Goal: Task Accomplishment & Management: Use online tool/utility

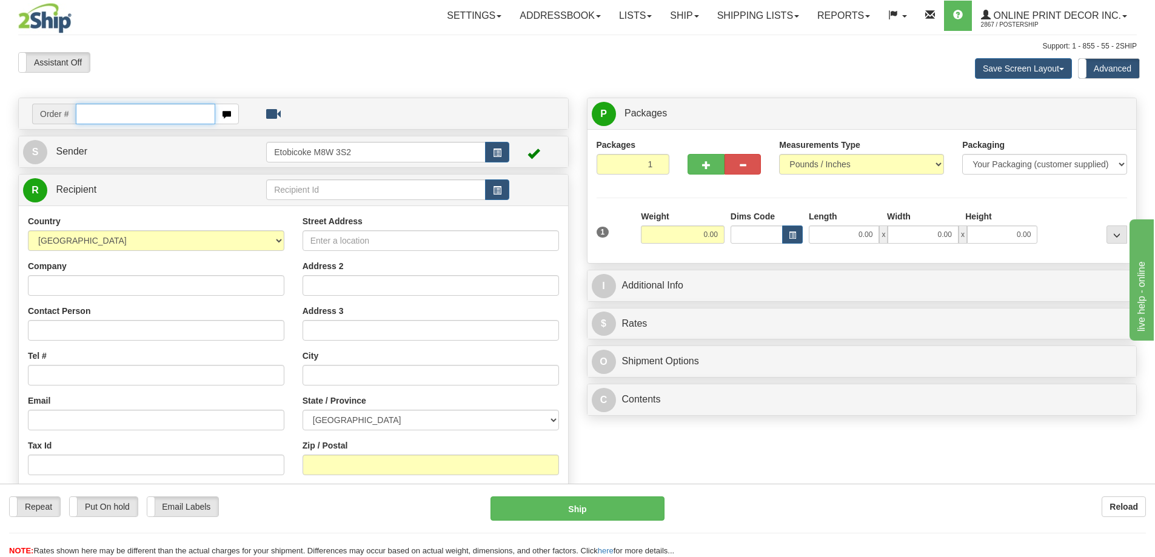
click at [113, 114] on input "text" at bounding box center [145, 114] width 139 height 21
type input "ca-424593"
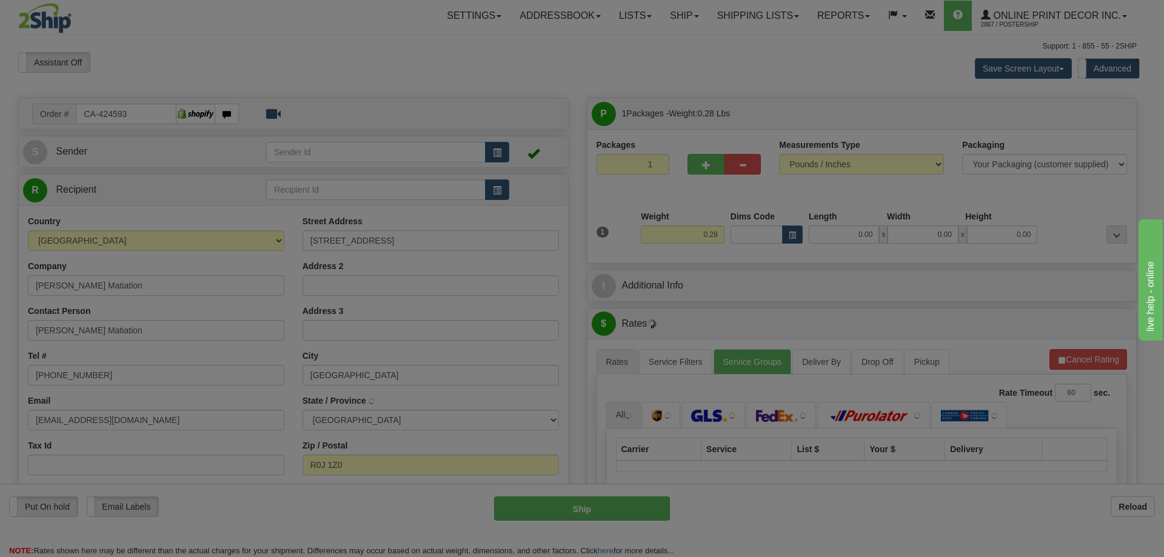
type input "SHOAL LAKE"
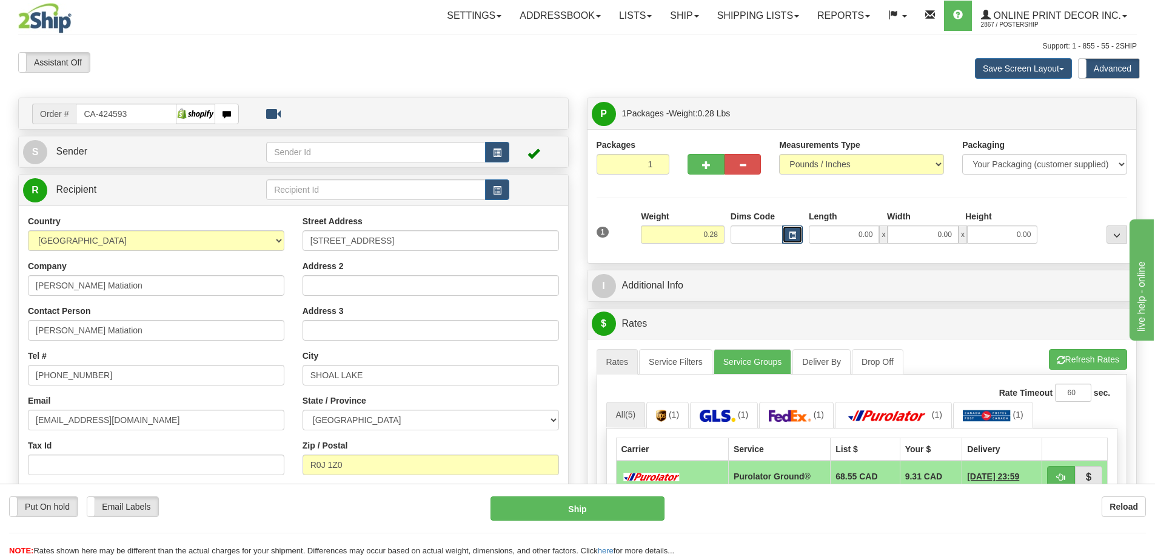
click at [797, 227] on button "button" at bounding box center [792, 234] width 21 height 18
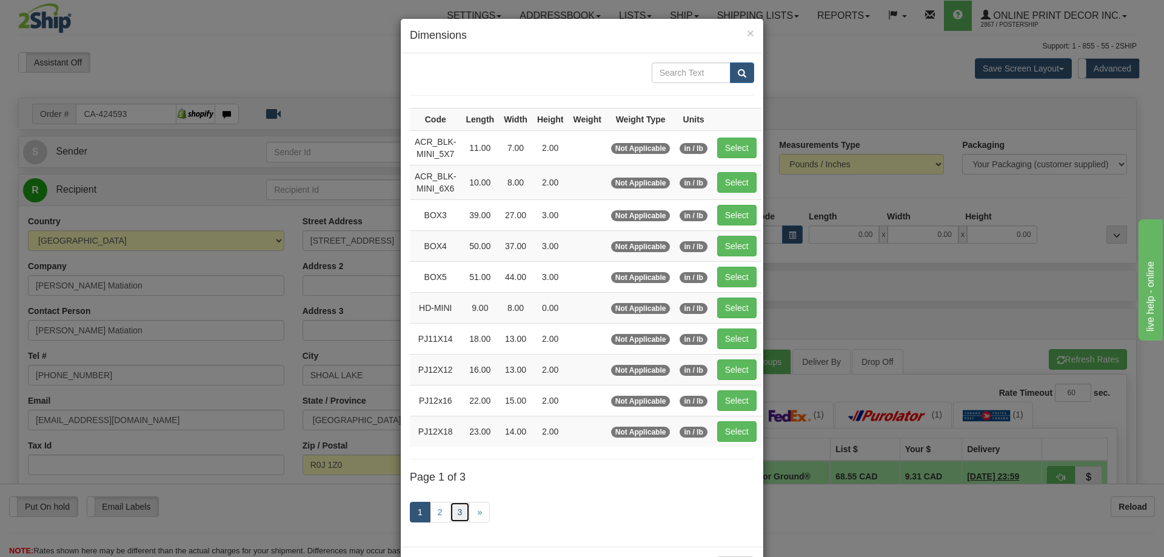
click at [450, 510] on link "3" at bounding box center [460, 512] width 21 height 21
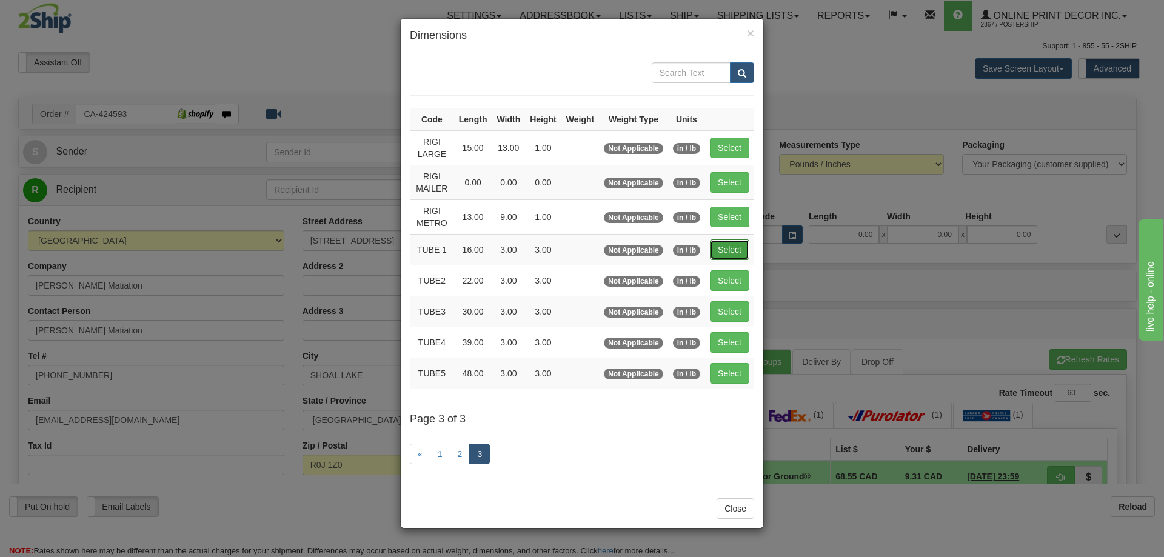
click at [732, 251] on button "Select" at bounding box center [729, 249] width 39 height 21
type input "TUBE 1"
type input "16.00"
type input "3.00"
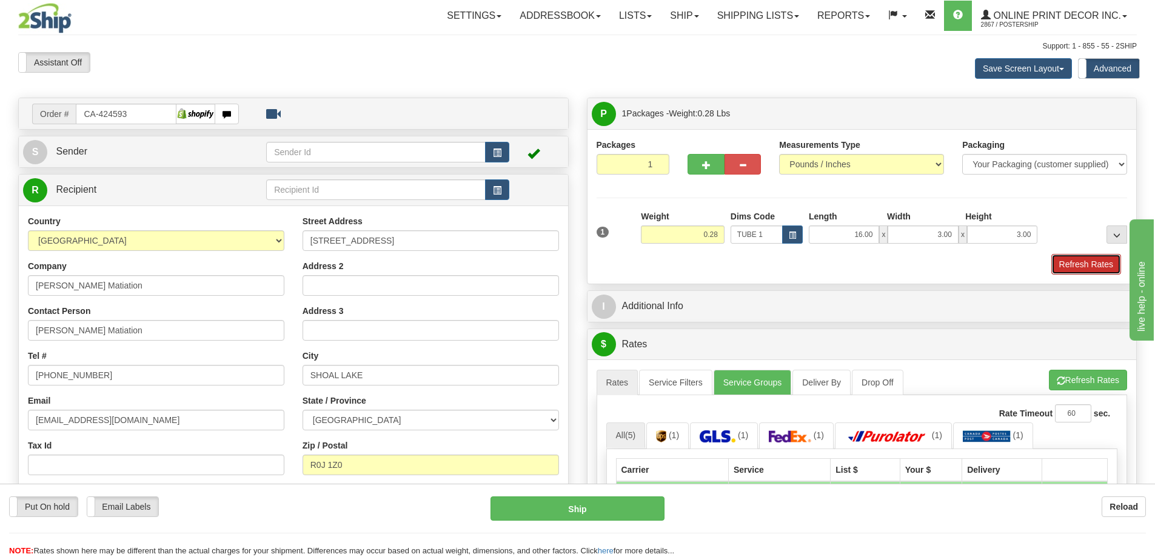
click at [1073, 267] on button "Refresh Rates" at bounding box center [1086, 264] width 70 height 21
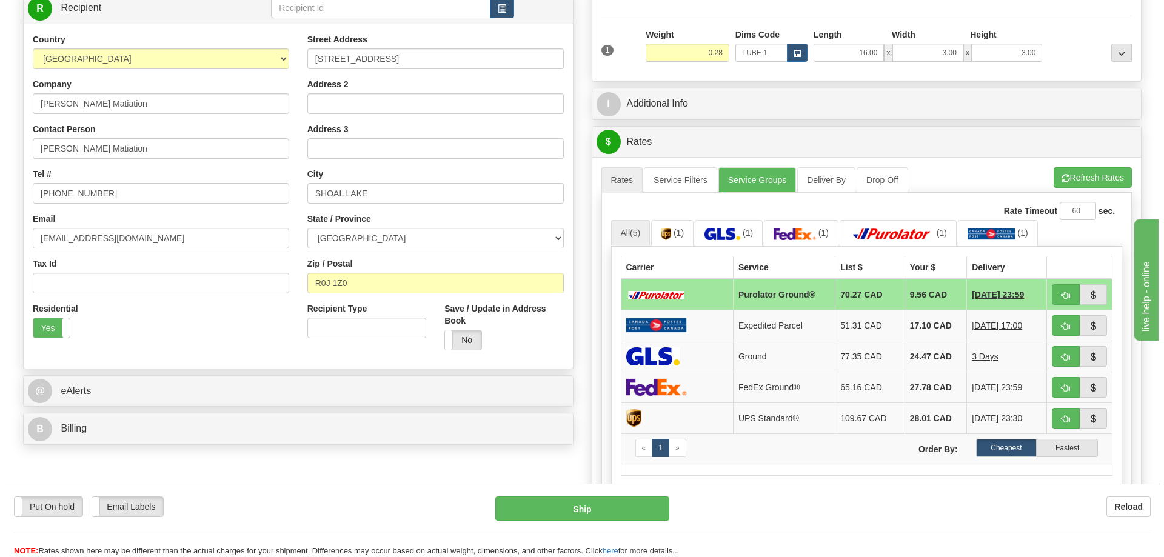
scroll to position [242, 0]
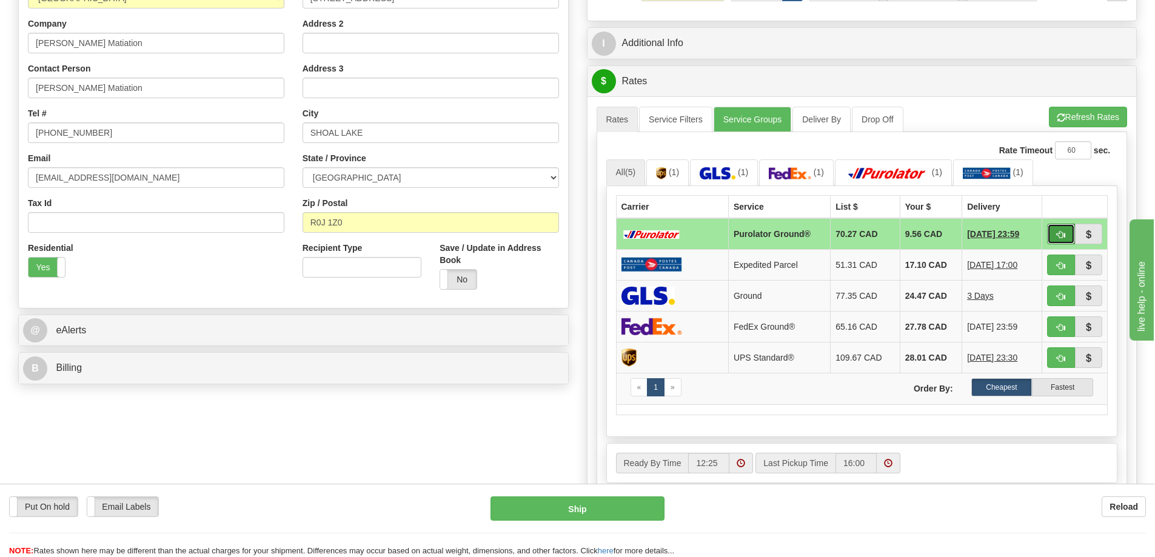
click at [1064, 232] on span "button" at bounding box center [1061, 235] width 8 height 8
type input "260"
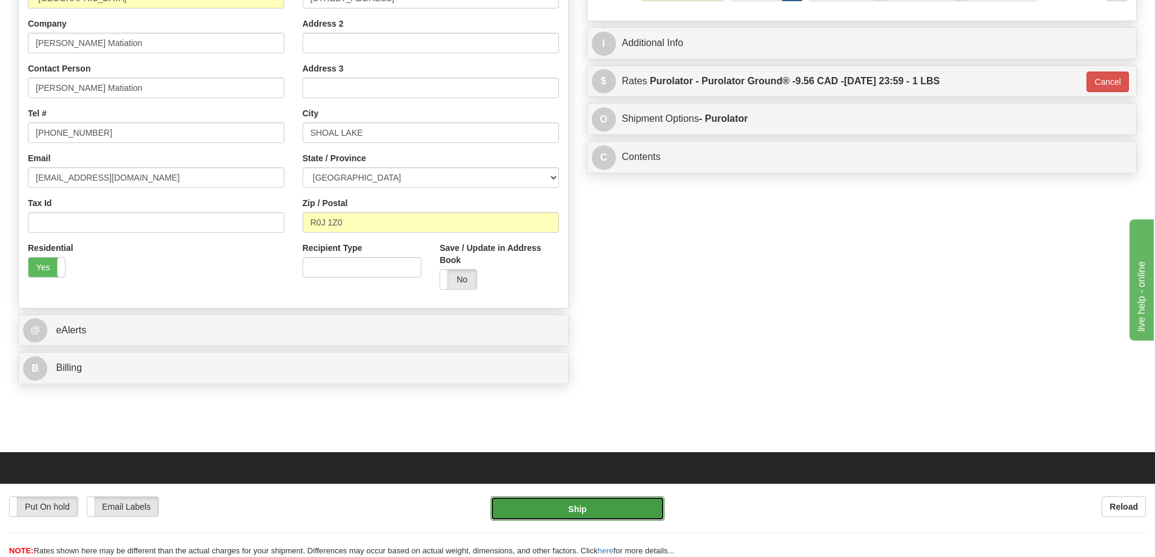
click at [573, 510] on button "Ship" at bounding box center [577, 508] width 174 height 24
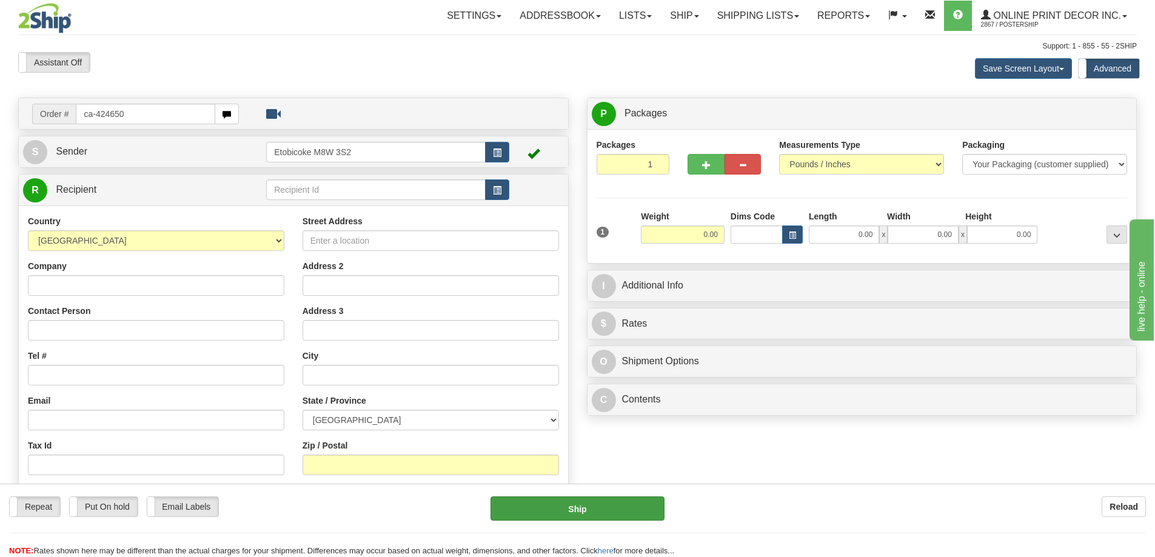
type input "ca-424650"
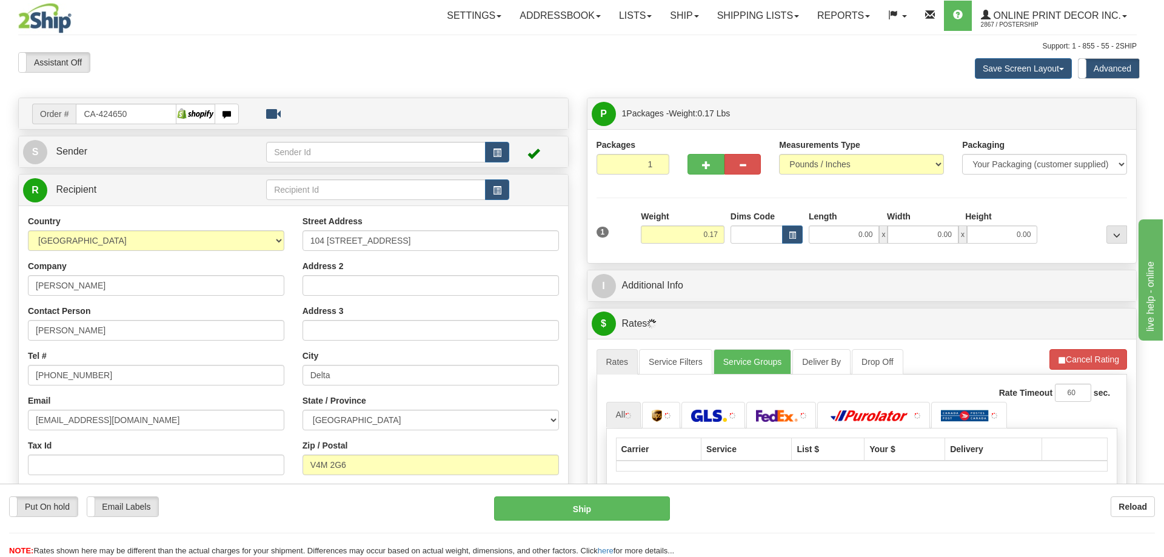
type input "DELTA"
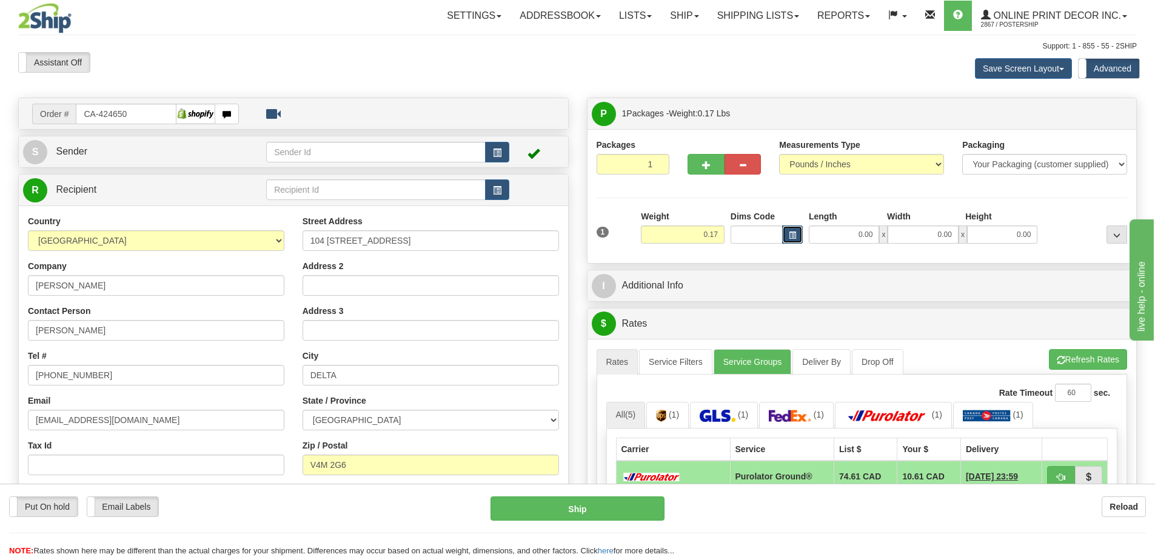
click at [787, 234] on button "button" at bounding box center [792, 234] width 21 height 18
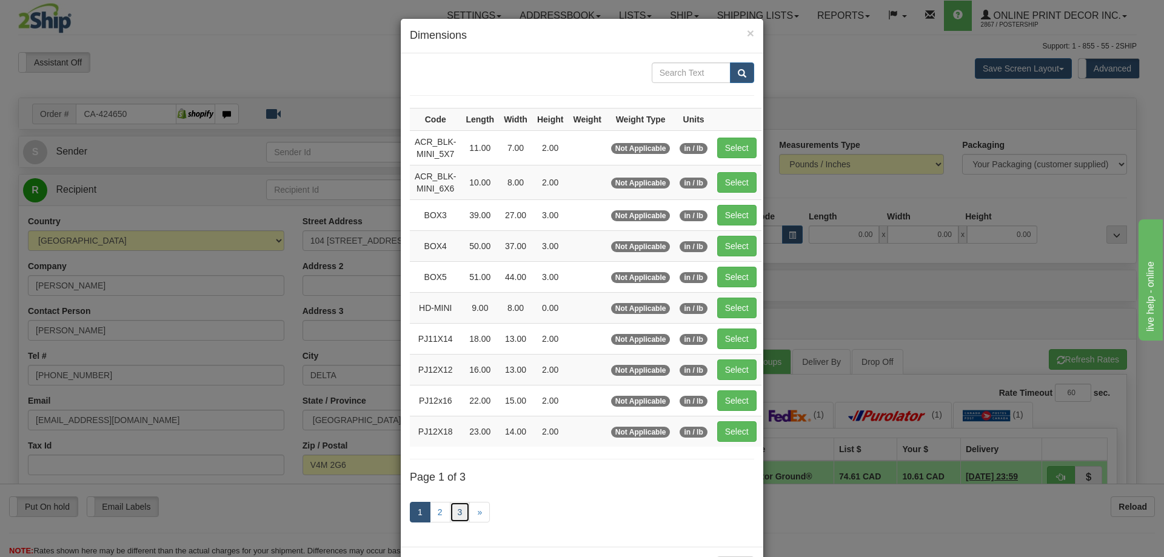
click at [455, 512] on link "3" at bounding box center [460, 512] width 21 height 21
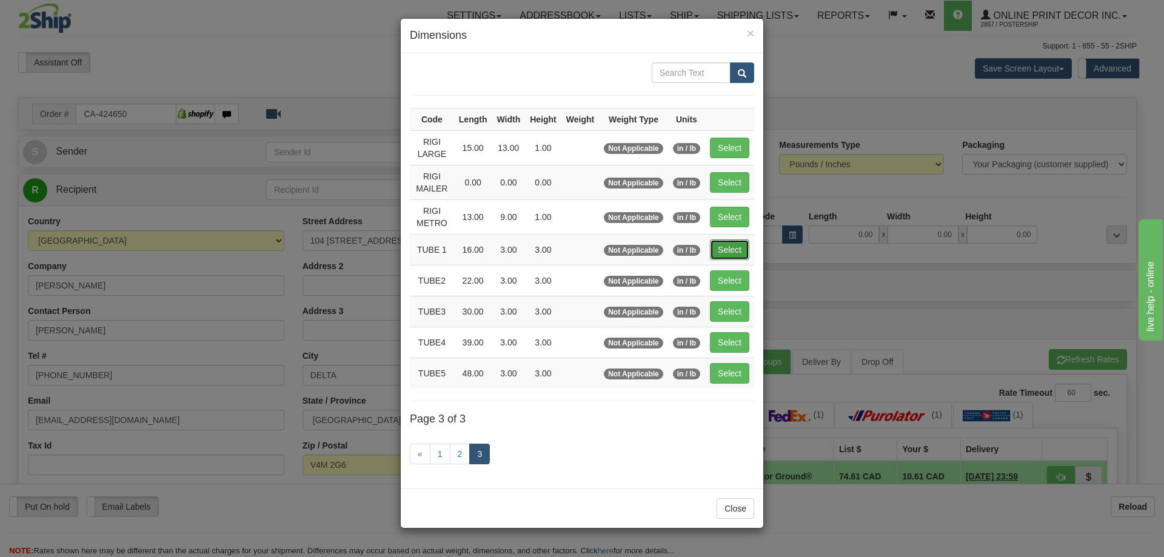
click at [712, 247] on button "Select" at bounding box center [729, 249] width 39 height 21
type input "TUBE 1"
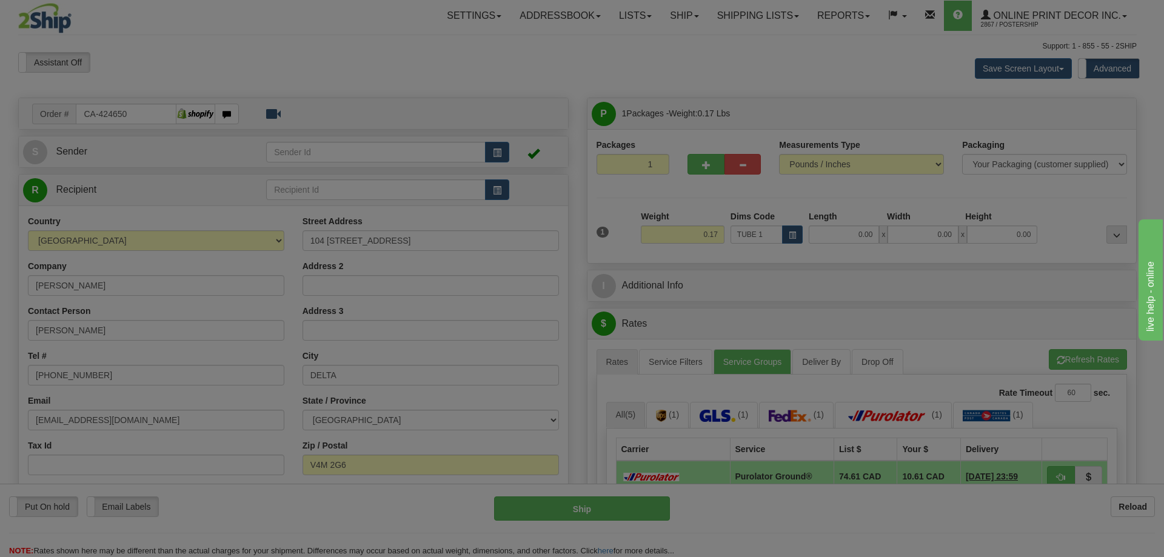
type input "16.00"
type input "3.00"
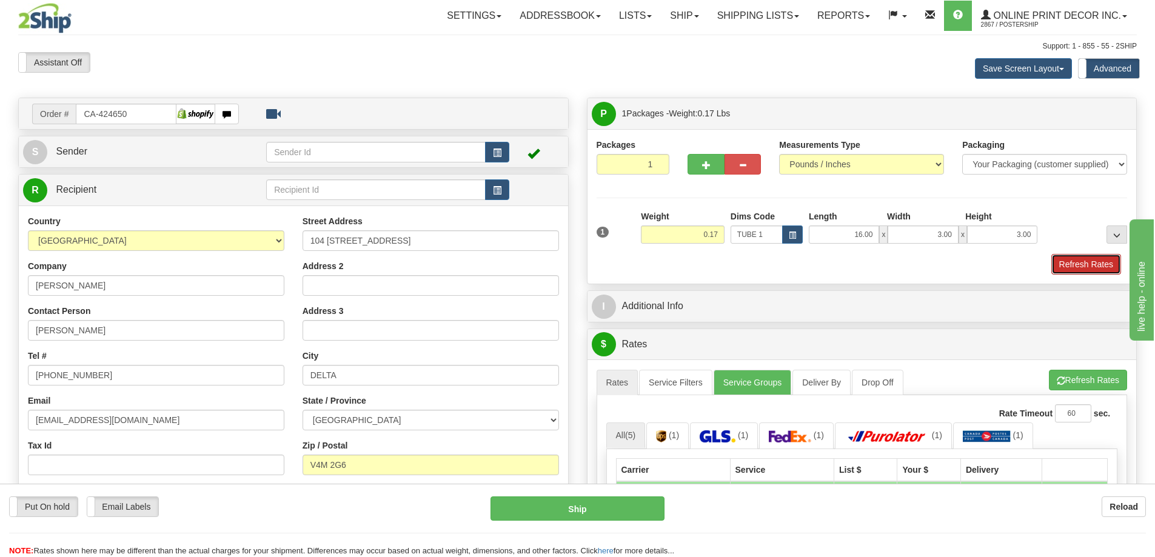
drag, startPoint x: 1083, startPoint y: 265, endPoint x: 1055, endPoint y: 265, distance: 27.9
click at [1073, 265] on button "Refresh Rates" at bounding box center [1086, 264] width 70 height 21
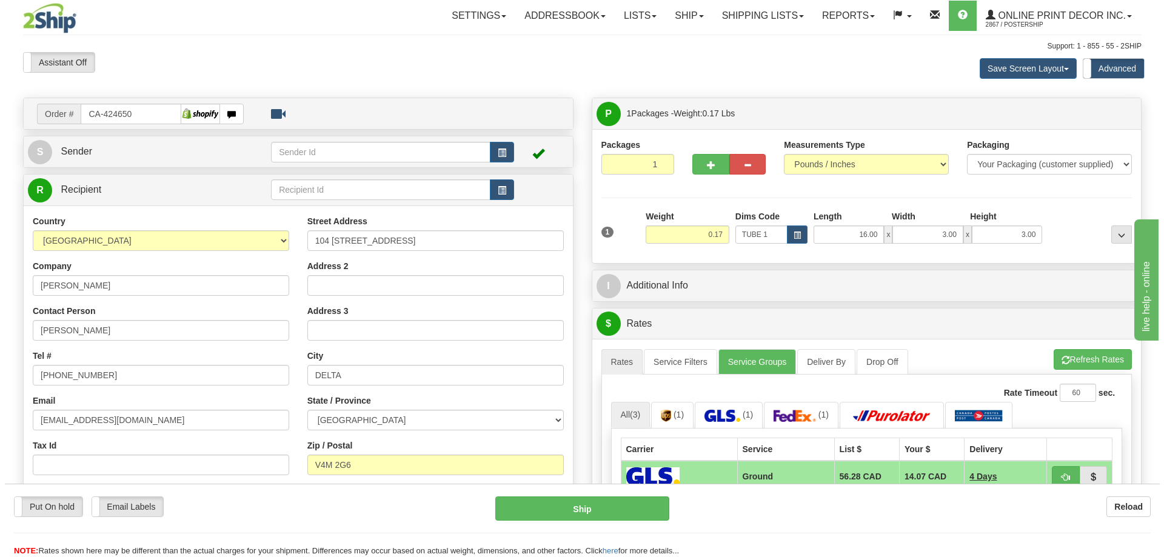
scroll to position [121, 0]
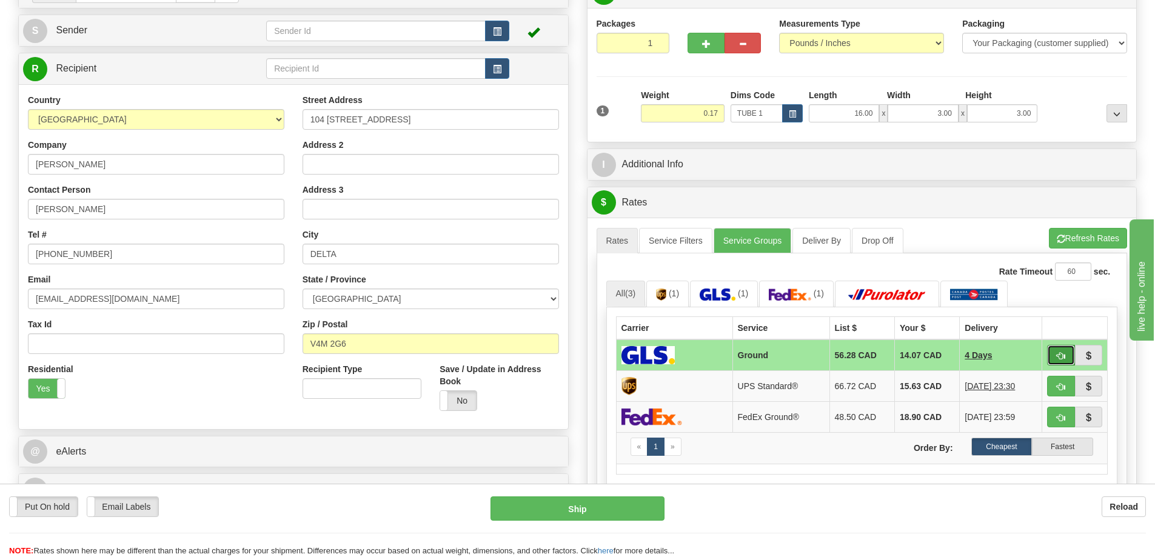
click at [1061, 356] on span "button" at bounding box center [1061, 356] width 8 height 8
type input "1"
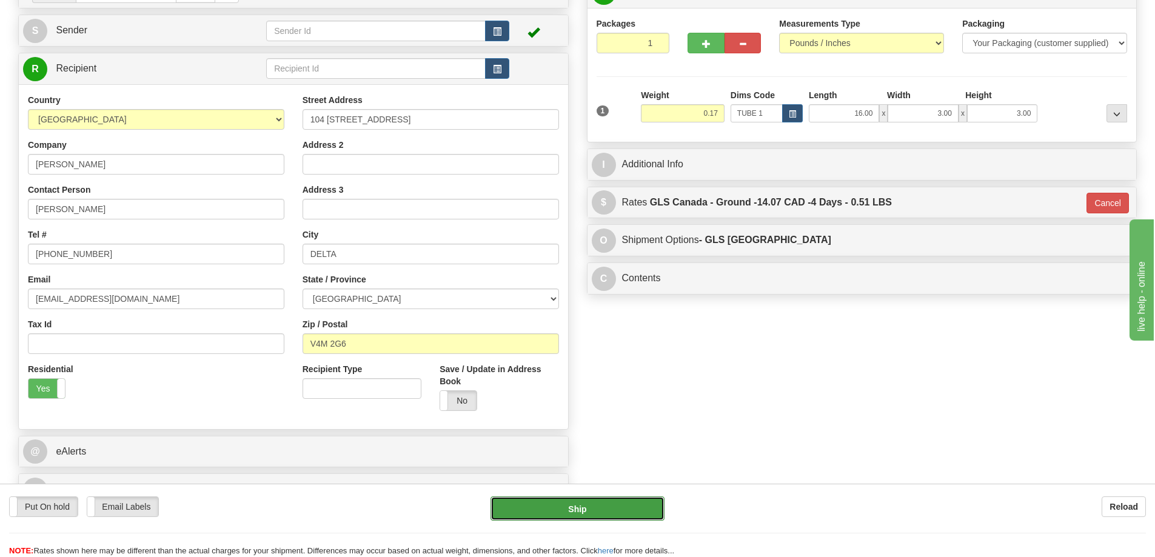
click at [606, 501] on button "Ship" at bounding box center [577, 508] width 174 height 24
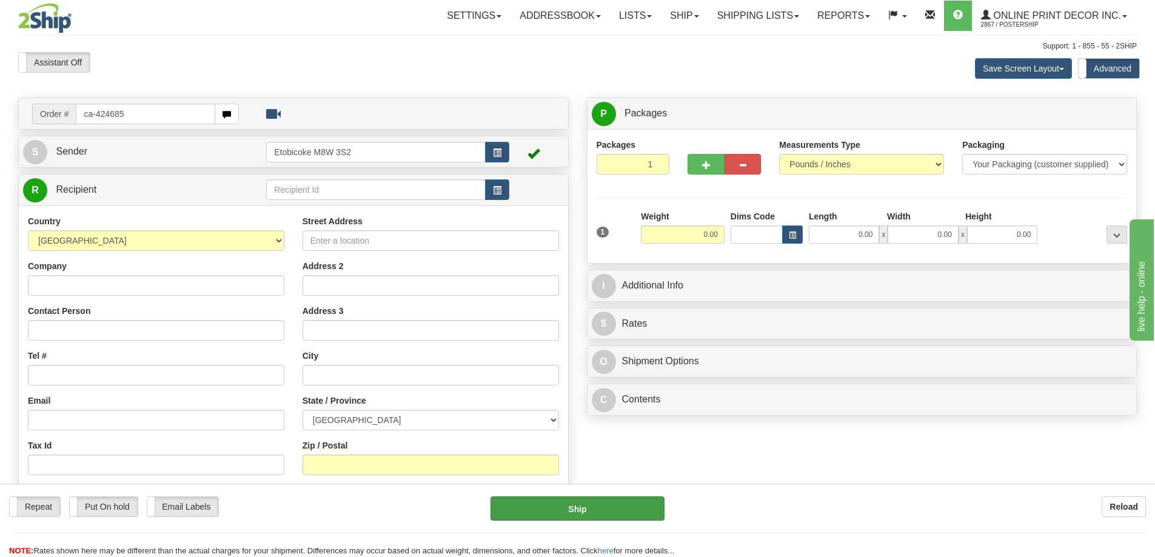
type input "ca-424685"
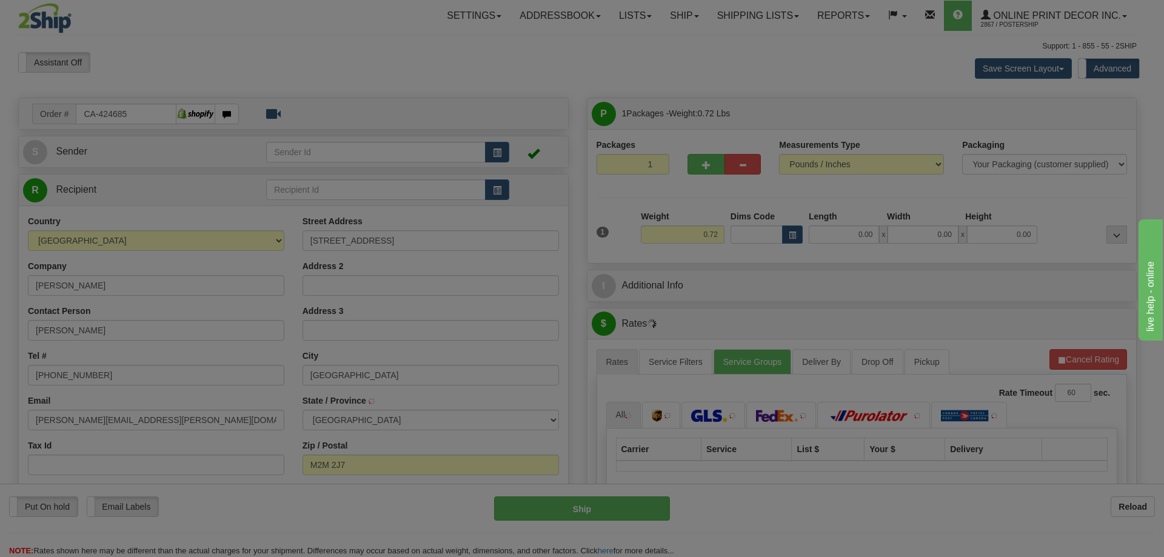
type input "NORTH YORK"
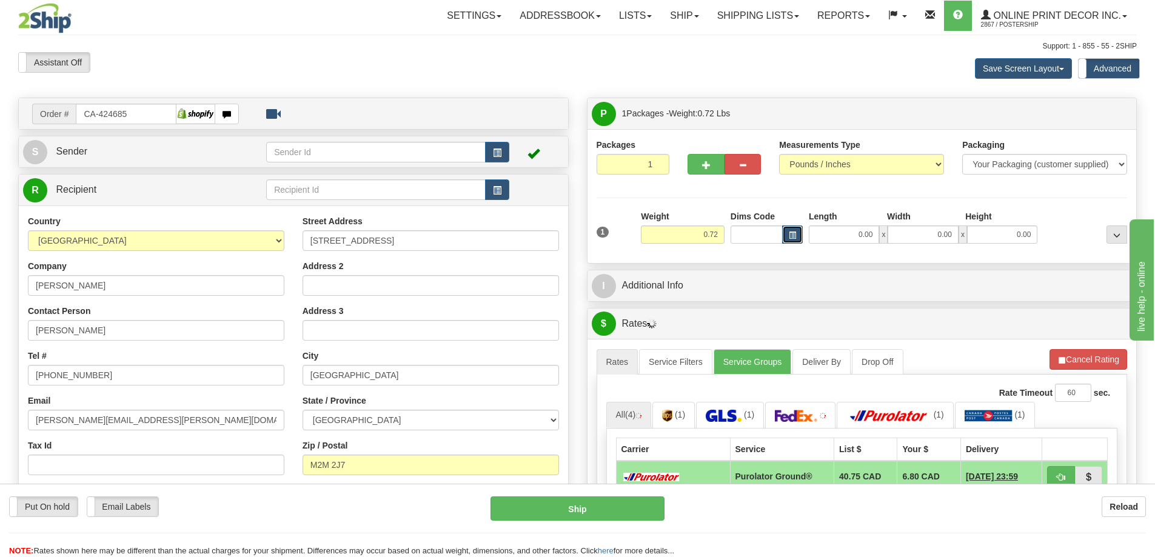
click at [797, 230] on button "button" at bounding box center [792, 234] width 21 height 18
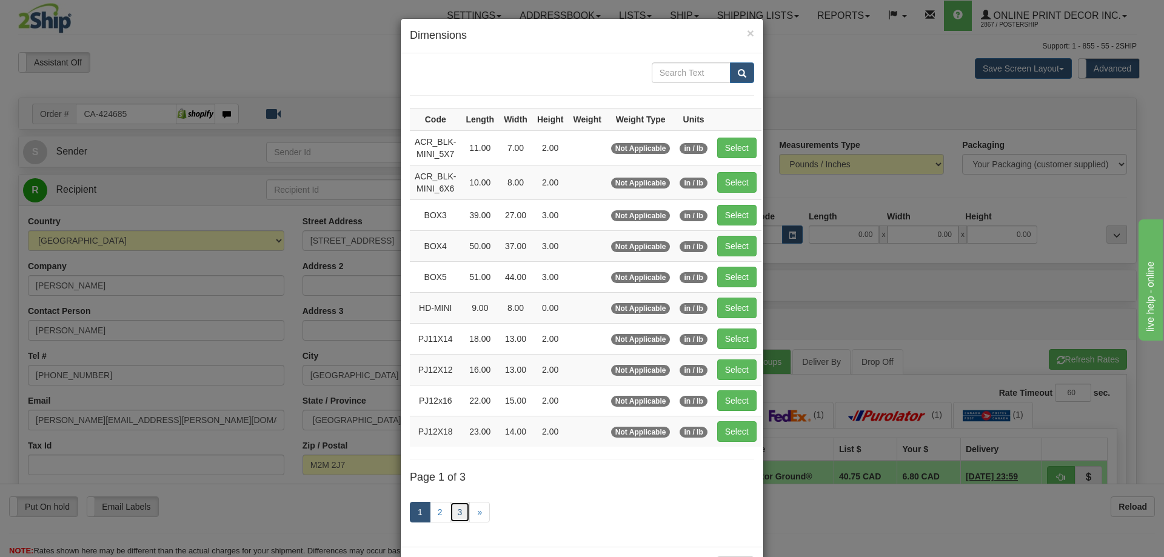
click at [450, 507] on link "3" at bounding box center [460, 512] width 21 height 21
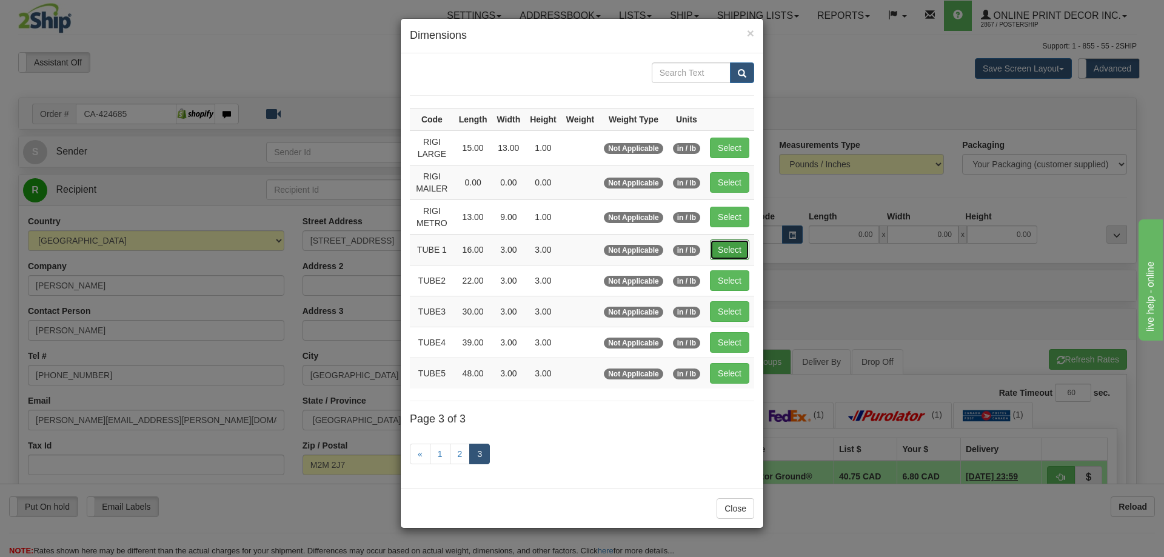
click at [747, 244] on button "Select" at bounding box center [729, 249] width 39 height 21
type input "TUBE 1"
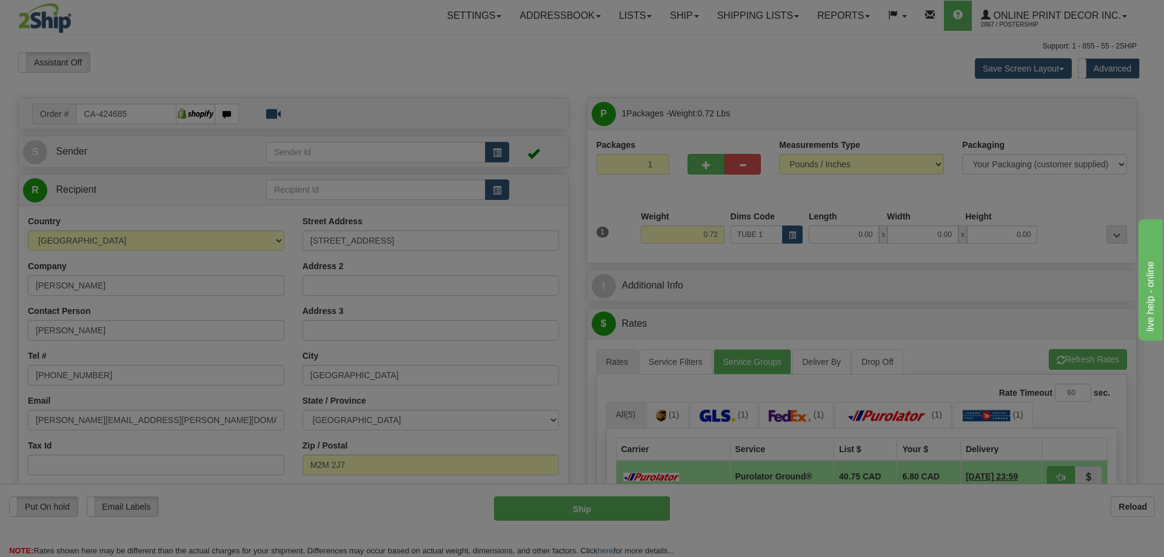
type input "16.00"
type input "3.00"
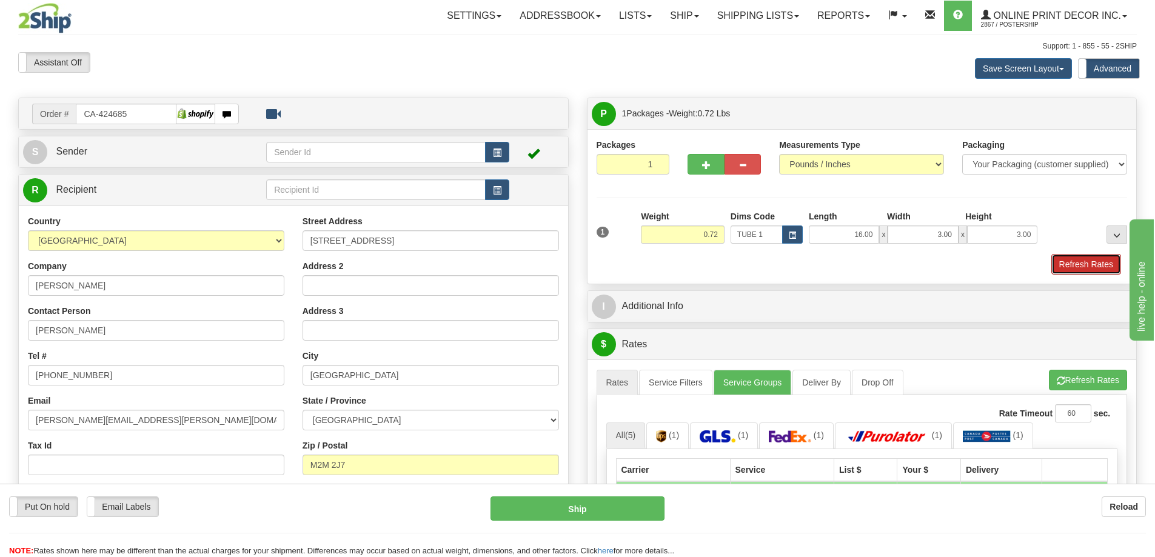
click at [1093, 258] on button "Refresh Rates" at bounding box center [1086, 264] width 70 height 21
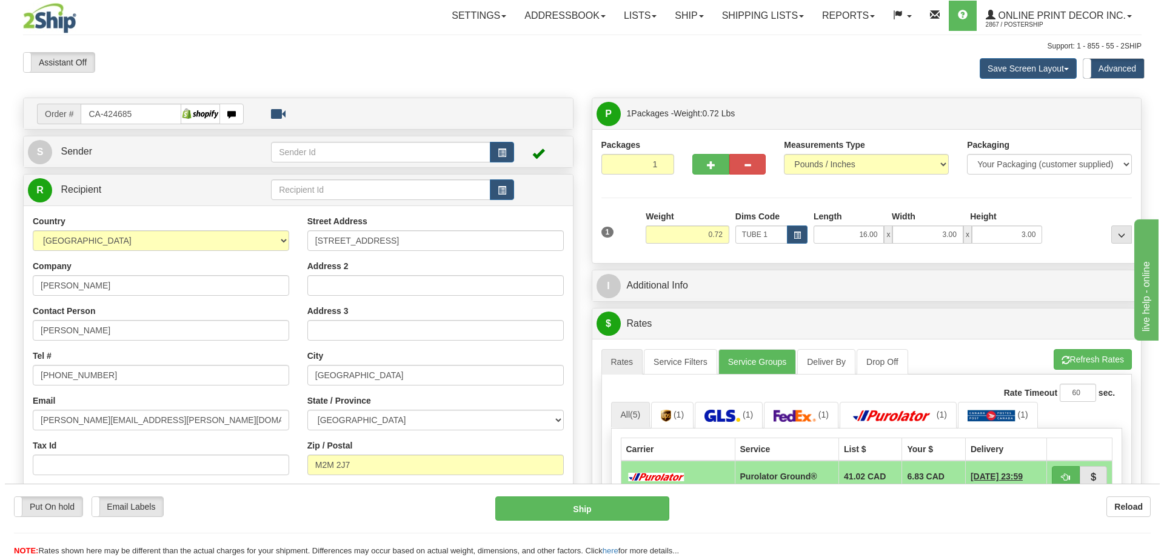
scroll to position [121, 0]
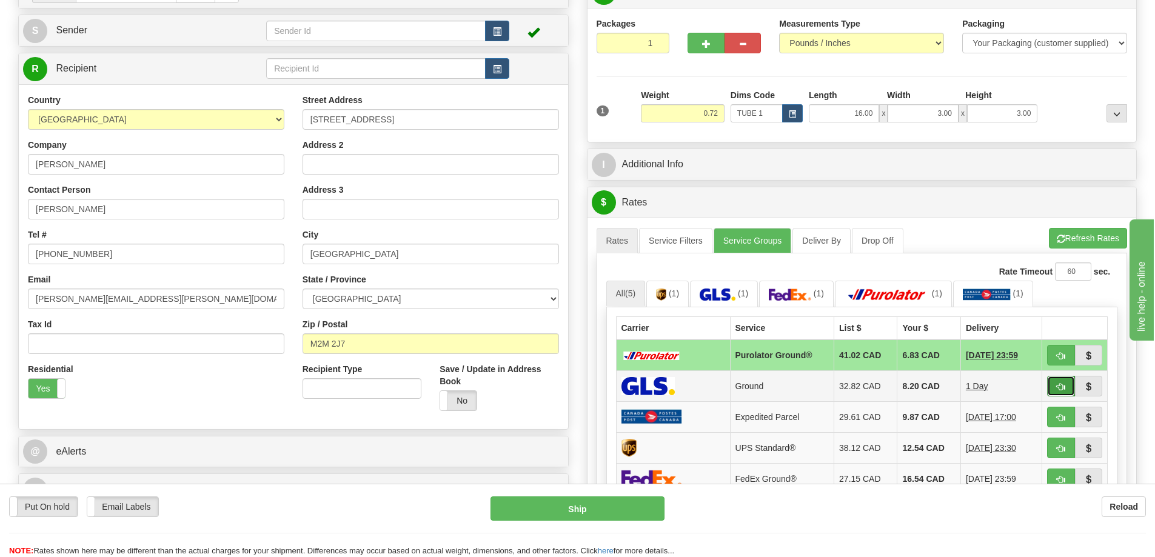
click at [1058, 384] on span "button" at bounding box center [1061, 387] width 8 height 8
type input "1"
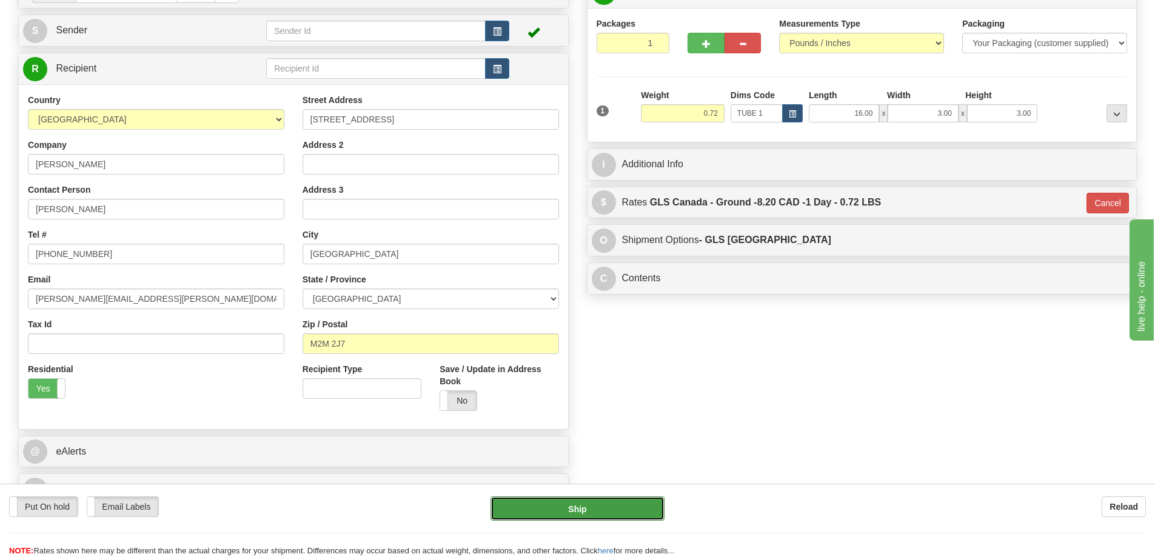
click at [630, 508] on button "Ship" at bounding box center [577, 508] width 174 height 24
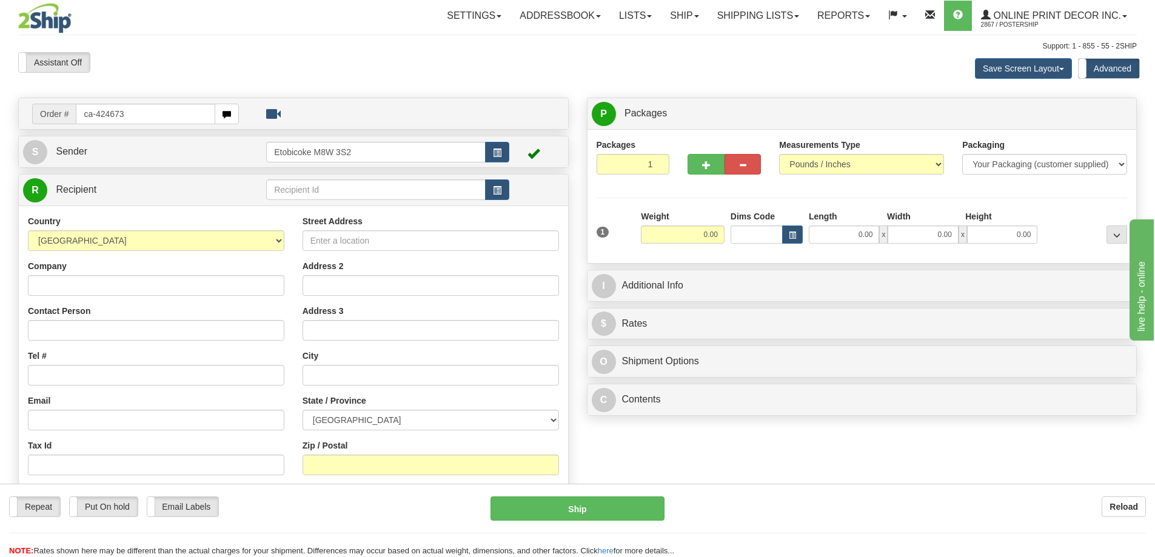
type input "ca-424673"
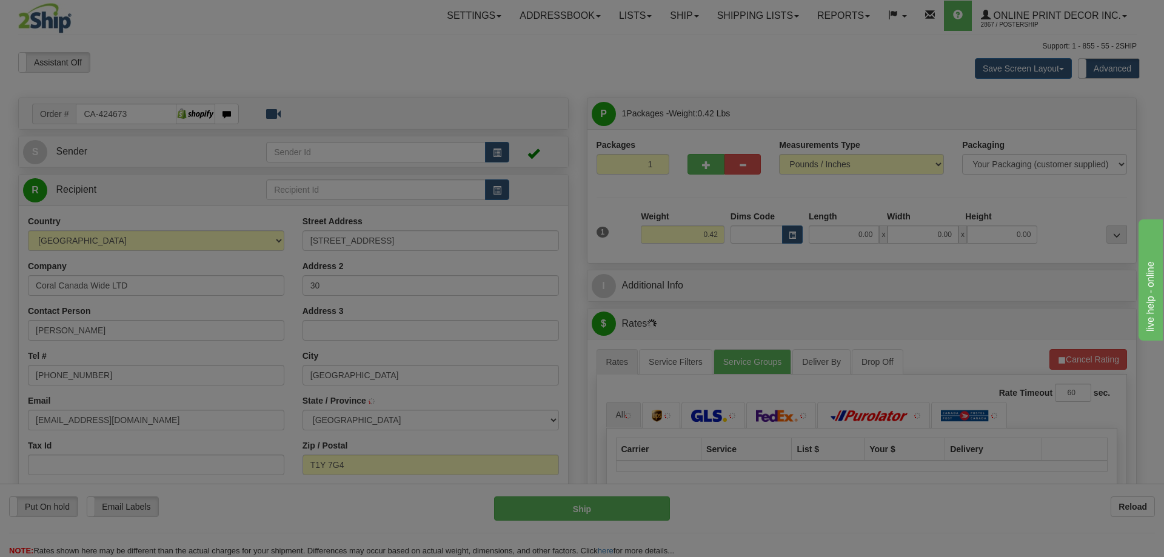
type input "CALGARY"
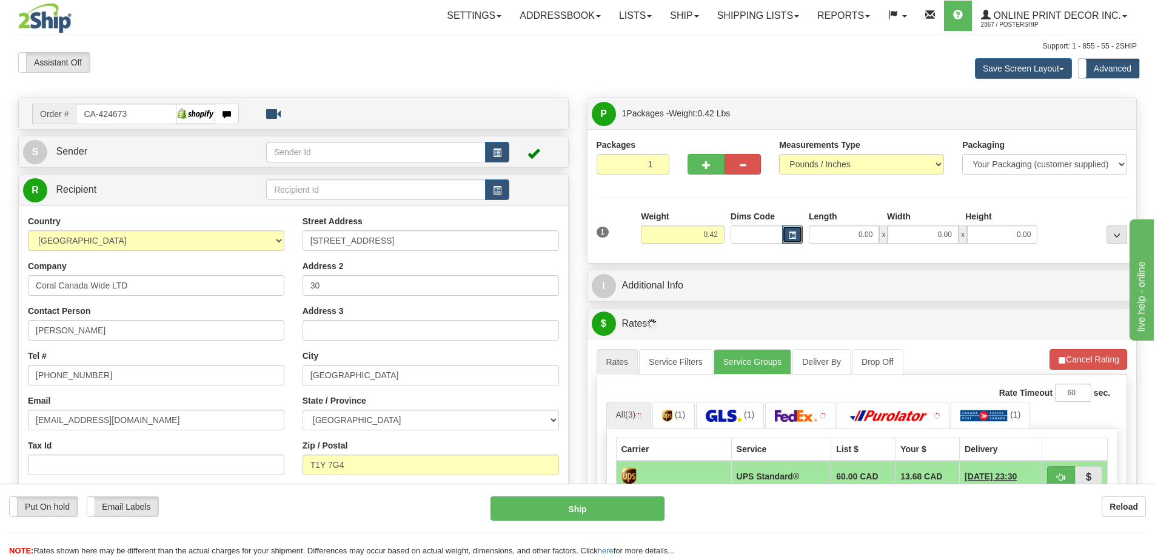
click at [795, 236] on span "button" at bounding box center [792, 235] width 7 height 7
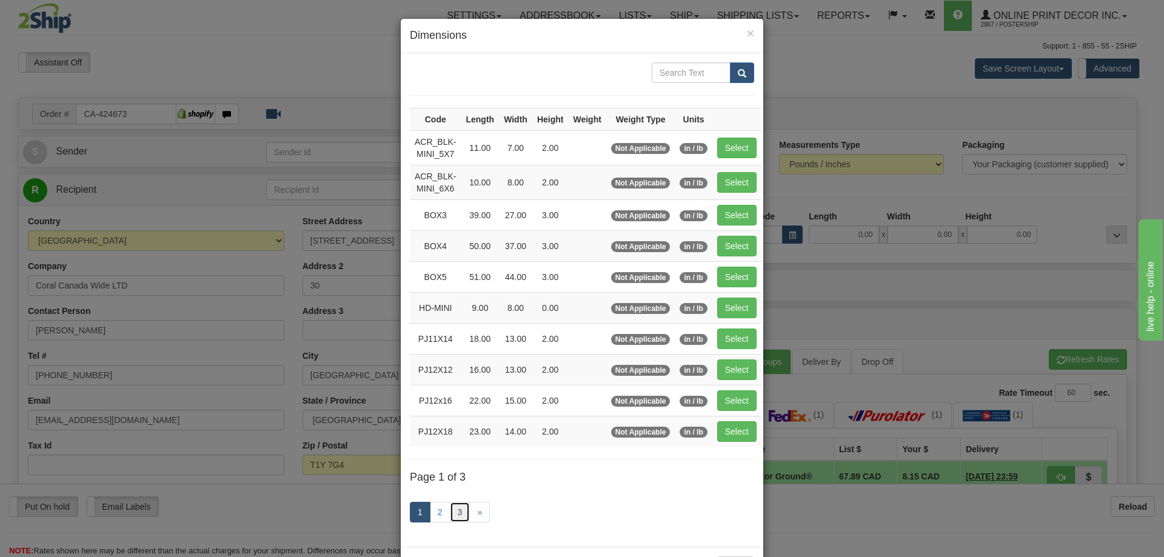
click at [453, 507] on link "3" at bounding box center [460, 512] width 21 height 21
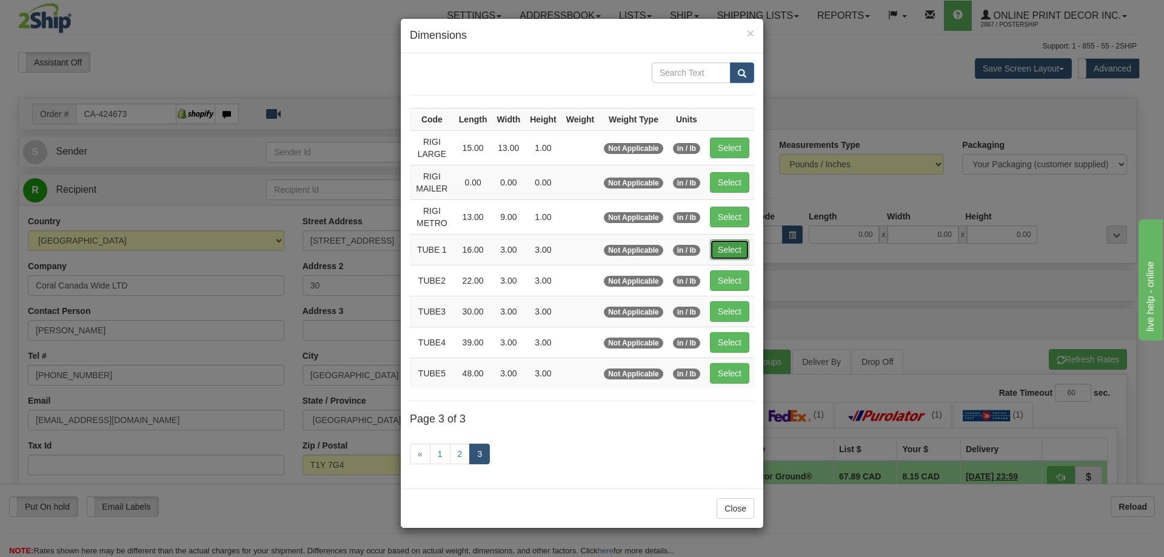
click at [741, 250] on button "Select" at bounding box center [729, 249] width 39 height 21
type input "TUBE 1"
type input "16.00"
type input "3.00"
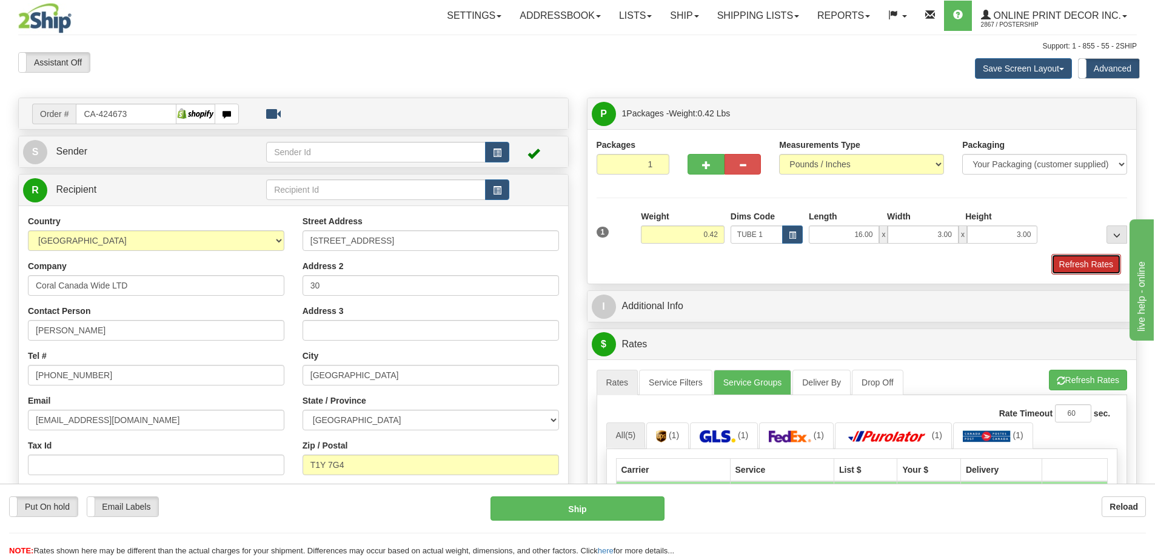
click at [1066, 256] on button "Refresh Rates" at bounding box center [1086, 264] width 70 height 21
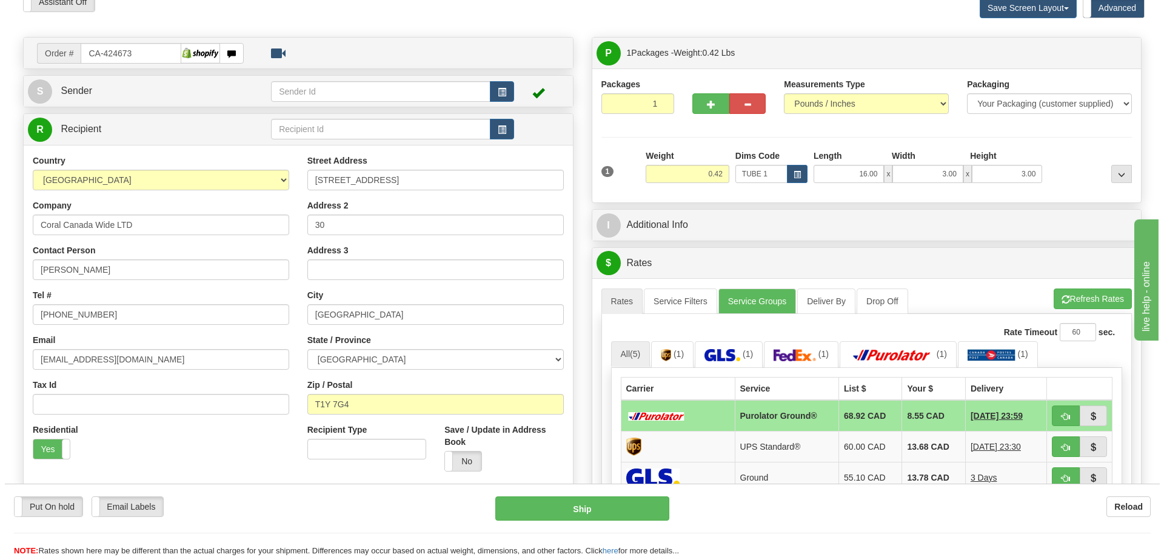
scroll to position [182, 0]
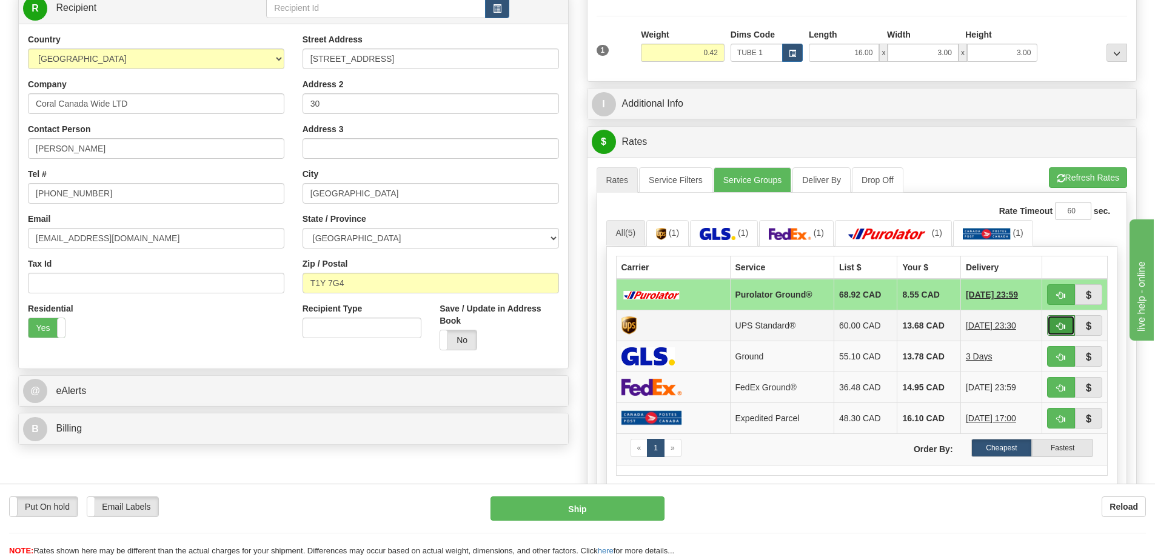
click at [1059, 321] on button "button" at bounding box center [1061, 325] width 28 height 21
type input "11"
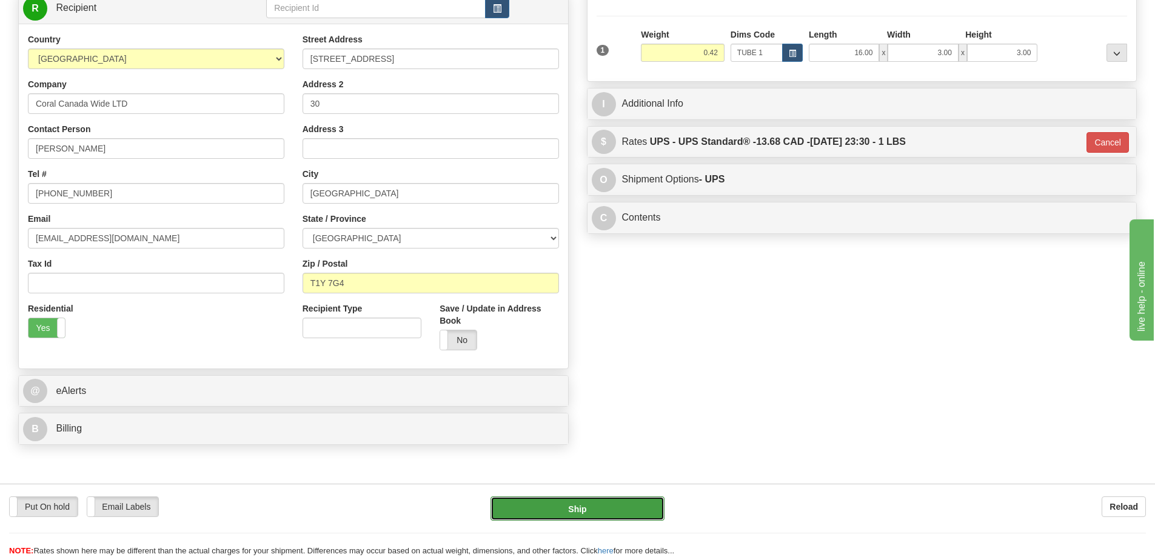
click at [557, 507] on button "Ship" at bounding box center [577, 508] width 174 height 24
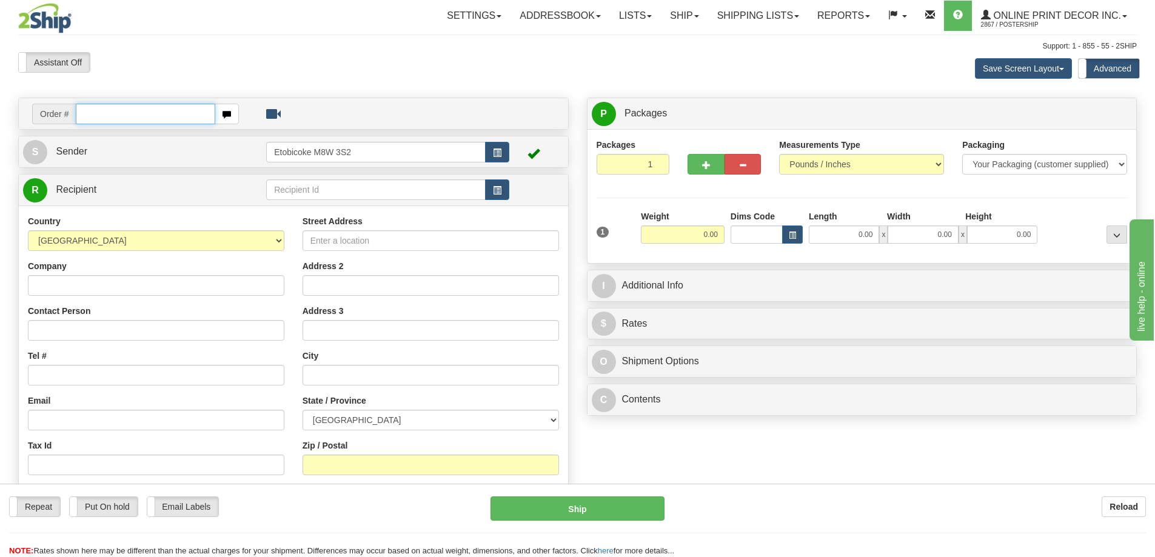
click at [137, 109] on input "text" at bounding box center [145, 114] width 139 height 21
type input "ca-424678"
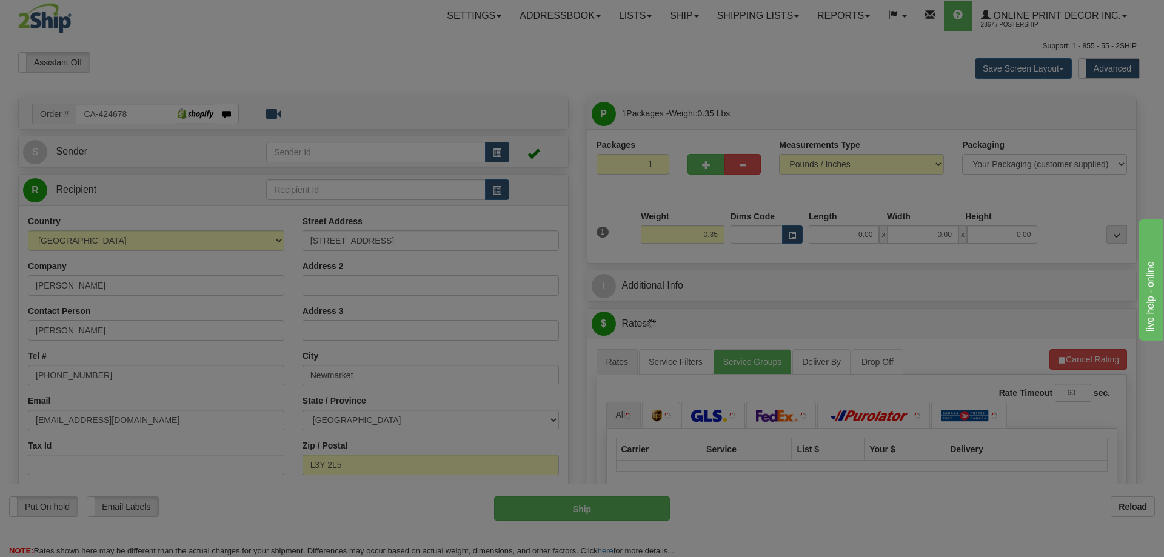
type input "NEWMARKET"
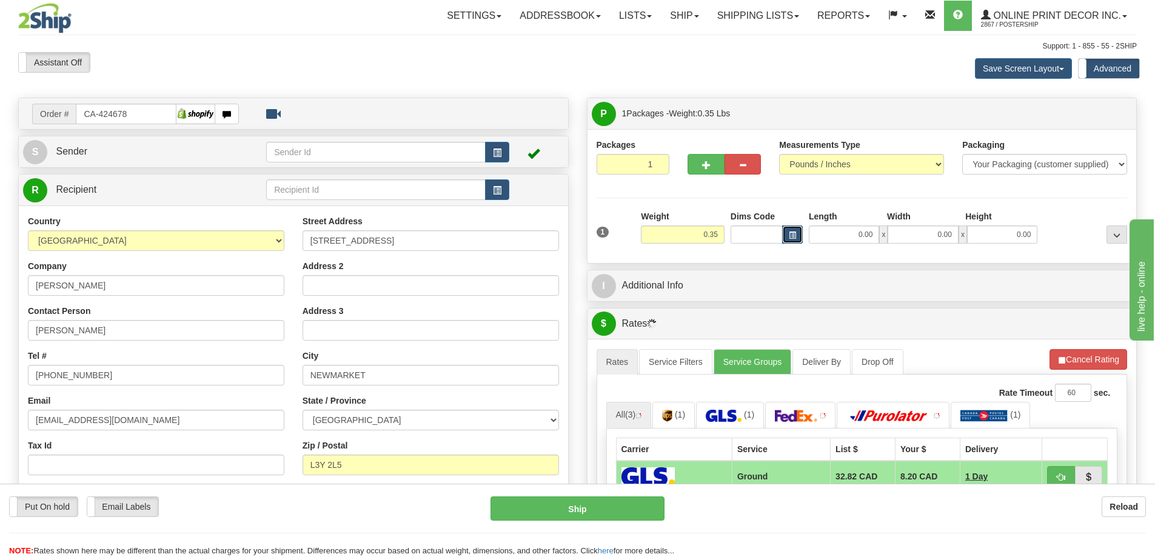
click at [786, 232] on button "button" at bounding box center [792, 234] width 21 height 18
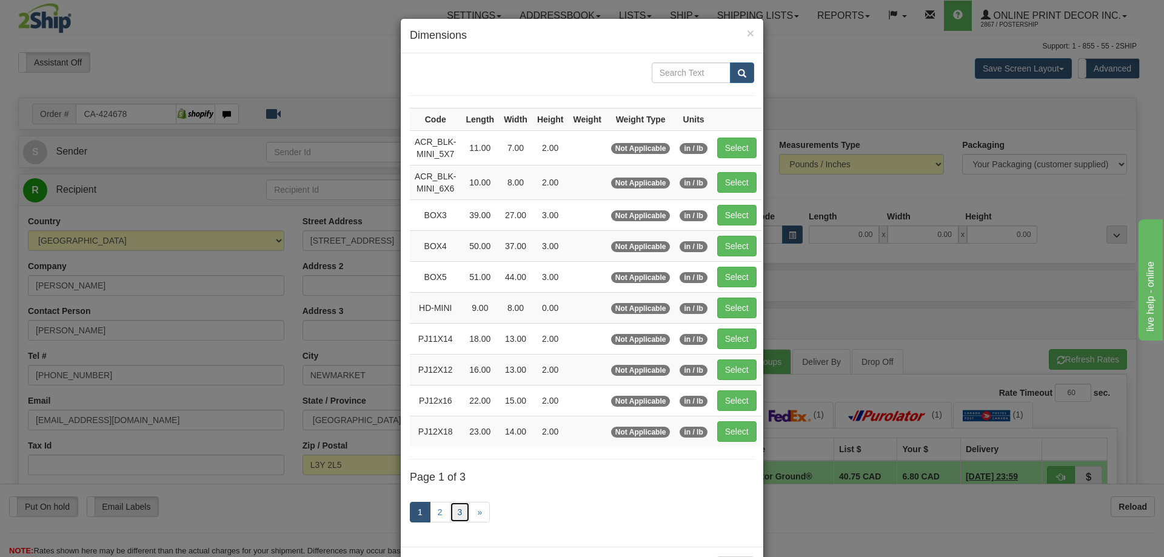
click at [453, 507] on link "3" at bounding box center [460, 512] width 21 height 21
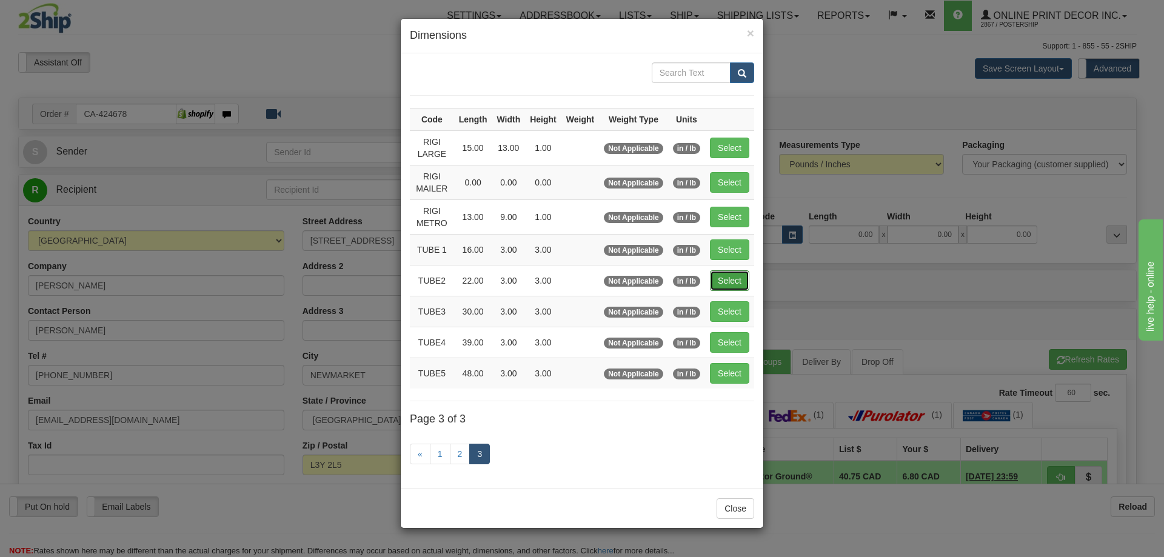
click at [726, 278] on button "Select" at bounding box center [729, 280] width 39 height 21
type input "TUBE2"
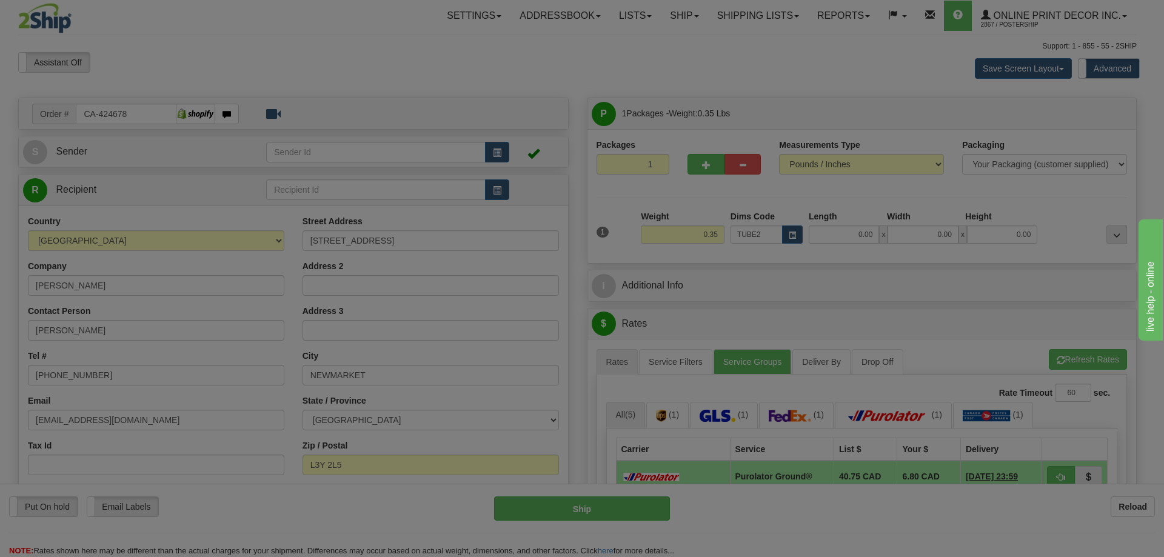
type input "22.00"
type input "3.00"
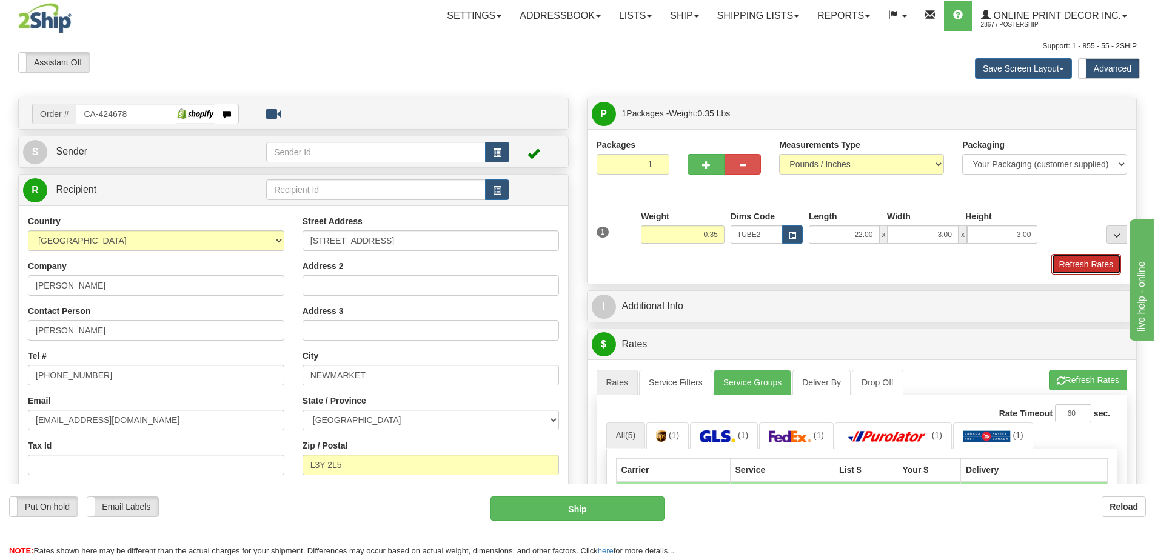
click at [1077, 262] on button "Refresh Rates" at bounding box center [1086, 264] width 70 height 21
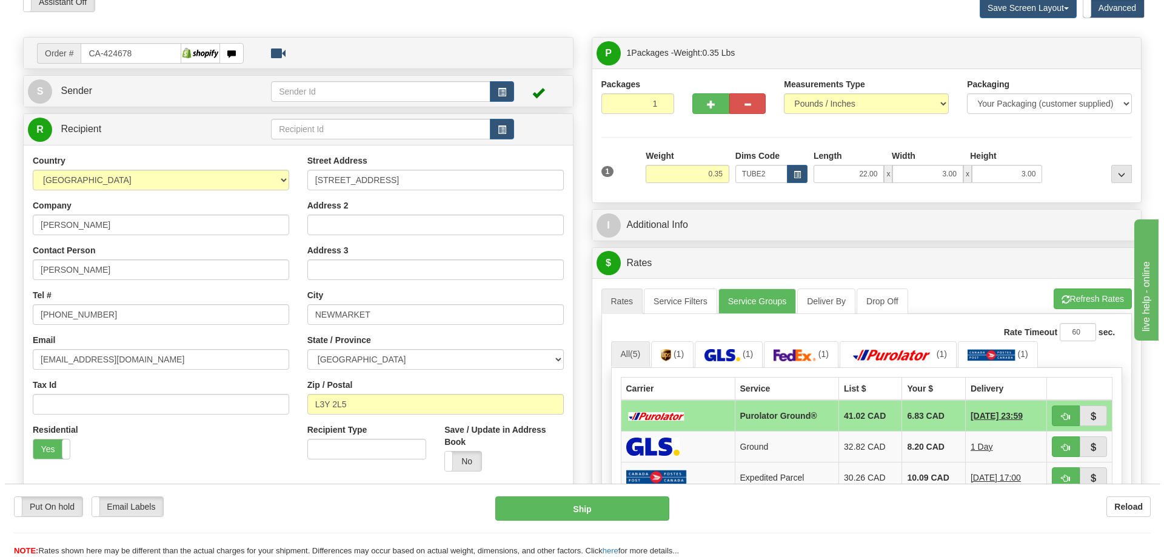
scroll to position [121, 0]
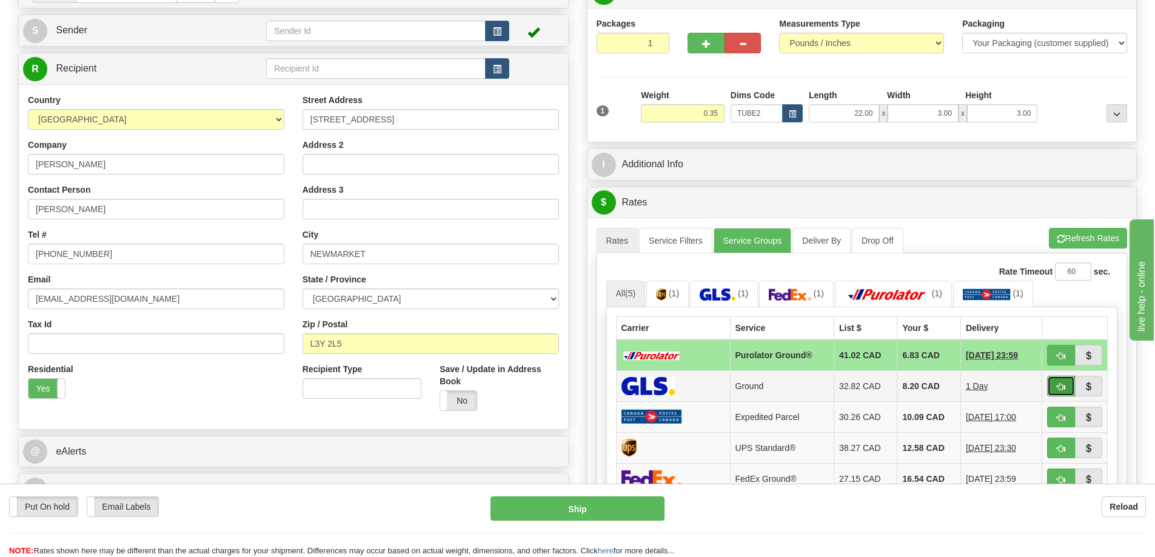
click at [1054, 381] on button "button" at bounding box center [1061, 386] width 28 height 21
type input "1"
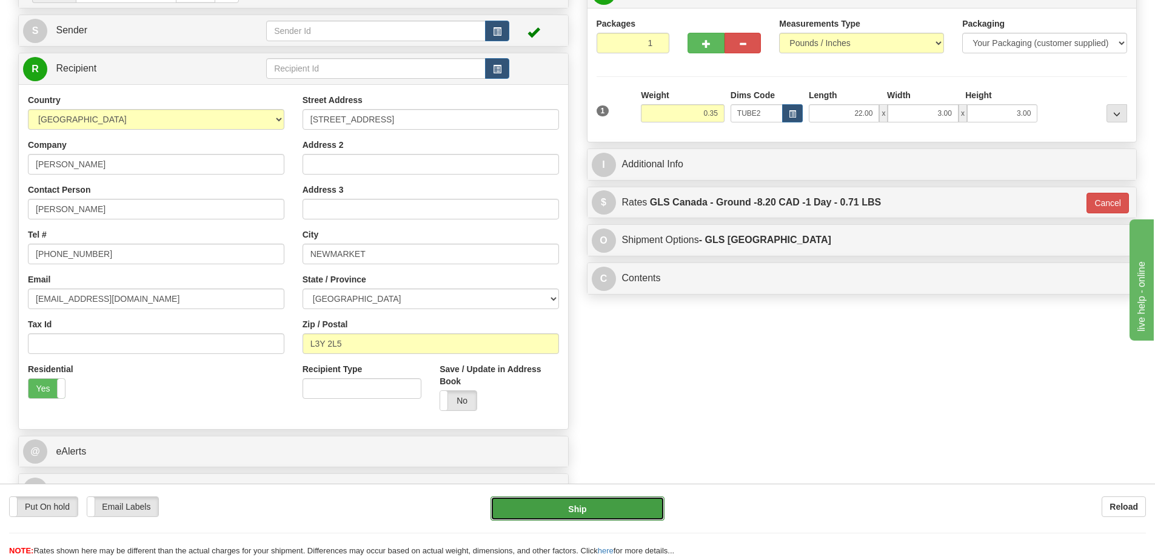
click at [613, 508] on button "Ship" at bounding box center [577, 508] width 174 height 24
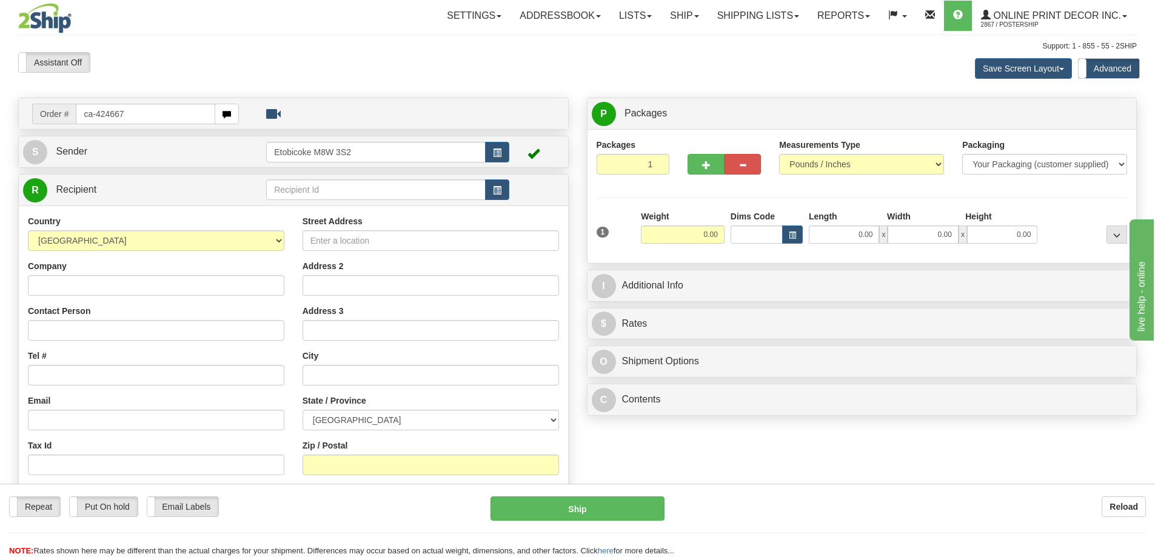
type input "ca-424667"
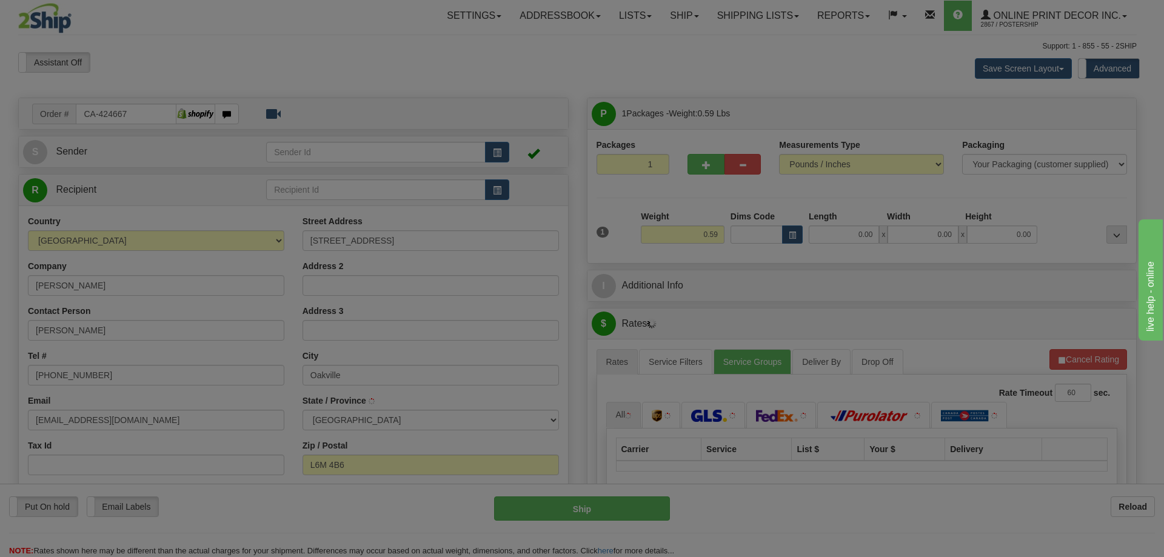
type input "OAKVILLE"
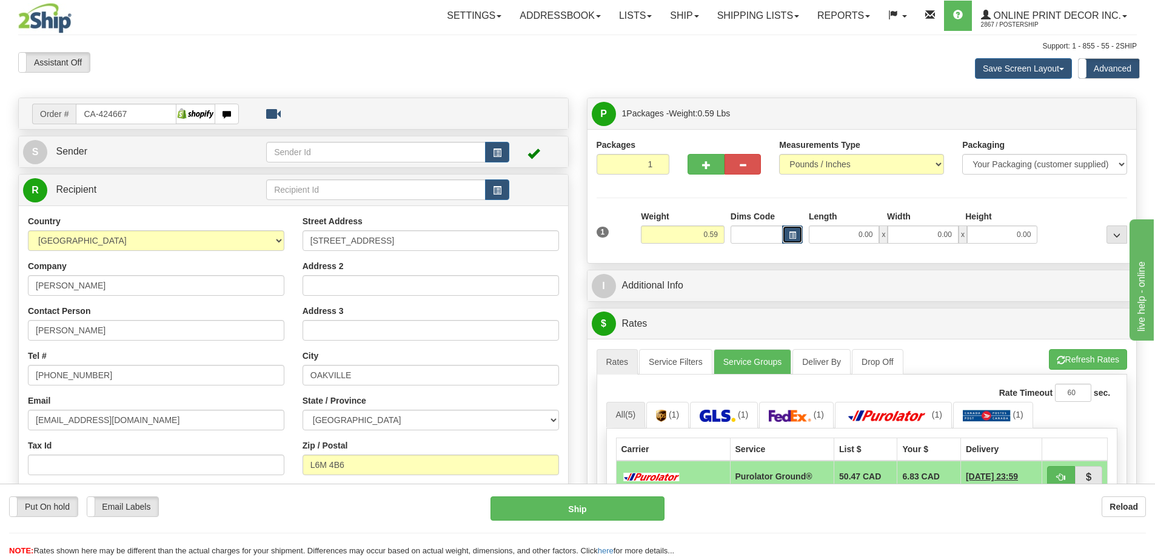
click at [798, 233] on button "button" at bounding box center [792, 234] width 21 height 18
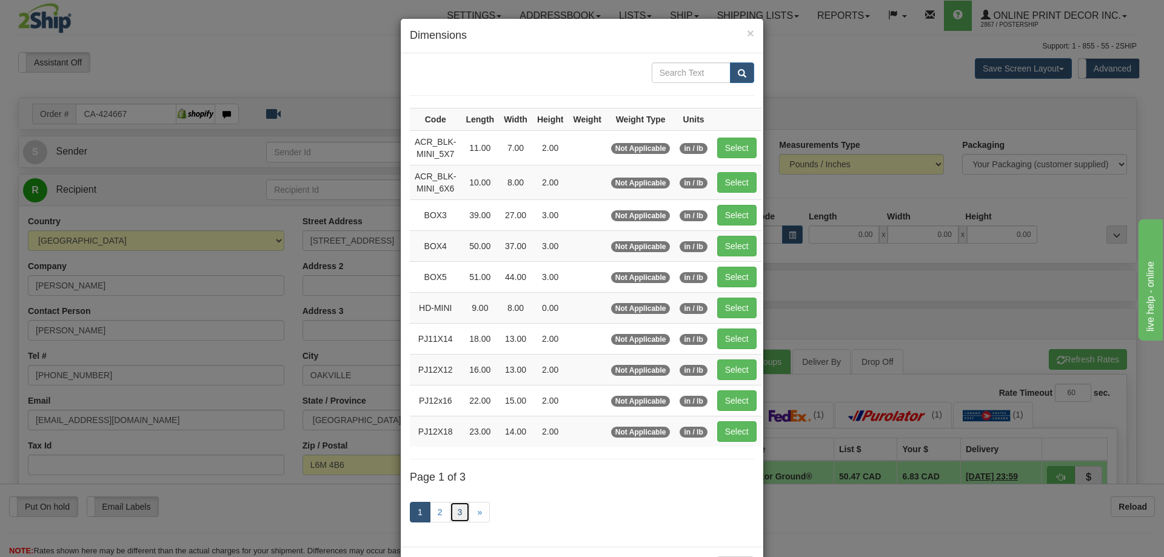
click at [459, 509] on link "3" at bounding box center [460, 512] width 21 height 21
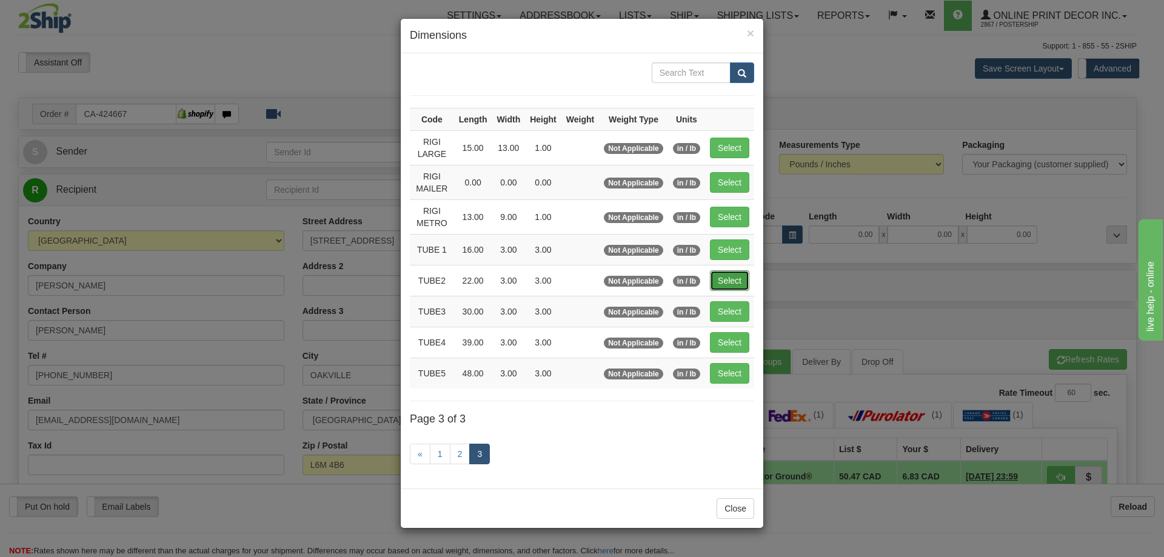
click at [723, 273] on button "Select" at bounding box center [729, 280] width 39 height 21
type input "TUBE2"
type input "22.00"
type input "3.00"
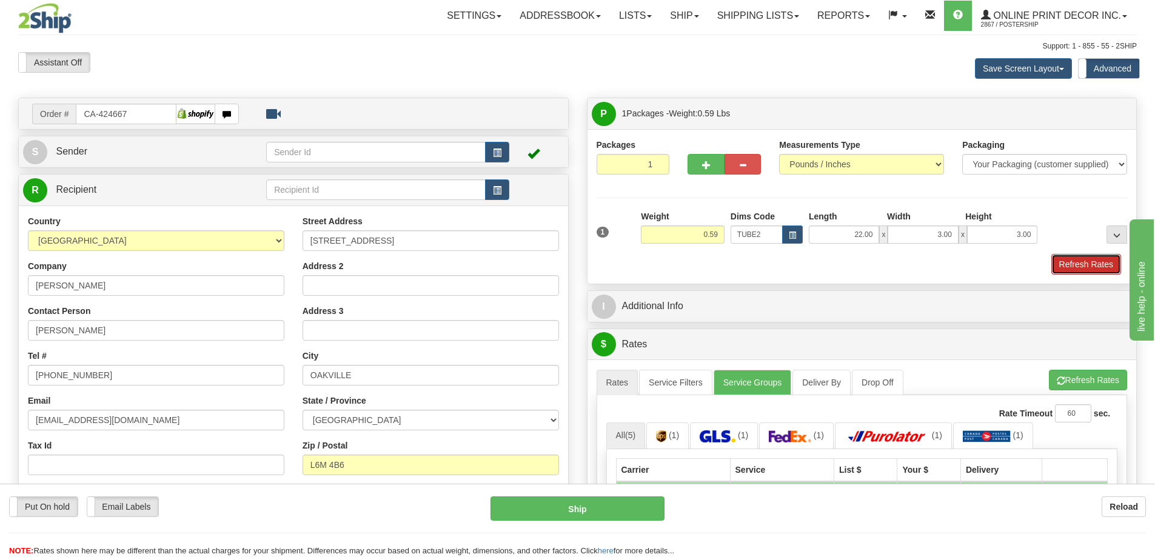
click at [1093, 263] on button "Refresh Rates" at bounding box center [1086, 264] width 70 height 21
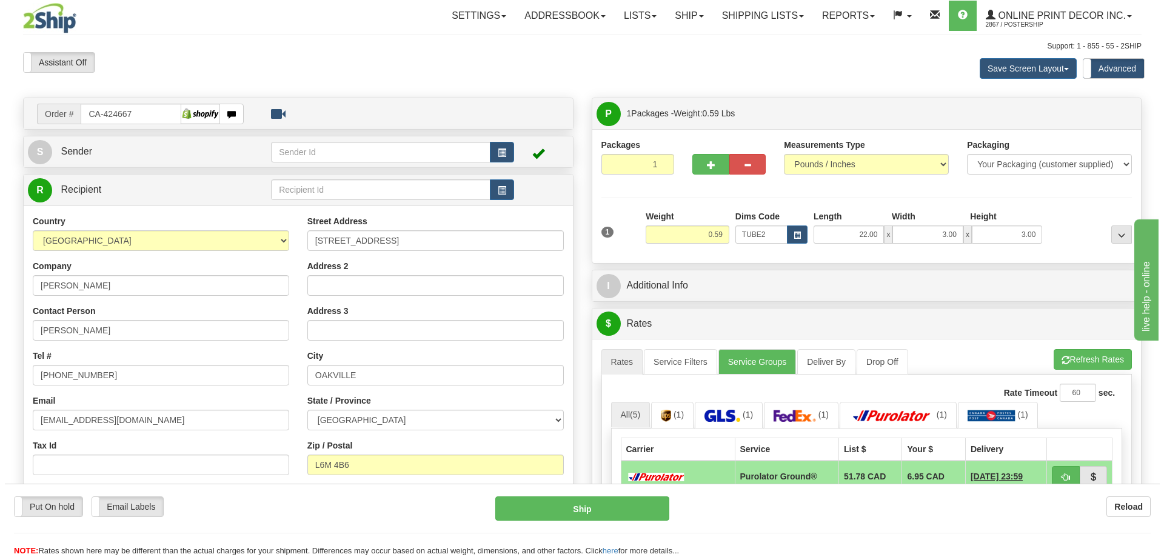
scroll to position [182, 0]
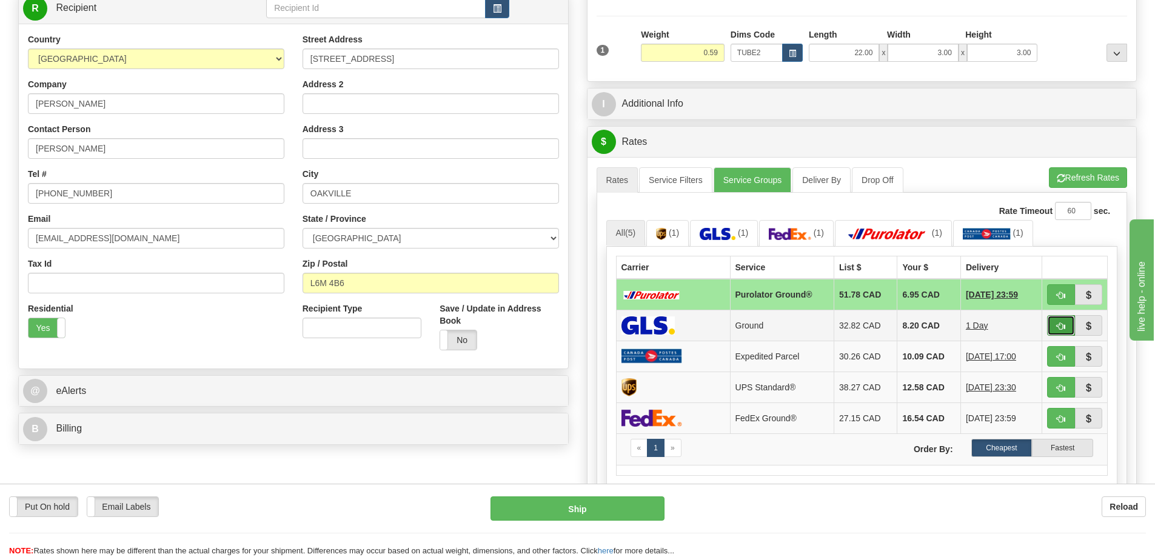
click at [1054, 324] on button "button" at bounding box center [1061, 325] width 28 height 21
type input "1"
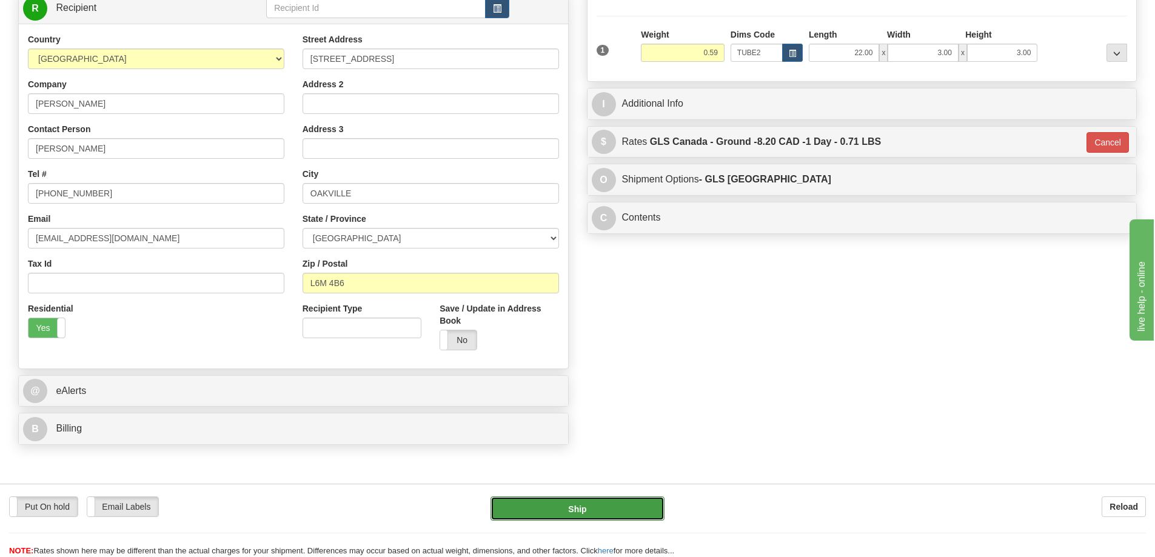
click at [641, 502] on button "Ship" at bounding box center [577, 508] width 174 height 24
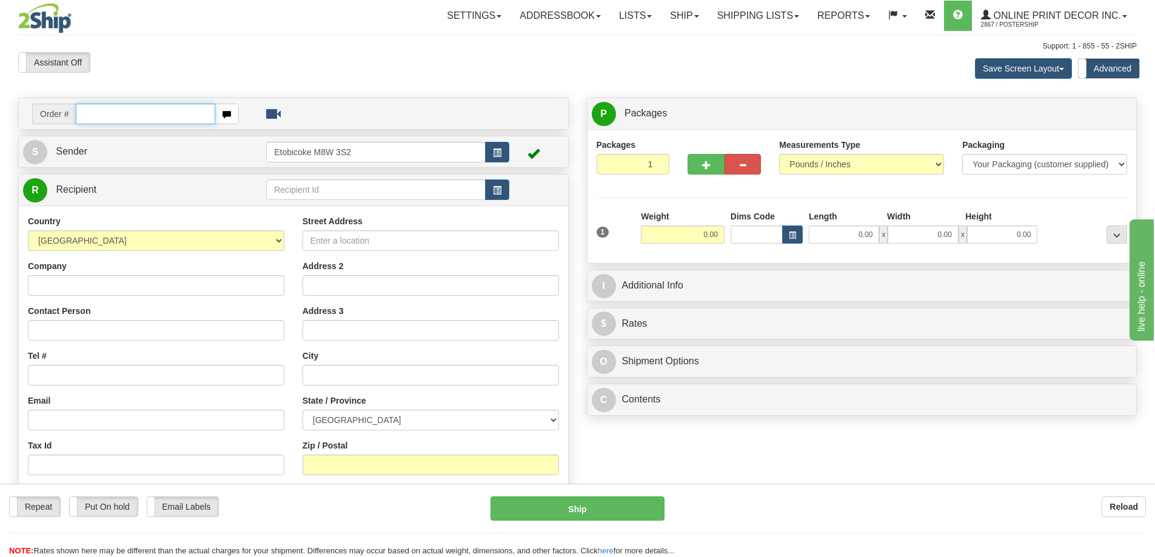
click at [133, 112] on input "text" at bounding box center [145, 114] width 139 height 21
type input "ca-424684"
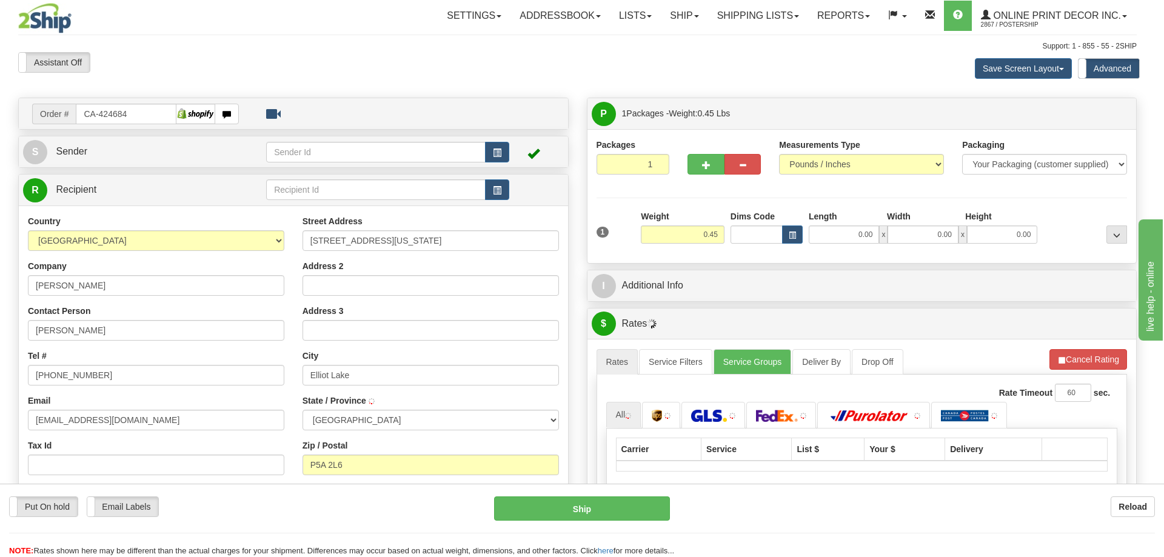
type input "ELLIOT LAKE"
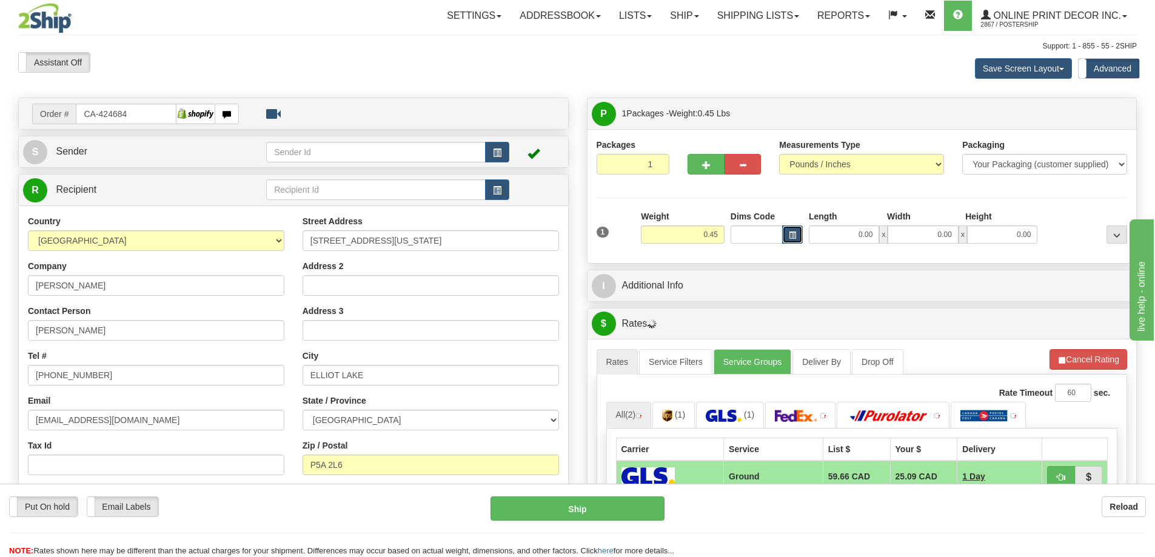
click at [796, 232] on button "button" at bounding box center [792, 234] width 21 height 18
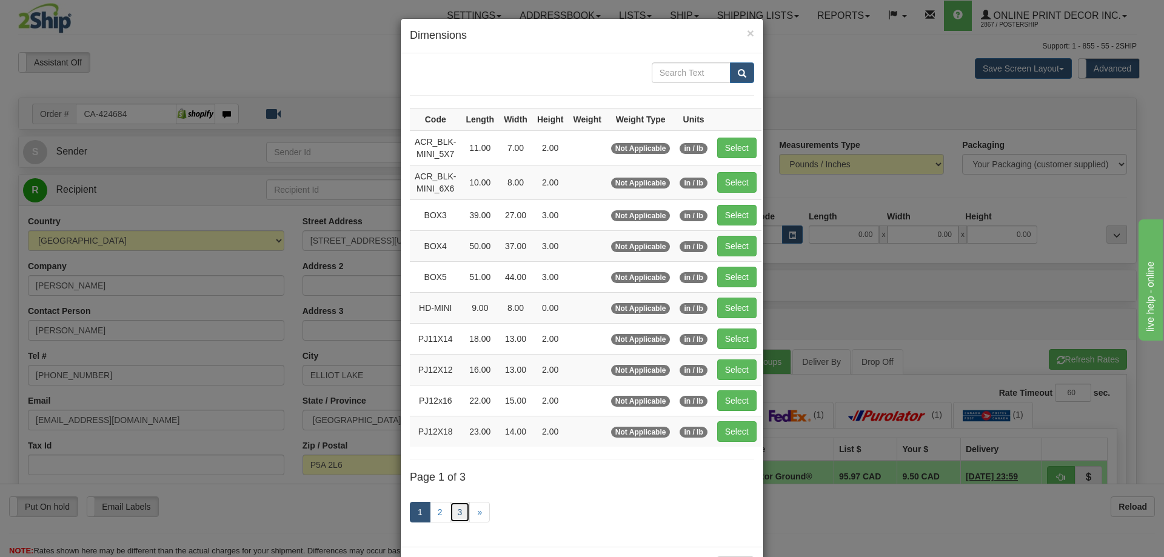
click at [453, 513] on link "3" at bounding box center [460, 512] width 21 height 21
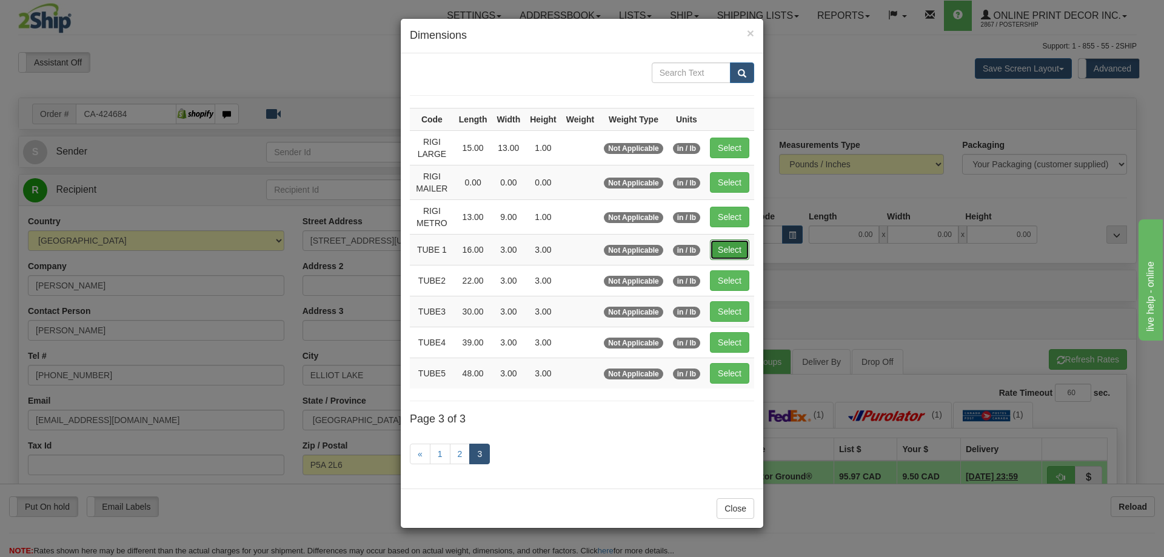
click at [721, 256] on button "Select" at bounding box center [729, 249] width 39 height 21
type input "TUBE 1"
type input "16.00"
type input "3.00"
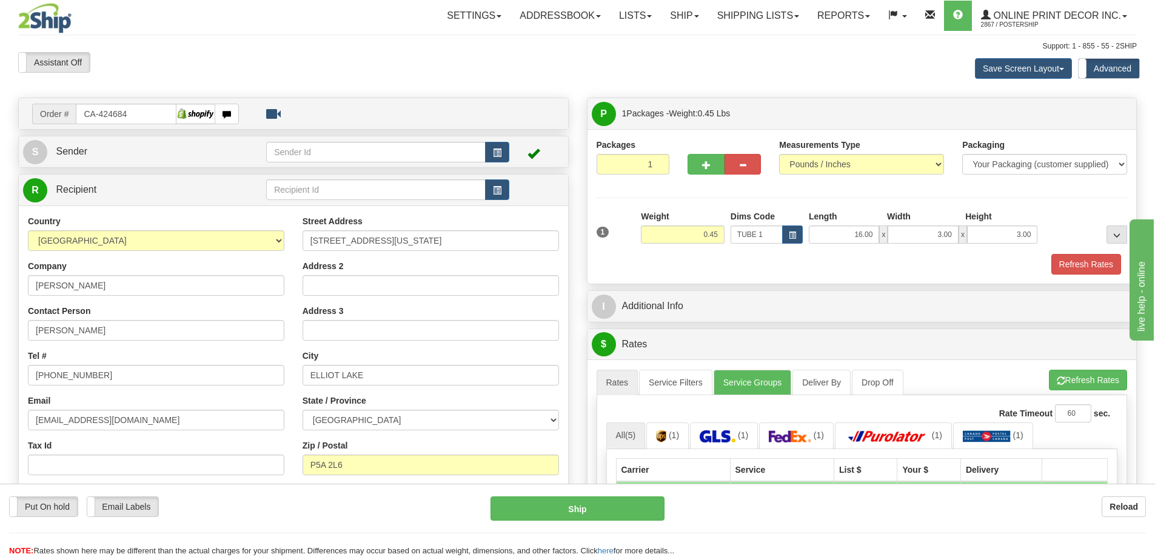
click at [1087, 269] on button "Refresh Rates" at bounding box center [1086, 264] width 70 height 21
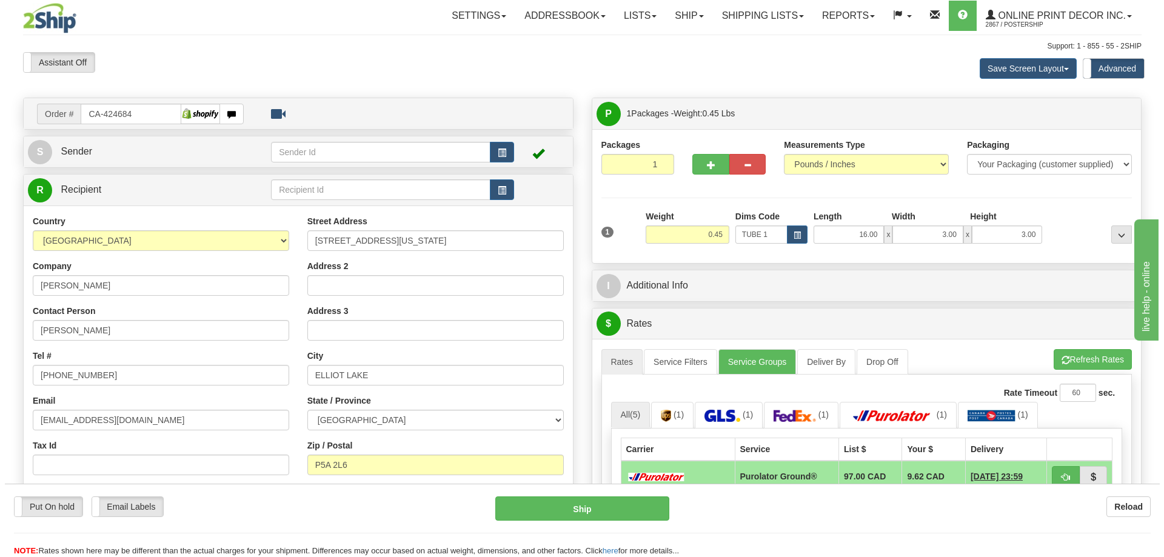
scroll to position [121, 0]
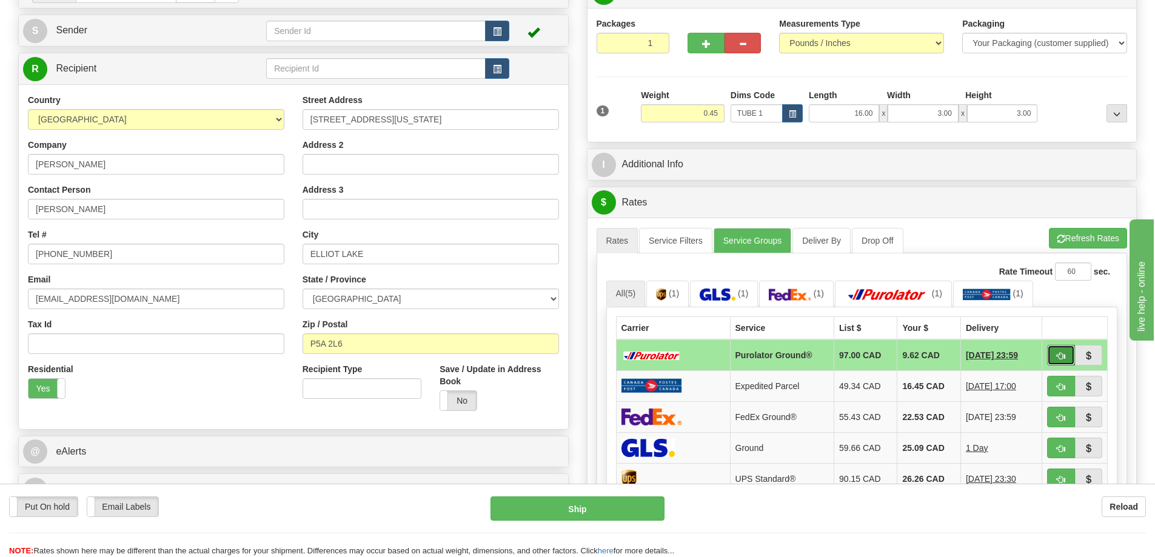
click at [1057, 356] on span "button" at bounding box center [1061, 356] width 8 height 8
type input "260"
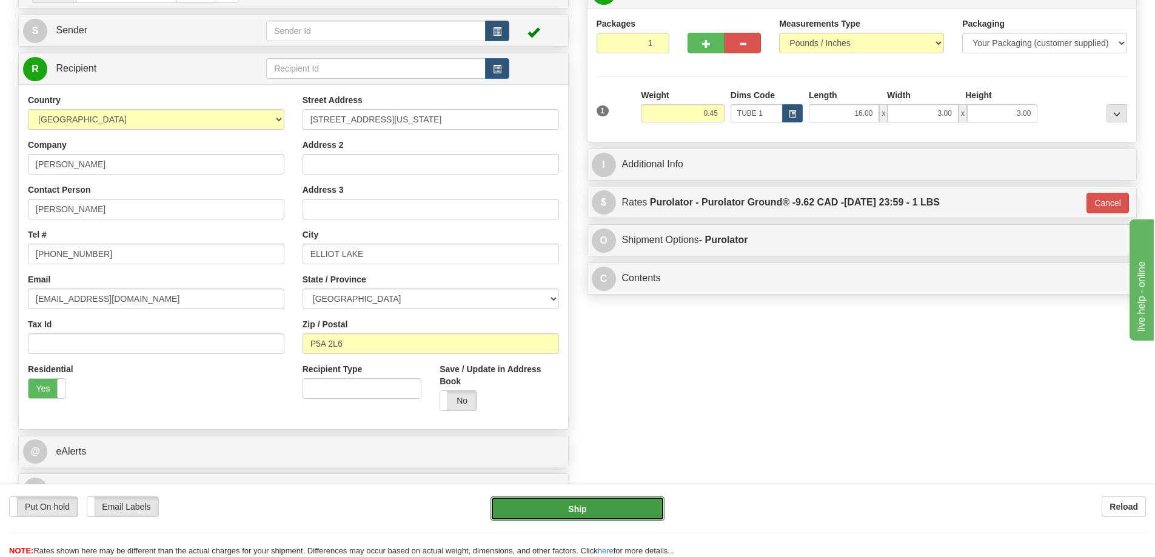
click at [628, 511] on button "Ship" at bounding box center [577, 508] width 174 height 24
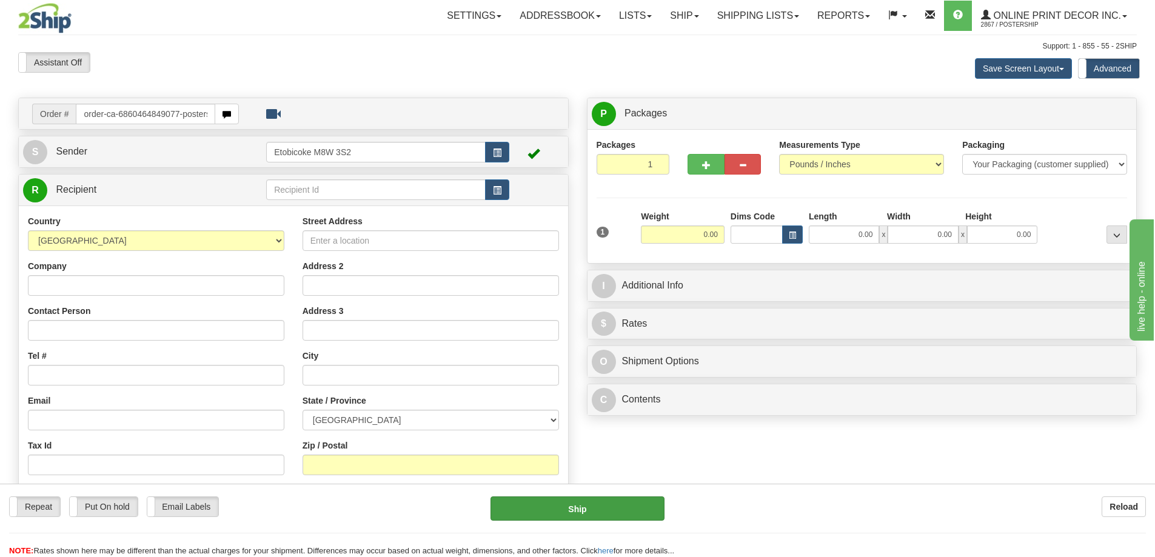
type input "order-ca-6860464849077-posters"
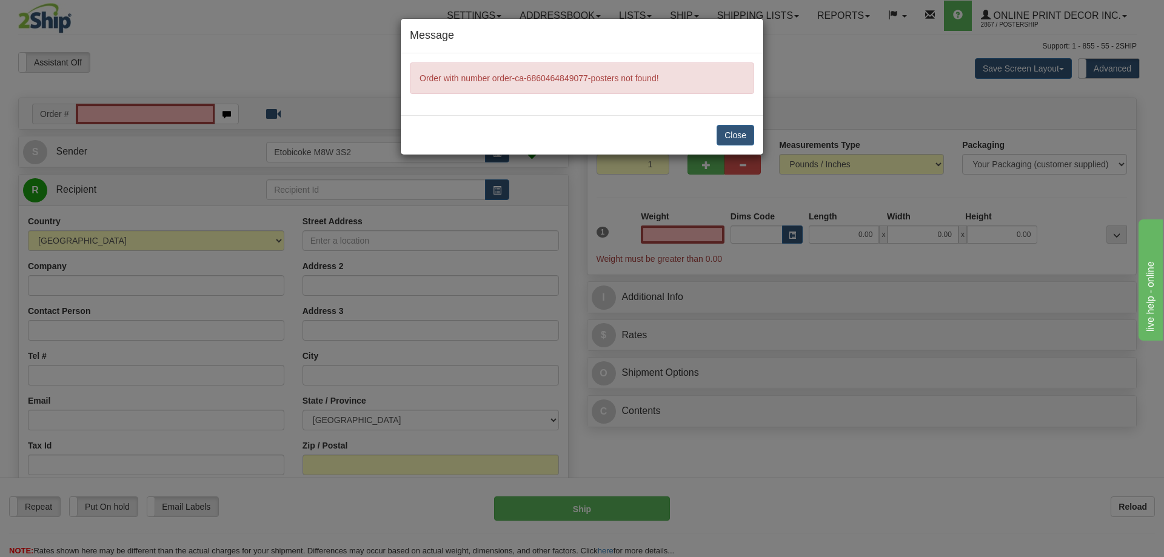
type input "0.00"
click at [731, 140] on button "Close" at bounding box center [735, 135] width 38 height 21
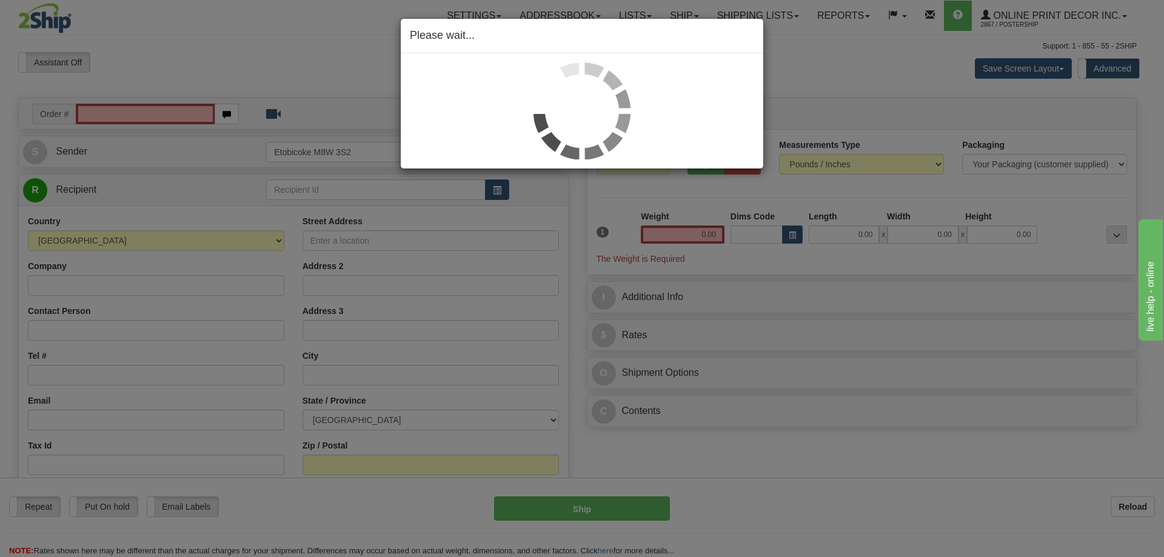
click at [138, 108] on div "Please wait..." at bounding box center [582, 278] width 1164 height 557
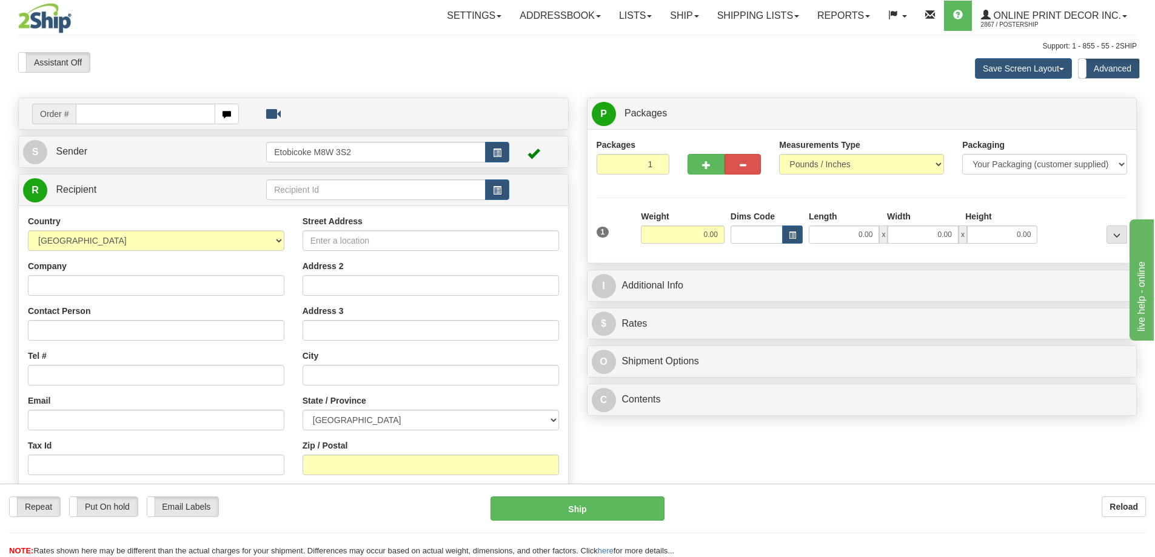
click at [110, 112] on div "Toggle navigation Settings Shipping Preferences Fields Preferences New" at bounding box center [577, 347] width 1155 height 695
click at [109, 112] on input "text" at bounding box center [145, 114] width 139 height 21
type input "ca-424629"
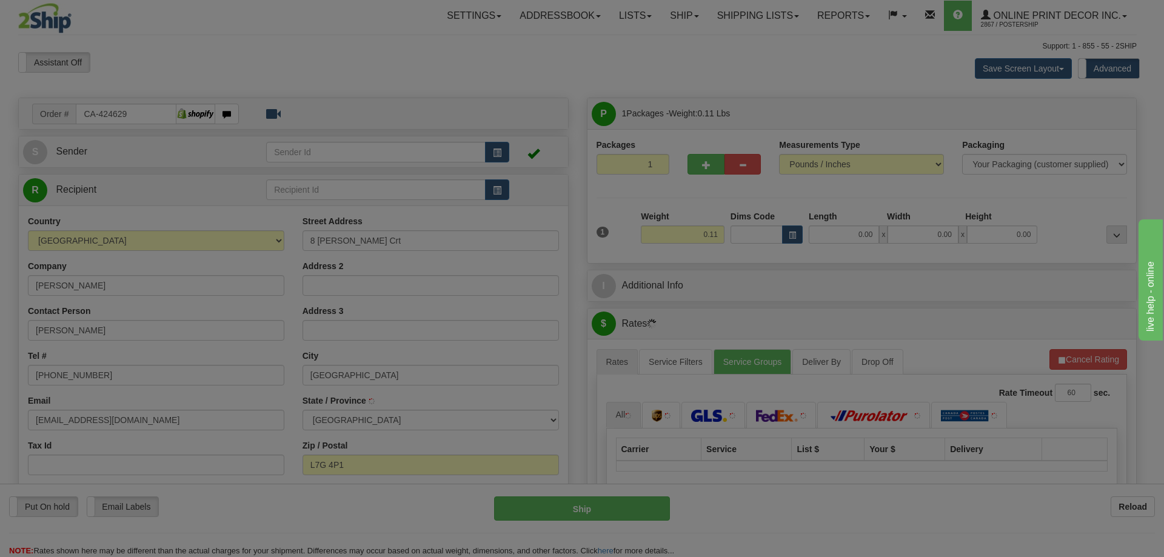
type input "GEORGETOWN"
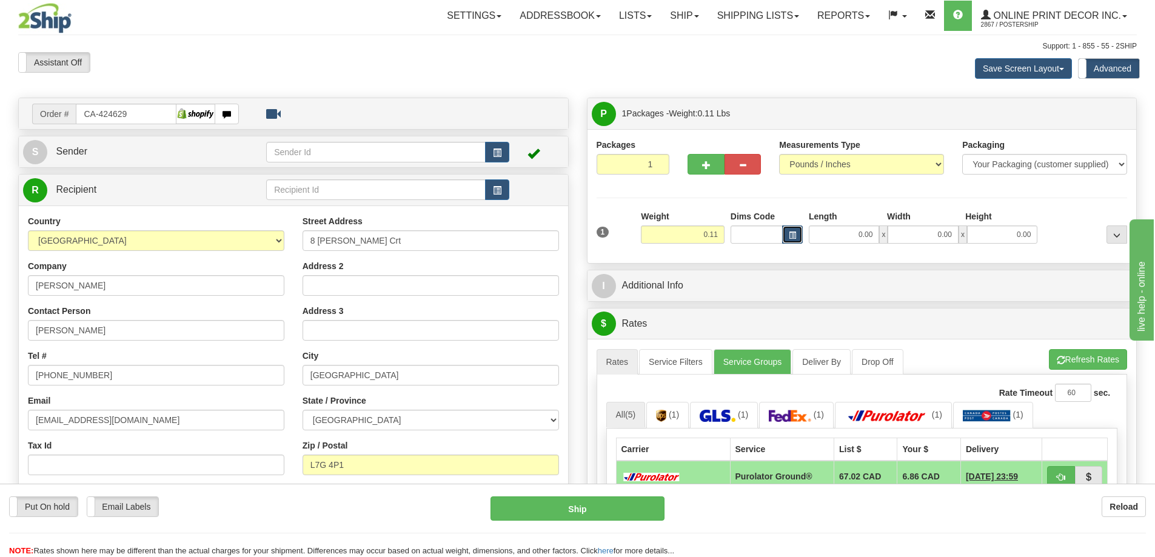
click at [793, 232] on span "button" at bounding box center [792, 235] width 7 height 7
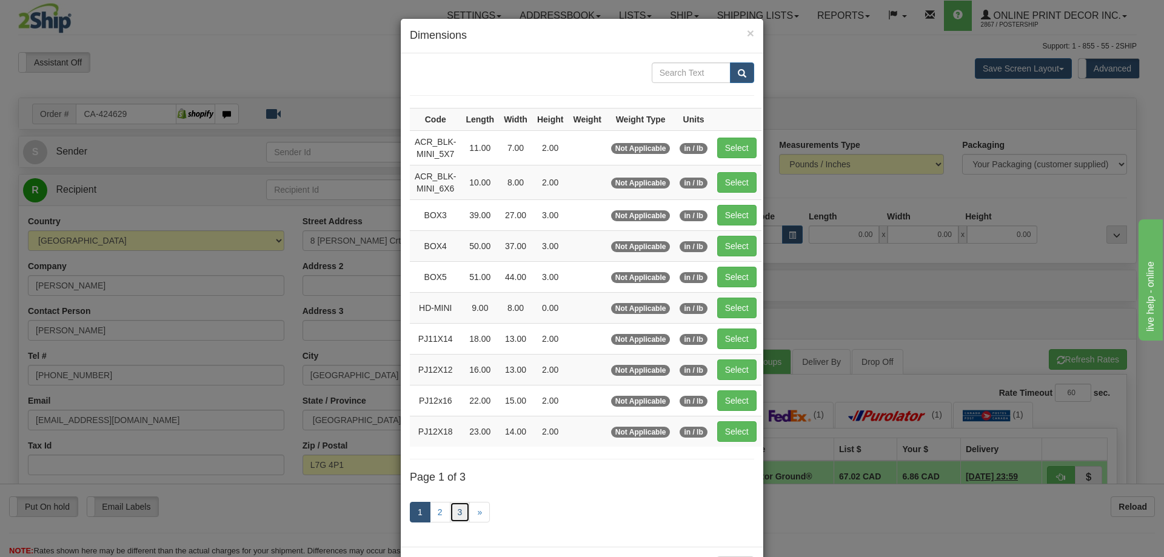
click at [456, 513] on link "3" at bounding box center [460, 512] width 21 height 21
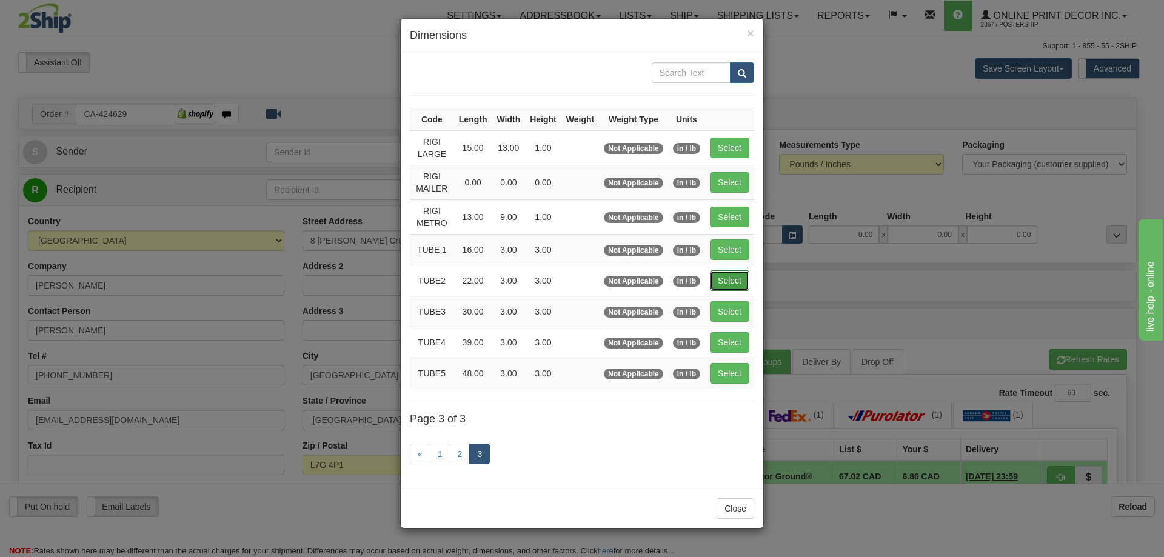
click at [741, 279] on button "Select" at bounding box center [729, 280] width 39 height 21
type input "TUBE2"
type input "22.00"
type input "3.00"
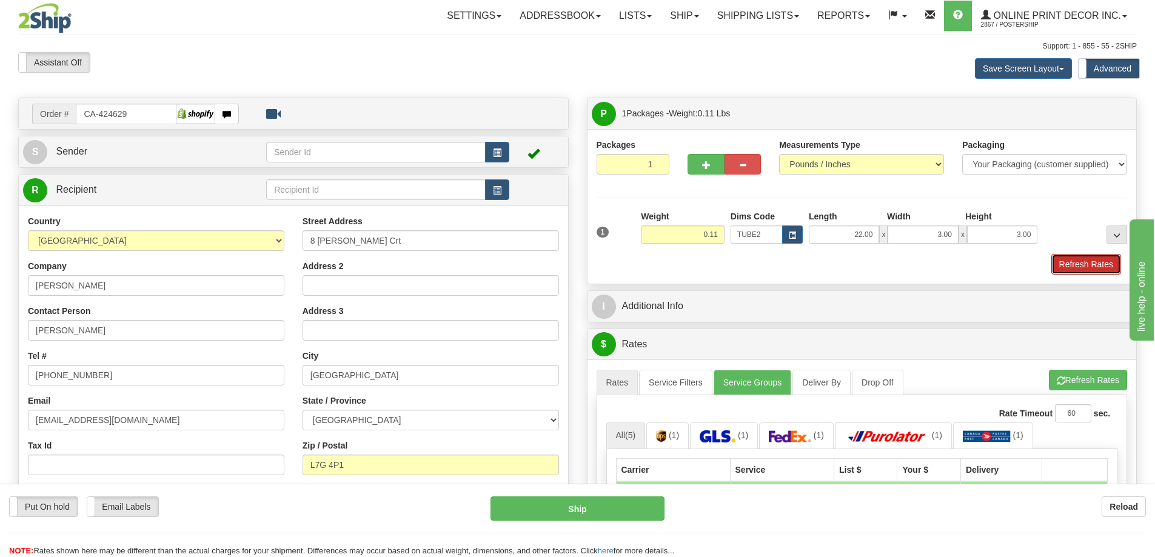
click at [1092, 262] on button "Refresh Rates" at bounding box center [1086, 264] width 70 height 21
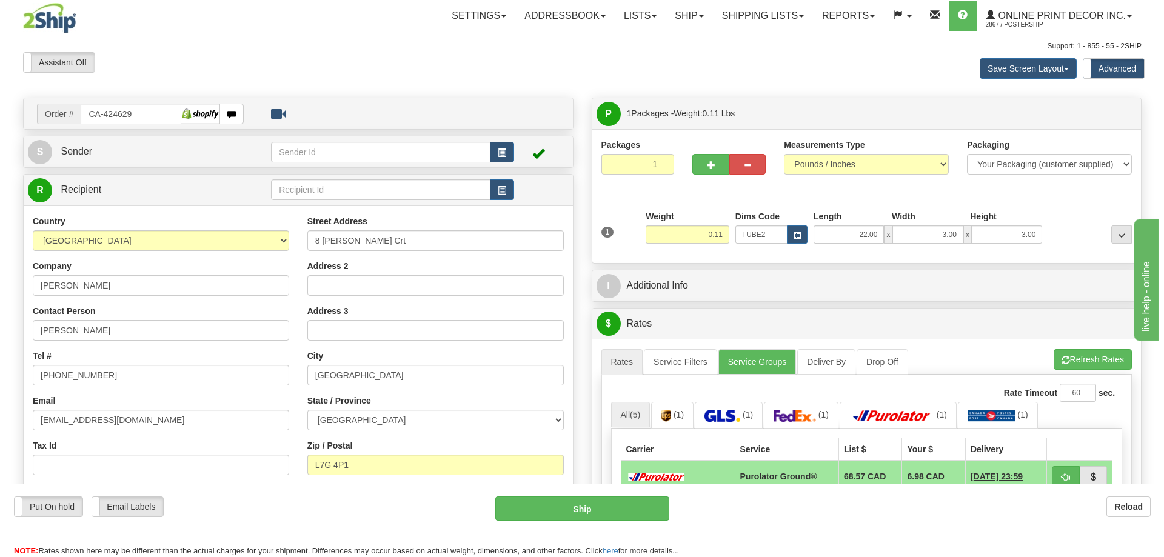
scroll to position [61, 0]
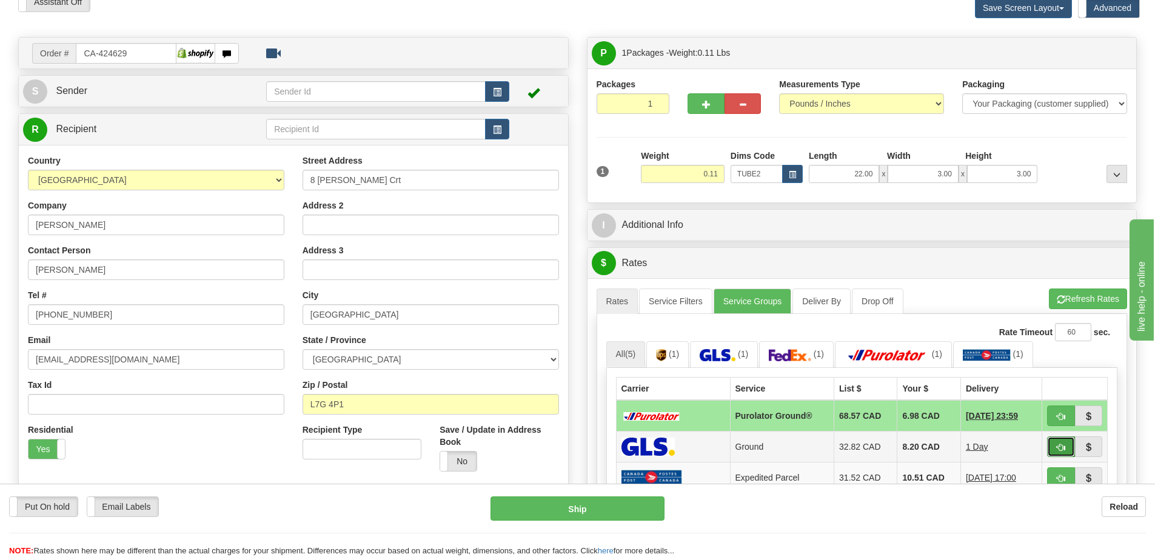
click at [1053, 453] on button "button" at bounding box center [1061, 446] width 28 height 21
type input "1"
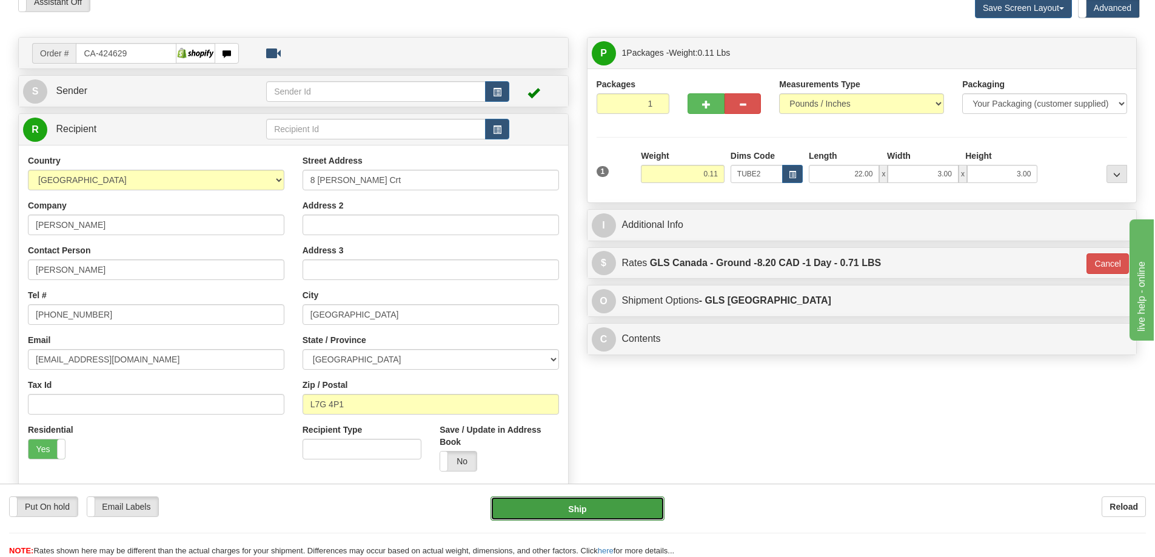
click at [609, 511] on button "Ship" at bounding box center [577, 508] width 174 height 24
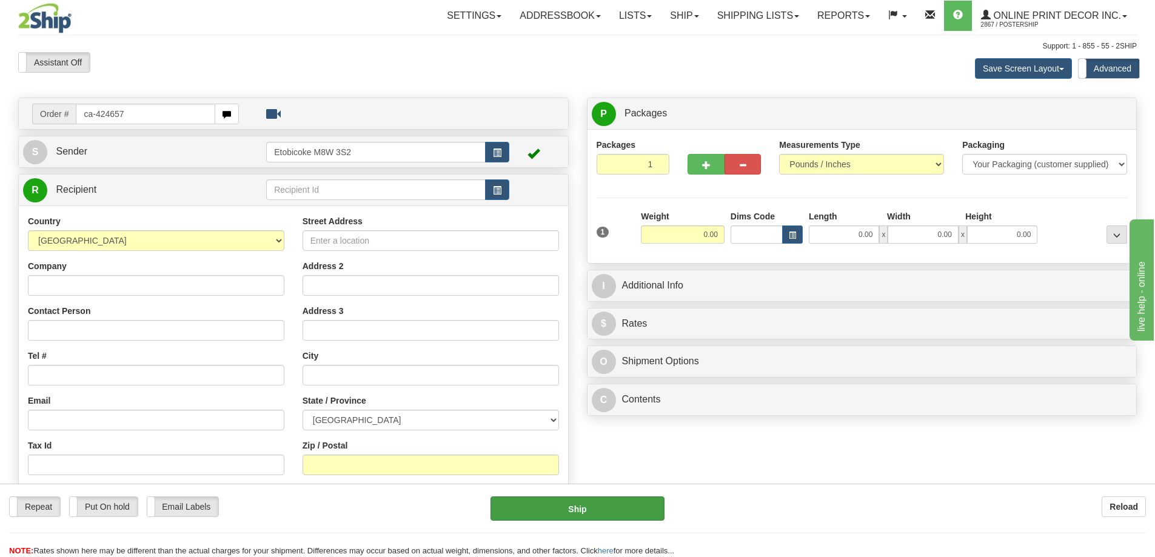
type input "ca-424657"
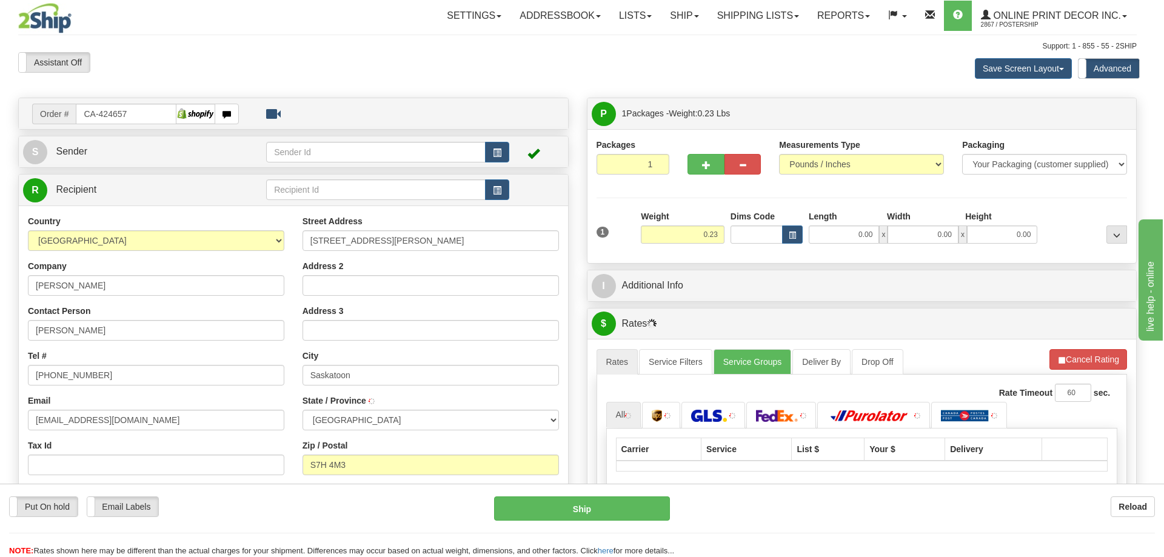
type input "SASKATOON"
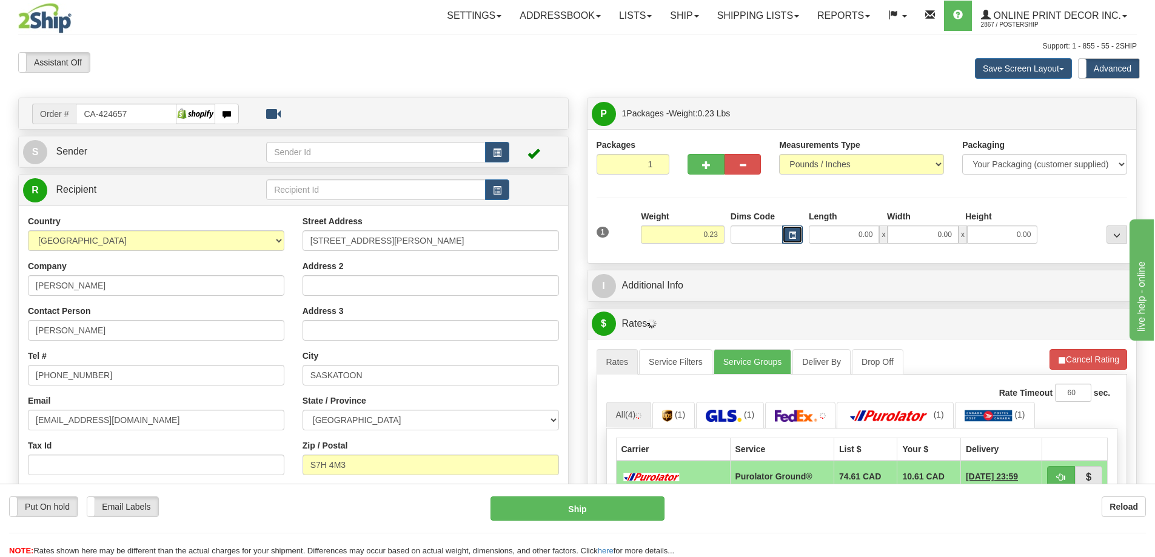
click at [792, 233] on span "button" at bounding box center [792, 235] width 7 height 7
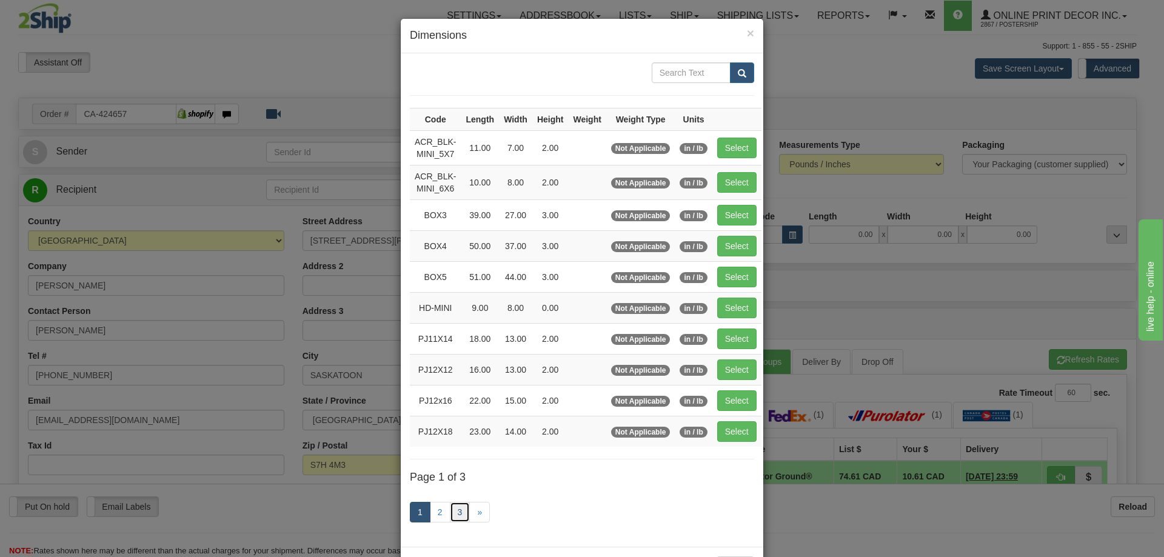
click at [455, 506] on link "3" at bounding box center [460, 512] width 21 height 21
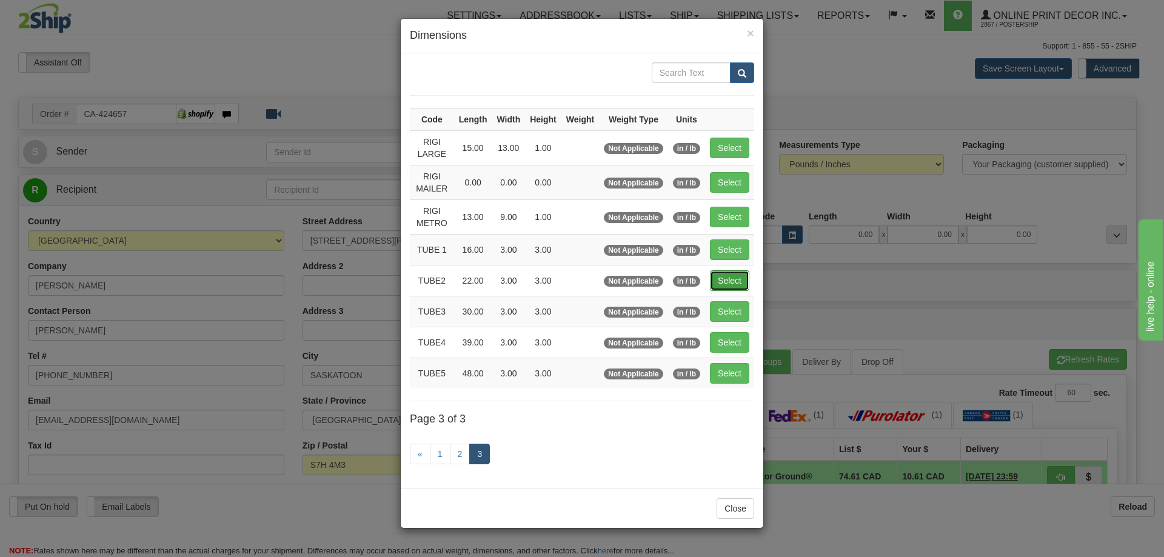
click at [736, 280] on button "Select" at bounding box center [729, 280] width 39 height 21
type input "TUBE2"
type input "22.00"
type input "3.00"
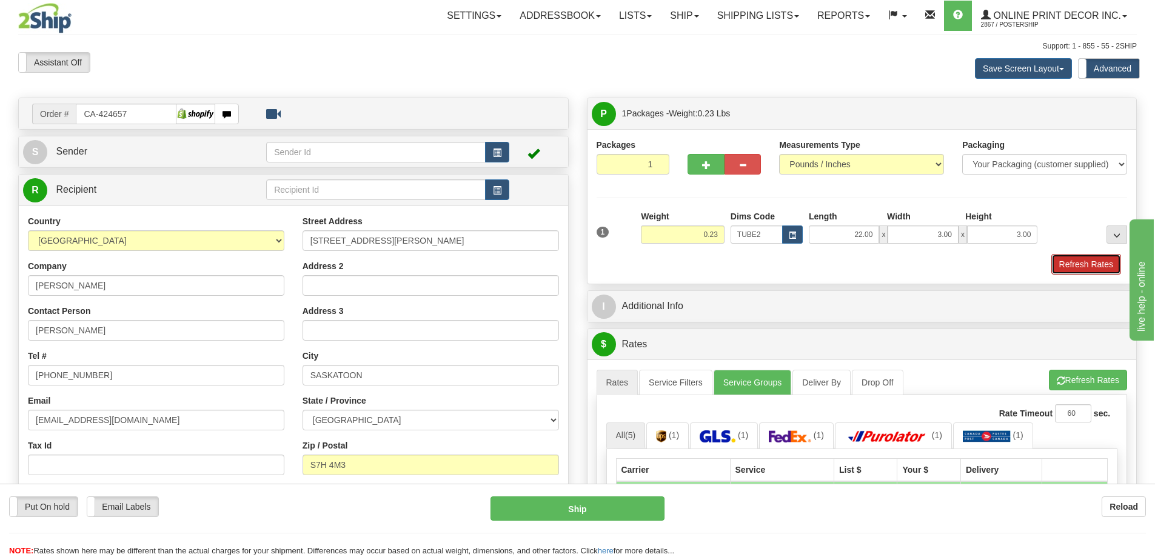
click at [1092, 269] on button "Refresh Rates" at bounding box center [1086, 264] width 70 height 21
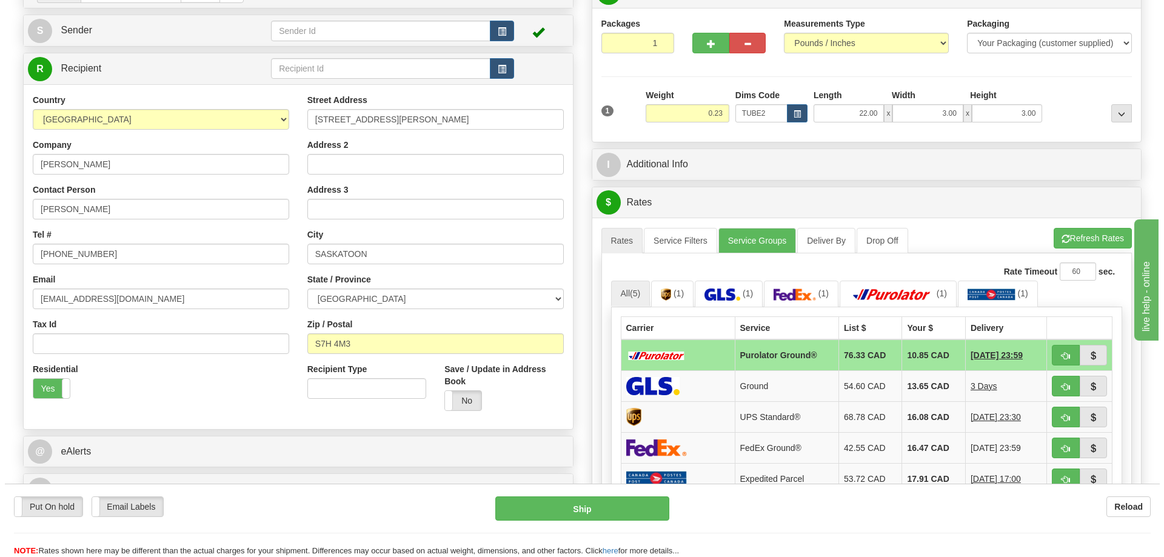
scroll to position [182, 0]
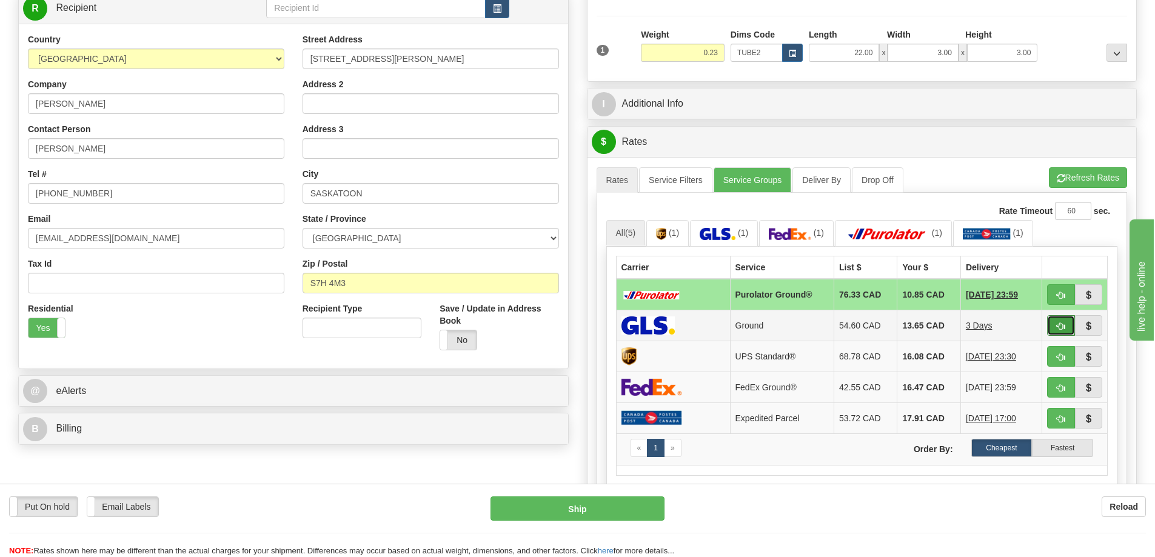
click at [1058, 327] on span "button" at bounding box center [1061, 326] width 8 height 8
type input "1"
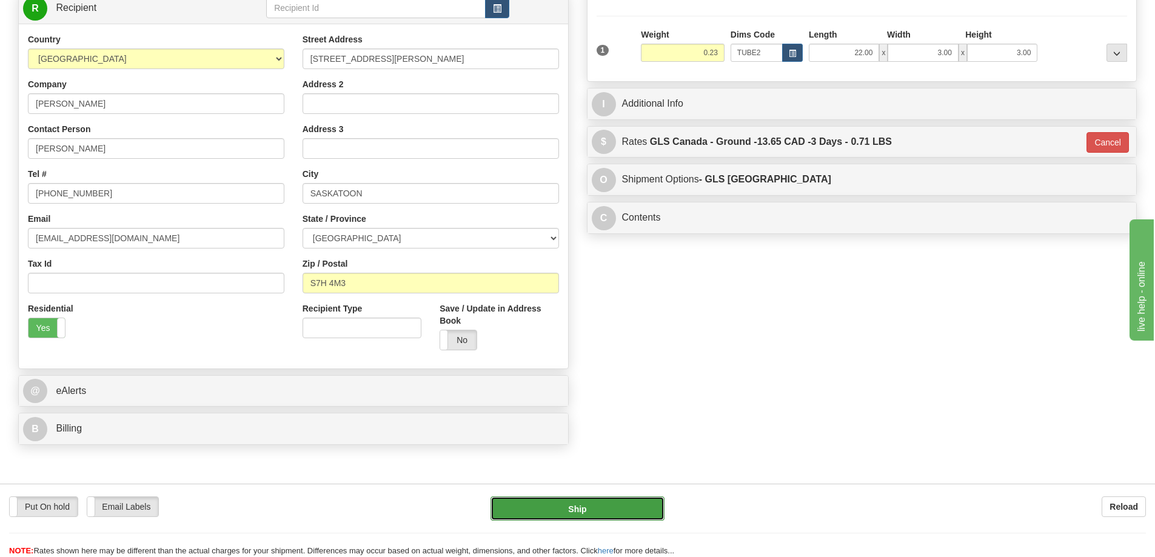
click at [599, 506] on button "Ship" at bounding box center [577, 508] width 174 height 24
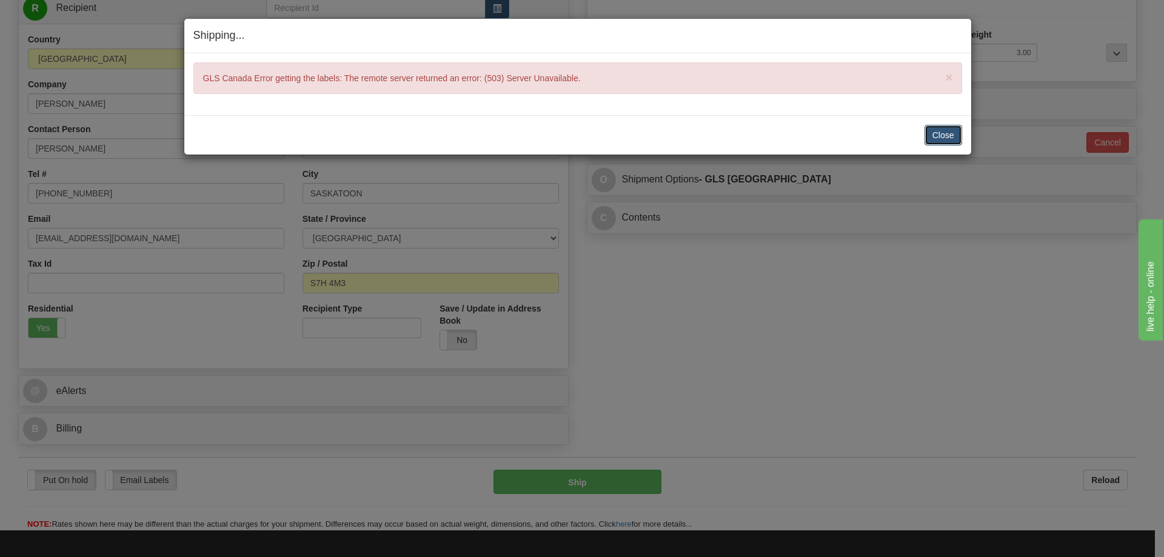
click at [946, 133] on button "Close" at bounding box center [943, 135] width 38 height 21
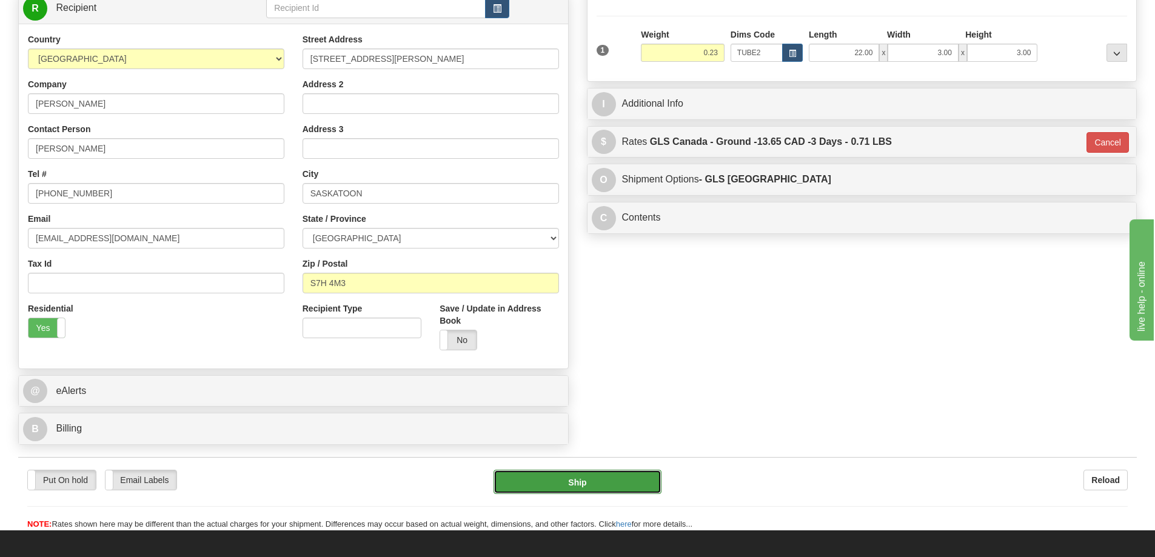
click at [624, 480] on button "Ship" at bounding box center [577, 482] width 168 height 24
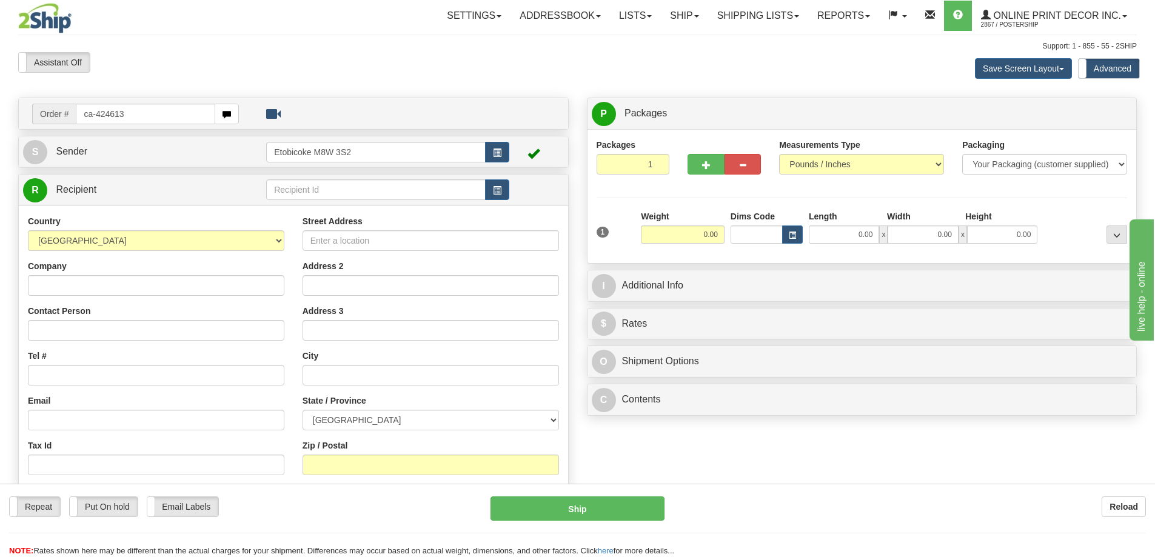
type input "ca-424613"
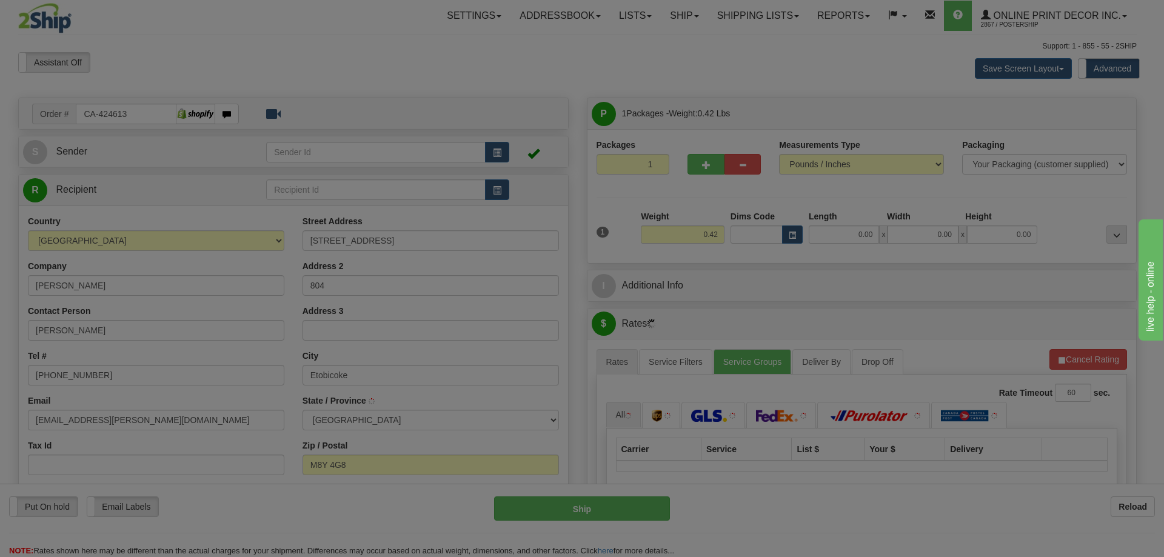
type input "ETOBICOKE"
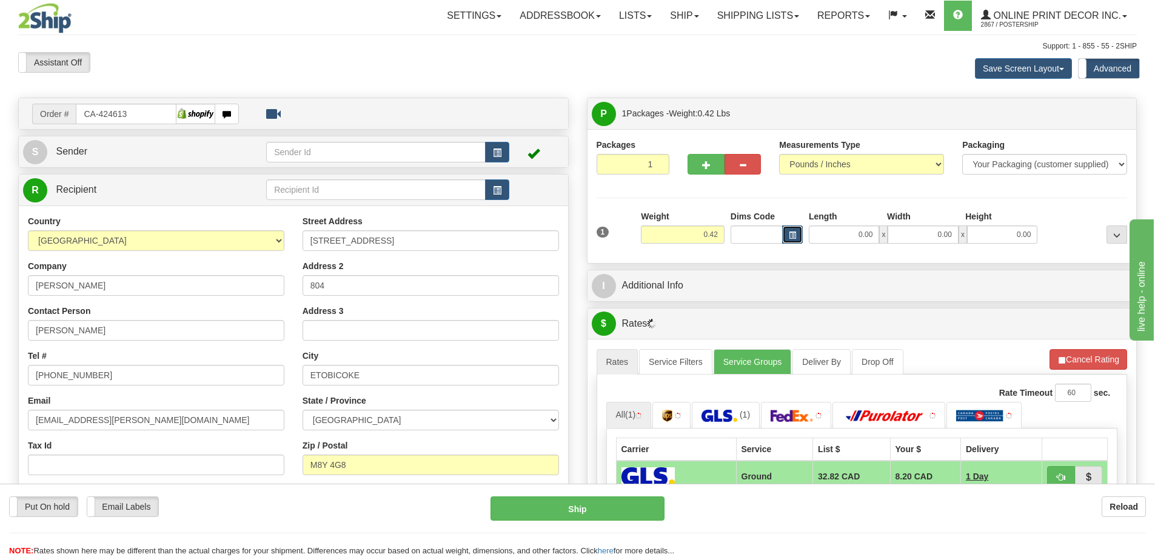
click at [786, 233] on button "button" at bounding box center [792, 234] width 21 height 18
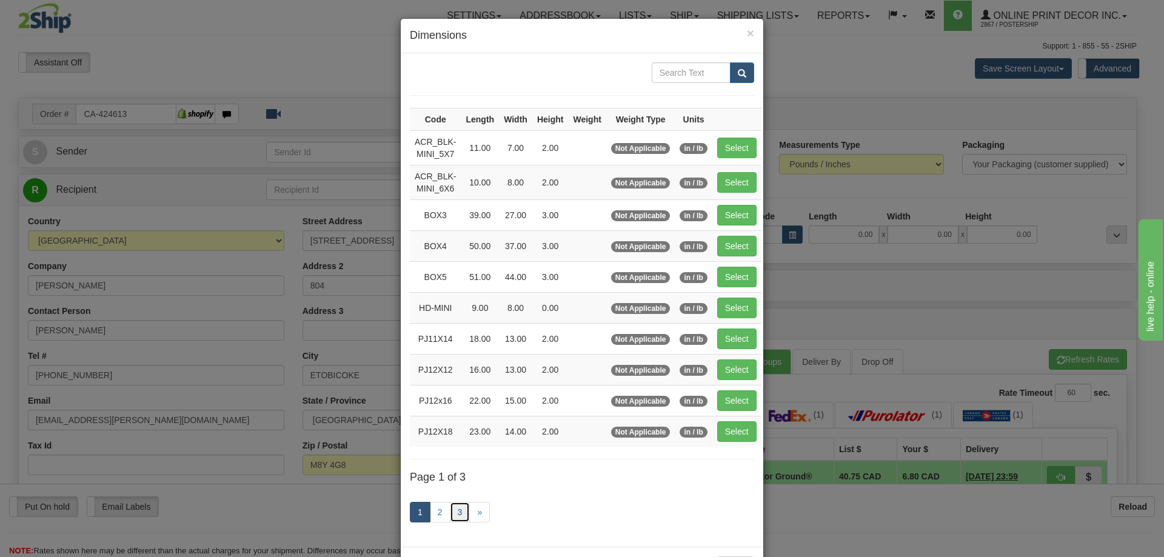
click at [456, 508] on link "3" at bounding box center [460, 512] width 21 height 21
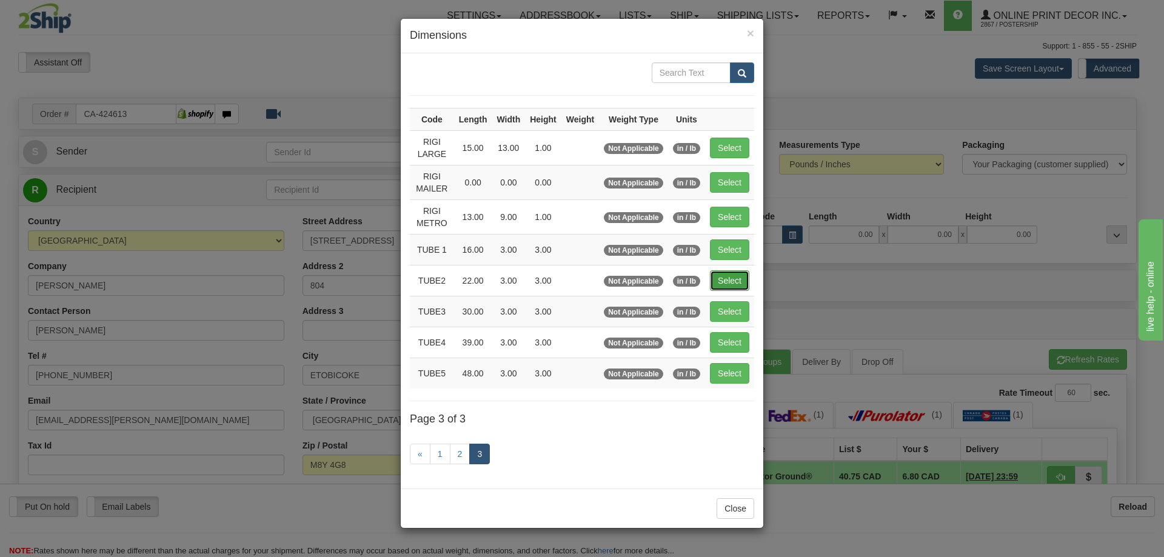
click at [727, 281] on button "Select" at bounding box center [729, 280] width 39 height 21
type input "TUBE2"
type input "22.00"
type input "3.00"
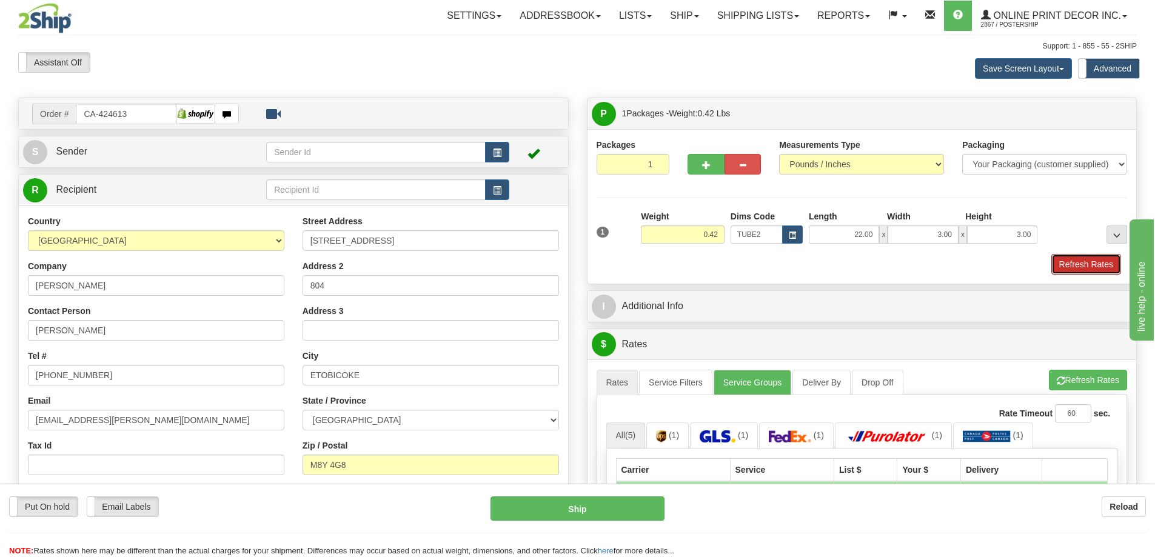
click at [1076, 262] on button "Refresh Rates" at bounding box center [1086, 264] width 70 height 21
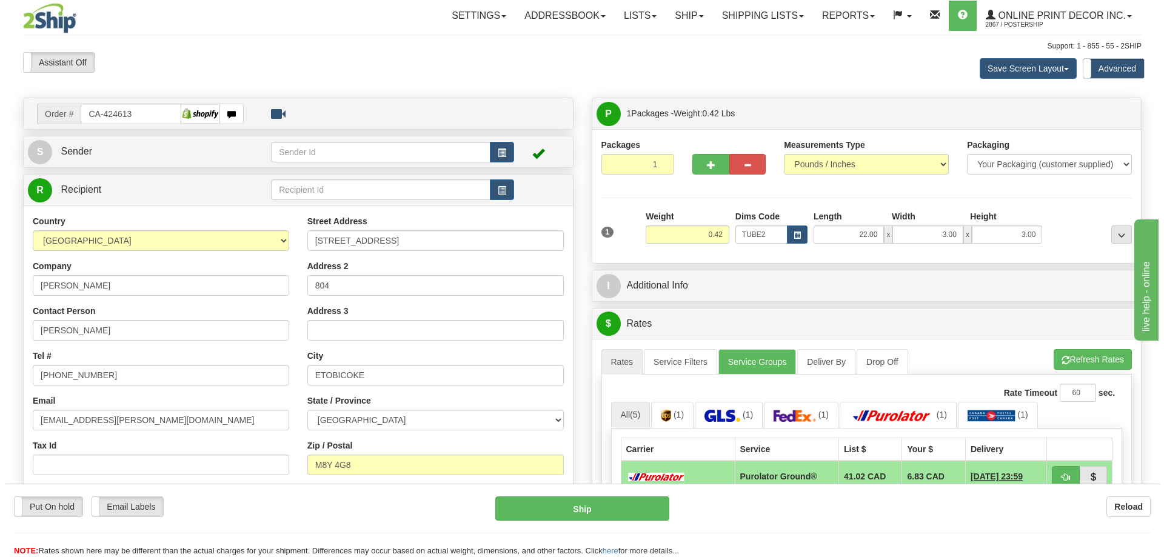
scroll to position [121, 0]
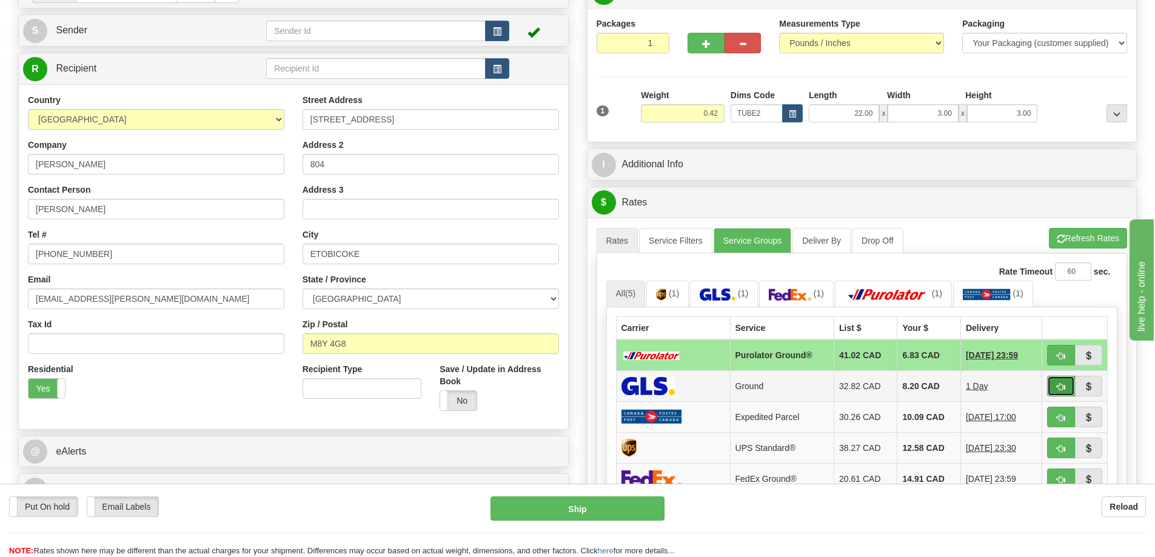
click at [1064, 389] on span "button" at bounding box center [1061, 387] width 8 height 8
type input "1"
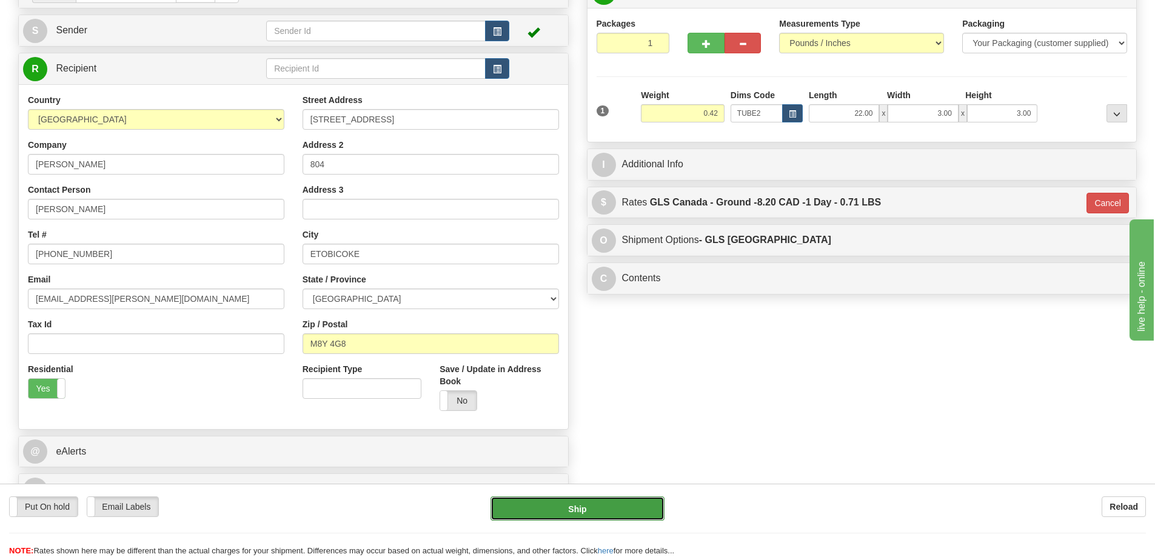
click at [631, 509] on button "Ship" at bounding box center [577, 508] width 174 height 24
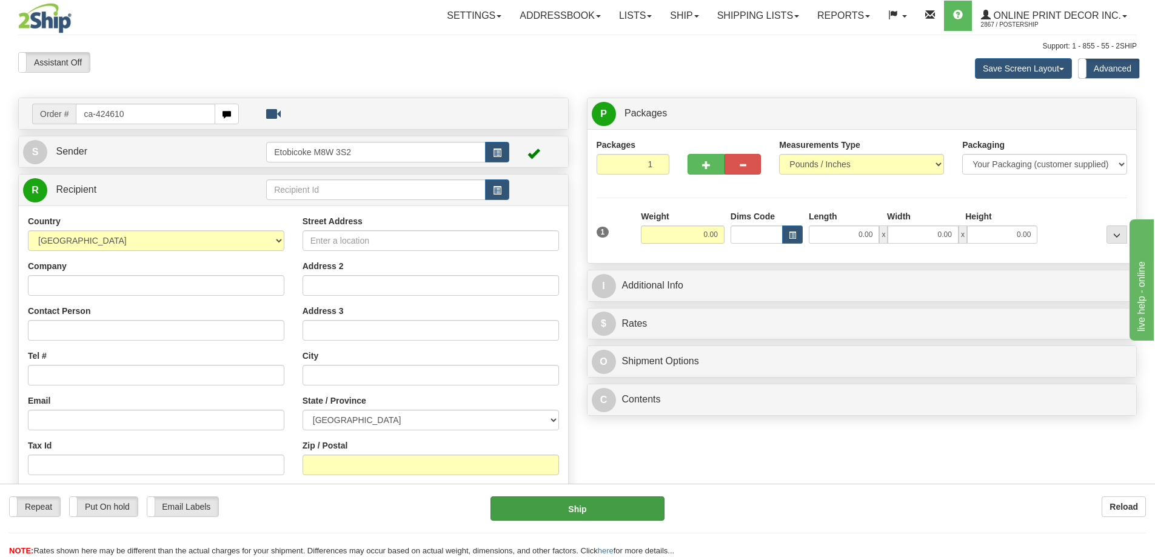
type input "ca-424610"
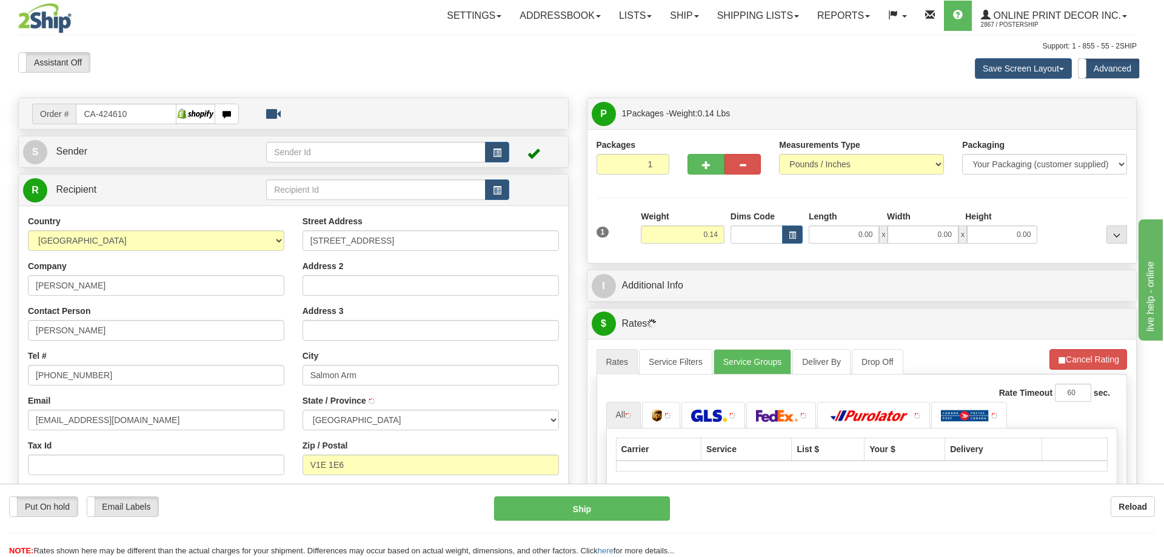
type input "SALMON ARM"
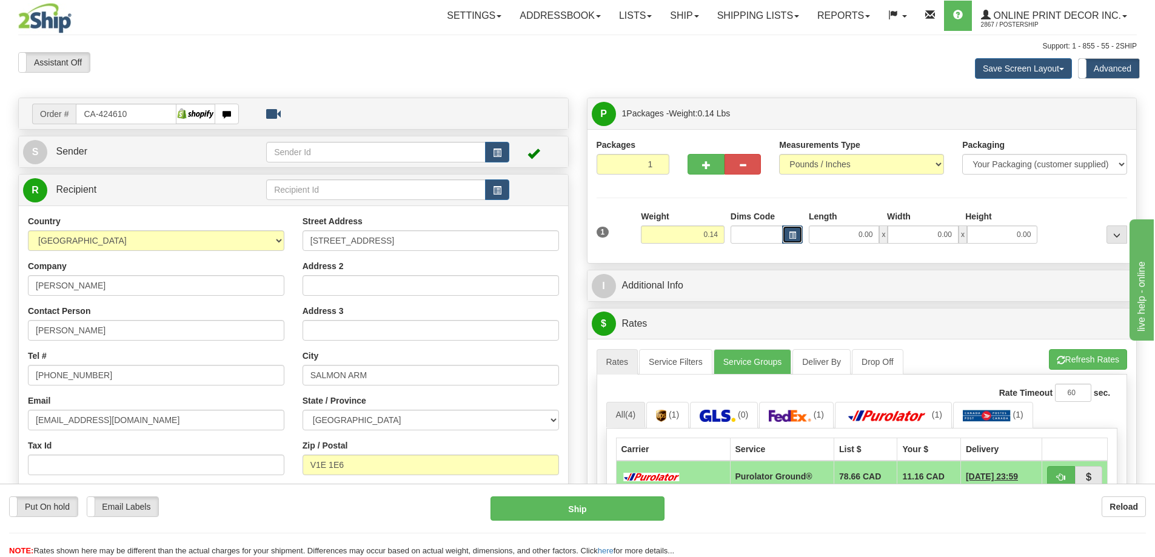
click at [787, 230] on button "button" at bounding box center [792, 234] width 21 height 18
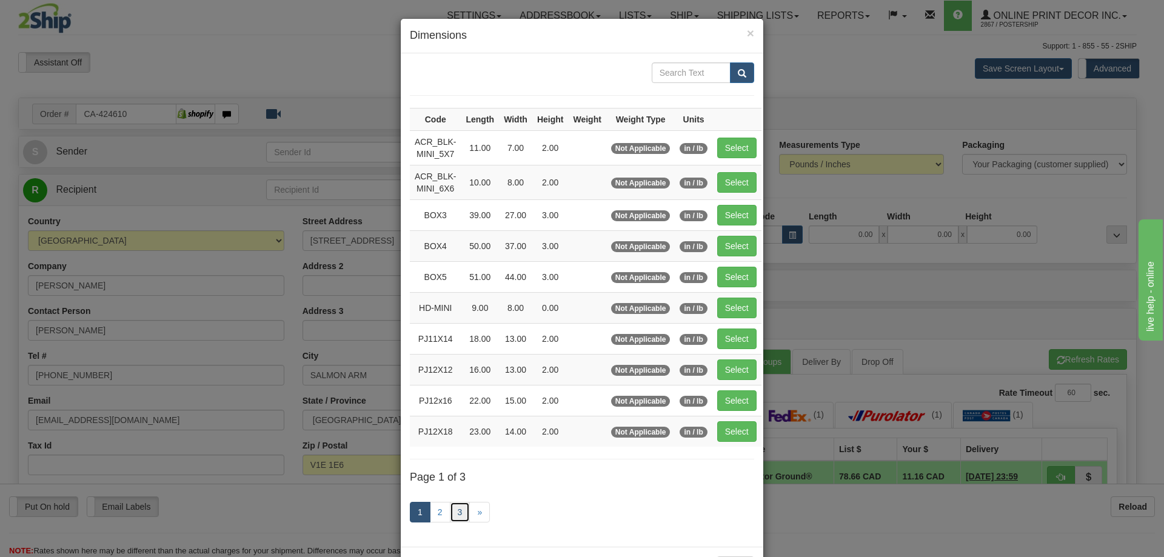
click at [456, 505] on link "3" at bounding box center [460, 512] width 21 height 21
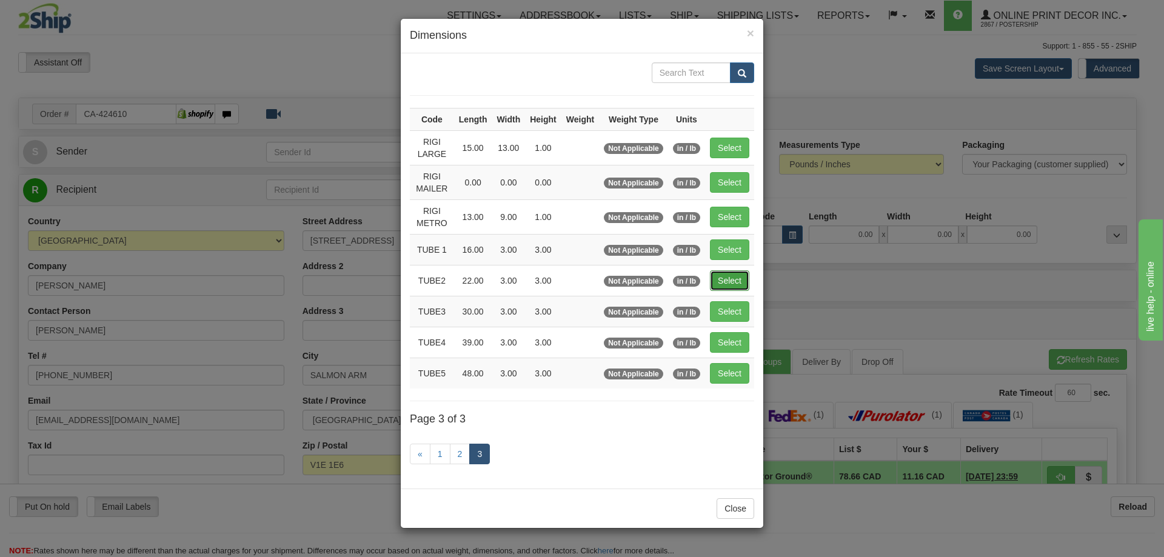
click at [735, 280] on button "Select" at bounding box center [729, 280] width 39 height 21
type input "TUBE2"
type input "22.00"
type input "3.00"
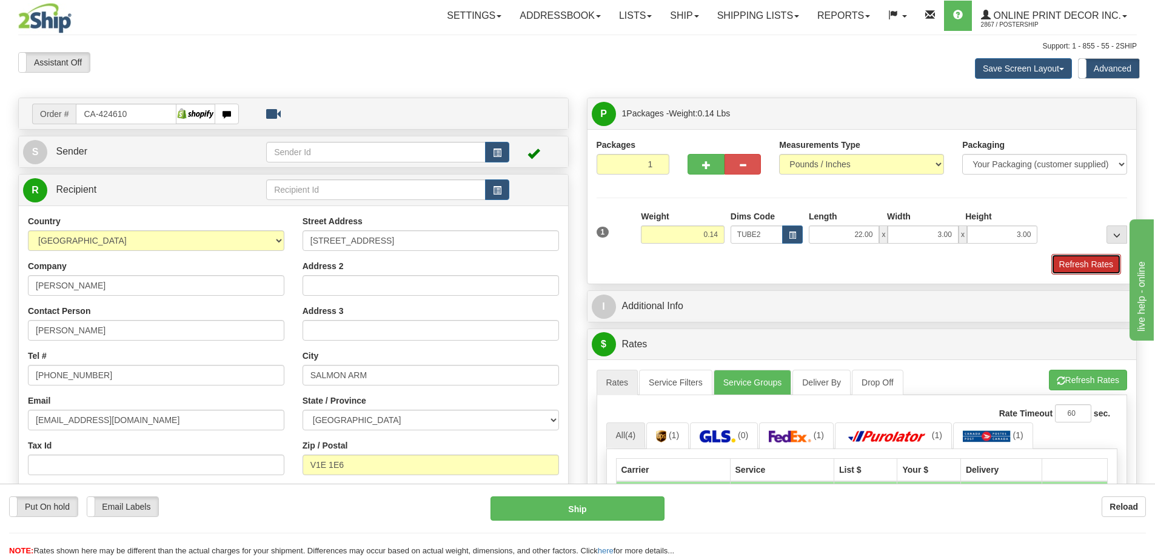
click at [1077, 270] on button "Refresh Rates" at bounding box center [1086, 264] width 70 height 21
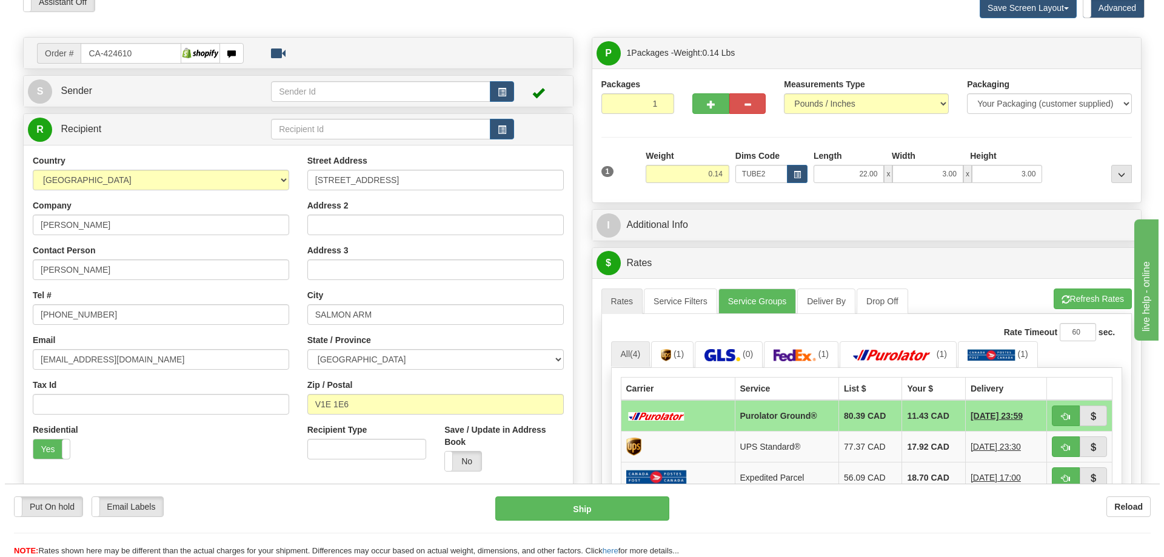
scroll to position [182, 0]
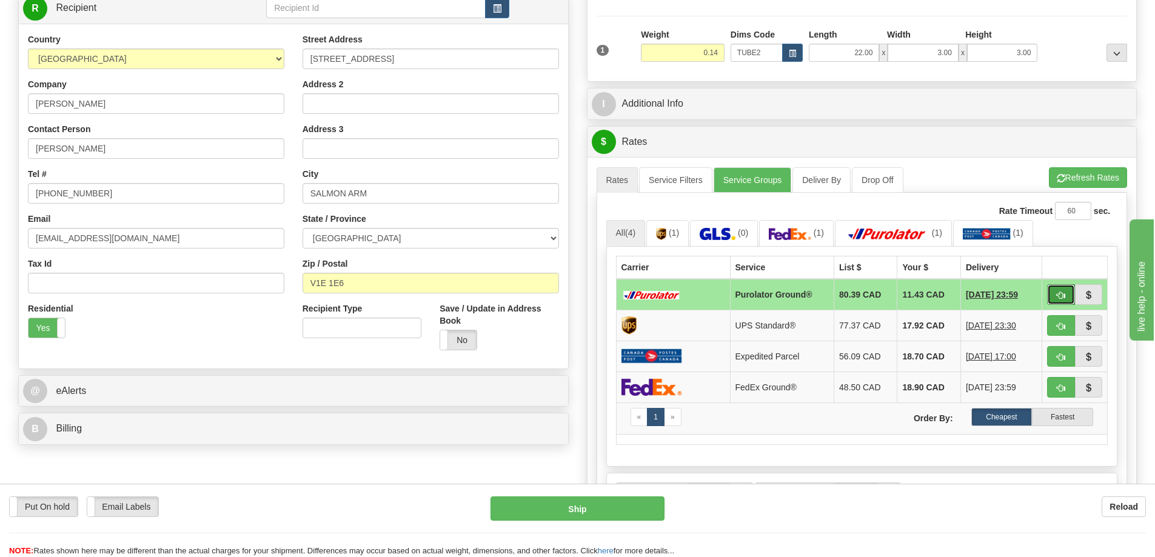
click at [1063, 289] on button "button" at bounding box center [1061, 294] width 28 height 21
type input "260"
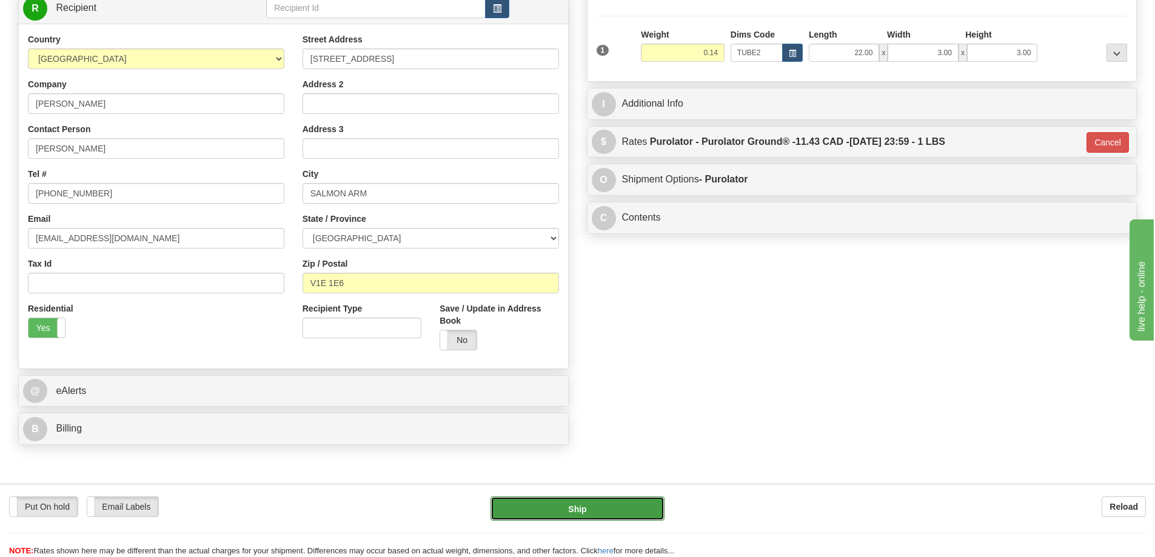
click at [590, 502] on button "Ship" at bounding box center [577, 508] width 174 height 24
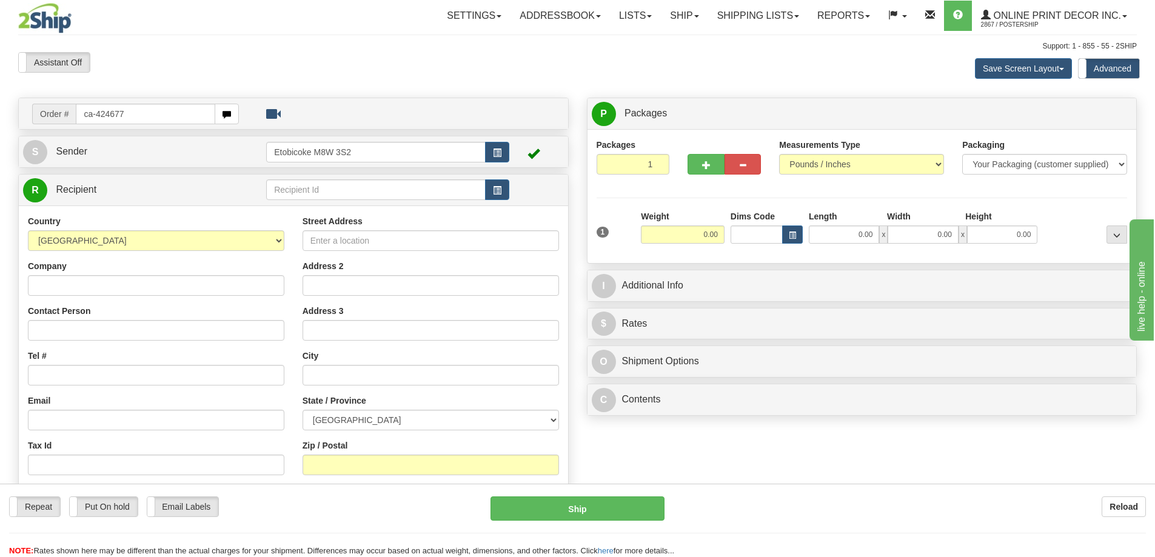
type input "ca-424677"
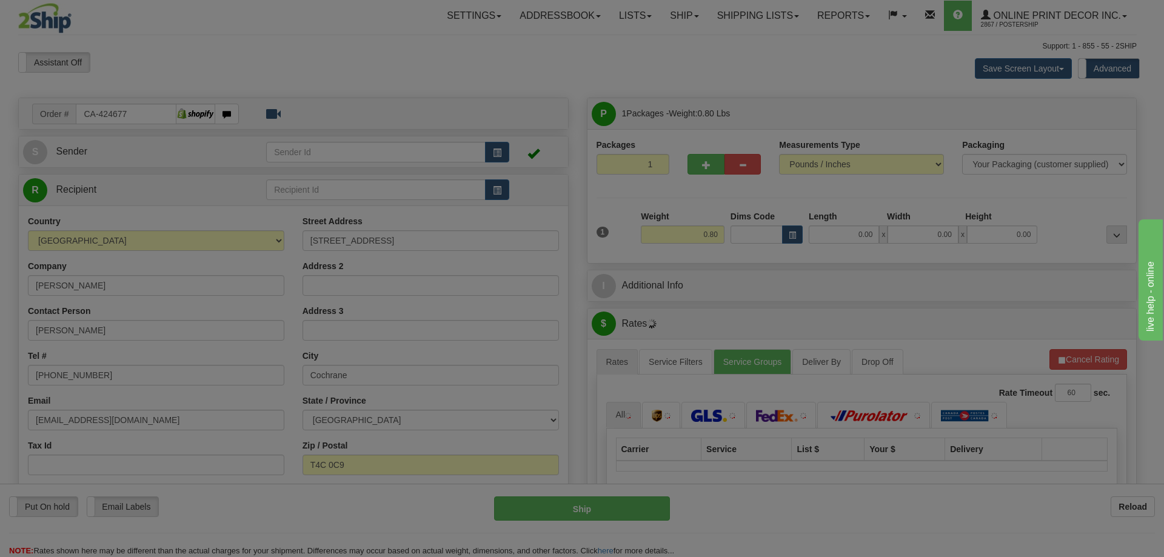
type input "COCHRANE"
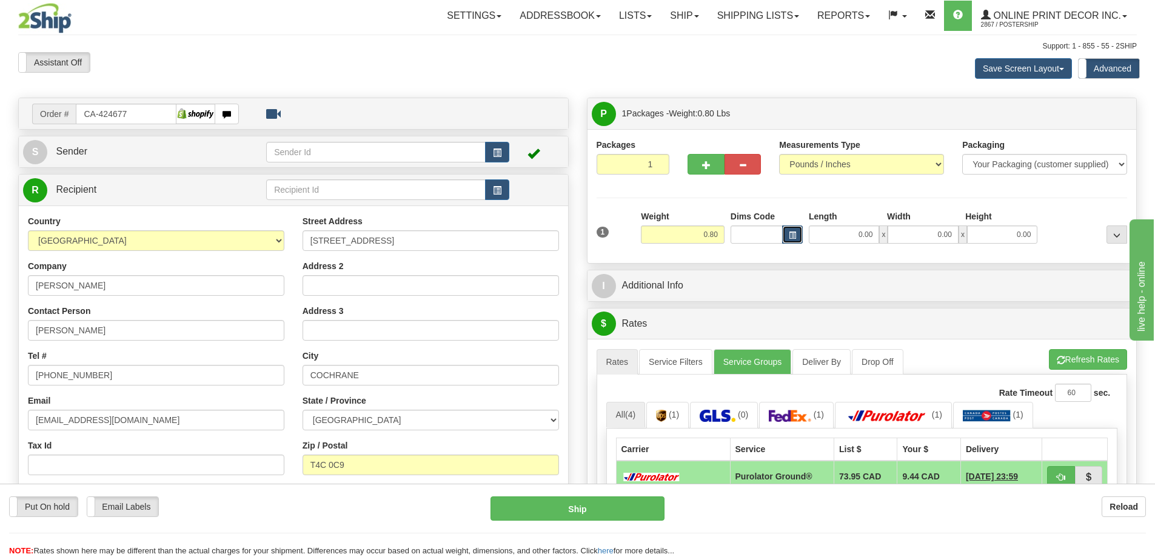
click at [792, 235] on span "button" at bounding box center [792, 235] width 7 height 7
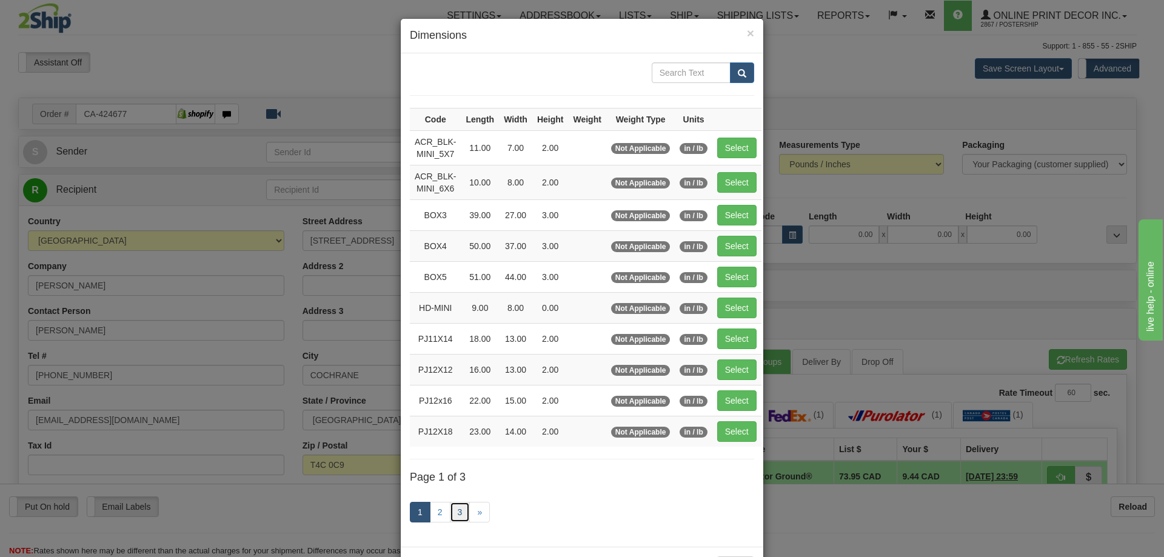
click at [457, 510] on link "3" at bounding box center [460, 512] width 21 height 21
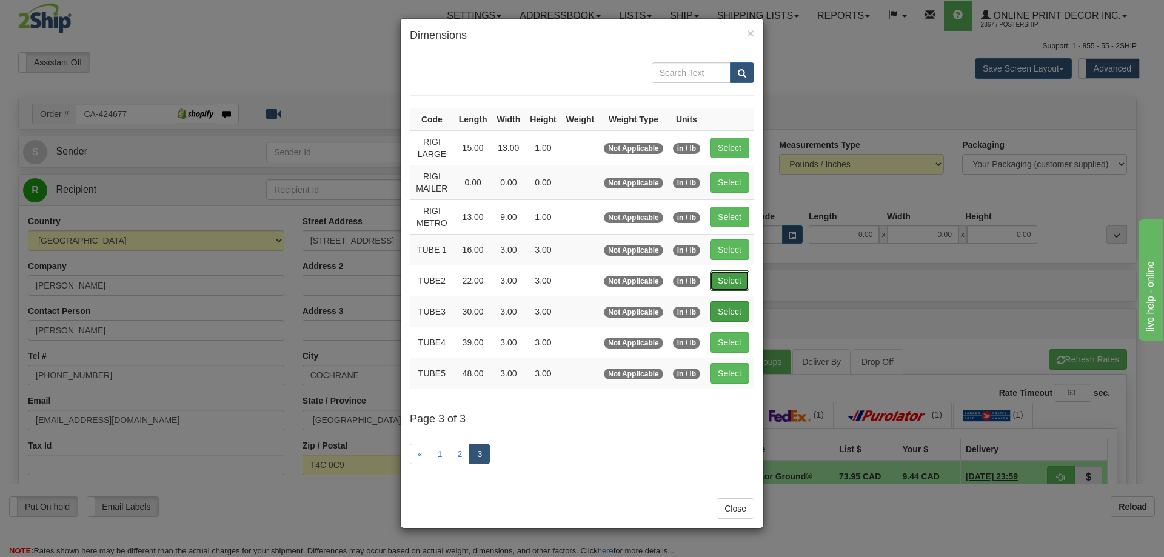
click at [739, 279] on button "Select" at bounding box center [729, 280] width 39 height 21
type input "TUBE2"
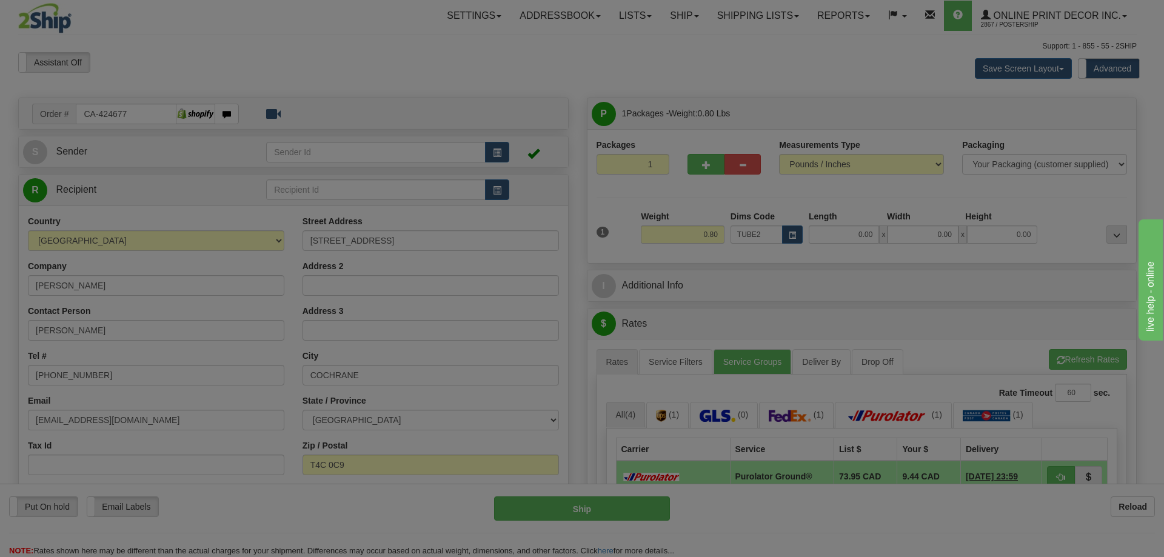
type input "22.00"
type input "3.00"
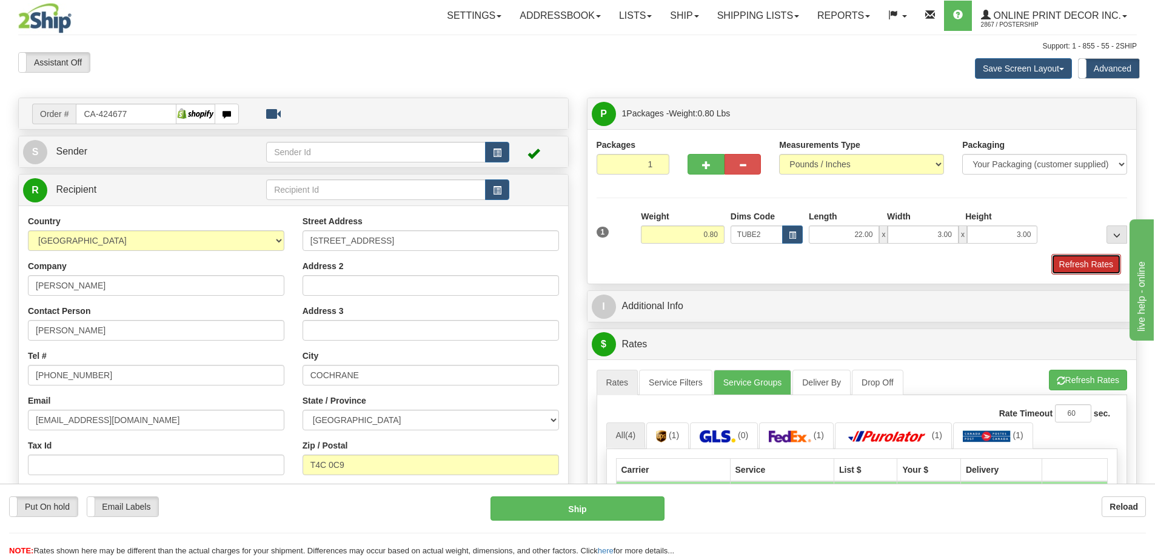
click at [1078, 261] on button "Refresh Rates" at bounding box center [1086, 264] width 70 height 21
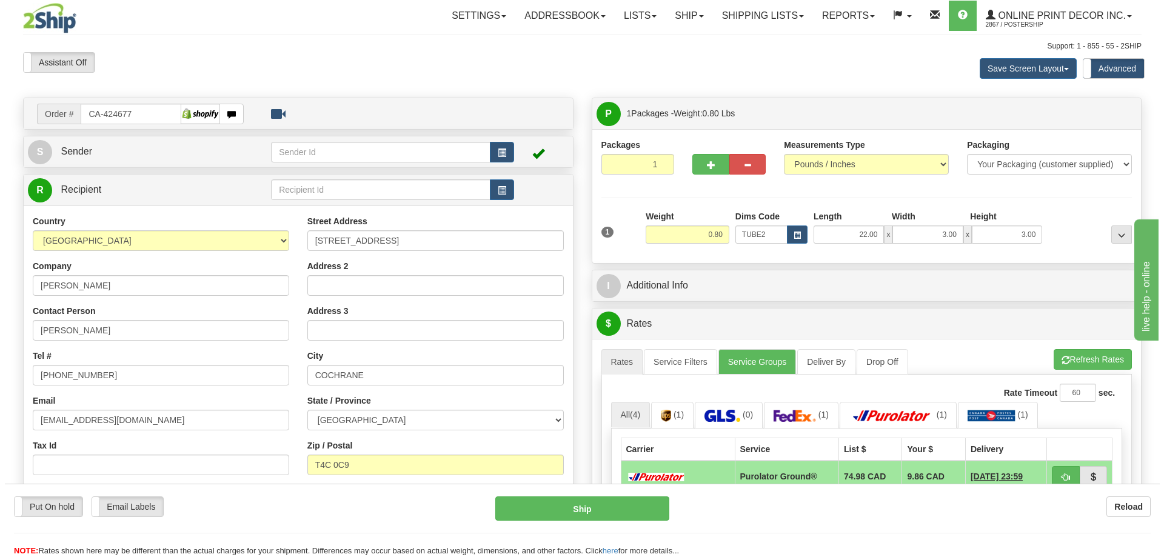
scroll to position [182, 0]
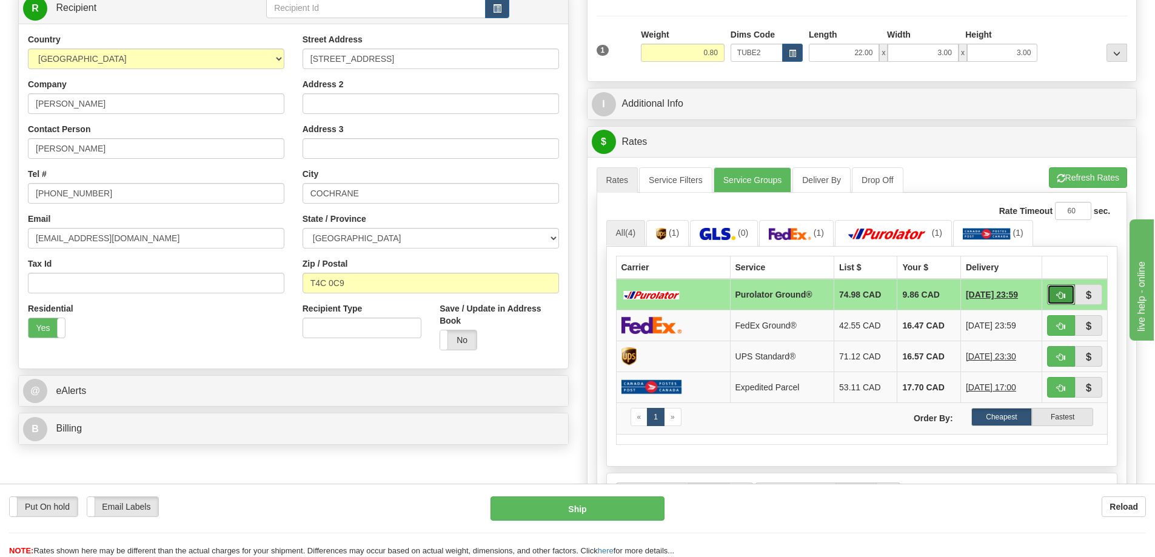
click at [1051, 291] on button "button" at bounding box center [1061, 294] width 28 height 21
type input "260"
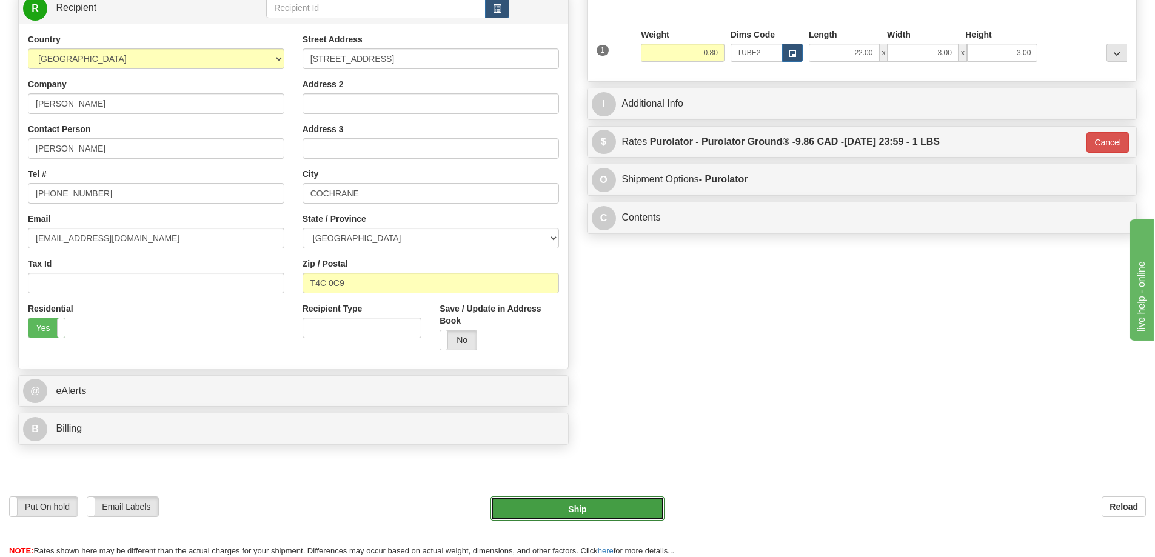
click at [622, 503] on button "Ship" at bounding box center [577, 508] width 174 height 24
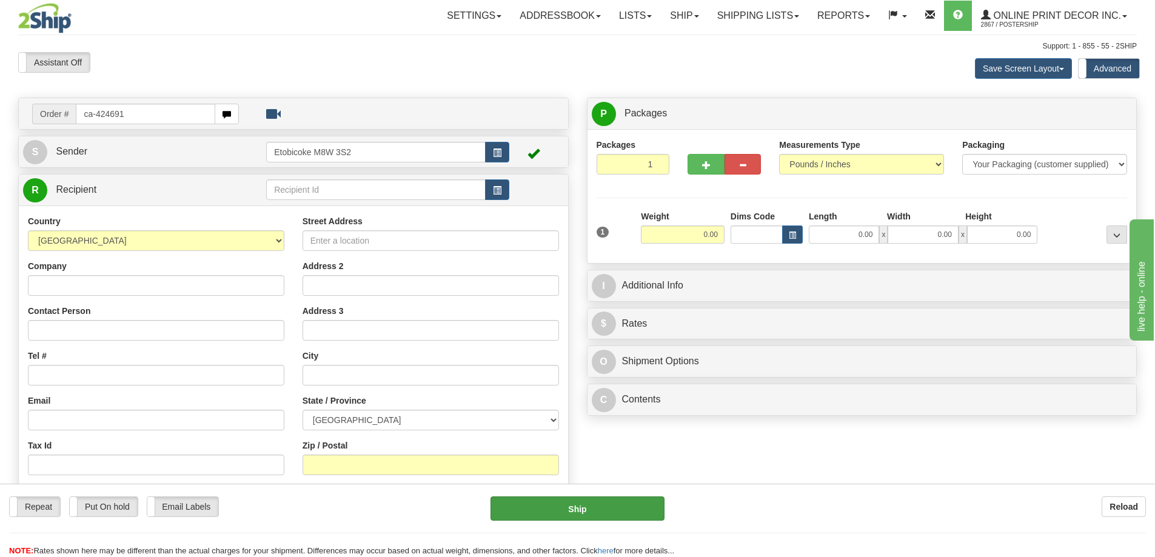
type input "ca-424691"
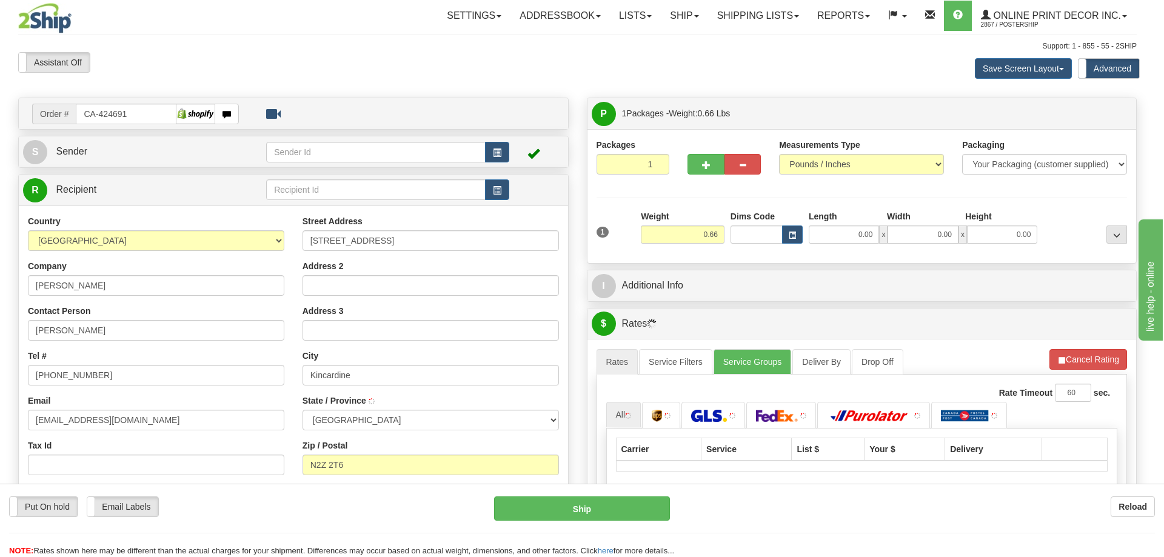
type input "KINCARDINE"
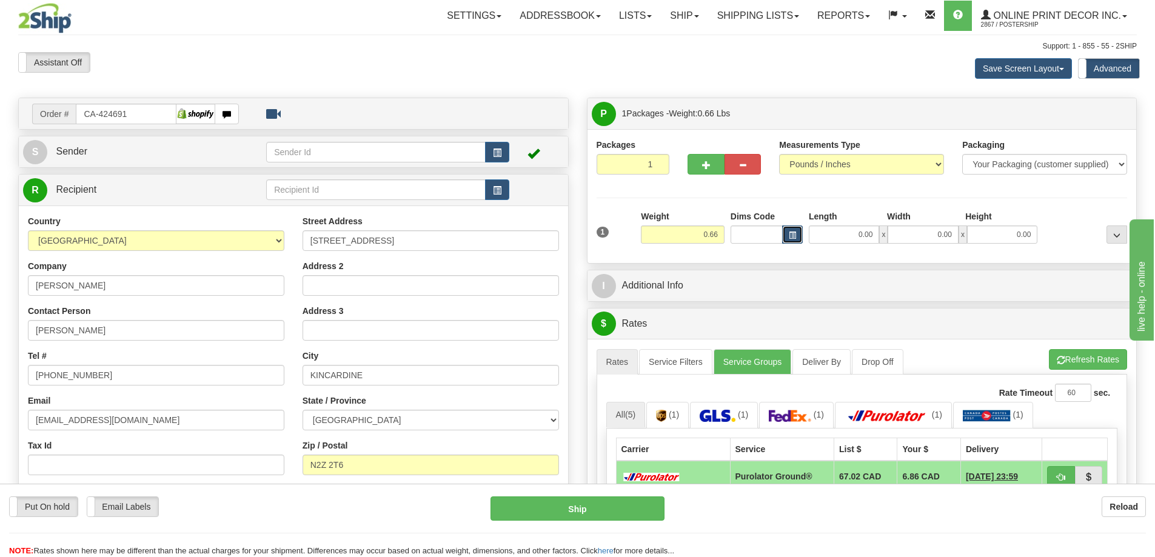
click at [799, 238] on button "button" at bounding box center [792, 234] width 21 height 18
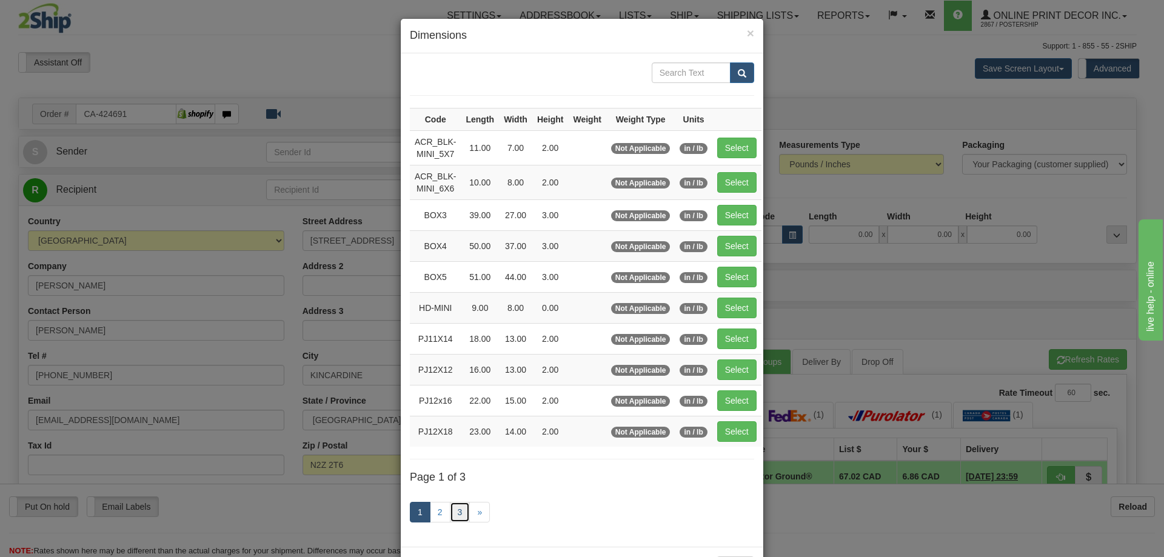
click at [455, 513] on link "3" at bounding box center [460, 512] width 21 height 21
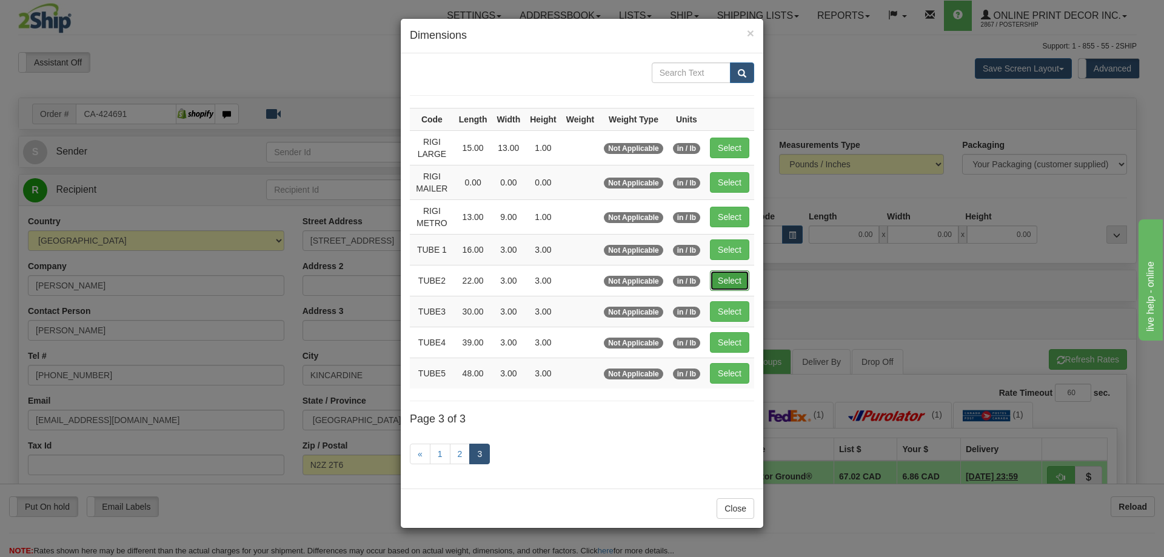
click at [723, 277] on button "Select" at bounding box center [729, 280] width 39 height 21
type input "TUBE2"
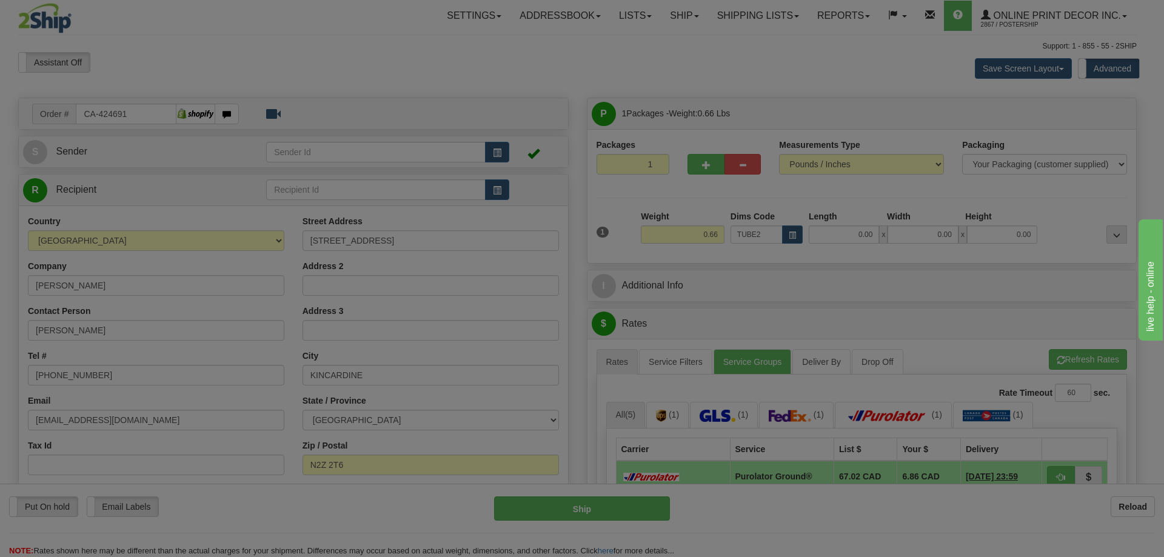
type input "22.00"
type input "3.00"
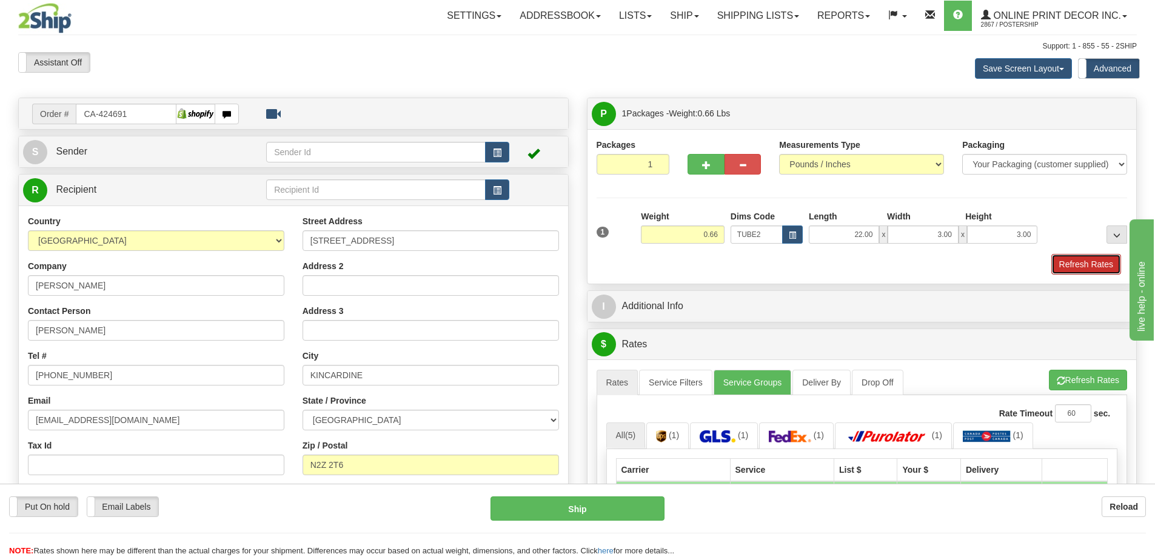
click at [1072, 267] on button "Refresh Rates" at bounding box center [1086, 264] width 70 height 21
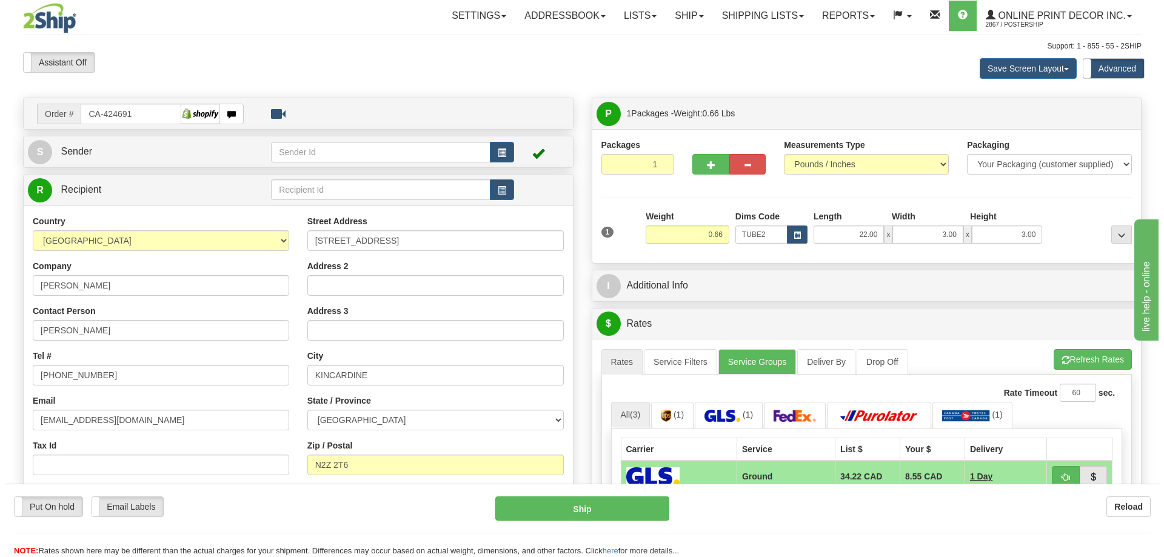
scroll to position [121, 0]
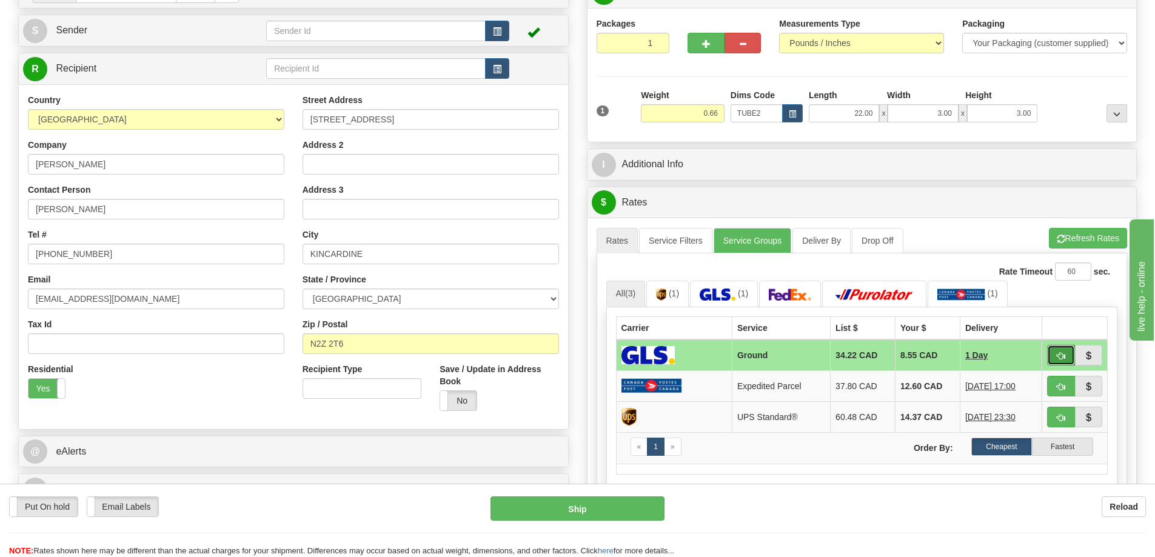
click at [1057, 349] on button "button" at bounding box center [1061, 355] width 28 height 21
type input "1"
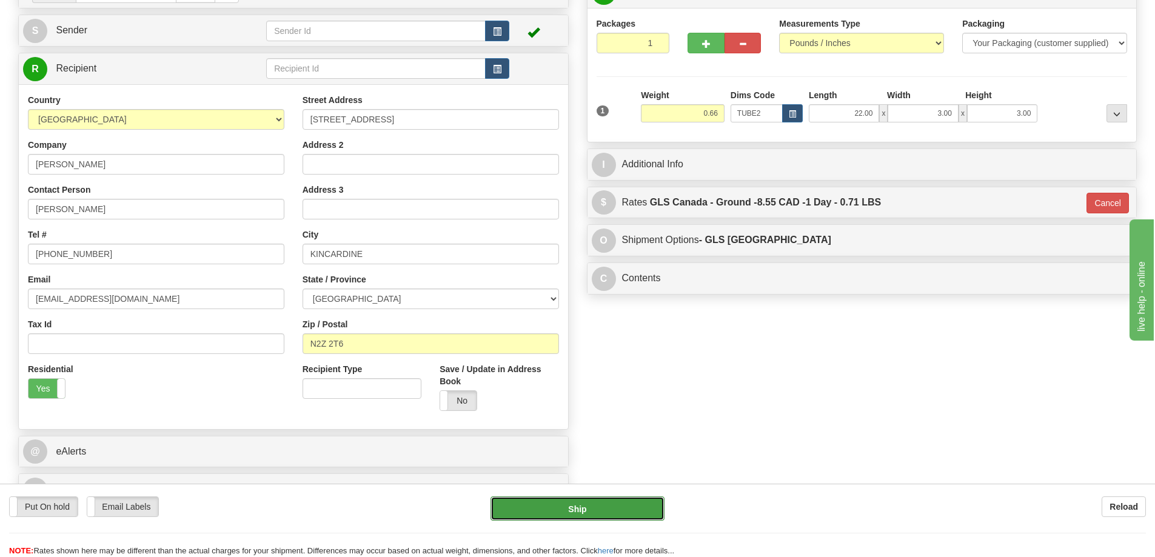
click at [557, 500] on button "Ship" at bounding box center [577, 508] width 174 height 24
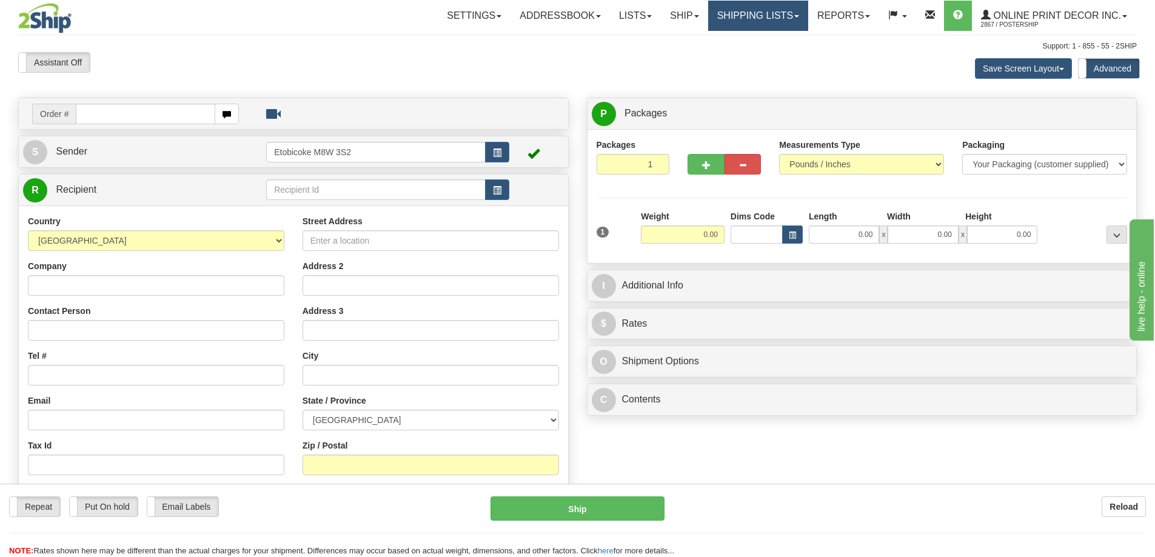
click at [768, 17] on link "Shipping lists" at bounding box center [758, 16] width 100 height 30
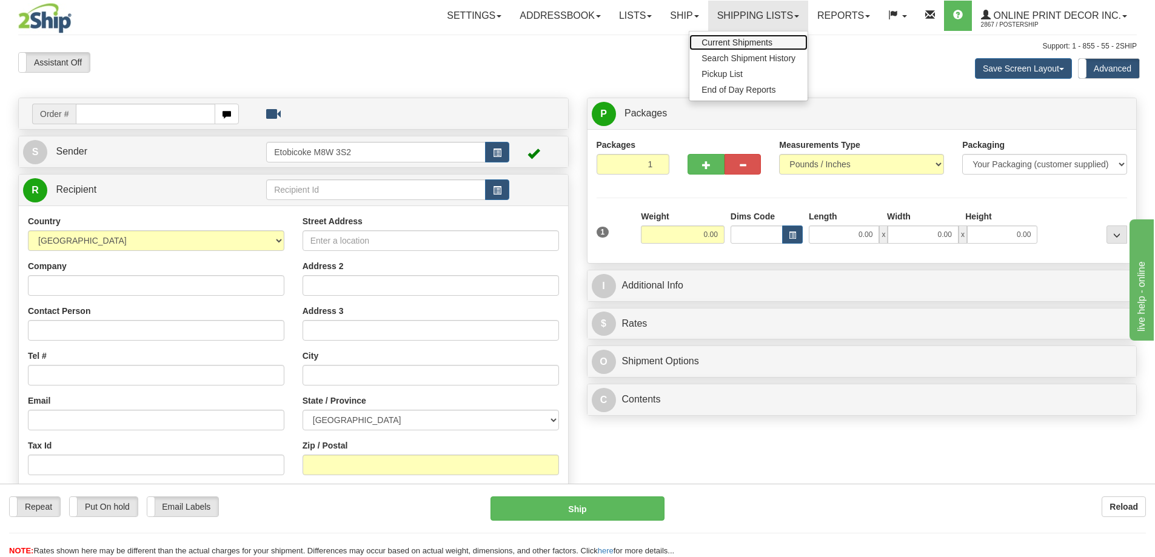
click at [742, 45] on span "Current Shipments" at bounding box center [736, 43] width 71 height 10
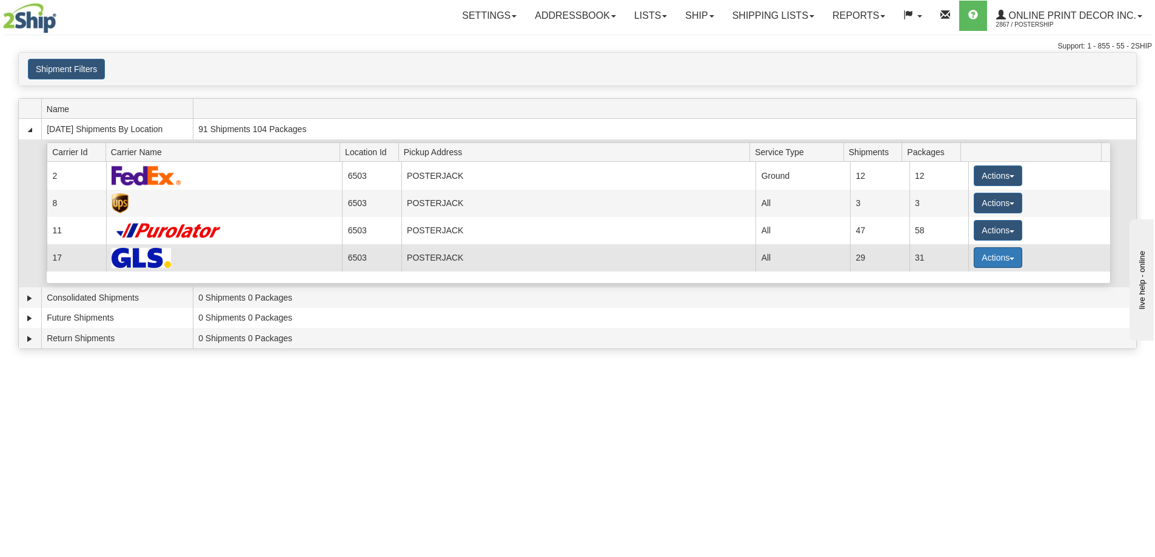
click at [995, 253] on button "Actions" at bounding box center [997, 257] width 48 height 21
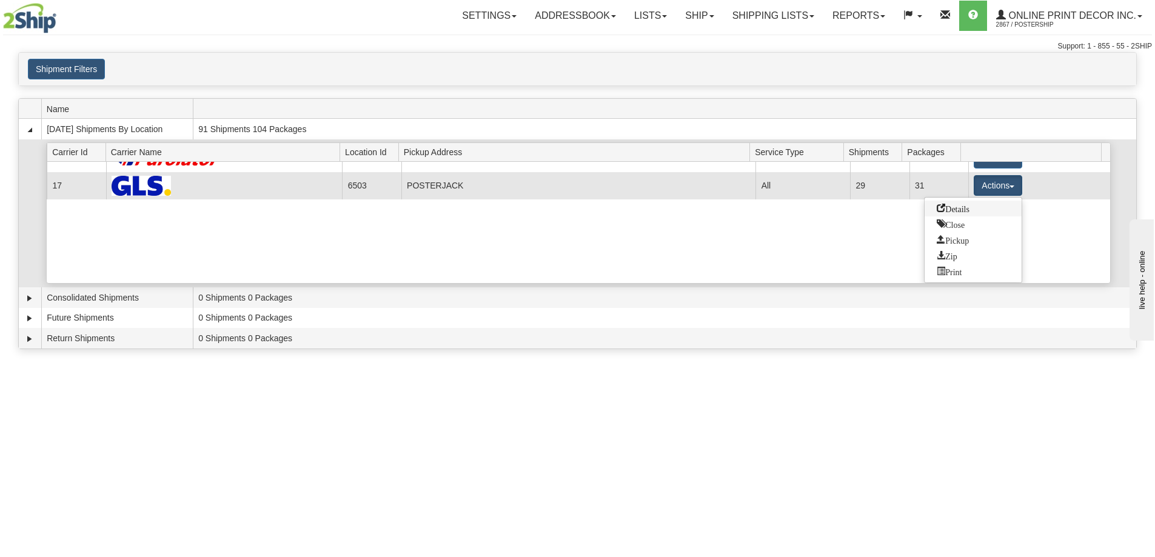
click at [942, 204] on span "Details" at bounding box center [952, 208] width 33 height 8
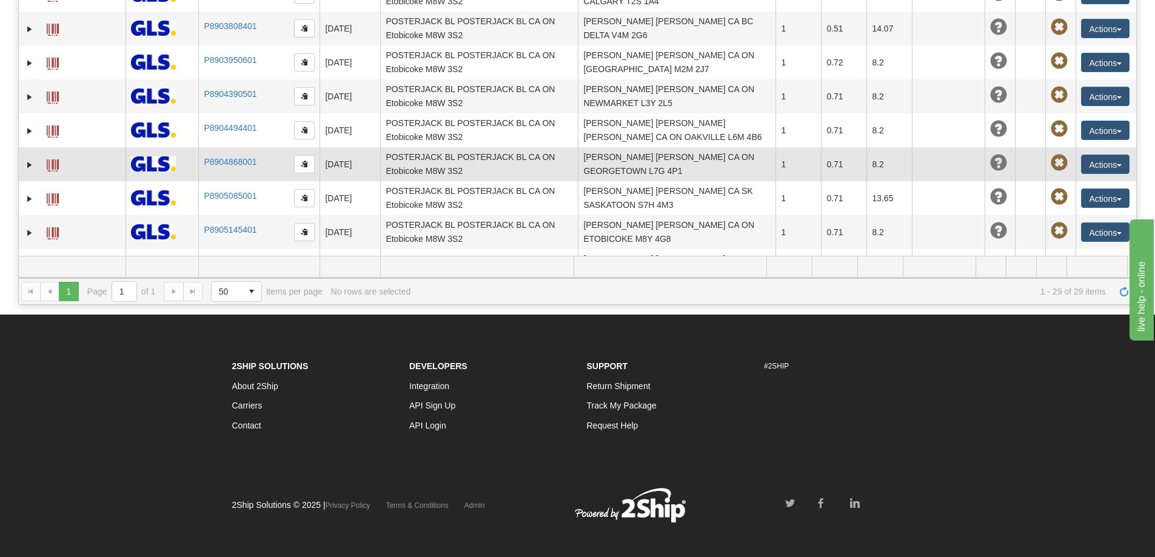
scroll to position [252, 0]
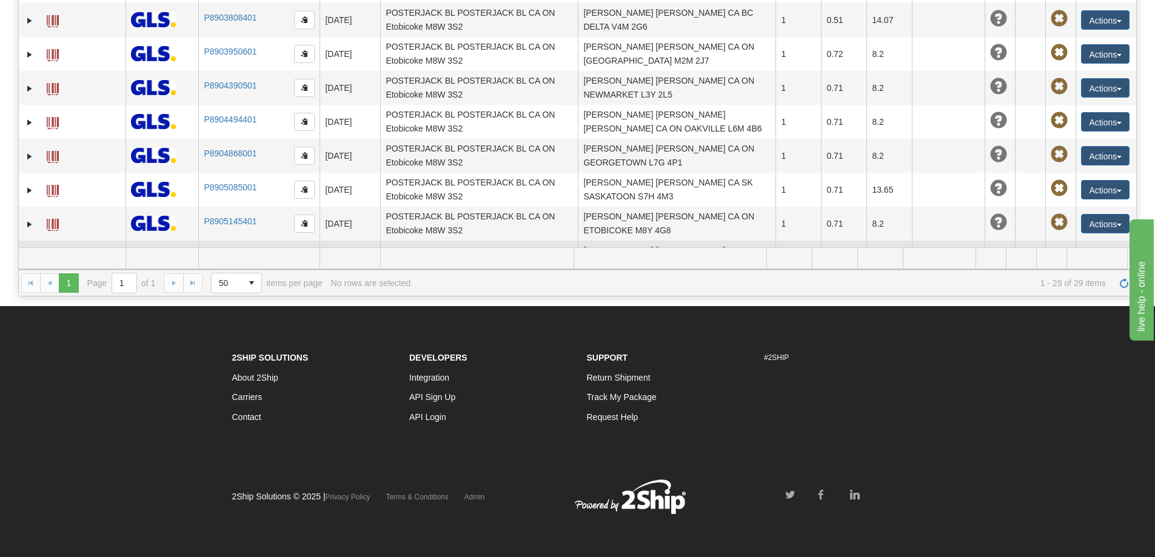
click at [30, 252] on link "Expand" at bounding box center [30, 258] width 12 height 12
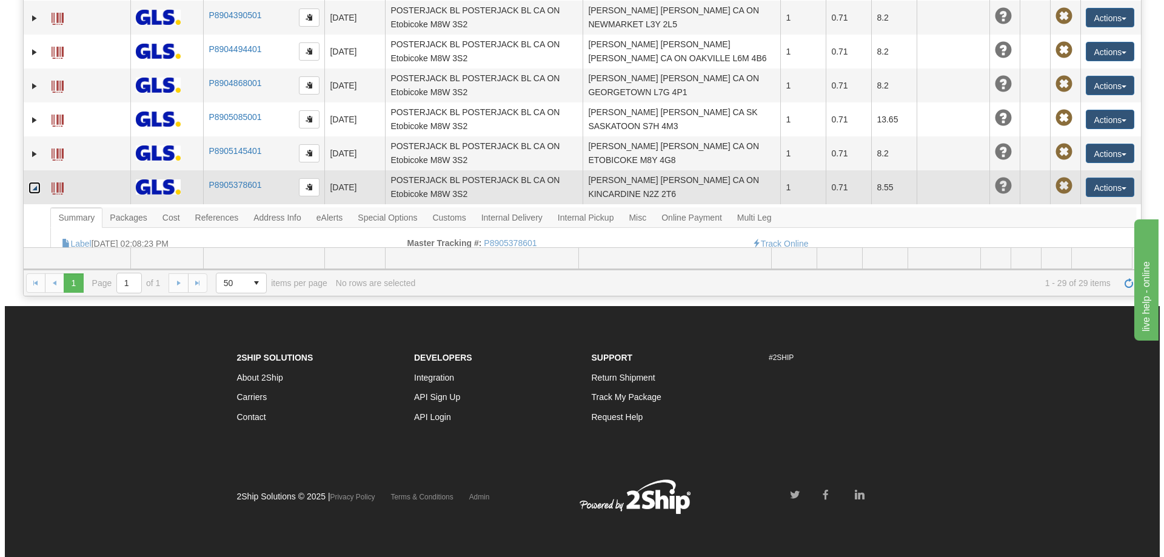
scroll to position [797, 0]
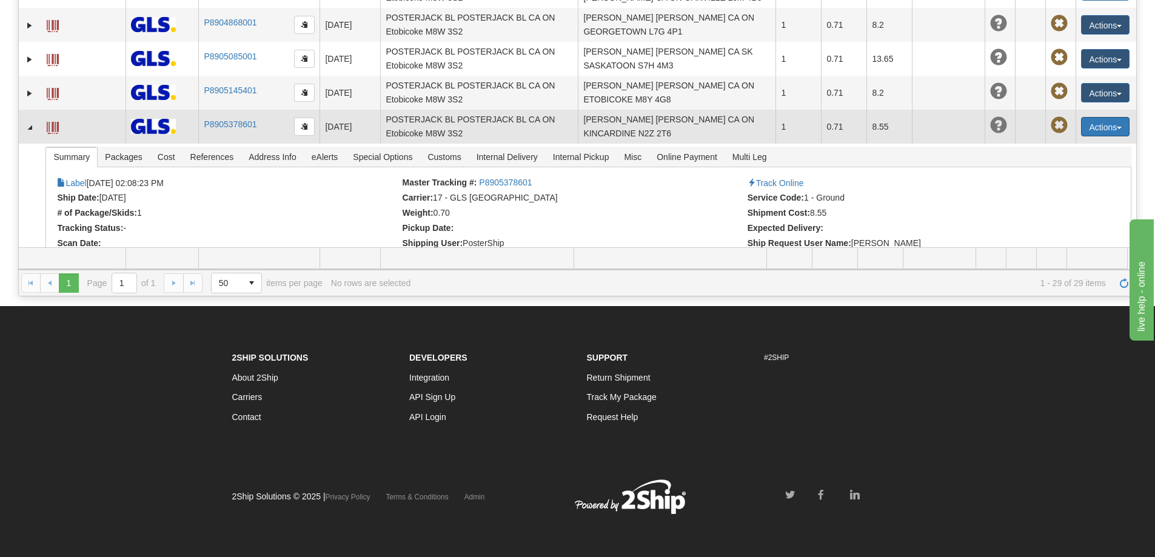
click at [1111, 117] on button "Actions" at bounding box center [1105, 126] width 48 height 19
click at [1059, 189] on link "Delete" at bounding box center [1080, 197] width 97 height 16
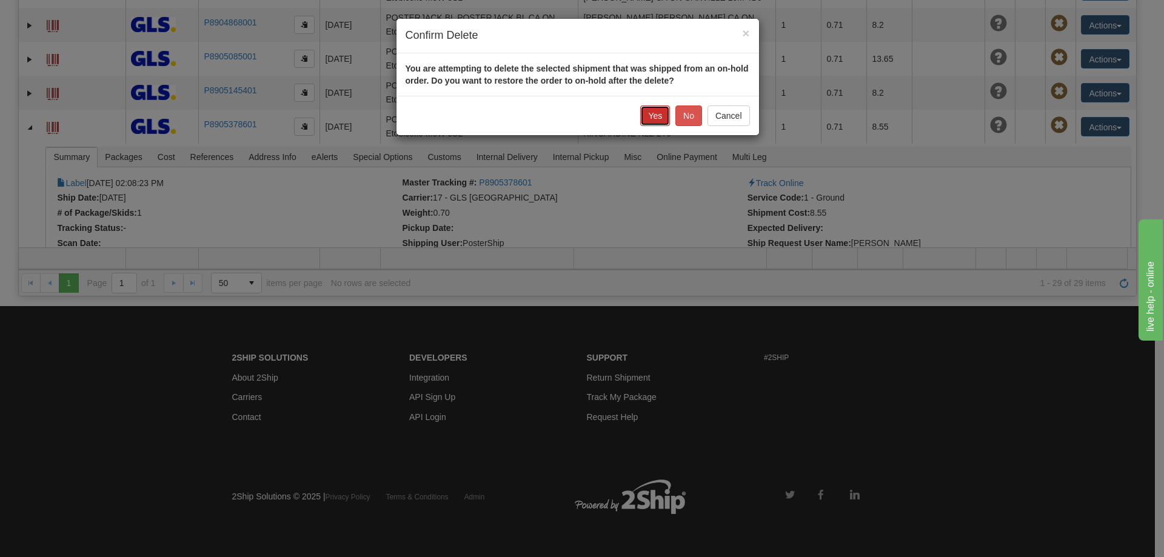
click at [653, 115] on button "Yes" at bounding box center [655, 115] width 30 height 21
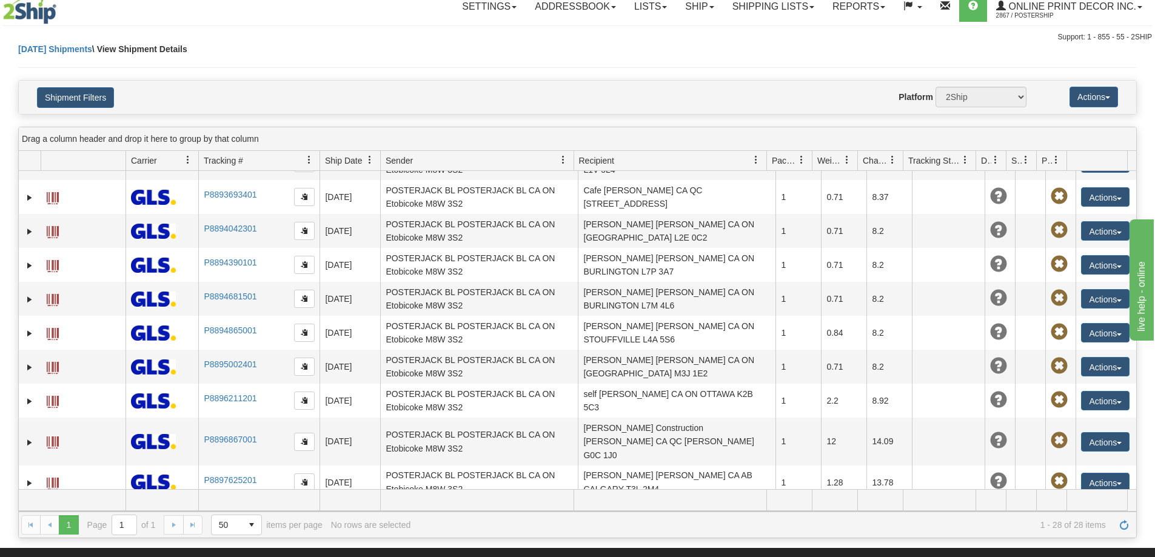
scroll to position [0, 0]
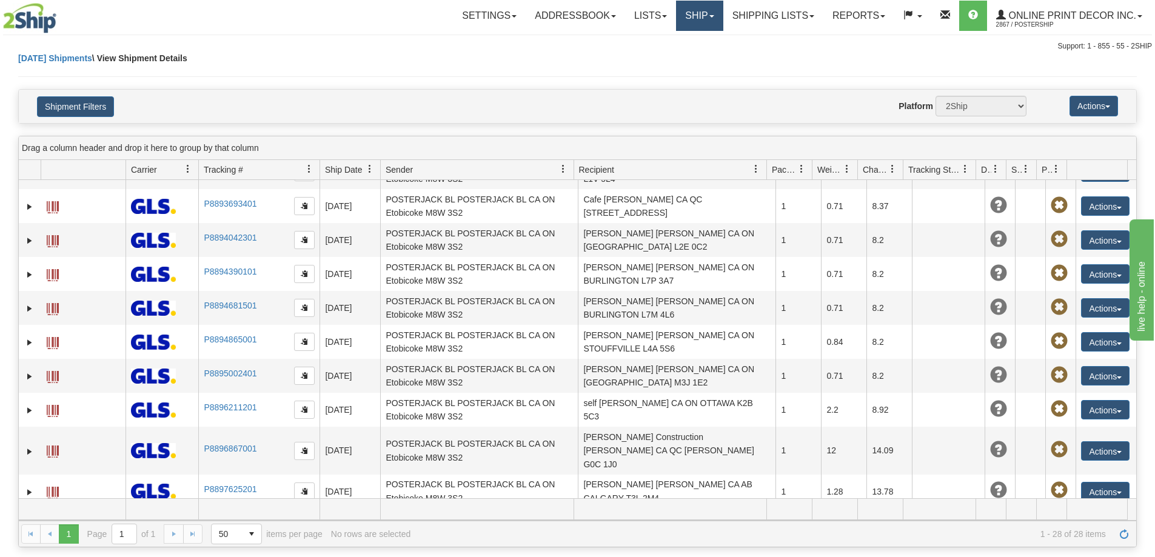
click at [700, 21] on link "Ship" at bounding box center [699, 16] width 47 height 30
click at [661, 43] on span "Ship Screen" at bounding box center [648, 43] width 46 height 10
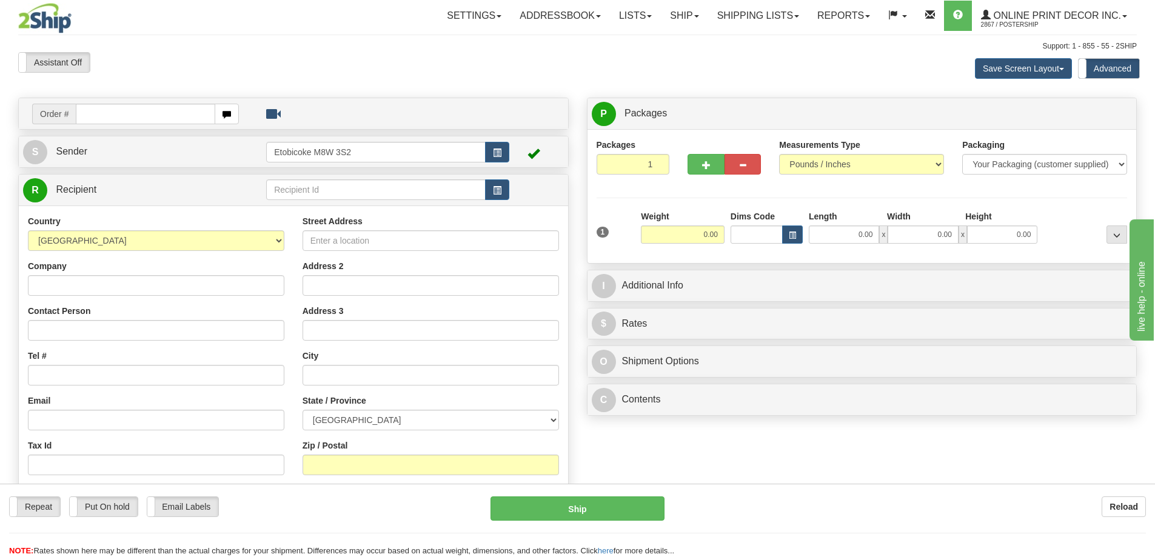
click at [112, 115] on input "text" at bounding box center [145, 114] width 139 height 21
type input "ca-424691"
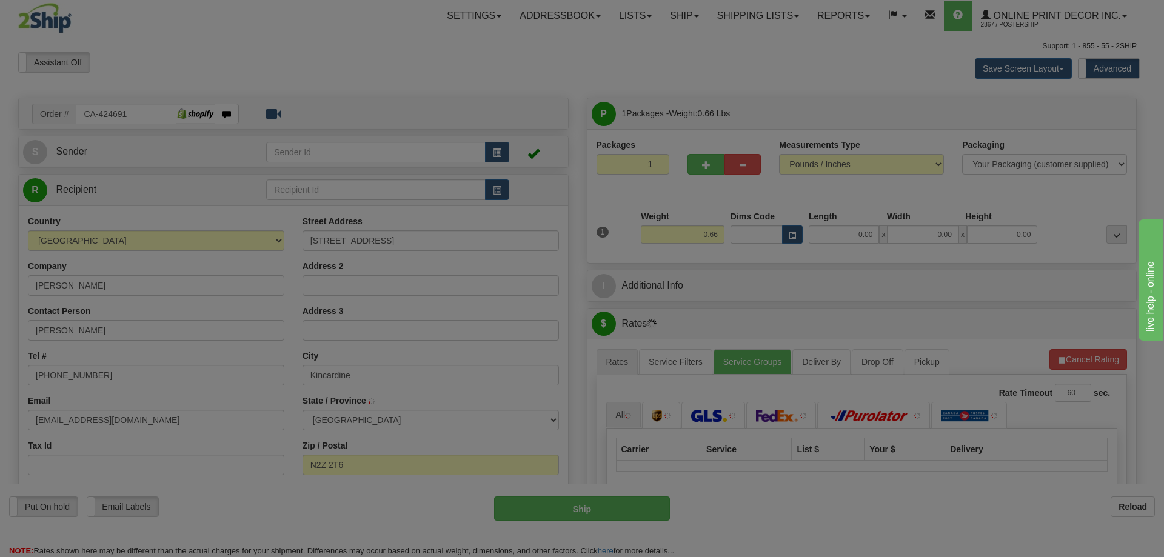
type input "KINCARDINE"
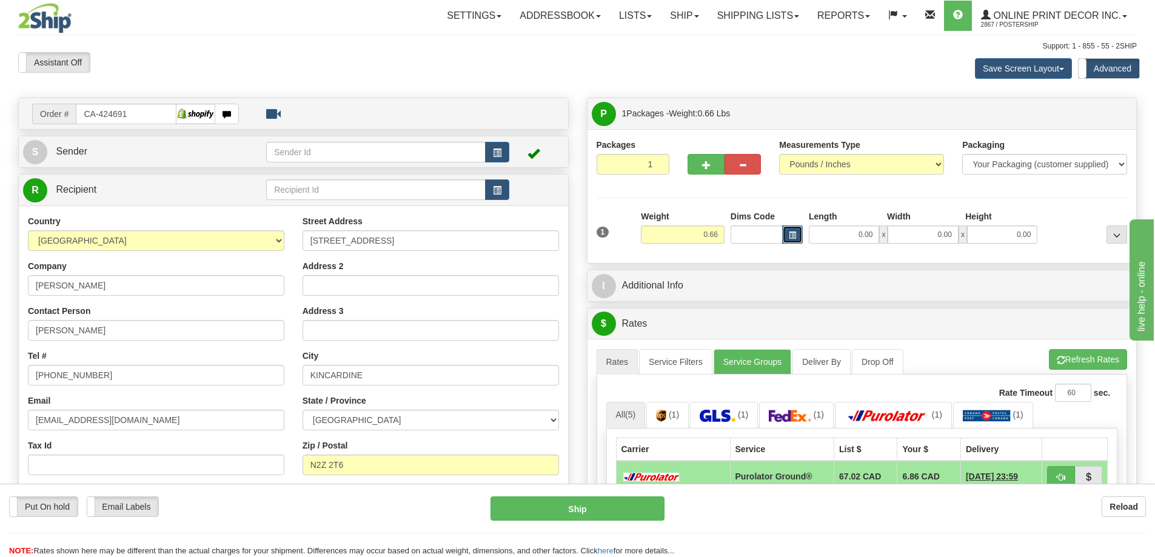
click at [789, 227] on button "button" at bounding box center [792, 234] width 21 height 18
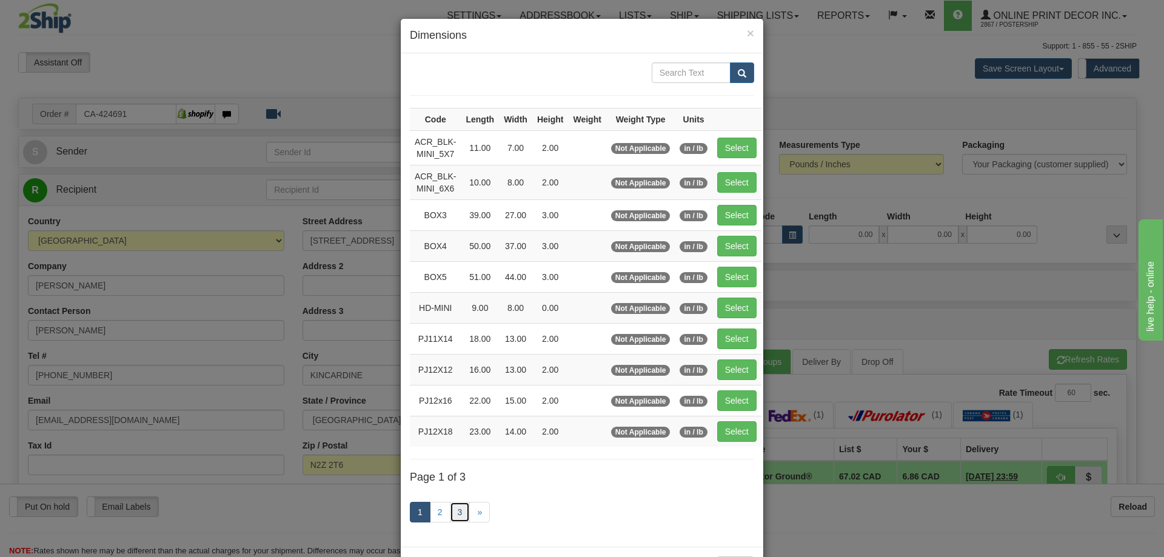
click at [453, 506] on link "3" at bounding box center [460, 512] width 21 height 21
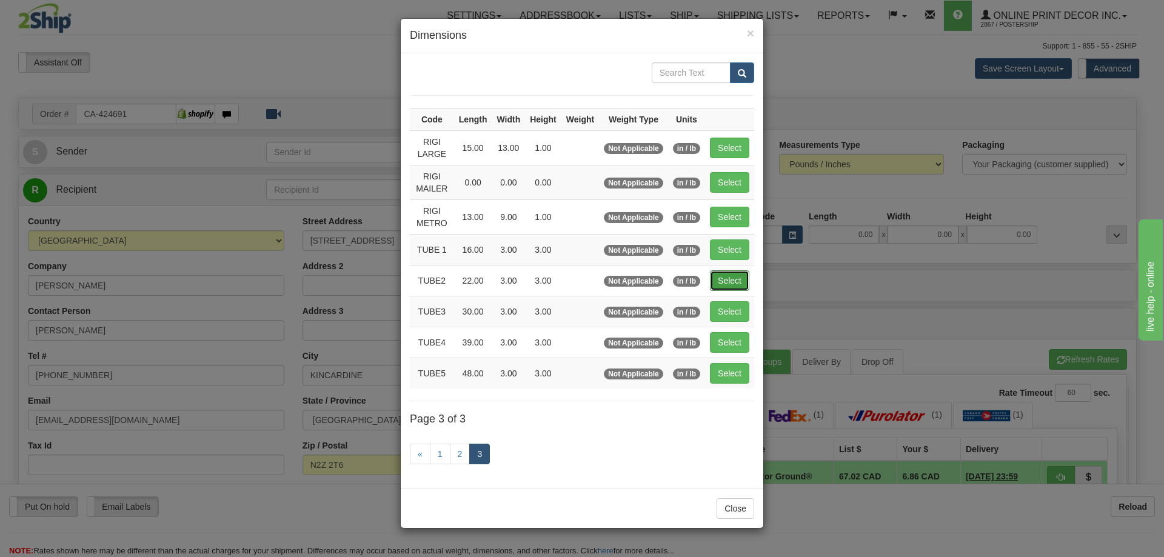
click at [731, 274] on button "Select" at bounding box center [729, 280] width 39 height 21
type input "TUBE2"
type input "22.00"
type input "3.00"
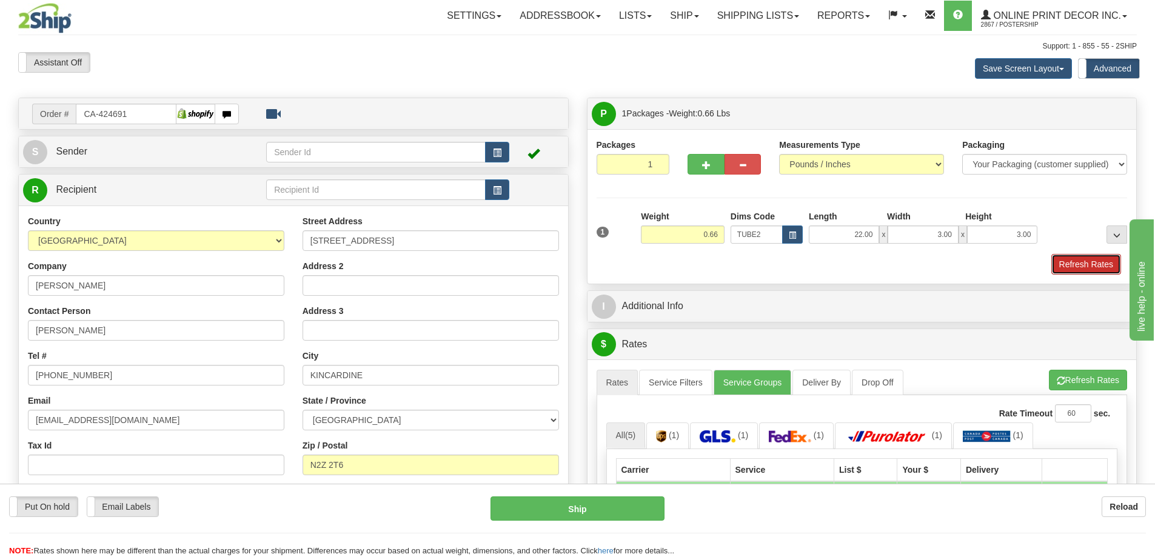
click at [1083, 259] on button "Refresh Rates" at bounding box center [1086, 264] width 70 height 21
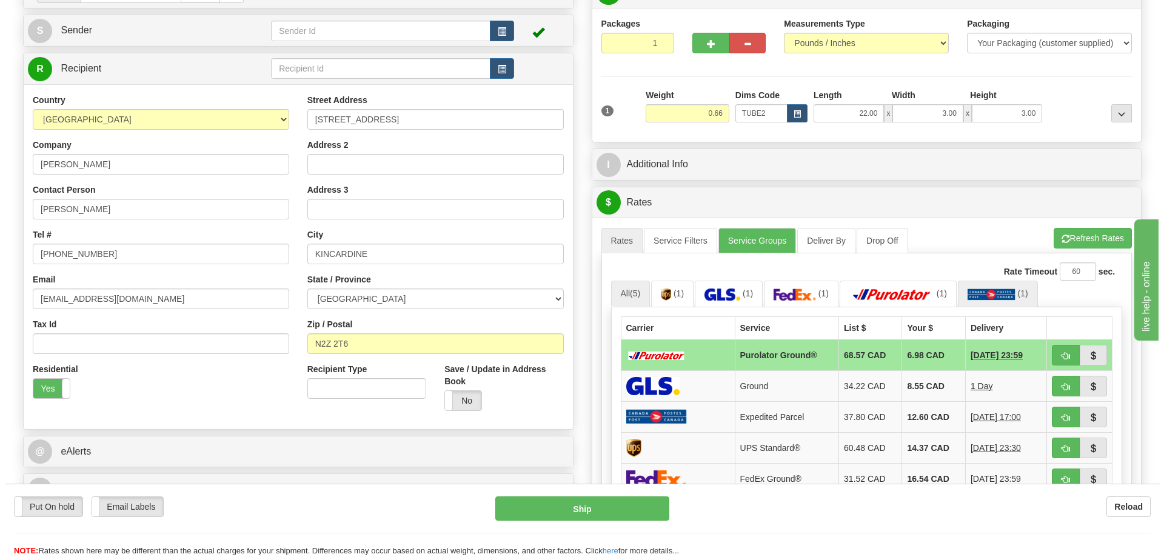
scroll to position [182, 0]
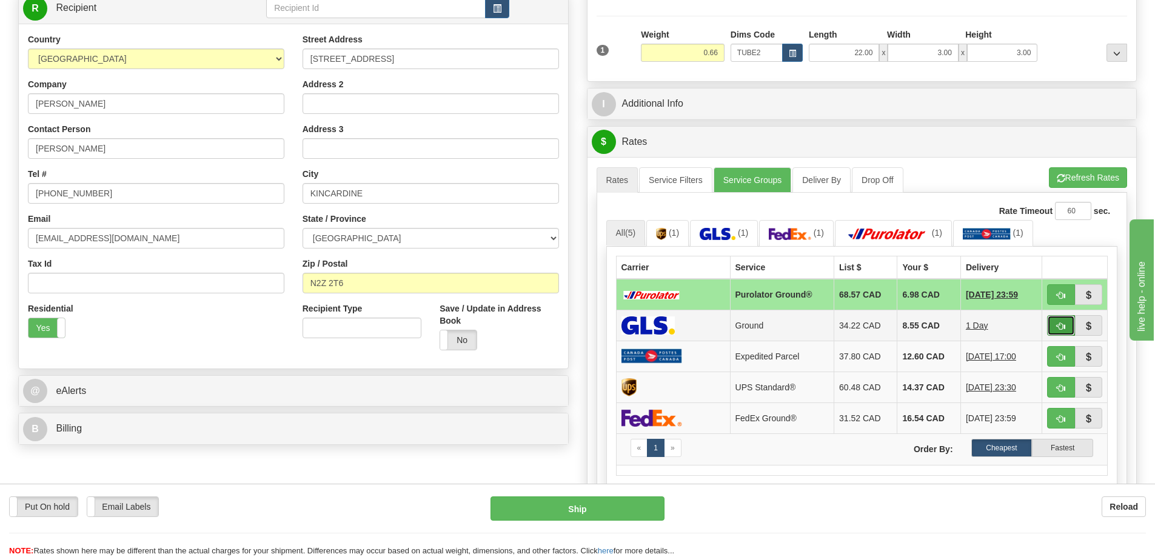
click at [1060, 325] on span "button" at bounding box center [1061, 326] width 8 height 8
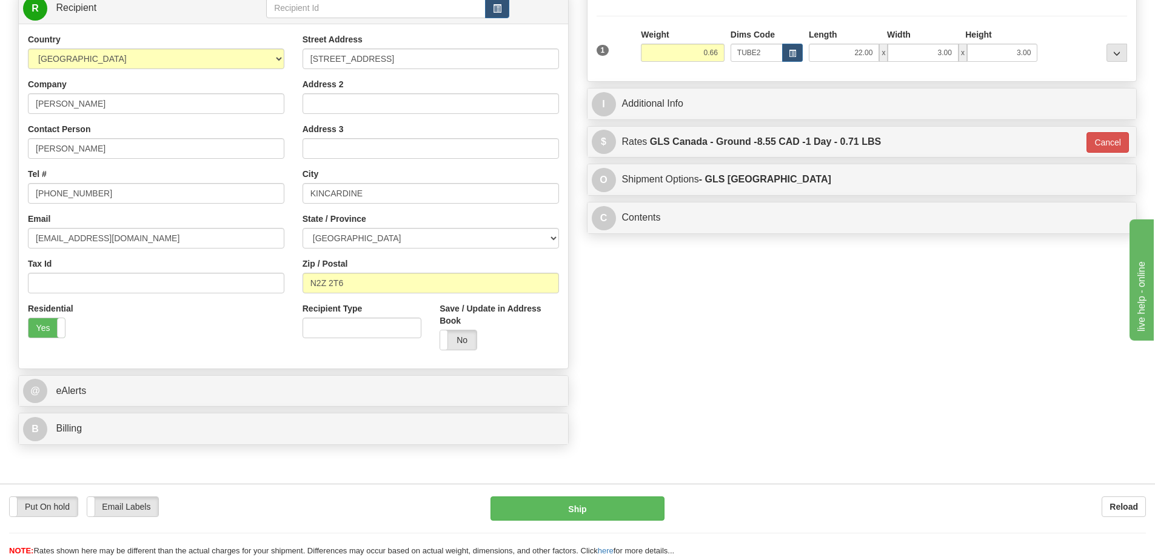
type input "1"
click at [540, 510] on button "Ship" at bounding box center [577, 508] width 174 height 24
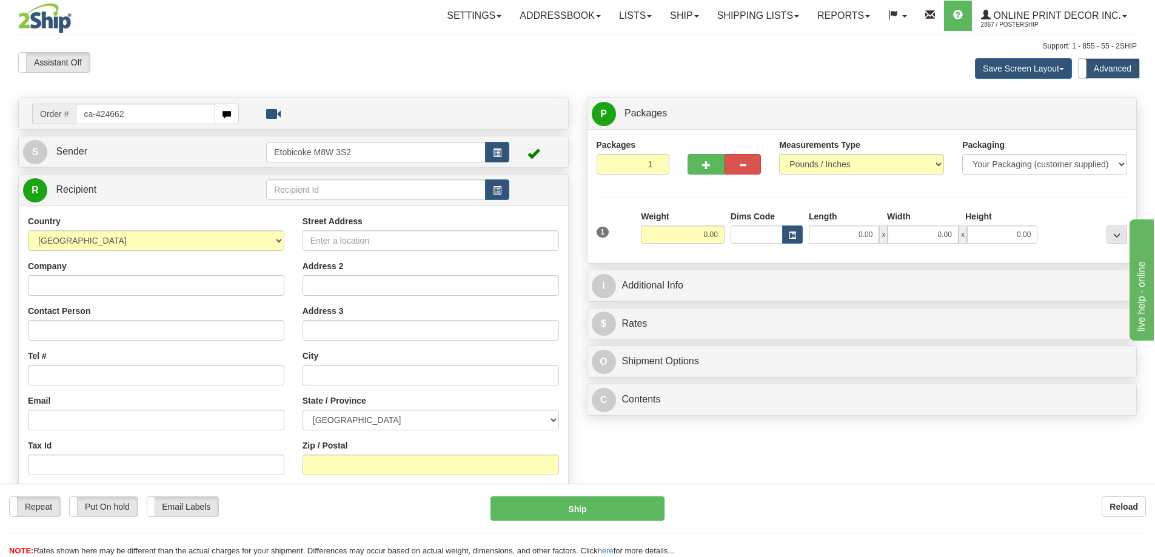
type input "ca-424662"
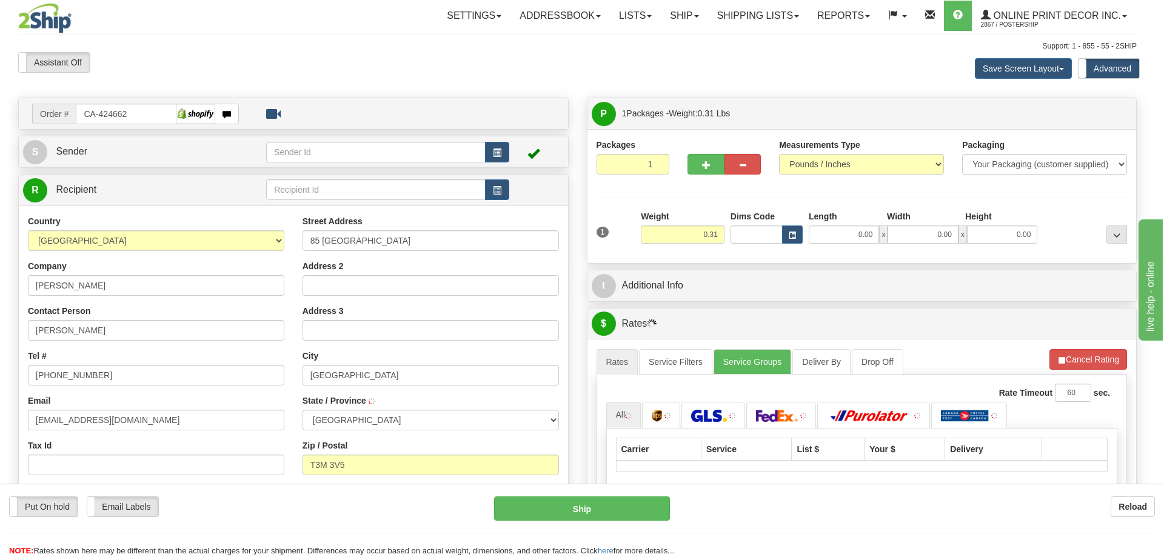
type input "[GEOGRAPHIC_DATA]"
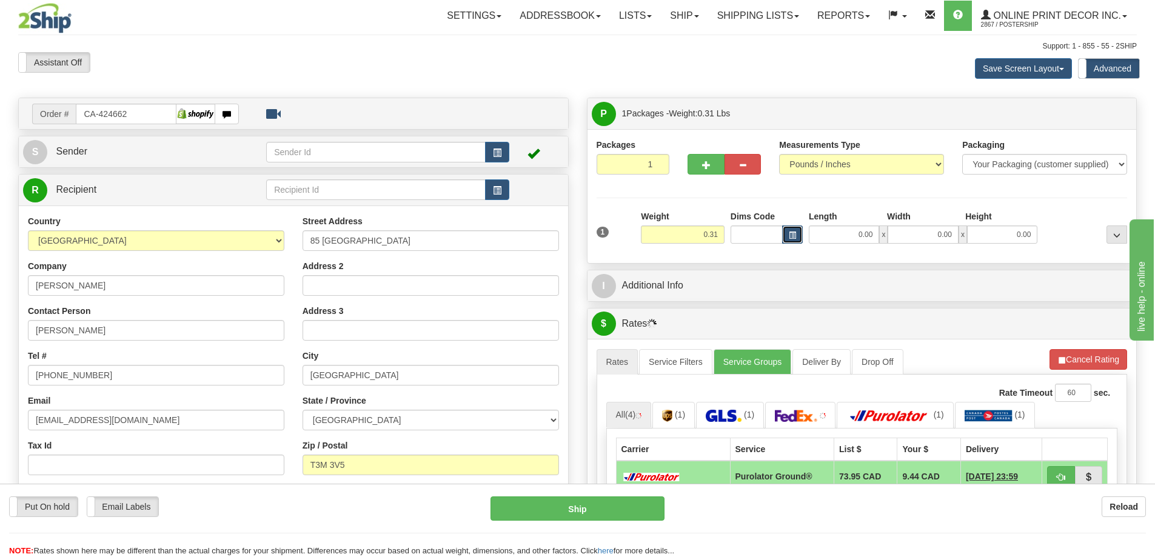
click at [795, 236] on span "button" at bounding box center [792, 235] width 7 height 7
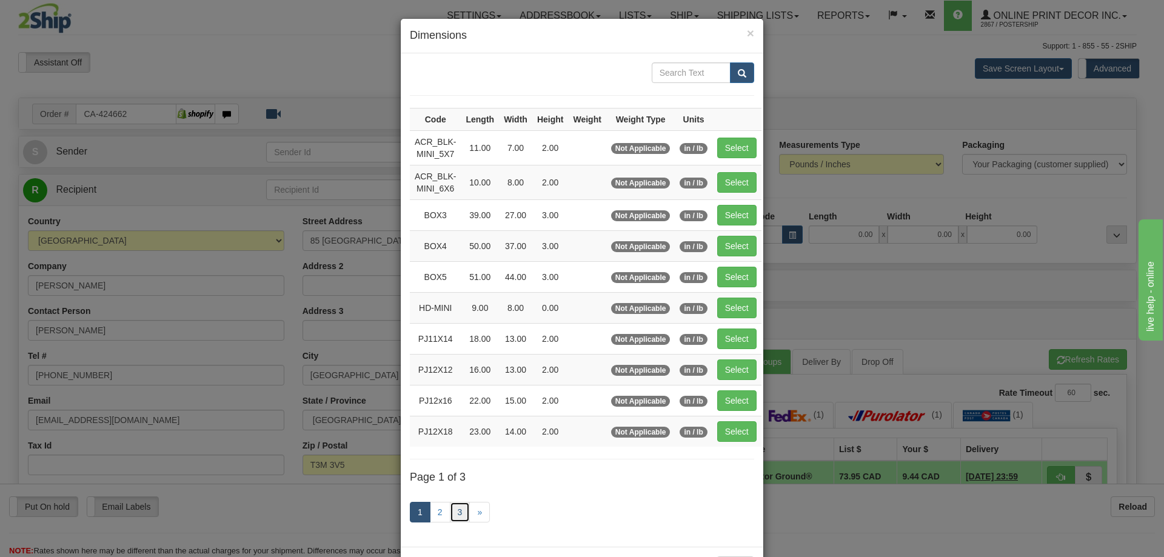
click at [453, 508] on link "3" at bounding box center [460, 512] width 21 height 21
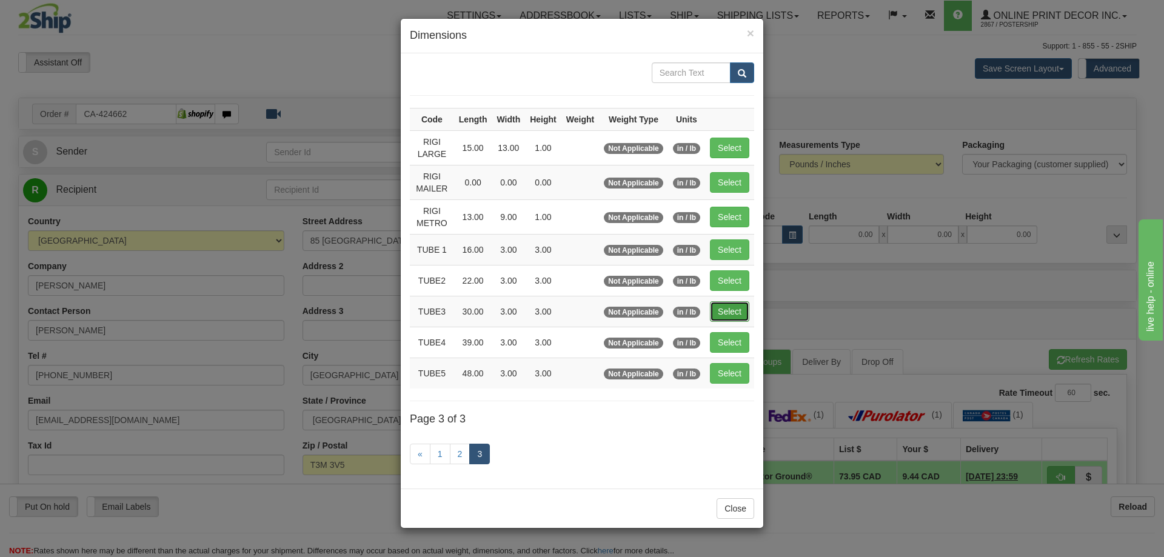
click at [724, 307] on button "Select" at bounding box center [729, 311] width 39 height 21
type input "TUBE3"
type input "30.00"
type input "3.00"
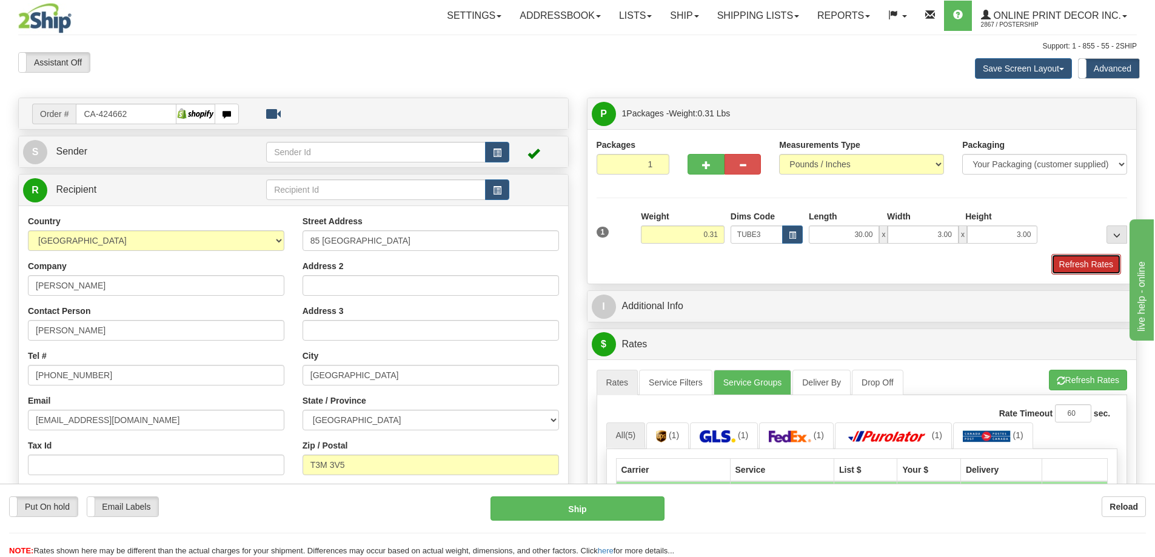
click at [1090, 262] on button "Refresh Rates" at bounding box center [1086, 264] width 70 height 21
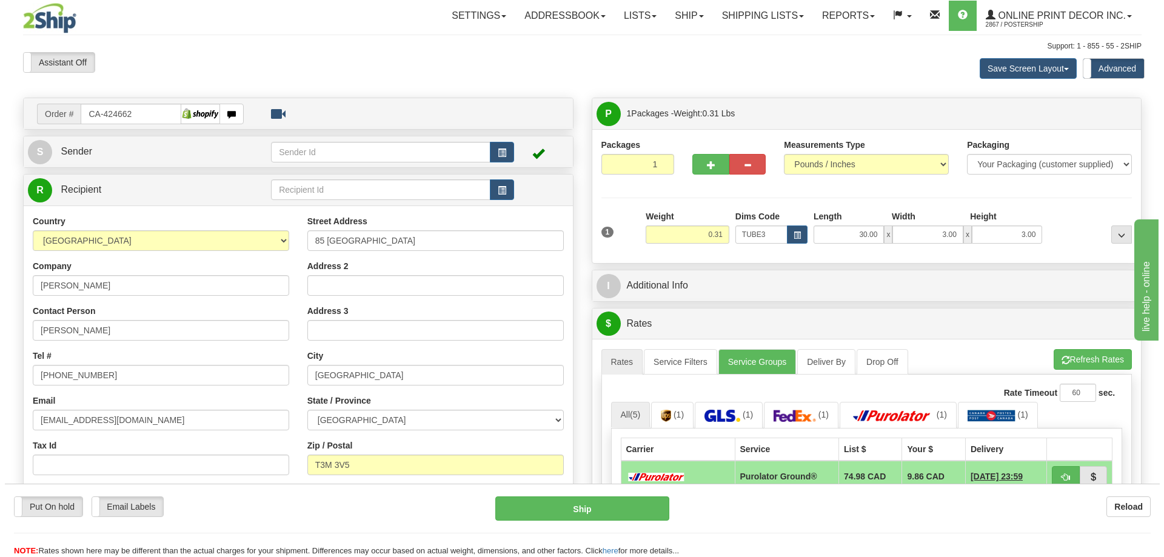
scroll to position [121, 0]
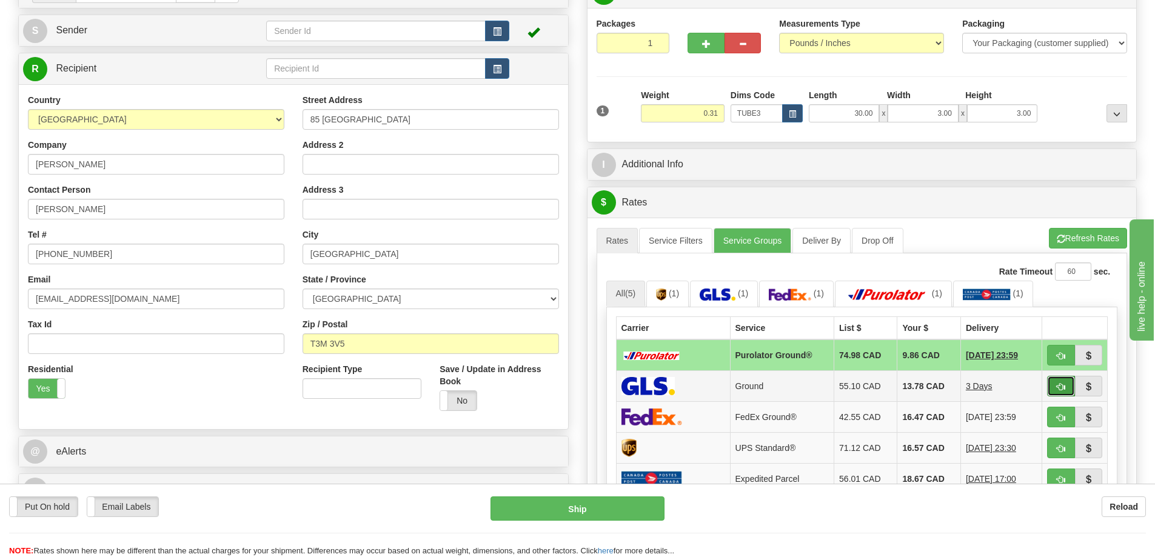
click at [1061, 380] on button "button" at bounding box center [1061, 386] width 28 height 21
type input "1"
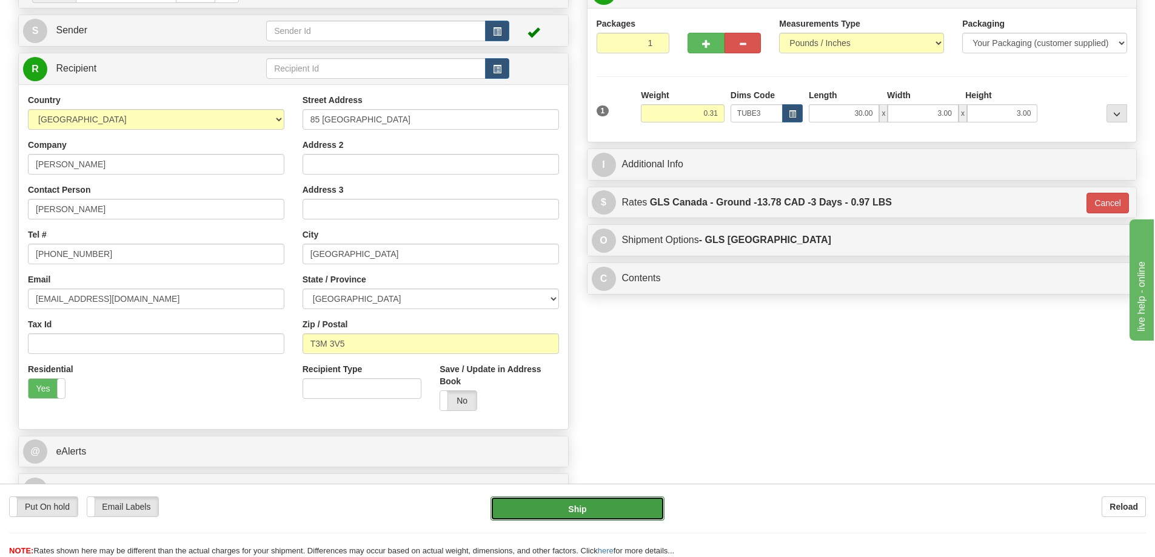
click at [621, 512] on button "Ship" at bounding box center [577, 508] width 174 height 24
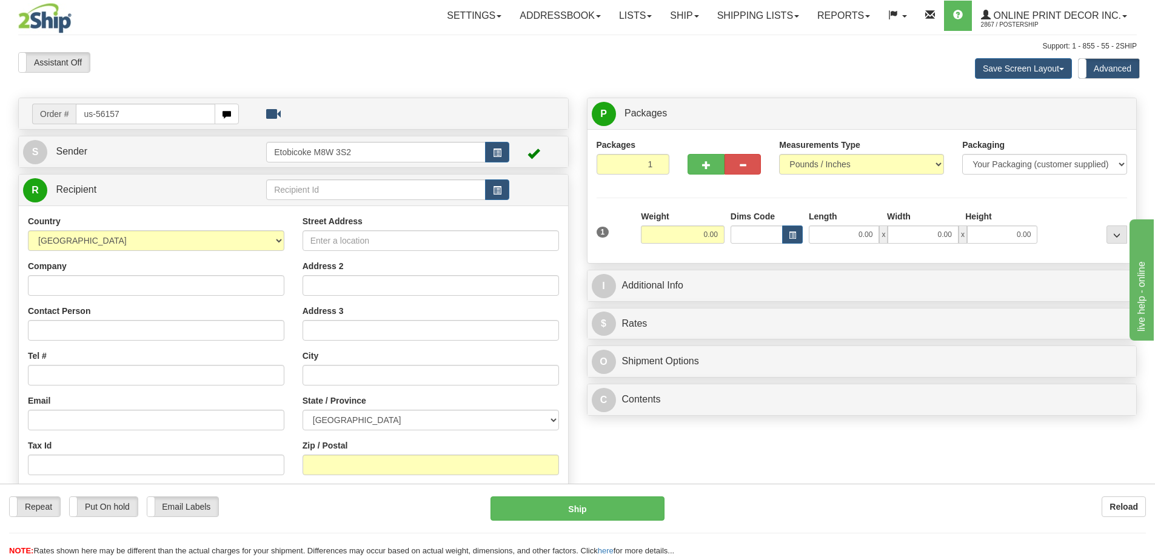
type input "us-56157"
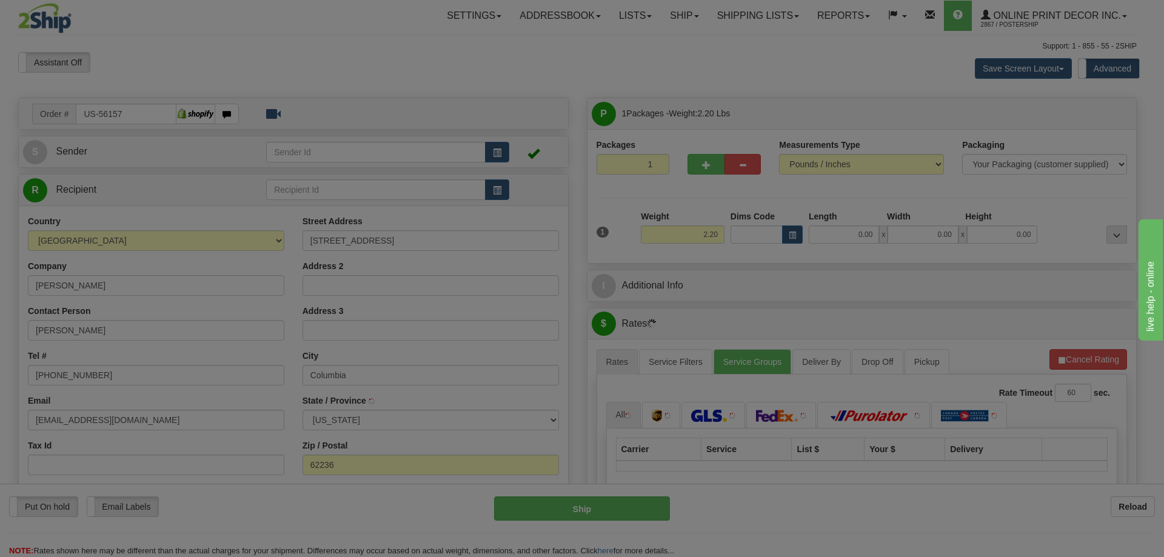
type input "COLUMBIA"
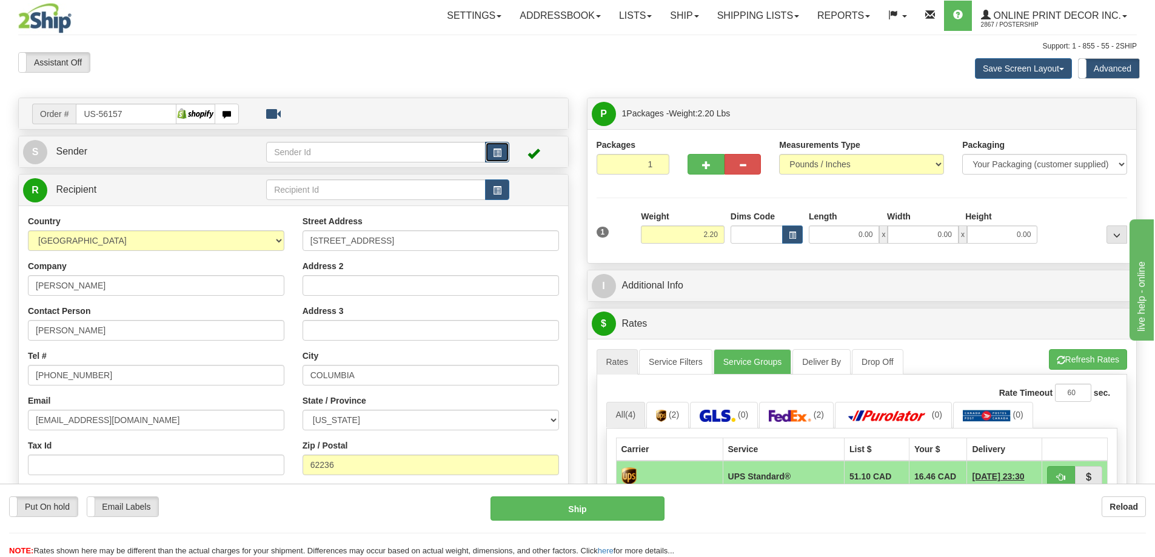
click at [495, 150] on span "button" at bounding box center [497, 153] width 8 height 8
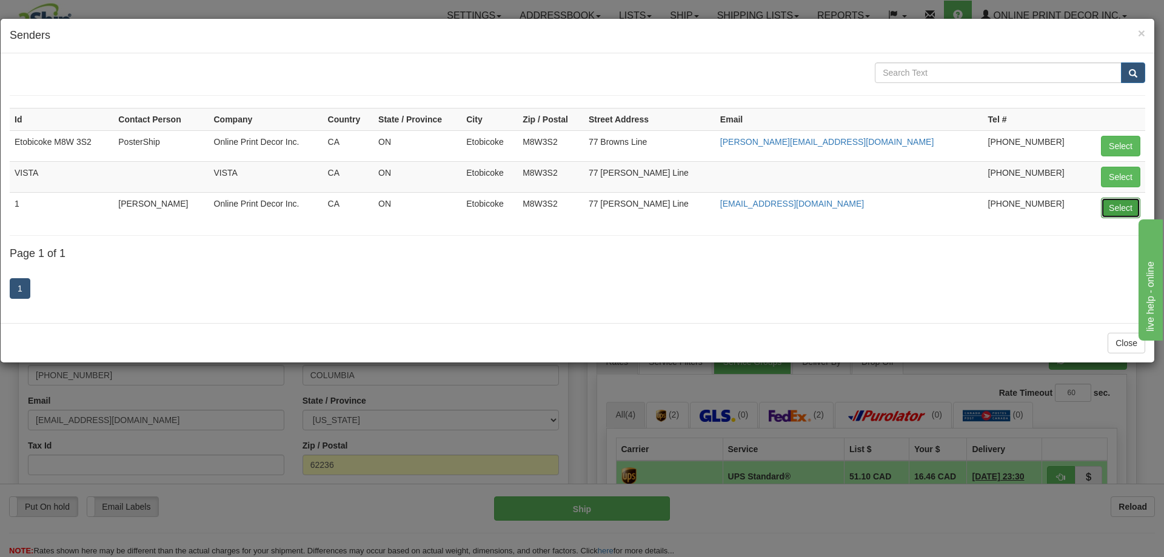
click at [1120, 202] on button "Select" at bounding box center [1120, 208] width 39 height 21
type input "1"
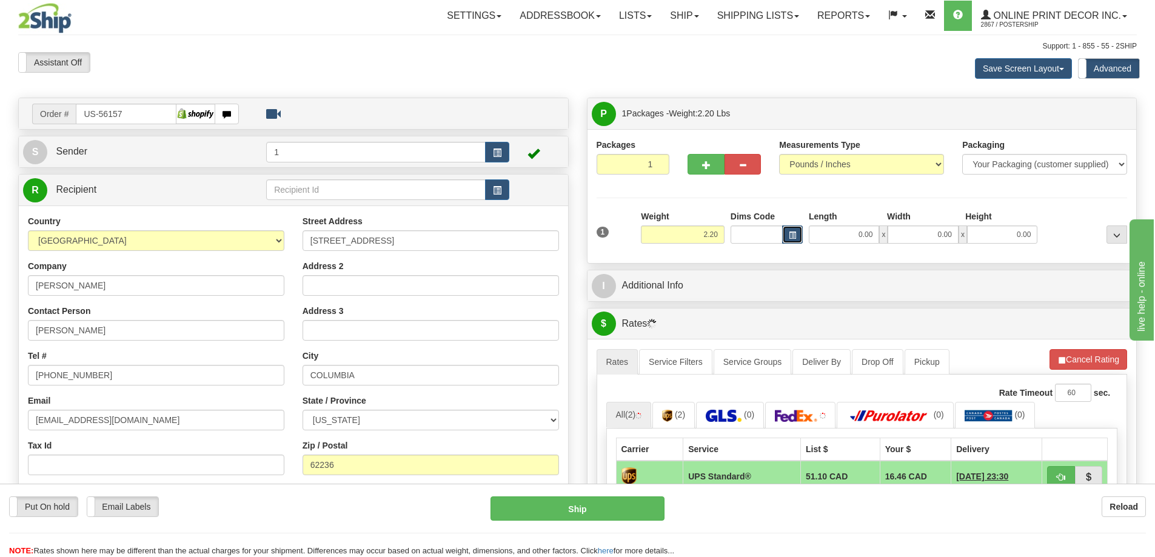
click at [790, 231] on button "button" at bounding box center [792, 234] width 21 height 18
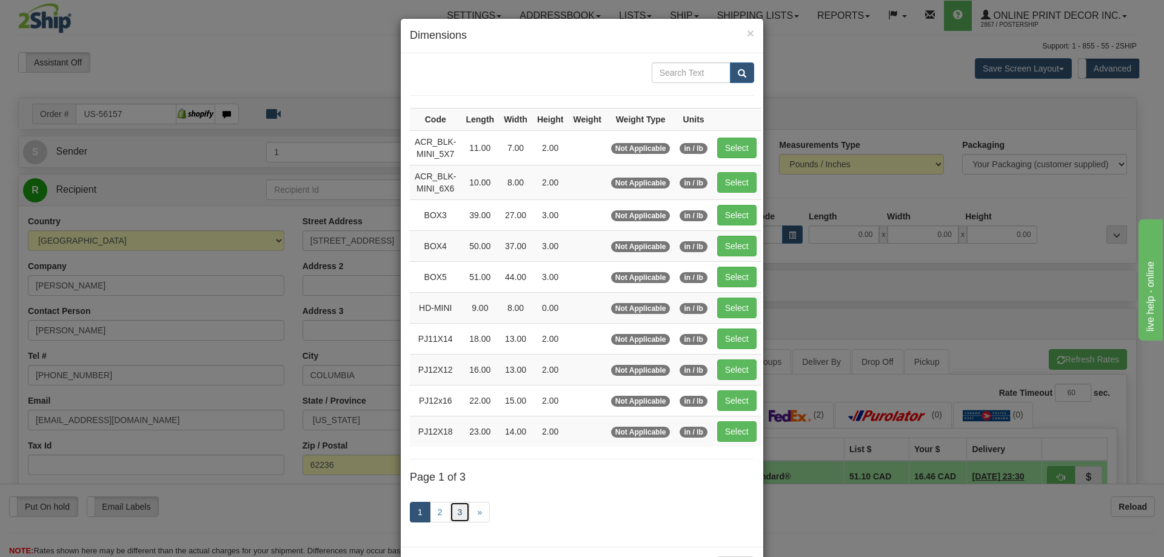
click at [452, 507] on link "3" at bounding box center [460, 512] width 21 height 21
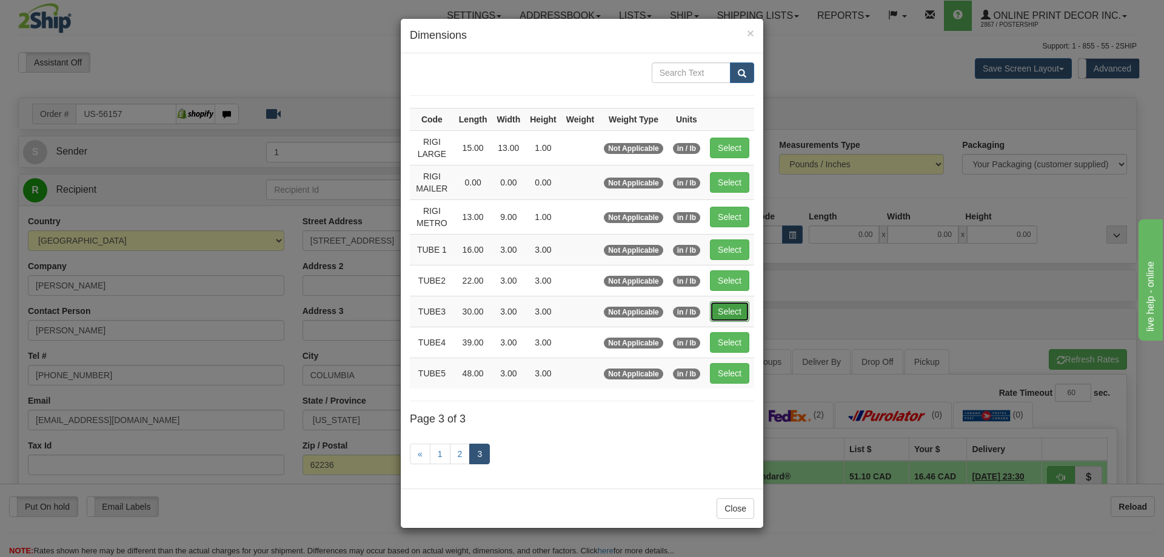
click at [721, 311] on button "Select" at bounding box center [729, 311] width 39 height 21
type input "TUBE3"
type input "30.00"
type input "3.00"
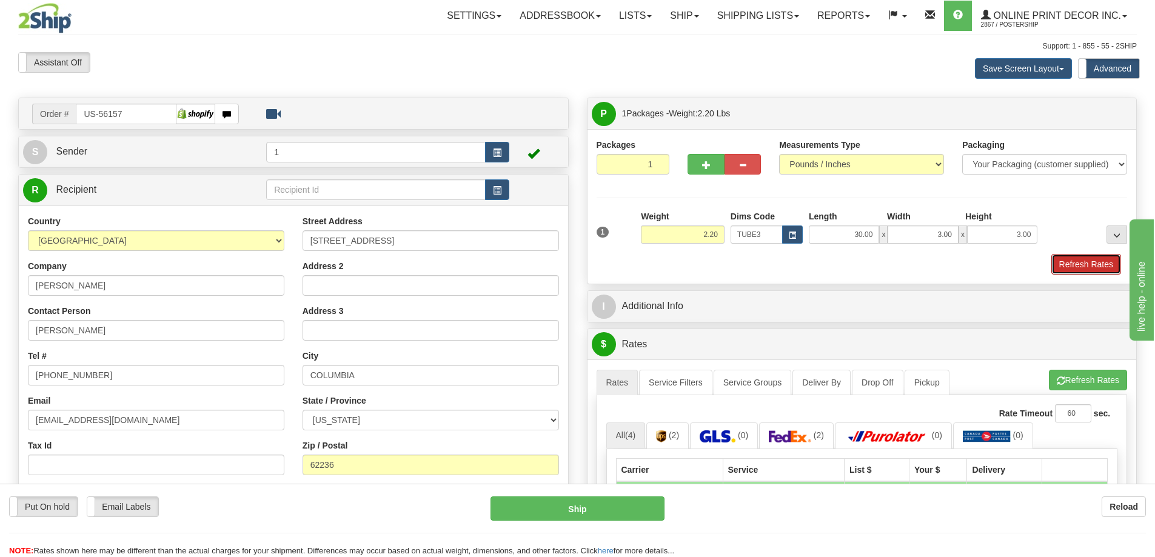
click at [1078, 266] on button "Refresh Rates" at bounding box center [1086, 264] width 70 height 21
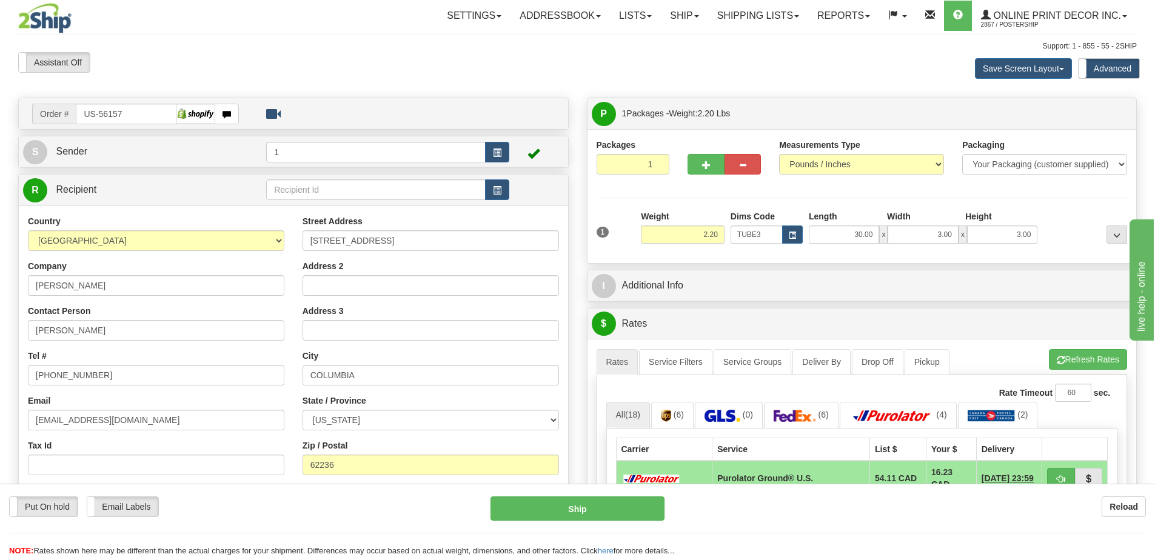
scroll to position [182, 0]
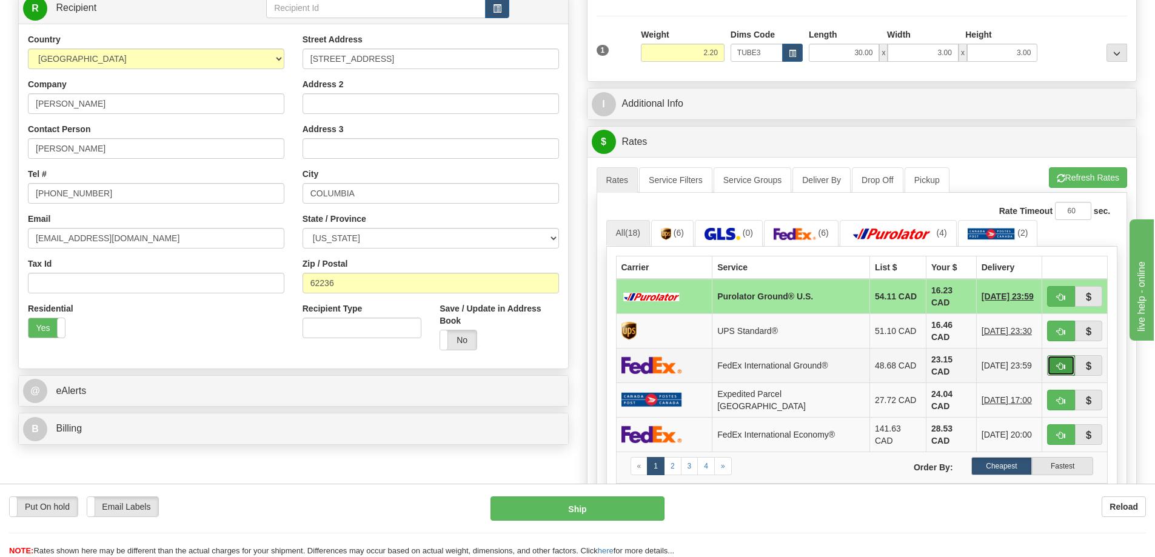
click at [1055, 358] on button "button" at bounding box center [1061, 365] width 28 height 21
type input "92"
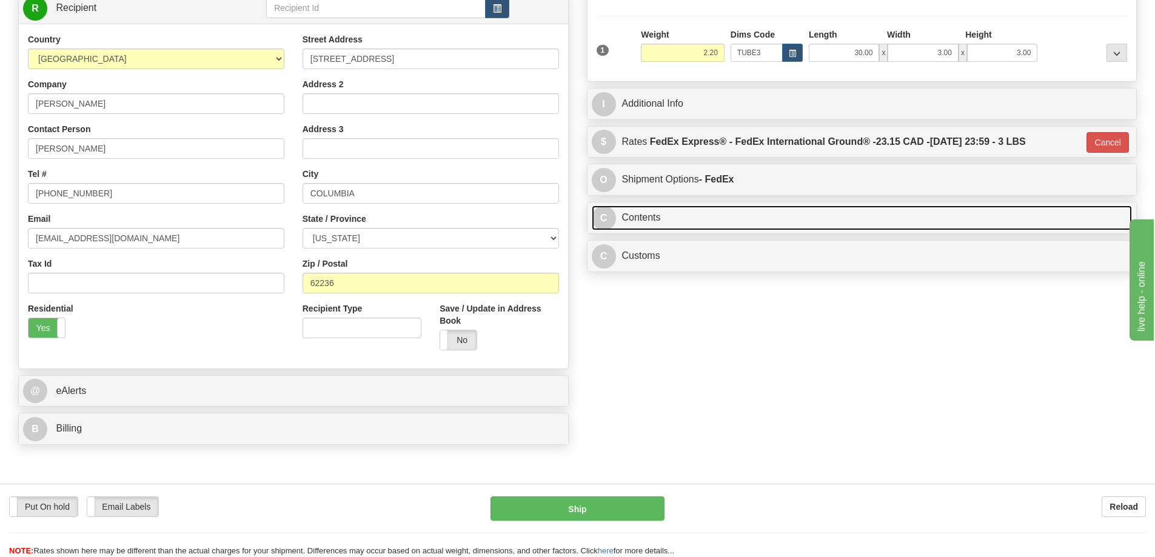
click at [721, 219] on link "C Contents" at bounding box center [862, 217] width 541 height 25
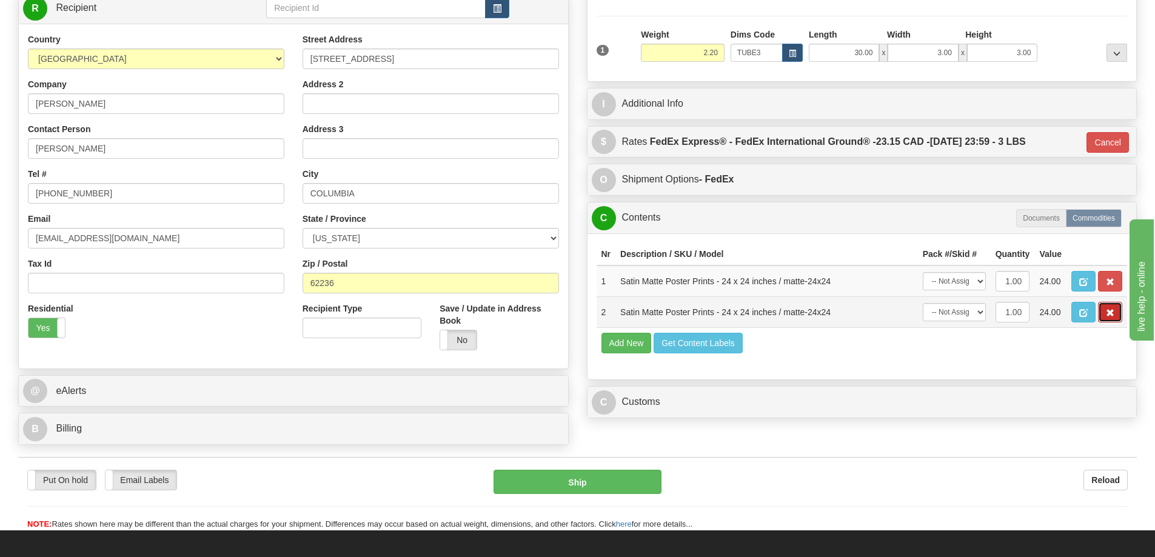
click at [1115, 307] on button "button" at bounding box center [1110, 312] width 24 height 21
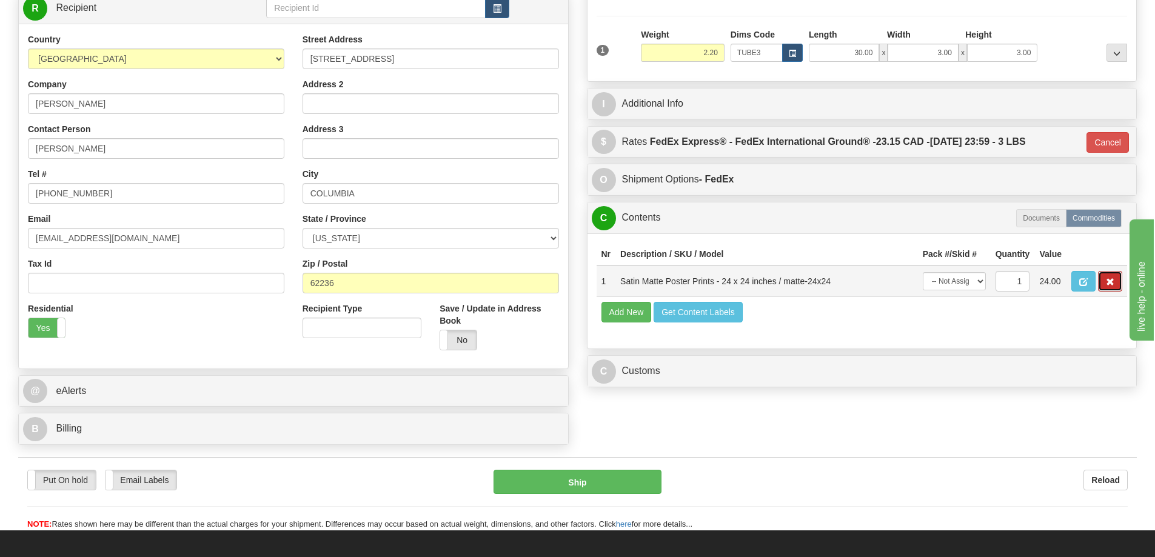
click at [1115, 287] on button "button" at bounding box center [1110, 281] width 24 height 21
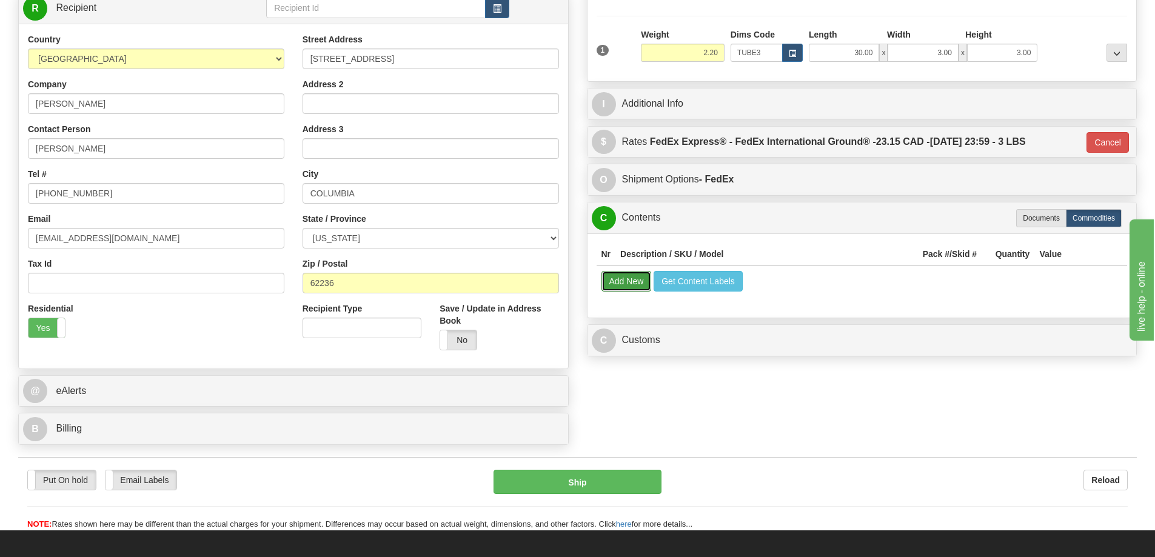
click at [628, 281] on button "Add New" at bounding box center [626, 281] width 50 height 21
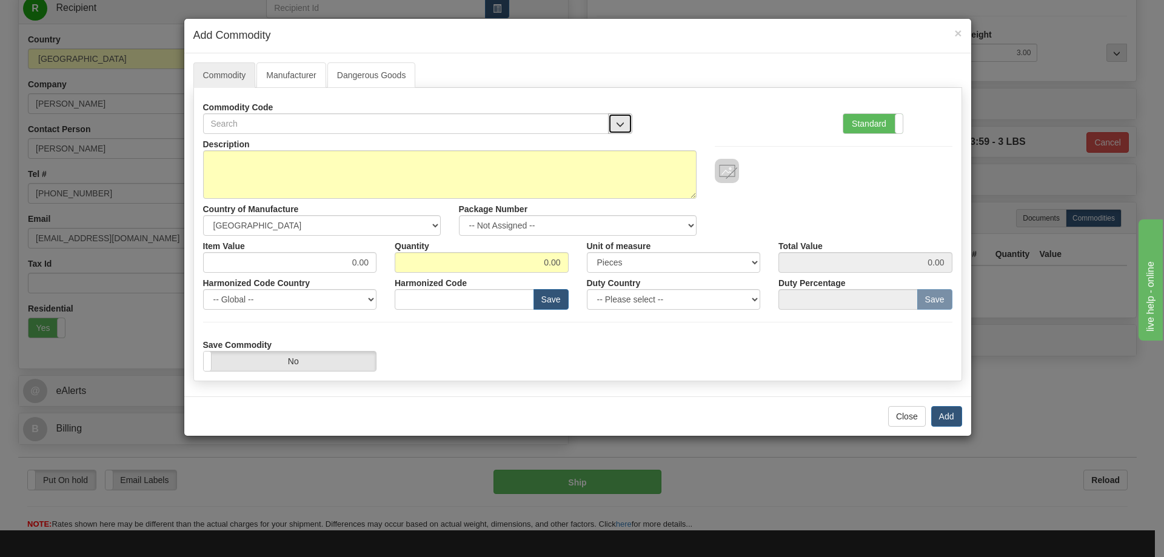
click at [612, 116] on button "button" at bounding box center [620, 123] width 24 height 21
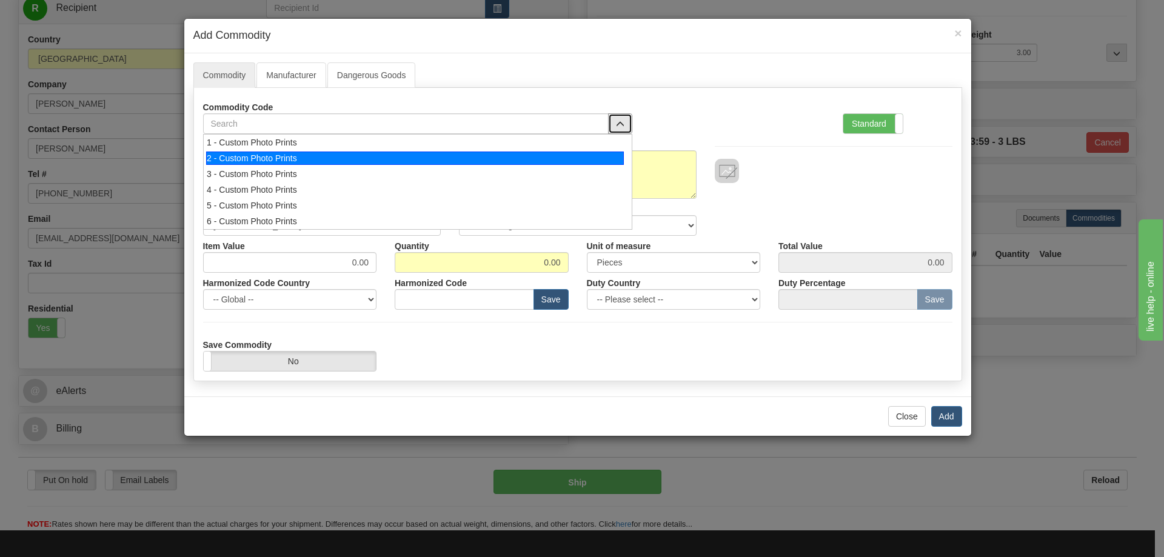
click at [599, 157] on div "2 - Custom Photo Prints" at bounding box center [415, 158] width 418 height 13
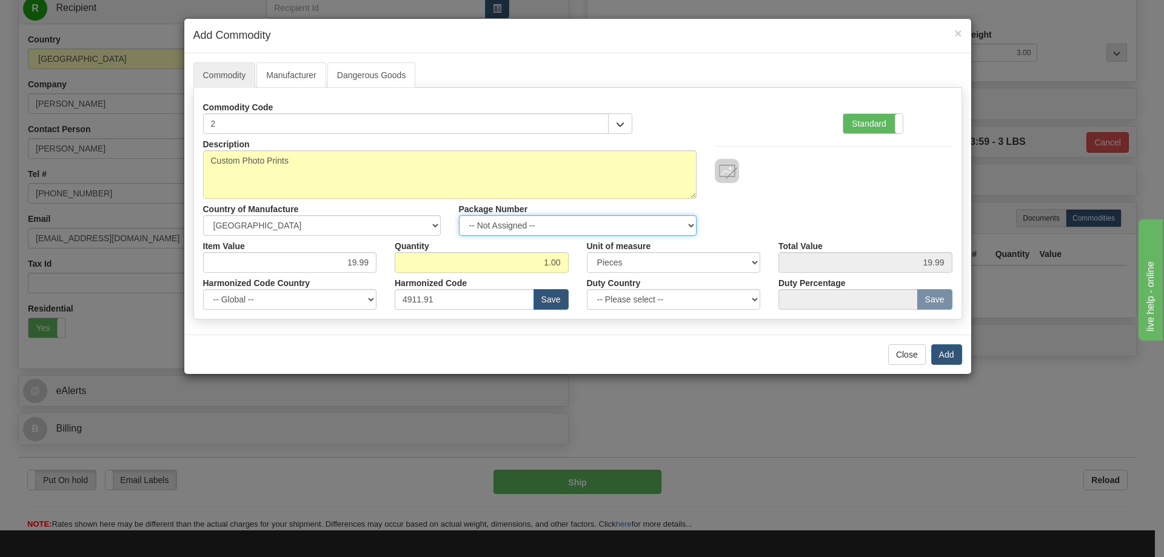
click at [687, 221] on select "-- Not Assigned -- Item 1" at bounding box center [578, 225] width 238 height 21
select select "0"
click at [459, 215] on select "-- Not Assigned -- Item 1" at bounding box center [578, 225] width 238 height 21
click at [941, 352] on button "Add" at bounding box center [946, 354] width 31 height 21
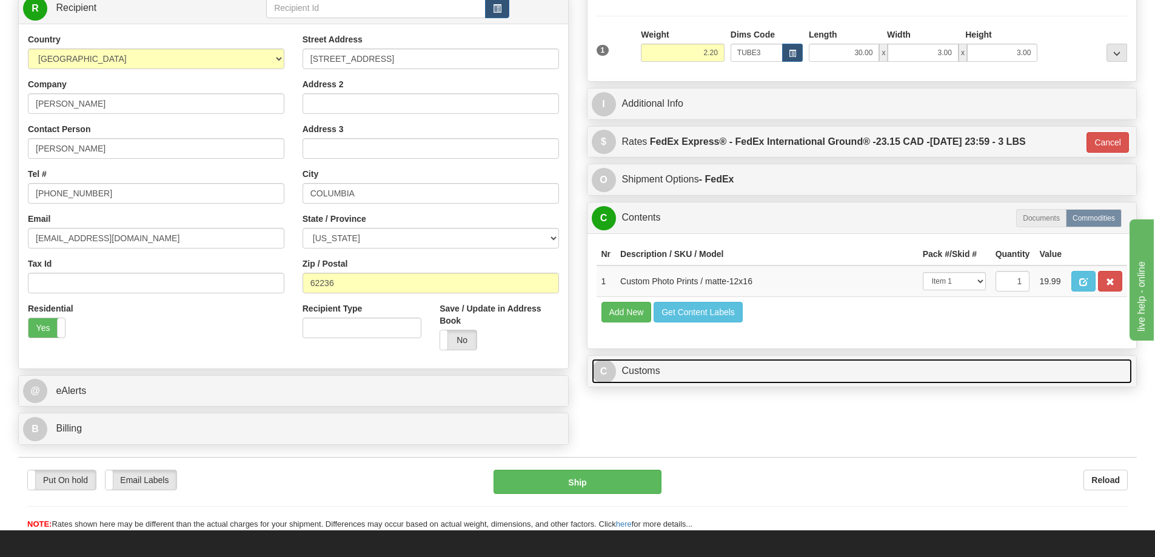
click at [1035, 367] on link "C Customs" at bounding box center [862, 371] width 541 height 25
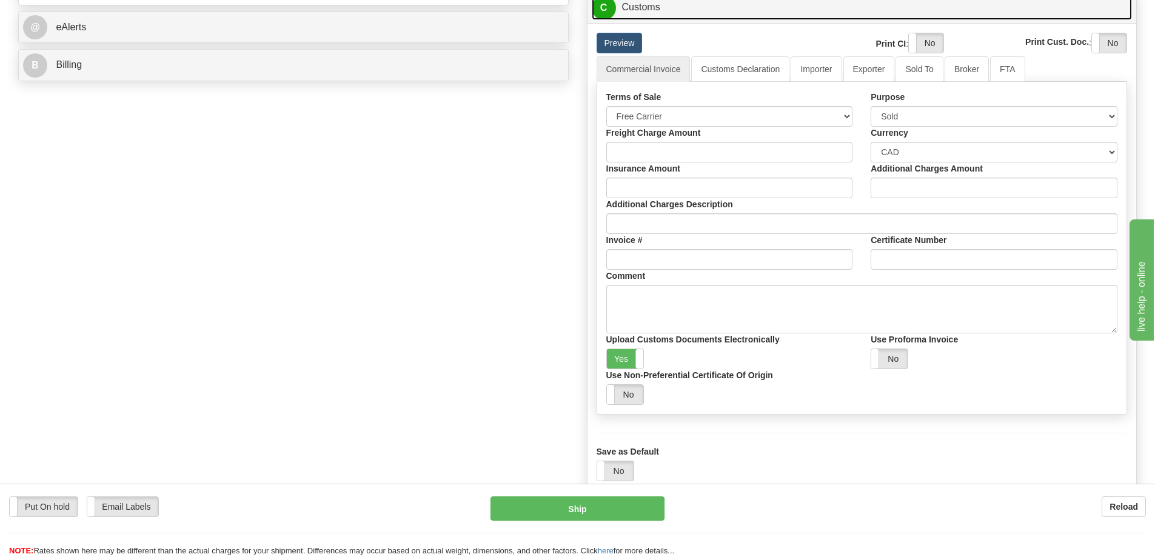
scroll to position [606, 0]
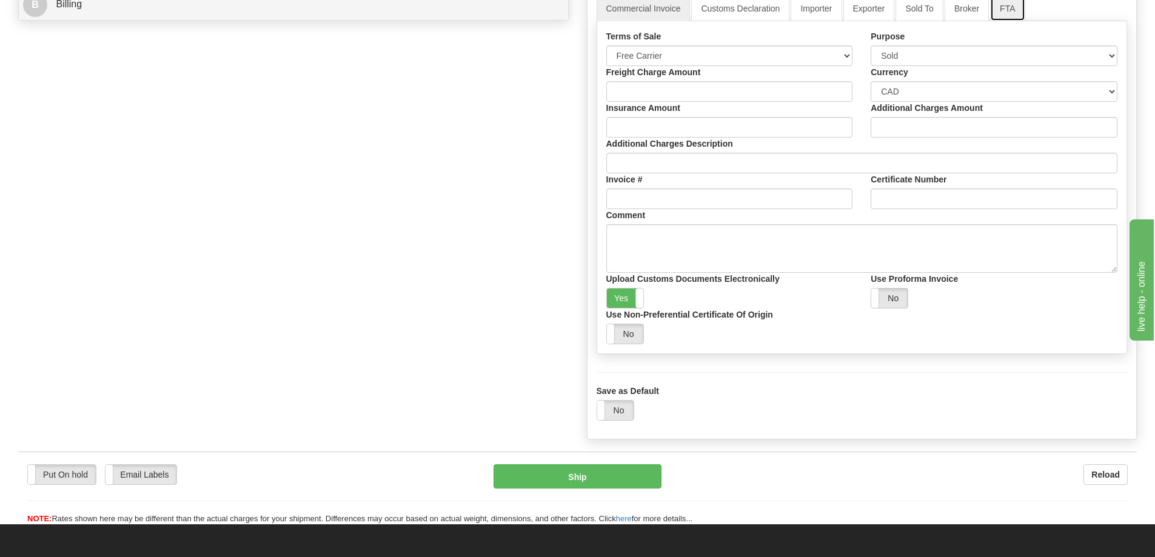
click at [1005, 16] on link "FTA" at bounding box center [1007, 8] width 35 height 25
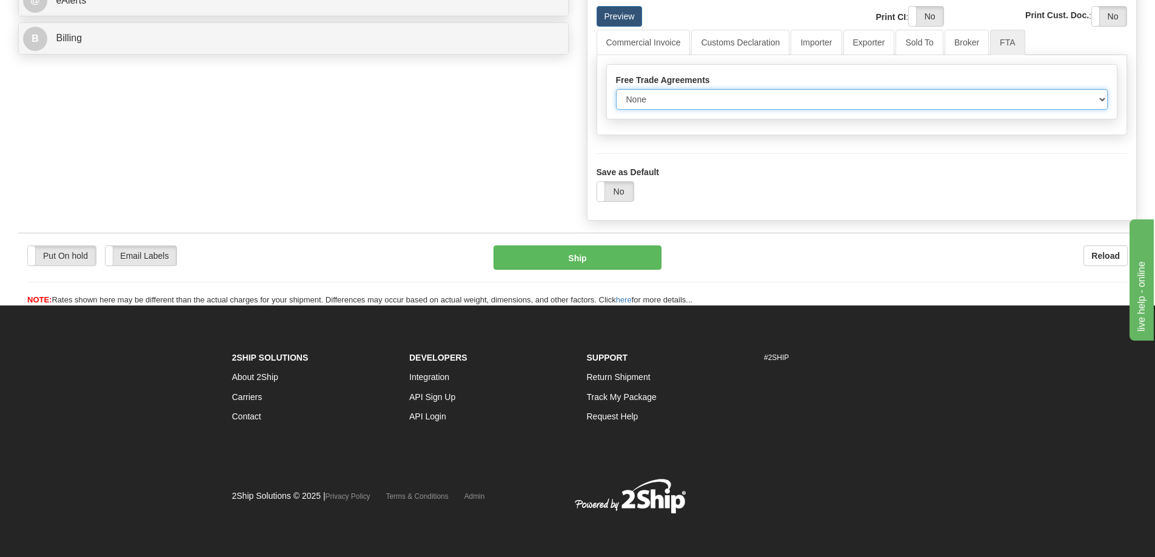
click at [1086, 98] on select "None Other USMCA CETA CUKTCA" at bounding box center [862, 99] width 492 height 21
select select "1"
click at [616, 89] on select "None Other USMCA CETA CUKTCA" at bounding box center [862, 99] width 492 height 21
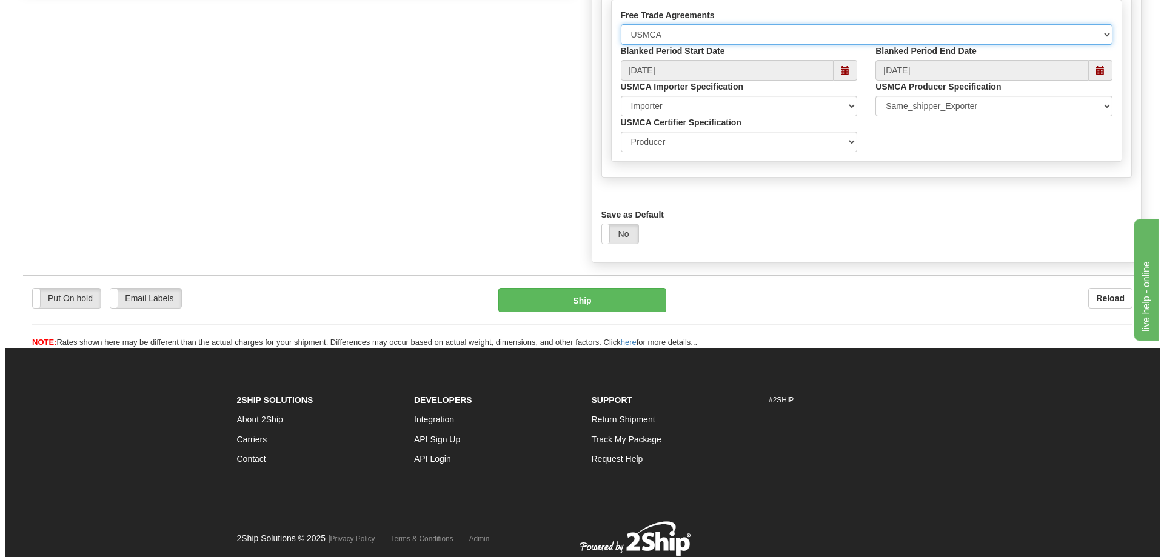
scroll to position [684, 0]
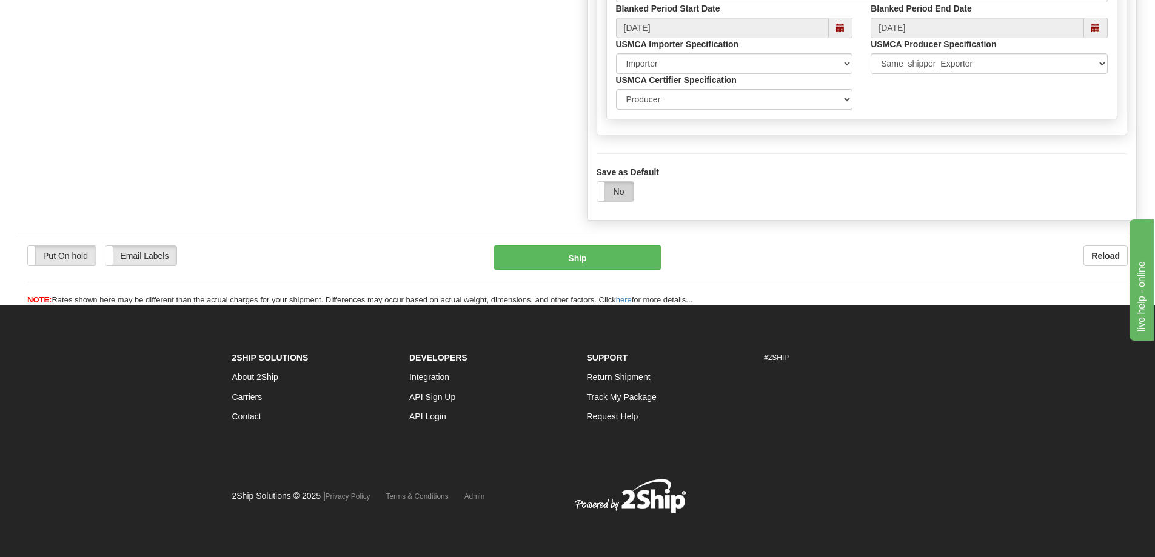
click at [618, 190] on label "No" at bounding box center [615, 191] width 36 height 19
click at [611, 266] on button "Ship" at bounding box center [577, 257] width 168 height 24
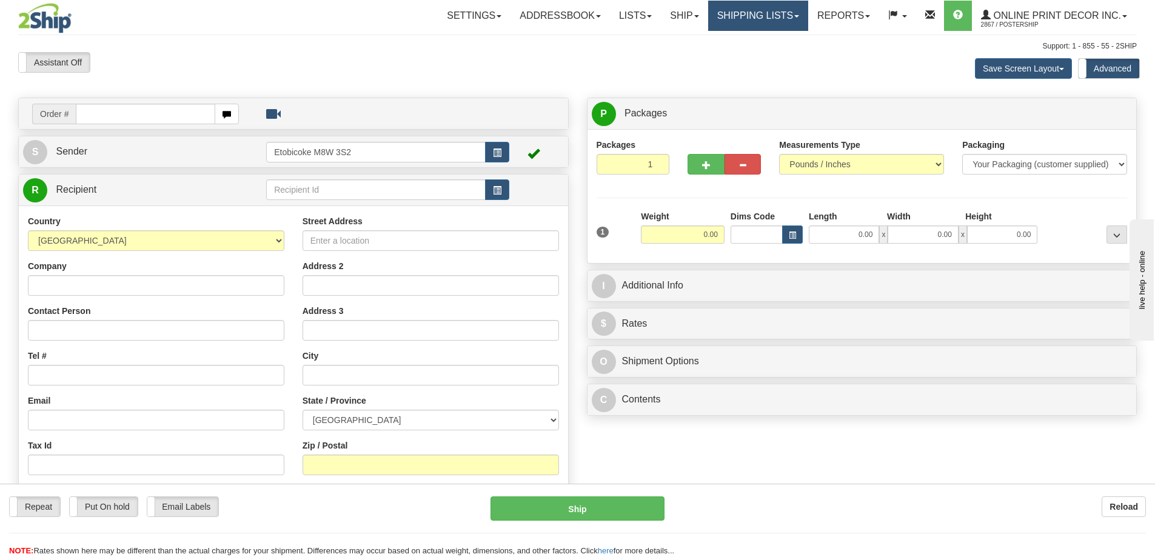
click at [752, 19] on link "Shipping lists" at bounding box center [758, 16] width 100 height 30
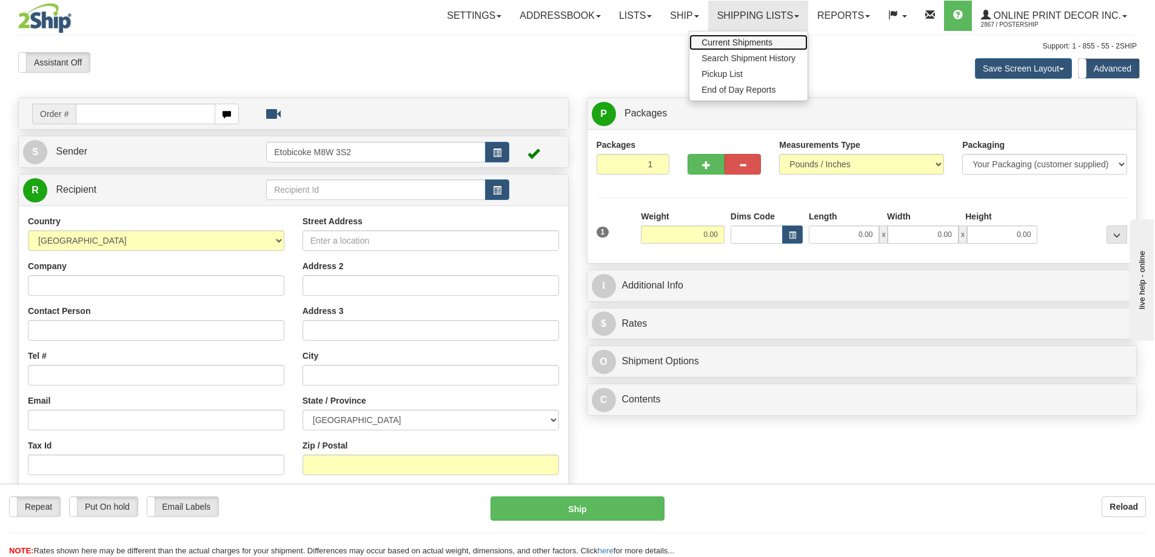
click at [732, 45] on span "Current Shipments" at bounding box center [736, 43] width 71 height 10
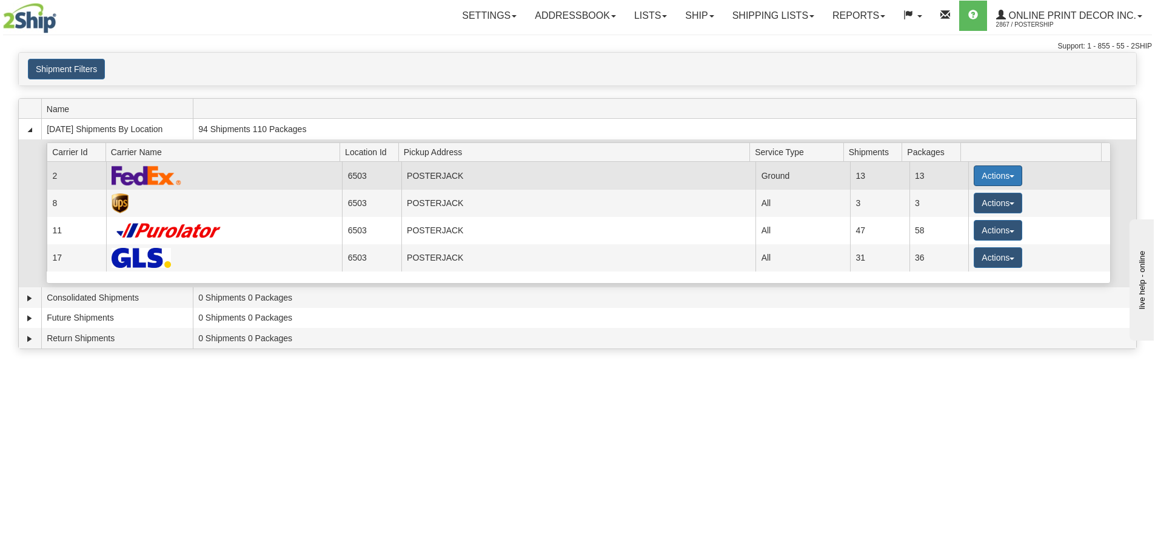
click at [995, 172] on button "Actions" at bounding box center [997, 175] width 48 height 21
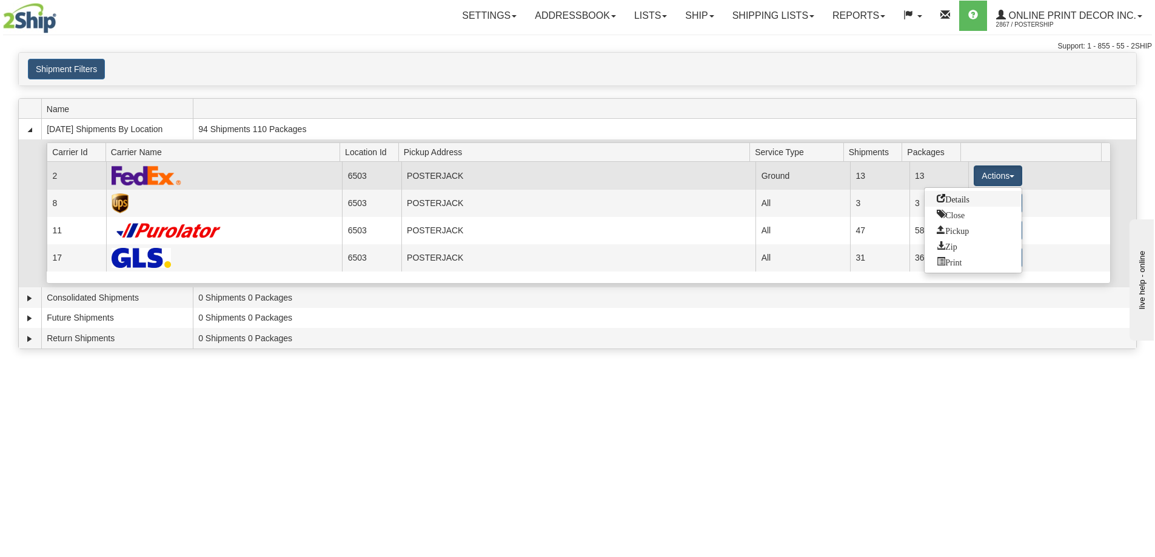
click at [953, 201] on span "Details" at bounding box center [952, 198] width 33 height 8
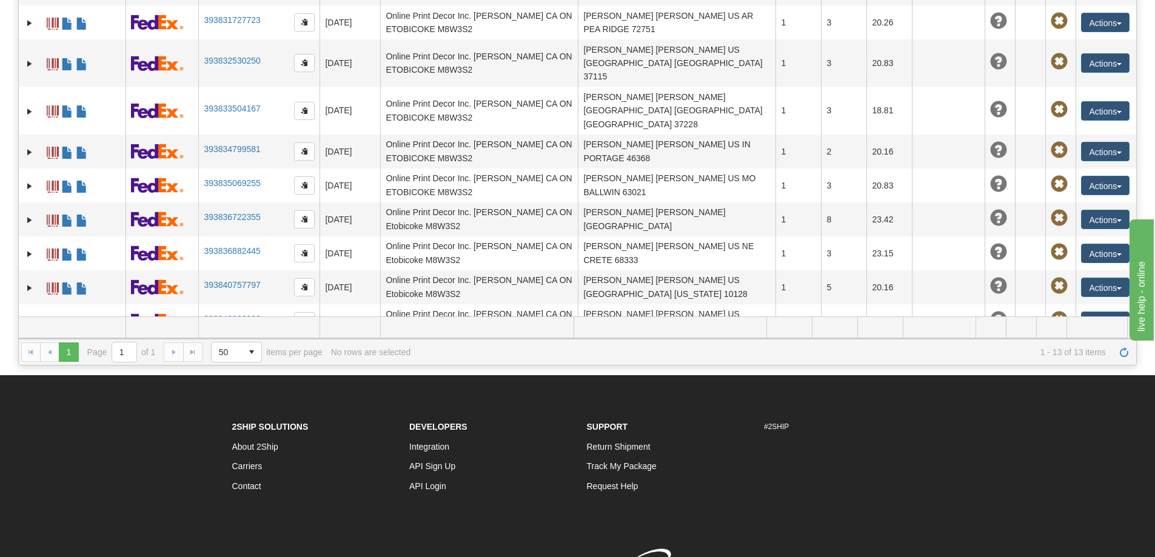
scroll to position [242, 0]
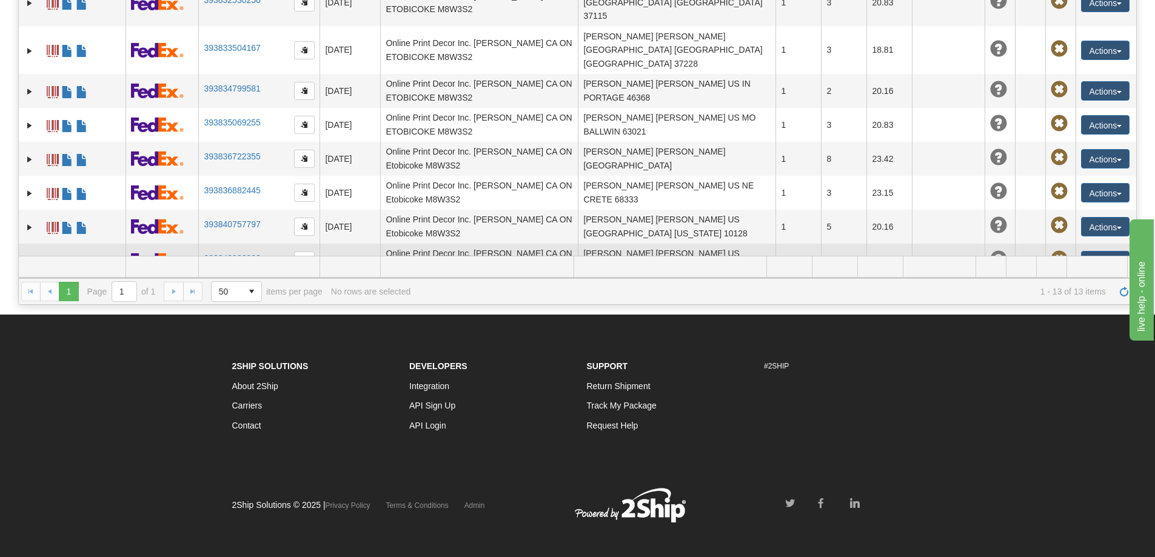
click at [1112, 247] on td "Actions Edit Repeat Return Delete Track Comment Shipment Issues Pickup Re-Print…" at bounding box center [1105, 261] width 61 height 34
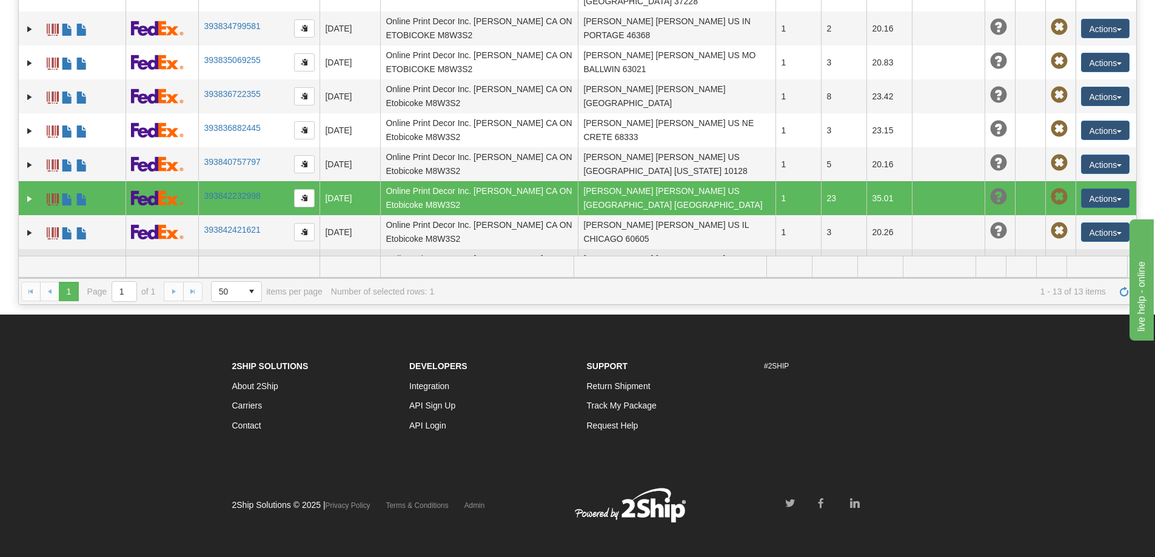
scroll to position [252, 0]
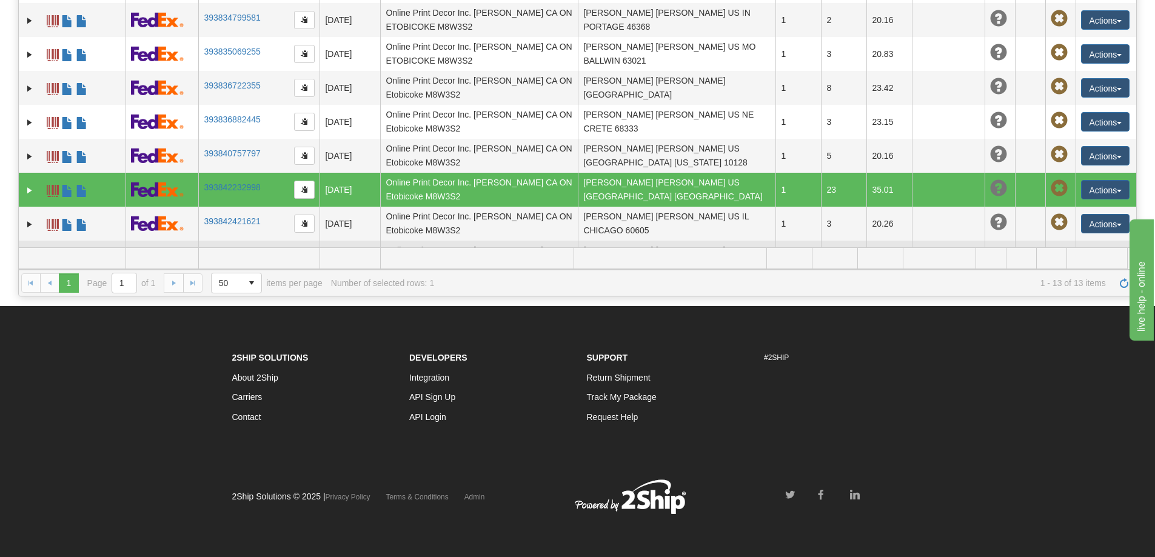
click at [212, 250] on link "393845482450" at bounding box center [232, 255] width 56 height 10
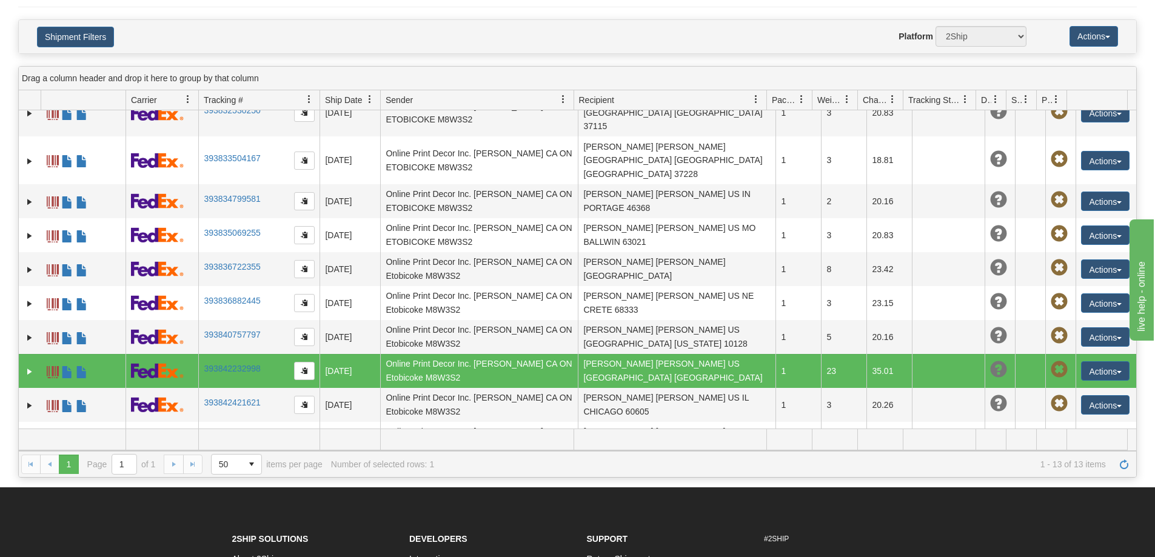
scroll to position [0, 0]
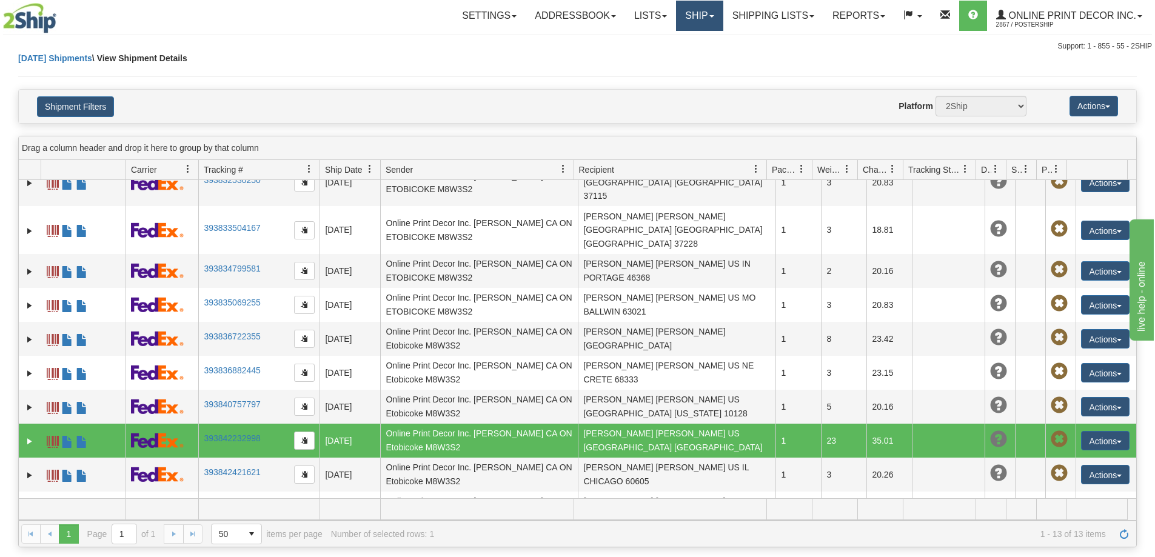
click at [696, 19] on link "Ship" at bounding box center [699, 16] width 47 height 30
click at [650, 41] on span "Ship Screen" at bounding box center [648, 43] width 46 height 10
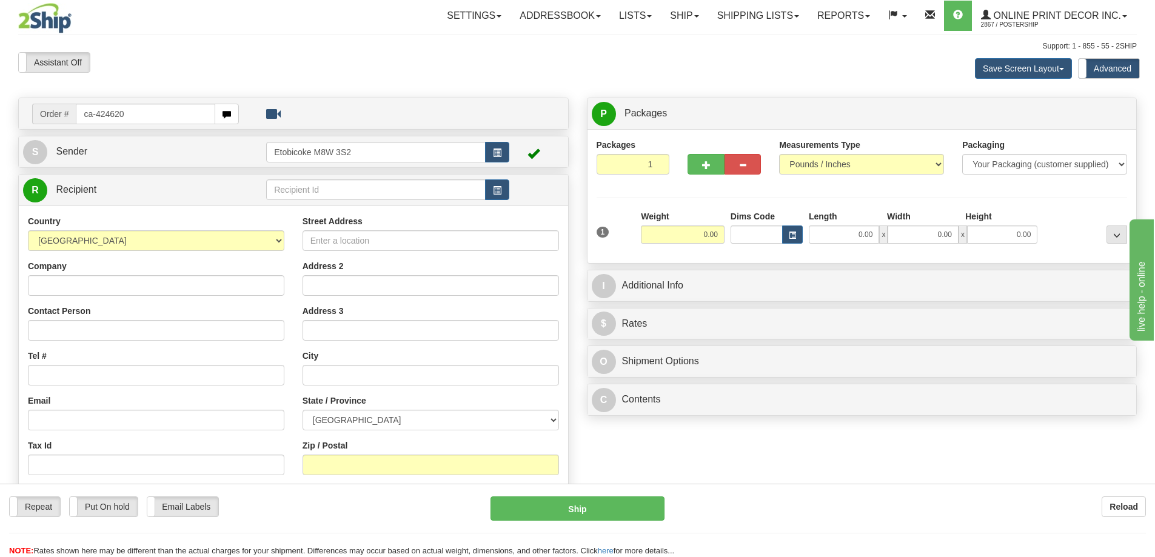
type input "ca-424620"
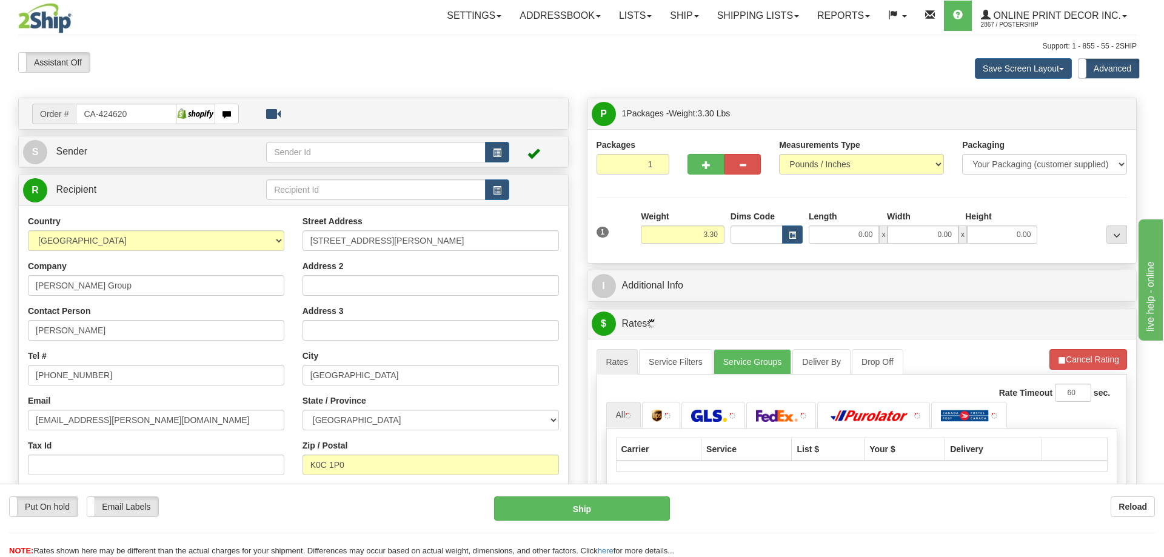
type input "LONG SAULT"
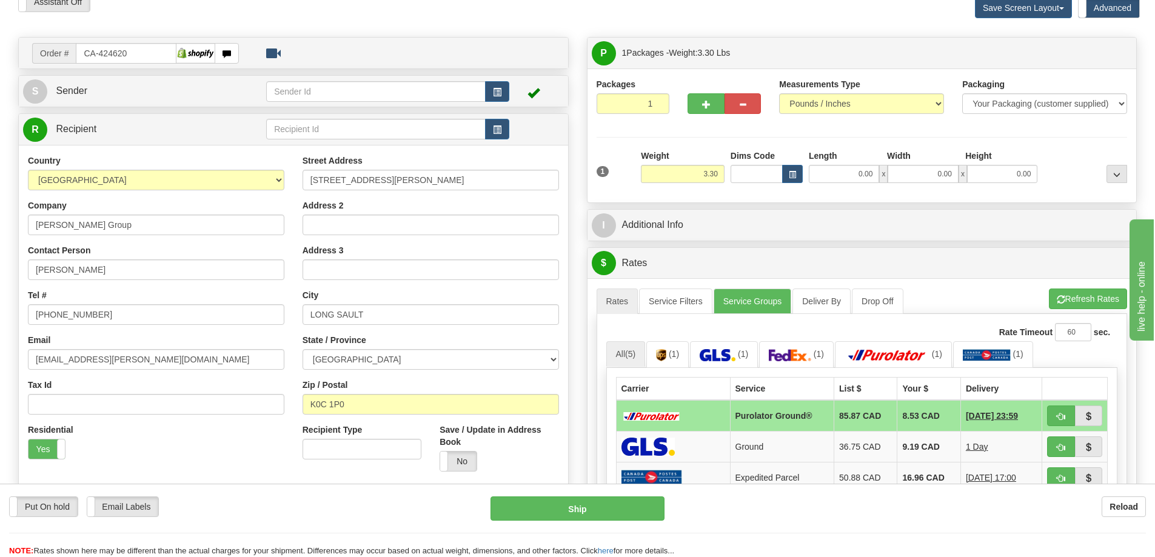
scroll to position [121, 0]
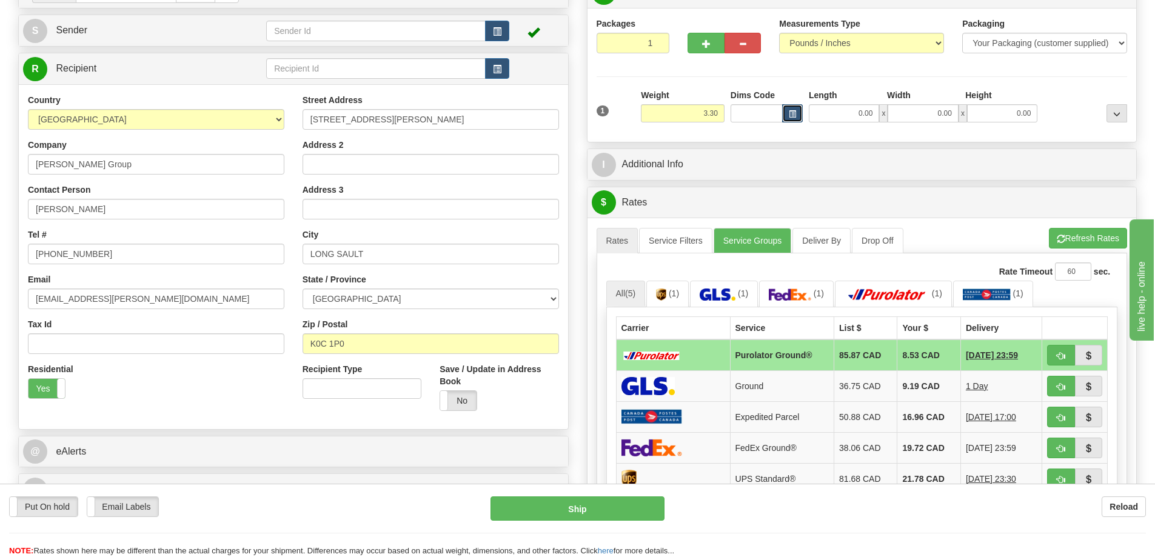
click at [793, 113] on span "button" at bounding box center [792, 114] width 7 height 7
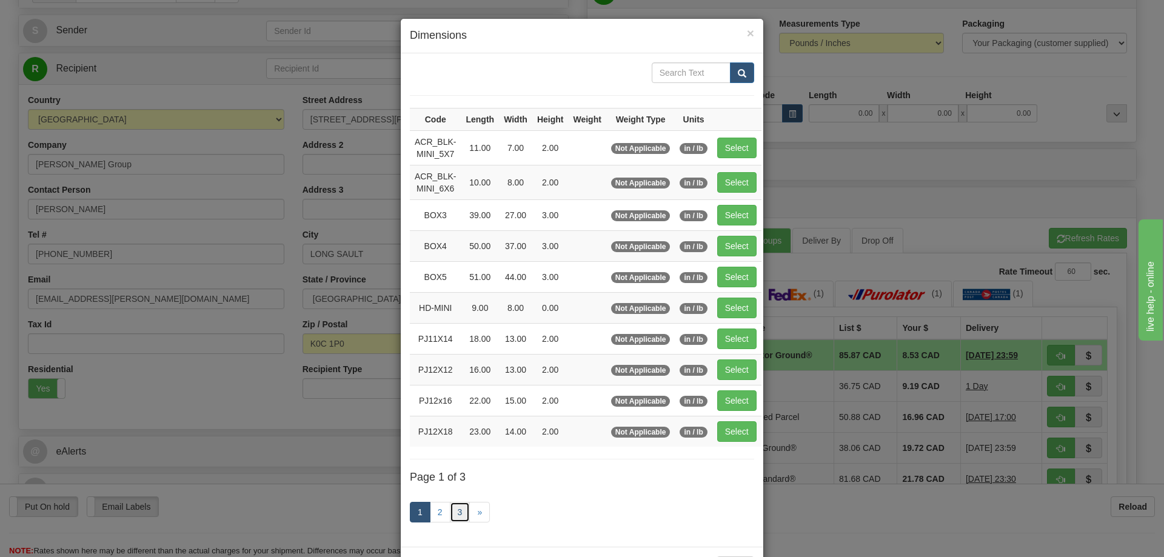
click at [452, 509] on link "3" at bounding box center [460, 512] width 21 height 21
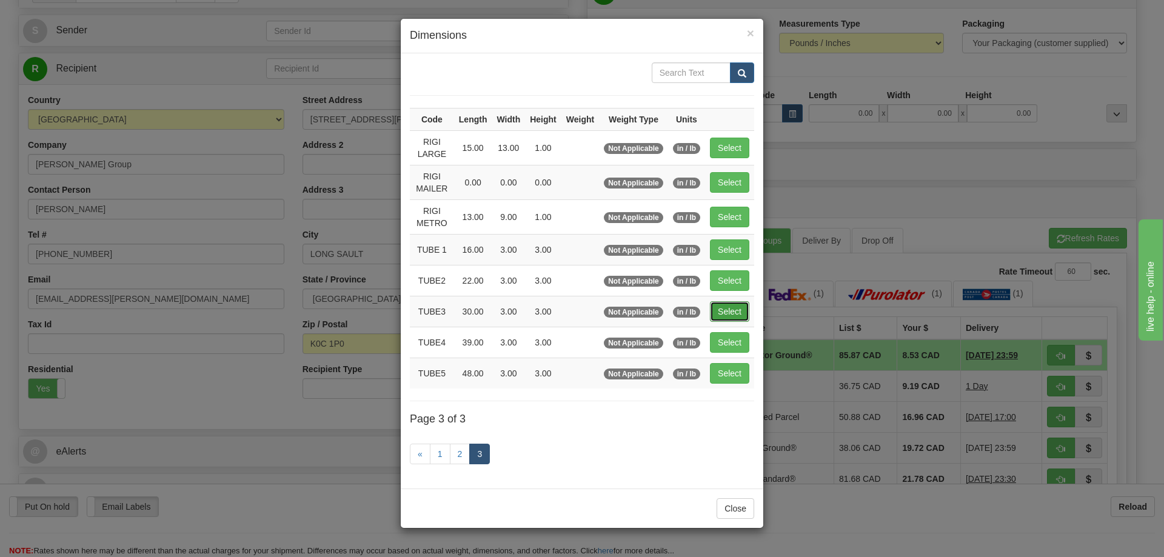
click at [735, 318] on button "Select" at bounding box center [729, 311] width 39 height 21
type input "TUBE3"
type input "30.00"
type input "3.00"
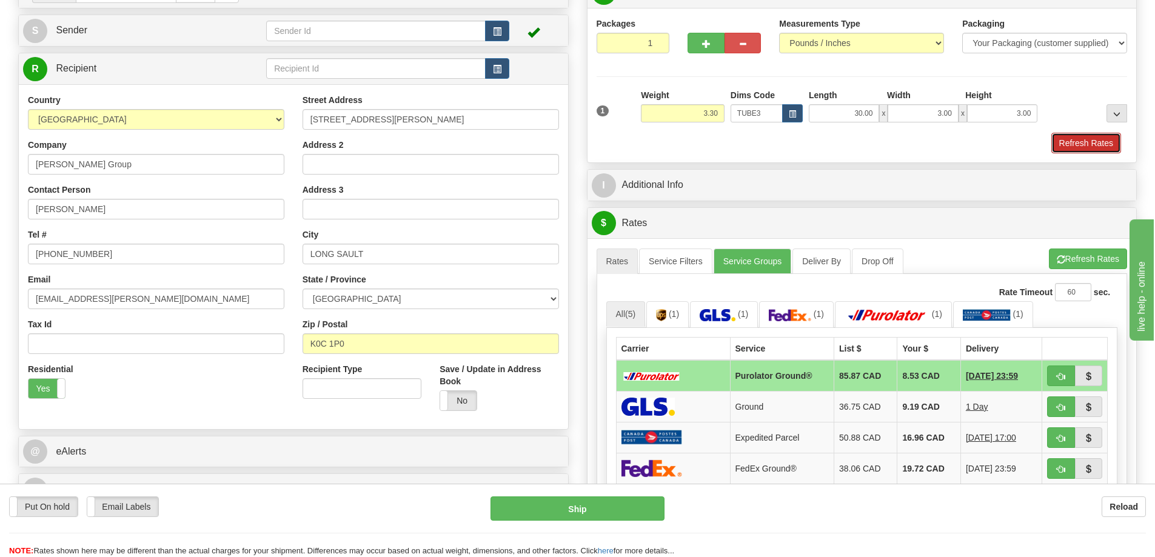
click at [1081, 140] on button "Refresh Rates" at bounding box center [1086, 143] width 70 height 21
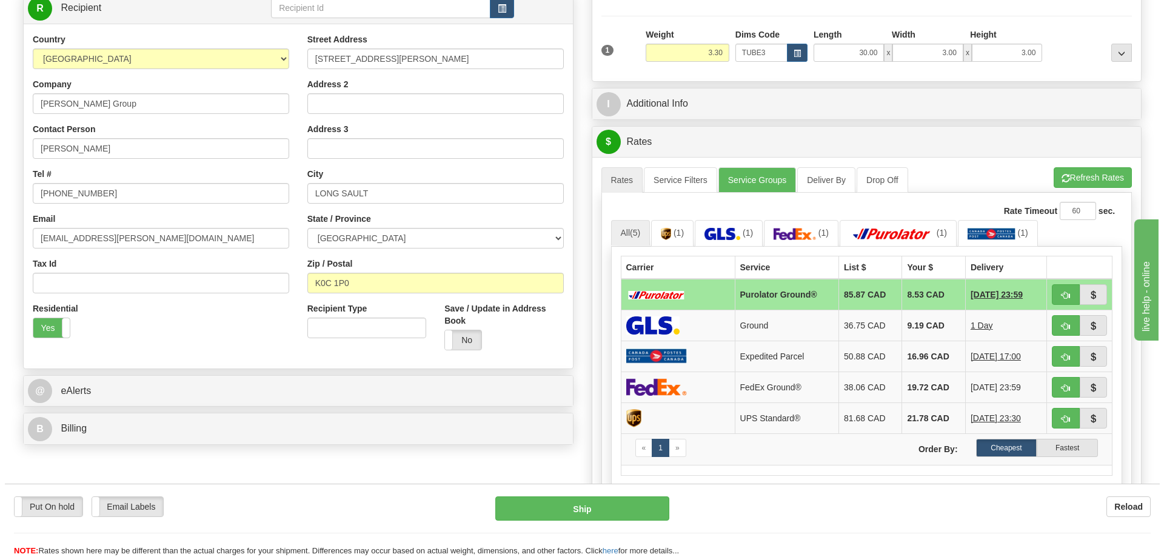
scroll to position [303, 0]
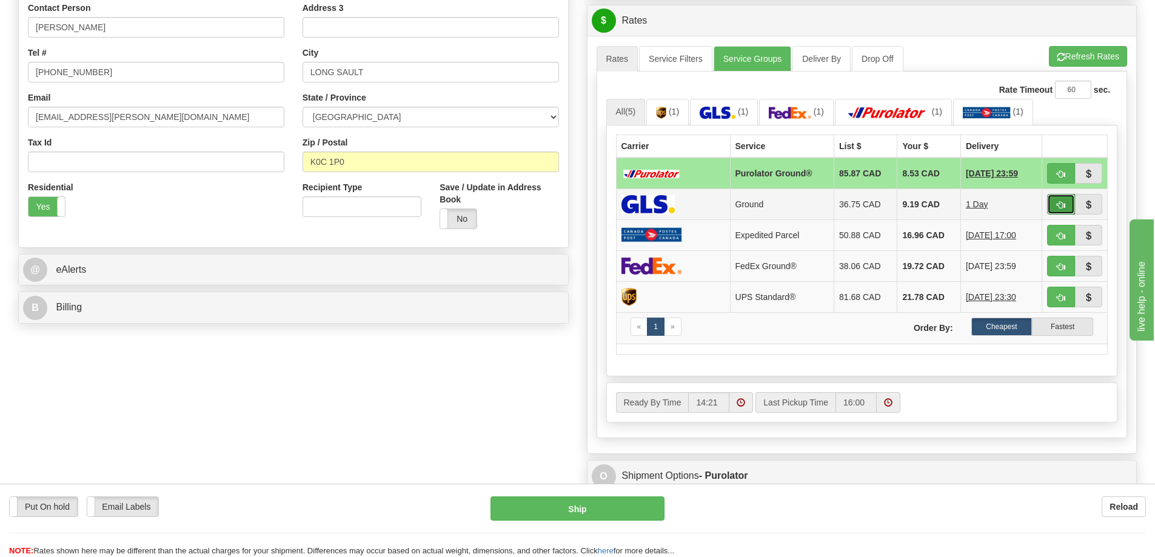
click at [1055, 201] on button "button" at bounding box center [1061, 204] width 28 height 21
type input "1"
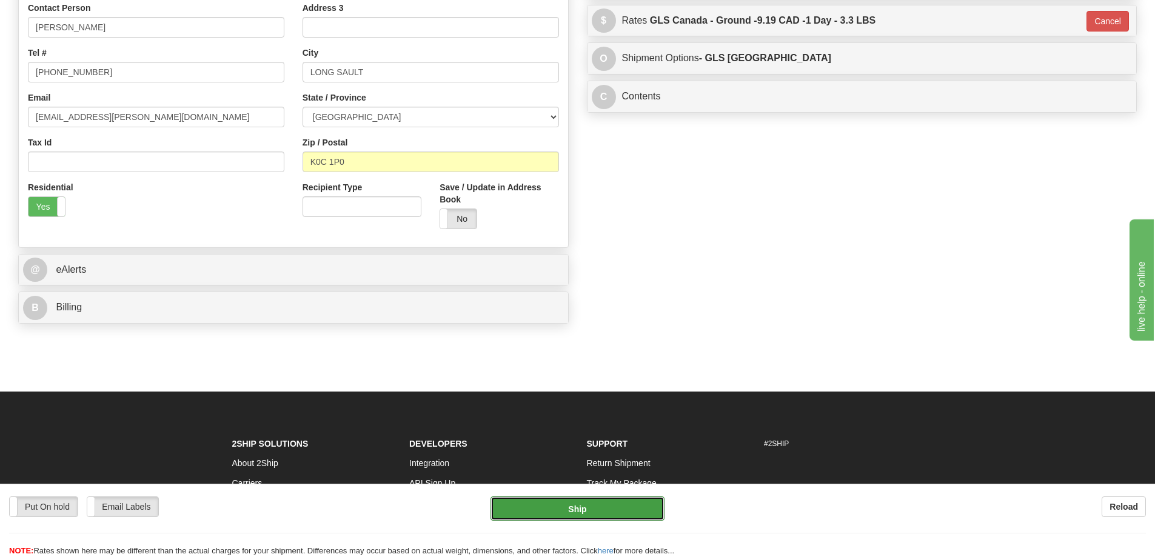
click at [597, 504] on button "Ship" at bounding box center [577, 508] width 174 height 24
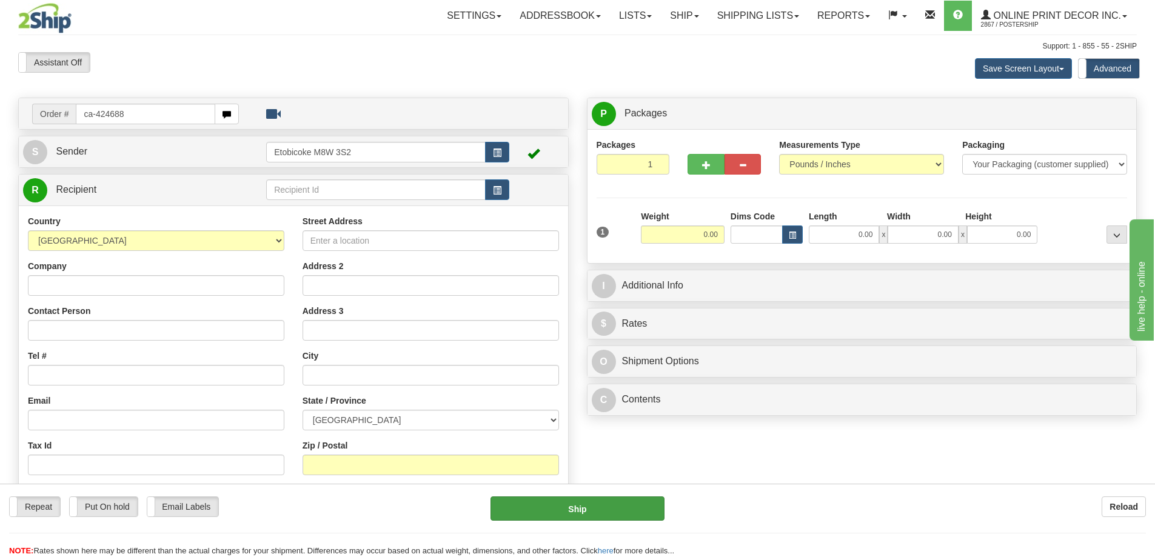
type input "ca-424688"
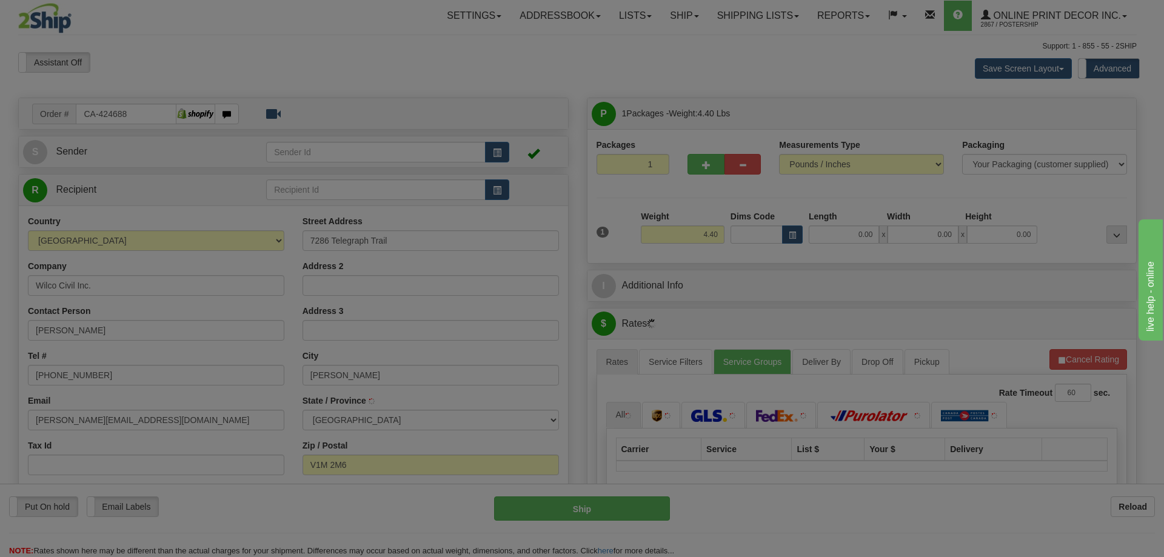
type input "LANGLEY"
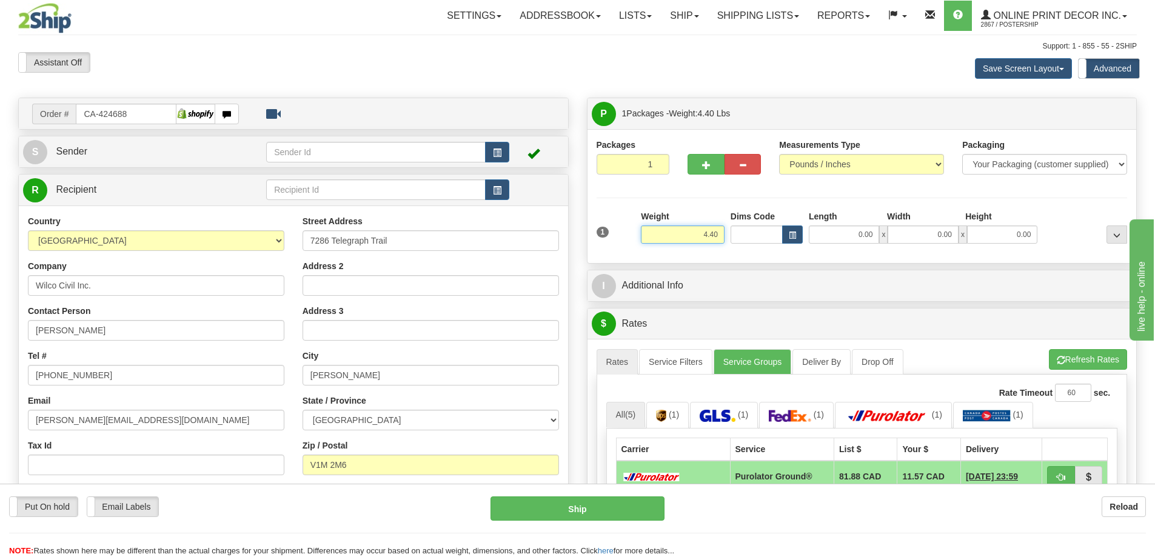
click at [721, 228] on input "4.40" at bounding box center [683, 234] width 84 height 18
type input "4"
type input "2.00"
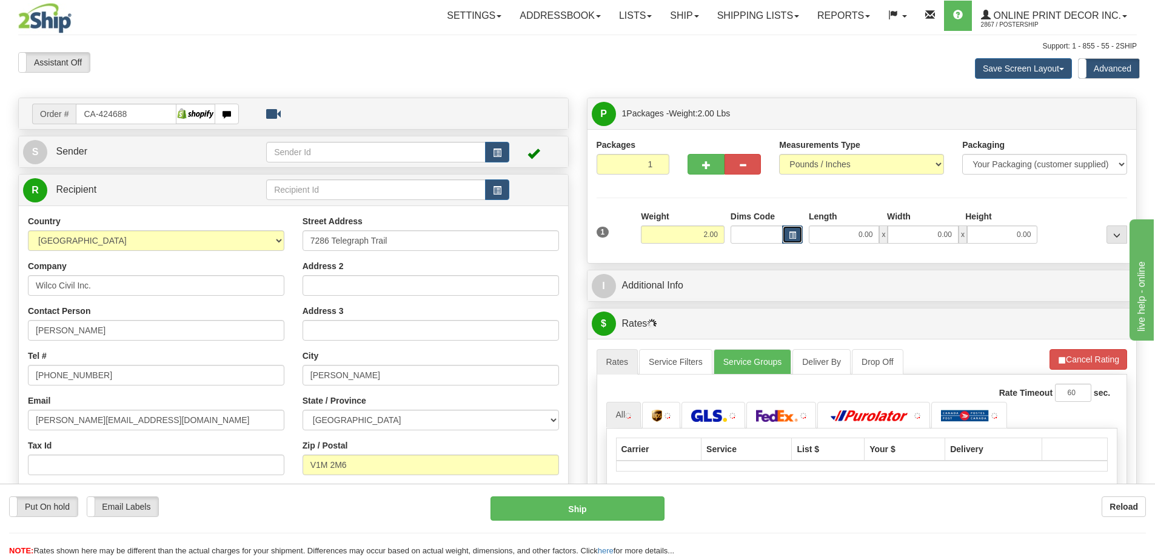
click at [795, 230] on button "button" at bounding box center [792, 234] width 21 height 18
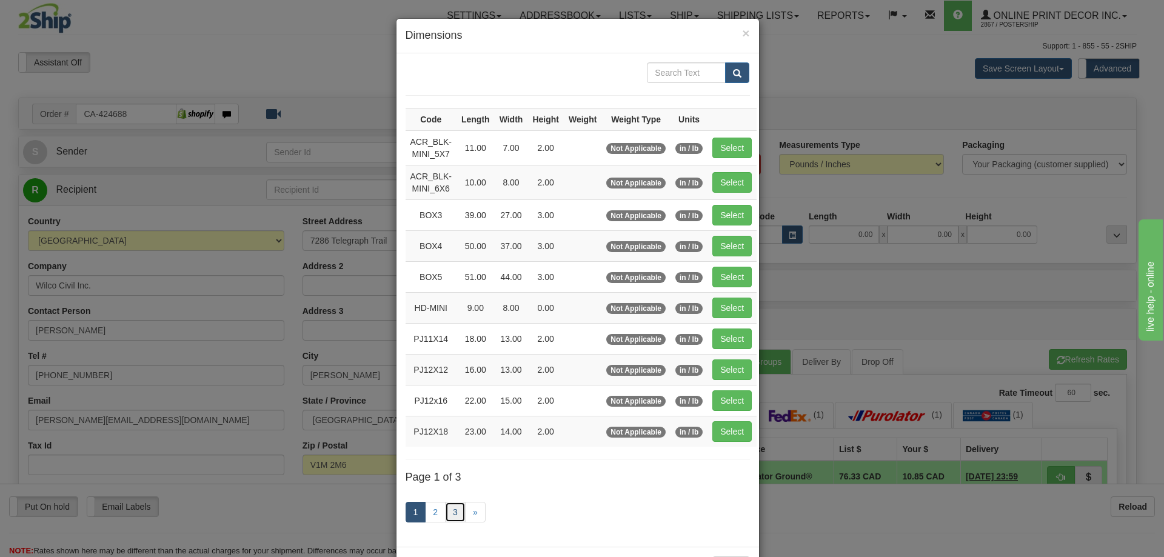
click at [447, 511] on link "3" at bounding box center [455, 512] width 21 height 21
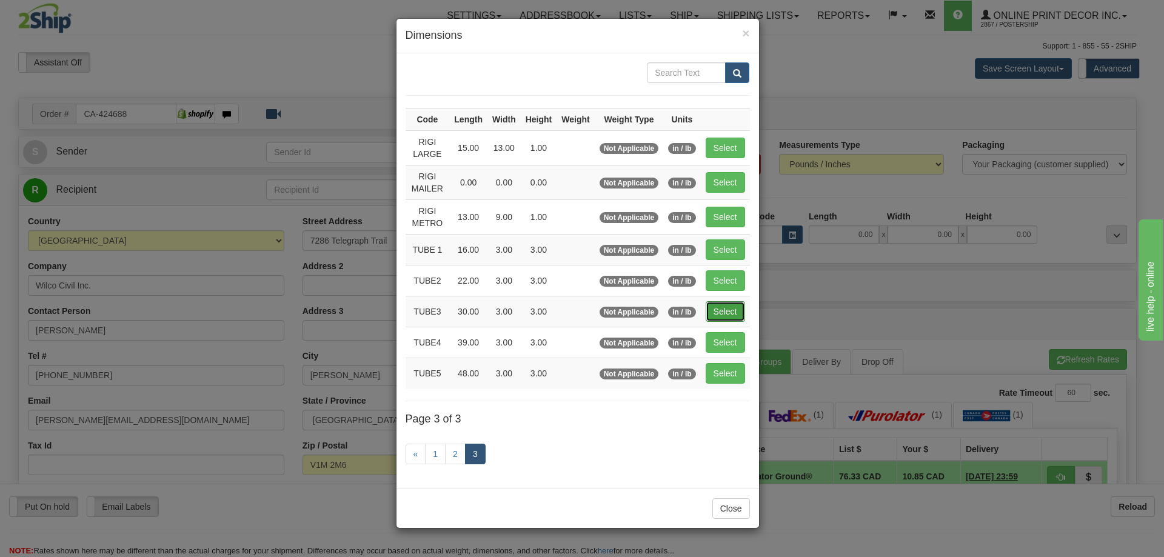
click at [713, 309] on button "Select" at bounding box center [725, 311] width 39 height 21
type input "TUBE3"
type input "30.00"
type input "3.00"
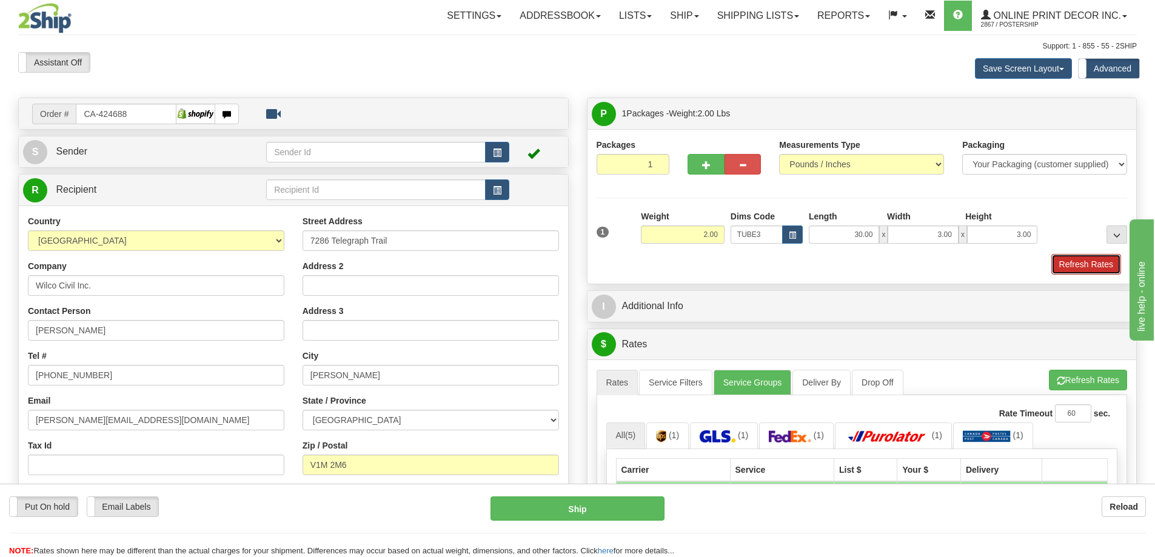
click at [1090, 265] on button "Refresh Rates" at bounding box center [1086, 264] width 70 height 21
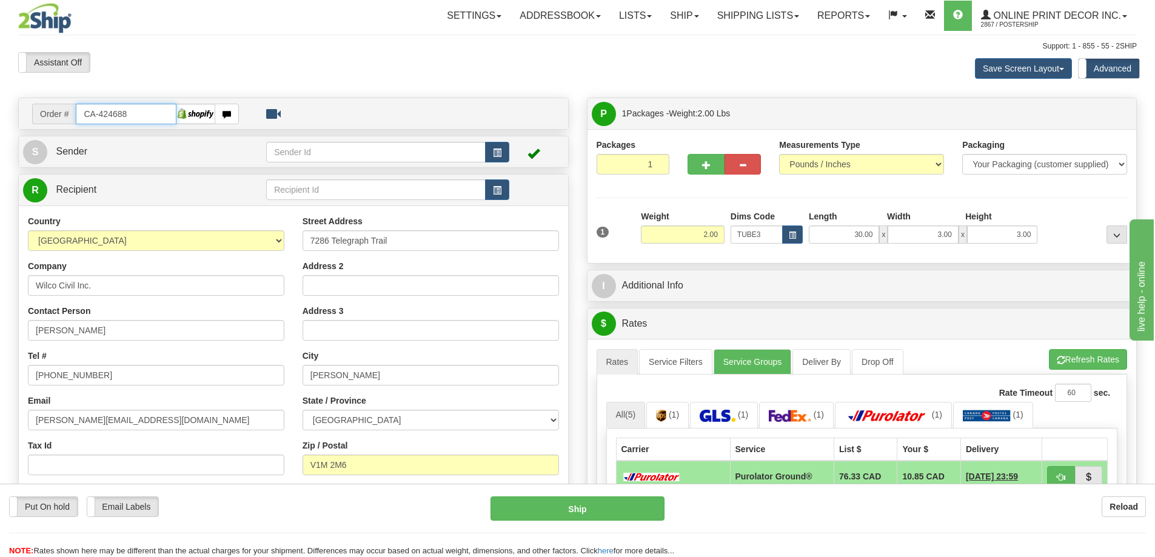
click at [138, 113] on input "CA-424688" at bounding box center [126, 114] width 101 height 21
type input "C"
type input "ca-424725"
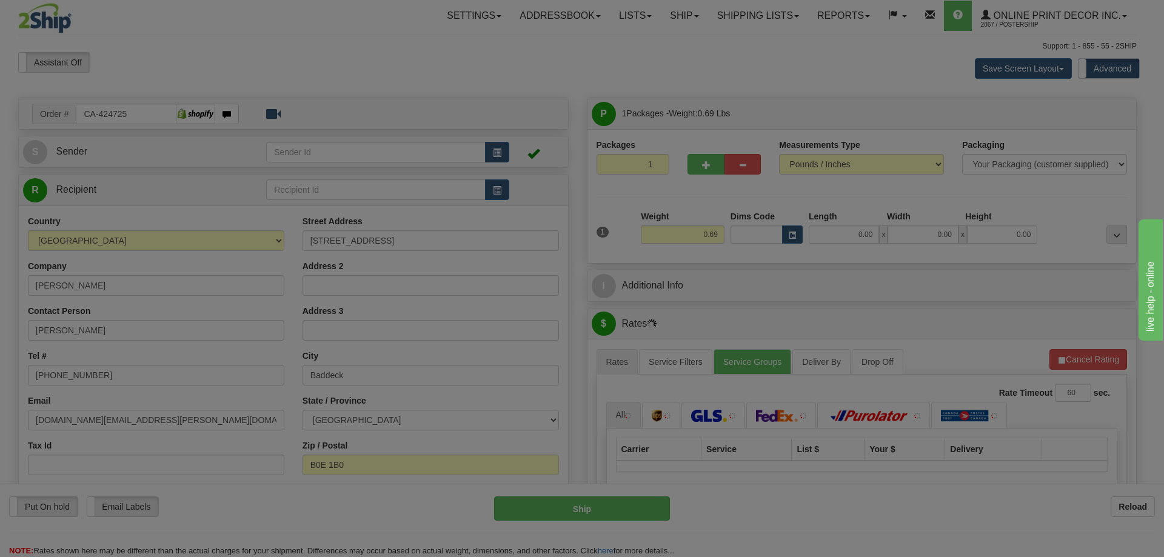
type input "BADDECK"
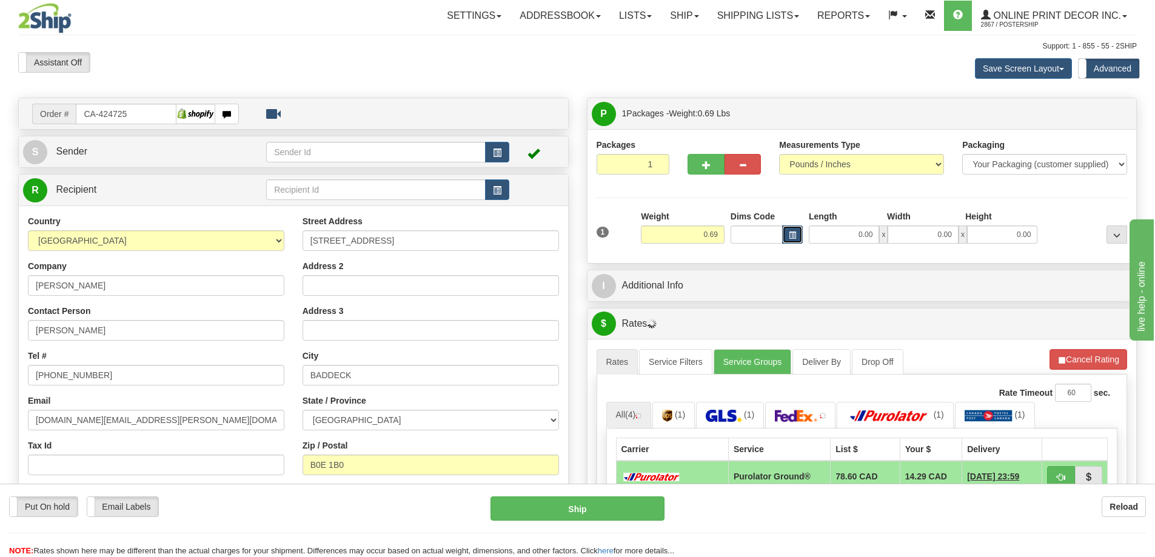
click at [790, 233] on span "button" at bounding box center [792, 235] width 7 height 7
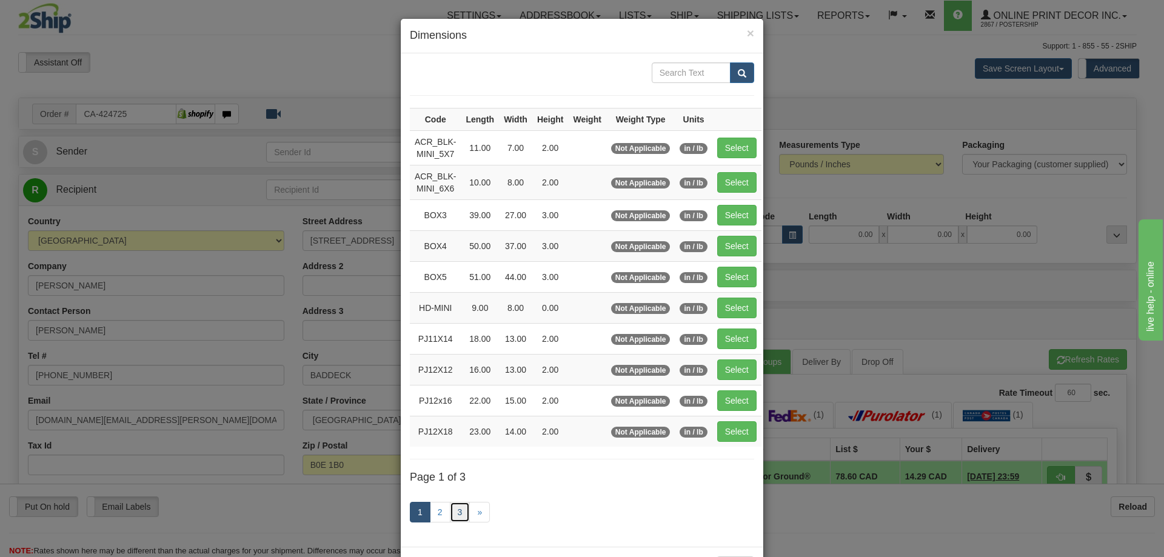
click at [456, 506] on link "3" at bounding box center [460, 512] width 21 height 21
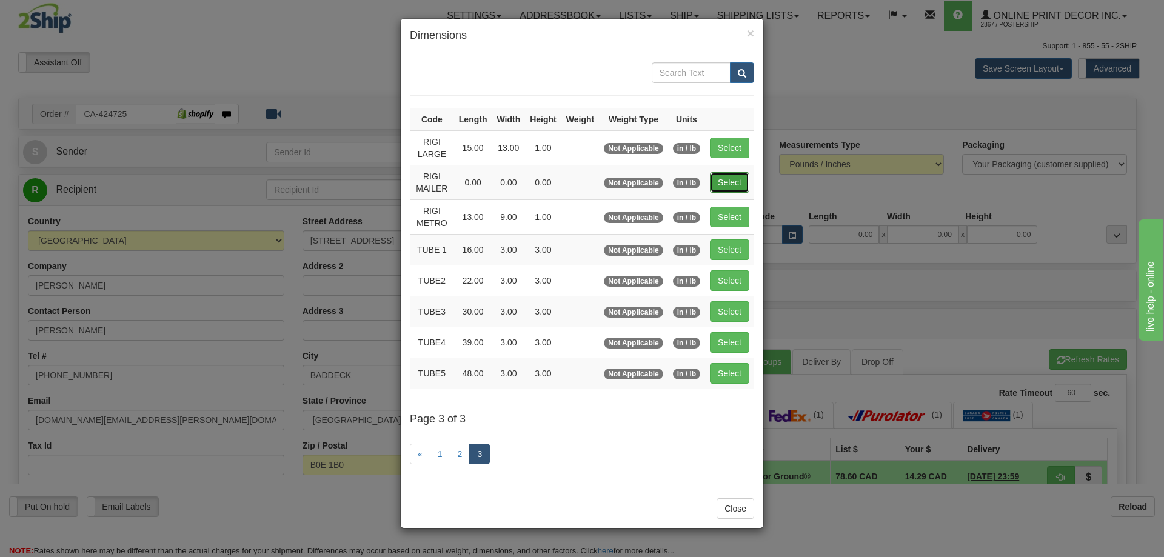
click at [721, 181] on button "Select" at bounding box center [729, 182] width 39 height 21
type input "RIGI MAILER"
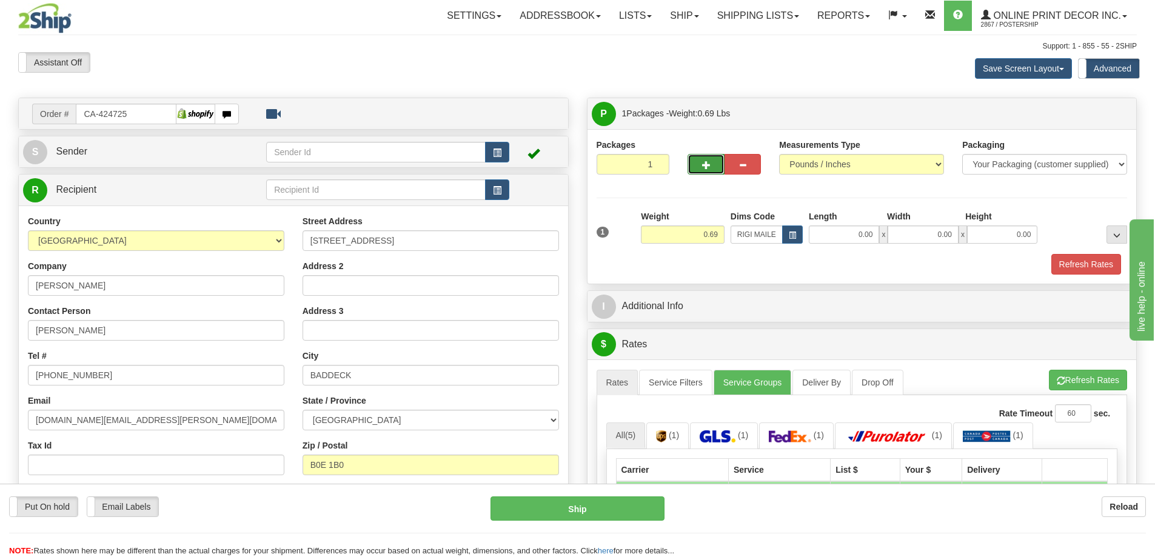
click at [697, 160] on button "button" at bounding box center [705, 164] width 36 height 21
radio input "true"
type input "2"
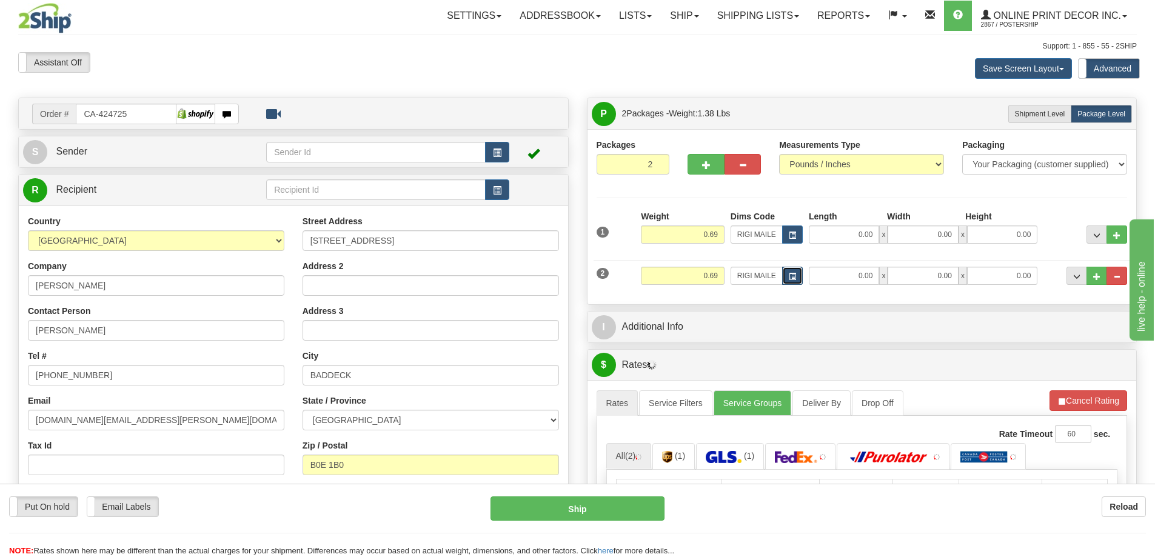
click at [793, 275] on span "button" at bounding box center [792, 276] width 7 height 7
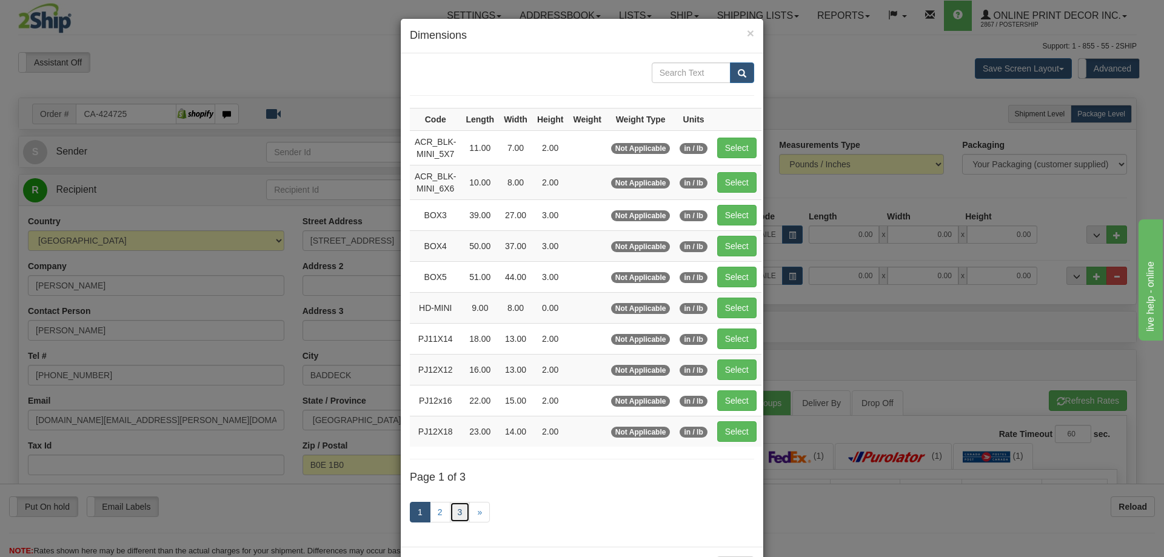
drag, startPoint x: 455, startPoint y: 512, endPoint x: 462, endPoint y: 495, distance: 18.2
click at [455, 510] on link "3" at bounding box center [460, 512] width 21 height 21
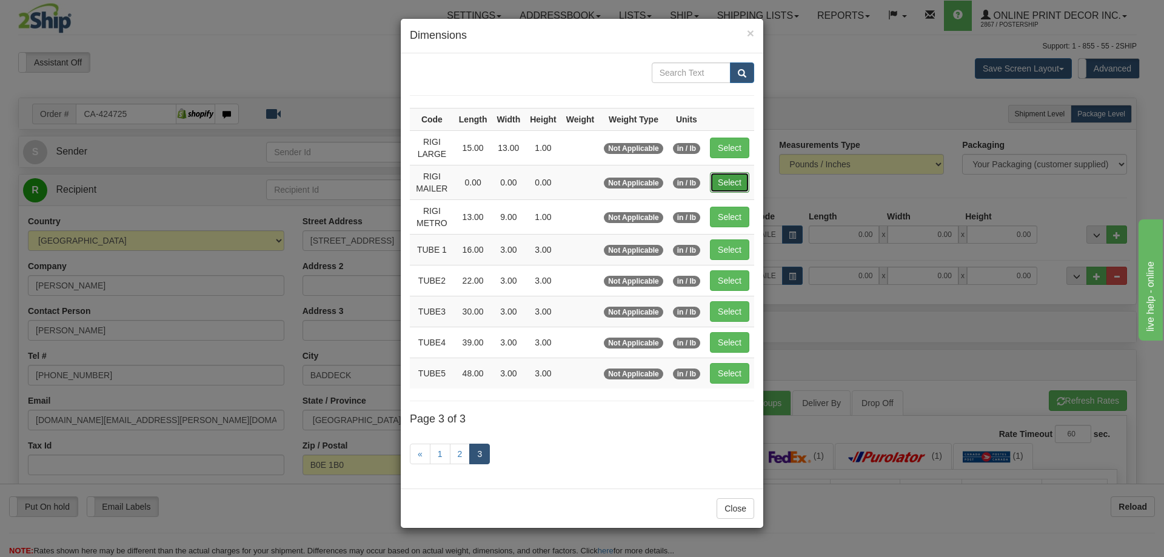
click at [723, 179] on button "Select" at bounding box center [729, 182] width 39 height 21
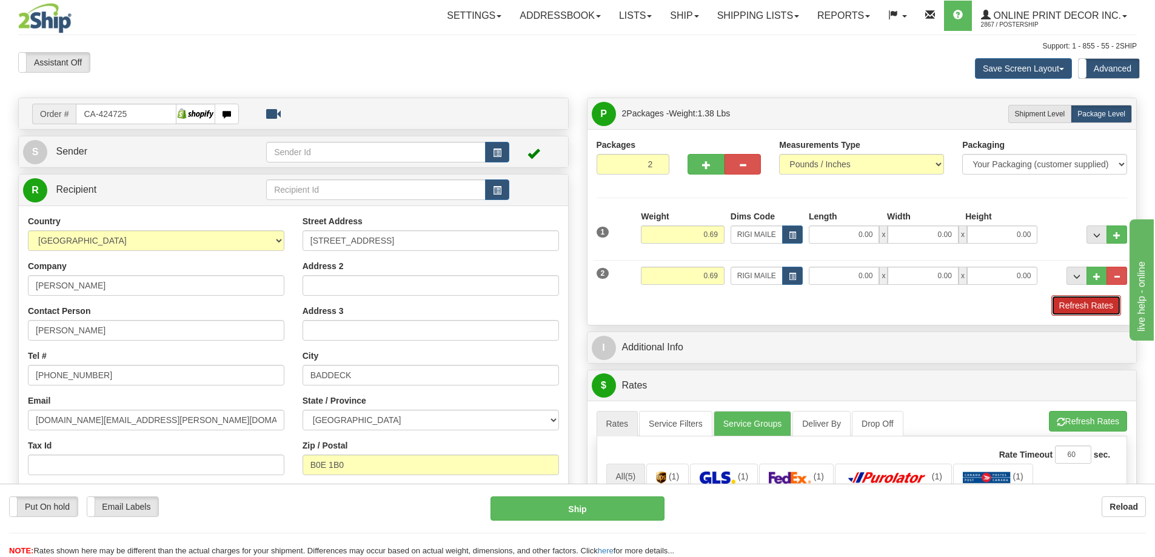
click at [1092, 306] on button "Refresh Rates" at bounding box center [1086, 305] width 70 height 21
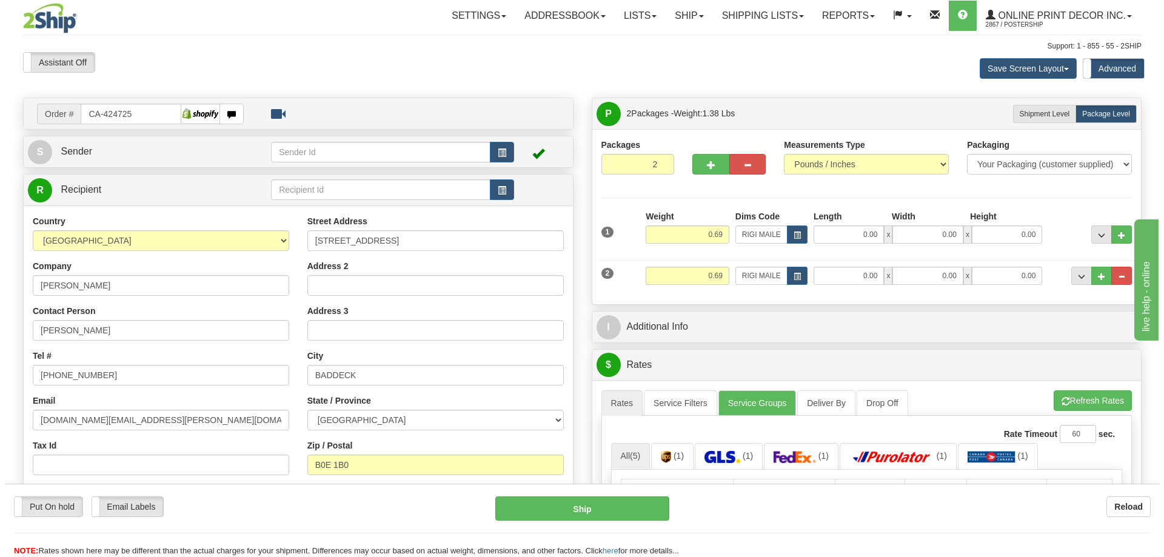
scroll to position [182, 0]
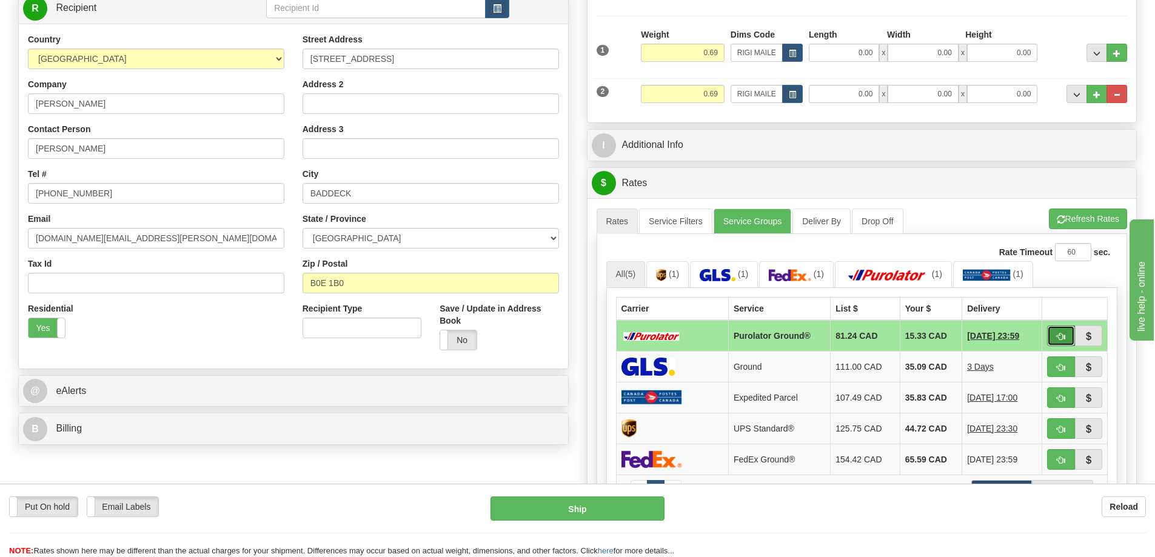
click at [1058, 335] on span "button" at bounding box center [1061, 337] width 8 height 8
type input "260"
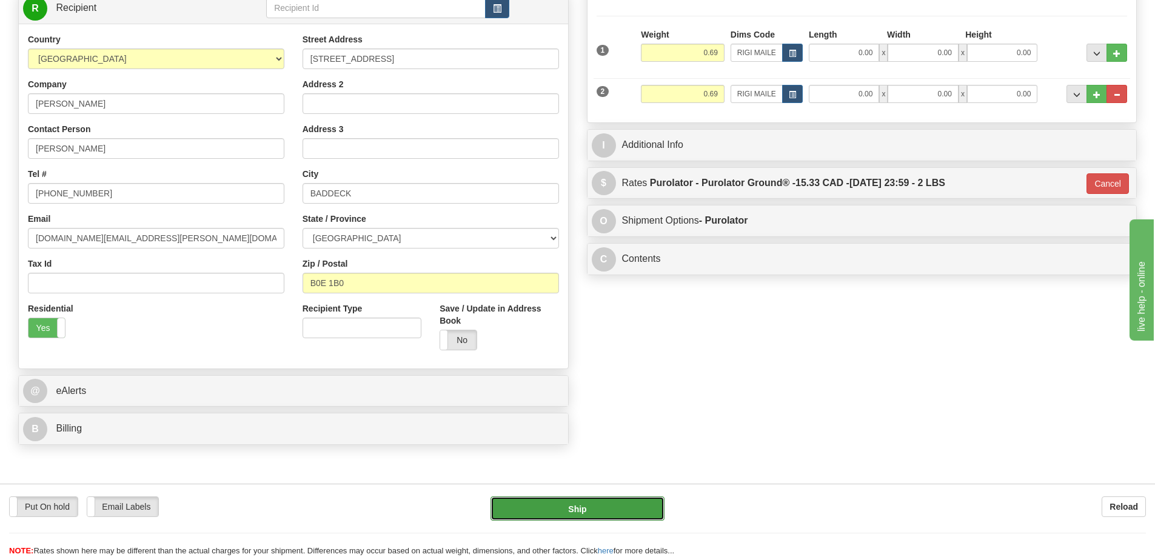
click at [643, 507] on button "Ship" at bounding box center [577, 508] width 174 height 24
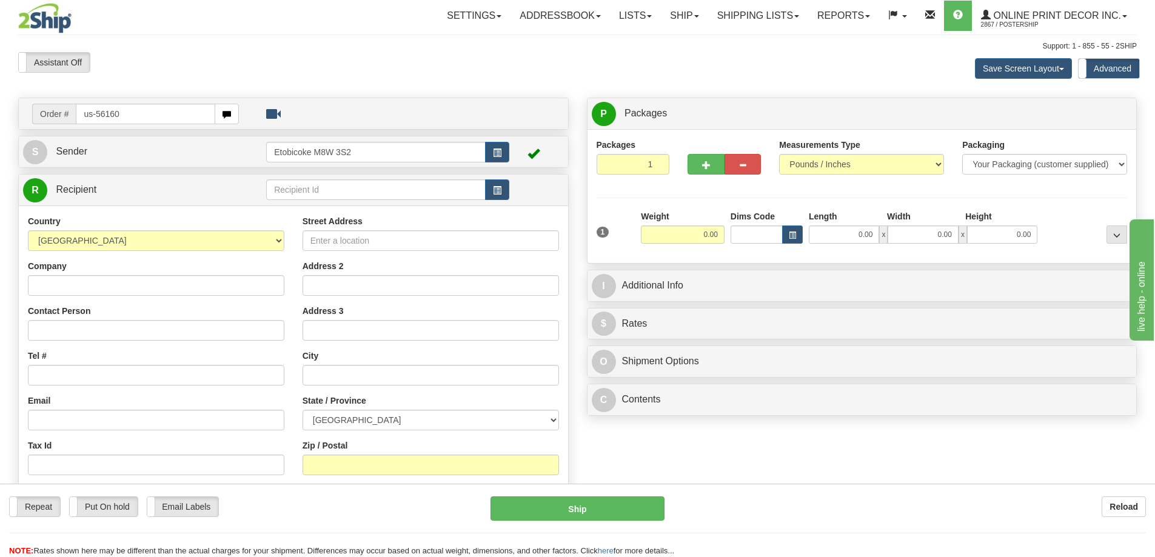
type input "us-56160"
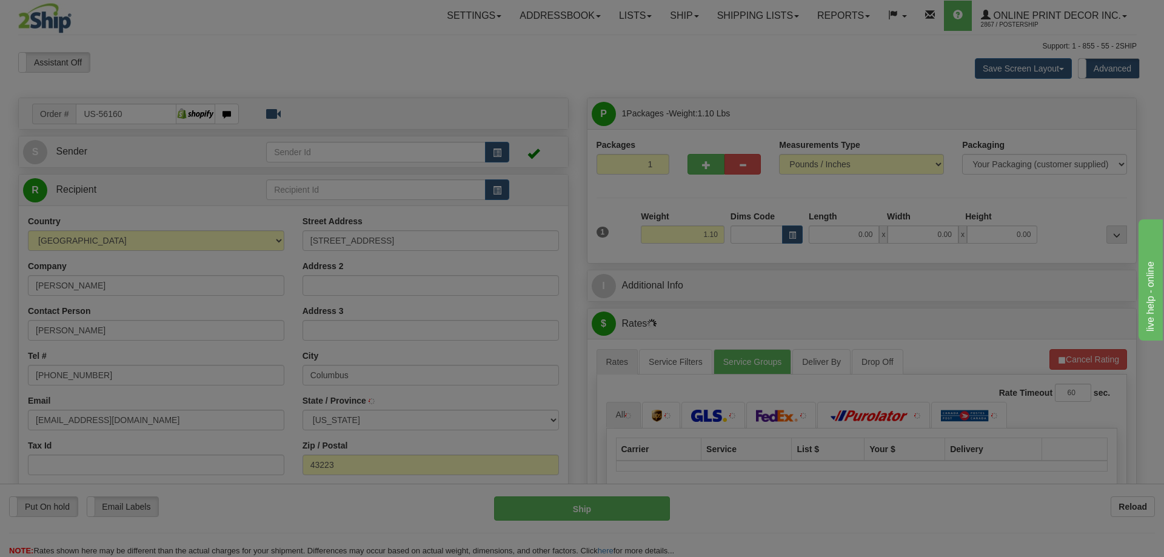
type input "COLUMBUS"
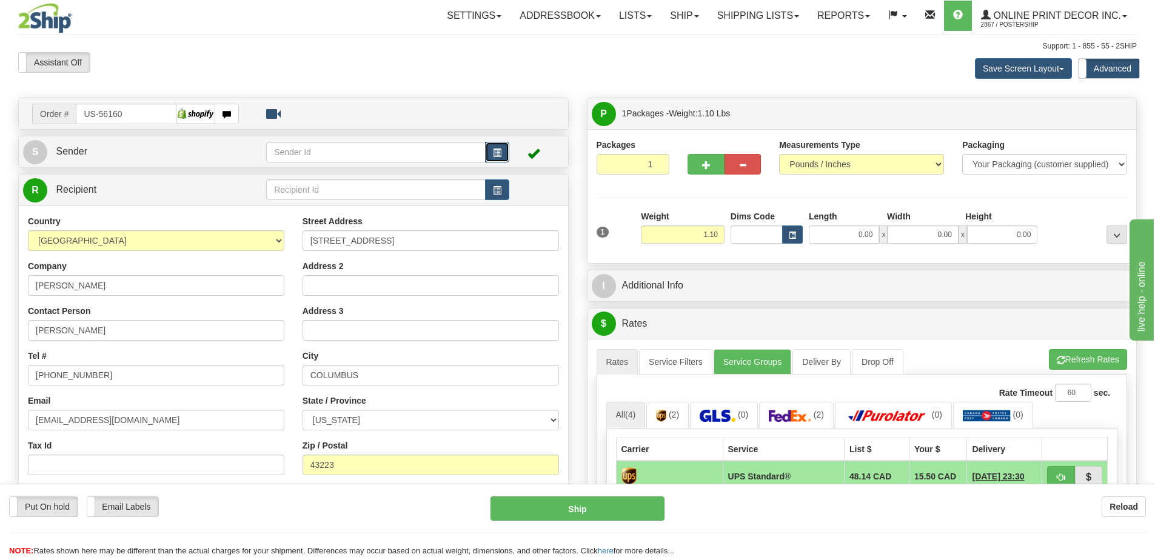
click at [504, 147] on button "button" at bounding box center [497, 152] width 24 height 21
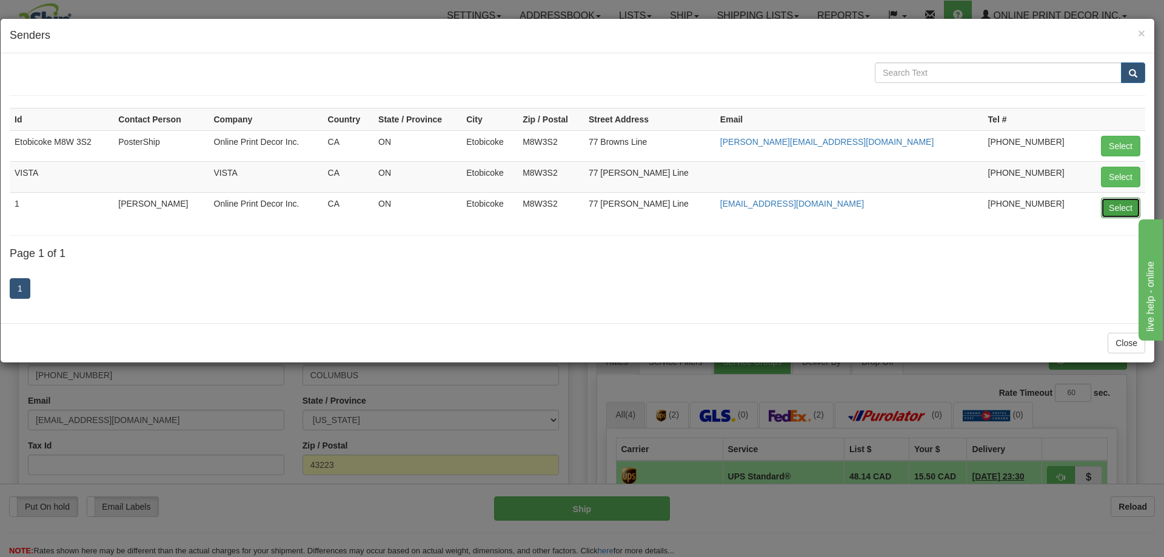
click at [1120, 203] on button "Select" at bounding box center [1120, 208] width 39 height 21
type input "1"
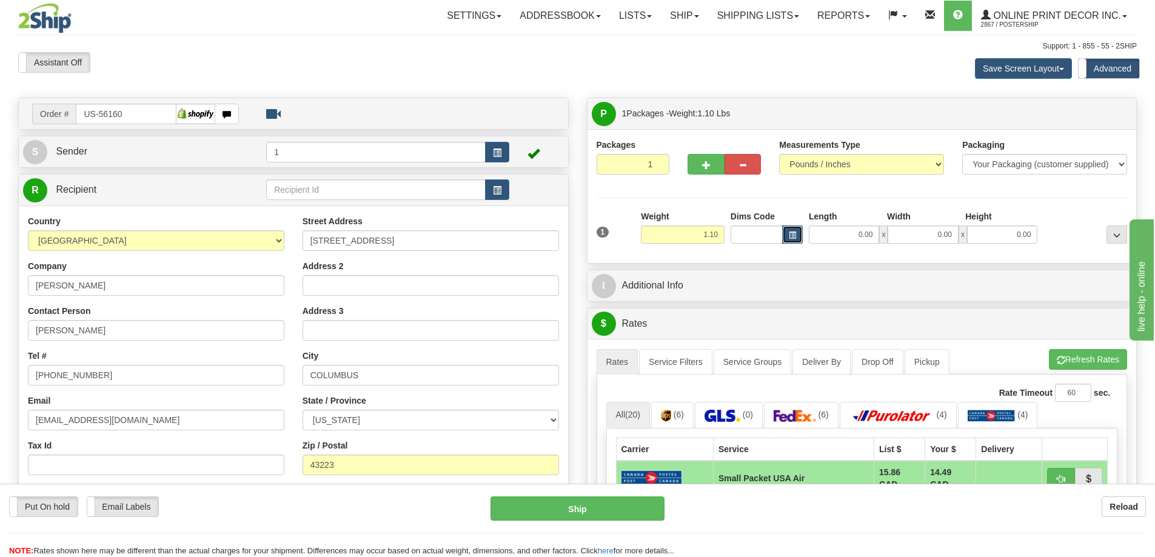
click at [786, 234] on button "button" at bounding box center [792, 234] width 21 height 18
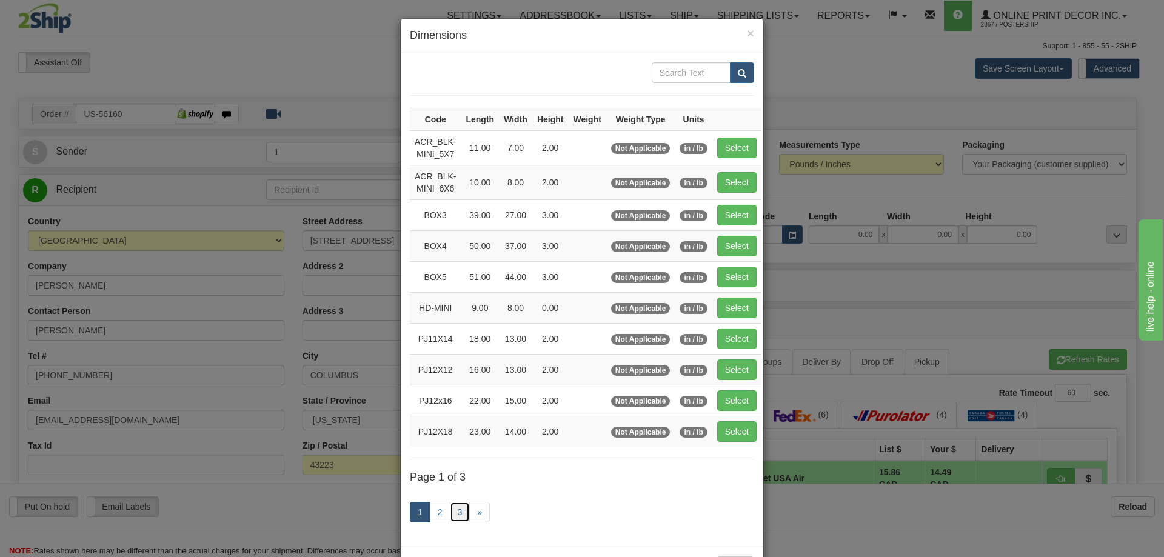
click at [458, 507] on link "3" at bounding box center [460, 512] width 21 height 21
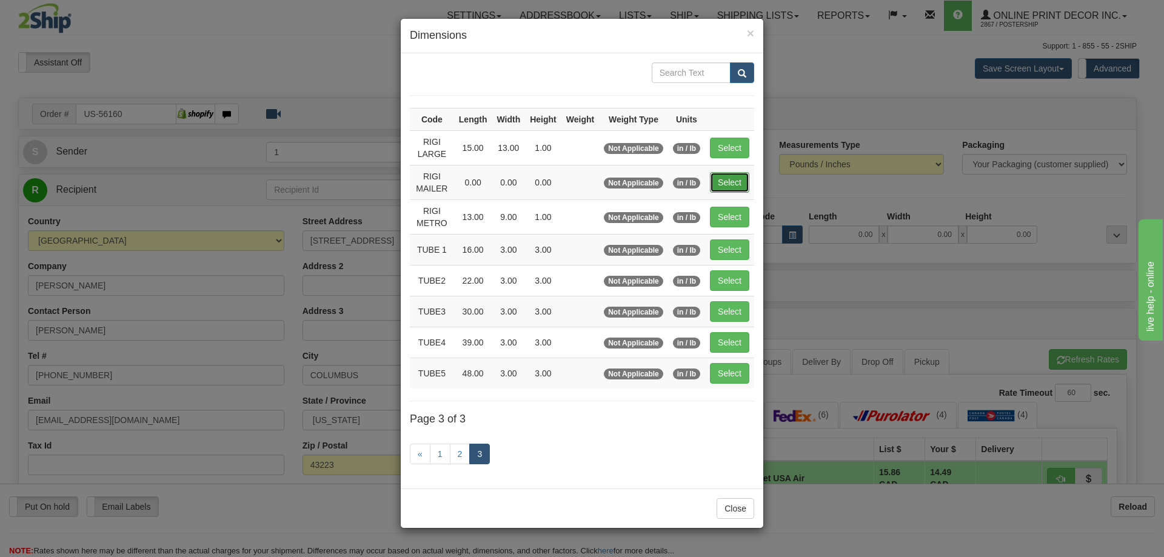
click at [736, 177] on button "Select" at bounding box center [729, 182] width 39 height 21
type input "RIGI MAILER"
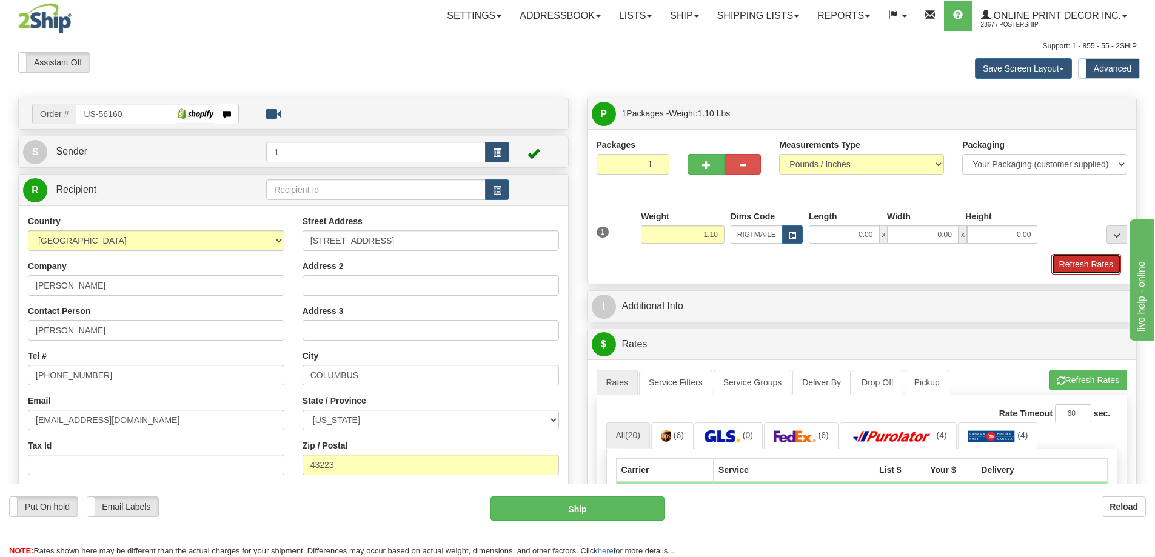
click at [1087, 262] on button "Refresh Rates" at bounding box center [1086, 264] width 70 height 21
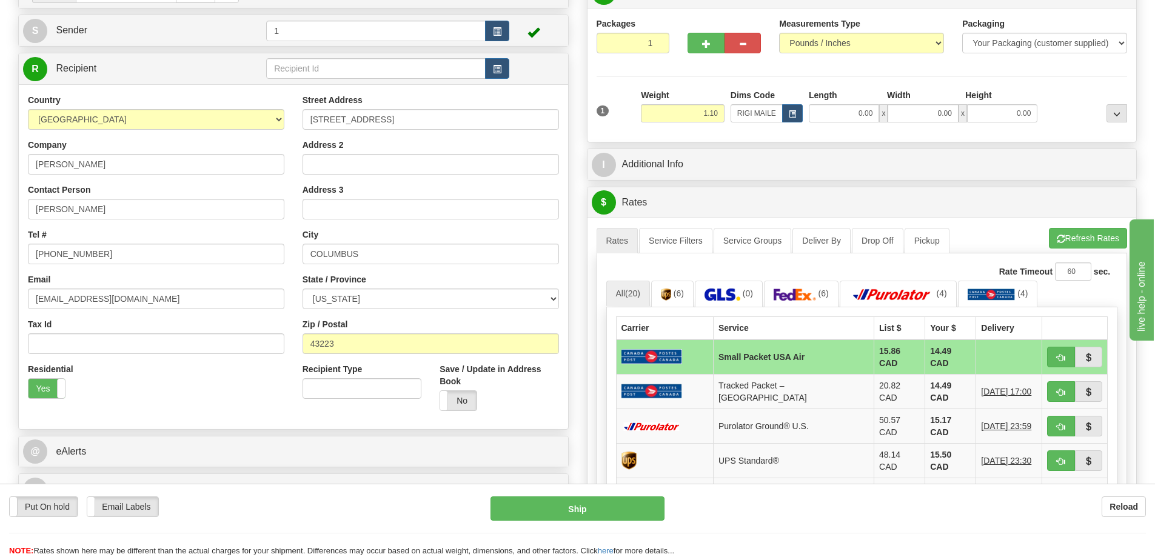
scroll to position [242, 0]
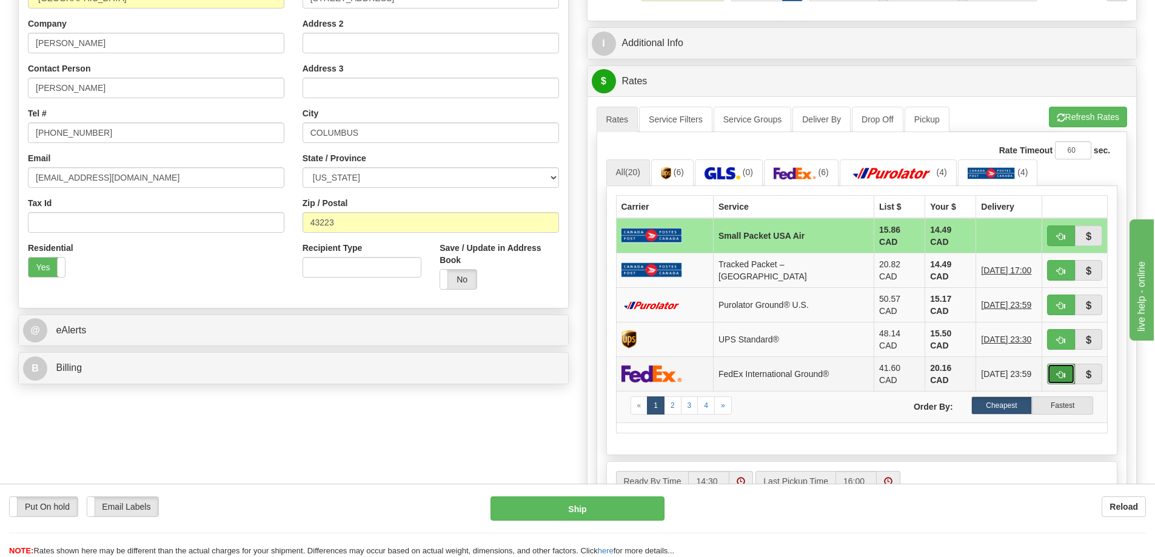
click at [1066, 364] on button "button" at bounding box center [1061, 374] width 28 height 21
type input "92"
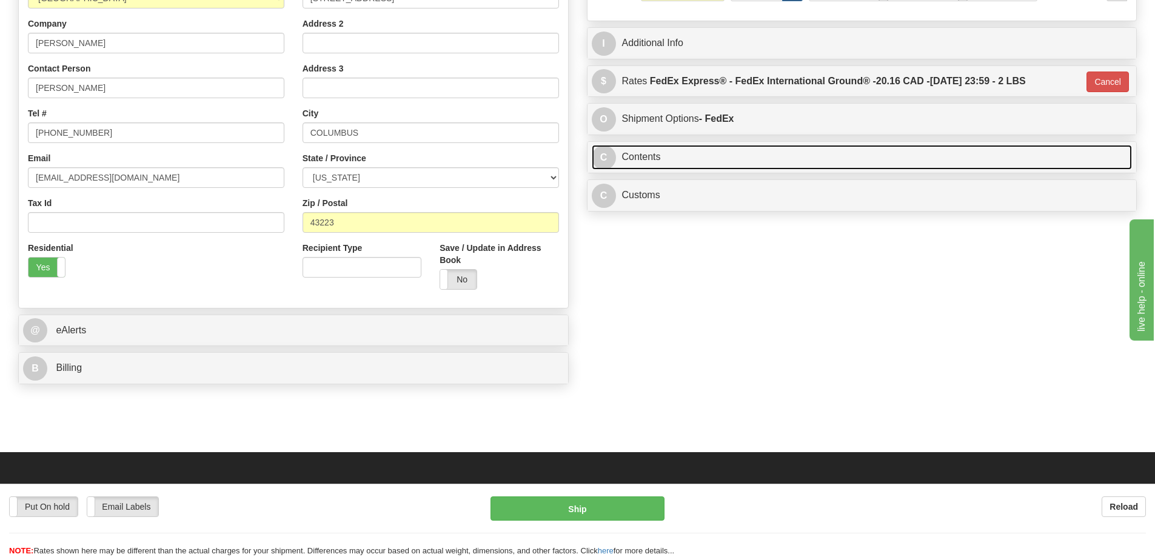
click at [775, 162] on link "C Contents" at bounding box center [862, 157] width 541 height 25
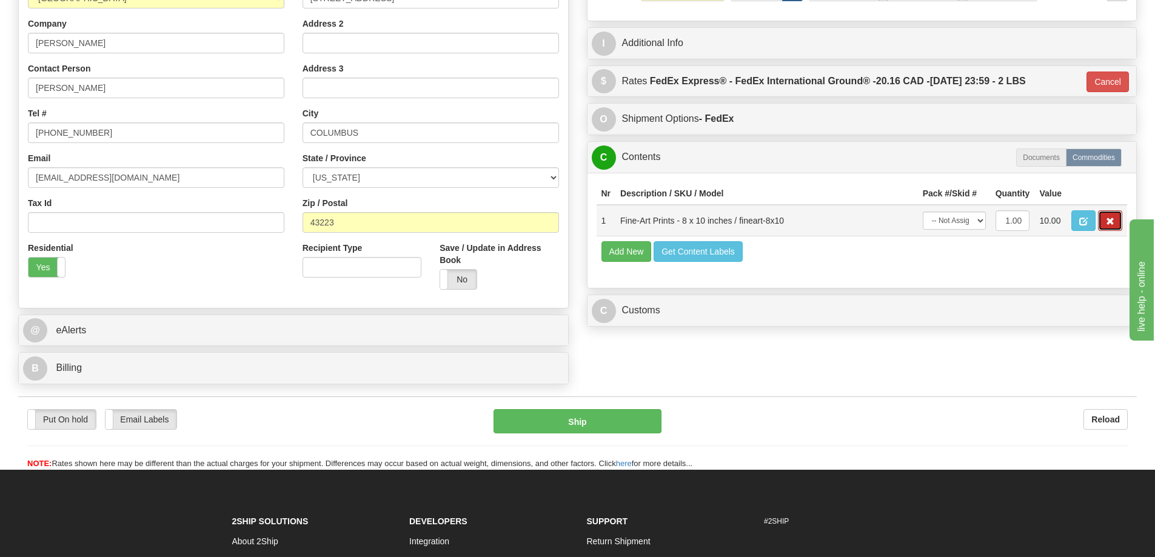
click at [1109, 225] on span "button" at bounding box center [1110, 222] width 8 height 8
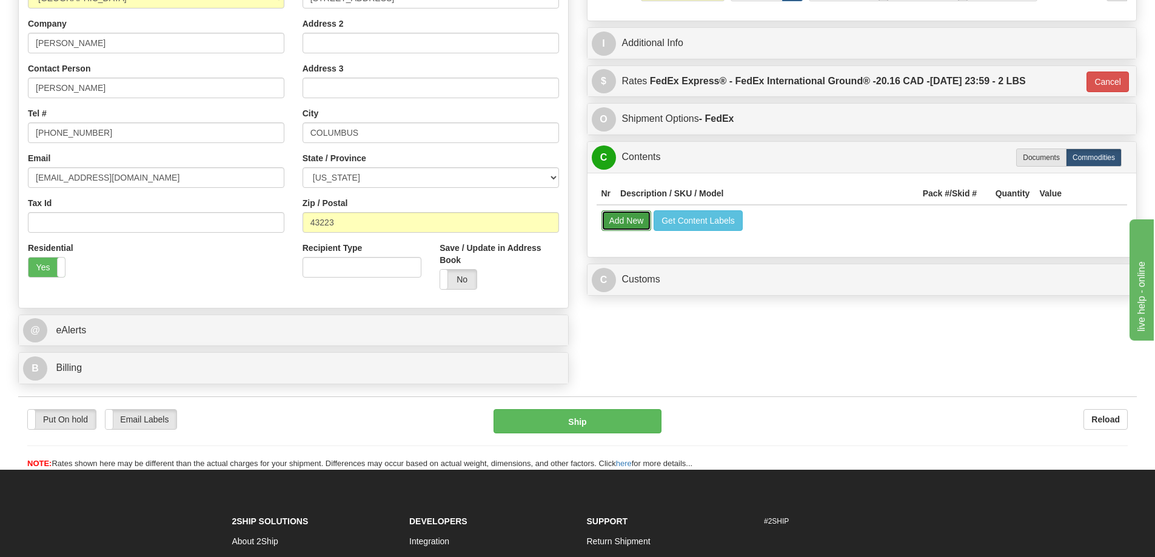
click at [614, 221] on button "Add New" at bounding box center [626, 220] width 50 height 21
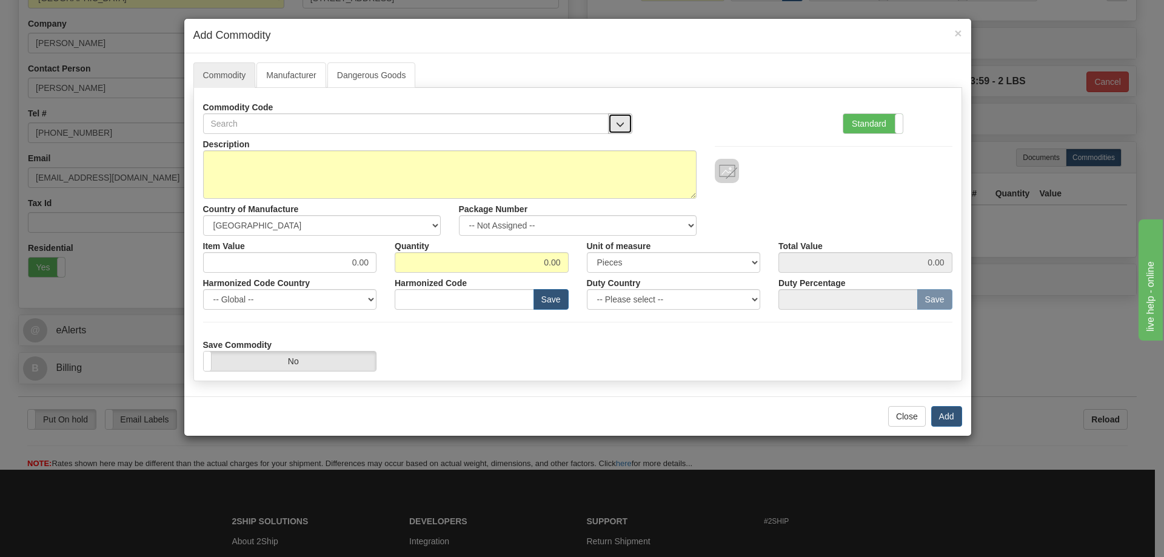
click at [620, 118] on button "button" at bounding box center [620, 123] width 24 height 21
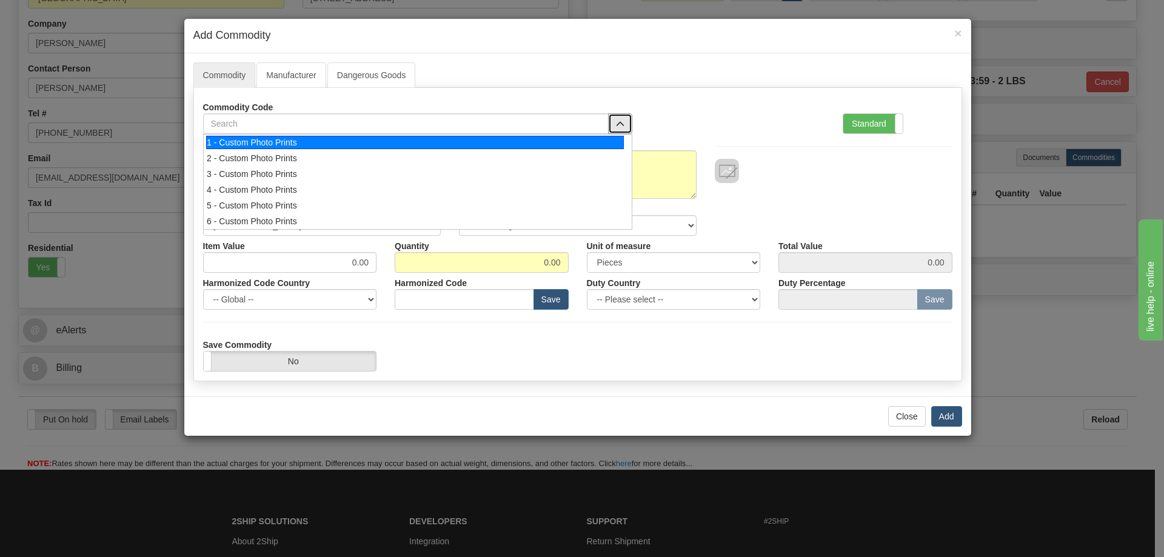
click at [608, 139] on div "1 - Custom Photo Prints" at bounding box center [415, 142] width 418 height 13
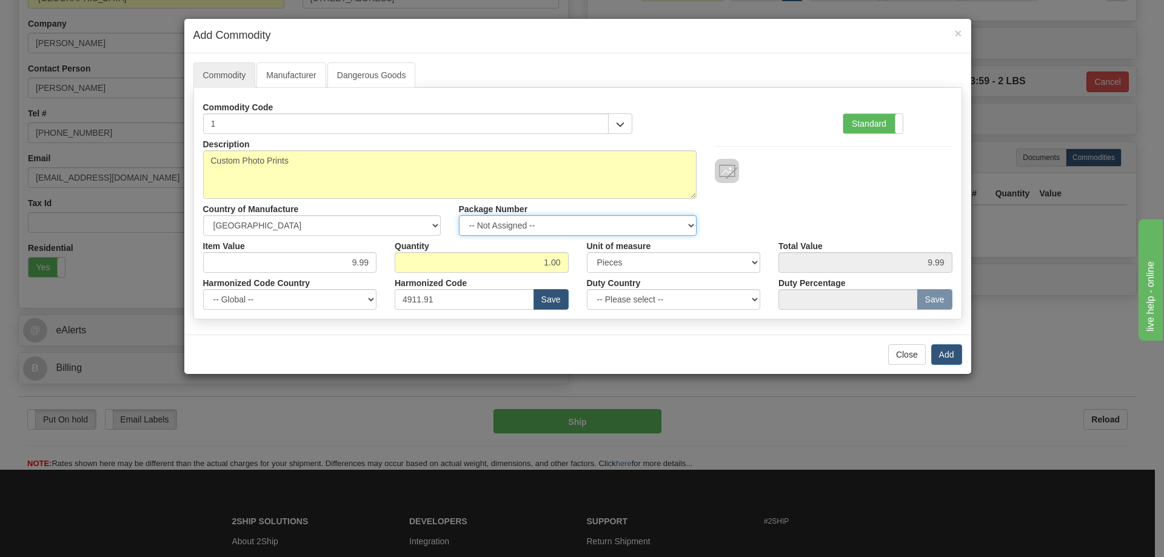
click at [687, 224] on select "-- Not Assigned -- Item 1" at bounding box center [578, 225] width 238 height 21
select select "0"
click at [459, 215] on select "-- Not Assigned -- Item 1" at bounding box center [578, 225] width 238 height 21
click at [947, 355] on button "Add" at bounding box center [946, 354] width 31 height 21
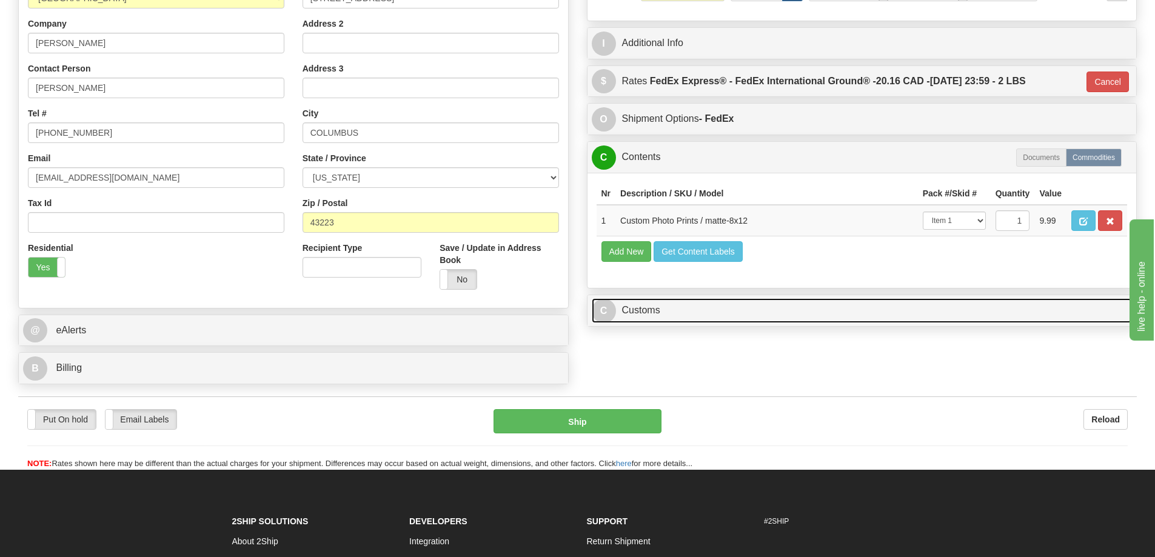
click at [1067, 311] on link "C Customs" at bounding box center [862, 310] width 541 height 25
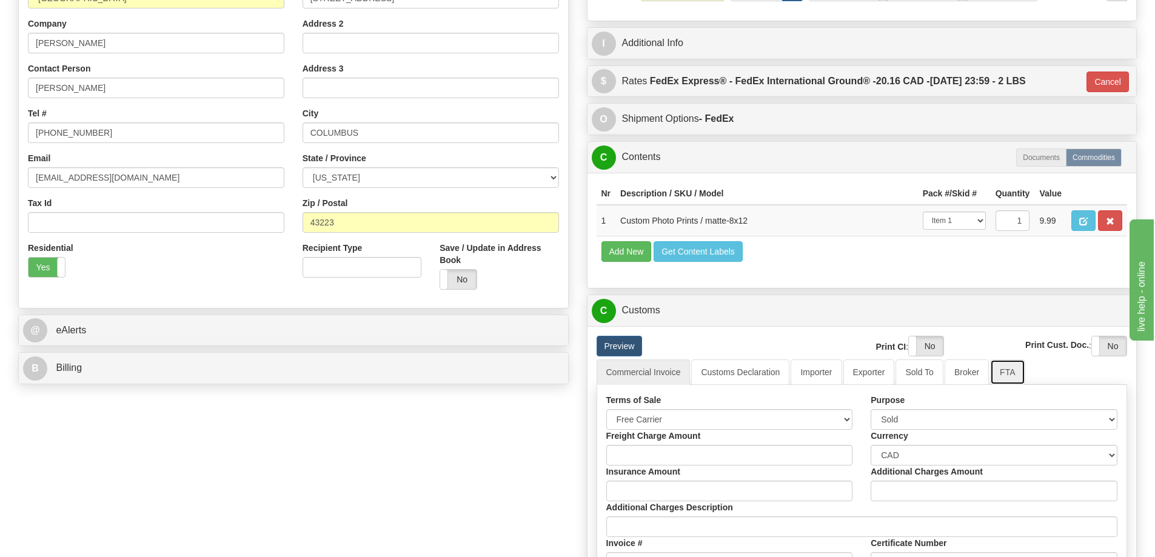
click at [1014, 376] on link "FTA" at bounding box center [1007, 371] width 35 height 25
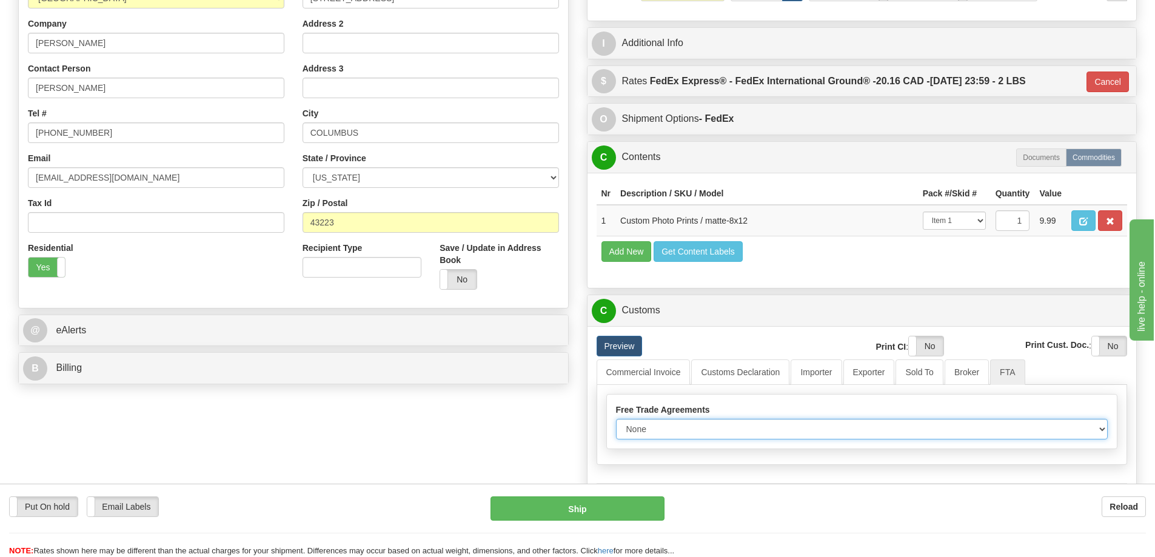
click at [1087, 428] on select "None Other USMCA CETA CUKTCA" at bounding box center [862, 429] width 492 height 21
select select "1"
click at [616, 423] on select "None Other USMCA CETA CUKTCA" at bounding box center [862, 429] width 492 height 21
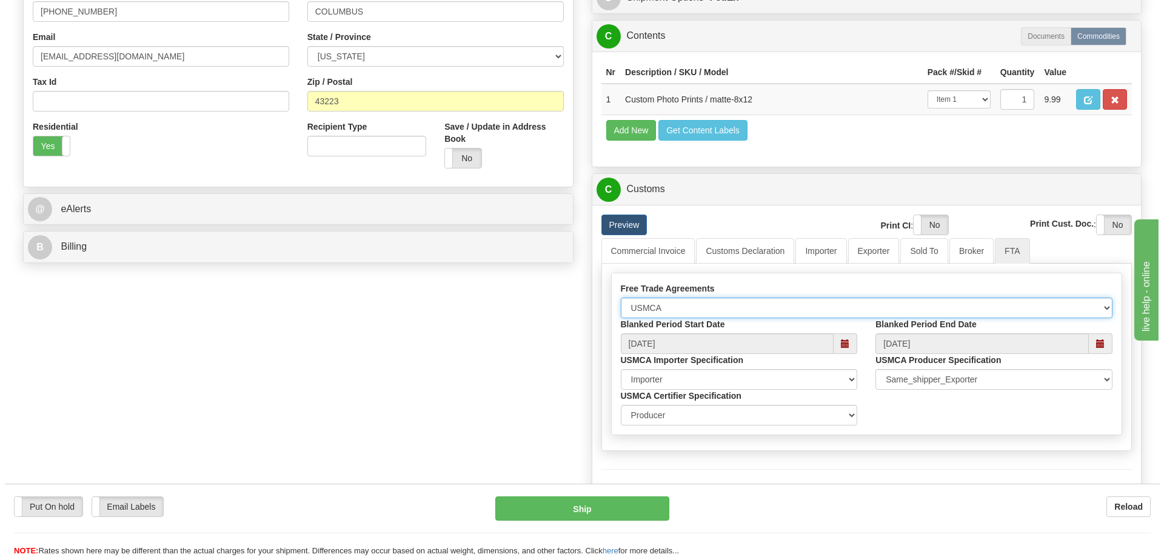
scroll to position [424, 0]
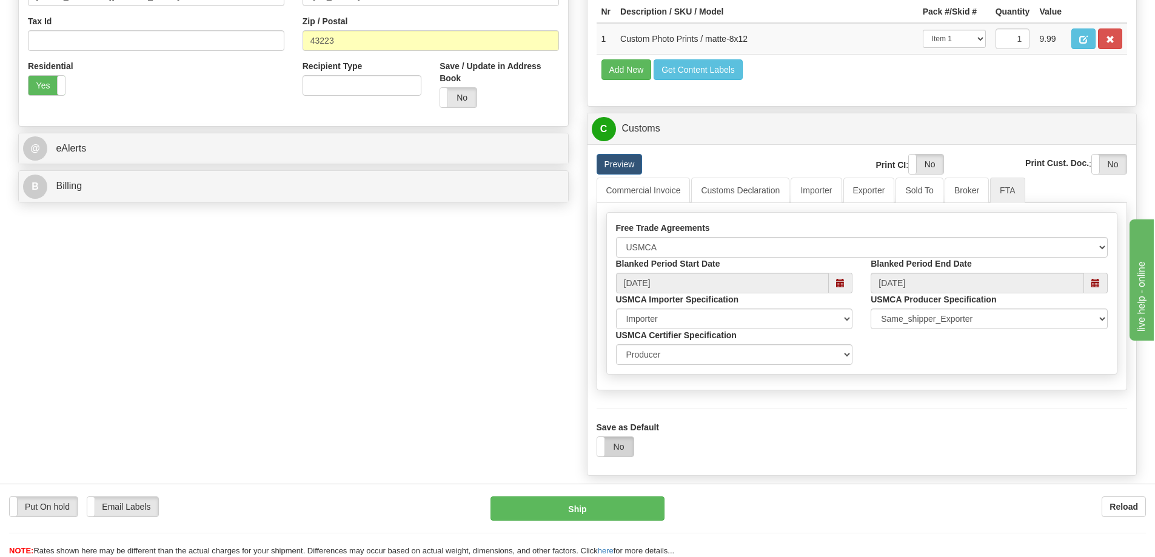
click at [612, 446] on label "No" at bounding box center [615, 446] width 36 height 19
click at [603, 510] on button "Ship" at bounding box center [577, 508] width 174 height 24
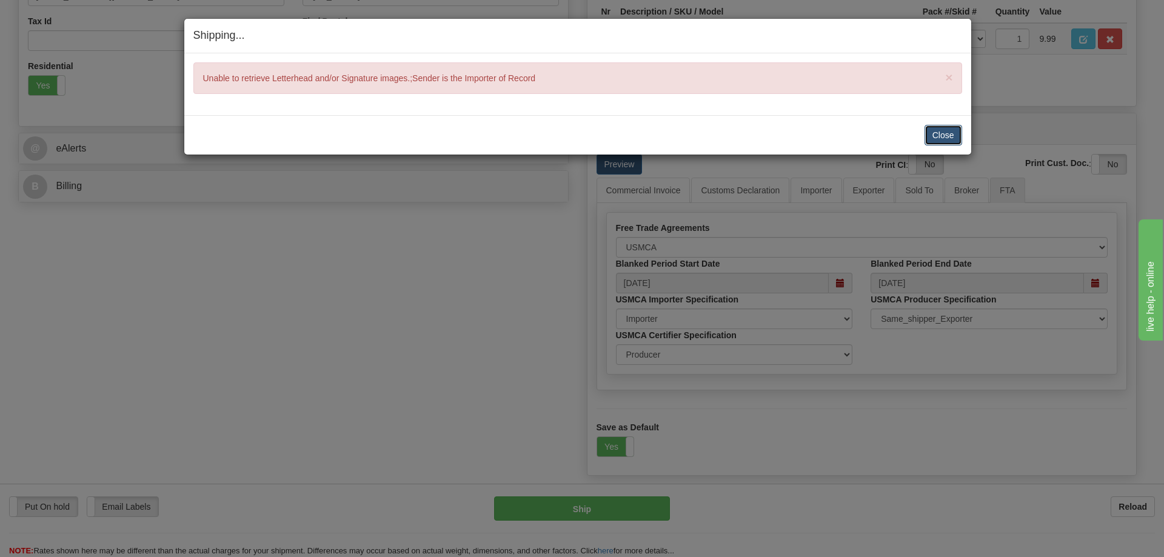
click at [947, 134] on button "Close" at bounding box center [943, 135] width 38 height 21
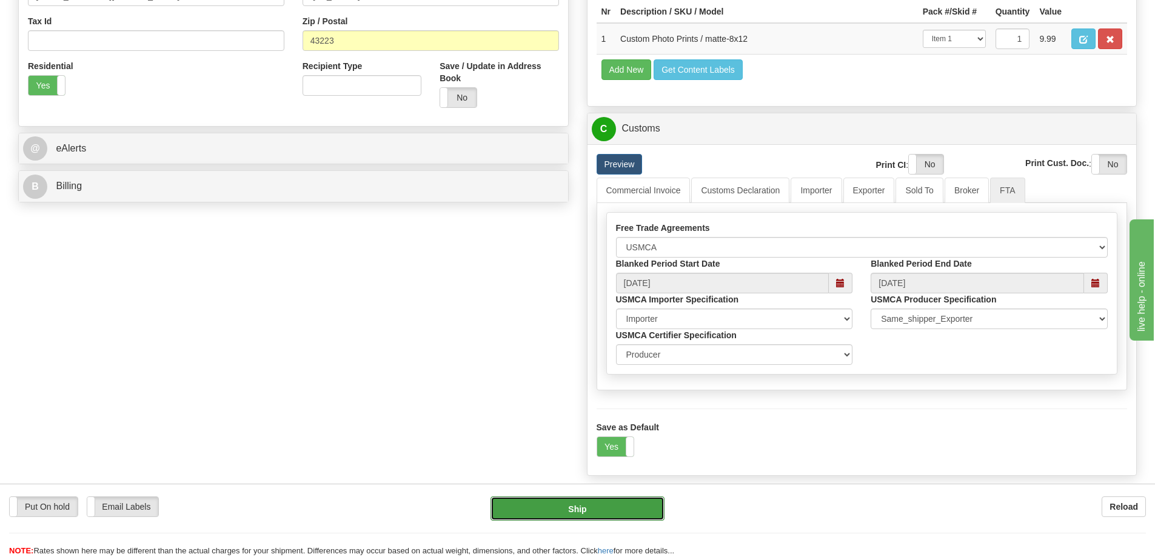
click at [584, 513] on button "Ship" at bounding box center [577, 508] width 174 height 24
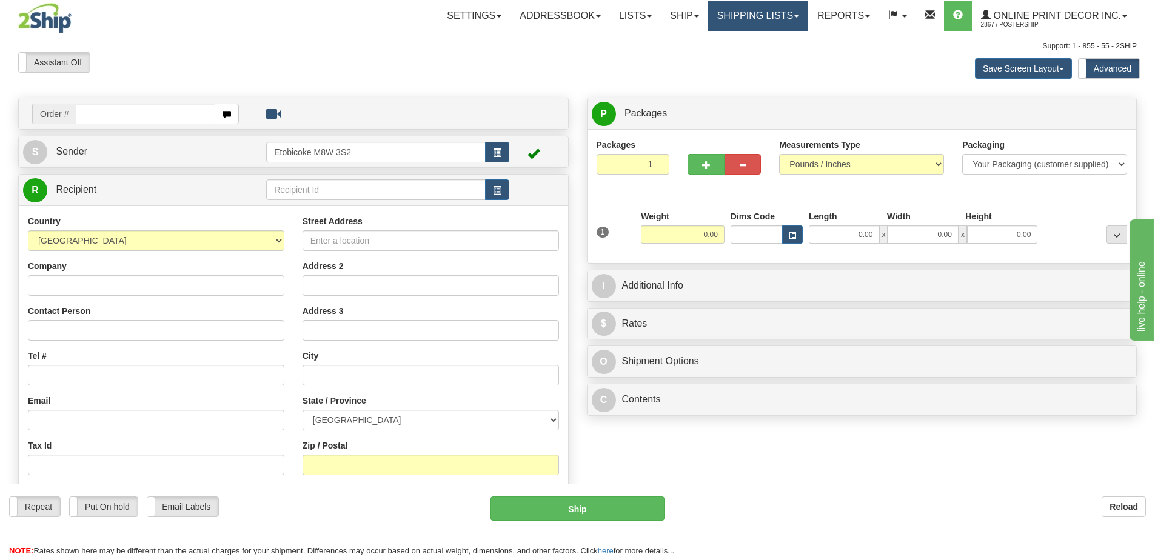
click at [748, 12] on link "Shipping lists" at bounding box center [758, 16] width 100 height 30
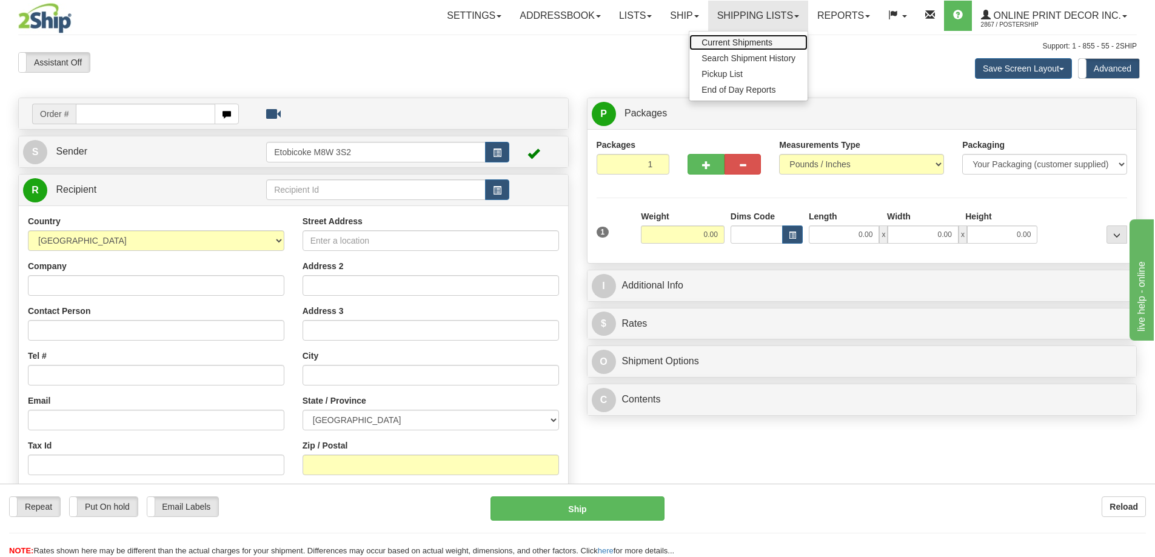
click at [733, 40] on span "Current Shipments" at bounding box center [736, 43] width 71 height 10
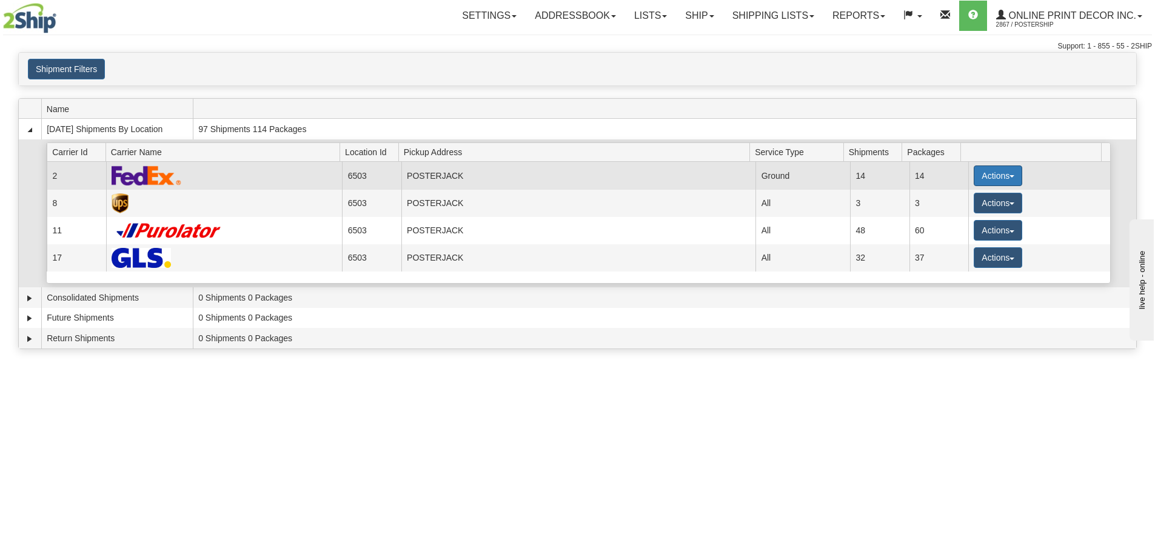
click at [993, 171] on button "Actions" at bounding box center [997, 175] width 48 height 21
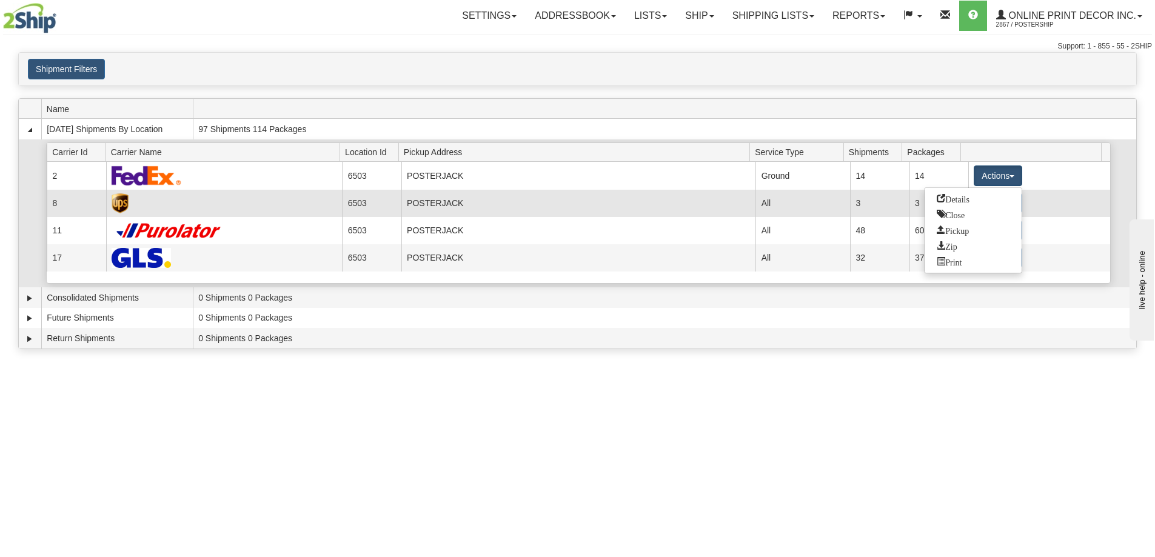
click at [961, 205] on link "Details" at bounding box center [972, 199] width 97 height 16
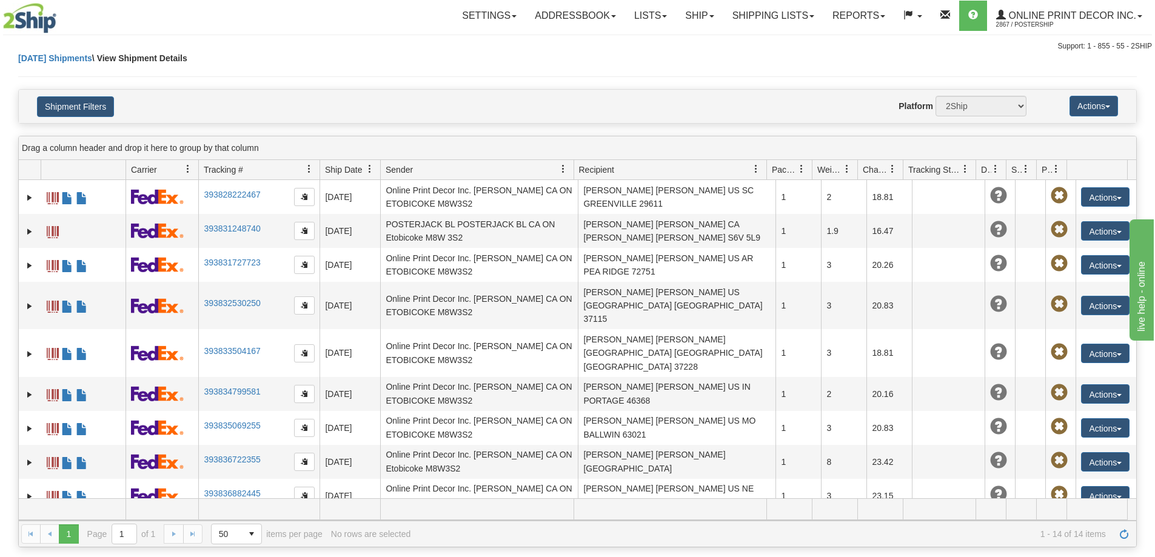
scroll to position [242, 0]
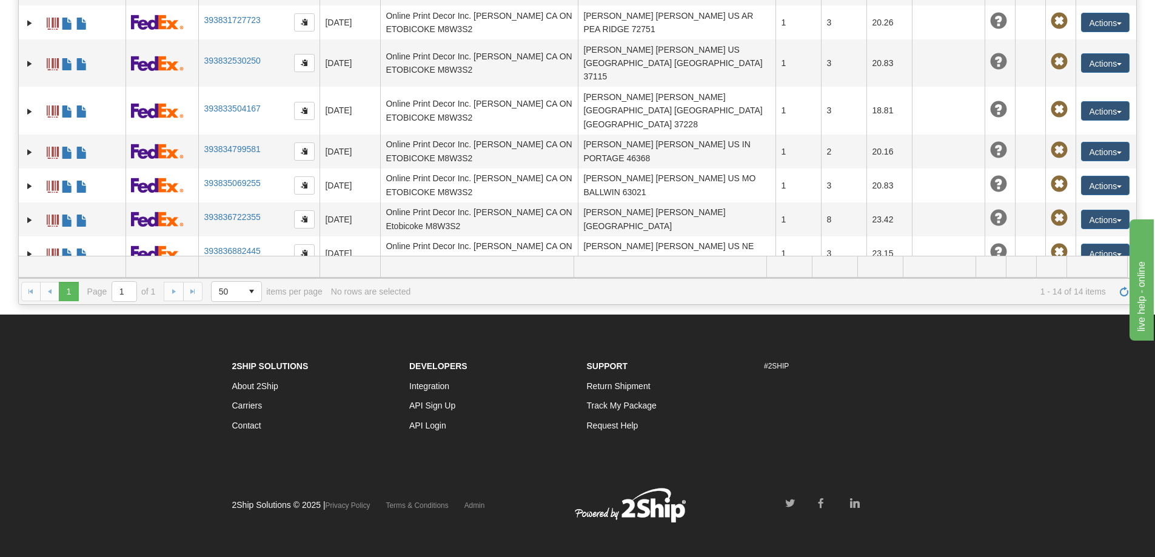
click at [1120, 278] on button "Actions" at bounding box center [1105, 287] width 48 height 19
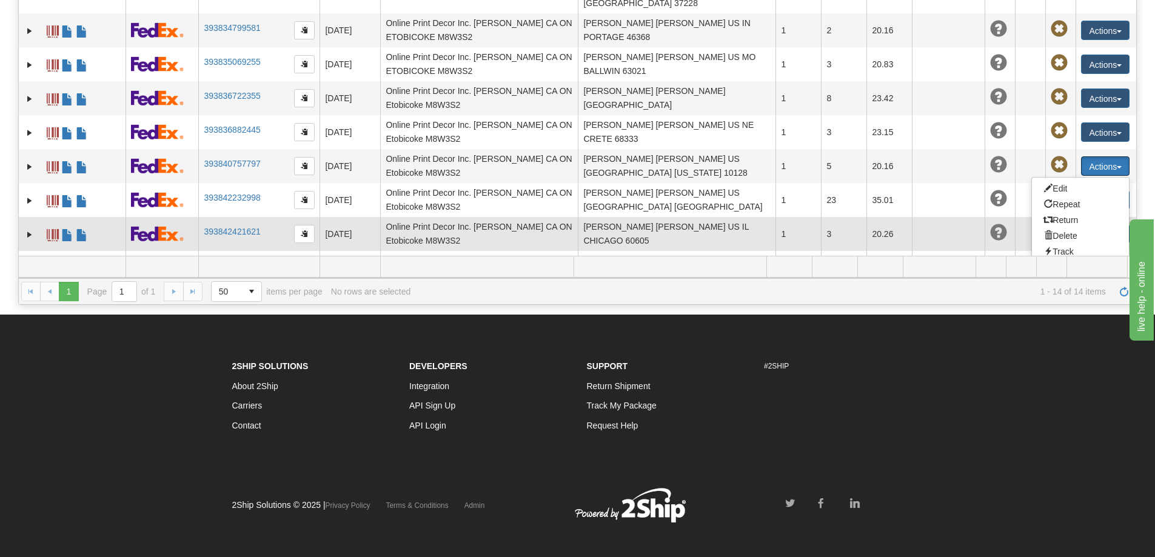
scroll to position [157, 0]
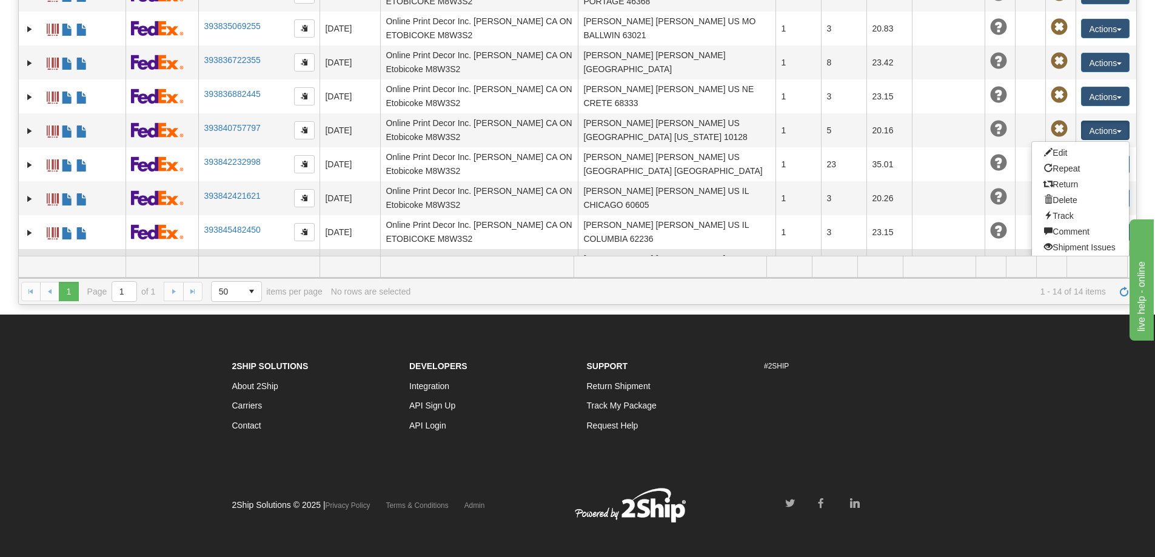
click at [231, 265] on link "393846486028" at bounding box center [232, 270] width 56 height 10
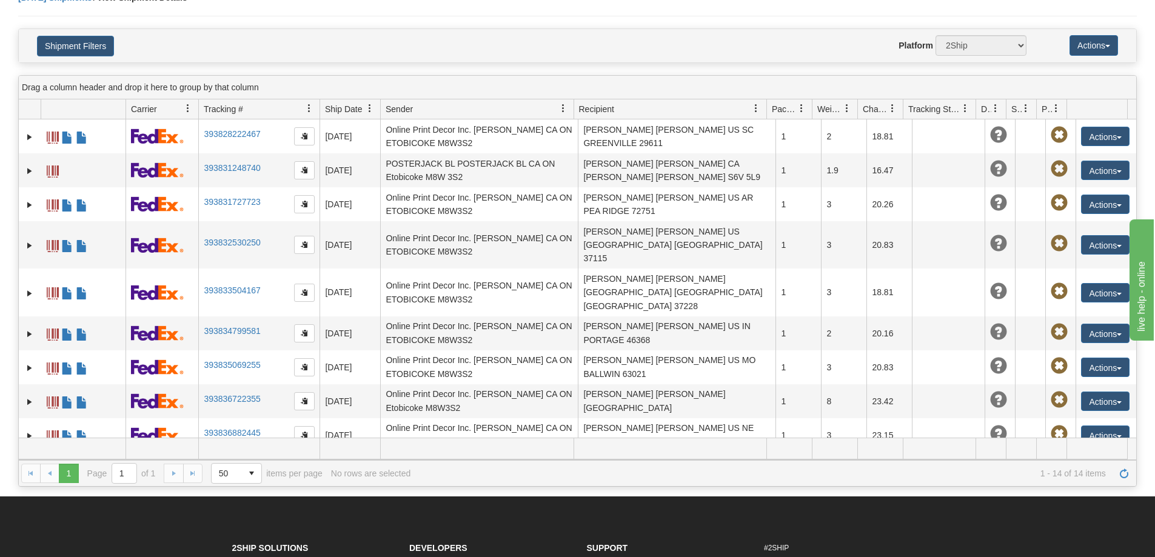
scroll to position [0, 0]
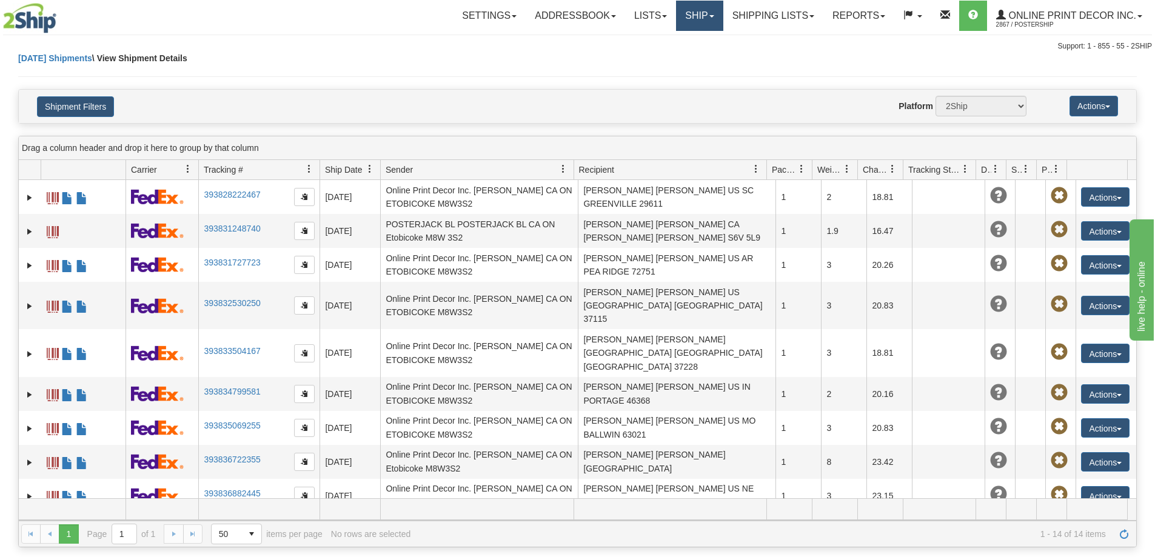
click at [699, 16] on link "Ship" at bounding box center [699, 16] width 47 height 30
click at [669, 44] on span "Ship Screen" at bounding box center [648, 43] width 46 height 10
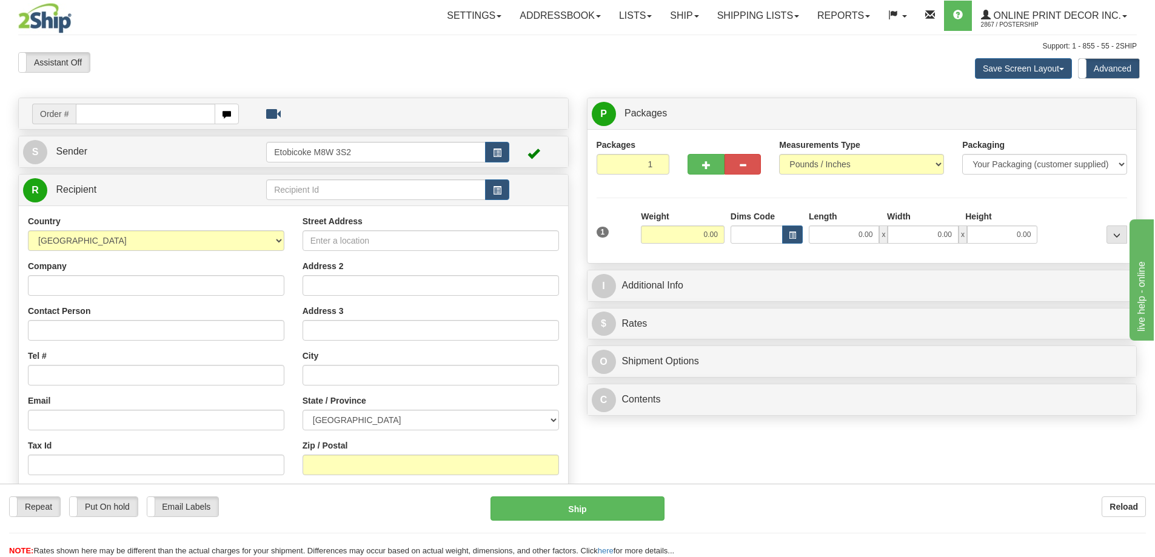
click at [109, 112] on input "text" at bounding box center [145, 114] width 139 height 21
type input "ca-424695"
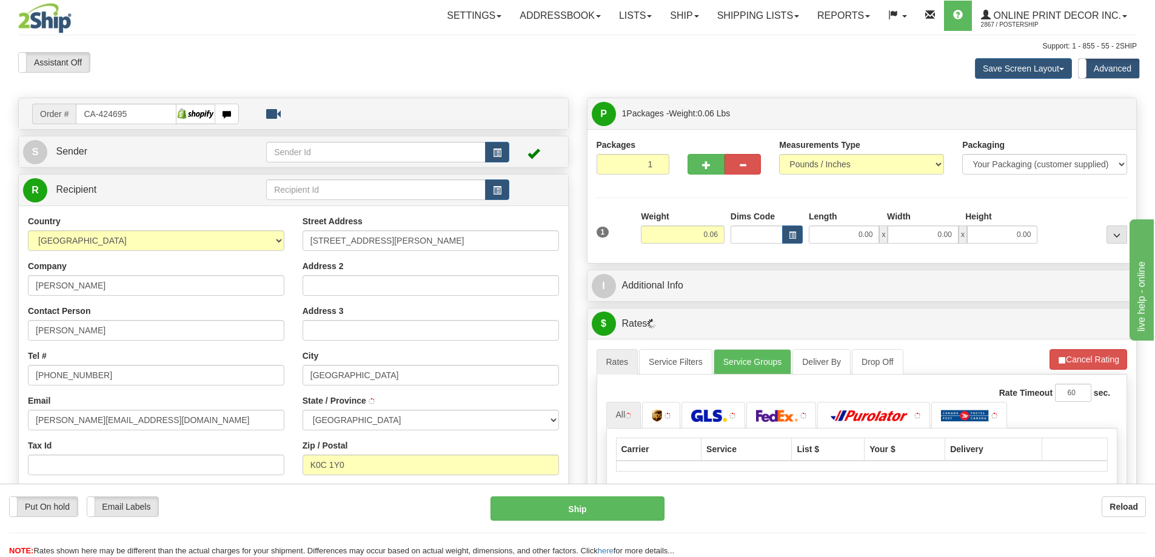
type input "NEWINGTON"
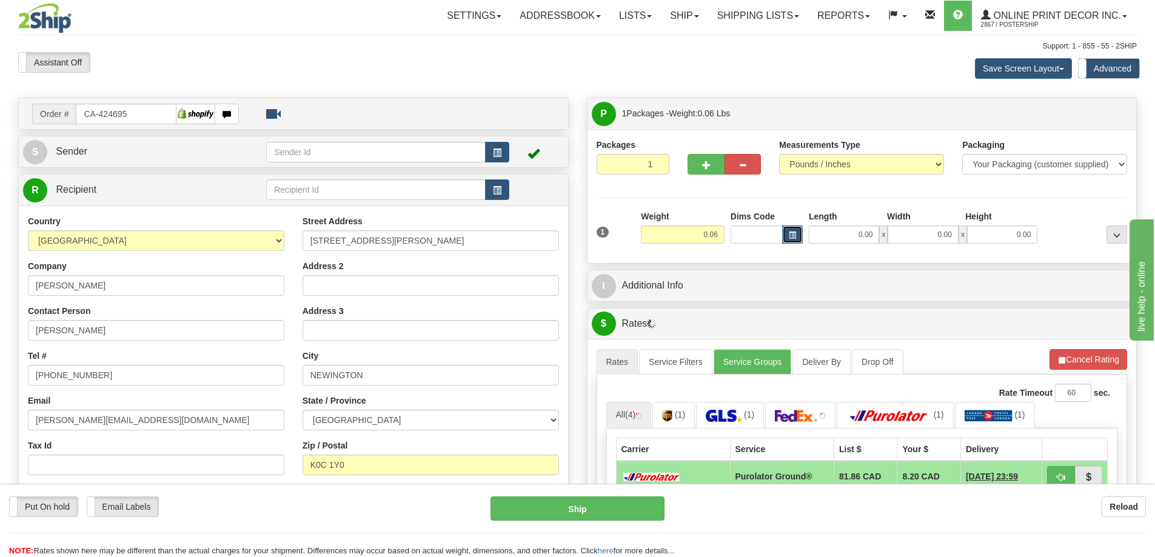
click at [798, 232] on button "button" at bounding box center [792, 234] width 21 height 18
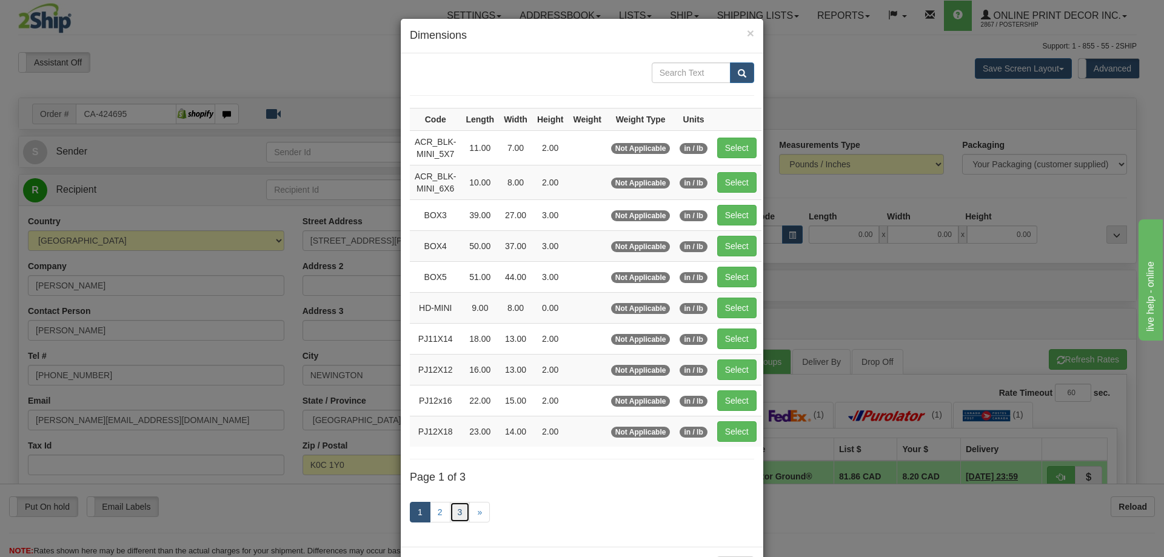
click at [451, 513] on link "3" at bounding box center [460, 512] width 21 height 21
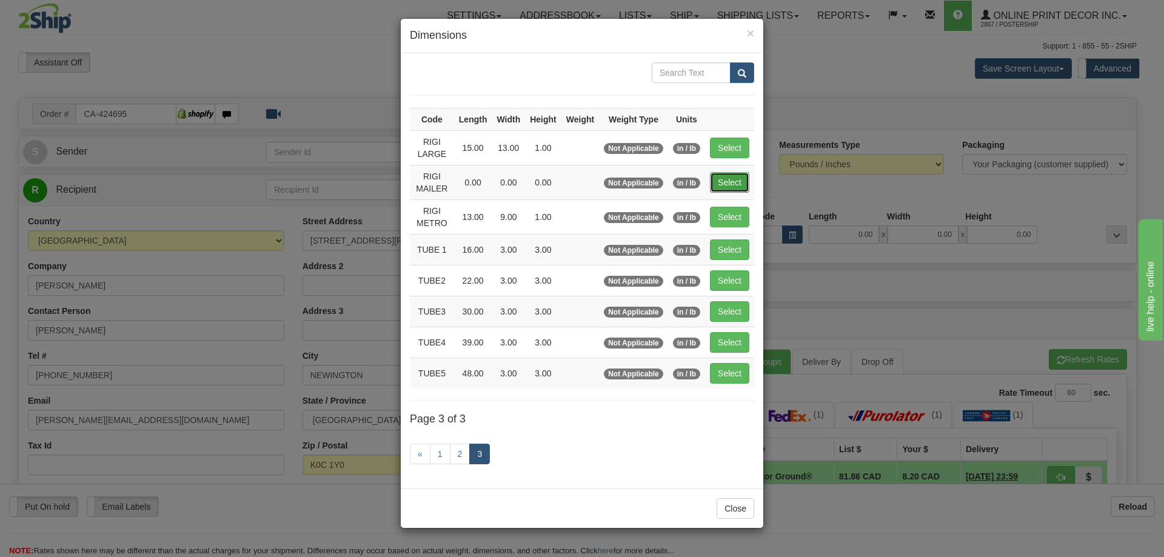
click at [718, 181] on button "Select" at bounding box center [729, 182] width 39 height 21
type input "RIGI MAILER"
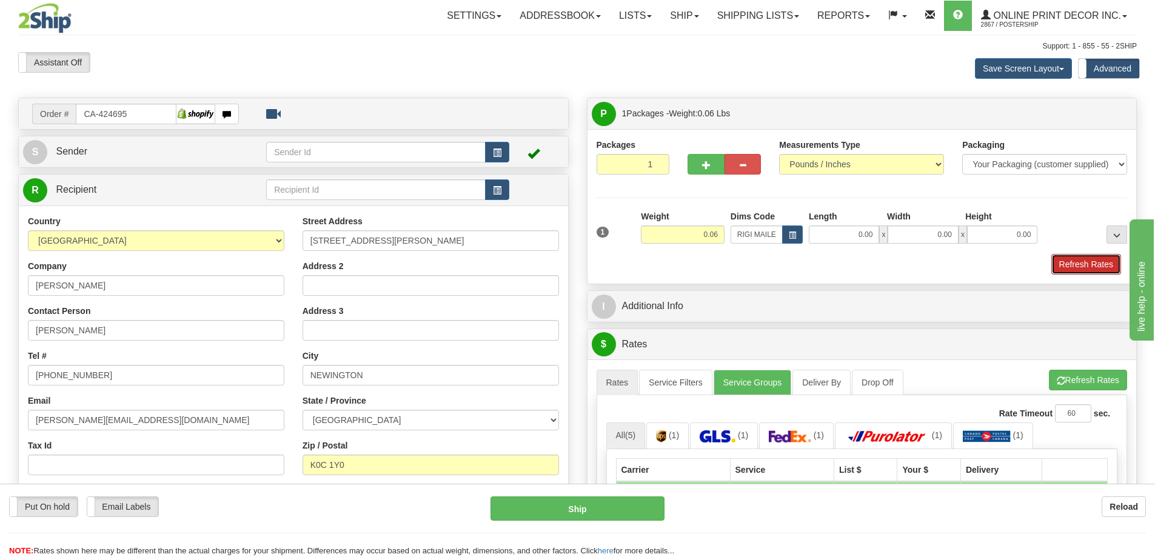
click at [1087, 269] on button "Refresh Rates" at bounding box center [1086, 264] width 70 height 21
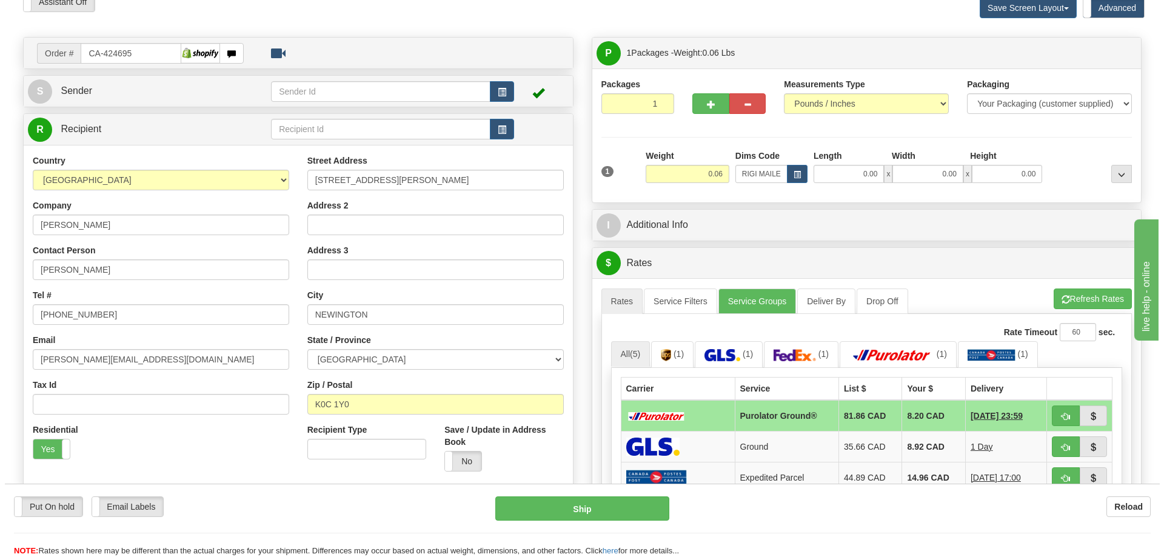
scroll to position [121, 0]
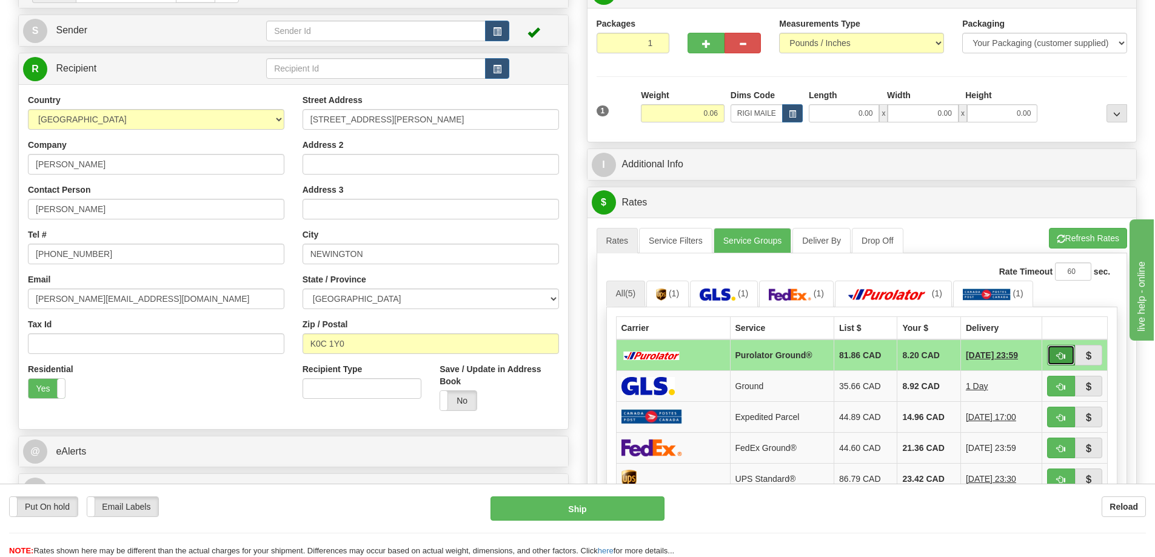
click at [1061, 352] on button "button" at bounding box center [1061, 355] width 28 height 21
type input "260"
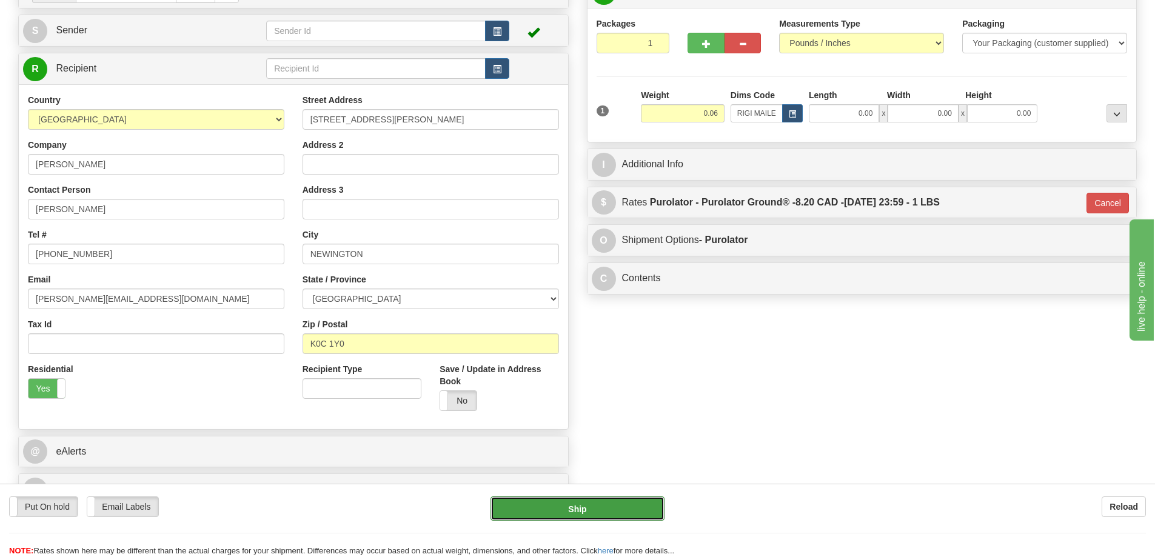
click at [635, 512] on button "Ship" at bounding box center [577, 508] width 174 height 24
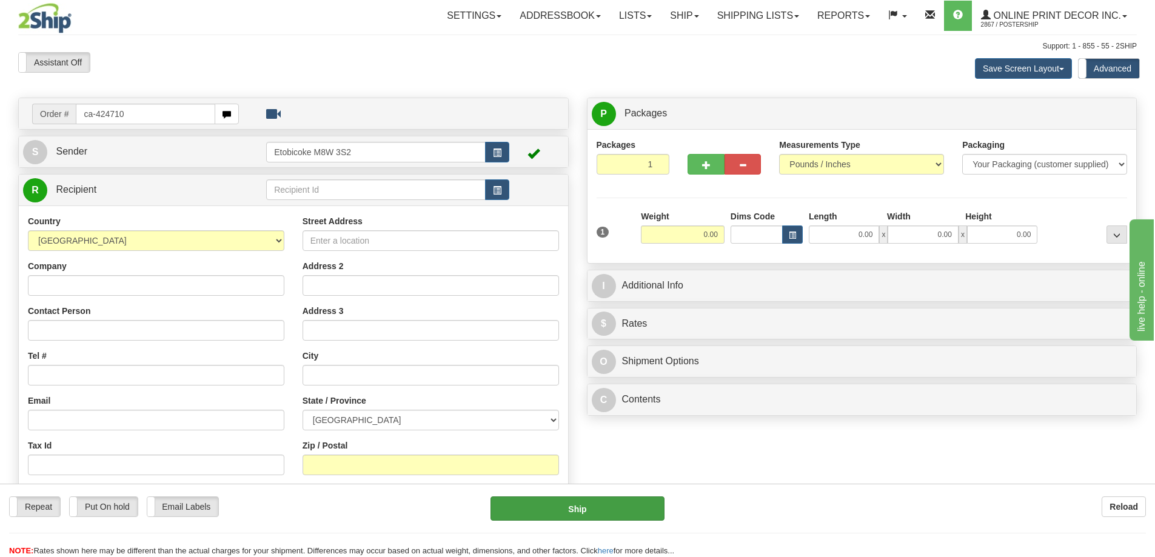
type input "ca-424710"
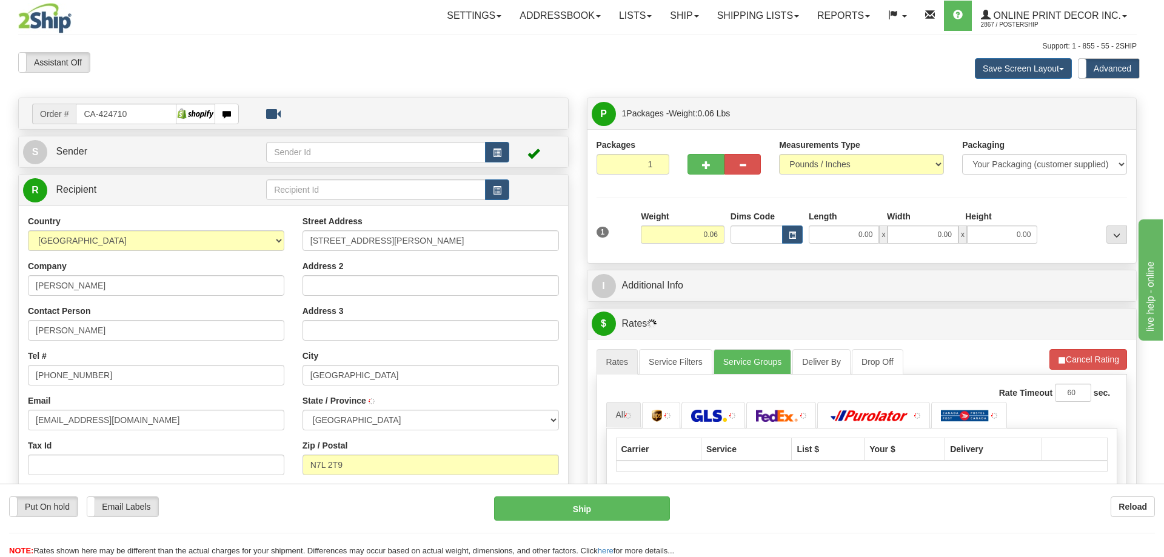
type input "[GEOGRAPHIC_DATA]"
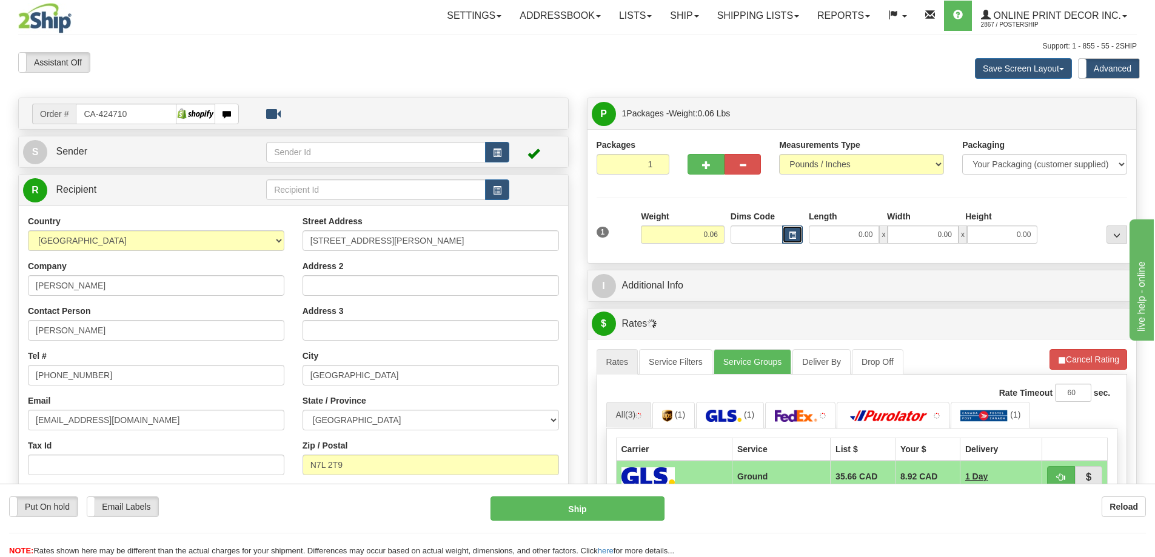
click at [799, 233] on button "button" at bounding box center [792, 234] width 21 height 18
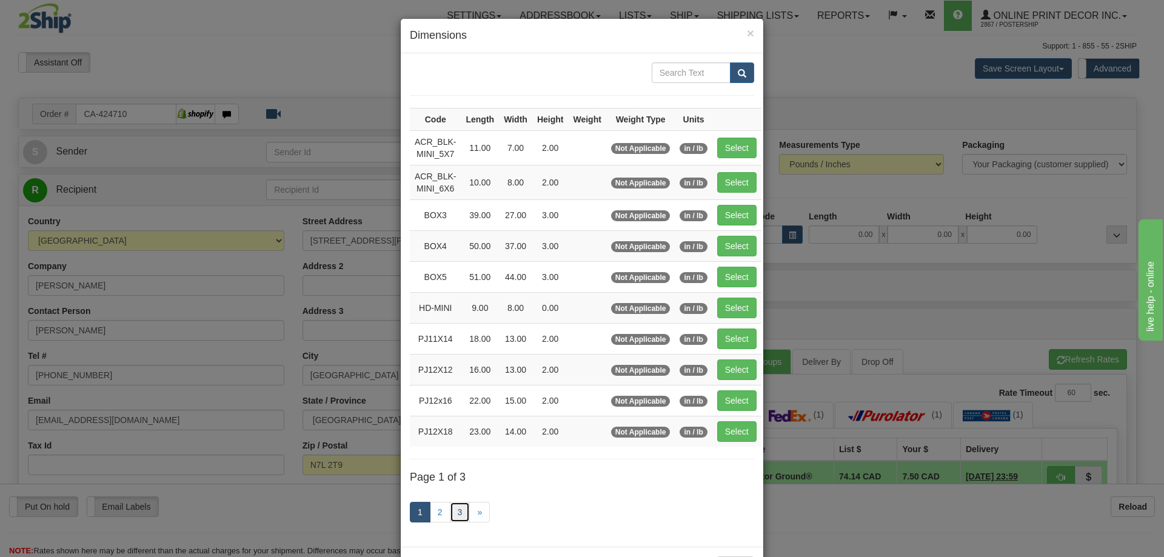
click at [452, 508] on link "3" at bounding box center [460, 512] width 21 height 21
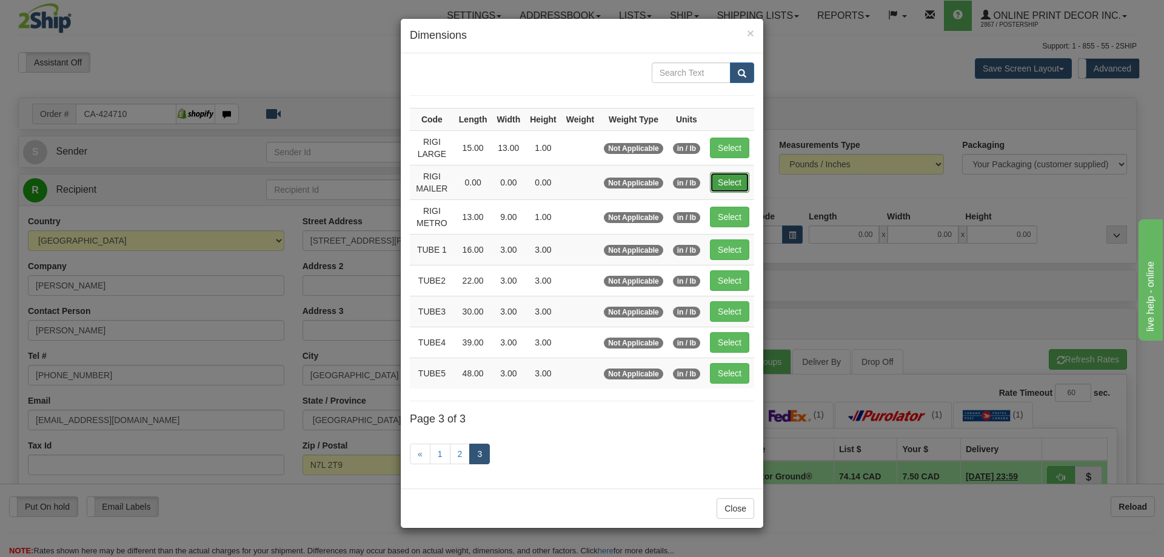
click at [733, 176] on button "Select" at bounding box center [729, 182] width 39 height 21
type input "RIGI MAILER"
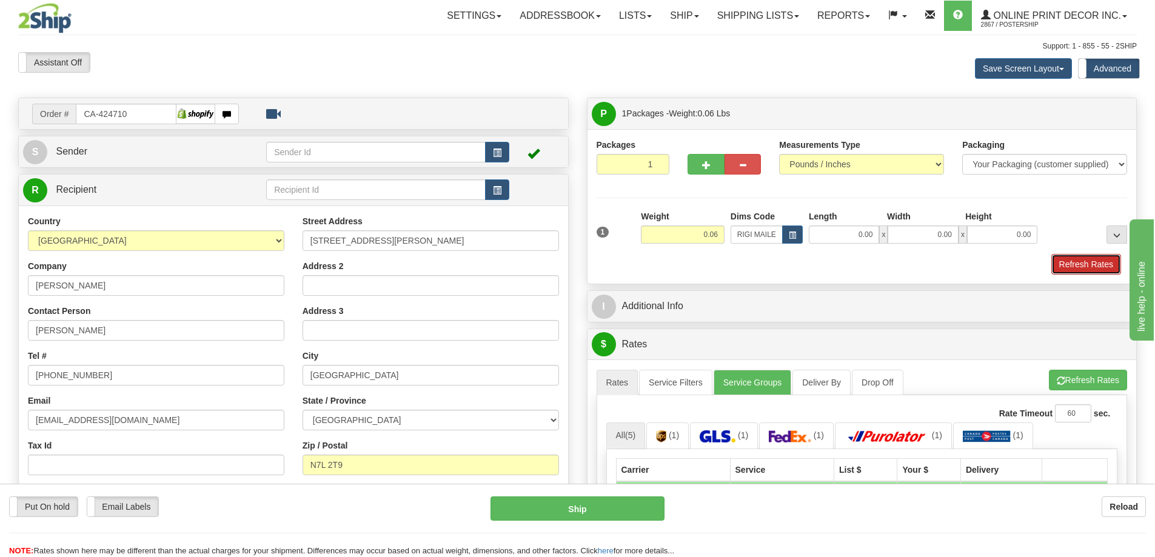
click at [1081, 264] on button "Refresh Rates" at bounding box center [1086, 264] width 70 height 21
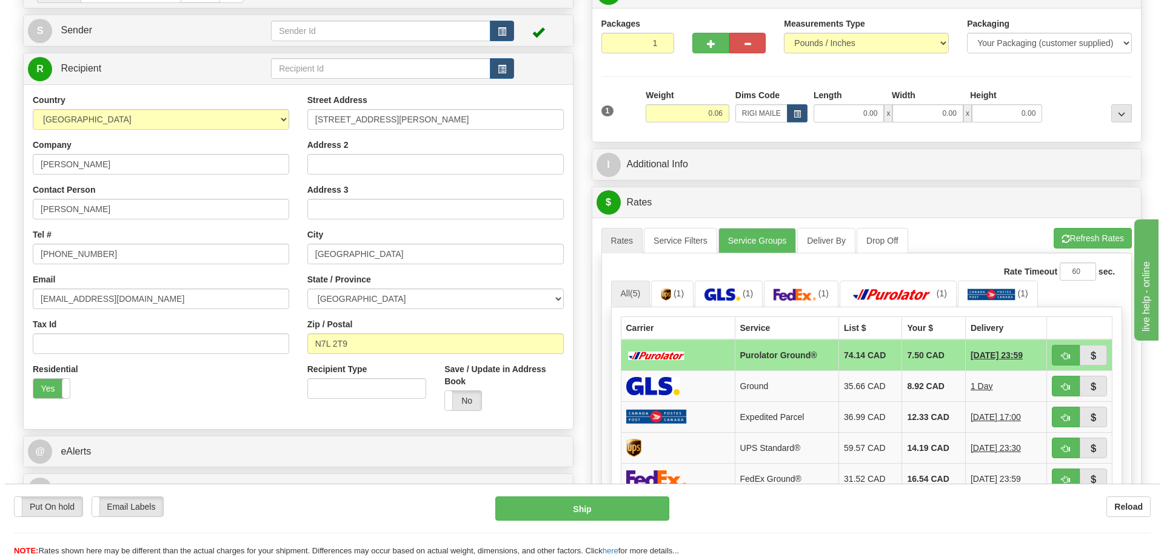
scroll to position [182, 0]
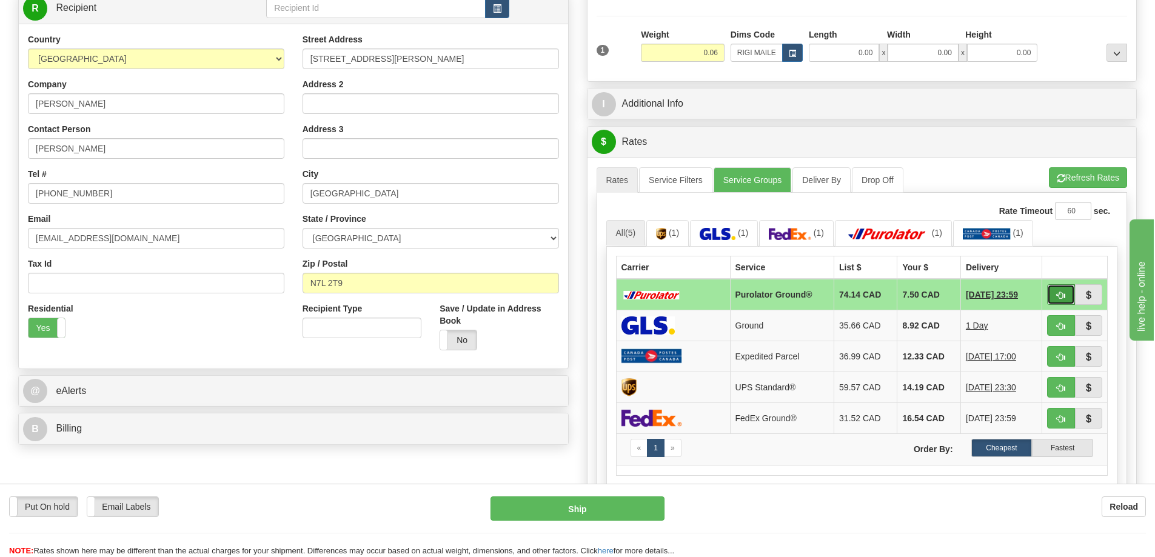
click at [1063, 293] on span "button" at bounding box center [1061, 296] width 8 height 8
type input "260"
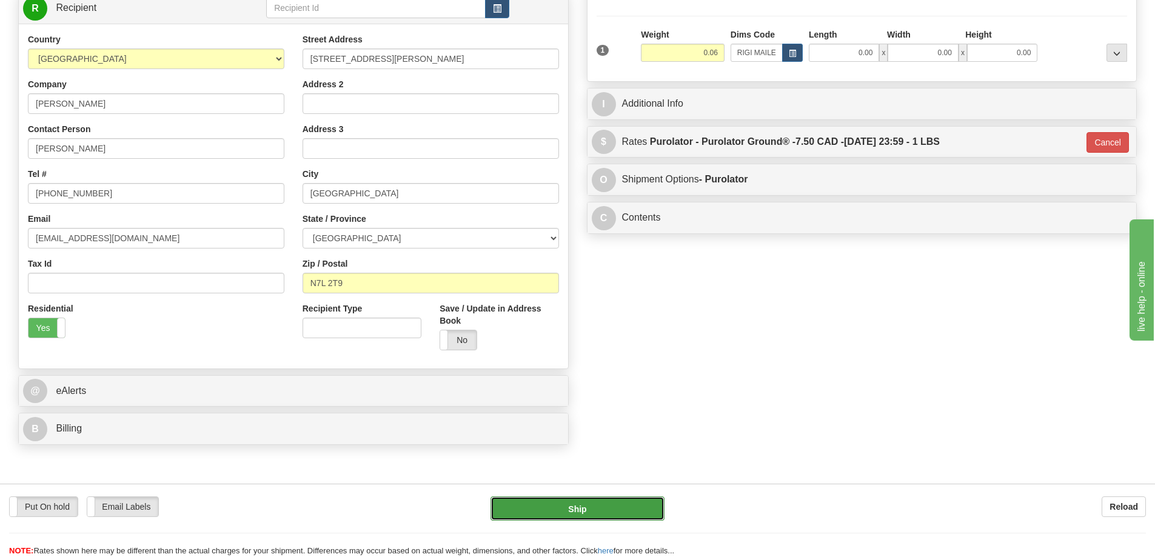
click at [540, 513] on button "Ship" at bounding box center [577, 508] width 174 height 24
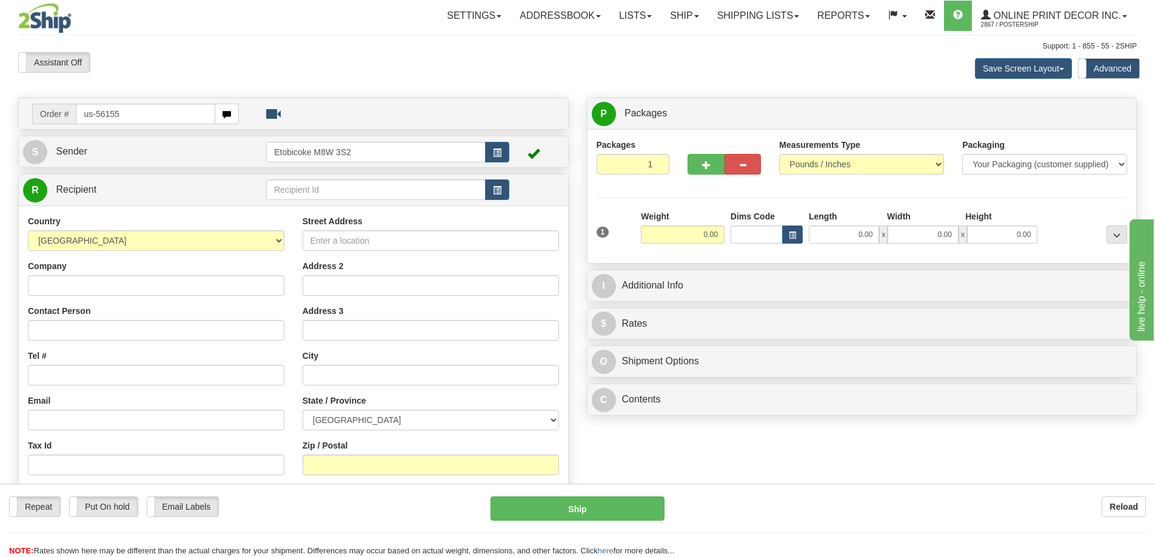
type input "us-56155"
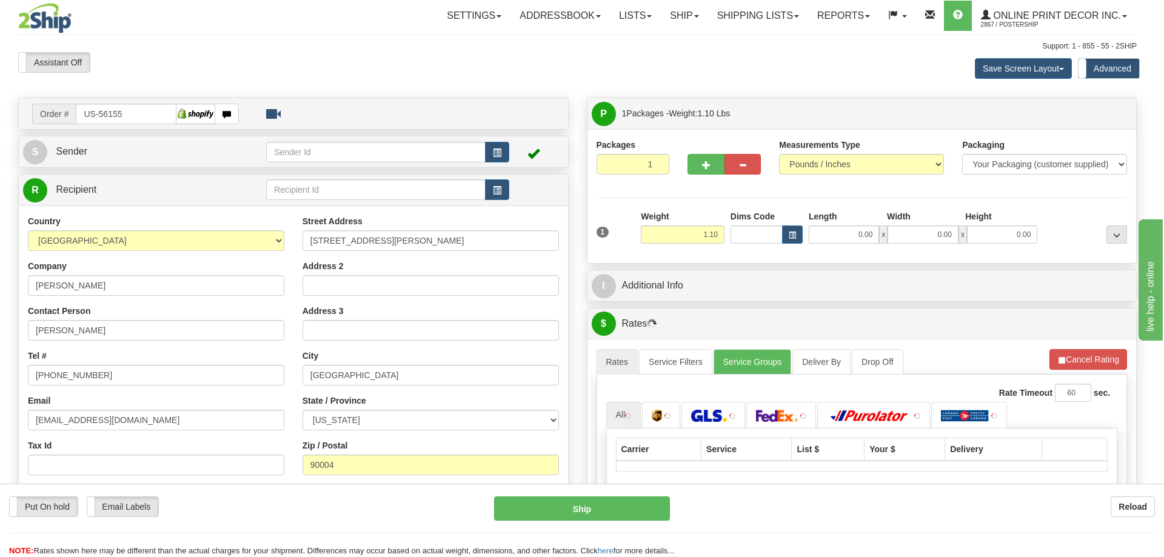
type input "[GEOGRAPHIC_DATA]"
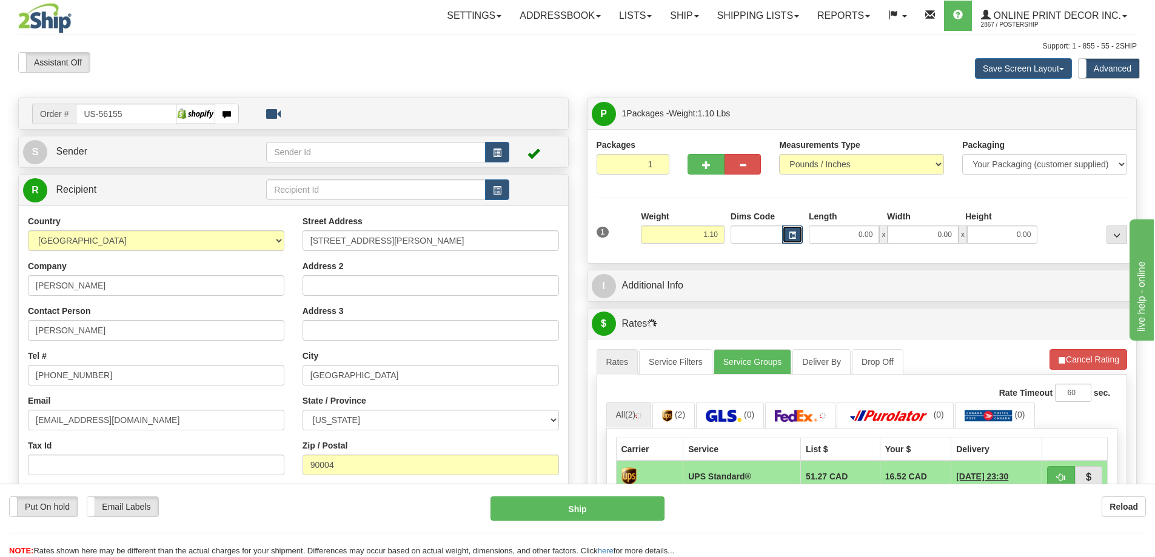
click at [794, 235] on span "button" at bounding box center [792, 235] width 7 height 7
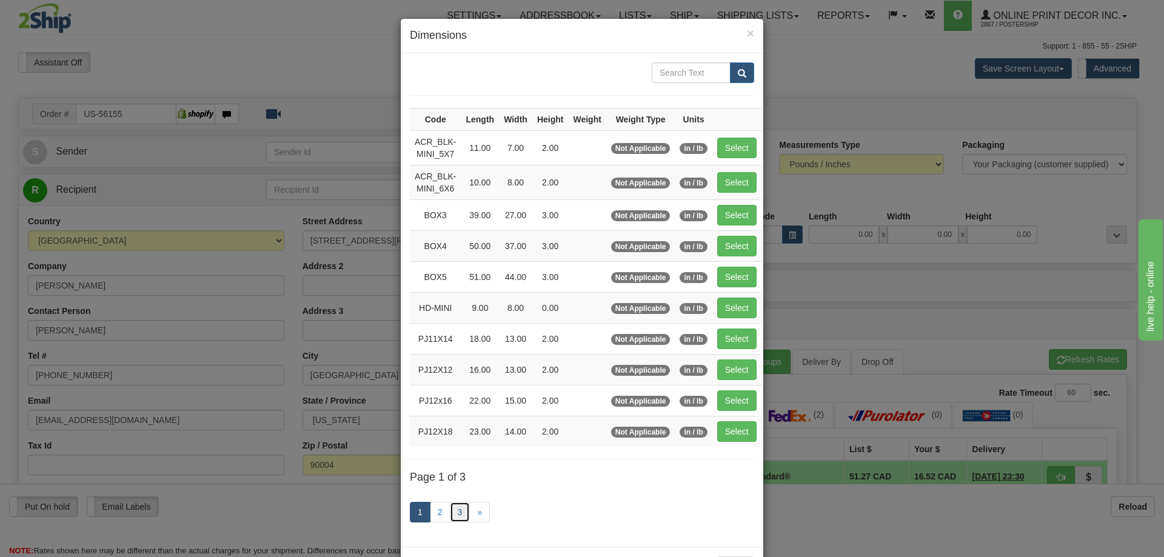
click at [450, 519] on link "3" at bounding box center [460, 512] width 21 height 21
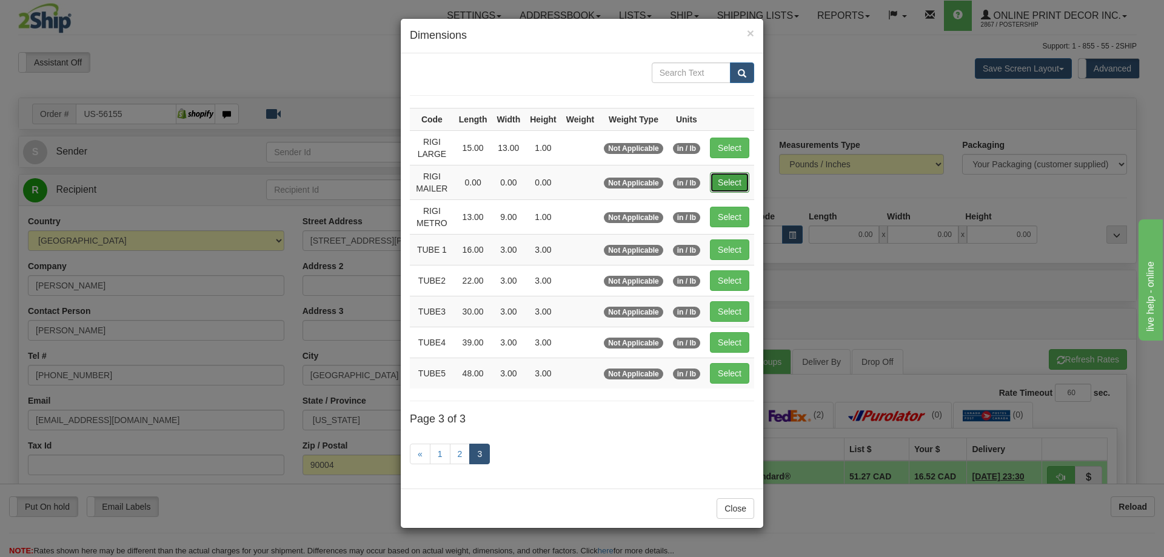
click at [718, 182] on button "Select" at bounding box center [729, 182] width 39 height 21
type input "RIGI MAILER"
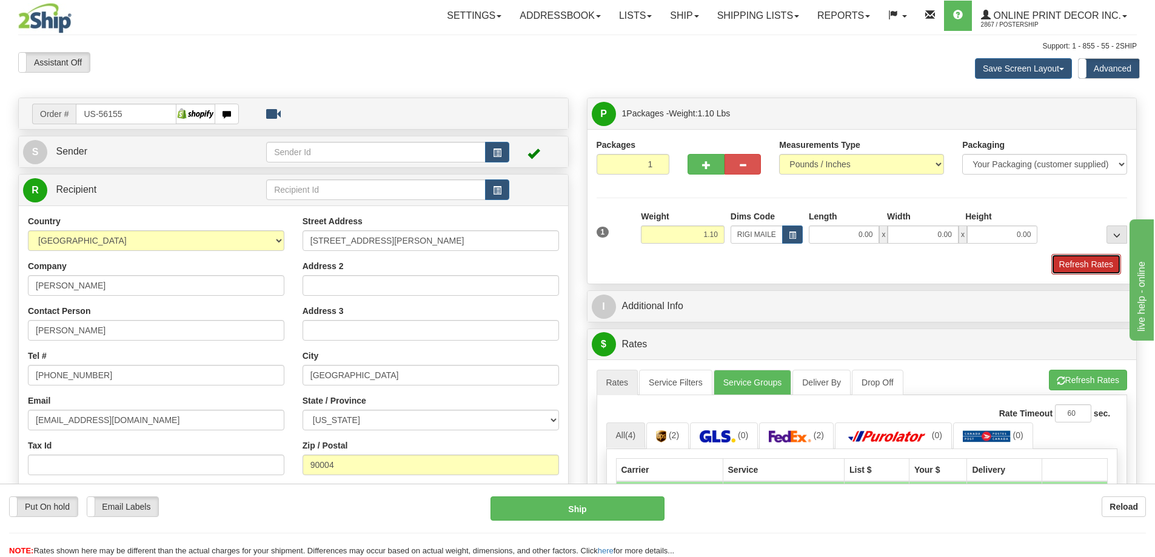
click at [1083, 269] on button "Refresh Rates" at bounding box center [1086, 264] width 70 height 21
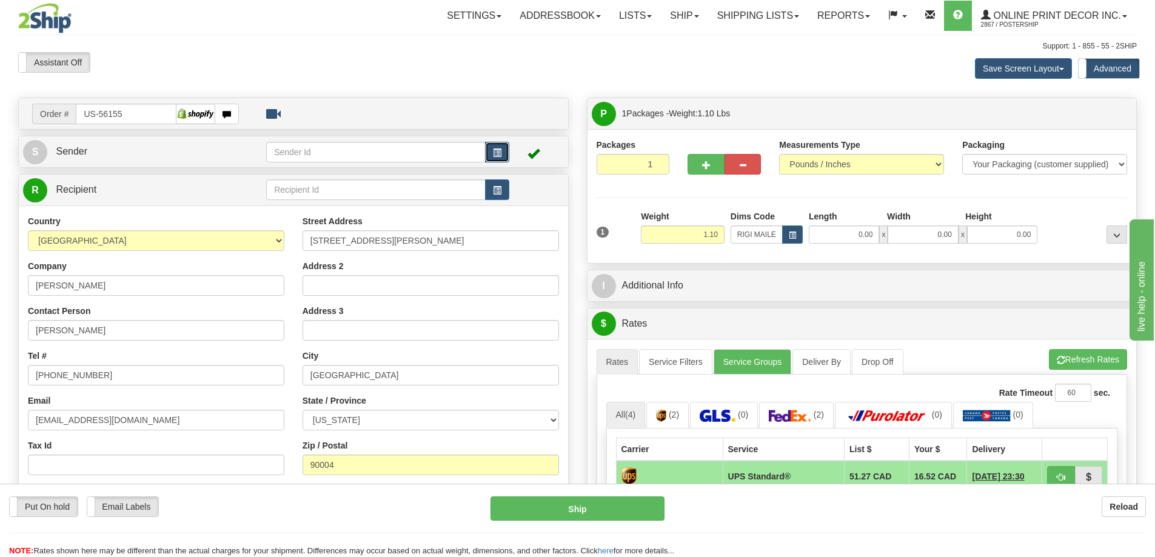
click at [486, 142] on button "button" at bounding box center [497, 152] width 24 height 21
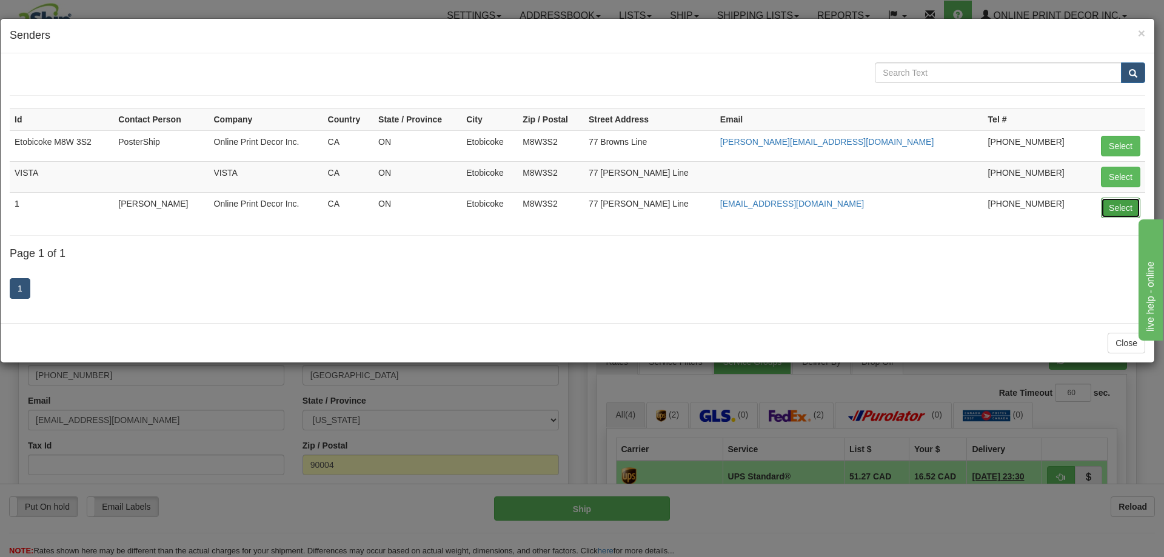
click at [1112, 205] on button "Select" at bounding box center [1120, 208] width 39 height 21
type input "1"
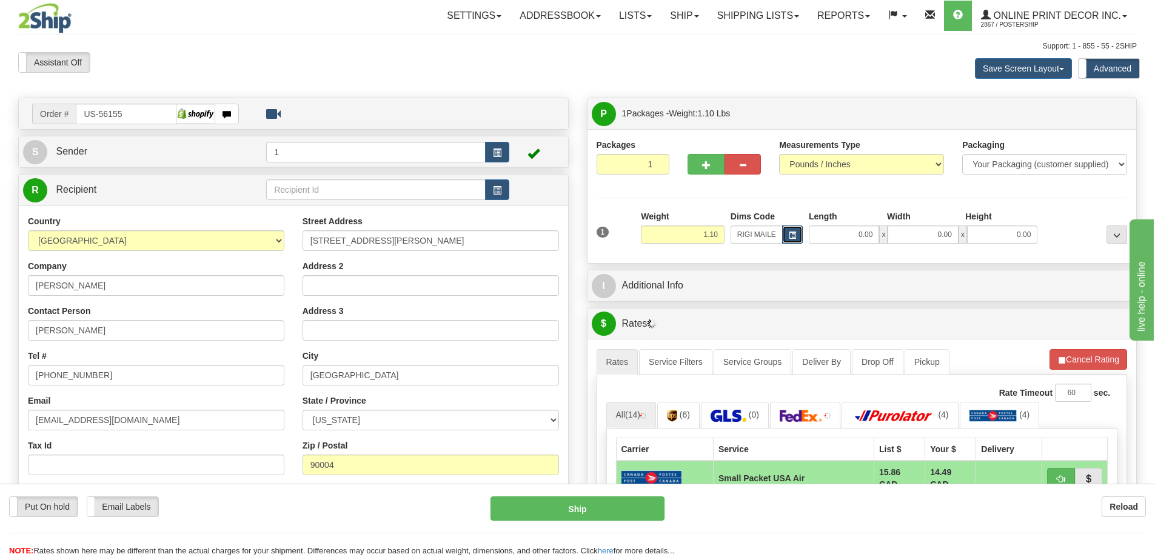
click at [792, 235] on span "button" at bounding box center [792, 235] width 7 height 7
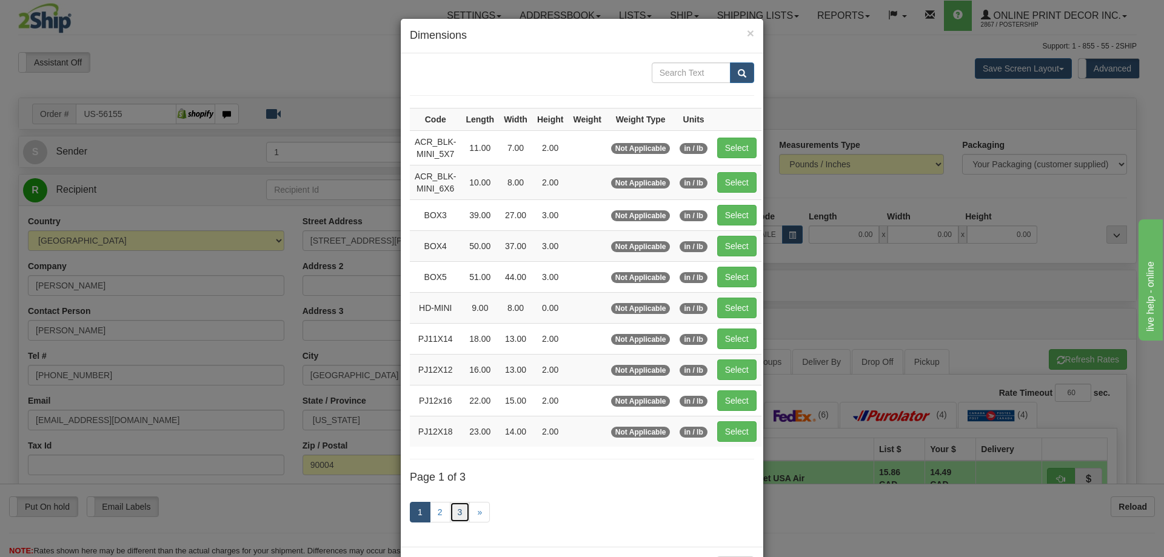
click at [457, 509] on link "3" at bounding box center [460, 512] width 21 height 21
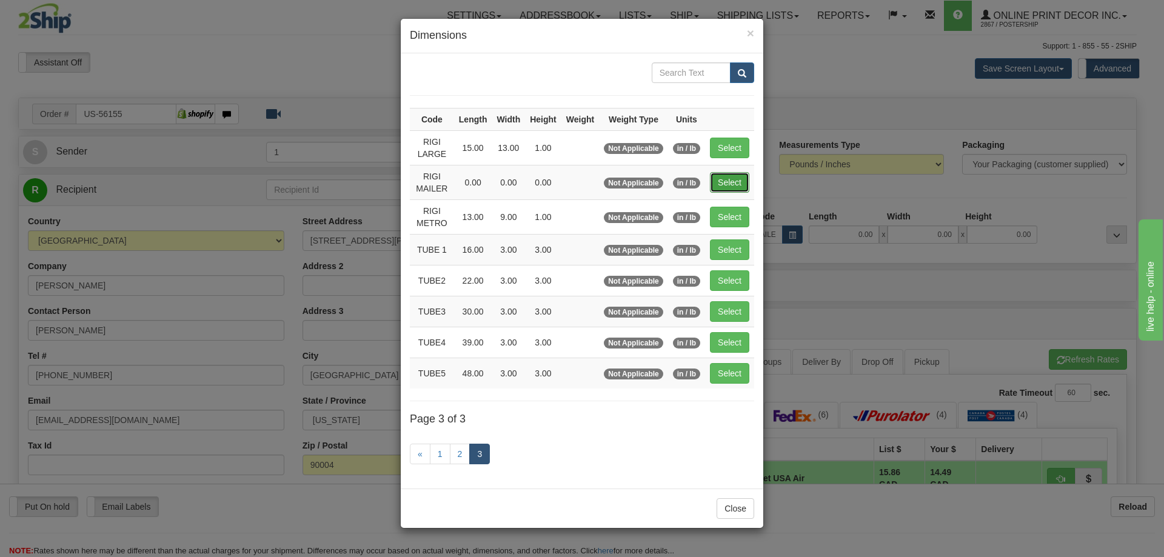
click at [730, 181] on button "Select" at bounding box center [729, 182] width 39 height 21
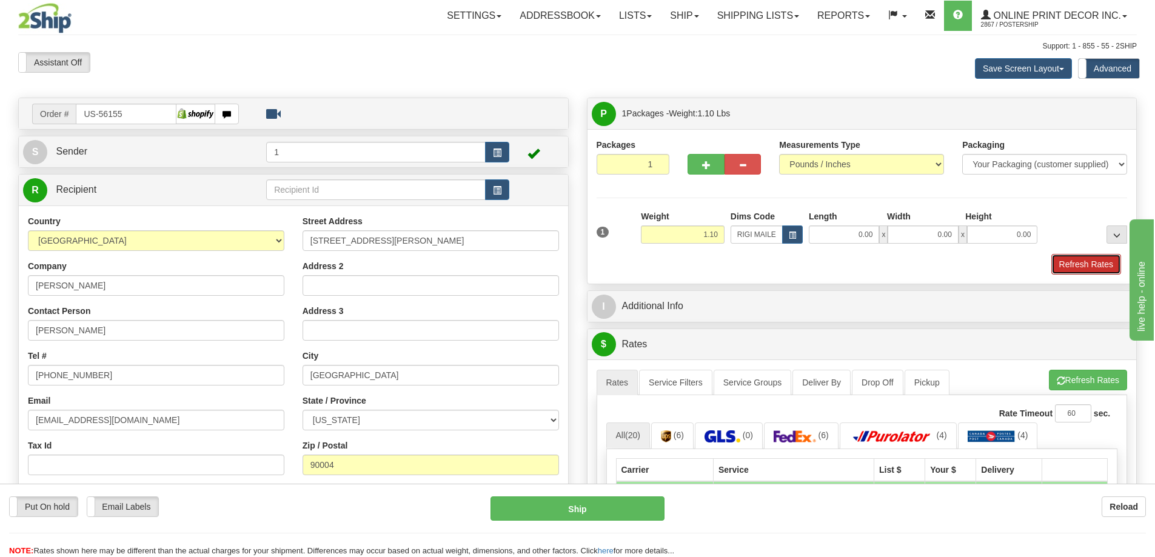
click at [1104, 262] on button "Refresh Rates" at bounding box center [1086, 264] width 70 height 21
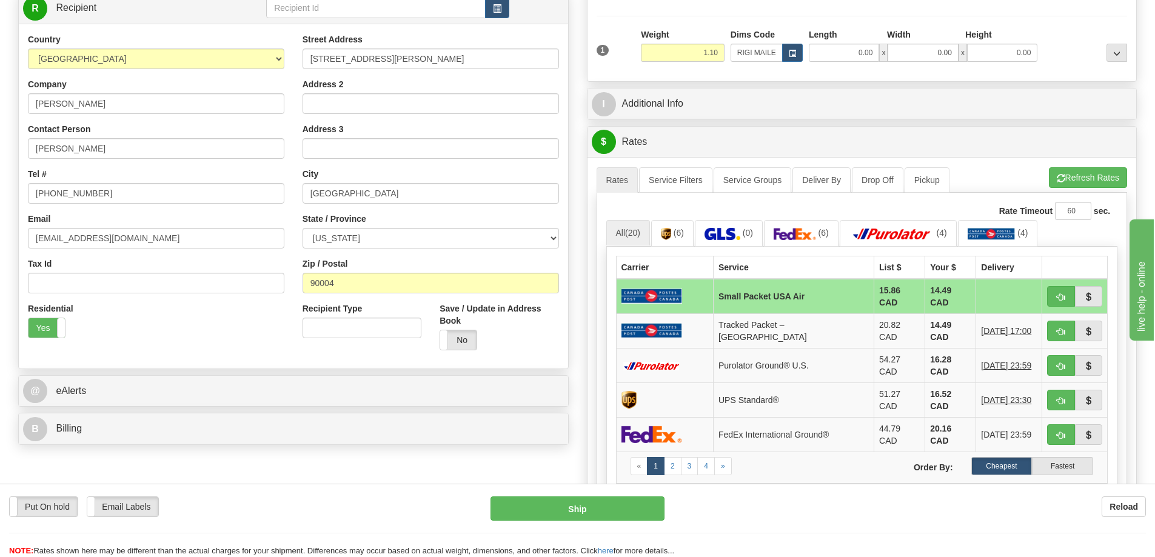
scroll to position [242, 0]
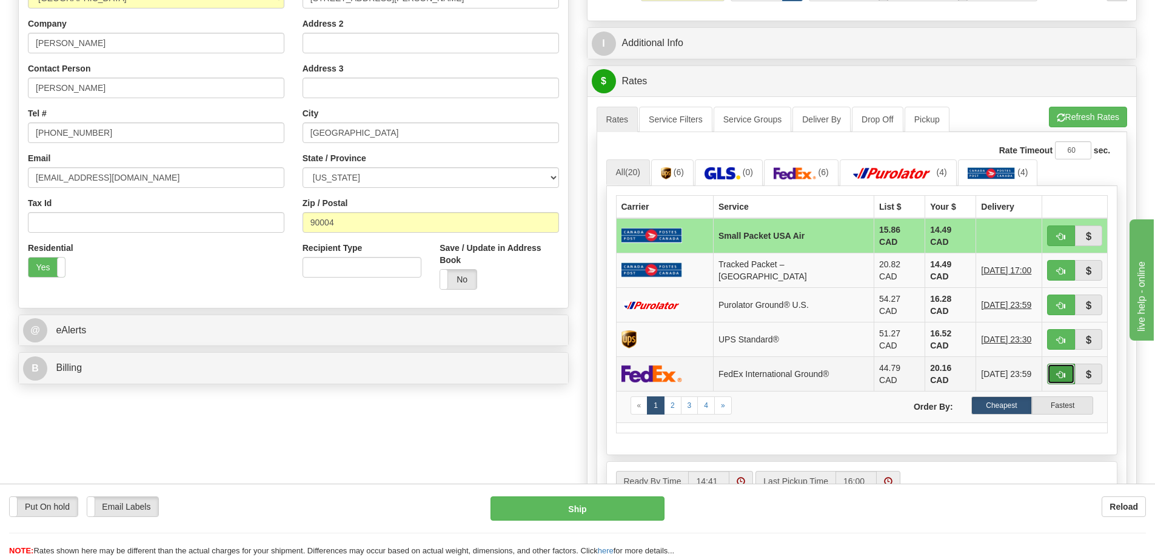
click at [1069, 364] on button "button" at bounding box center [1061, 374] width 28 height 21
type input "92"
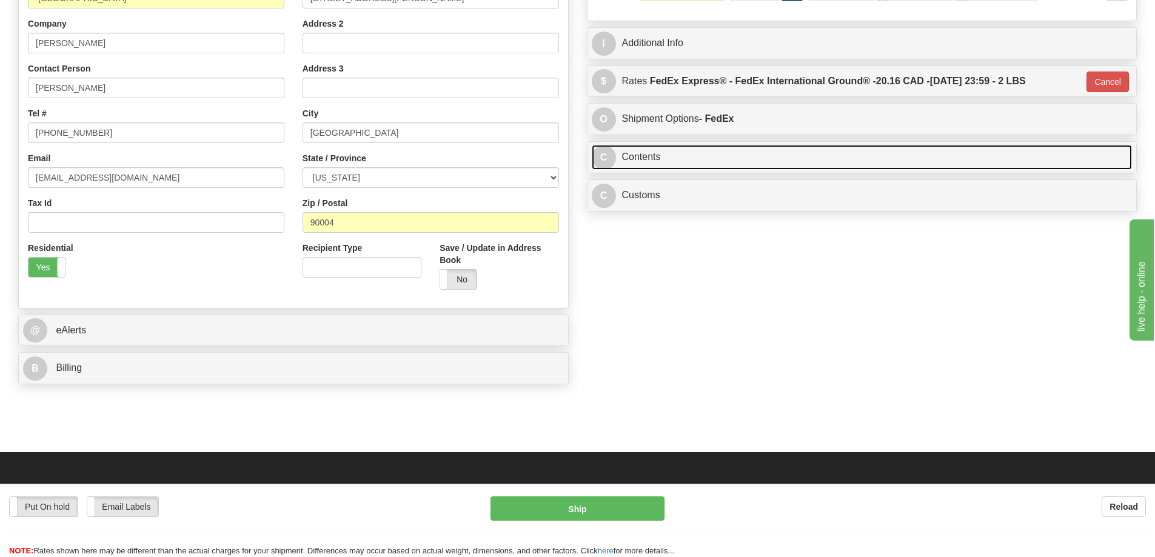
click at [850, 158] on link "C Contents" at bounding box center [862, 157] width 541 height 25
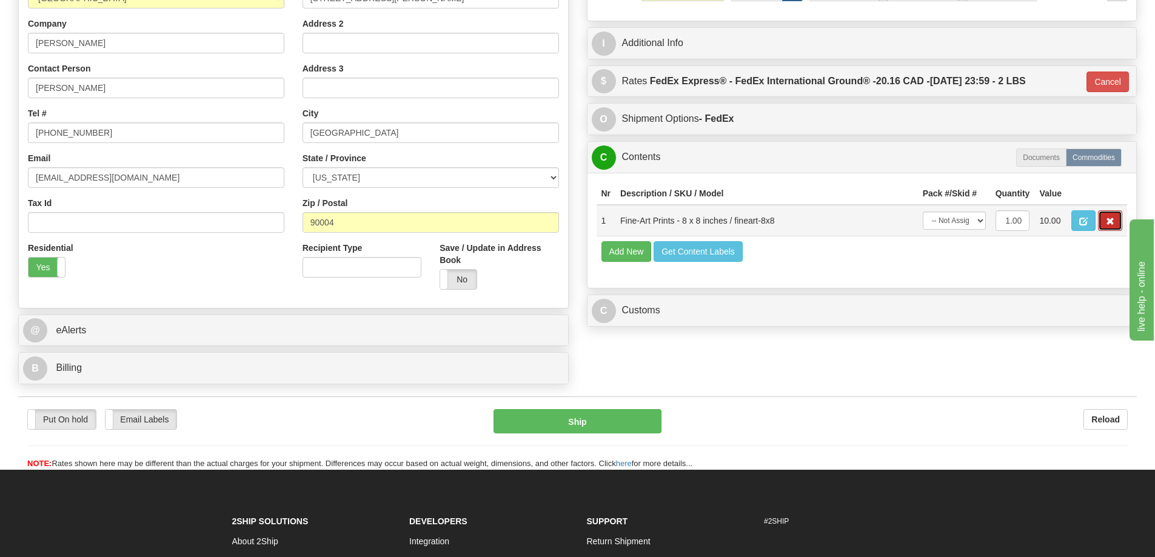
click at [1112, 218] on button "button" at bounding box center [1110, 220] width 24 height 21
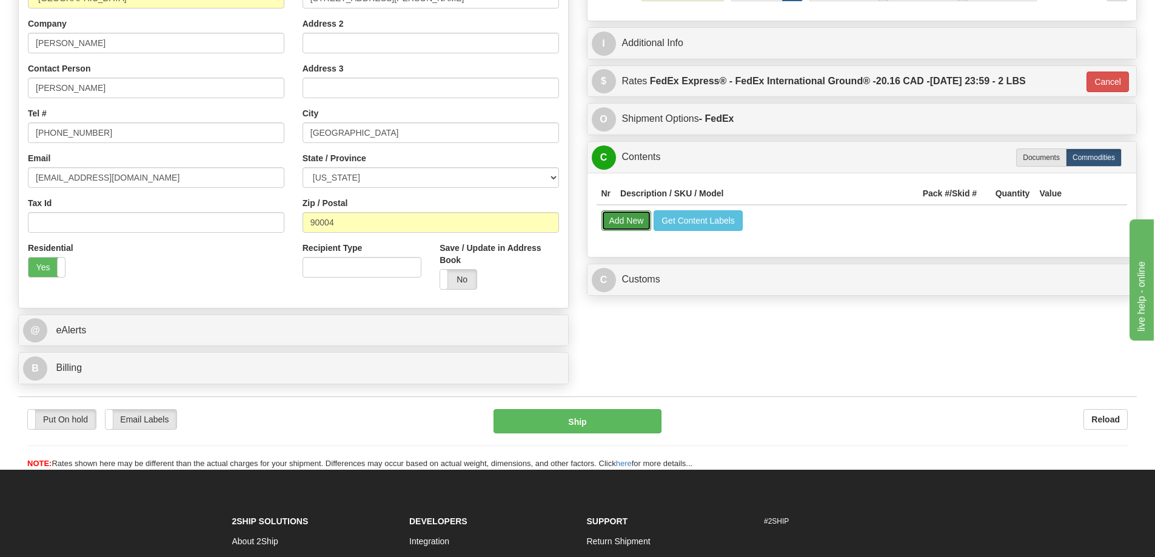
click at [621, 229] on button "Add New" at bounding box center [626, 220] width 50 height 21
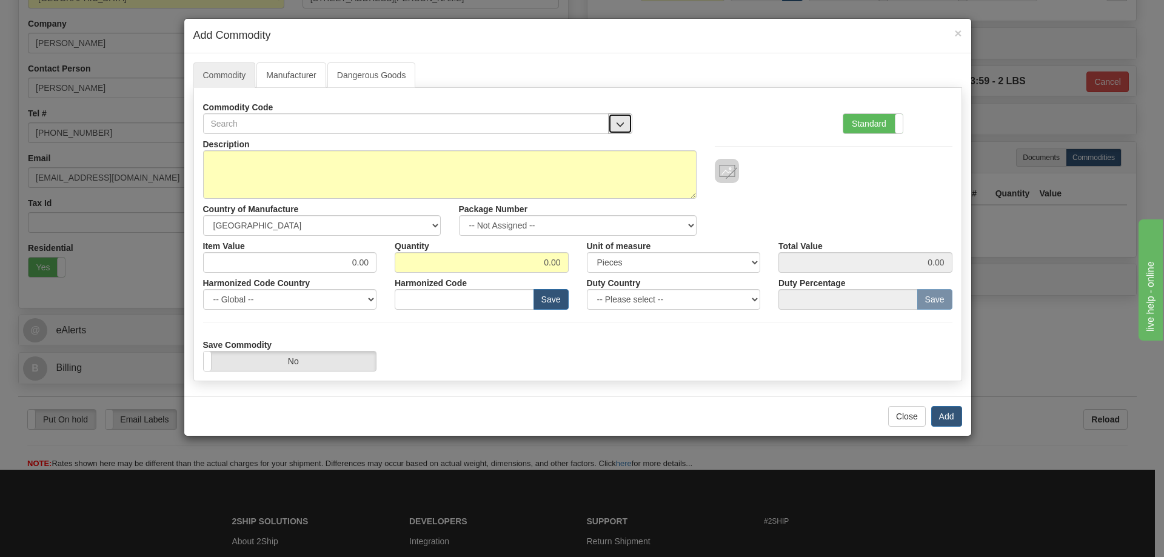
click at [615, 117] on button "button" at bounding box center [620, 123] width 24 height 21
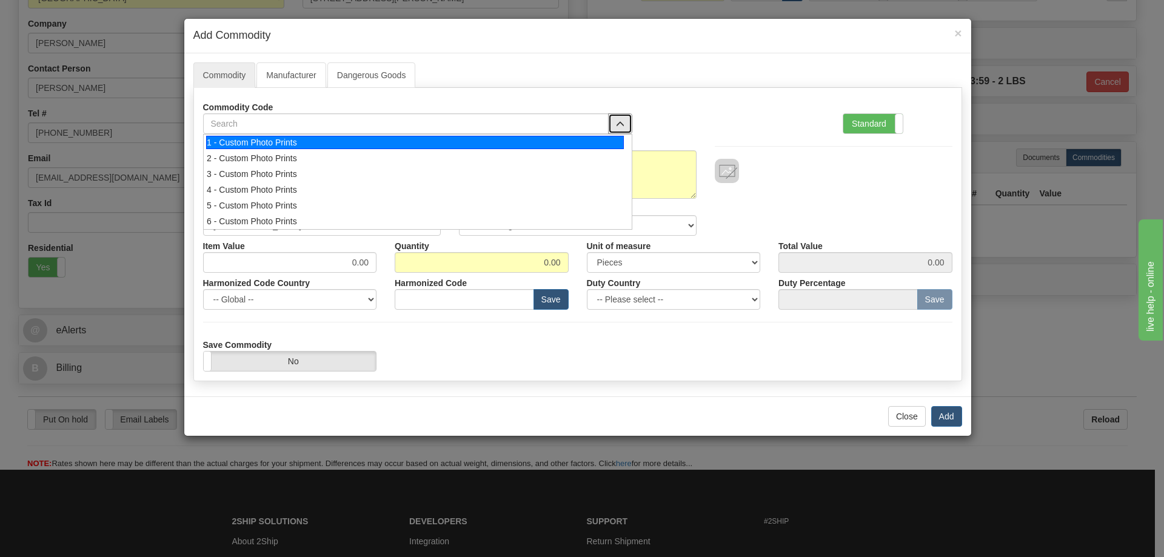
click at [607, 144] on div "1 - Custom Photo Prints" at bounding box center [415, 142] width 418 height 13
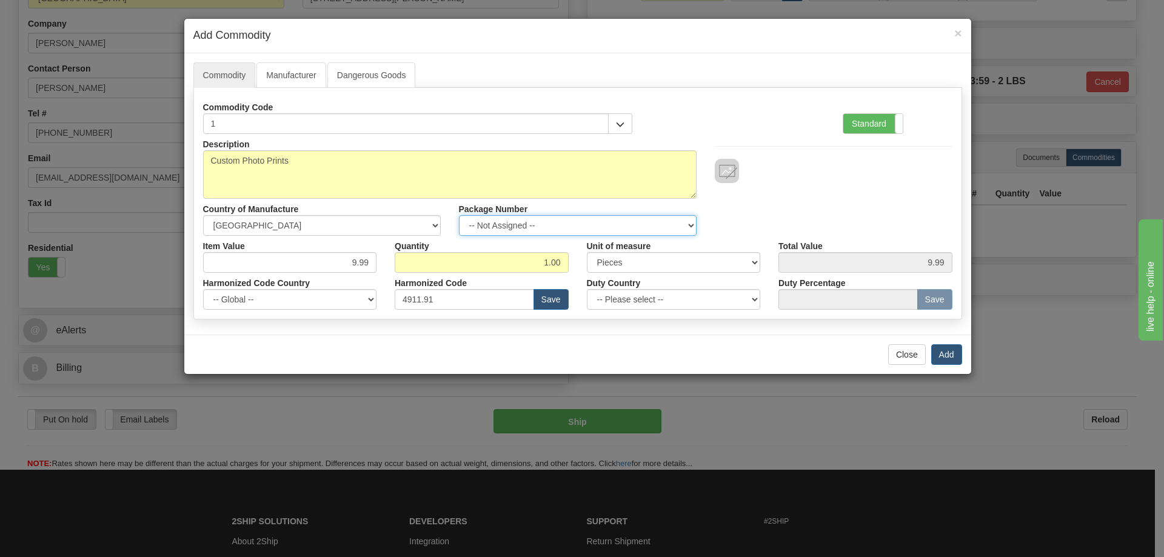
click at [687, 218] on select "-- Not Assigned -- Item 1" at bounding box center [578, 225] width 238 height 21
select select "0"
click at [459, 215] on select "-- Not Assigned -- Item 1" at bounding box center [578, 225] width 238 height 21
click at [945, 351] on button "Add" at bounding box center [946, 354] width 31 height 21
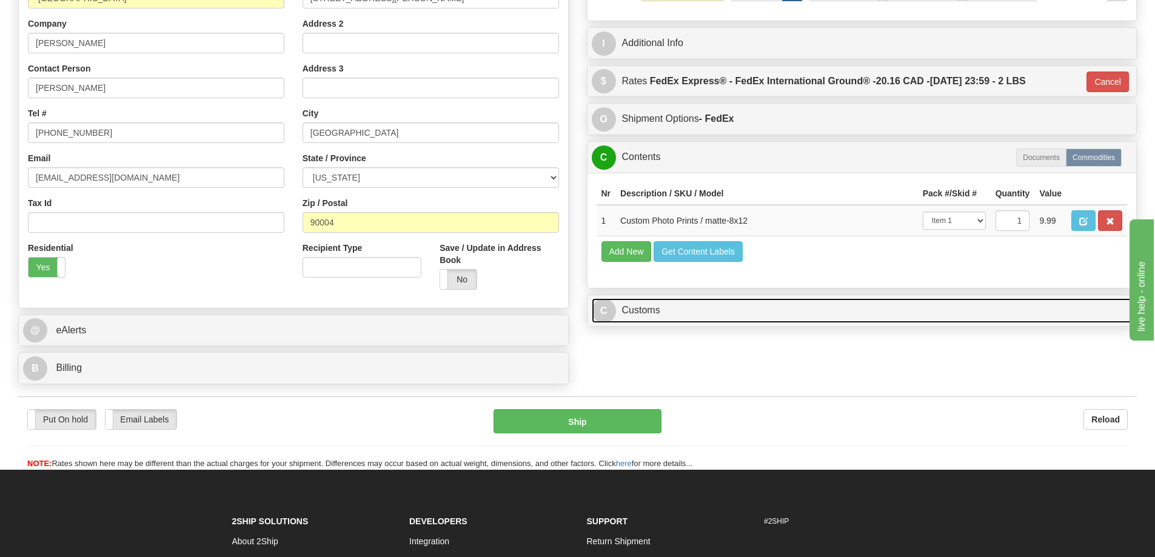
click at [1044, 312] on link "C Customs" at bounding box center [862, 310] width 541 height 25
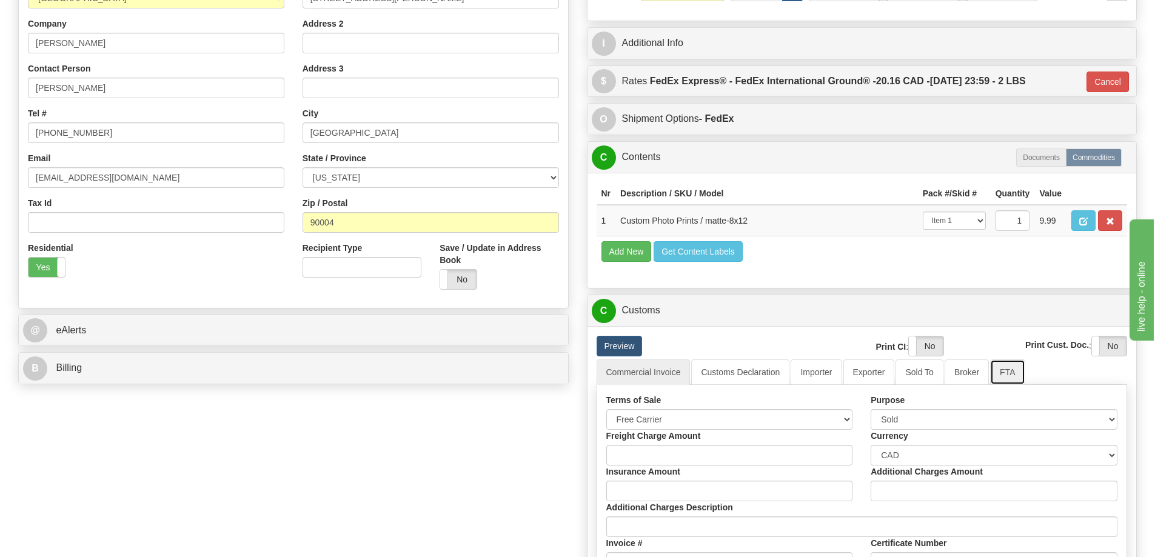
click at [1005, 378] on link "FTA" at bounding box center [1007, 371] width 35 height 25
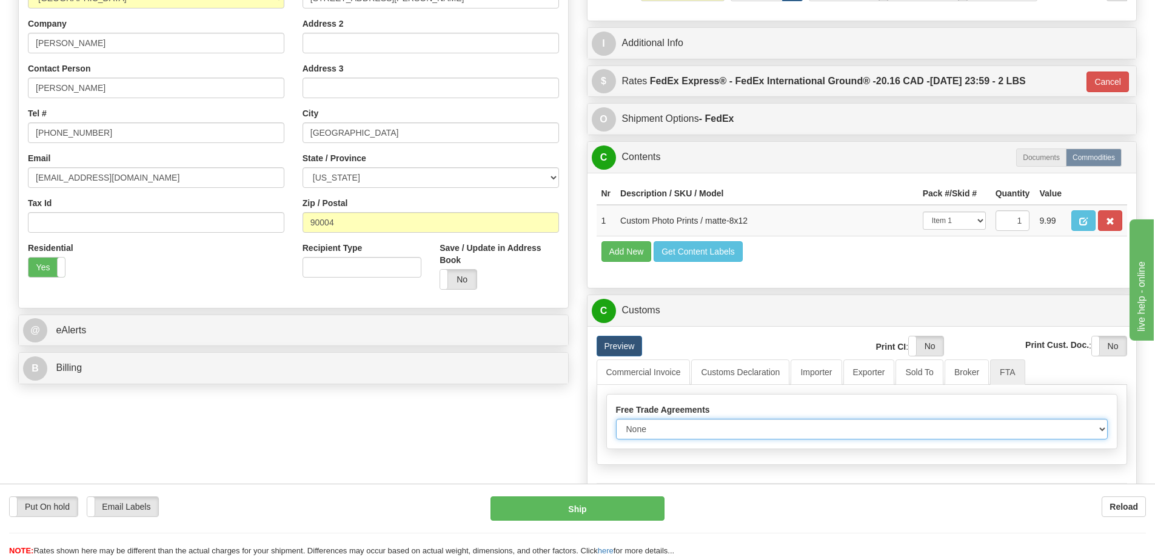
click at [1077, 431] on select "None Other USMCA CETA CUKTCA" at bounding box center [862, 429] width 492 height 21
select select "1"
click at [616, 423] on select "None Other USMCA CETA CUKTCA" at bounding box center [862, 429] width 492 height 21
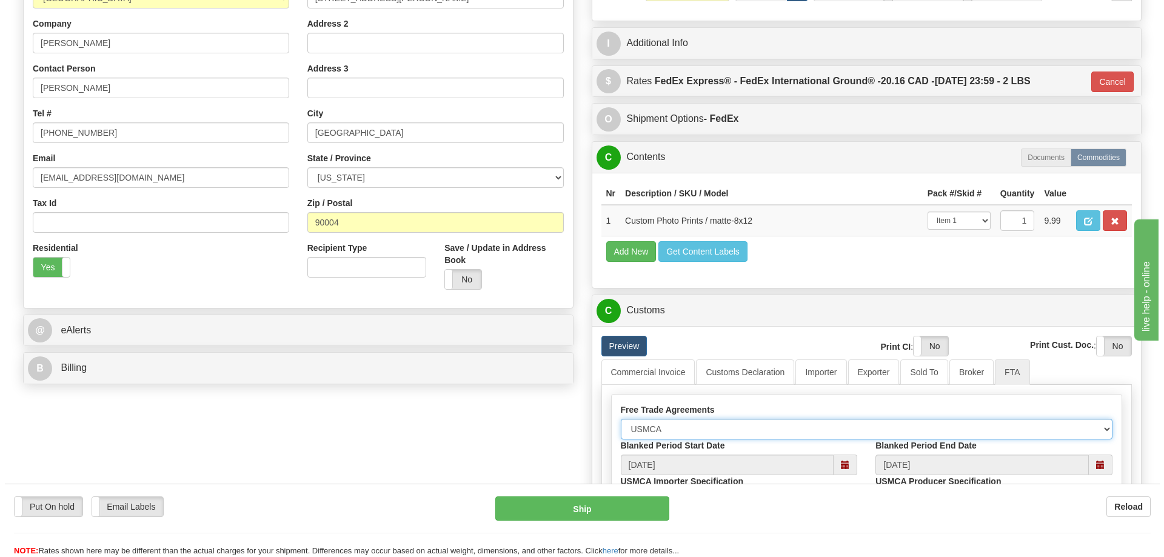
scroll to position [485, 0]
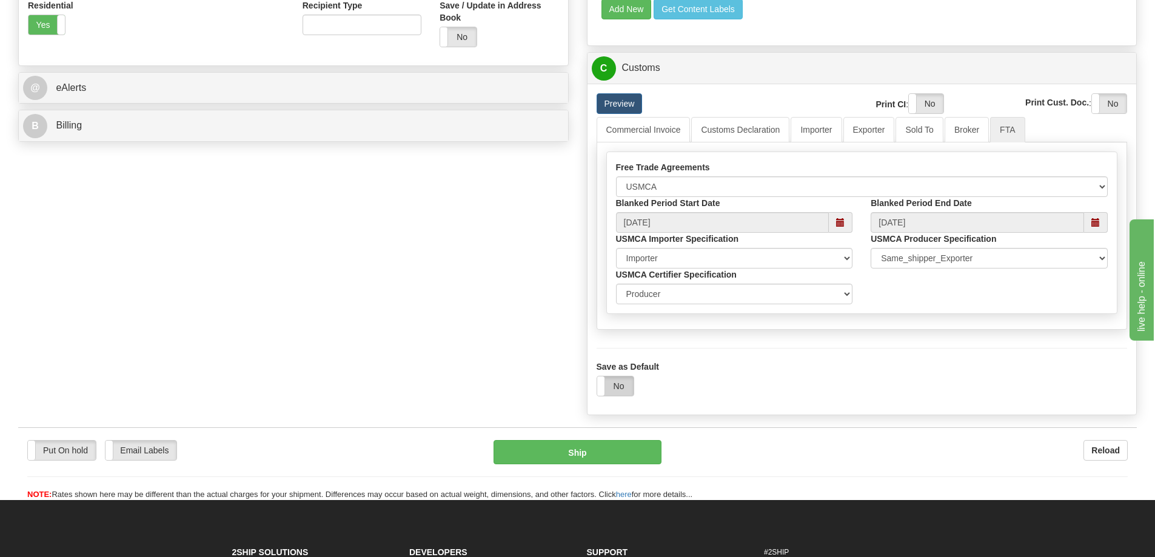
click at [613, 386] on label "No" at bounding box center [615, 385] width 36 height 19
click at [595, 451] on button "Ship" at bounding box center [577, 452] width 168 height 24
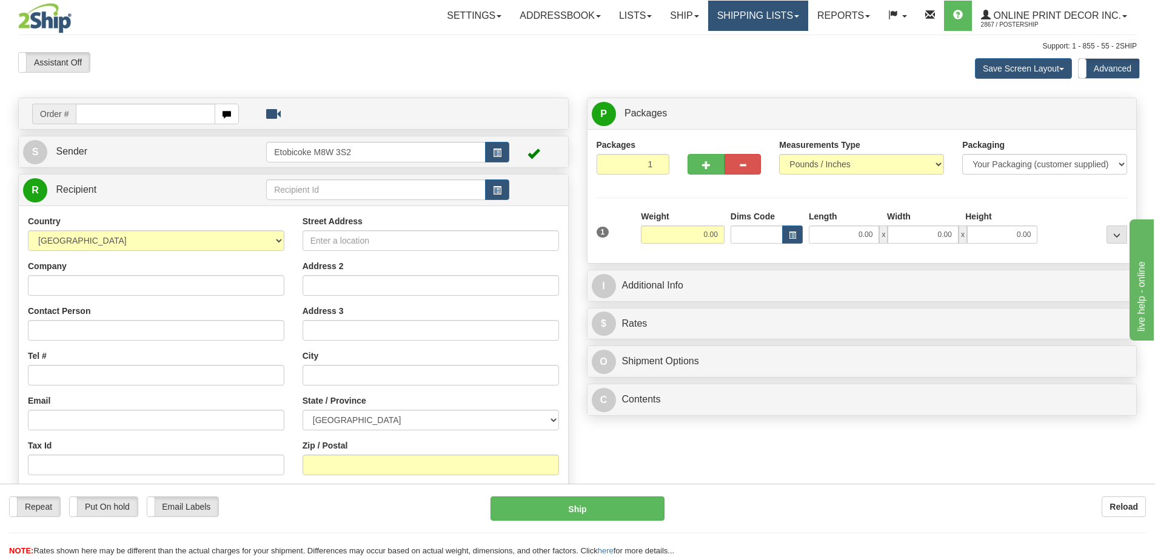
click at [771, 18] on link "Shipping lists" at bounding box center [758, 16] width 100 height 30
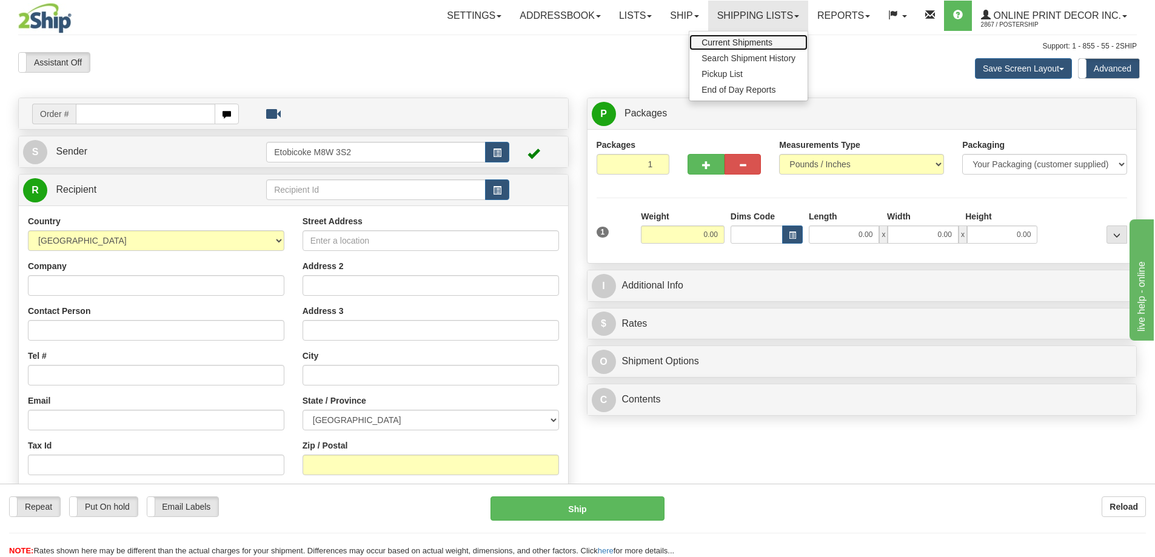
click at [755, 40] on span "Current Shipments" at bounding box center [736, 43] width 71 height 10
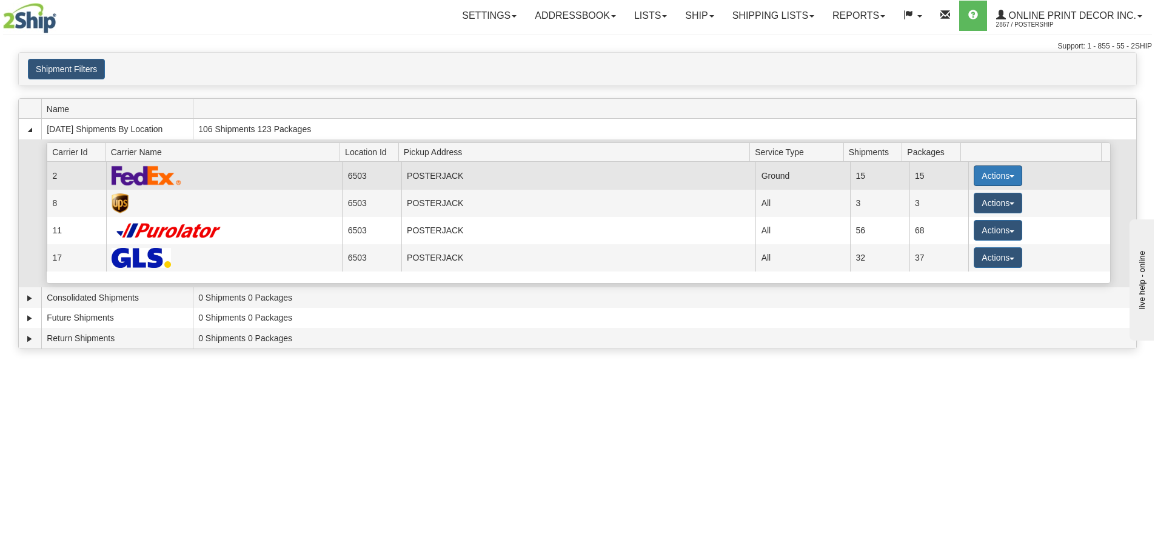
click at [984, 169] on button "Actions" at bounding box center [997, 175] width 48 height 21
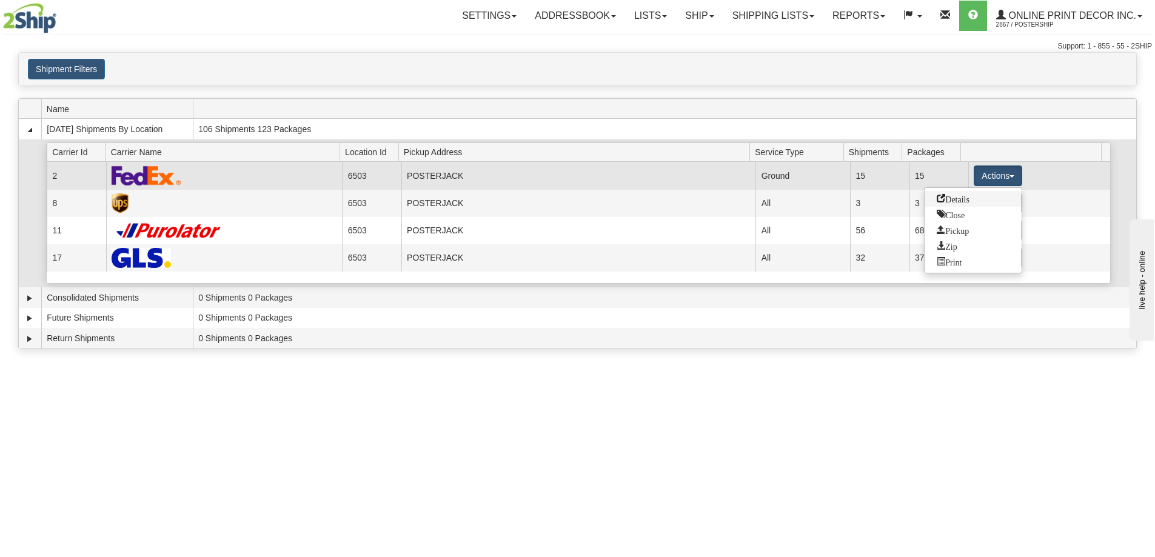
click at [936, 194] on span "Details" at bounding box center [952, 198] width 33 height 8
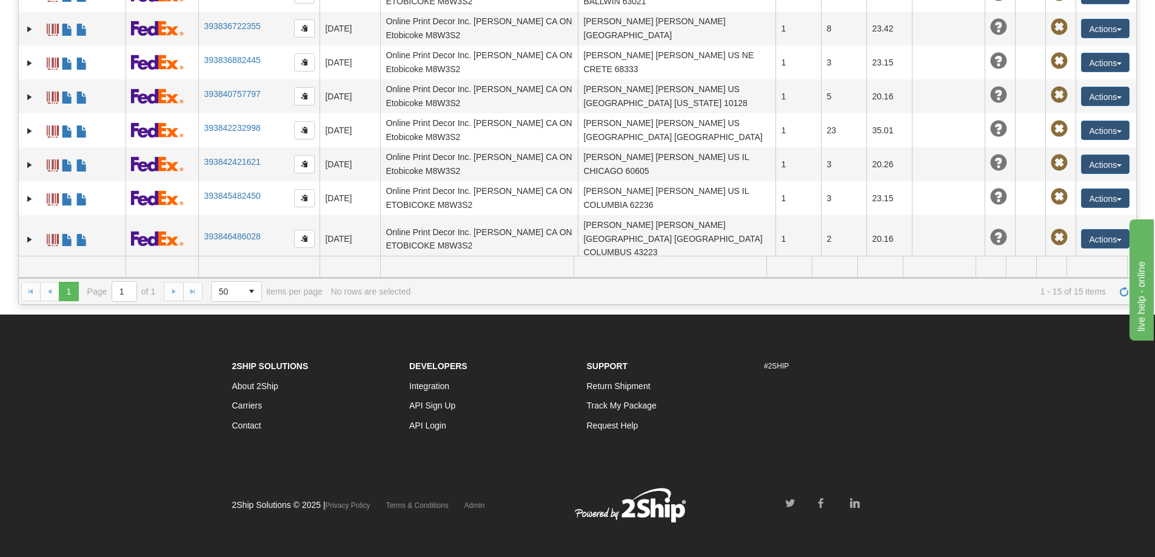
scroll to position [252, 0]
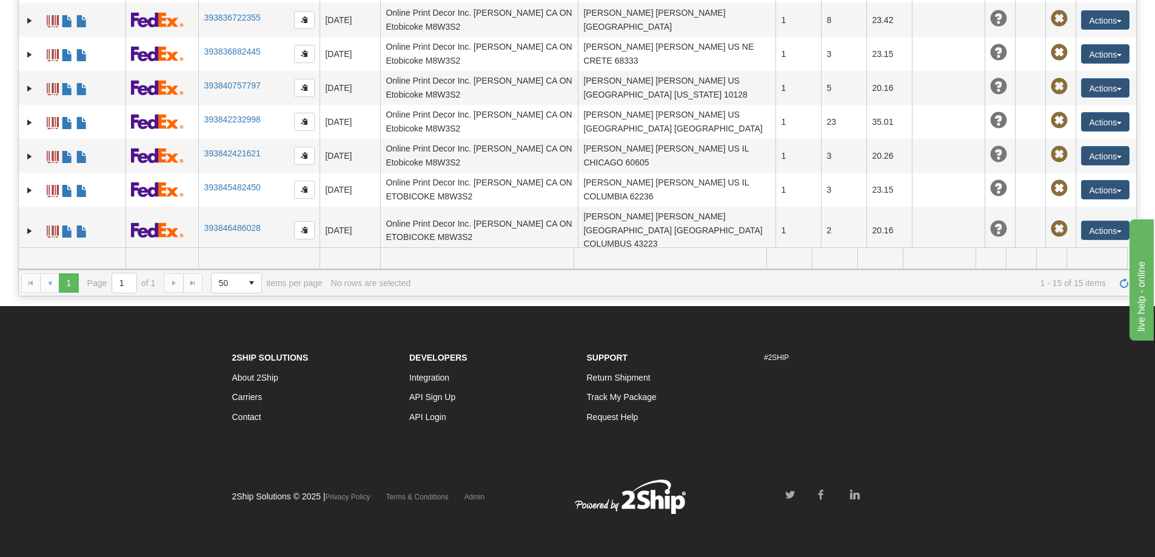
click at [213, 270] on link "393847475748" at bounding box center [232, 275] width 56 height 10
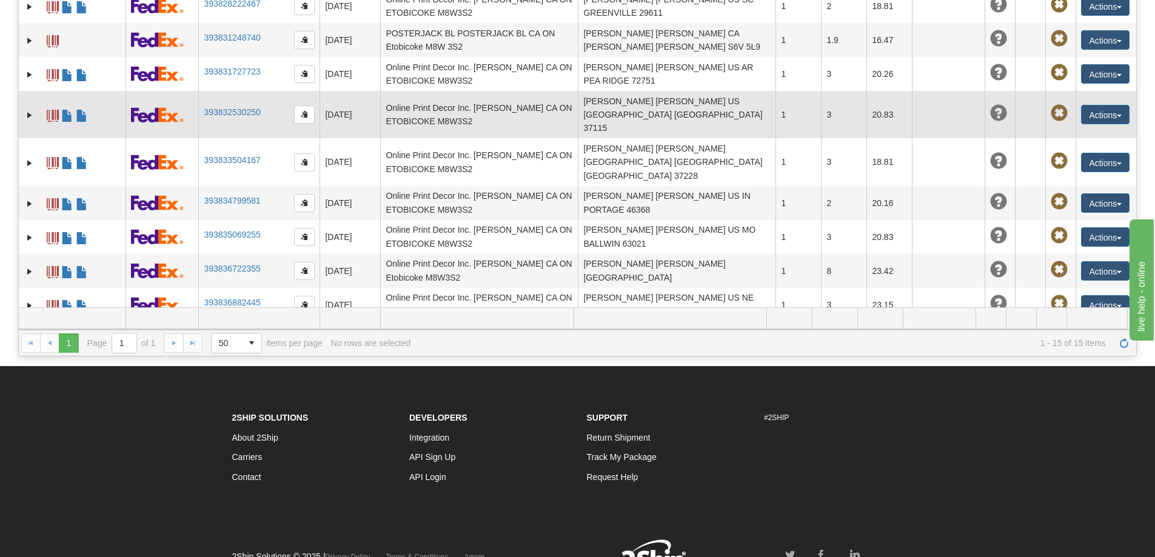
scroll to position [0, 0]
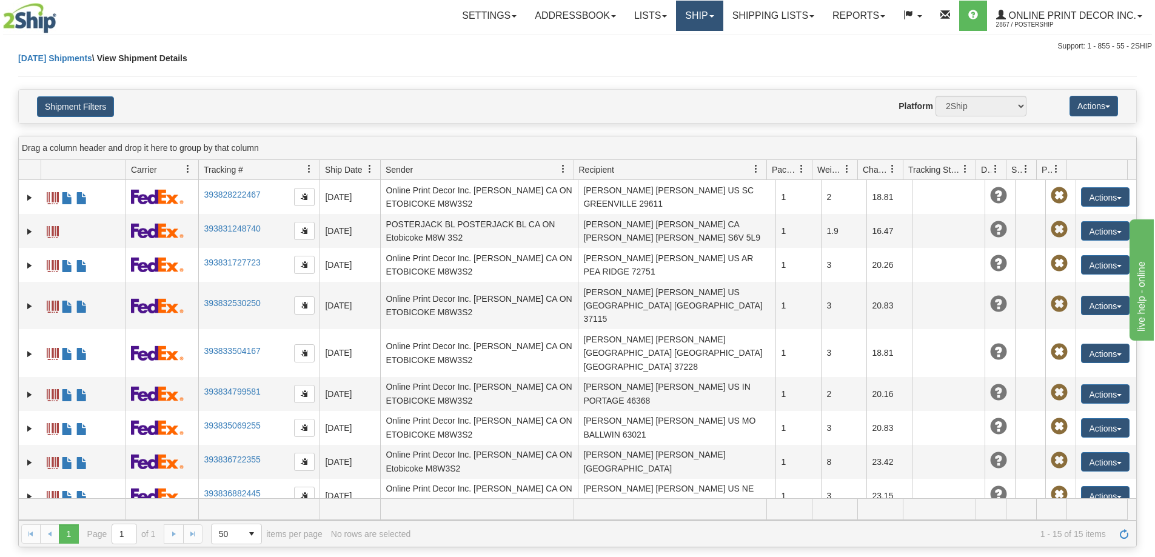
click at [703, 13] on link "Ship" at bounding box center [699, 16] width 47 height 30
click at [655, 37] on link "Ship Screen" at bounding box center [668, 43] width 110 height 16
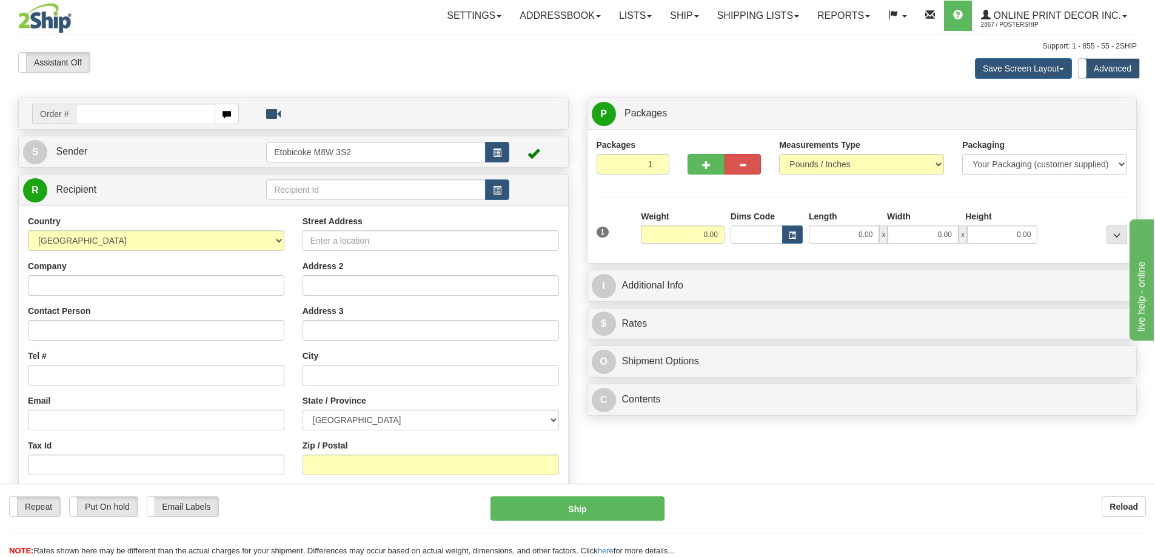
click at [113, 112] on input "text" at bounding box center [145, 114] width 139 height 21
type input "ca-424656"
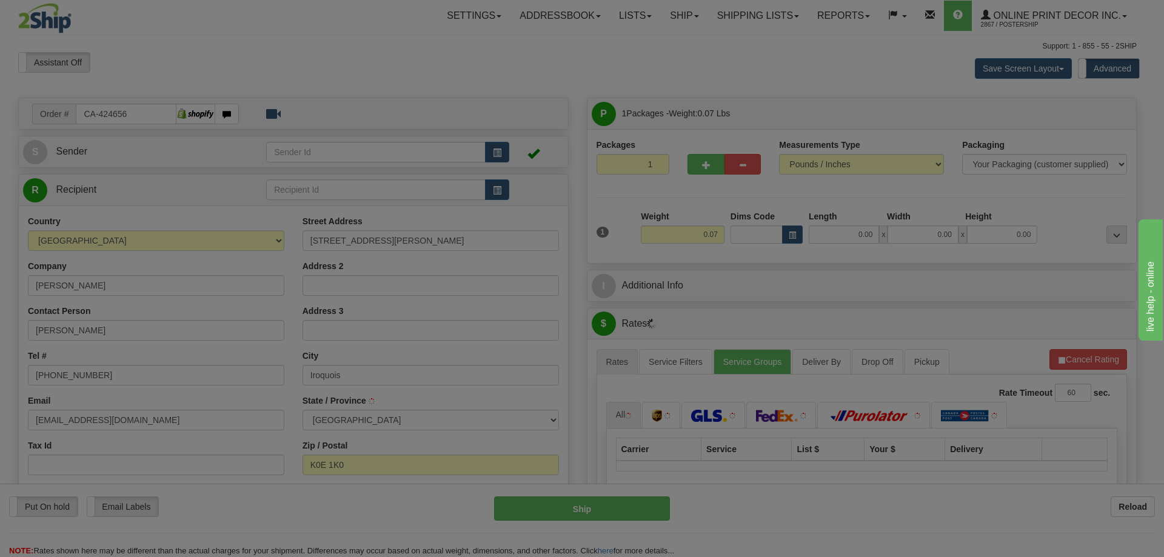
type input "IROQUOIS"
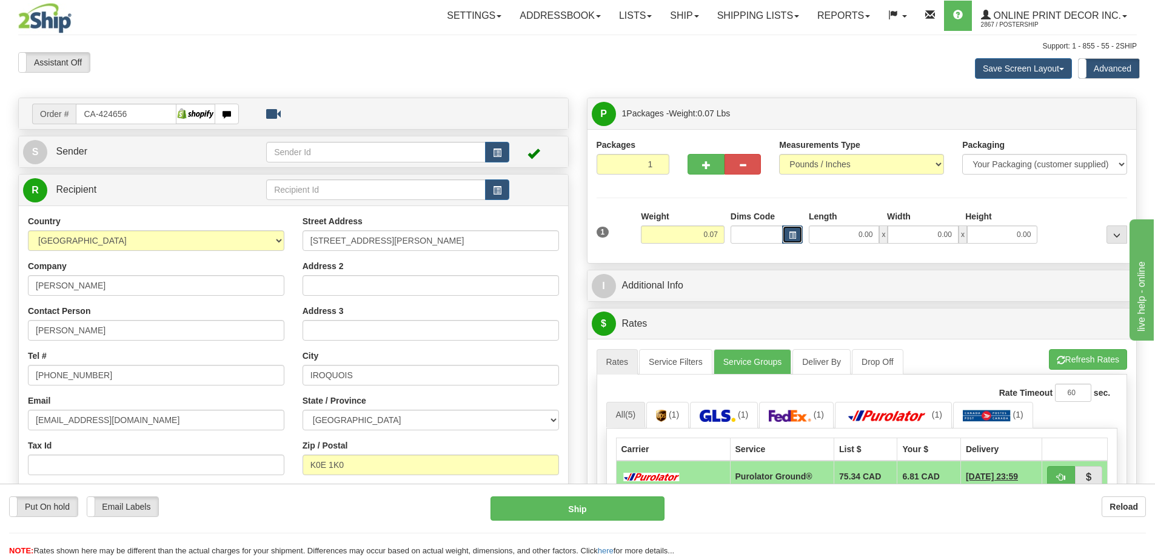
click at [793, 235] on span "button" at bounding box center [792, 235] width 7 height 7
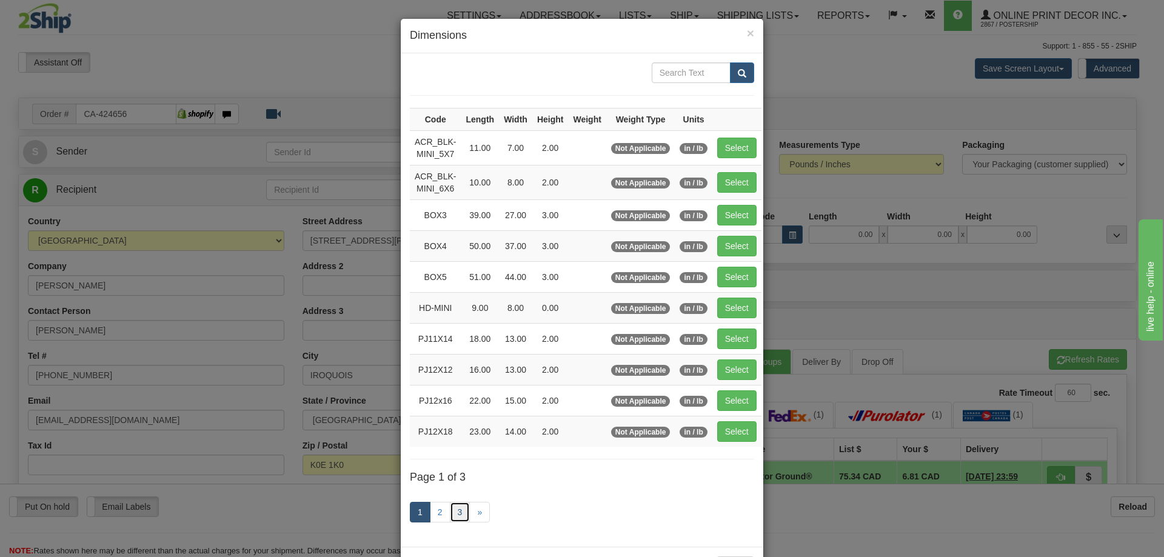
click at [450, 509] on link "3" at bounding box center [460, 512] width 21 height 21
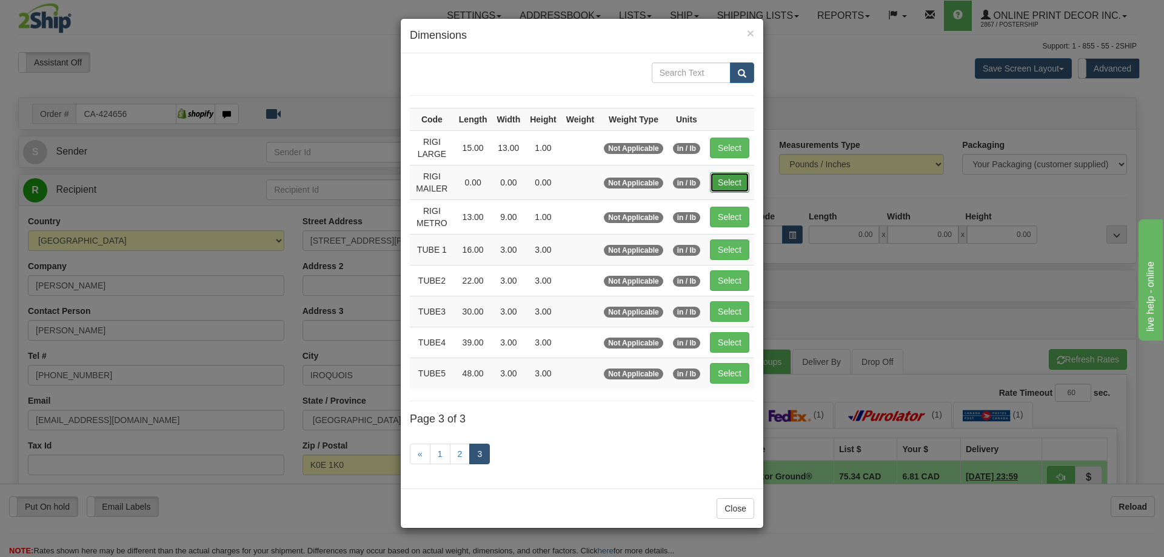
click at [717, 184] on button "Select" at bounding box center [729, 182] width 39 height 21
type input "RIGI MAILER"
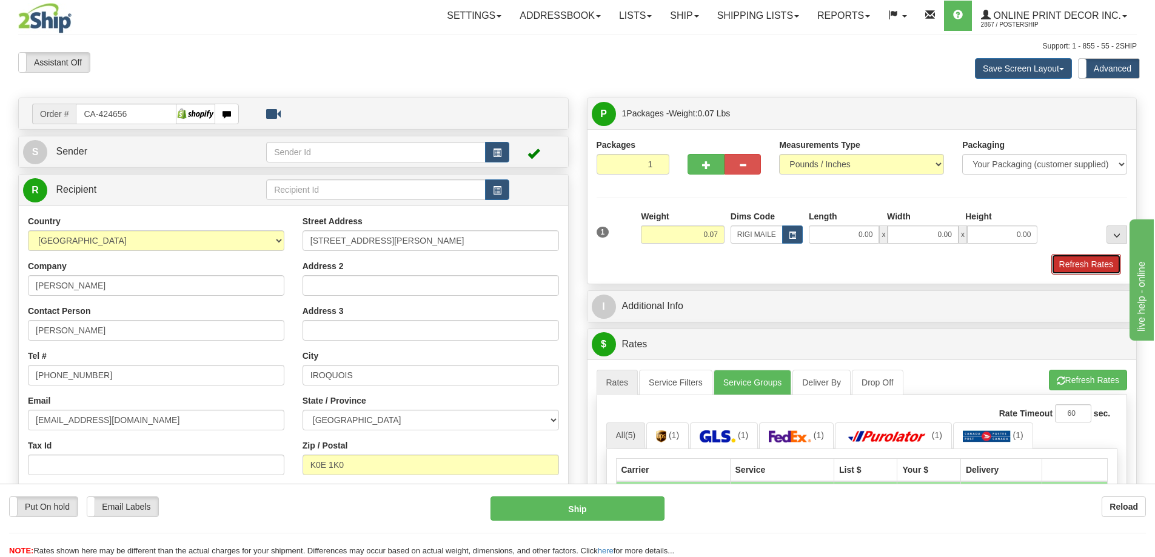
click at [1098, 265] on button "Refresh Rates" at bounding box center [1086, 264] width 70 height 21
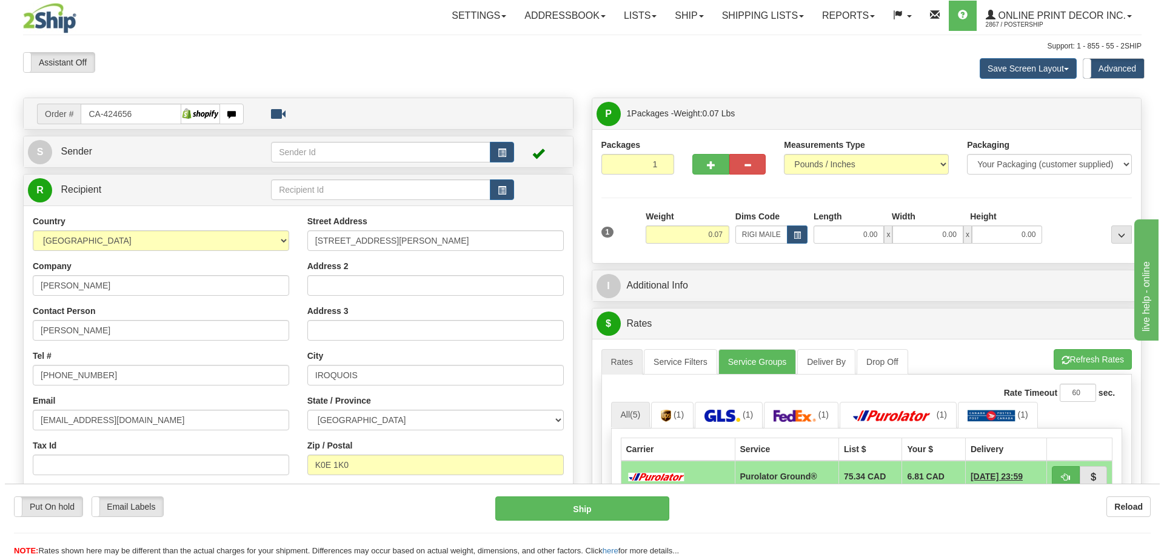
scroll to position [121, 0]
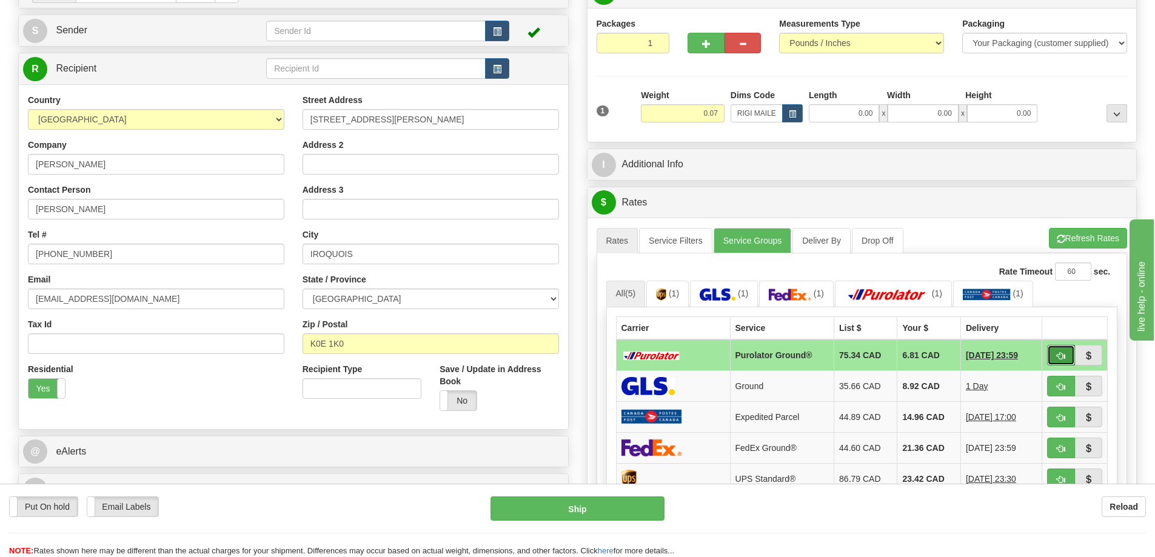
click at [1059, 356] on span "button" at bounding box center [1061, 356] width 8 height 8
type input "260"
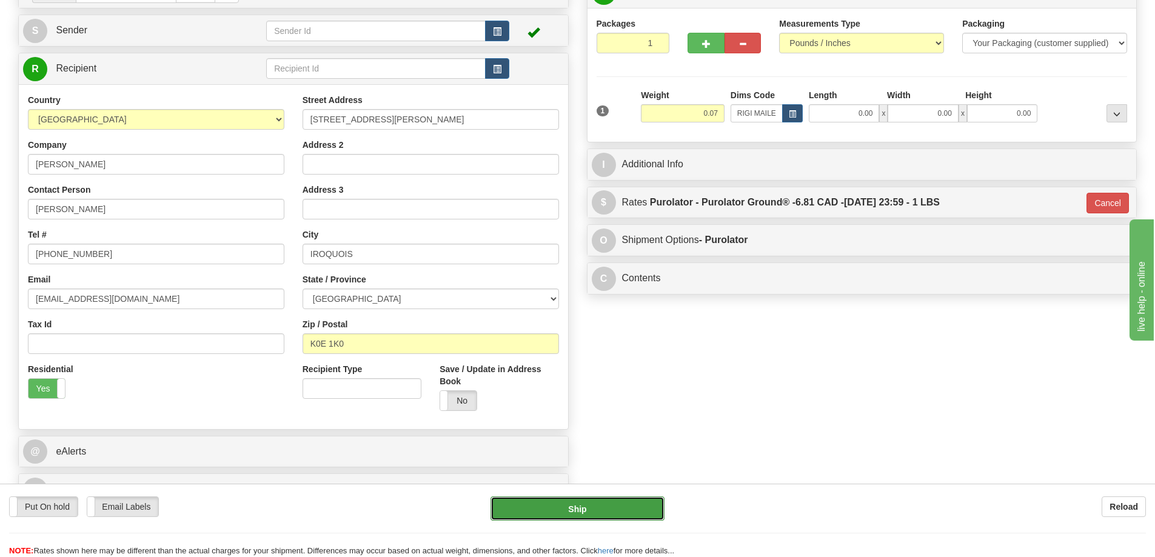
click at [612, 513] on button "Ship" at bounding box center [577, 508] width 174 height 24
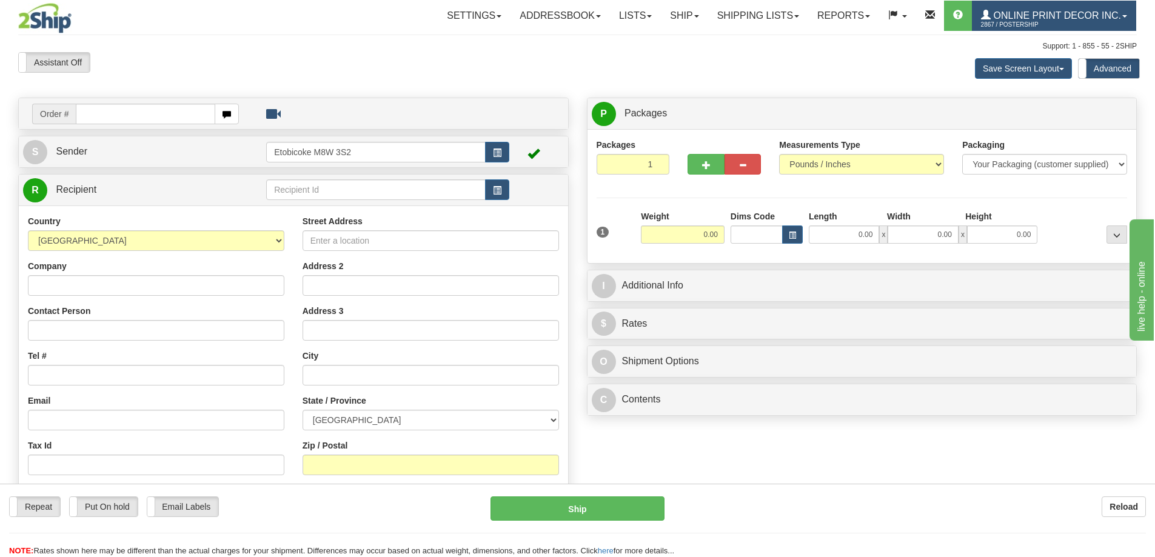
click at [1109, 9] on link "Online Print Decor Inc. 2867 / PosterShip" at bounding box center [1054, 16] width 164 height 30
click at [972, 1] on link "Online Print Decor Inc. 2867 / PosterShip" at bounding box center [1054, 16] width 164 height 30
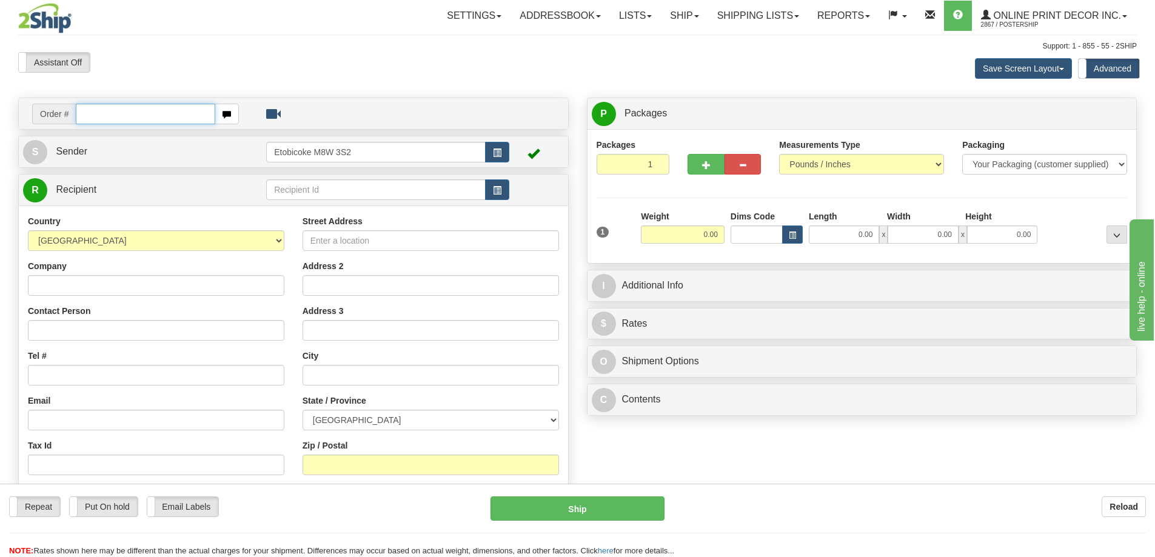
click at [113, 115] on input "text" at bounding box center [145, 114] width 139 height 21
type input "ca-424686"
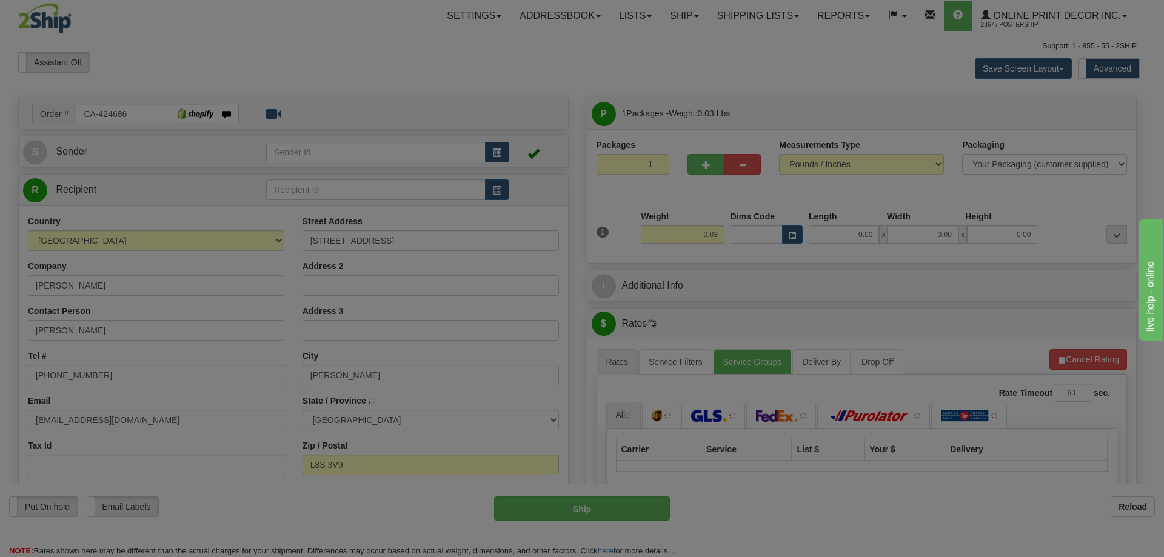
type input "HAMILTON"
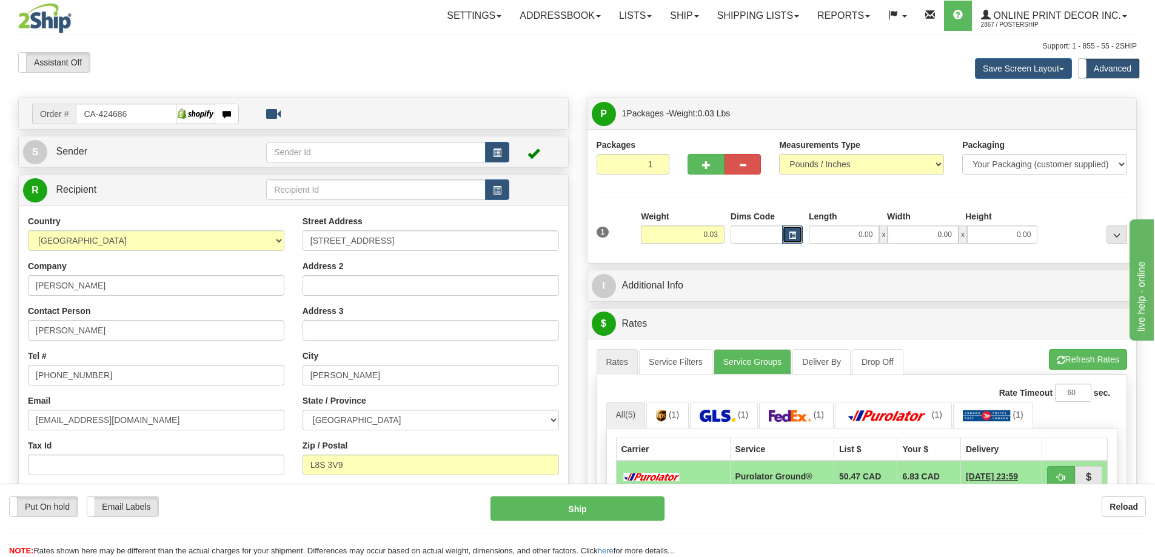
click at [788, 232] on button "button" at bounding box center [792, 234] width 21 height 18
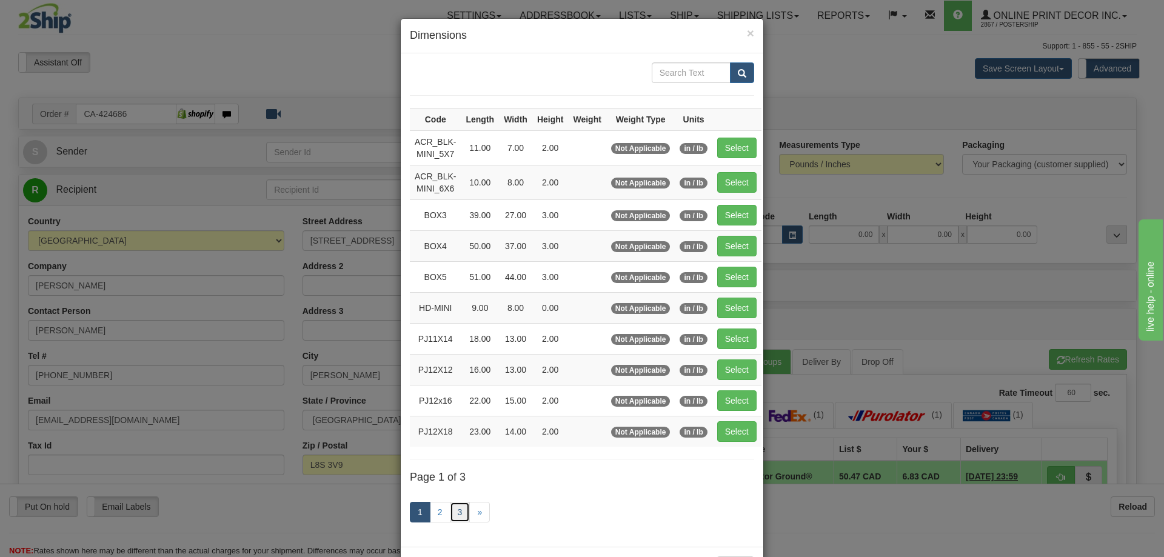
click at [450, 511] on link "3" at bounding box center [460, 512] width 21 height 21
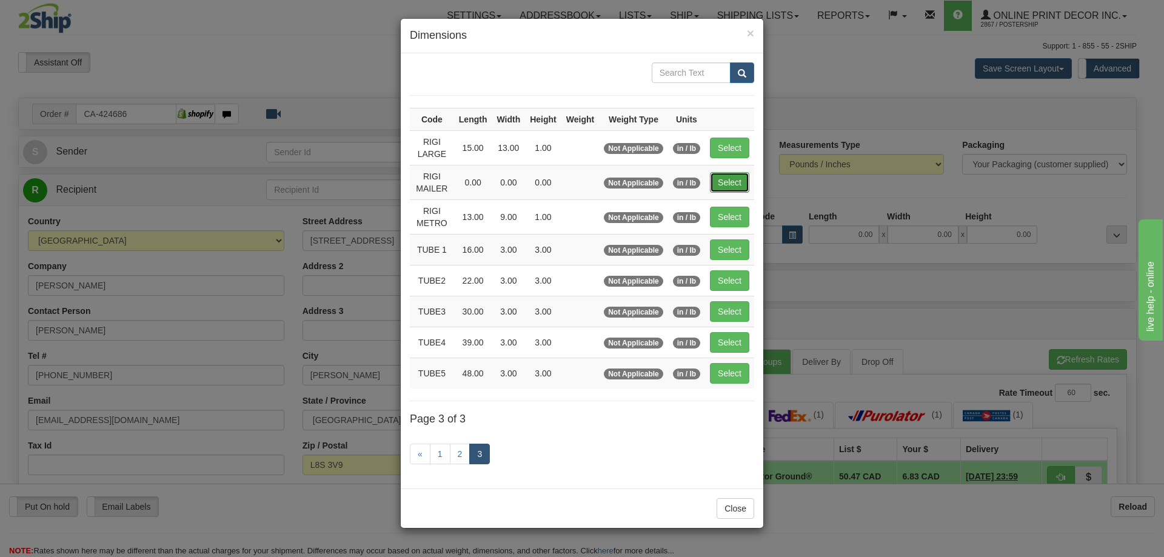
click at [721, 182] on button "Select" at bounding box center [729, 182] width 39 height 21
type input "RIGI MAILER"
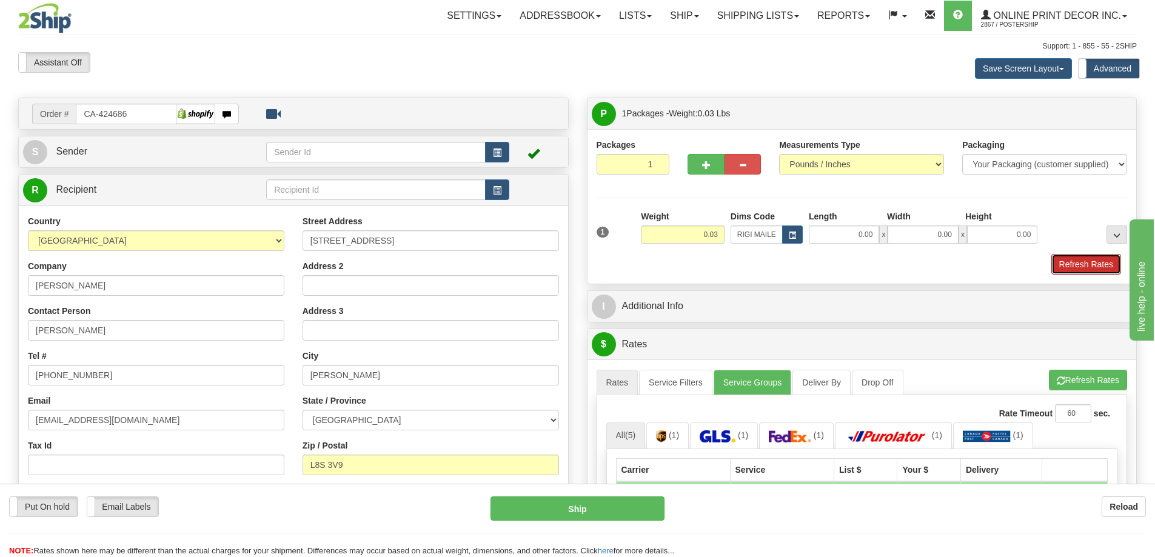
click at [1085, 262] on button "Refresh Rates" at bounding box center [1086, 264] width 70 height 21
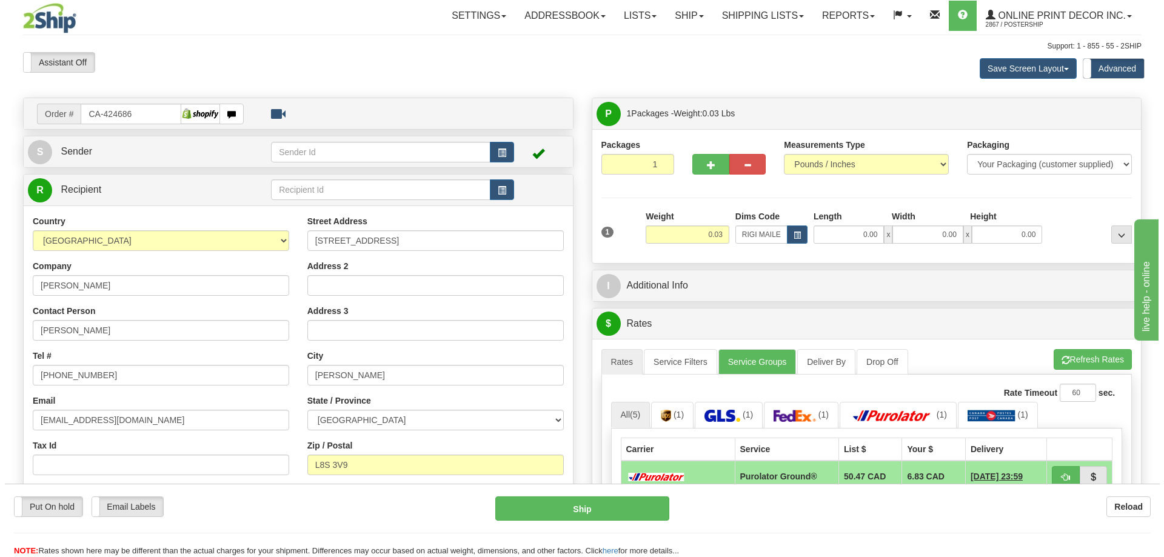
scroll to position [121, 0]
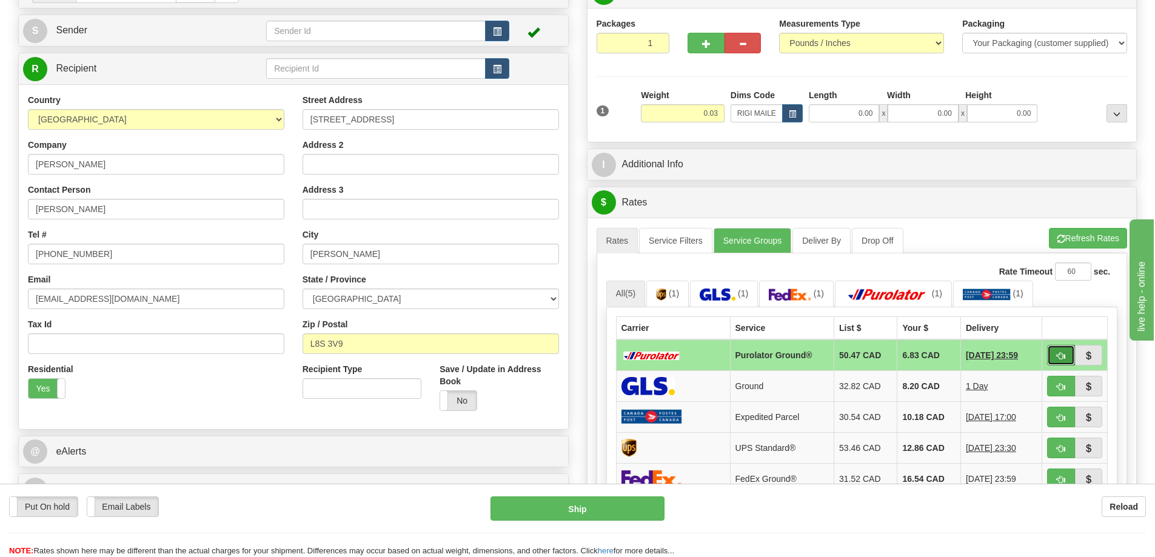
click at [1066, 349] on button "button" at bounding box center [1061, 355] width 28 height 21
type input "260"
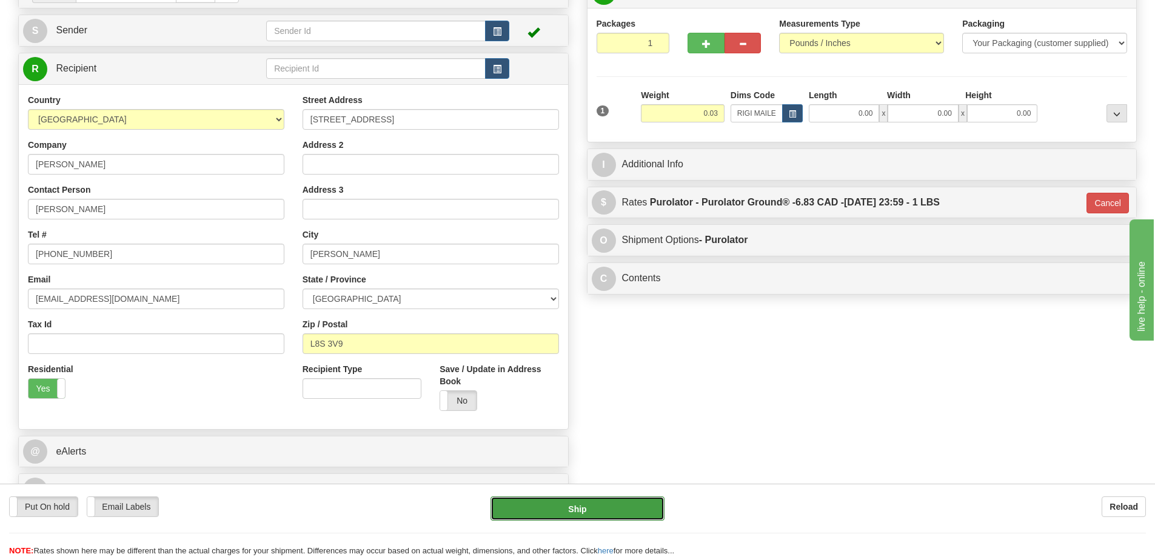
click at [593, 508] on button "Ship" at bounding box center [577, 508] width 174 height 24
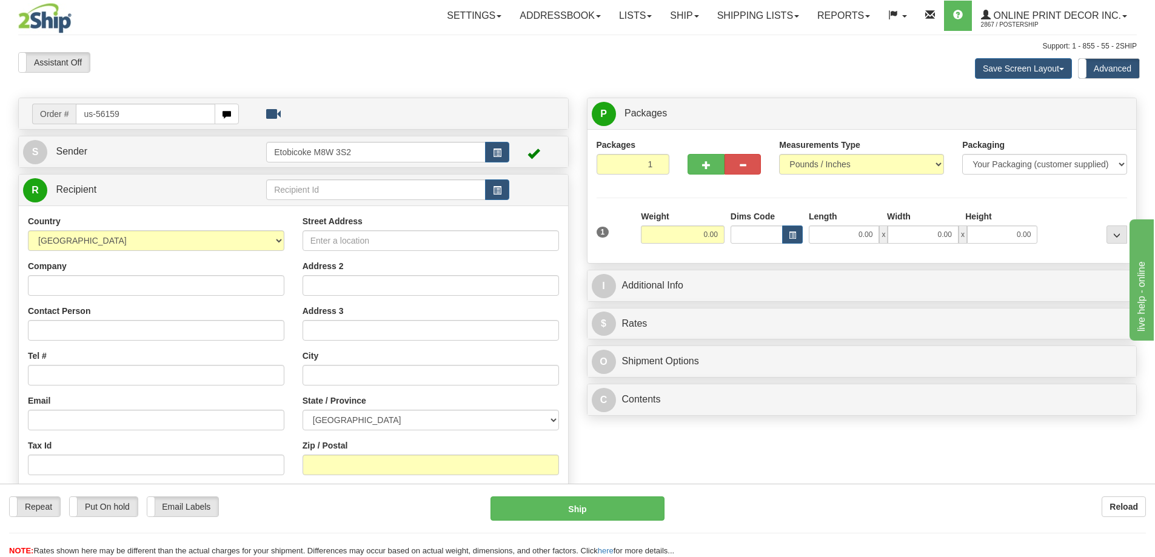
type input "us-56159"
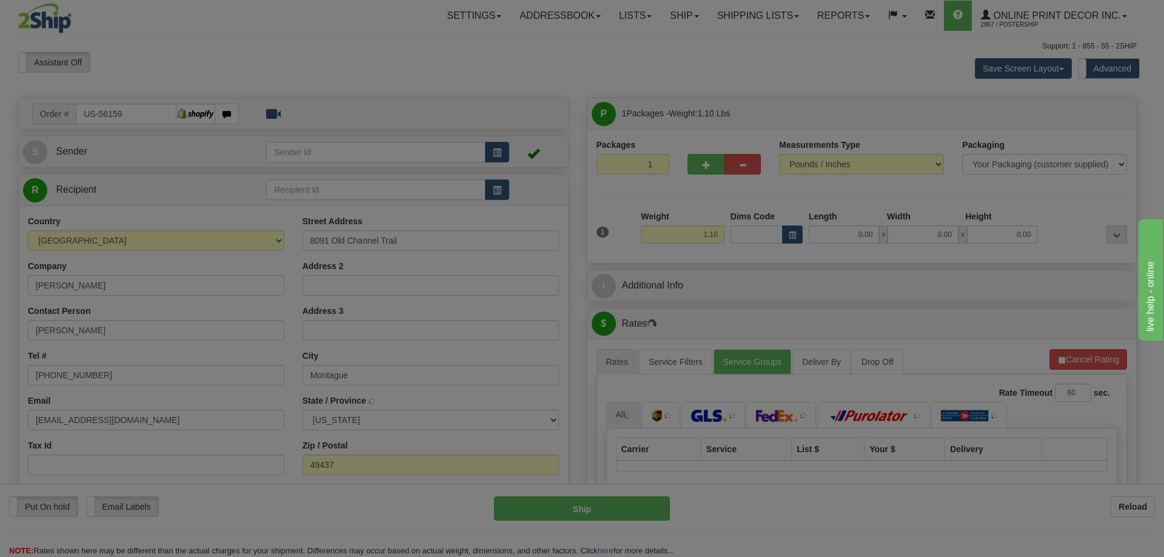
type input "MONTAGUE"
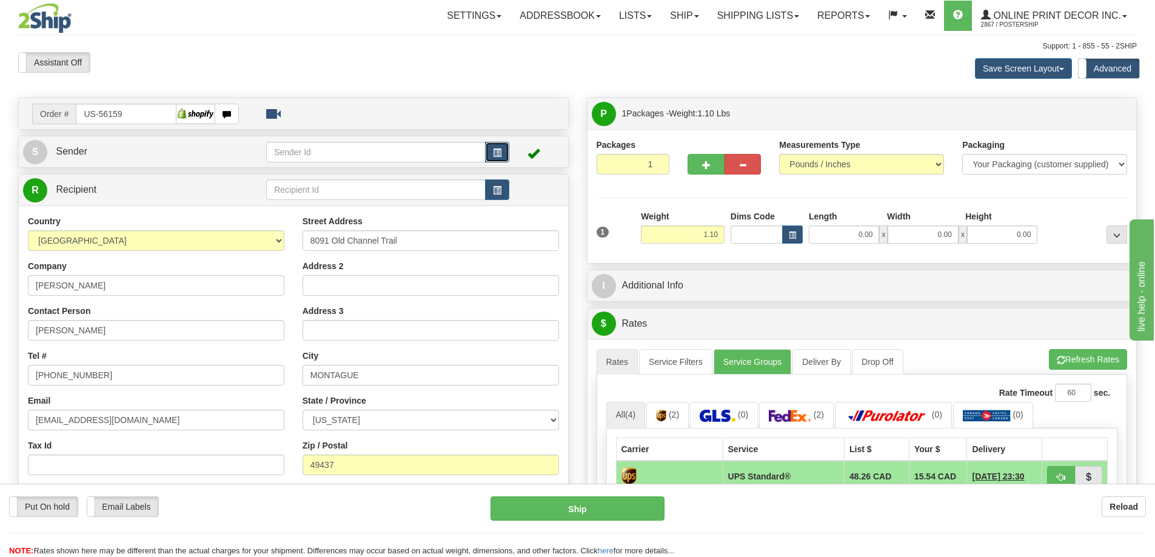
click at [492, 148] on button "button" at bounding box center [497, 152] width 24 height 21
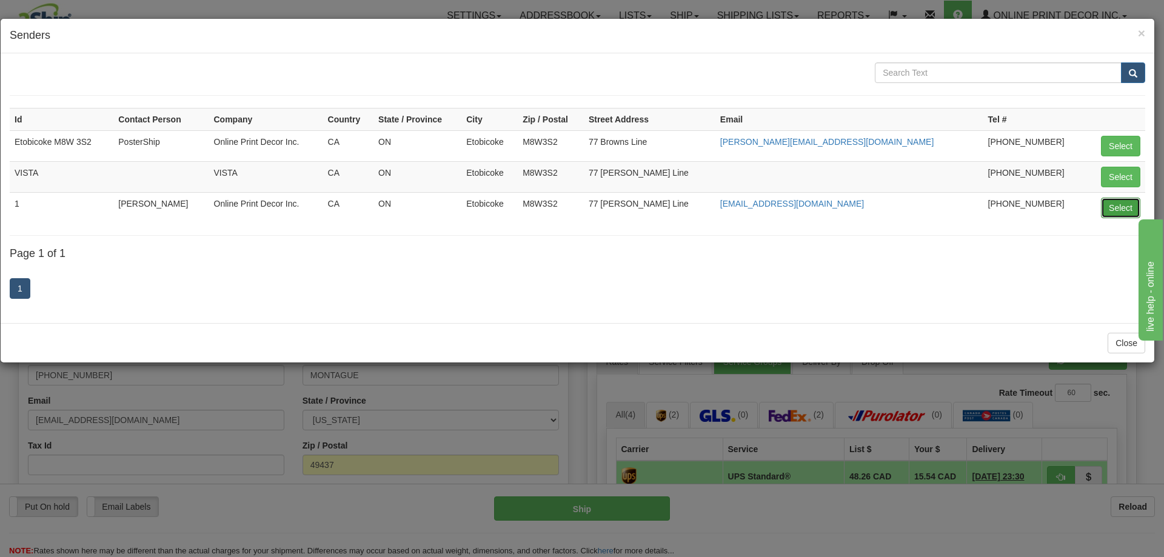
click at [1127, 207] on button "Select" at bounding box center [1120, 208] width 39 height 21
type input "1"
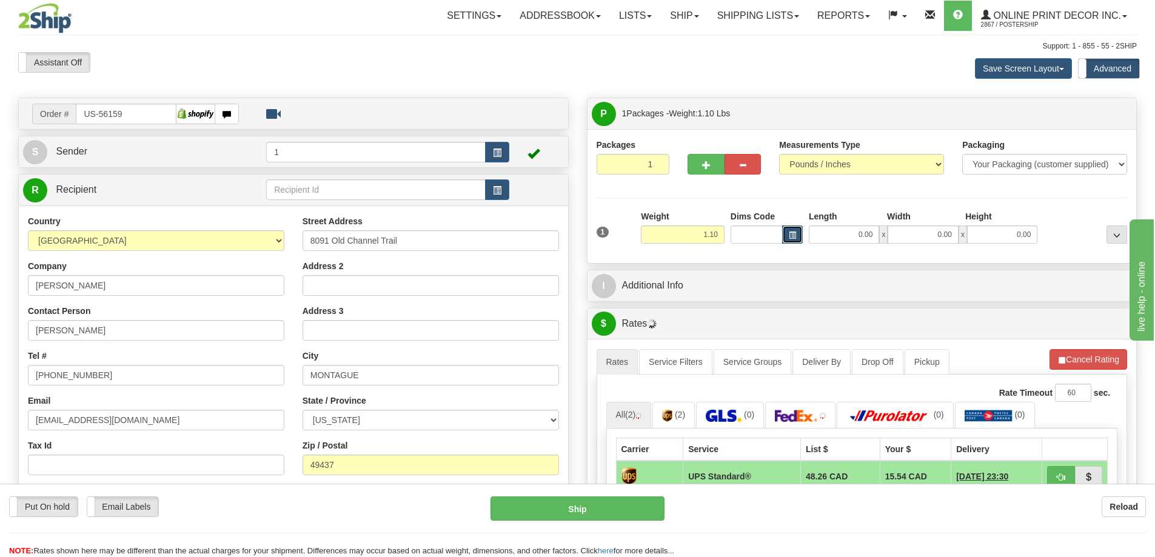
click at [790, 236] on span "button" at bounding box center [792, 235] width 7 height 7
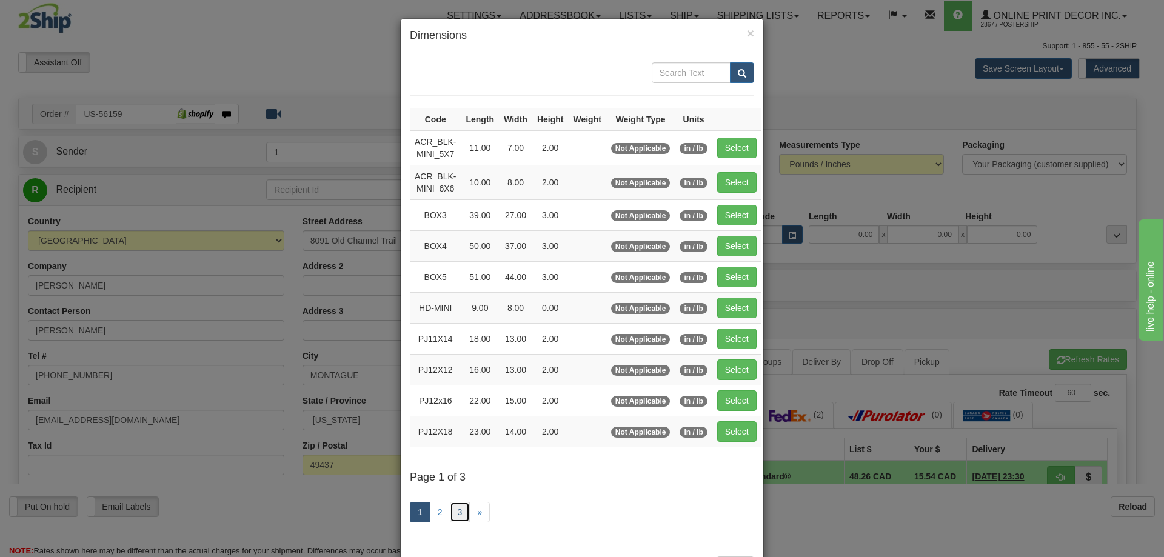
click at [455, 510] on link "3" at bounding box center [460, 512] width 21 height 21
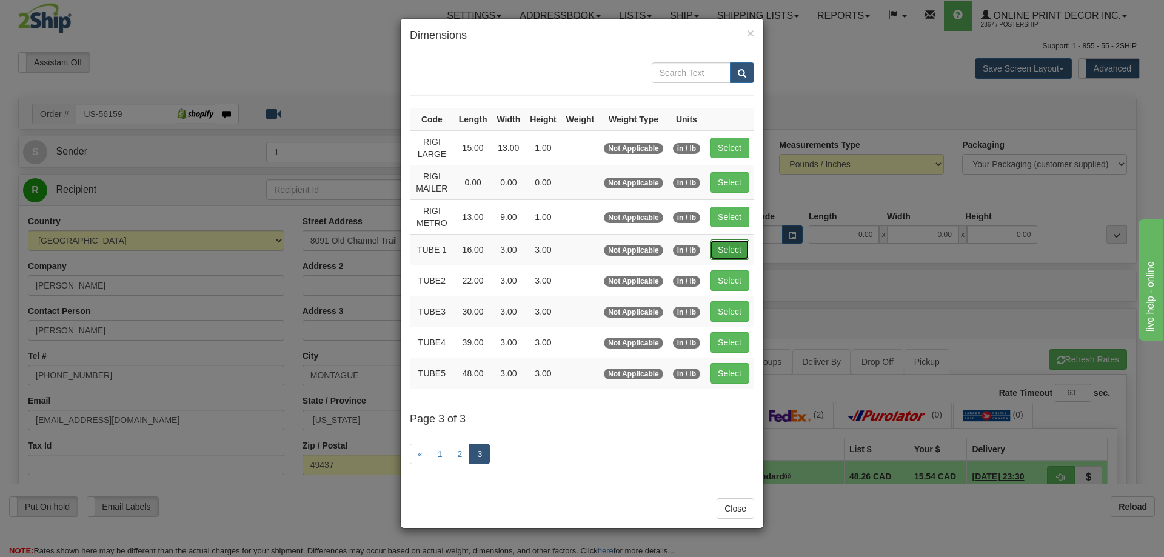
click at [743, 247] on button "Select" at bounding box center [729, 249] width 39 height 21
type input "TUBE 1"
type input "16.00"
type input "3.00"
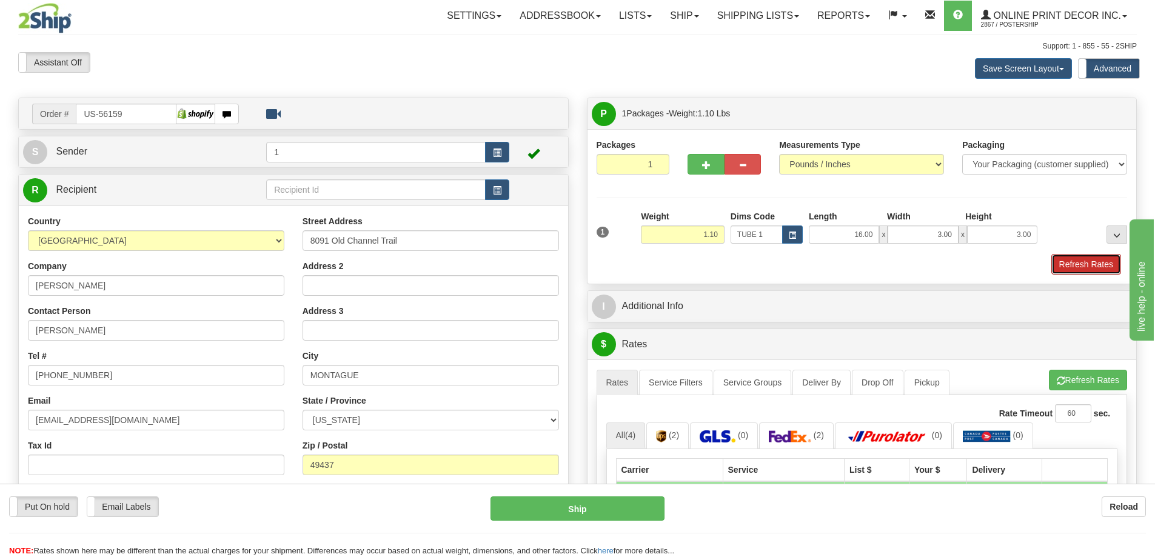
click at [1081, 258] on button "Refresh Rates" at bounding box center [1086, 264] width 70 height 21
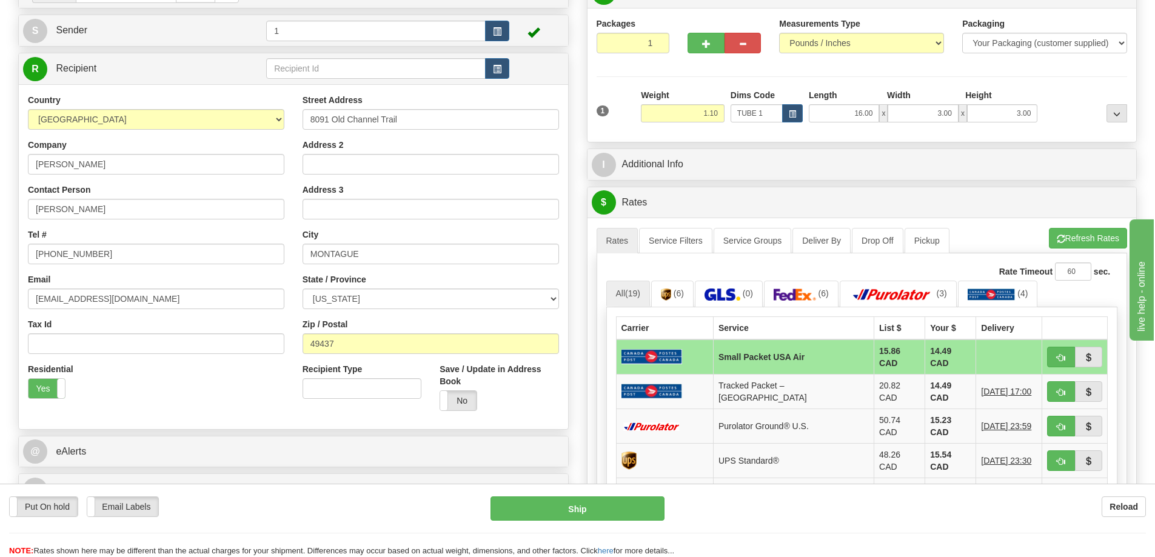
scroll to position [242, 0]
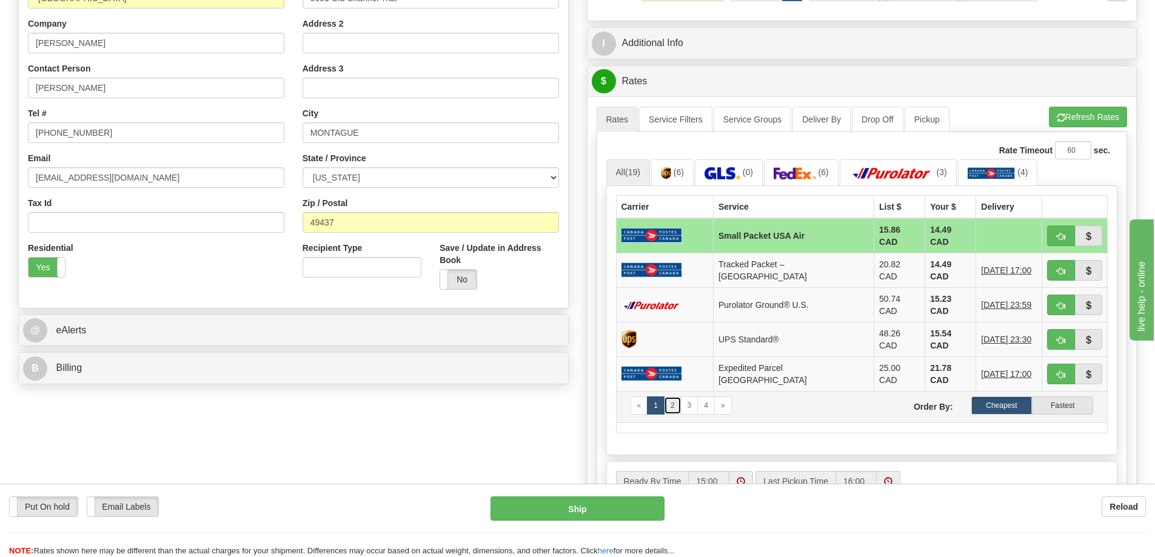
click at [670, 396] on link "2" at bounding box center [673, 405] width 18 height 18
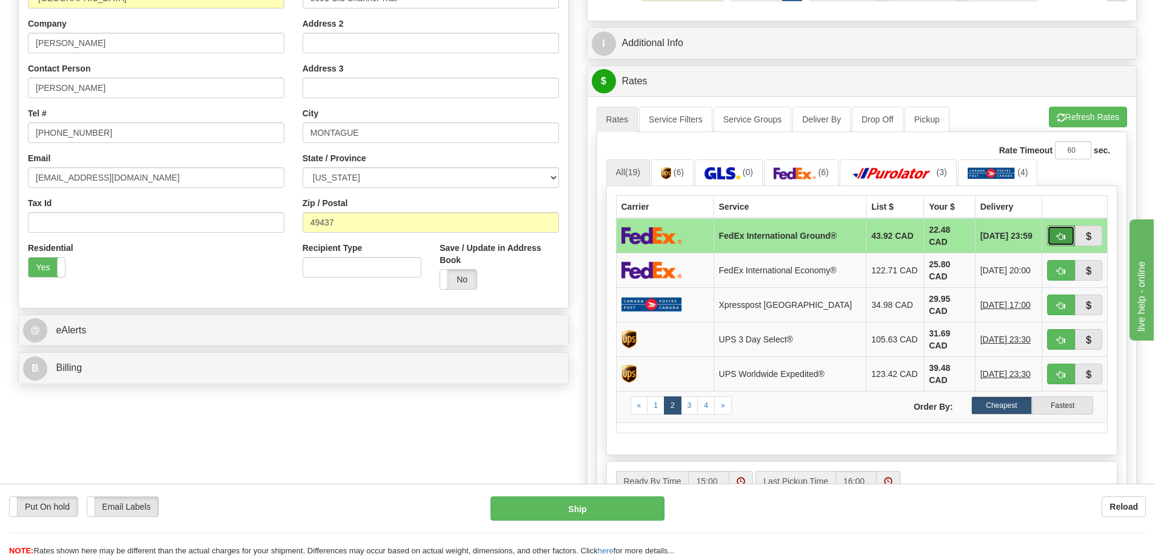
click at [1053, 235] on button "button" at bounding box center [1061, 235] width 28 height 21
type input "92"
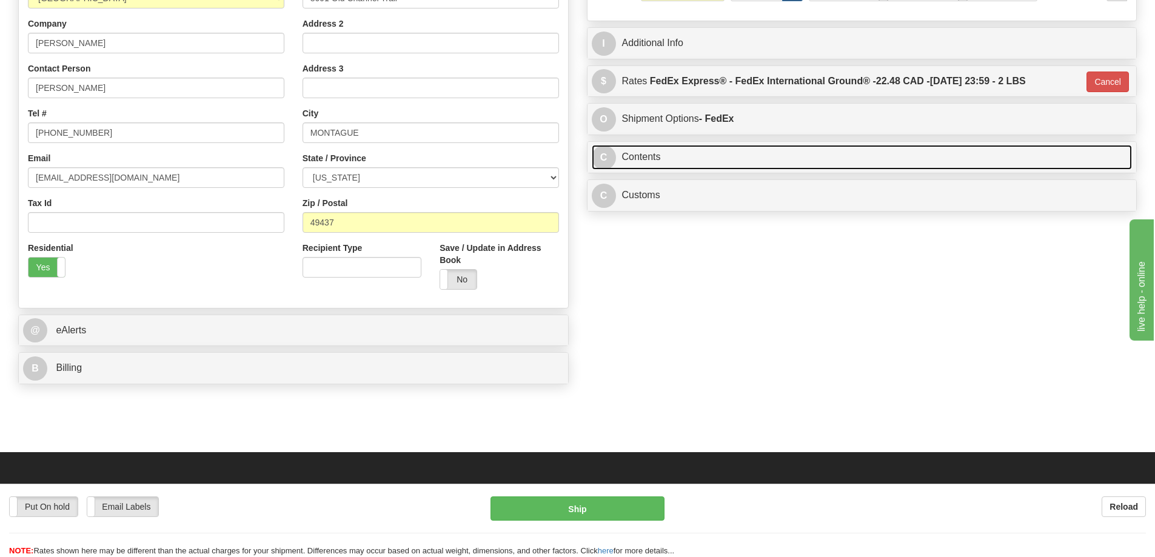
click at [698, 156] on link "C Contents" at bounding box center [862, 157] width 541 height 25
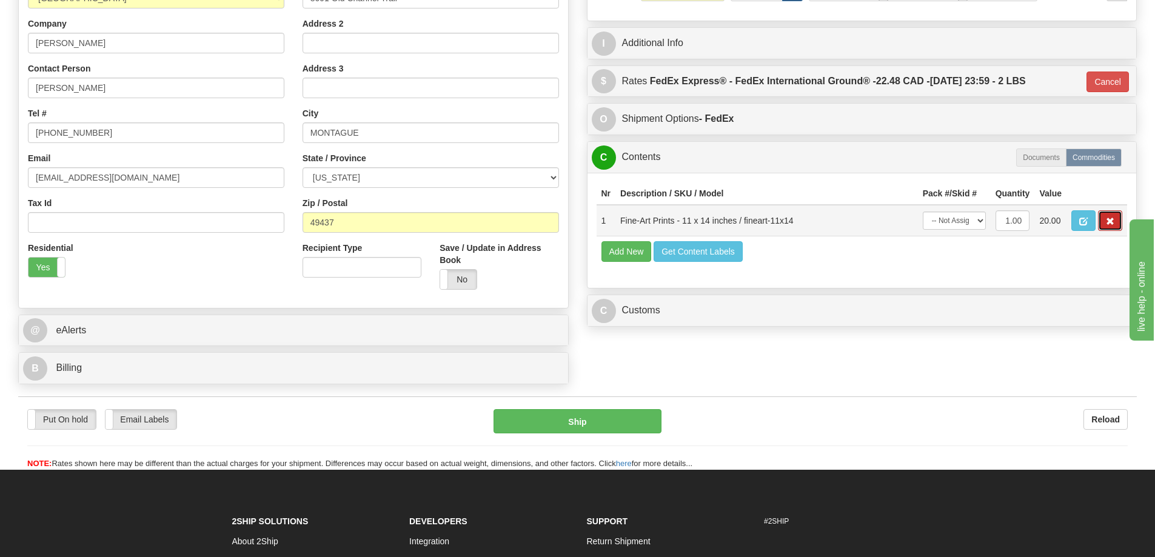
click at [1110, 221] on span "button" at bounding box center [1110, 222] width 8 height 8
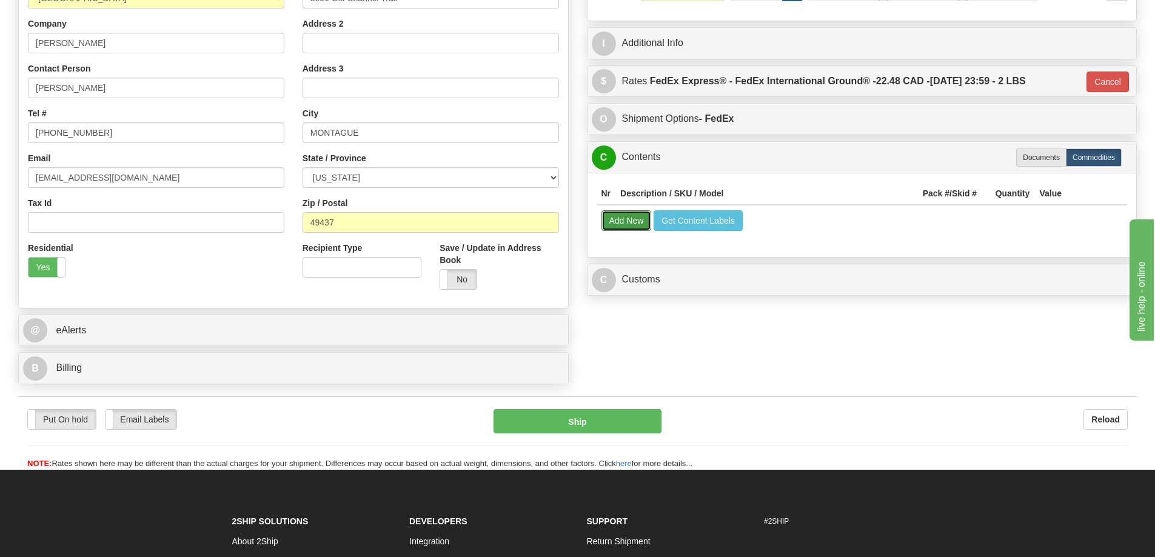
click at [624, 225] on button "Add New" at bounding box center [626, 220] width 50 height 21
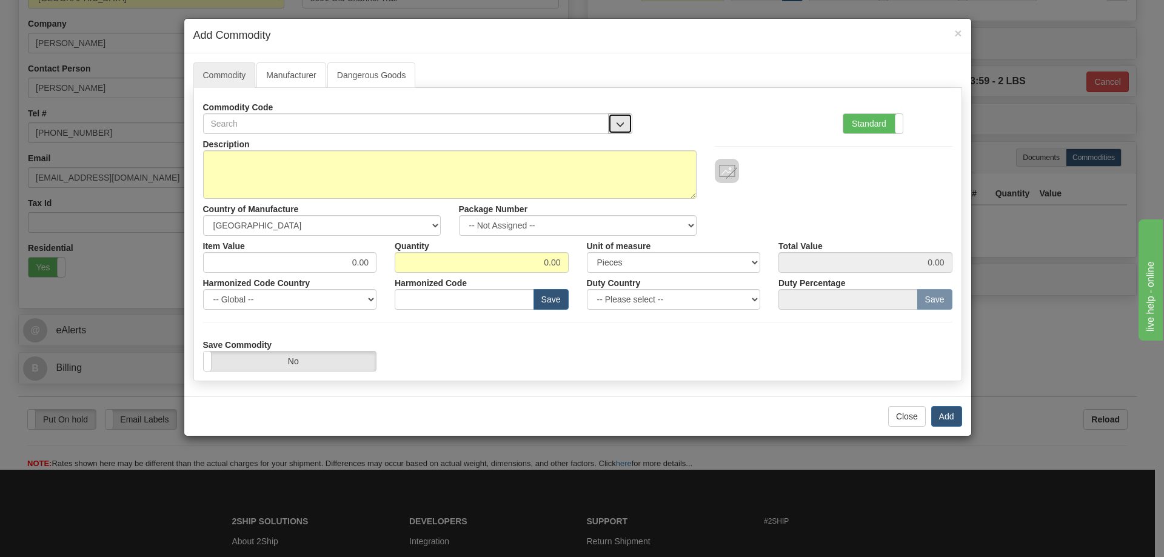
click at [615, 120] on button "button" at bounding box center [620, 123] width 24 height 21
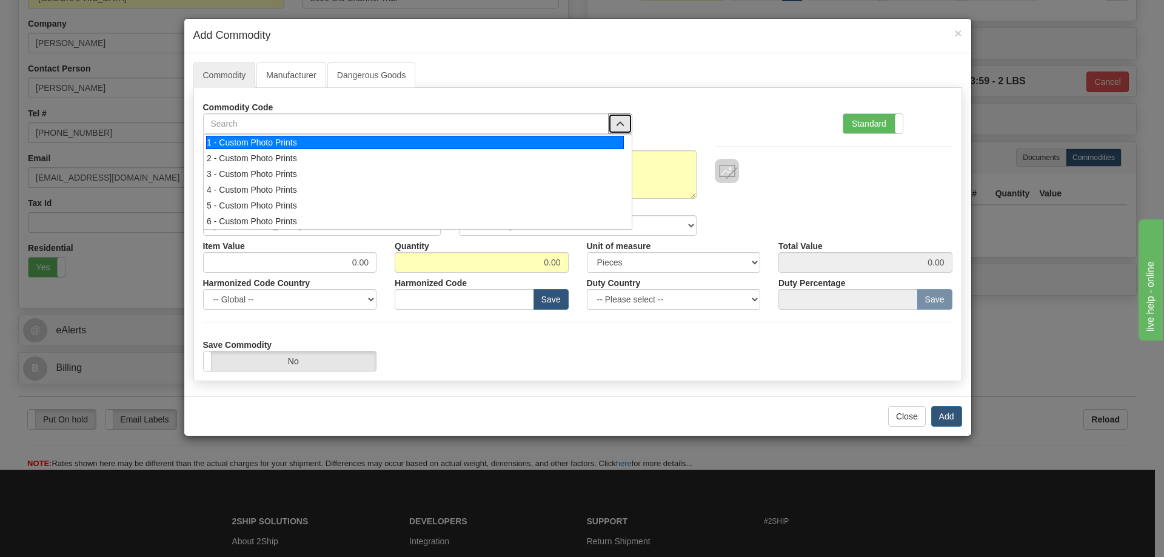
click at [598, 142] on div "1 - Custom Photo Prints" at bounding box center [415, 142] width 418 height 13
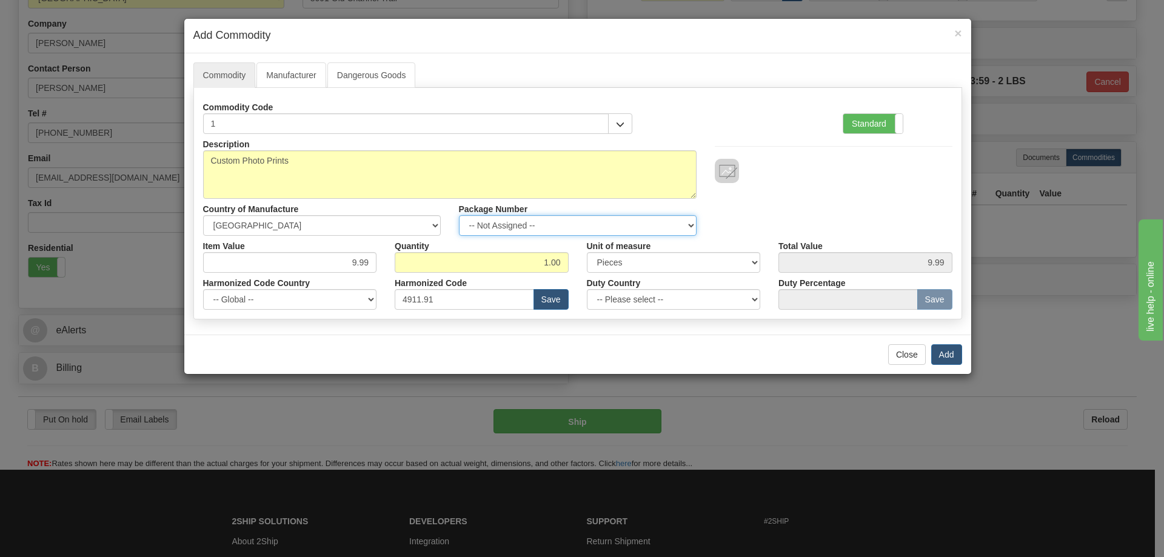
click at [681, 224] on select "-- Not Assigned -- Item 1" at bounding box center [578, 225] width 238 height 21
select select "0"
click at [459, 215] on select "-- Not Assigned -- Item 1" at bounding box center [578, 225] width 238 height 21
click at [940, 350] on button "Add" at bounding box center [946, 354] width 31 height 21
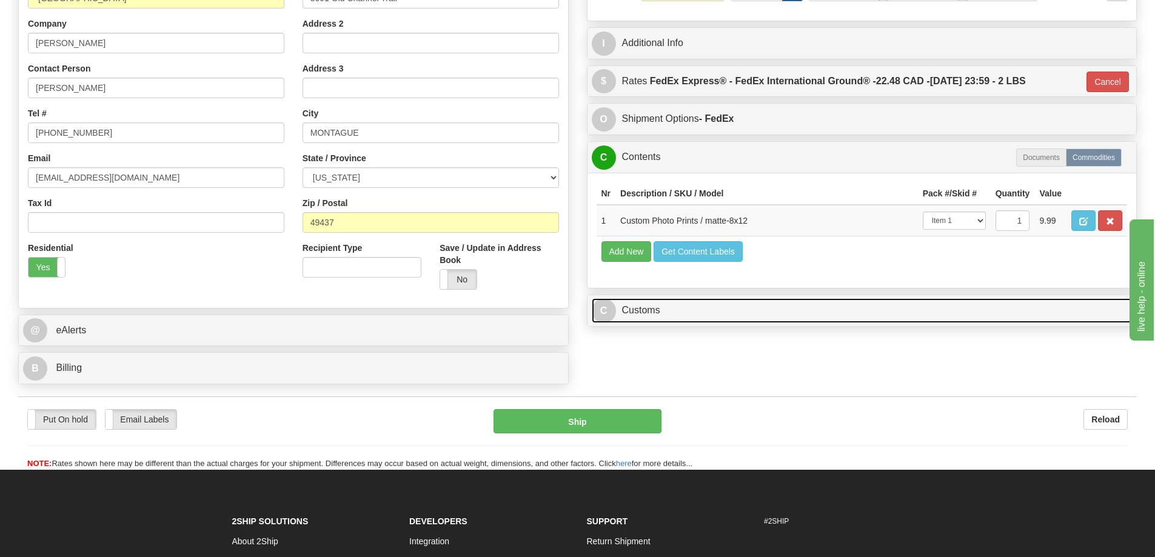
click at [1046, 313] on link "C Customs" at bounding box center [862, 310] width 541 height 25
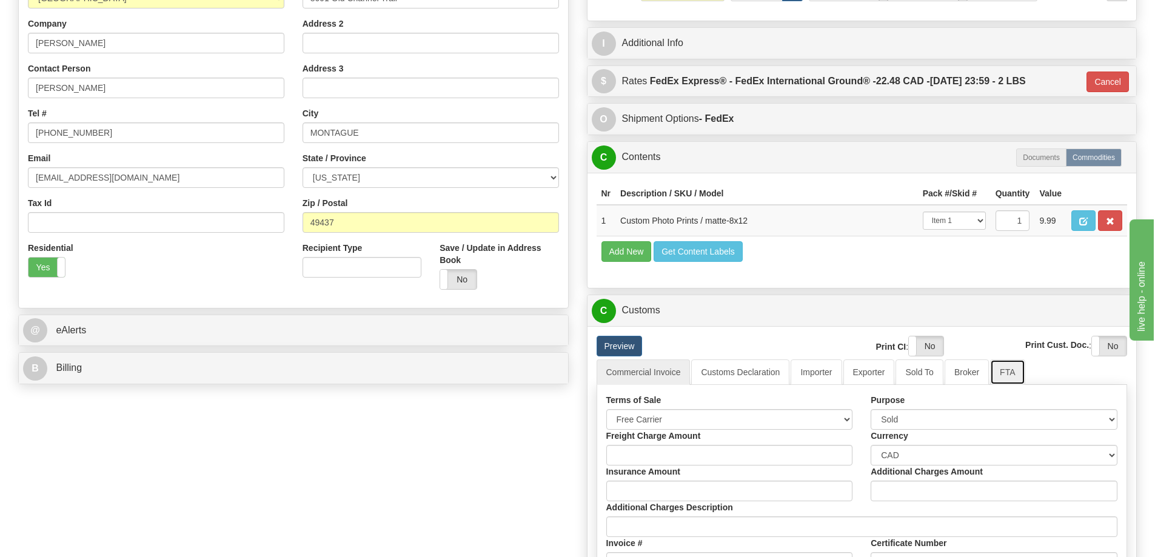
click at [1004, 373] on link "FTA" at bounding box center [1007, 371] width 35 height 25
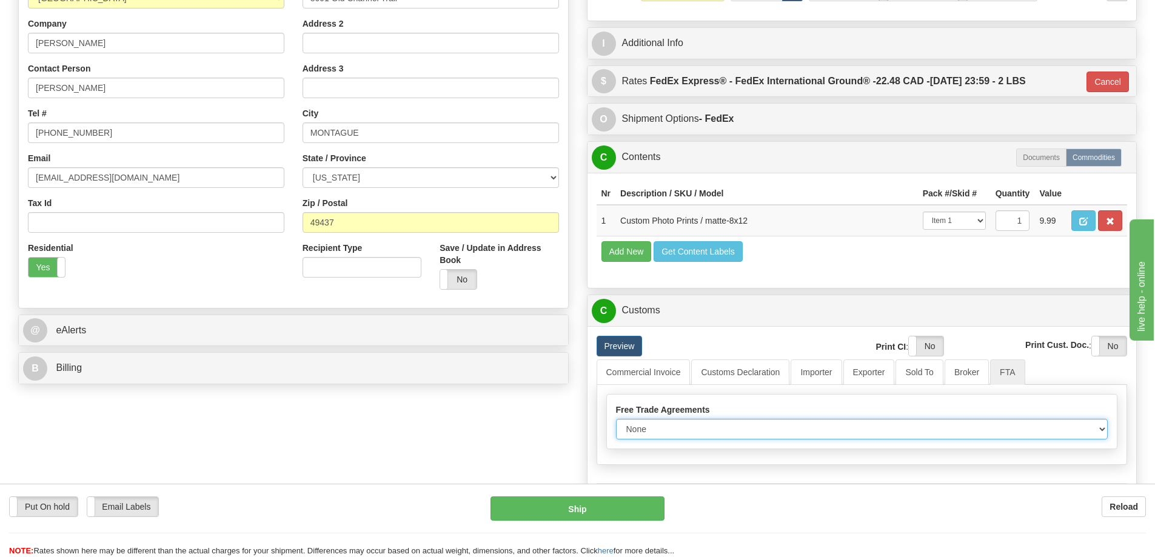
drag, startPoint x: 1081, startPoint y: 432, endPoint x: 1077, endPoint y: 427, distance: 6.9
click at [1081, 432] on select "None Other USMCA CETA CUKTCA" at bounding box center [862, 429] width 492 height 21
select select "1"
click at [616, 423] on select "None Other USMCA CETA CUKTCA" at bounding box center [862, 429] width 492 height 21
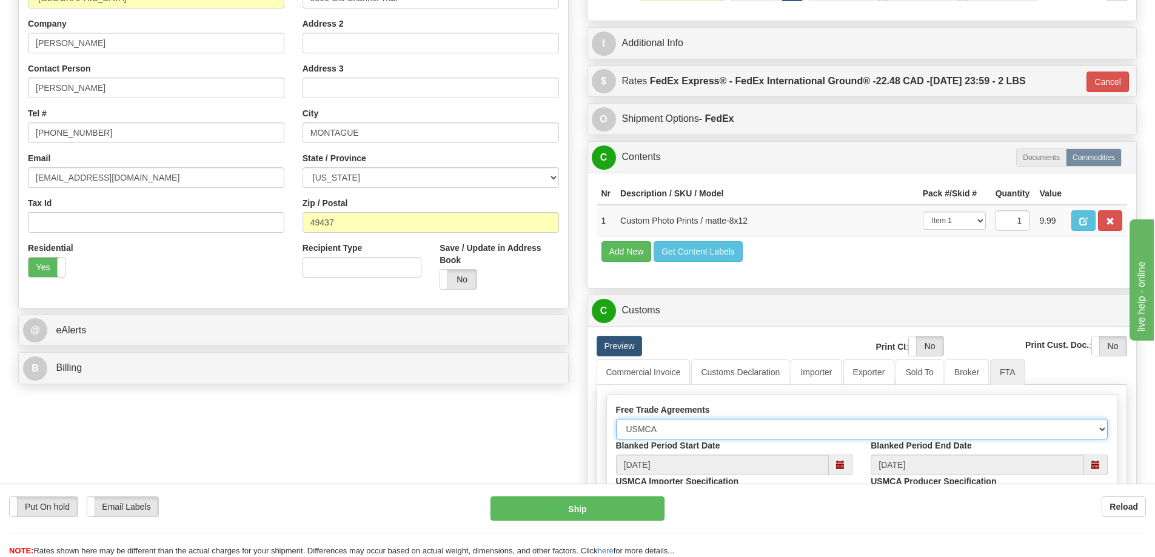
scroll to position [424, 0]
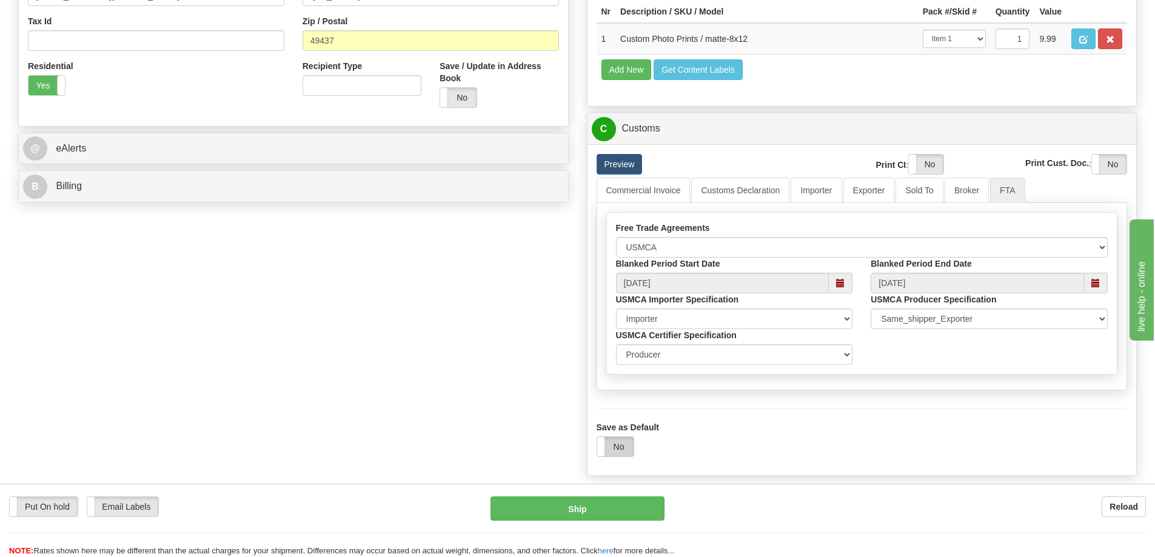
click at [615, 449] on label "No" at bounding box center [615, 446] width 36 height 19
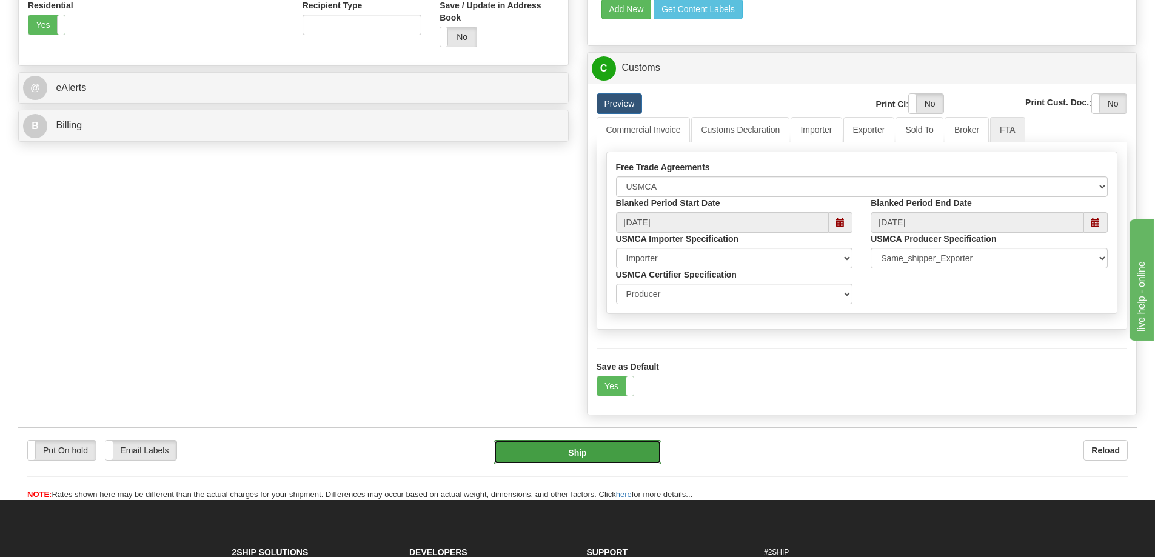
click at [611, 453] on button "Ship" at bounding box center [577, 452] width 168 height 24
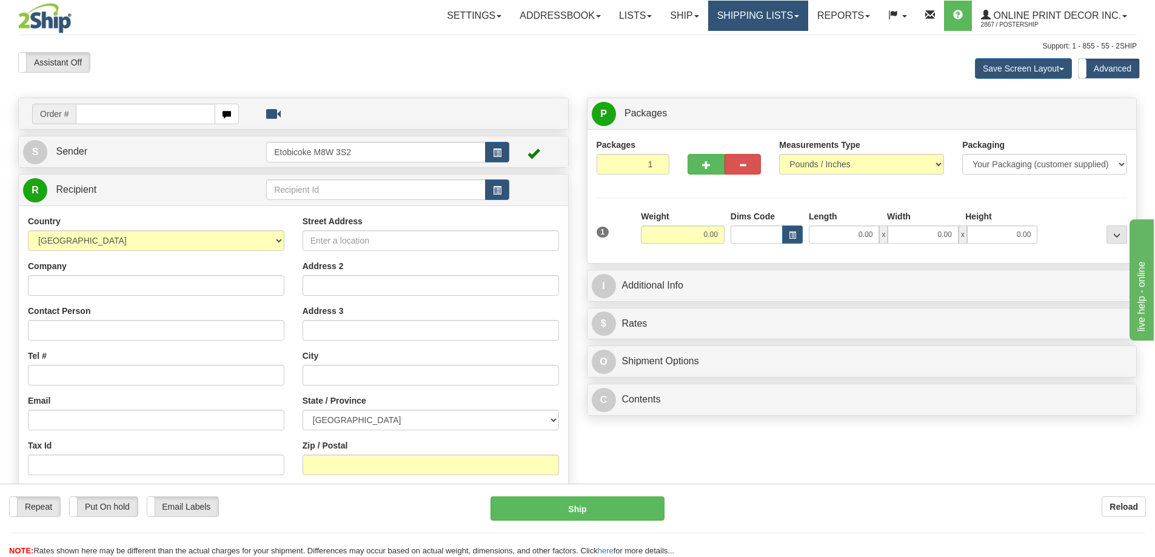
click at [763, 12] on link "Shipping lists" at bounding box center [758, 16] width 100 height 30
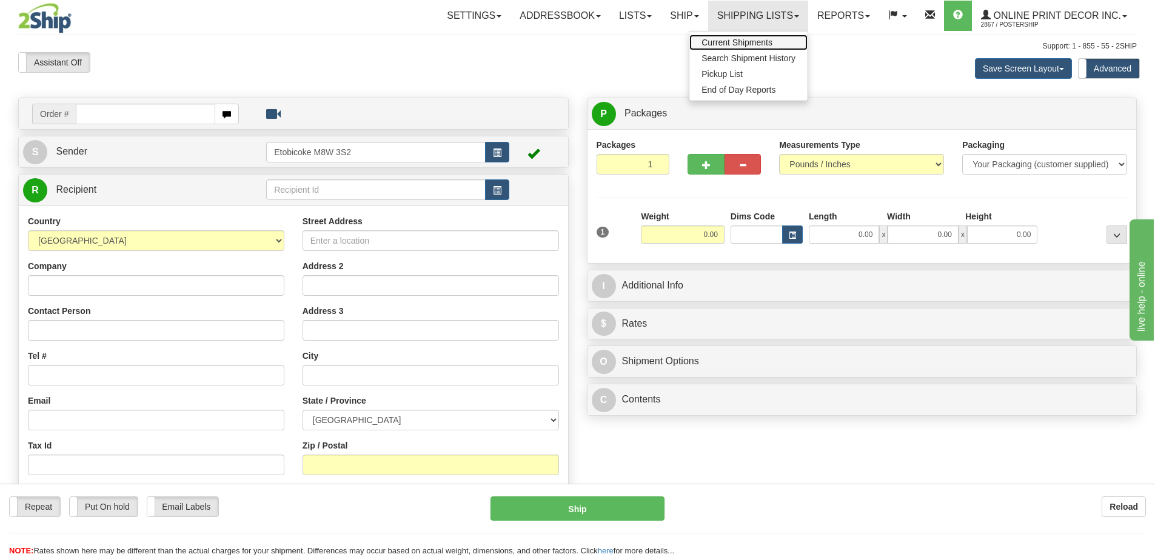
click at [745, 42] on span "Current Shipments" at bounding box center [736, 43] width 71 height 10
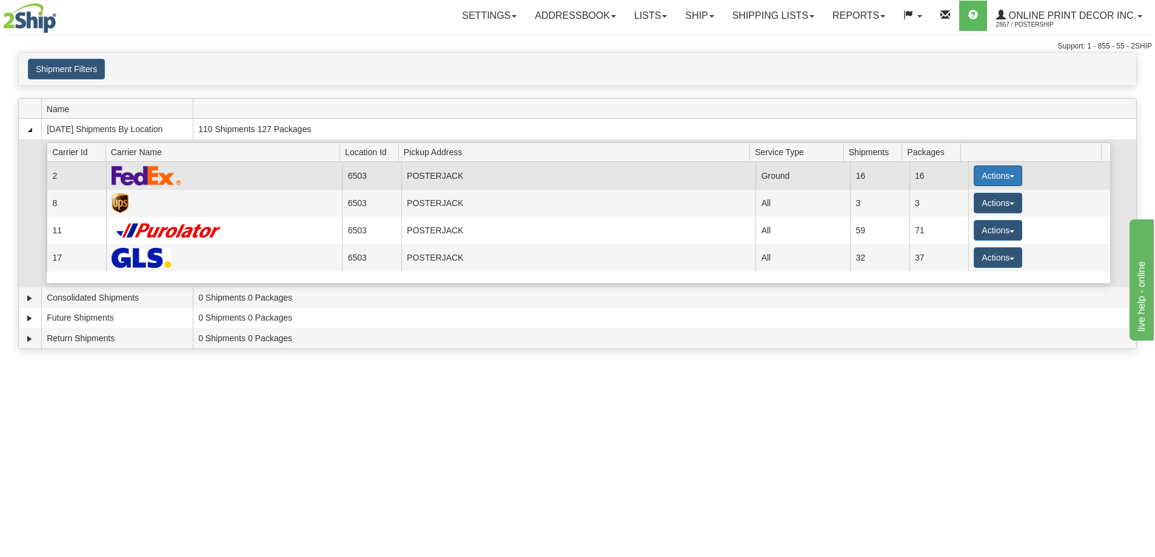
click at [984, 174] on button "Actions" at bounding box center [997, 175] width 48 height 21
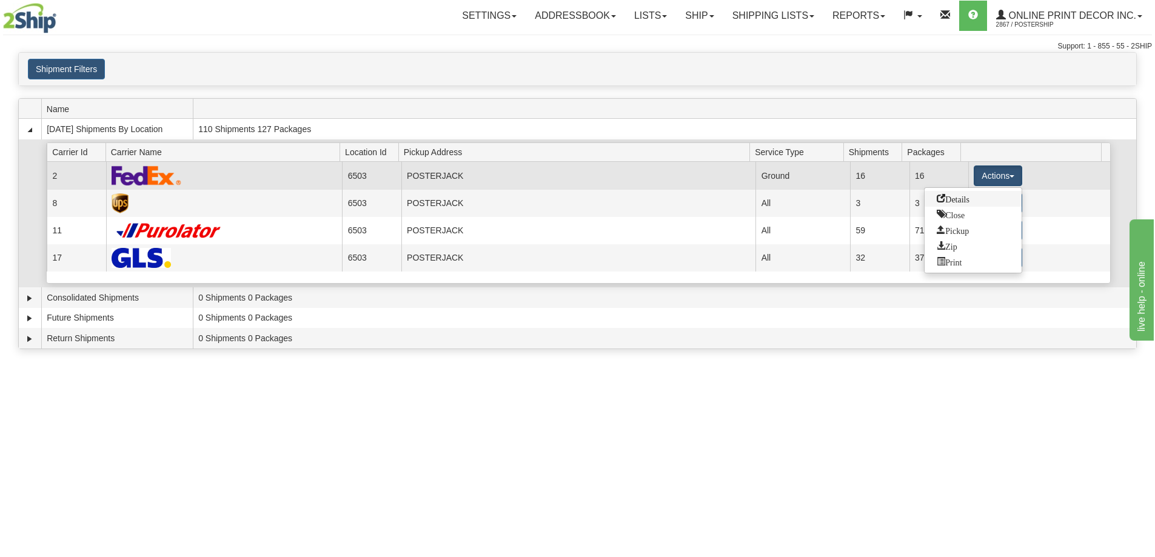
click at [961, 200] on span "Details" at bounding box center [952, 198] width 33 height 8
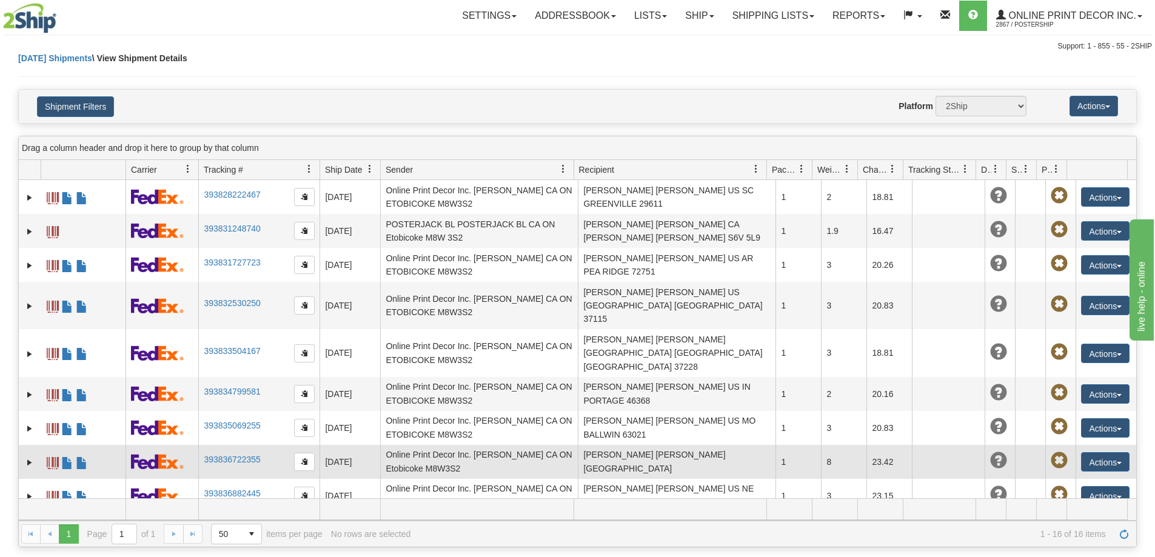
click at [210, 445] on td "393836722355" at bounding box center [258, 462] width 121 height 34
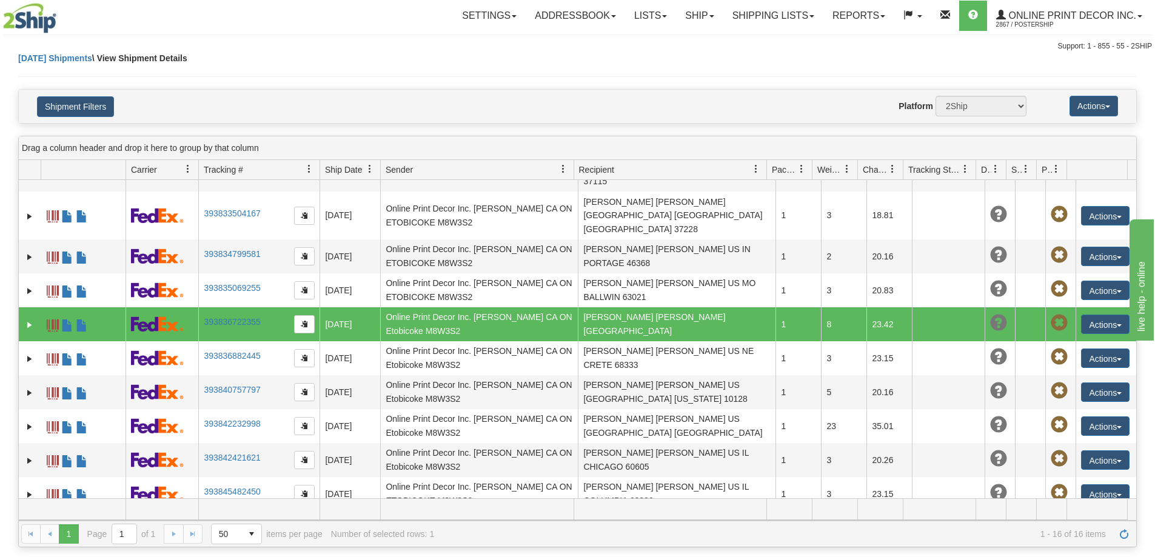
scroll to position [225, 0]
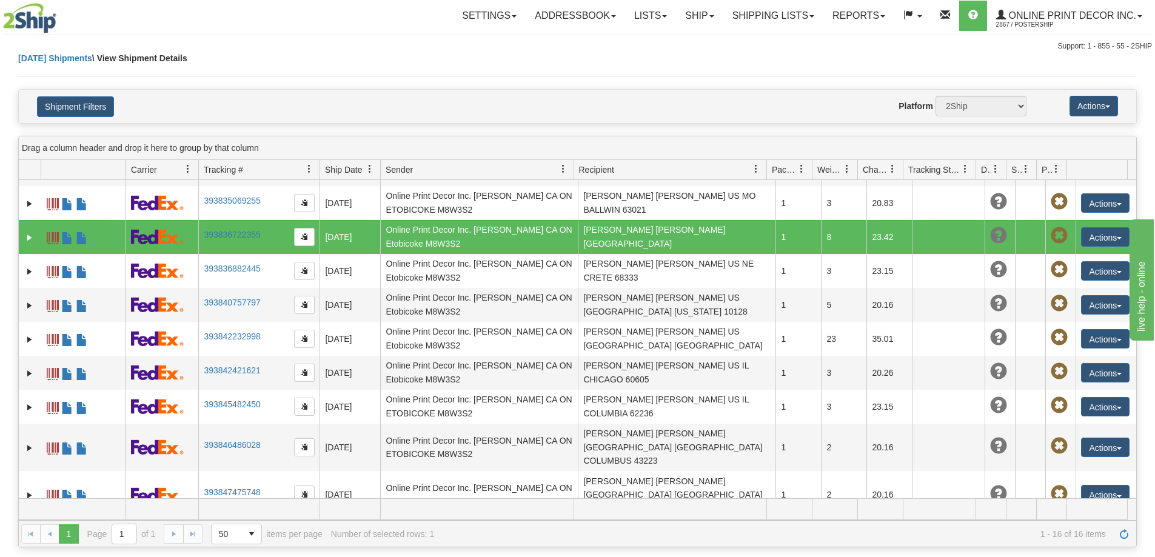
click at [227, 535] on link "393848156111" at bounding box center [232, 540] width 56 height 10
click at [690, 10] on link "Ship" at bounding box center [699, 16] width 47 height 30
click at [633, 41] on span "Ship Screen" at bounding box center [648, 43] width 46 height 10
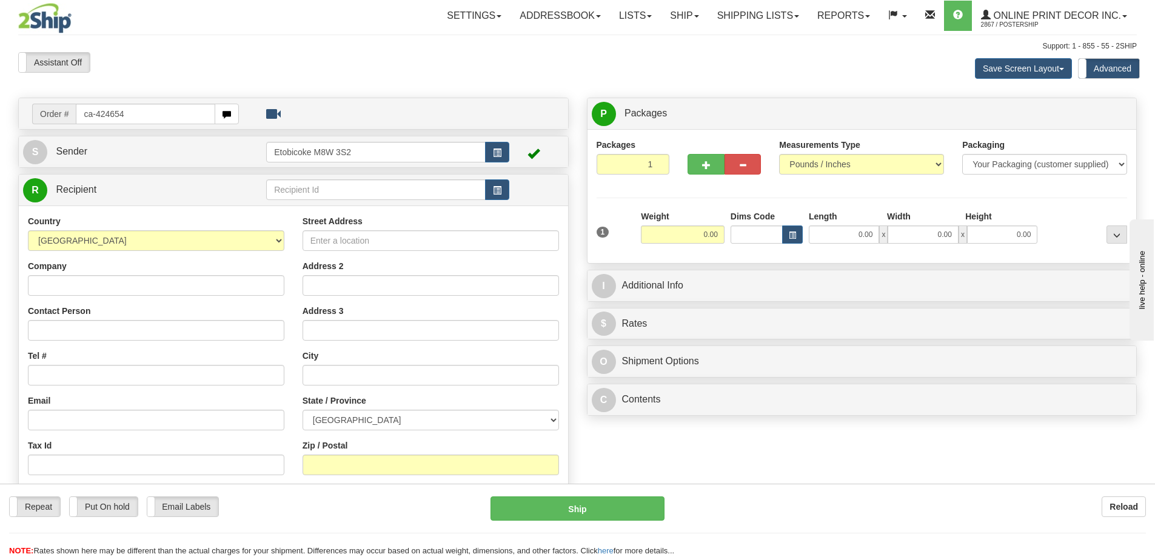
type input "ca-424654"
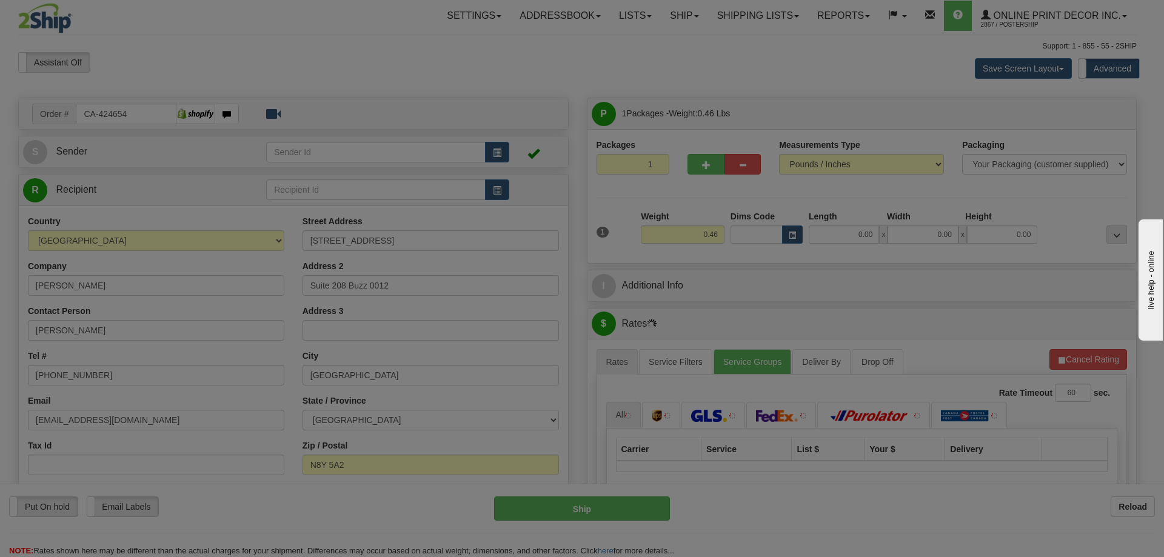
type input "[GEOGRAPHIC_DATA]"
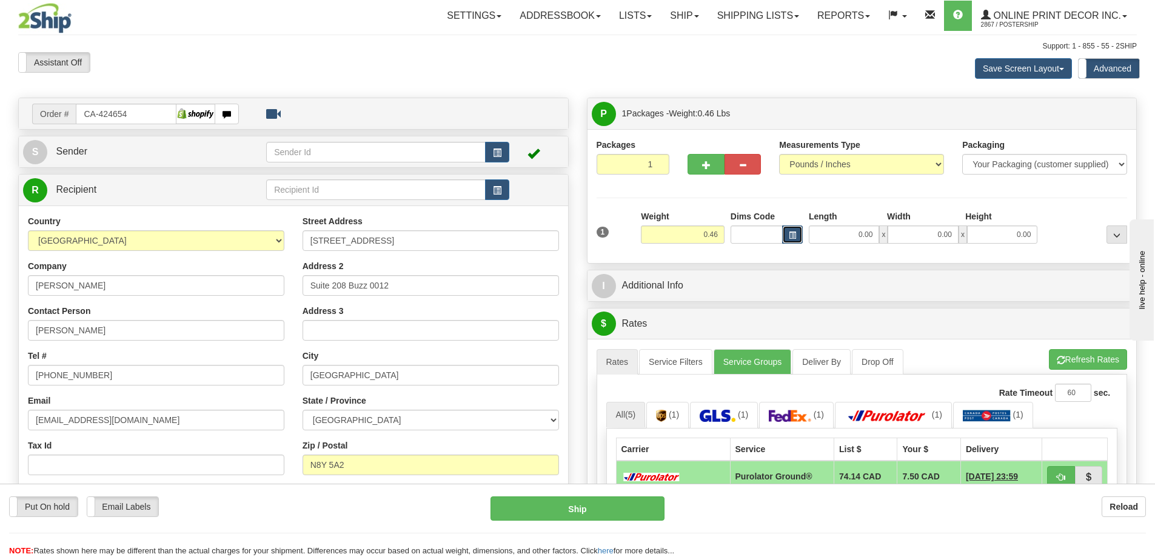
click at [797, 232] on button "button" at bounding box center [792, 234] width 21 height 18
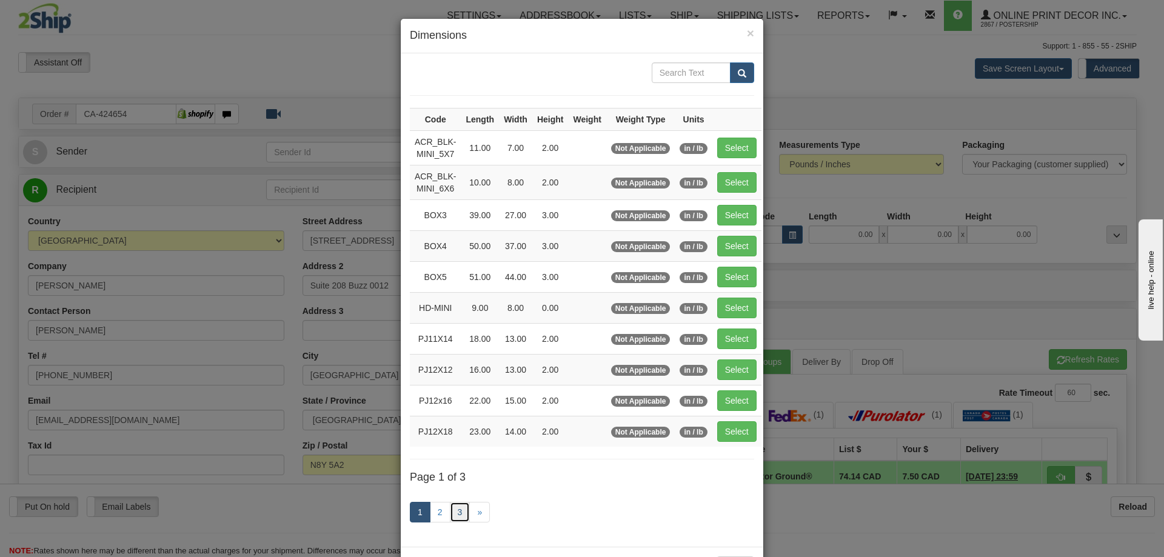
click at [457, 506] on link "3" at bounding box center [460, 512] width 21 height 21
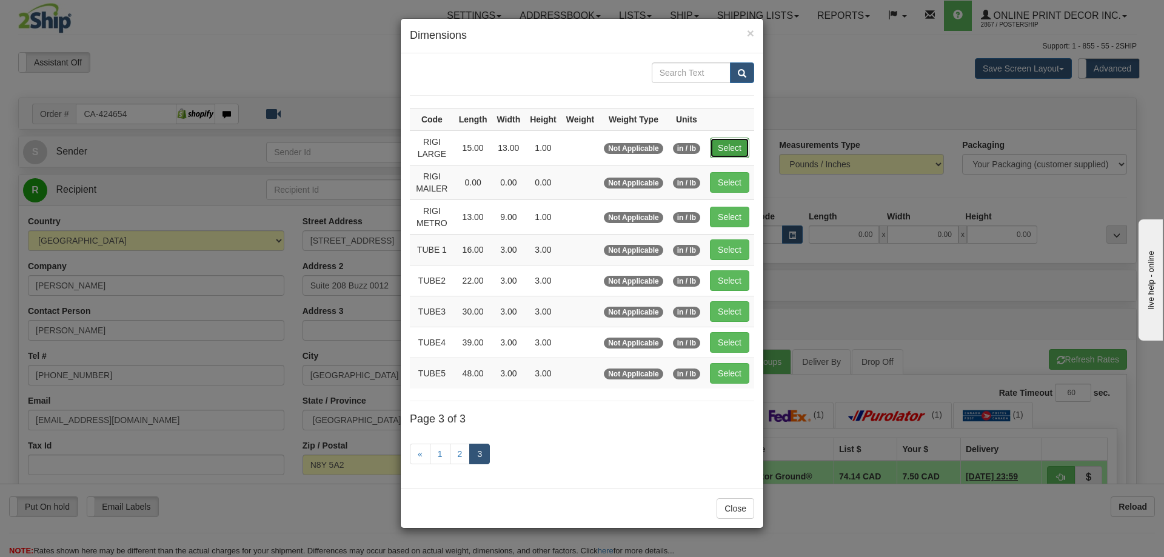
click at [729, 150] on button "Select" at bounding box center [729, 148] width 39 height 21
type input "RIGI LARGE"
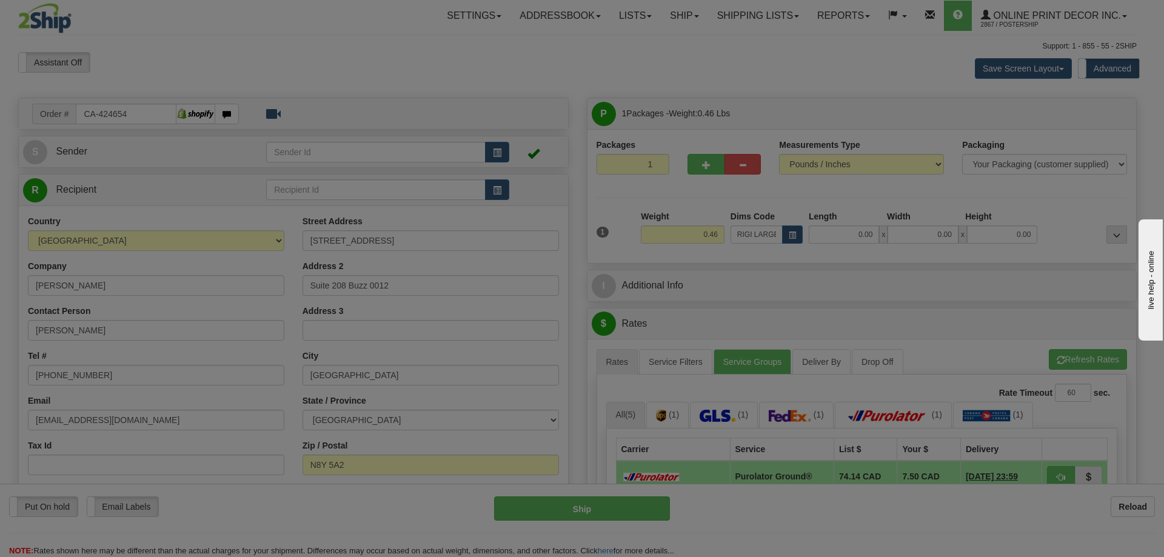
type input "15.00"
type input "13.00"
type input "1.00"
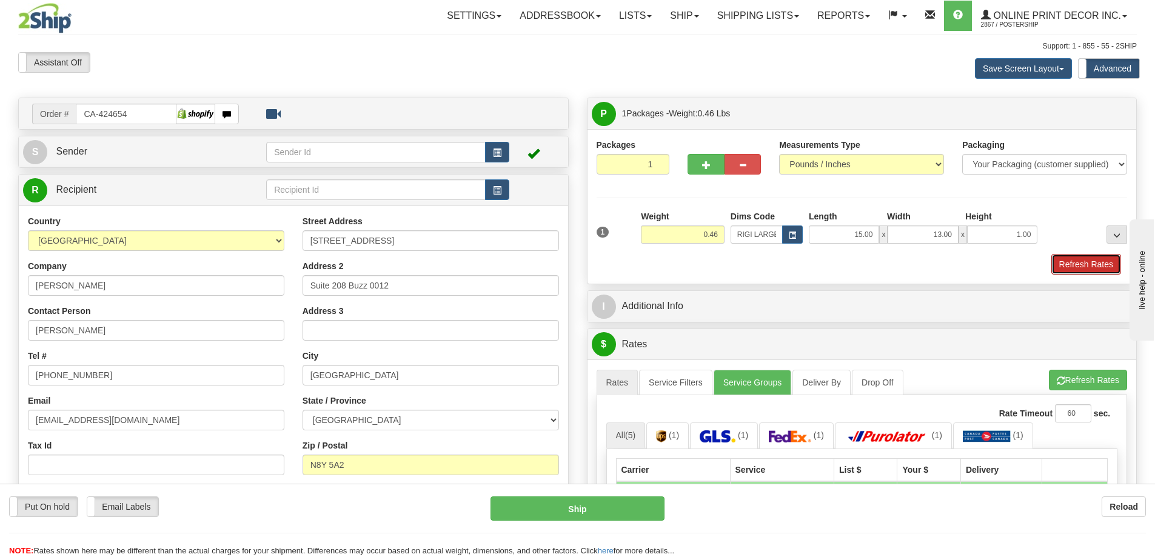
click at [1071, 259] on button "Refresh Rates" at bounding box center [1086, 264] width 70 height 21
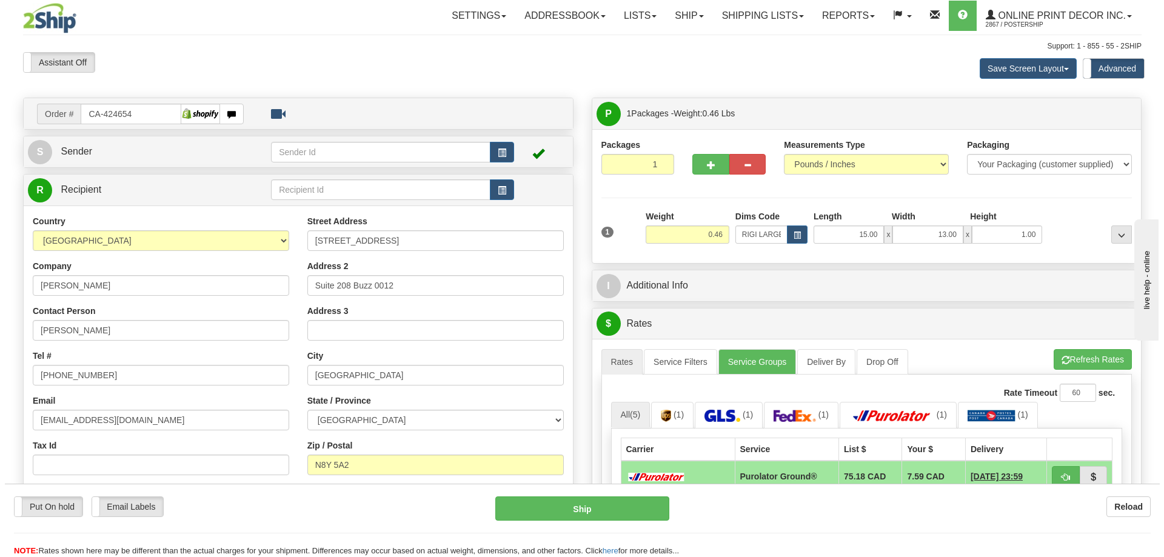
scroll to position [121, 0]
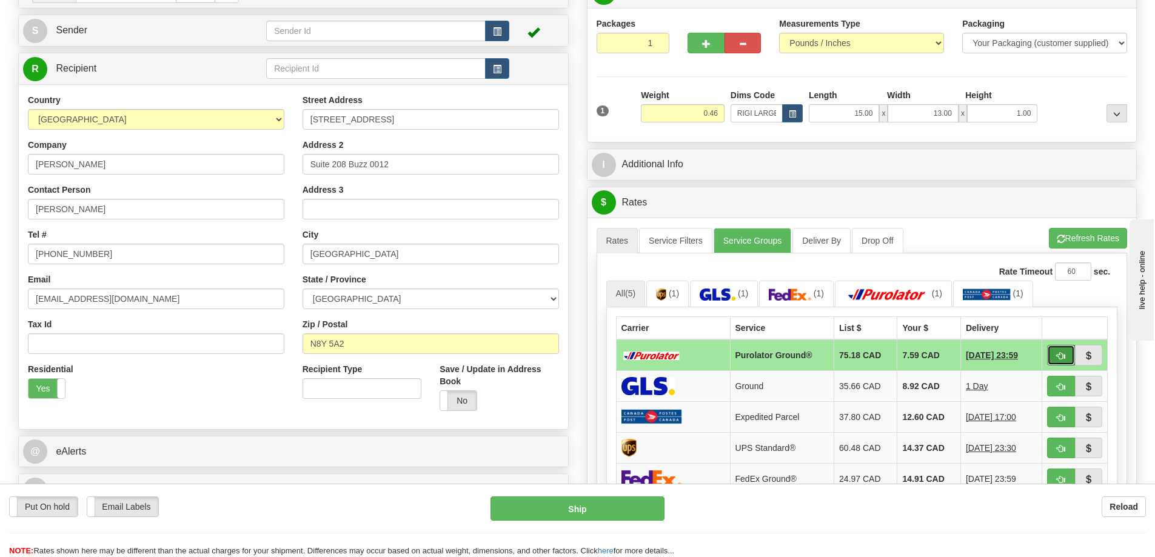
click at [1063, 358] on span "button" at bounding box center [1061, 356] width 8 height 8
type input "260"
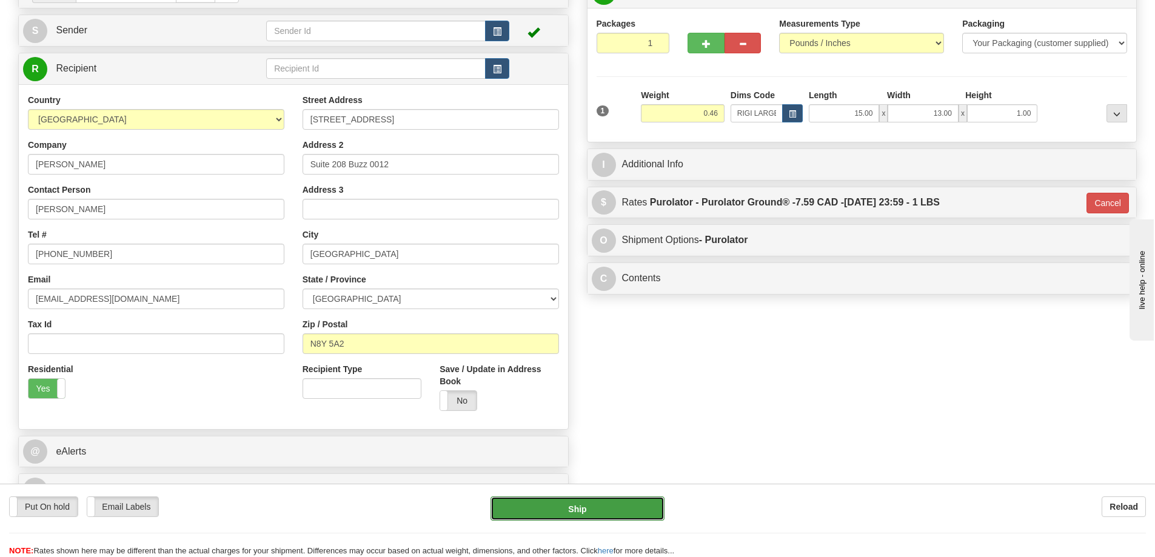
click at [631, 518] on button "Ship" at bounding box center [577, 508] width 174 height 24
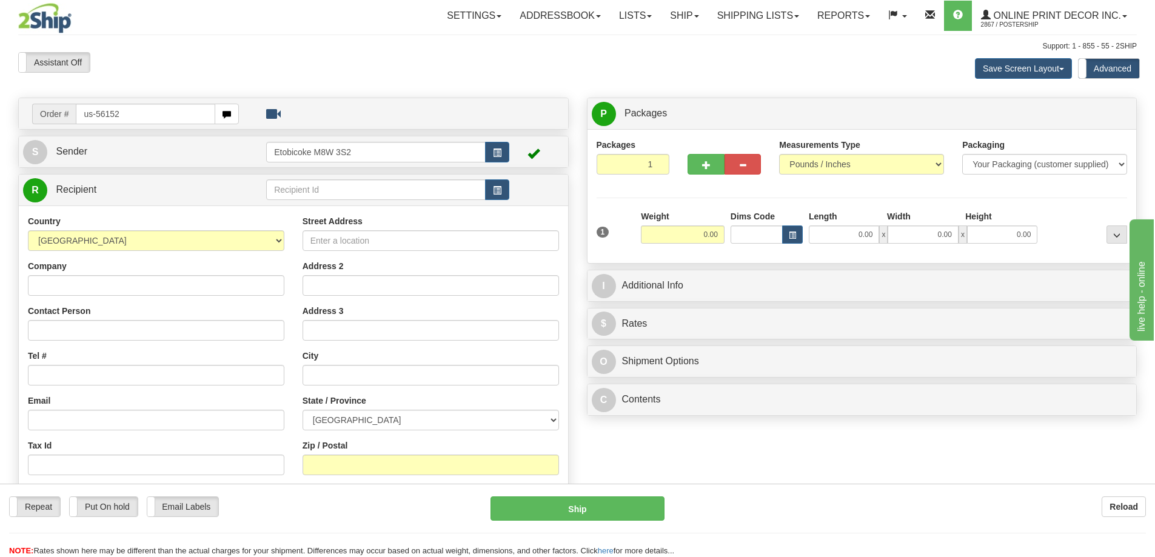
type input "us-56152"
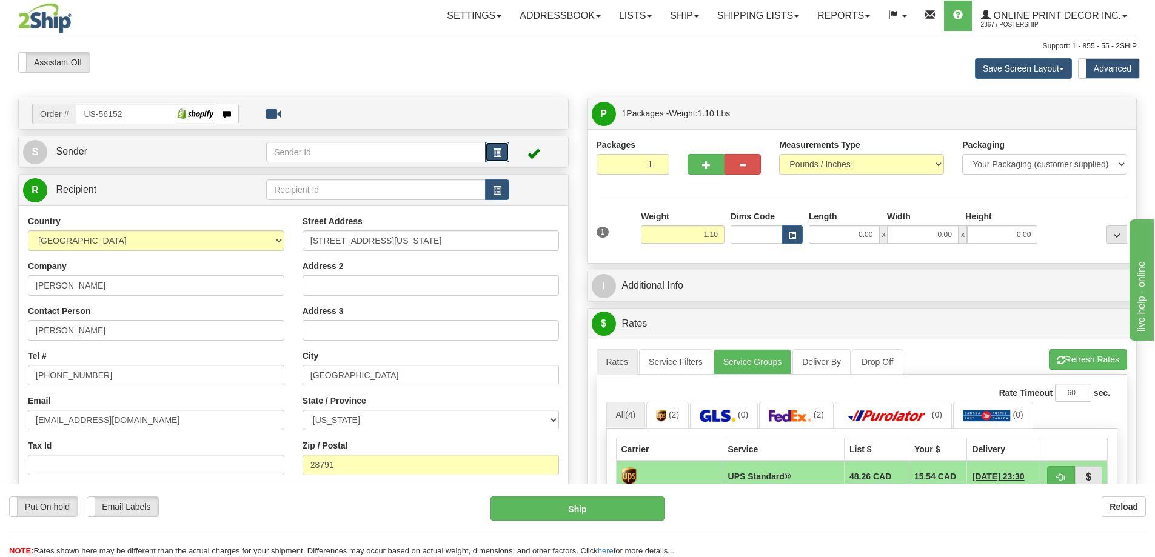
click at [507, 154] on button "button" at bounding box center [497, 152] width 24 height 21
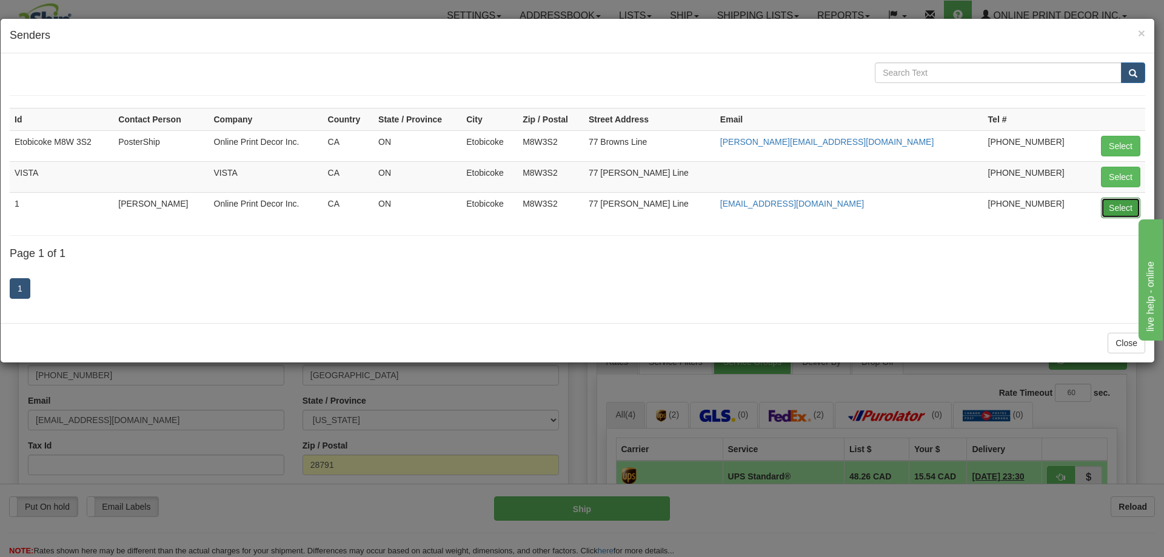
click at [1115, 205] on button "Select" at bounding box center [1120, 208] width 39 height 21
type input "1"
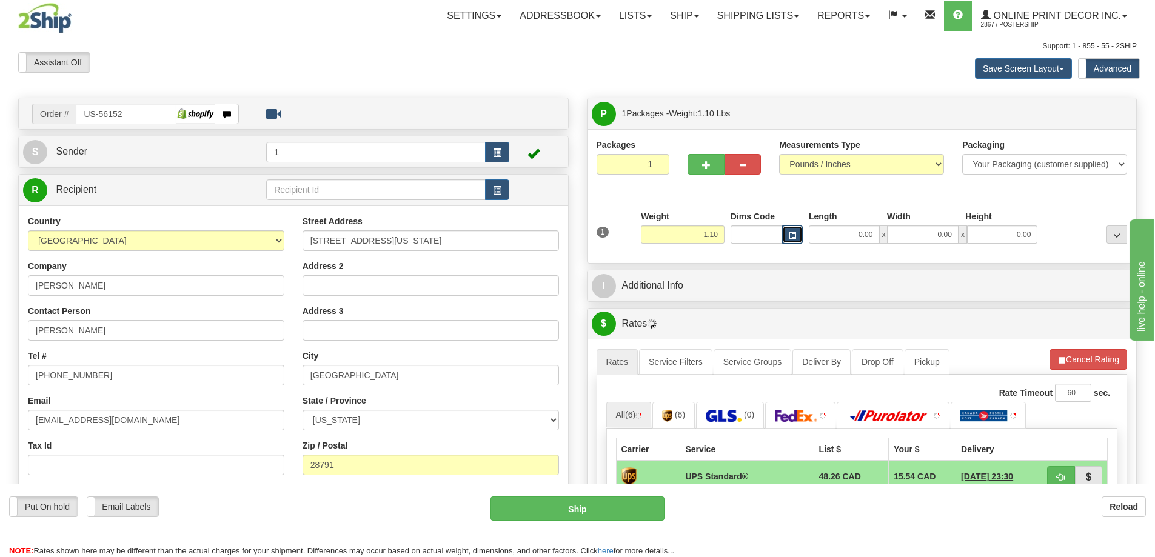
click at [795, 232] on span "button" at bounding box center [792, 235] width 7 height 7
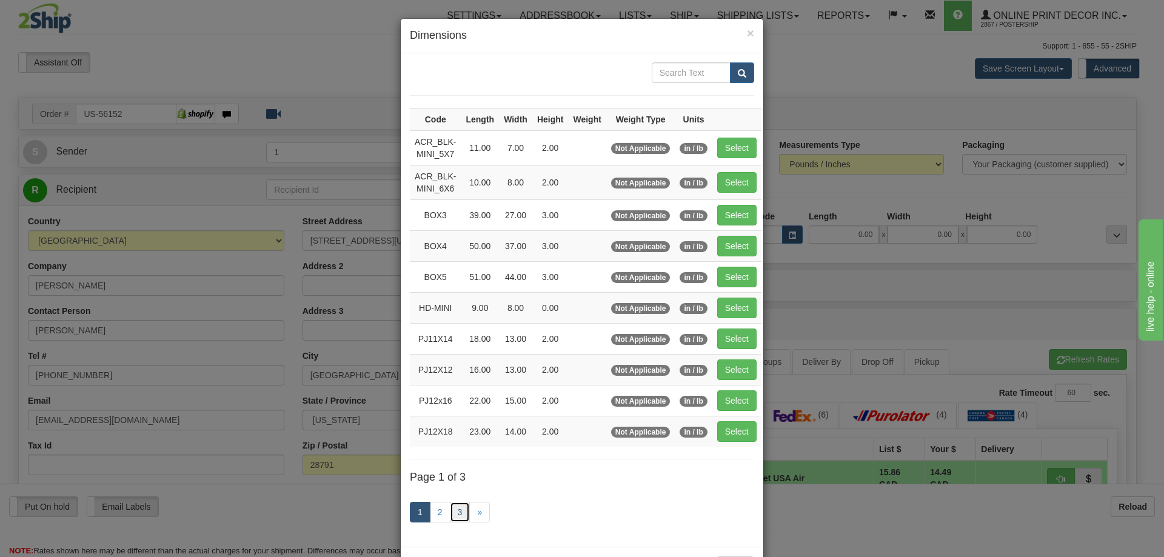
click at [460, 510] on link "3" at bounding box center [460, 512] width 21 height 21
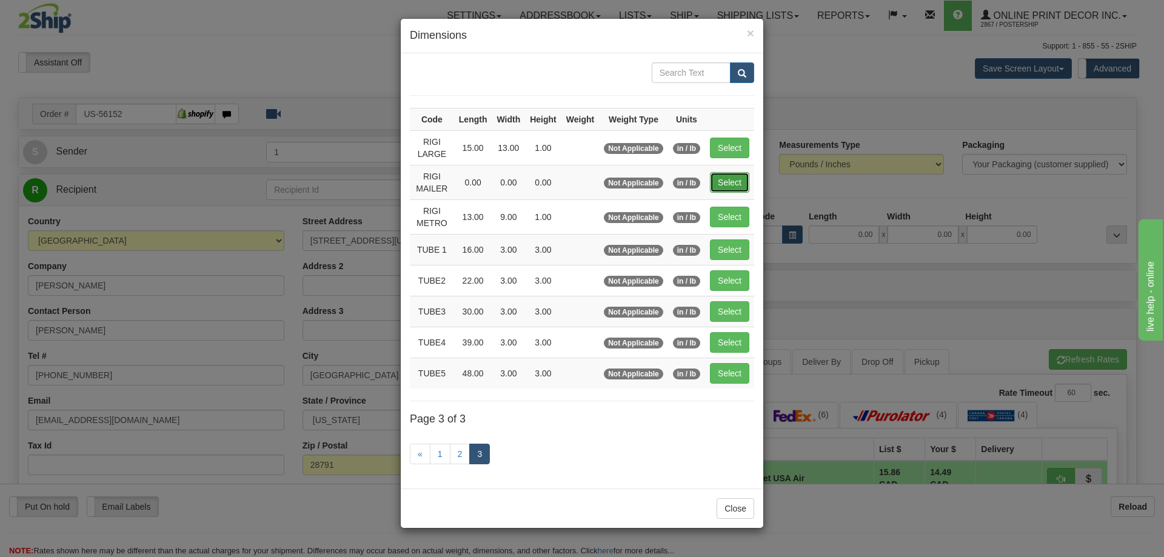
click at [736, 182] on button "Select" at bounding box center [729, 182] width 39 height 21
type input "RIGI MAILER"
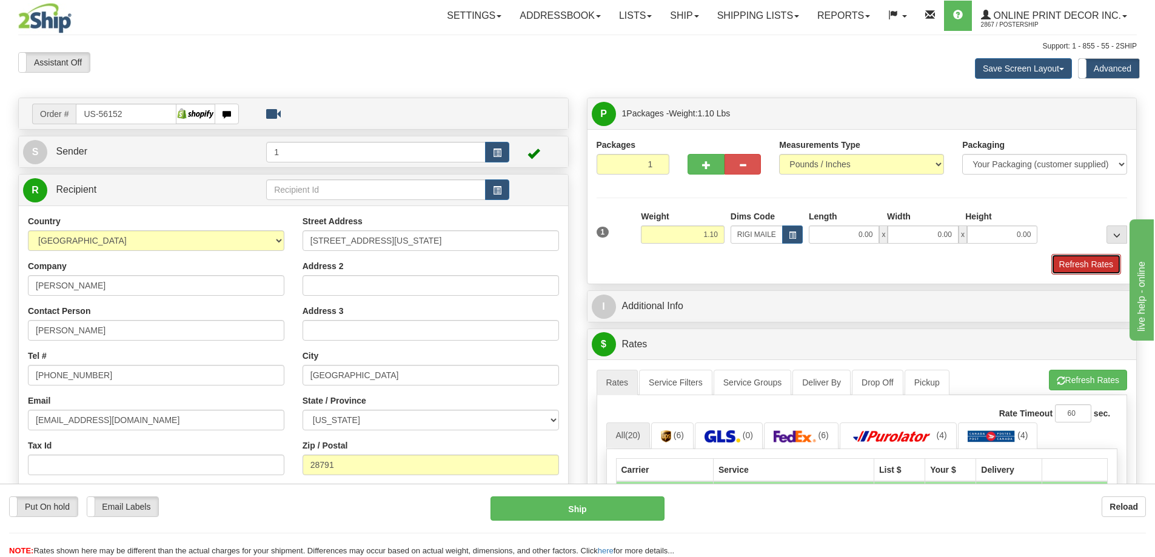
click at [1075, 264] on button "Refresh Rates" at bounding box center [1086, 264] width 70 height 21
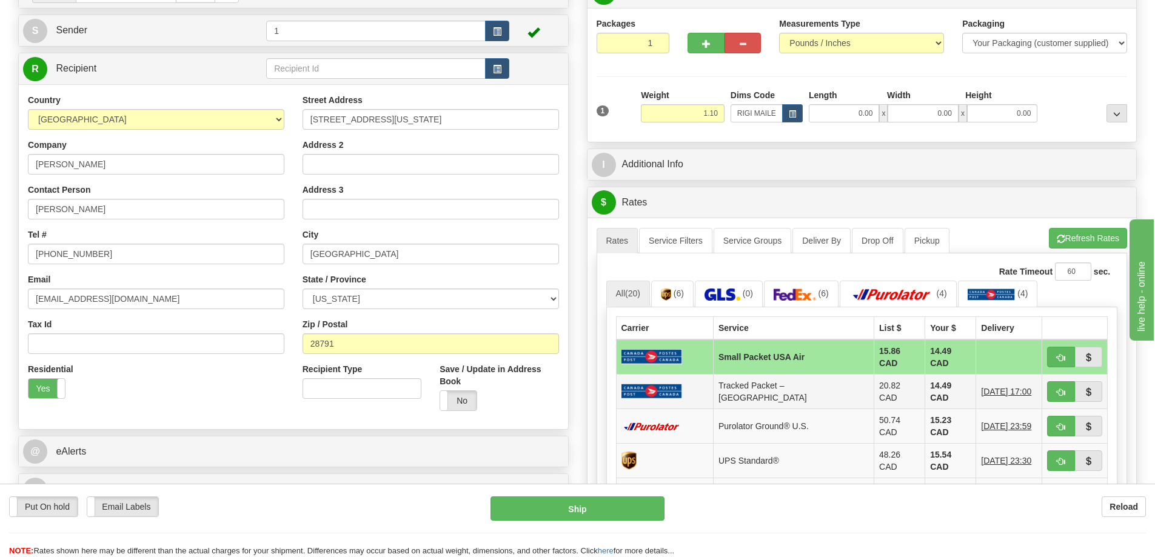
scroll to position [182, 0]
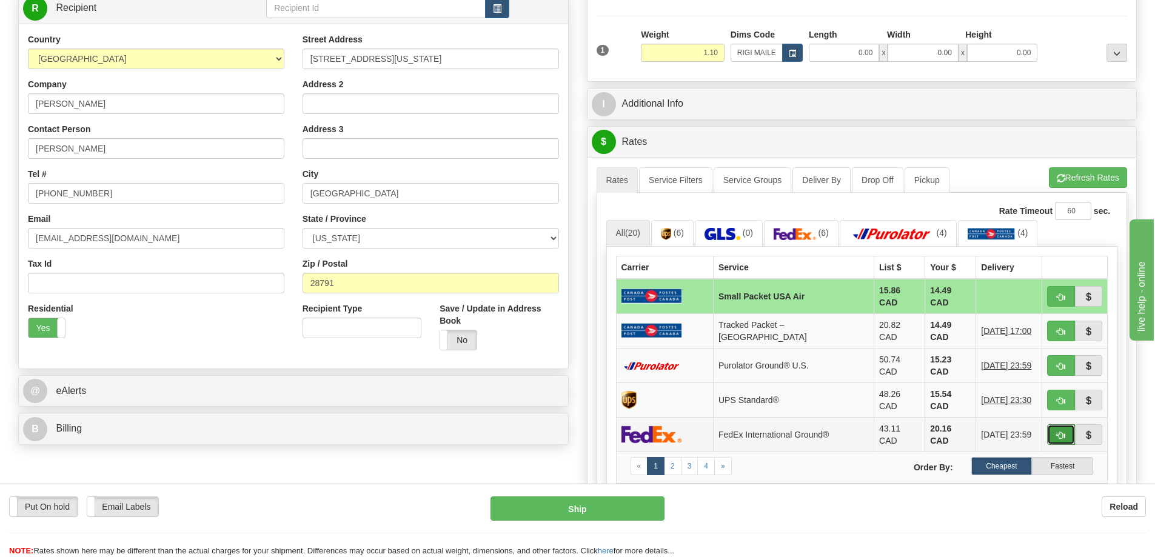
click at [1066, 424] on button "button" at bounding box center [1061, 434] width 28 height 21
type input "92"
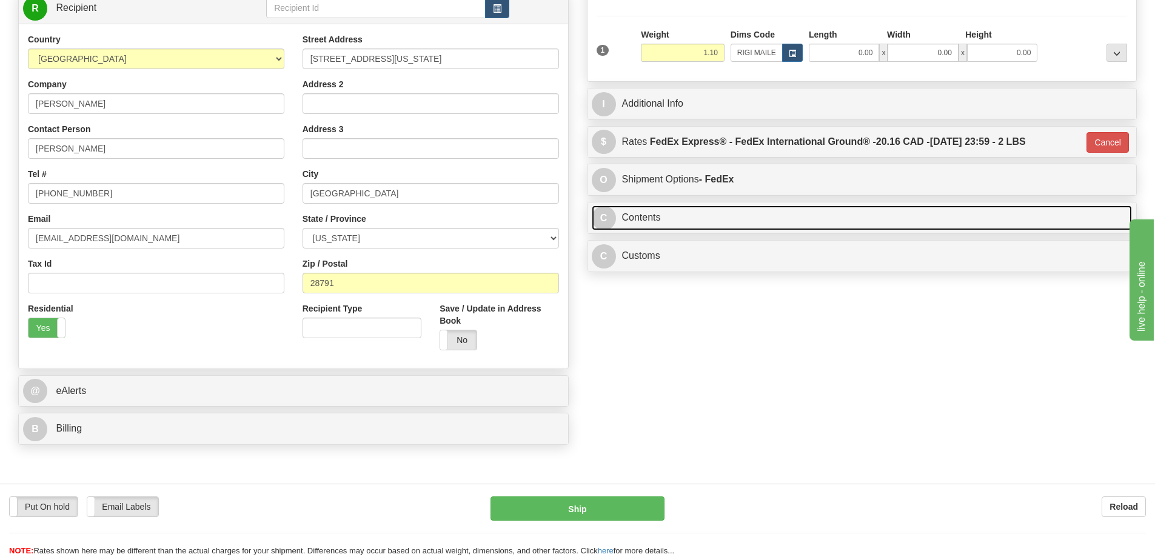
click at [764, 216] on link "C Contents" at bounding box center [862, 217] width 541 height 25
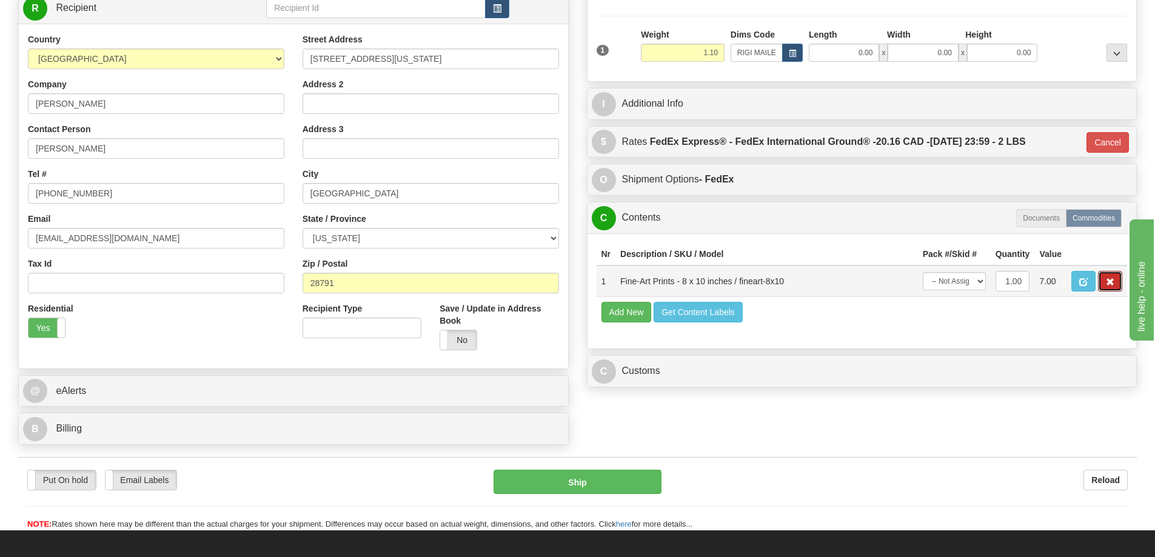
drag, startPoint x: 1101, startPoint y: 279, endPoint x: 1103, endPoint y: 270, distance: 9.3
click at [1101, 272] on td at bounding box center [1096, 281] width 61 height 32
click at [1104, 278] on button "button" at bounding box center [1110, 281] width 24 height 21
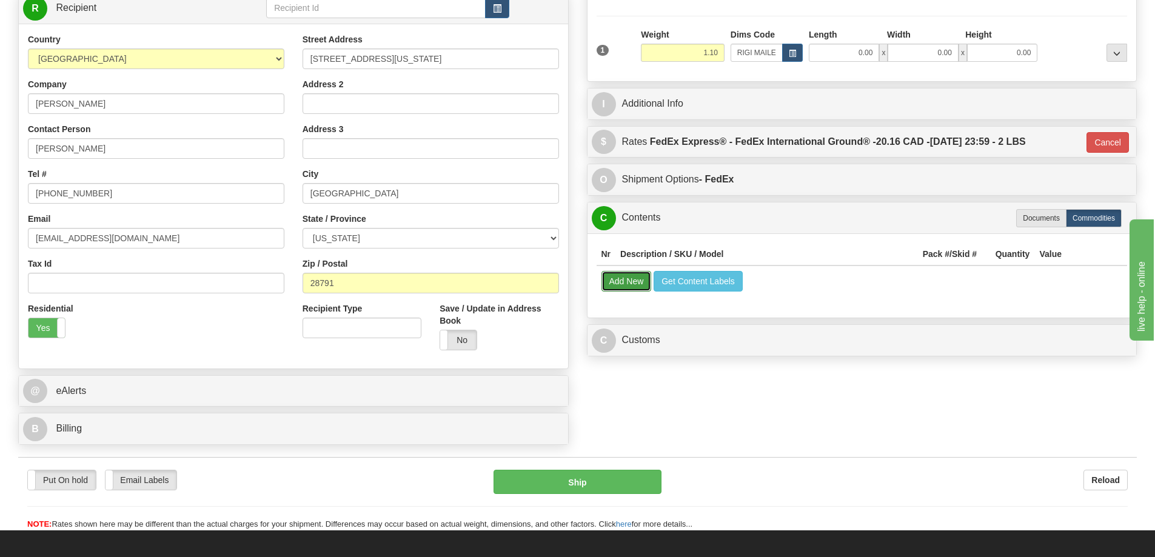
click at [623, 276] on button "Add New" at bounding box center [626, 281] width 50 height 21
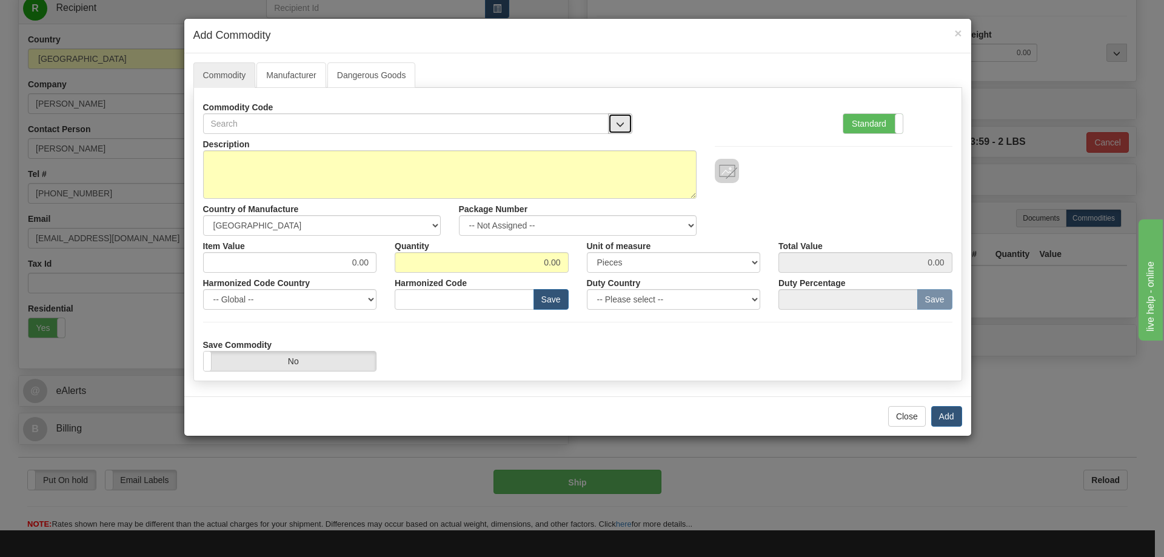
click at [618, 121] on span "button" at bounding box center [620, 125] width 8 height 8
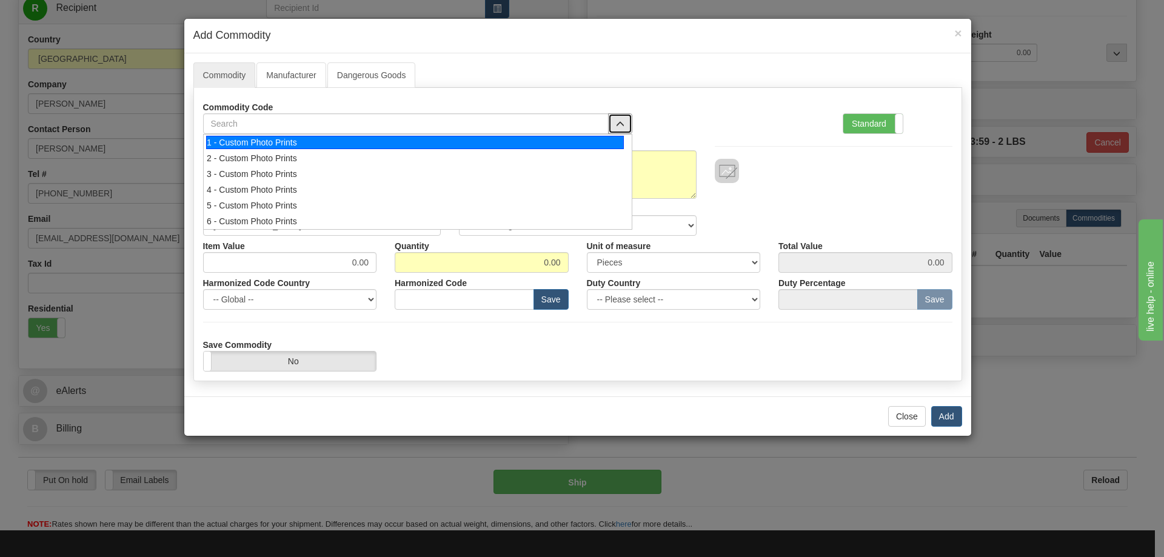
click at [597, 145] on div "1 - Custom Photo Prints" at bounding box center [415, 142] width 418 height 13
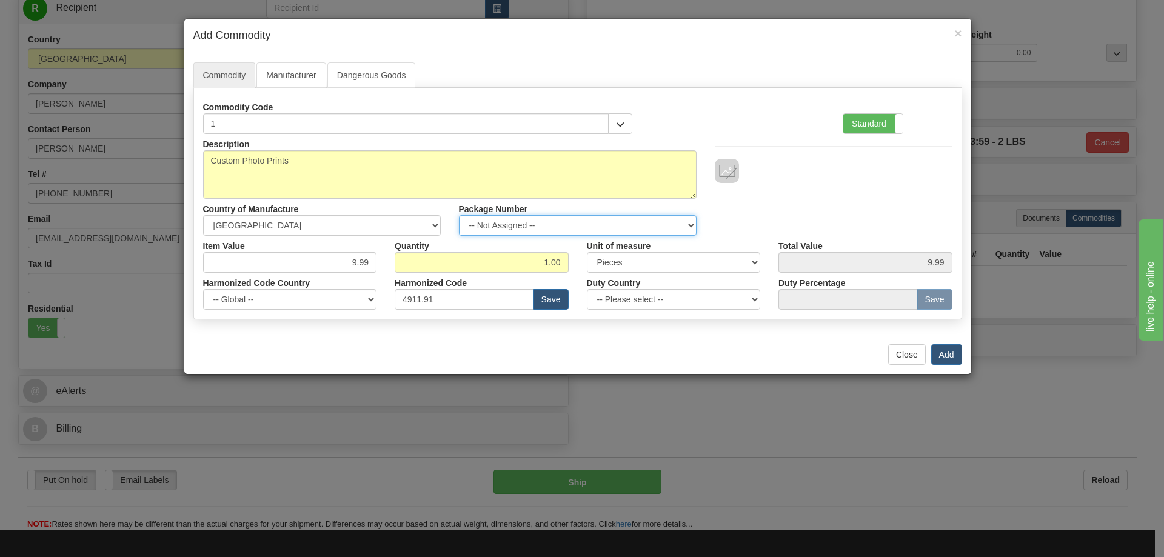
click at [687, 225] on select "-- Not Assigned -- Item 1" at bounding box center [578, 225] width 238 height 21
select select "0"
click at [459, 215] on select "-- Not Assigned -- Item 1" at bounding box center [578, 225] width 238 height 21
click at [945, 355] on button "Add" at bounding box center [946, 354] width 31 height 21
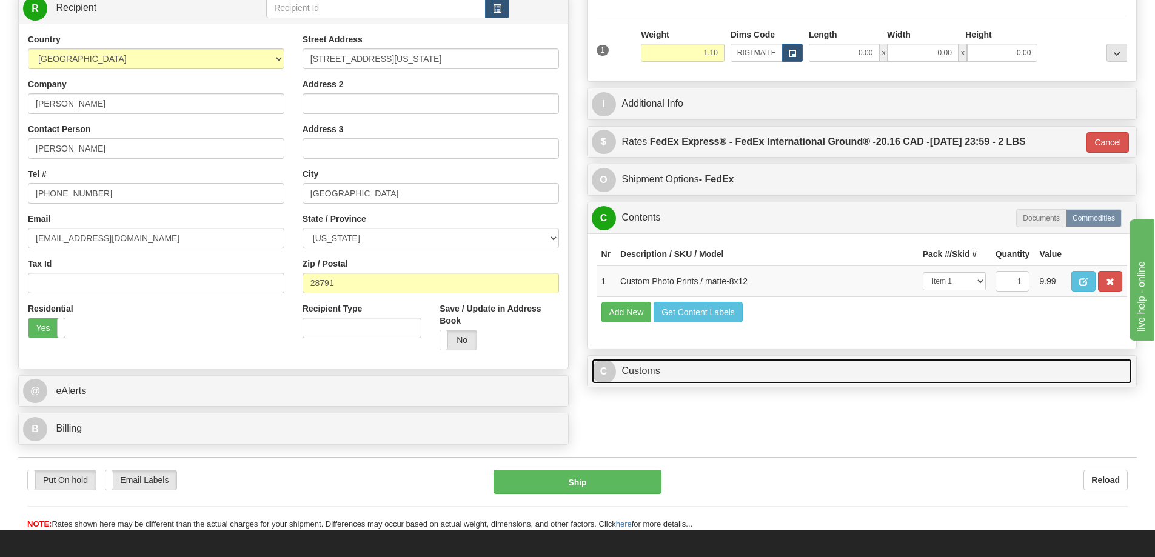
click at [1035, 376] on link "C Customs" at bounding box center [862, 371] width 541 height 25
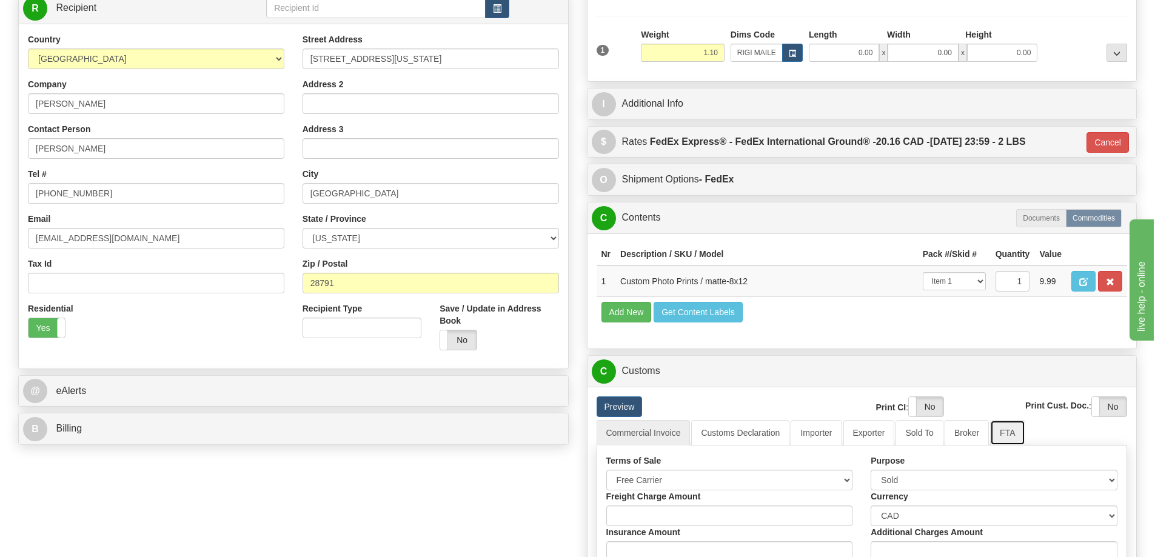
click at [1006, 431] on link "FTA" at bounding box center [1007, 432] width 35 height 25
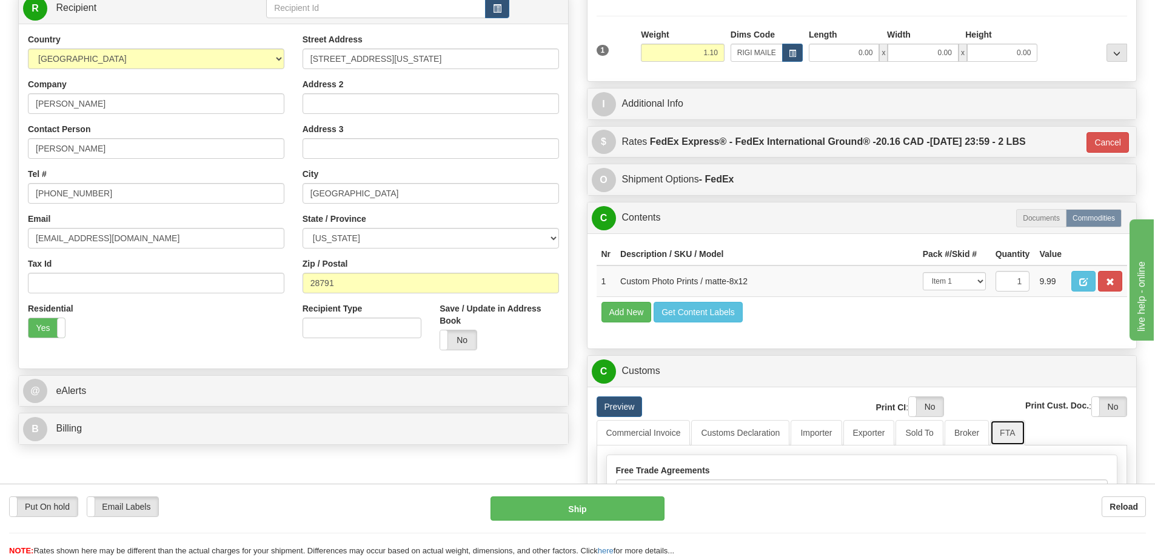
scroll to position [242, 0]
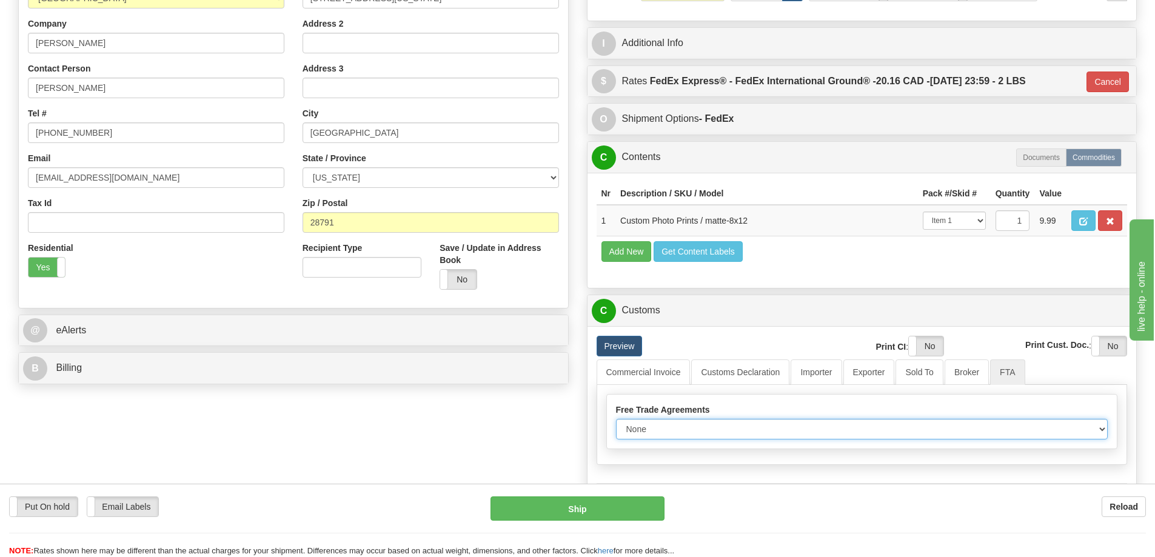
click at [1093, 430] on select "None Other USMCA CETA CUKTCA" at bounding box center [862, 429] width 492 height 21
select select "1"
click at [616, 423] on select "None Other USMCA CETA CUKTCA" at bounding box center [862, 429] width 492 height 21
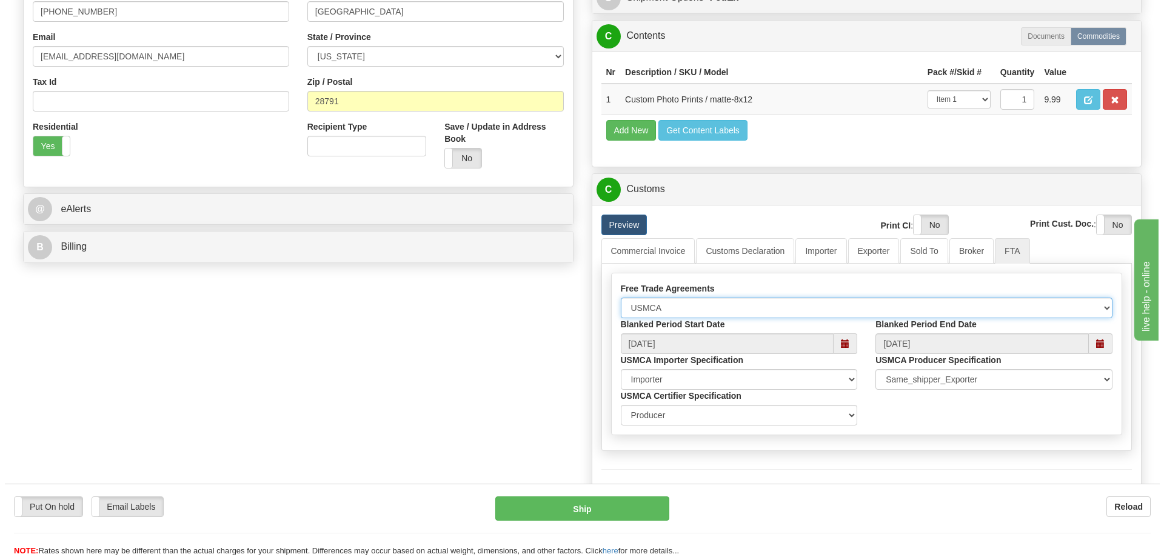
scroll to position [424, 0]
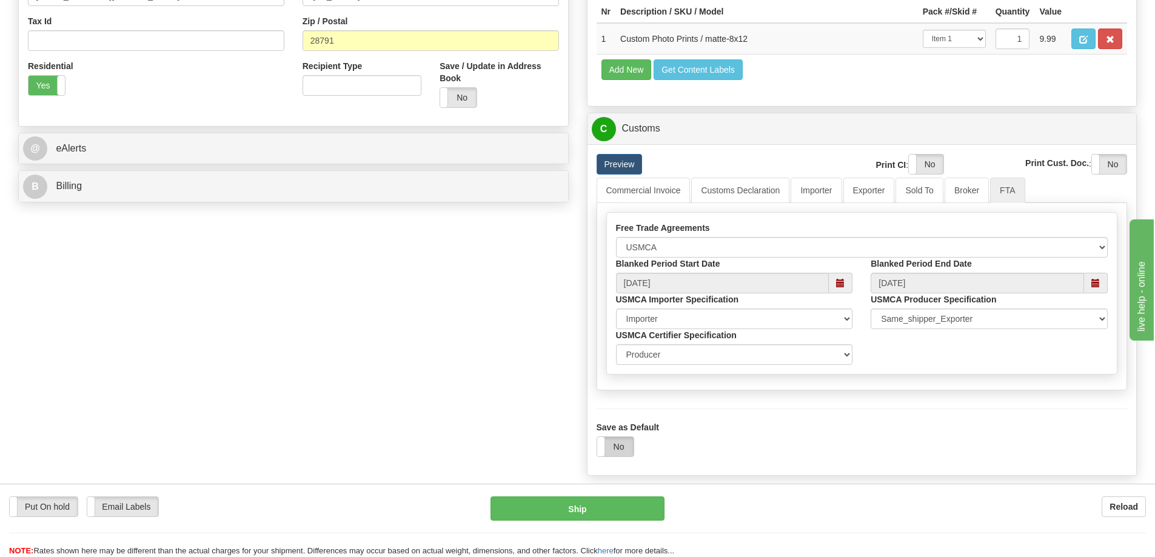
click at [613, 452] on label "No" at bounding box center [615, 446] width 36 height 19
click at [577, 507] on button "Ship" at bounding box center [577, 508] width 174 height 24
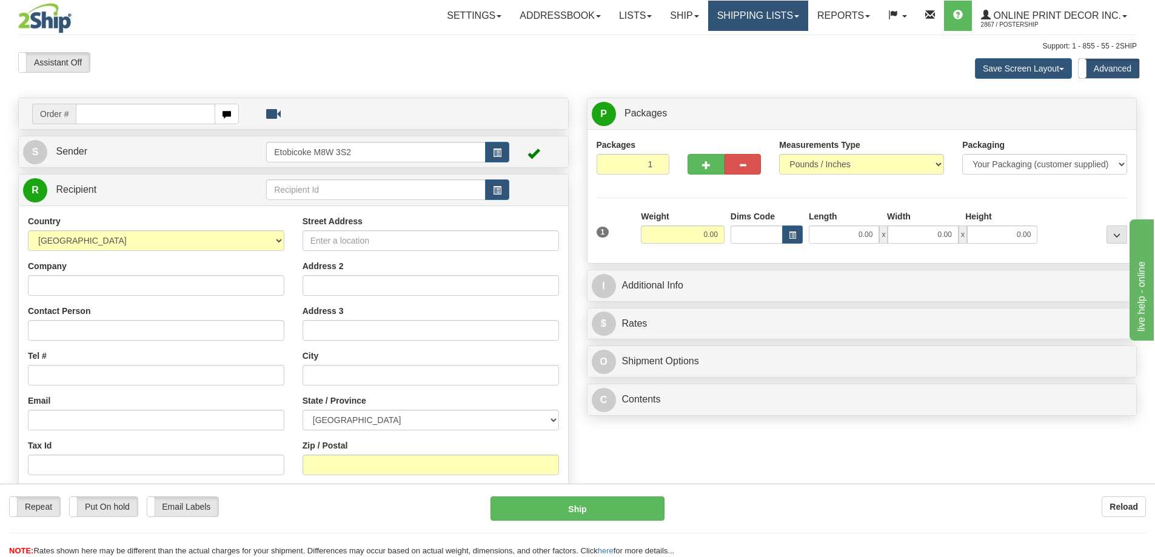
click at [737, 19] on link "Shipping lists" at bounding box center [758, 16] width 100 height 30
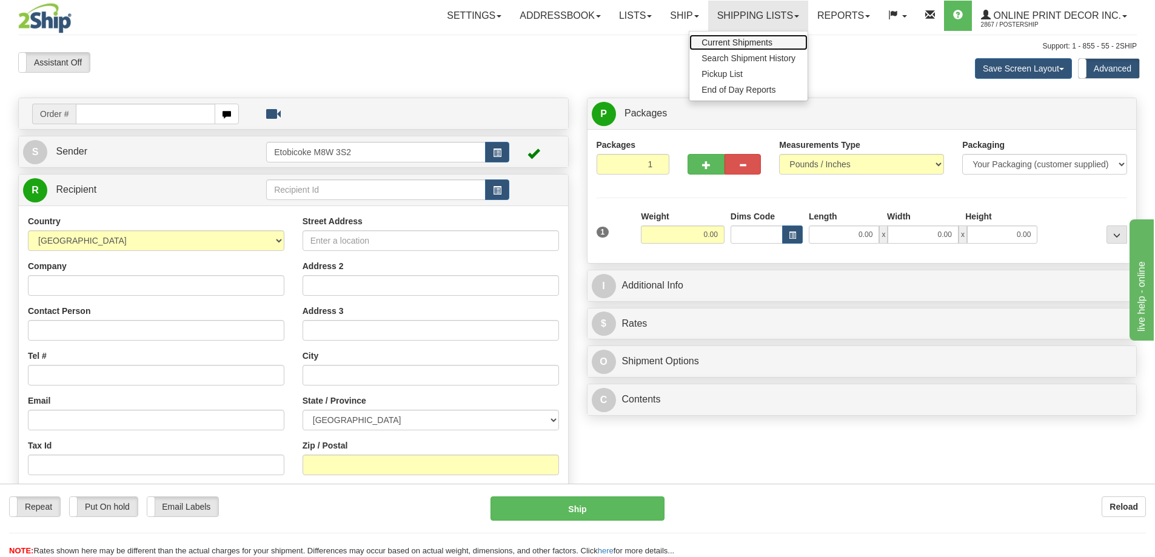
click at [732, 38] on span "Current Shipments" at bounding box center [736, 43] width 71 height 10
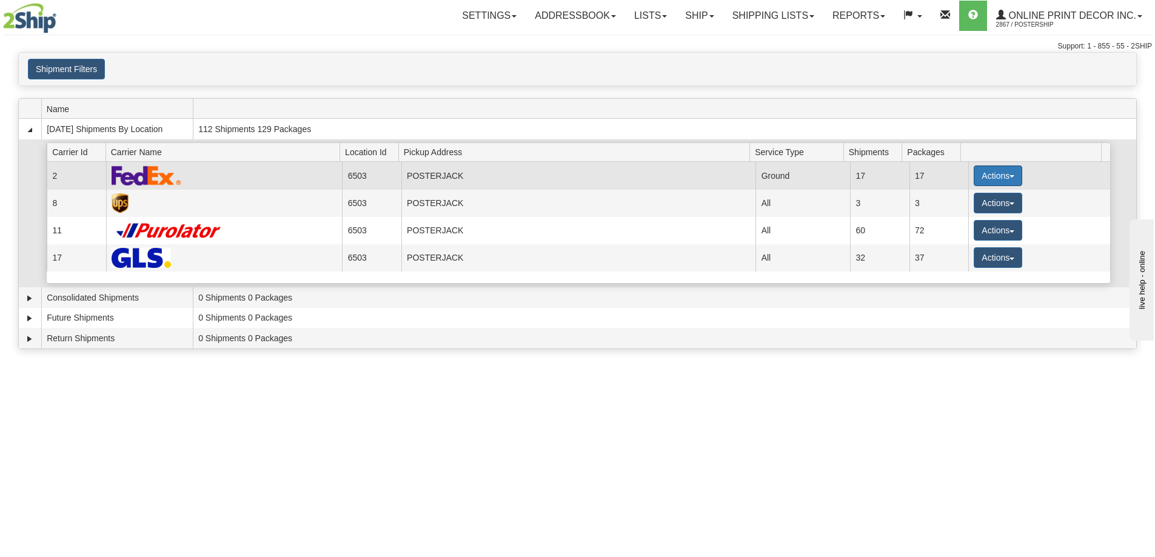
click at [977, 171] on button "Actions" at bounding box center [997, 175] width 48 height 21
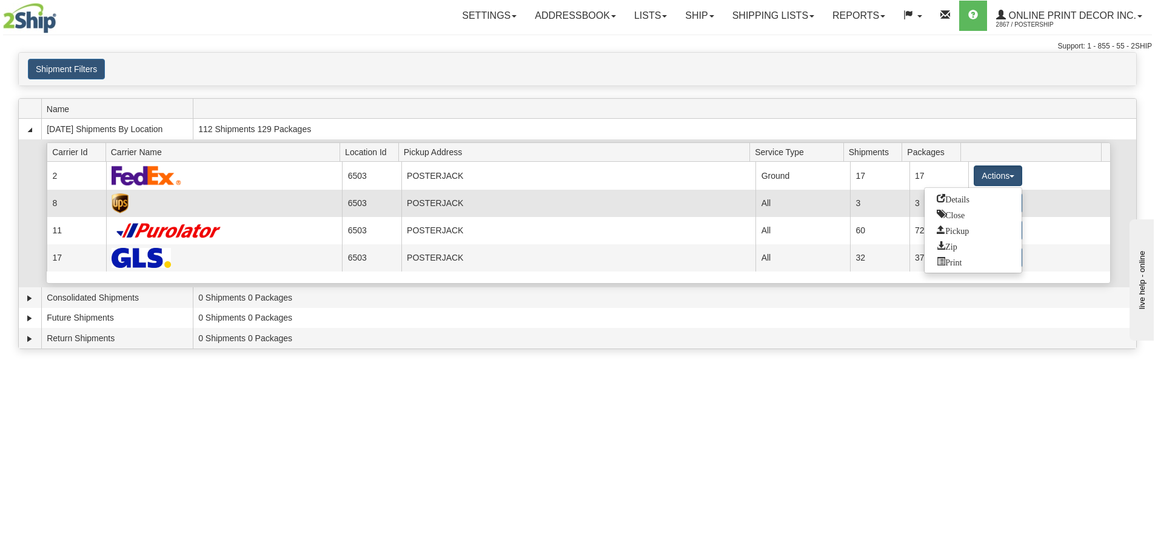
click at [955, 201] on span "Details" at bounding box center [952, 198] width 33 height 8
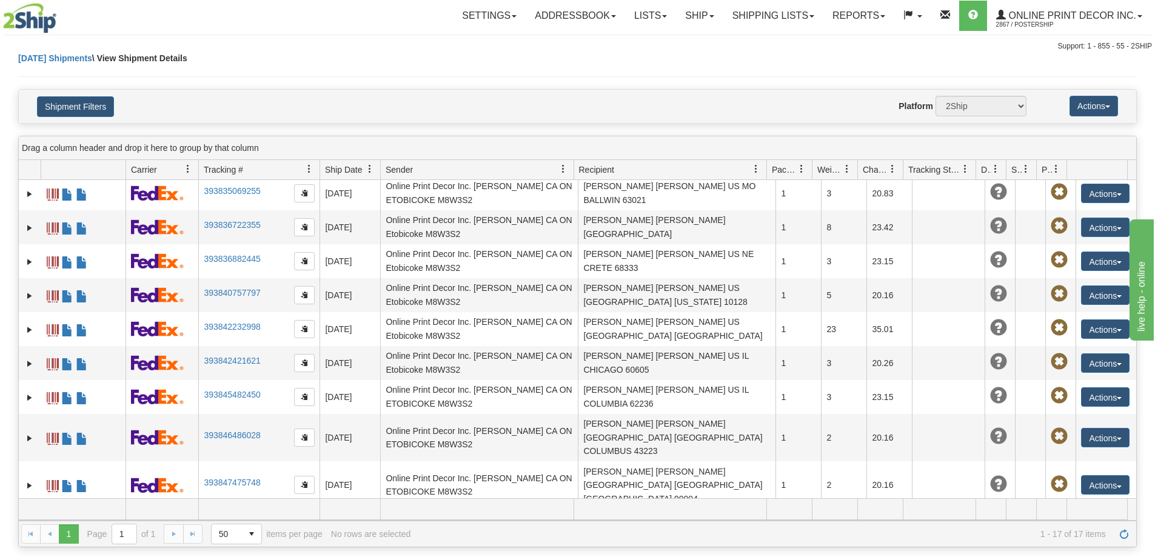
scroll to position [259, 0]
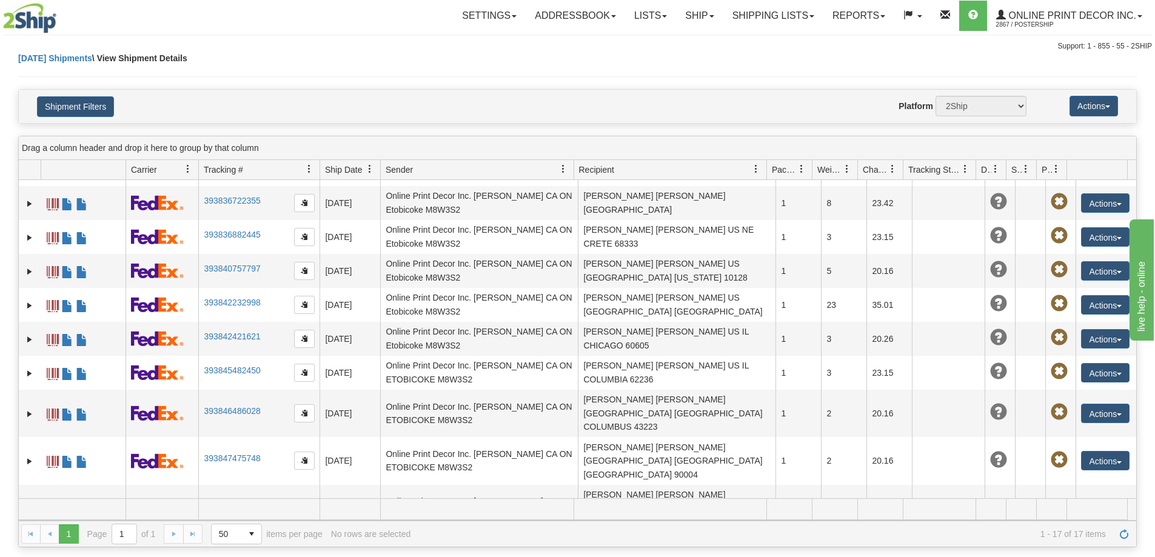
click at [216, 542] on link "393849411901" at bounding box center [232, 547] width 56 height 10
click at [693, 13] on link "Ship" at bounding box center [699, 16] width 47 height 30
click at [630, 36] on link "Ship Screen" at bounding box center [668, 43] width 110 height 16
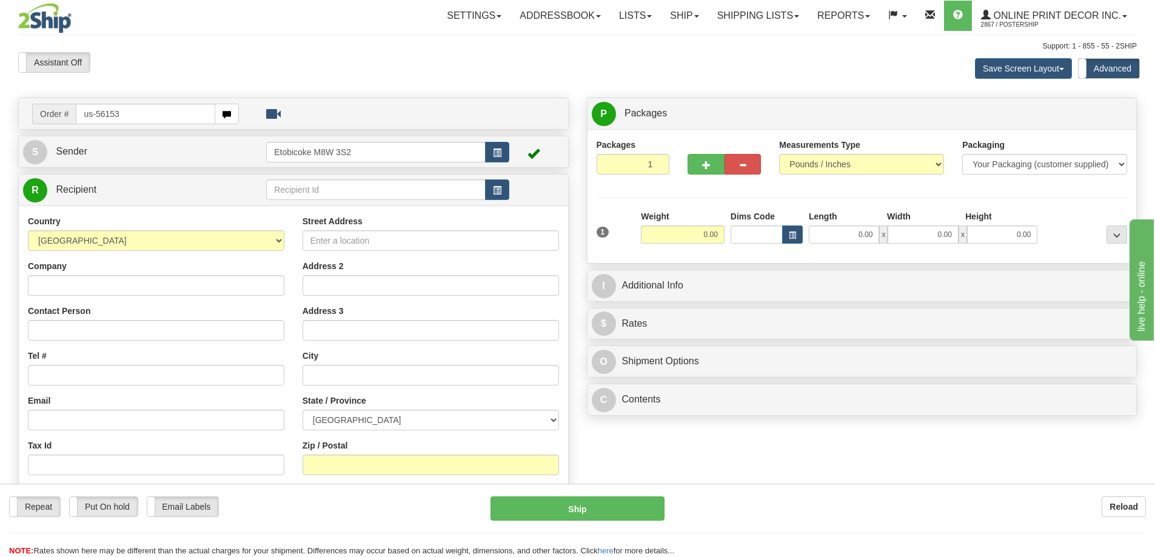
type input "us-56153"
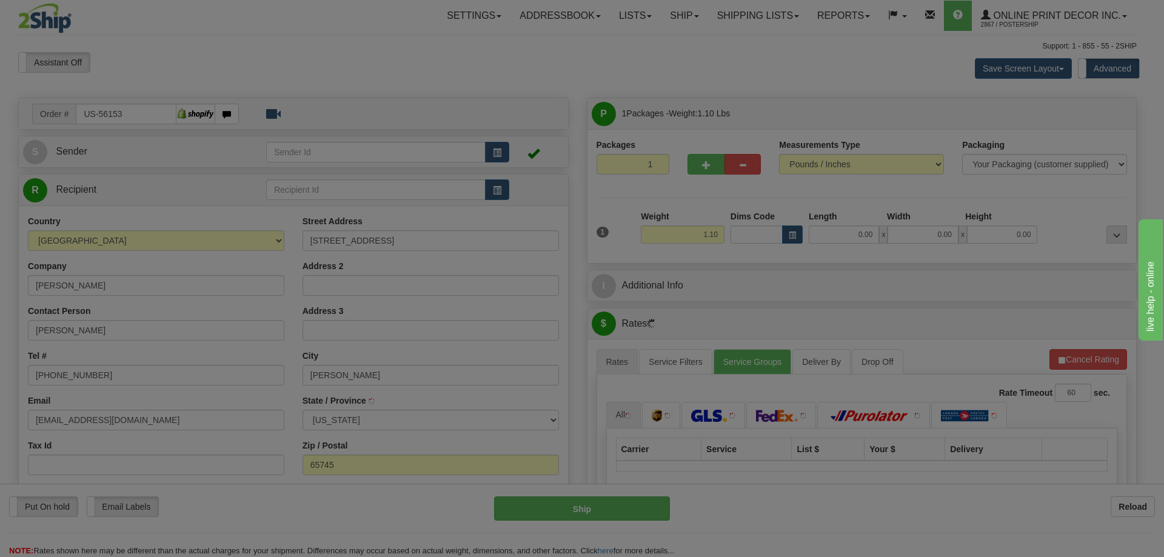
type input "[PERSON_NAME]"
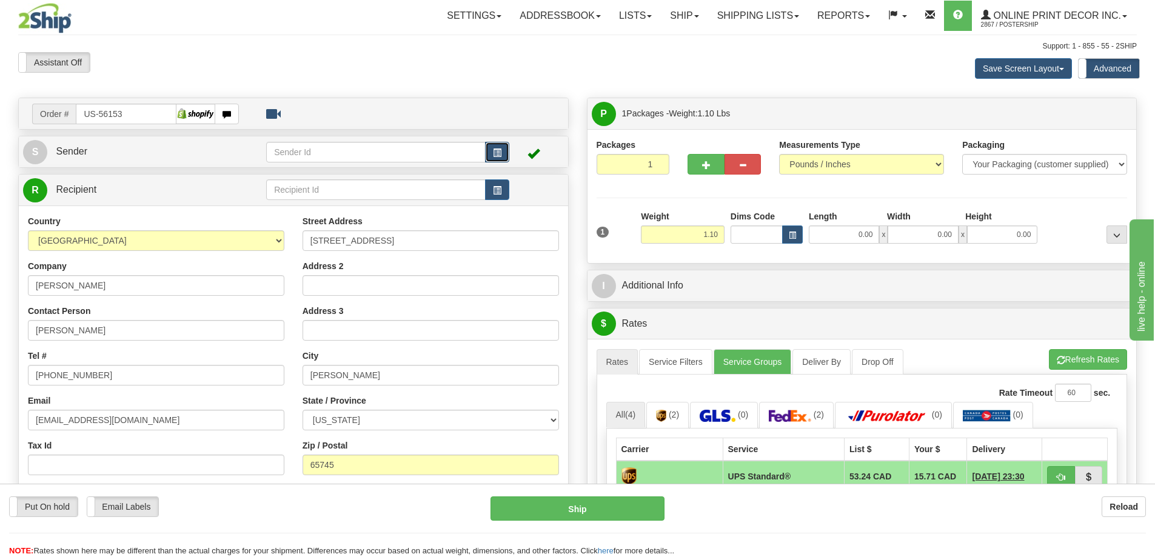
click at [500, 149] on span "button" at bounding box center [497, 153] width 8 height 8
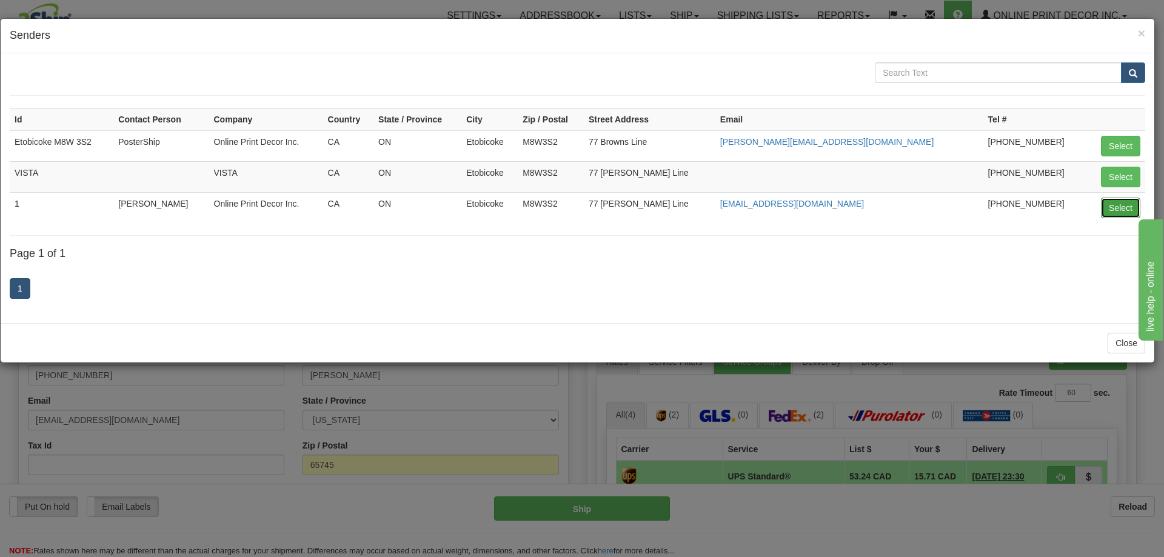
click at [1109, 208] on button "Select" at bounding box center [1120, 208] width 39 height 21
type input "1"
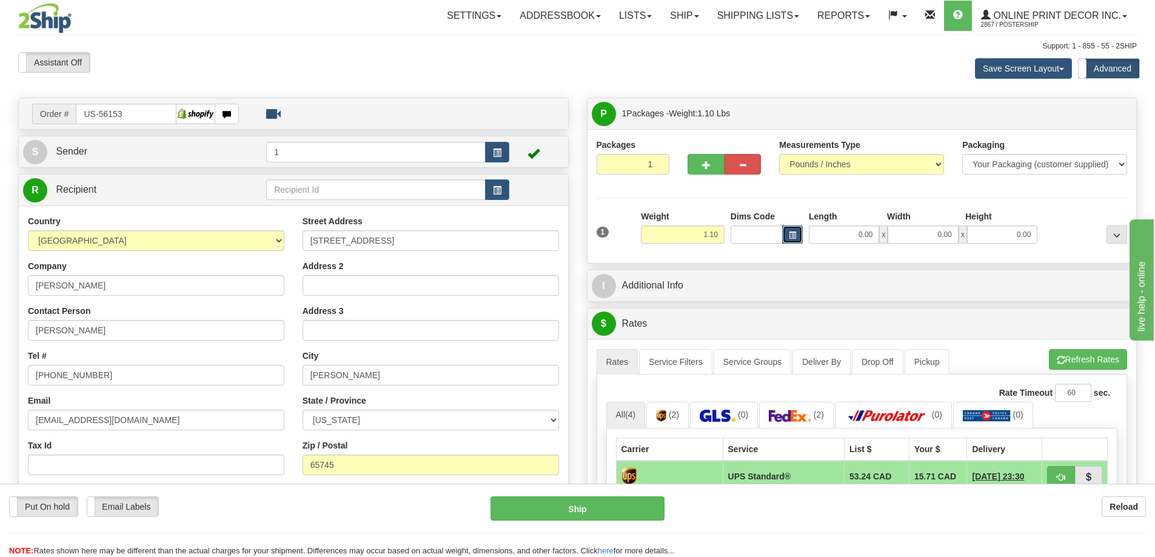
click at [787, 235] on button "button" at bounding box center [792, 234] width 21 height 18
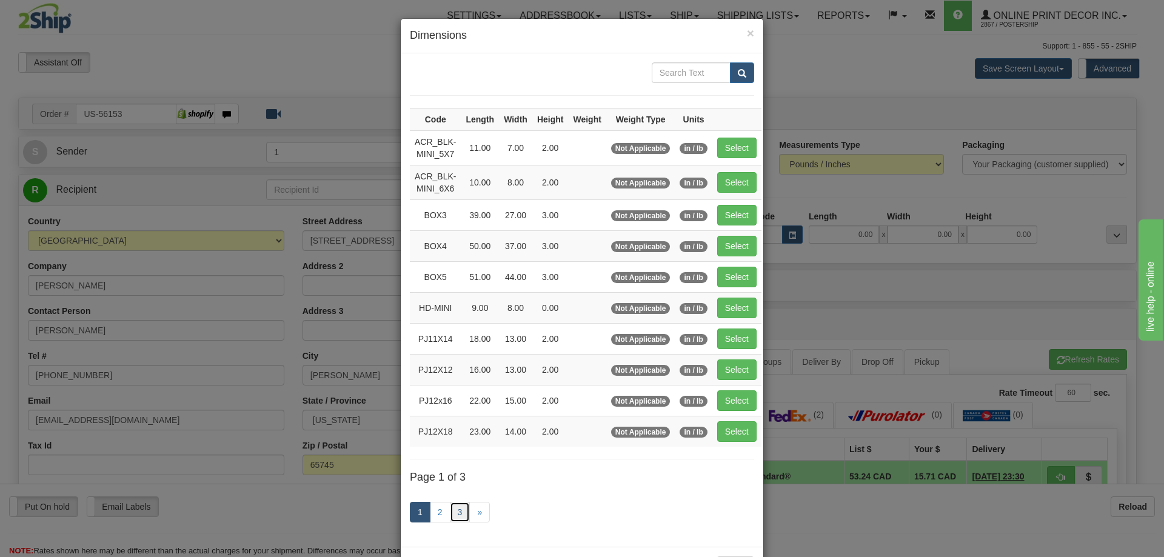
click at [459, 507] on link "3" at bounding box center [460, 512] width 21 height 21
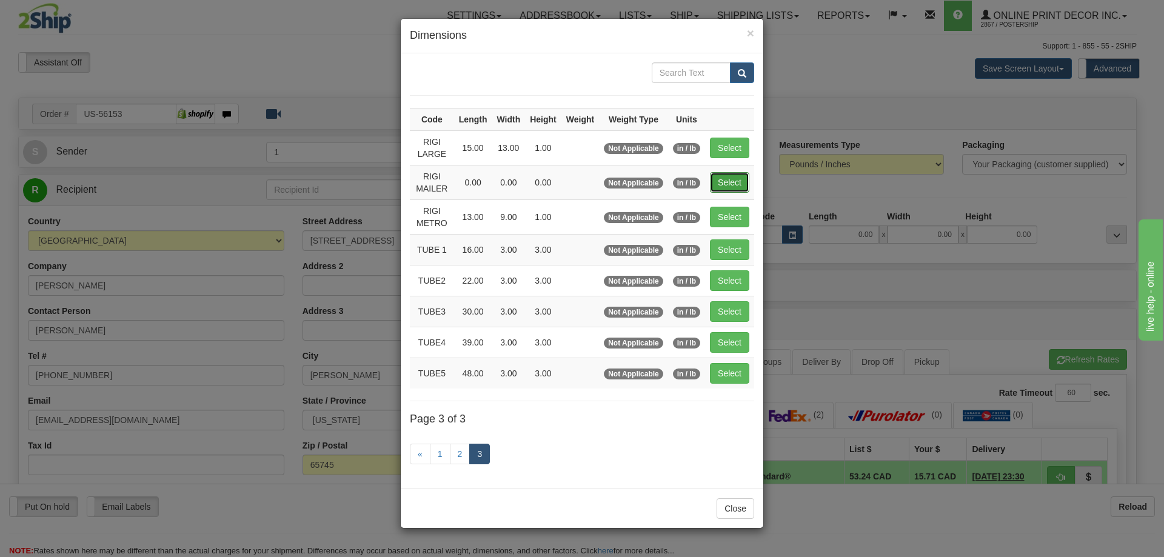
click at [733, 179] on button "Select" at bounding box center [729, 182] width 39 height 21
type input "RIGI MAILER"
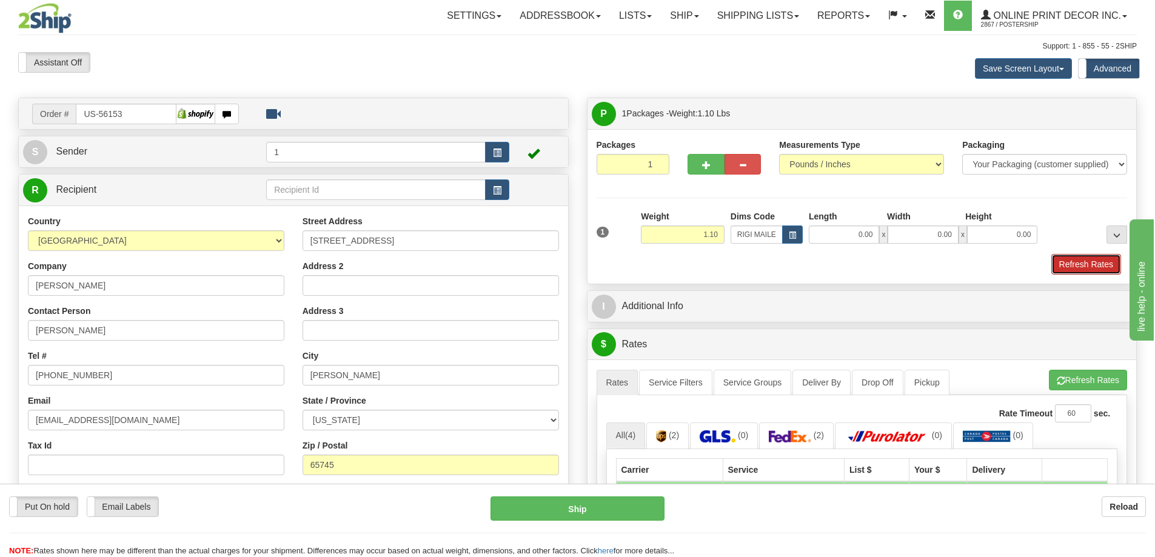
click at [1081, 260] on button "Refresh Rates" at bounding box center [1086, 264] width 70 height 21
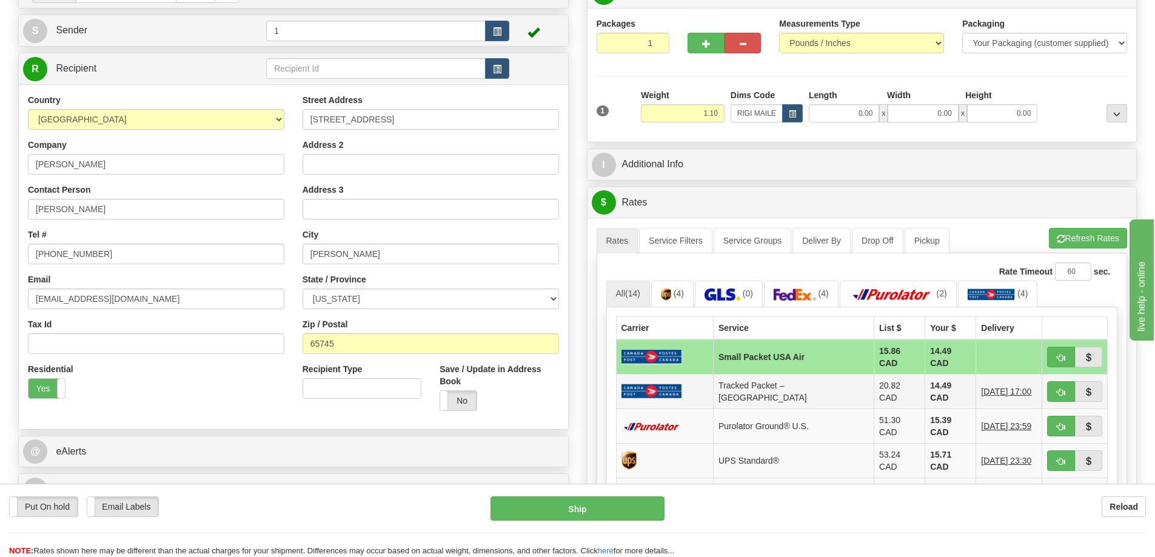
scroll to position [242, 0]
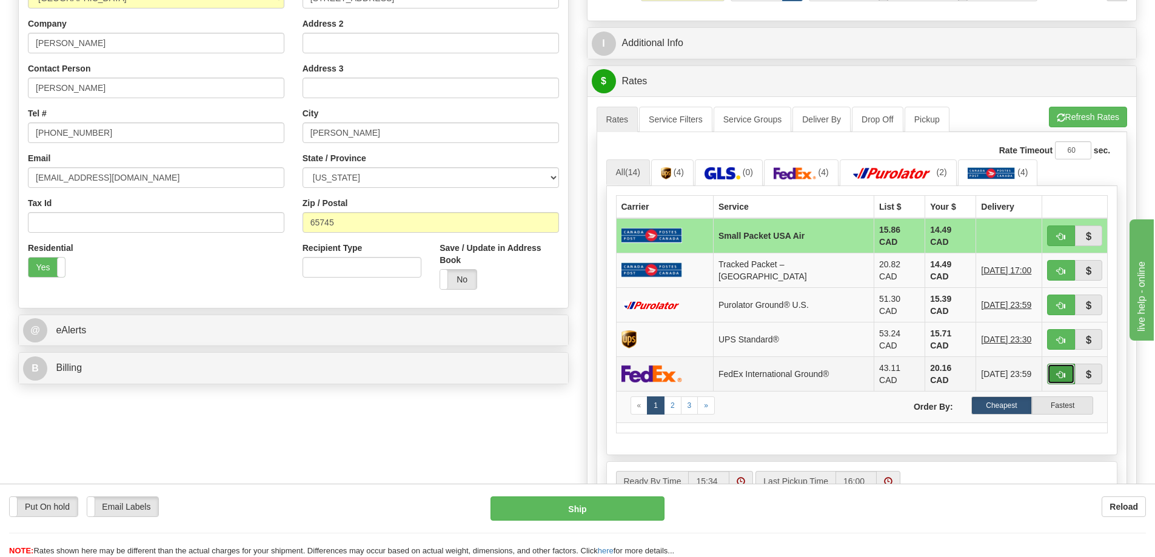
click at [1063, 371] on span "button" at bounding box center [1061, 375] width 8 height 8
type input "92"
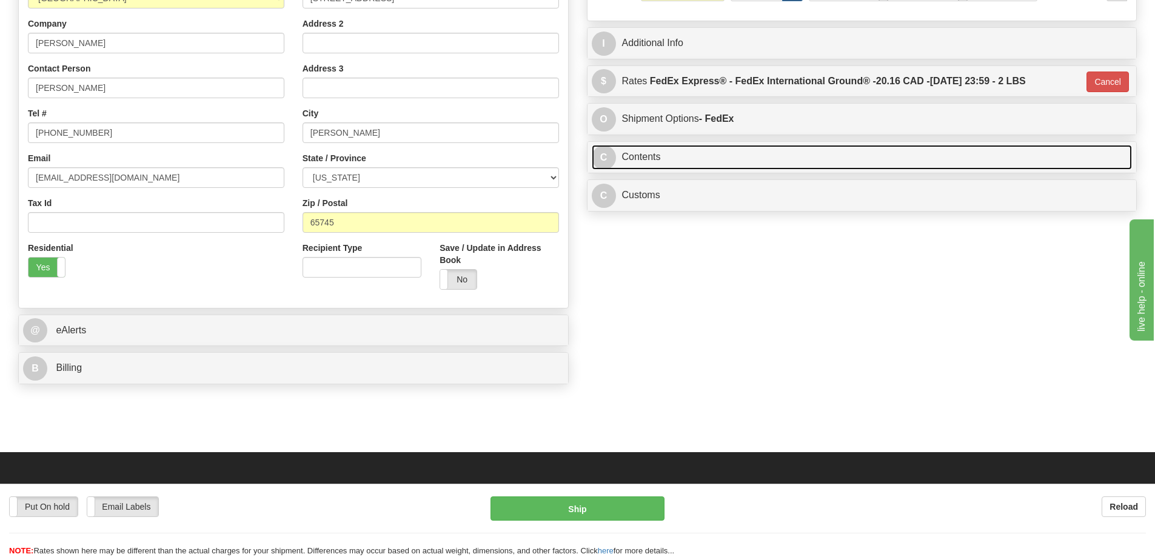
click at [664, 160] on link "C Contents" at bounding box center [862, 157] width 541 height 25
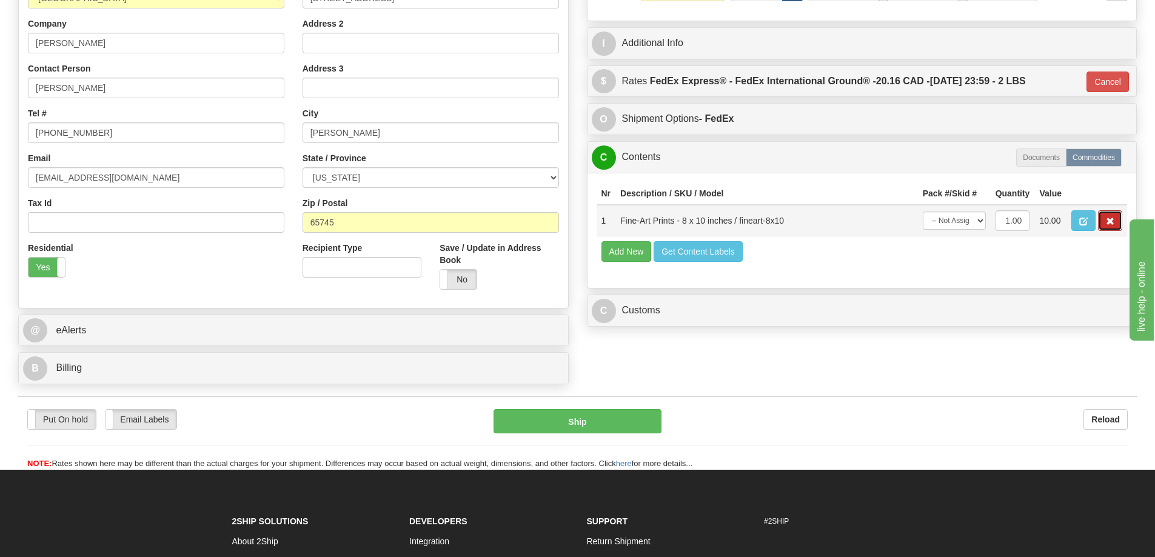
click at [1108, 221] on span "button" at bounding box center [1110, 222] width 8 height 8
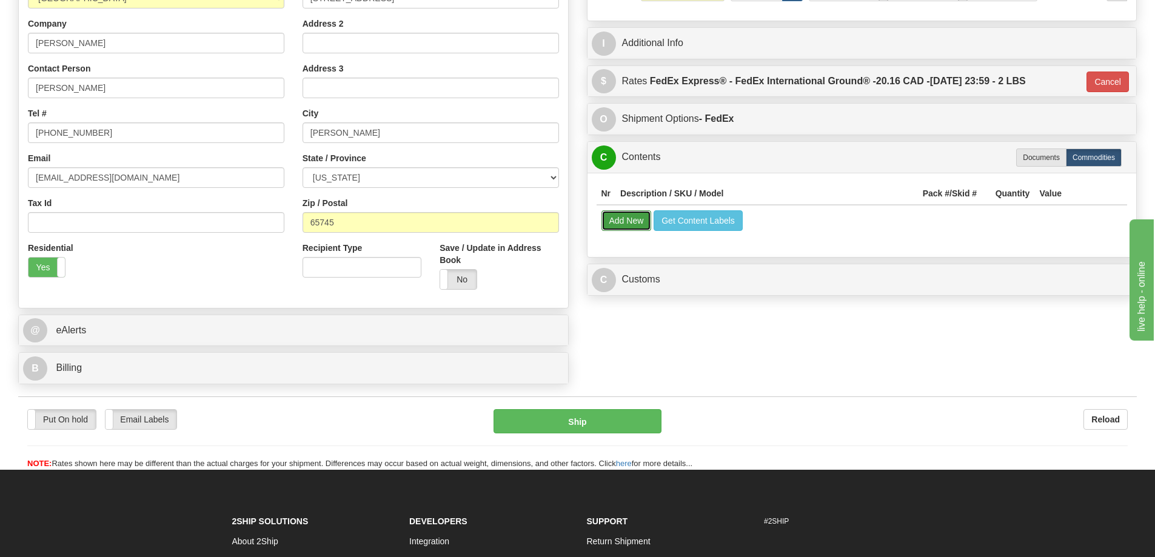
click at [625, 215] on button "Add New" at bounding box center [626, 220] width 50 height 21
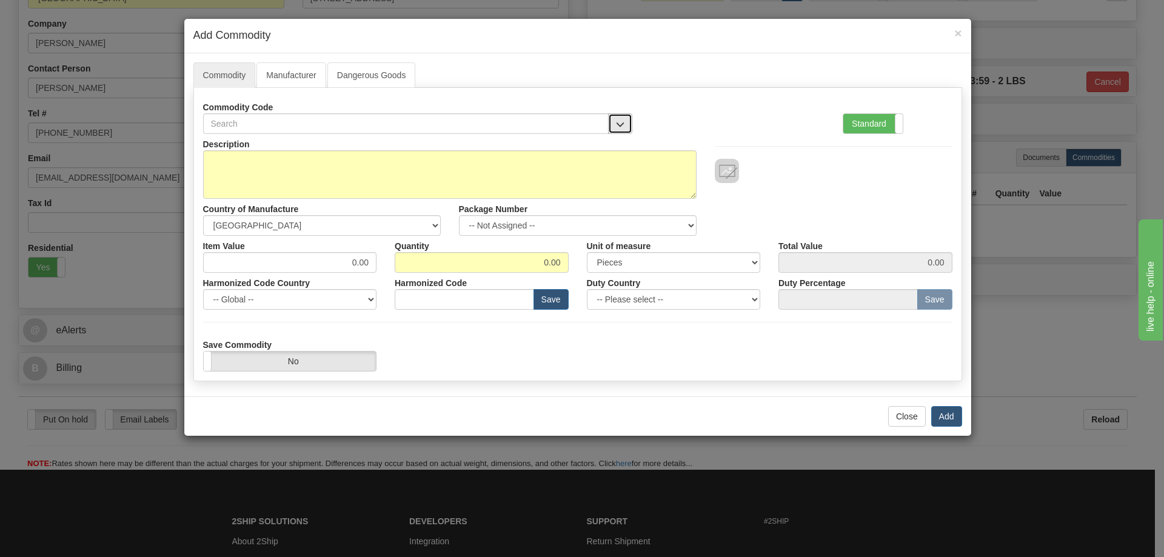
click at [623, 122] on span "button" at bounding box center [620, 125] width 8 height 8
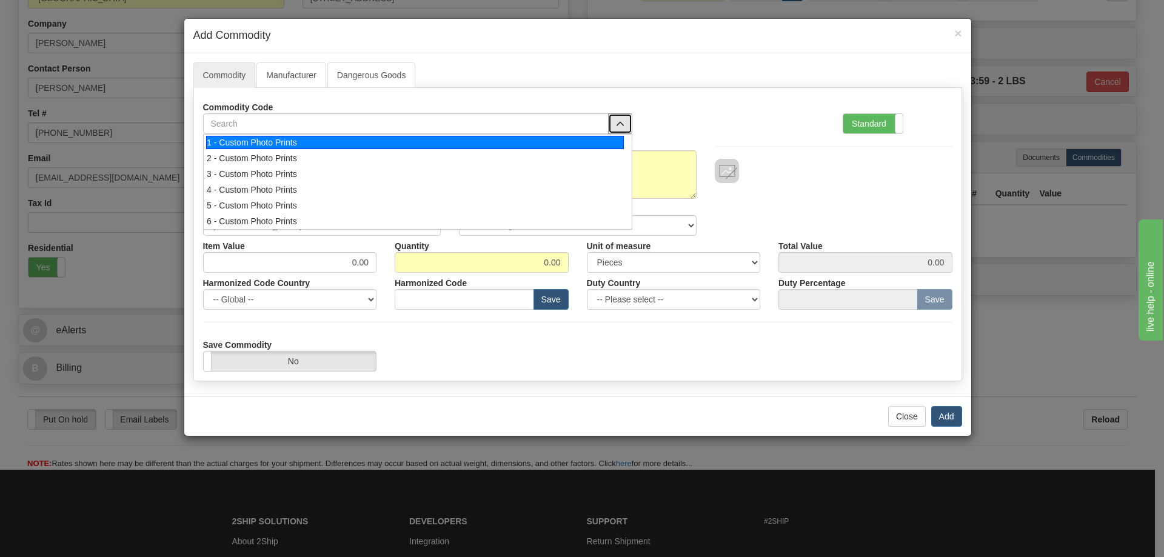
click at [601, 145] on div "1 - Custom Photo Prints" at bounding box center [415, 142] width 418 height 13
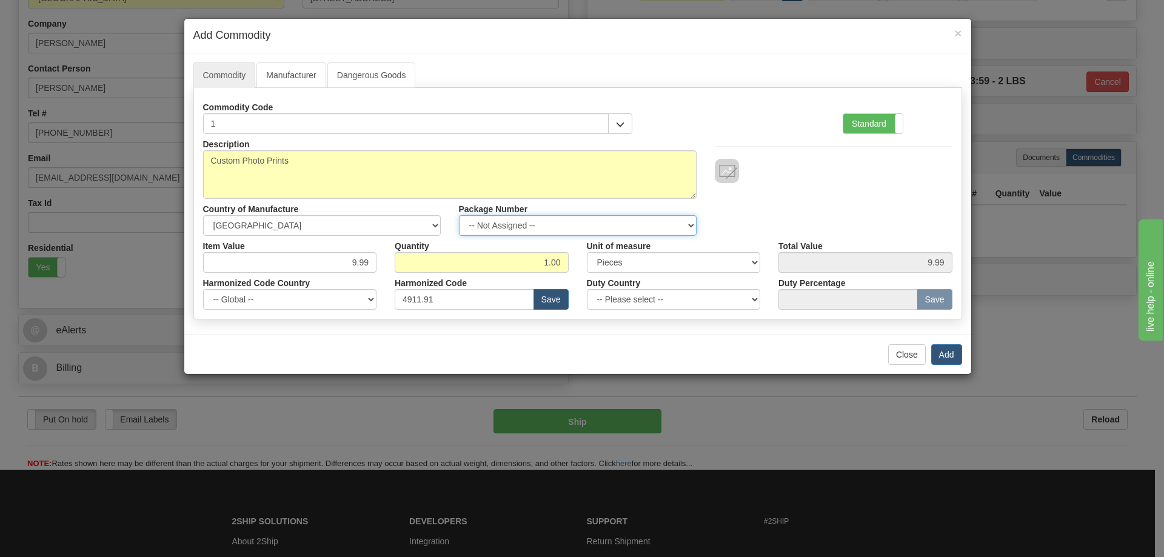
click at [690, 222] on select "-- Not Assigned -- Item 1" at bounding box center [578, 225] width 238 height 21
select select "0"
click at [459, 215] on select "-- Not Assigned -- Item 1" at bounding box center [578, 225] width 238 height 21
click at [953, 355] on button "Add" at bounding box center [946, 354] width 31 height 21
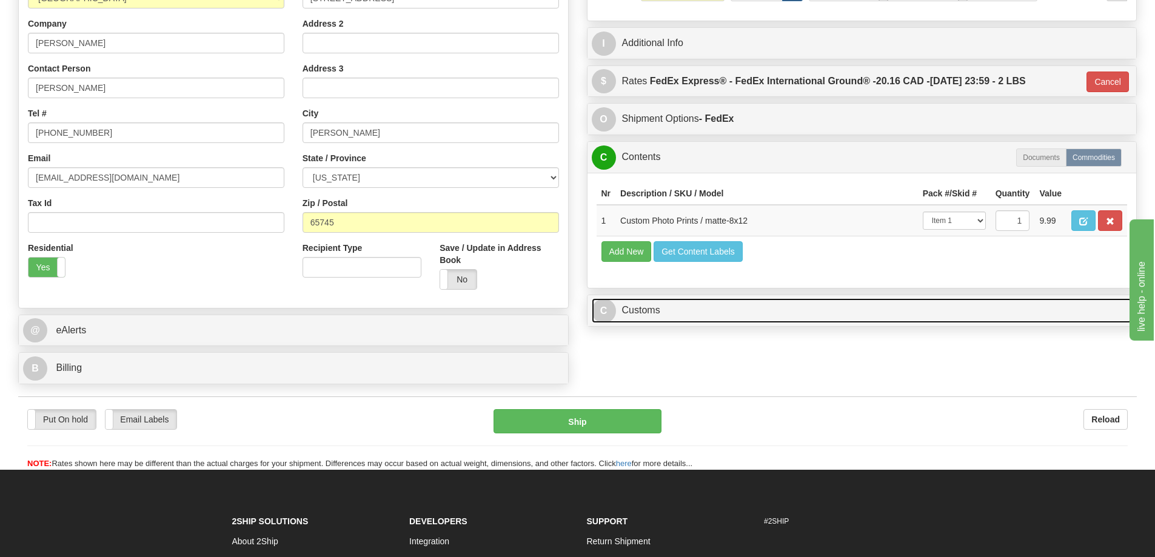
click at [931, 318] on link "C Customs" at bounding box center [862, 310] width 541 height 25
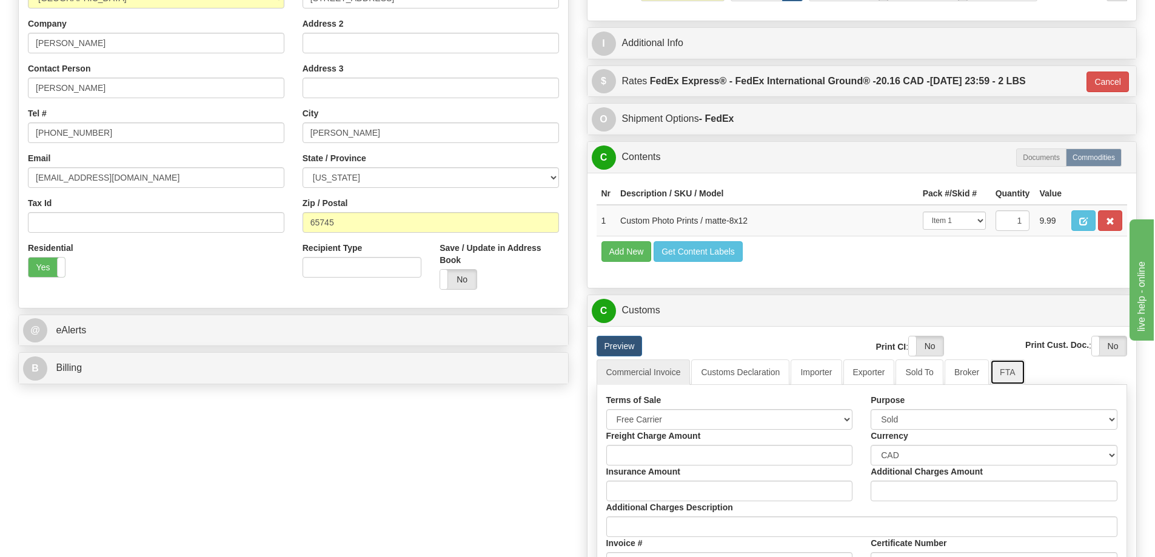
click at [1005, 376] on link "FTA" at bounding box center [1007, 371] width 35 height 25
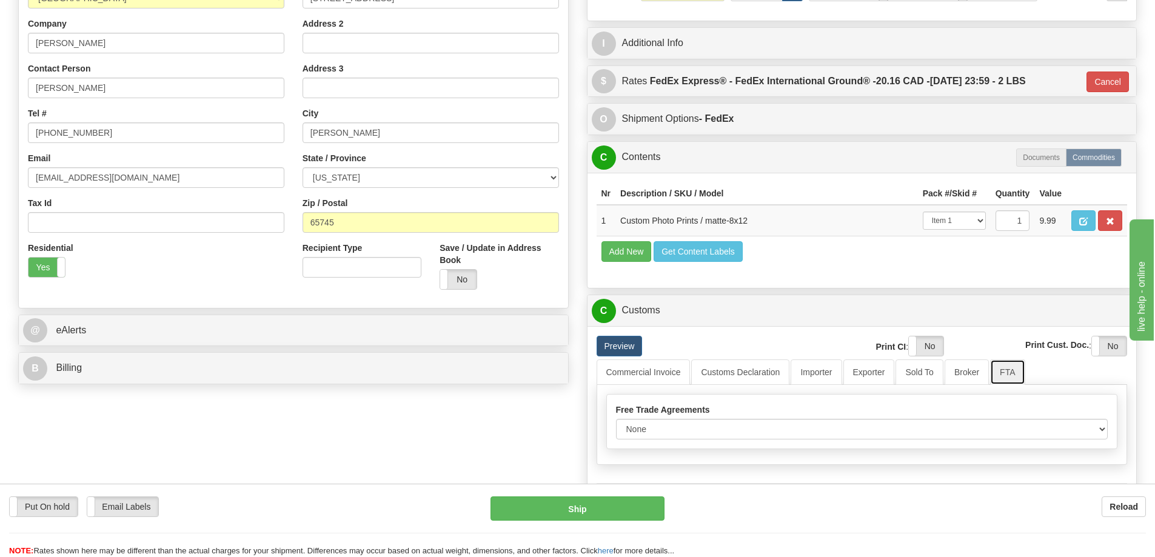
scroll to position [364, 0]
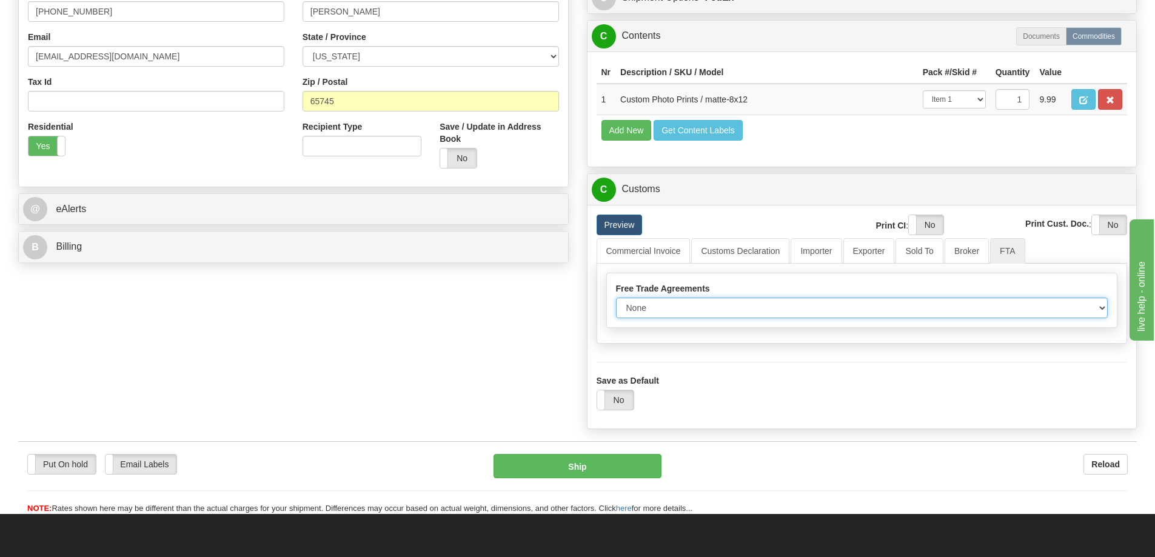
click at [1099, 311] on select "None Other USMCA CETA CUKTCA" at bounding box center [862, 308] width 492 height 21
select select "1"
click at [616, 302] on select "None Other USMCA CETA CUKTCA" at bounding box center [862, 308] width 492 height 21
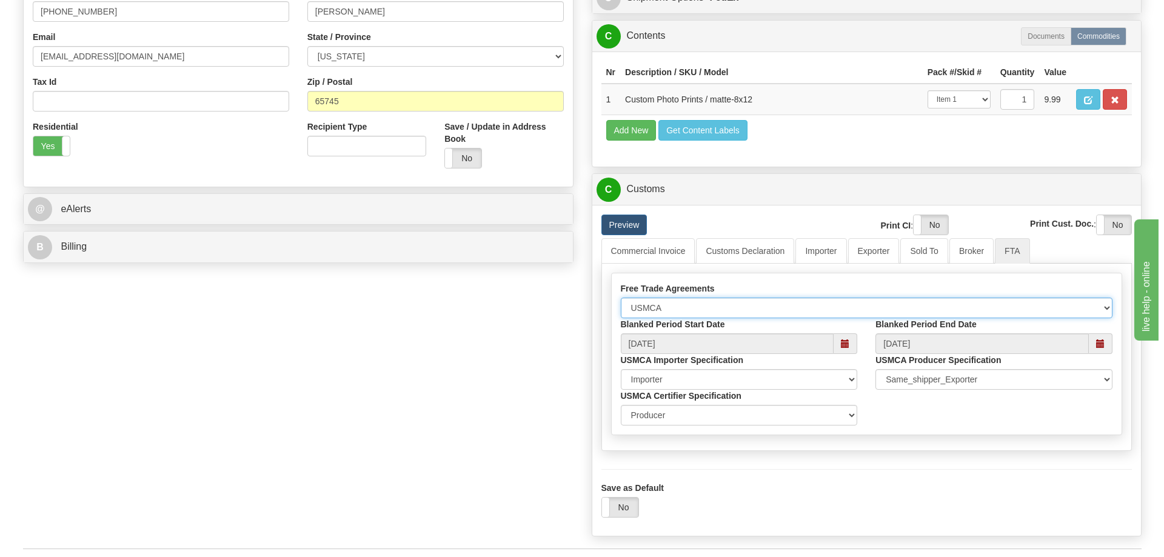
scroll to position [485, 0]
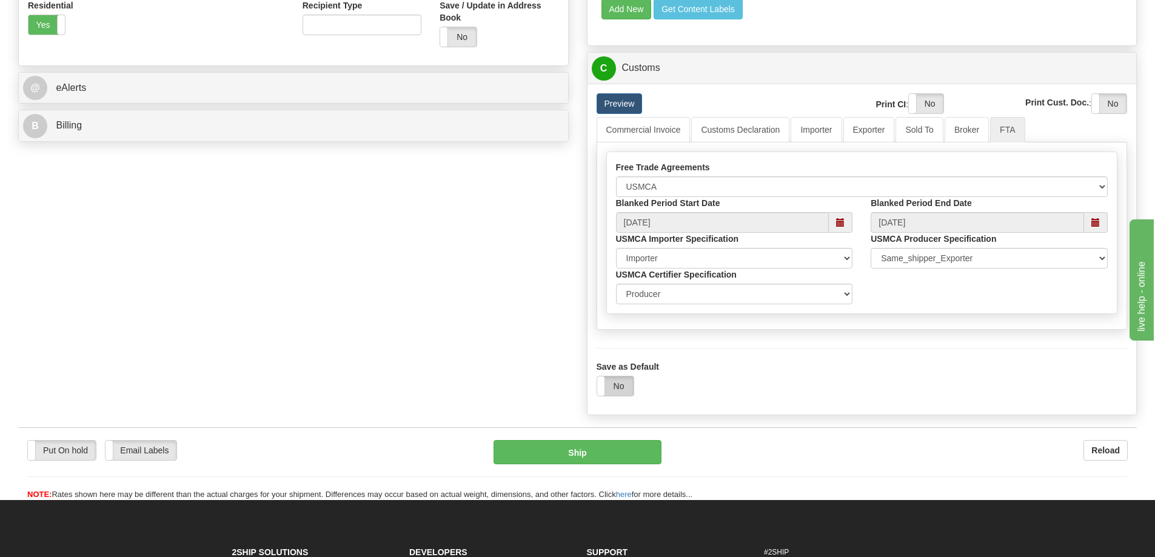
click at [615, 389] on label "No" at bounding box center [615, 385] width 36 height 19
click at [596, 458] on button "Ship" at bounding box center [577, 452] width 168 height 24
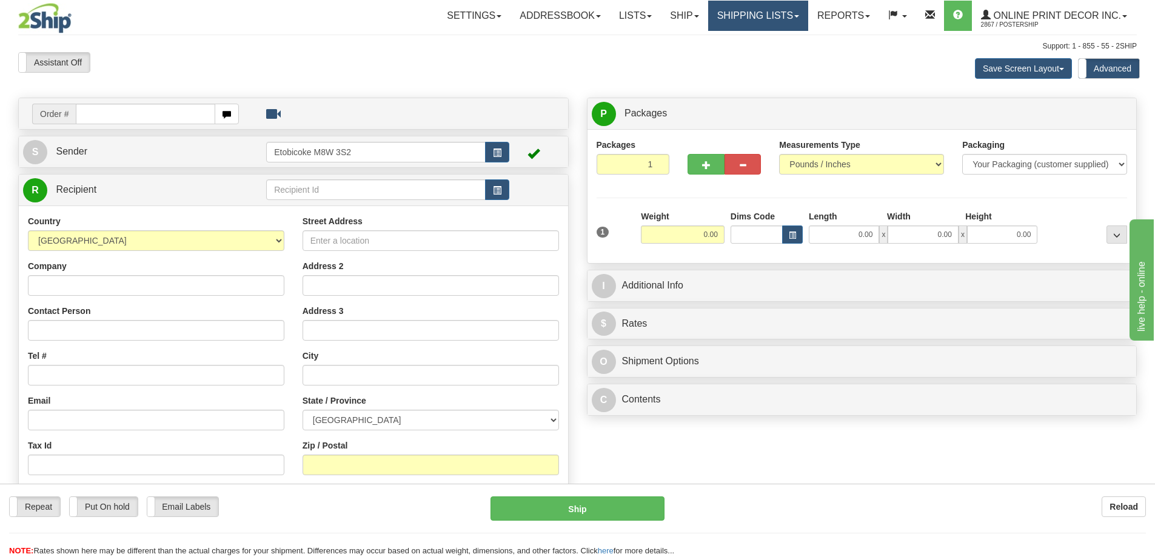
click at [770, 12] on link "Shipping lists" at bounding box center [758, 16] width 100 height 30
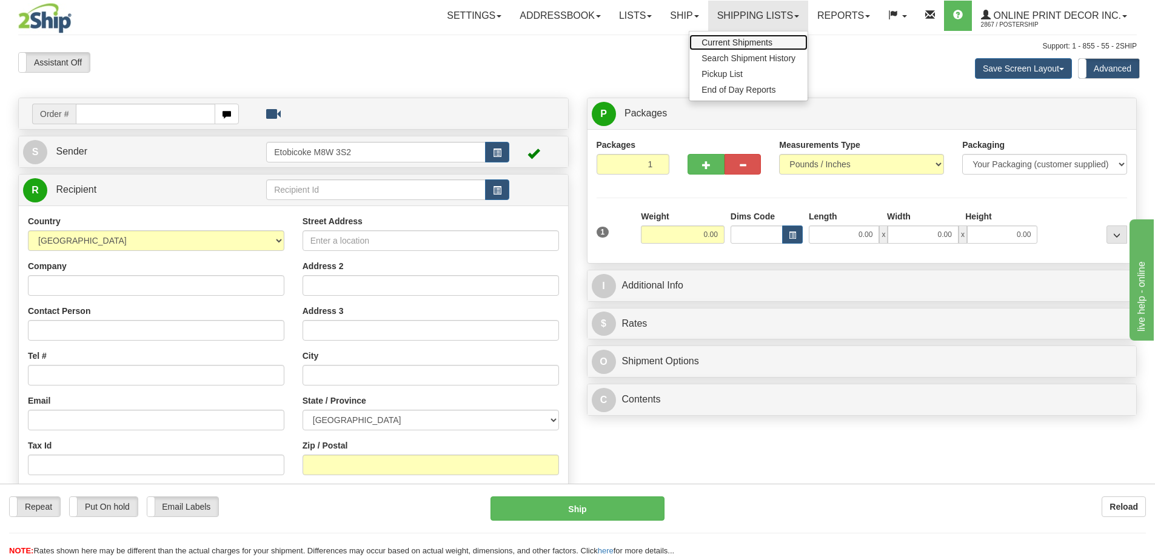
click at [746, 42] on span "Current Shipments" at bounding box center [736, 43] width 71 height 10
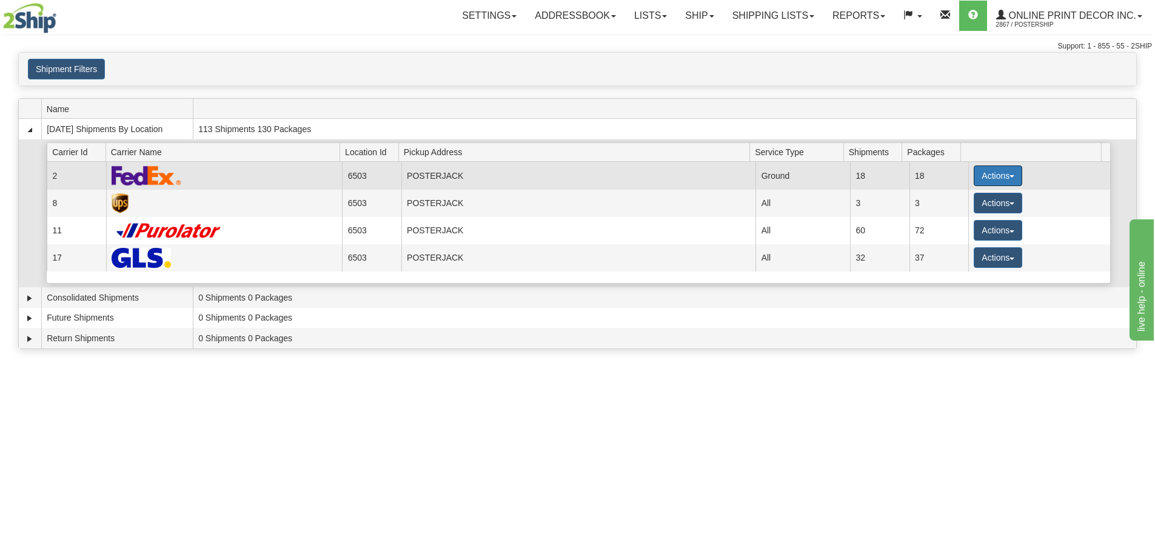
click at [1004, 164] on td "Actions Details Close Pickup Zip Print" at bounding box center [1039, 175] width 142 height 27
click at [1000, 176] on button "Actions" at bounding box center [997, 175] width 48 height 21
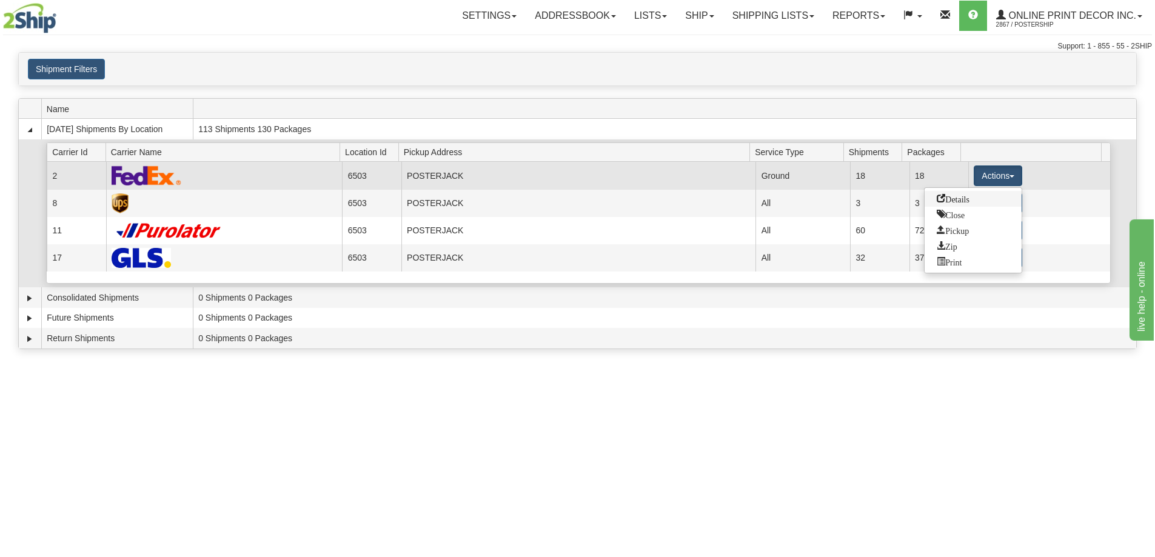
click at [957, 196] on span "Details" at bounding box center [952, 198] width 33 height 8
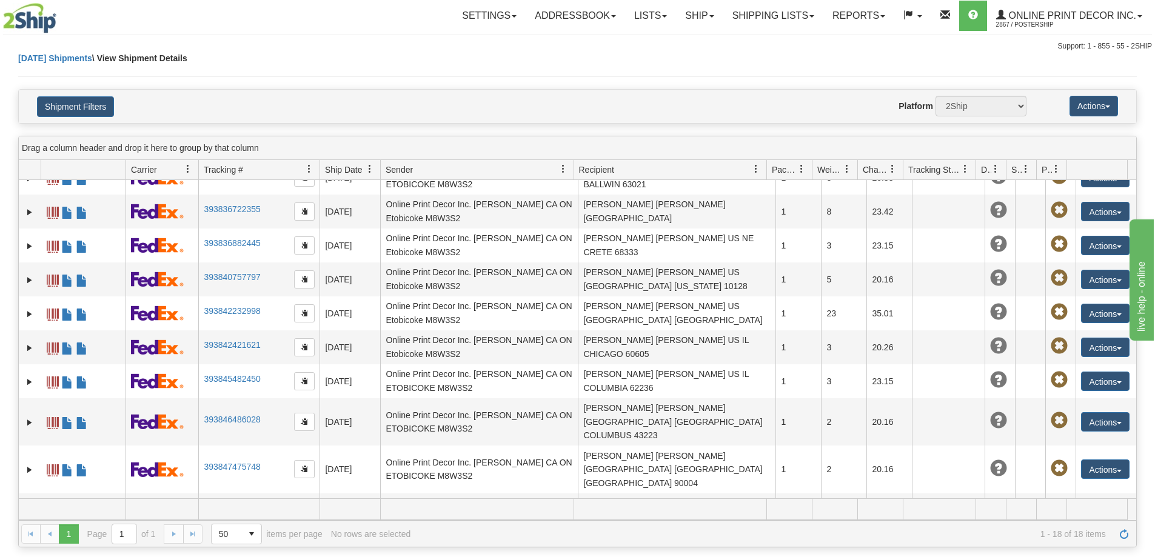
scroll to position [293, 0]
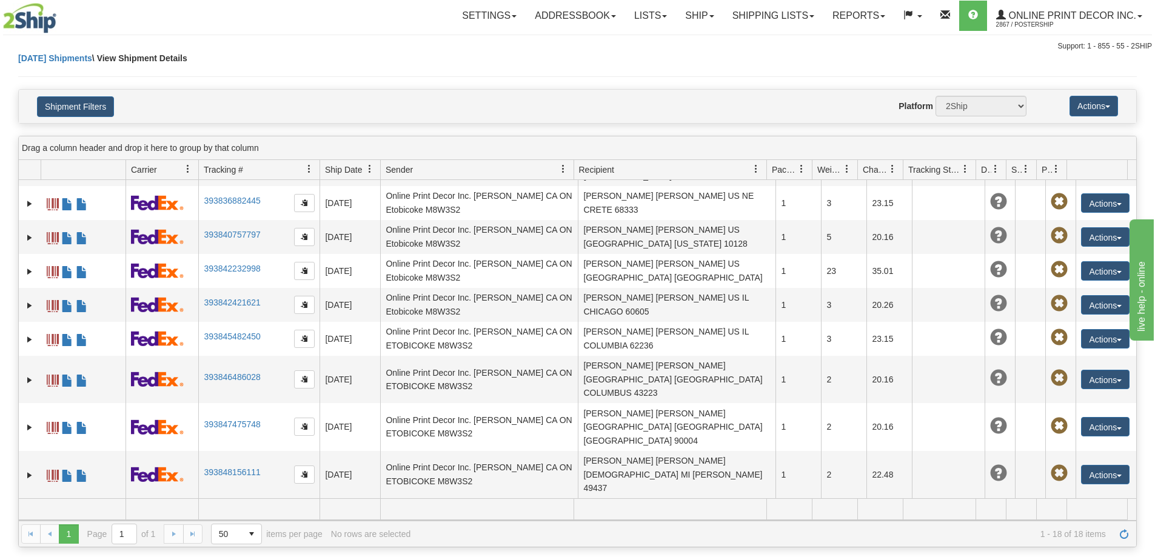
click at [225, 542] on link "393849616184" at bounding box center [232, 547] width 56 height 10
click at [692, 10] on link "Ship" at bounding box center [699, 16] width 47 height 30
click at [627, 38] on link "Ship Screen" at bounding box center [668, 43] width 110 height 16
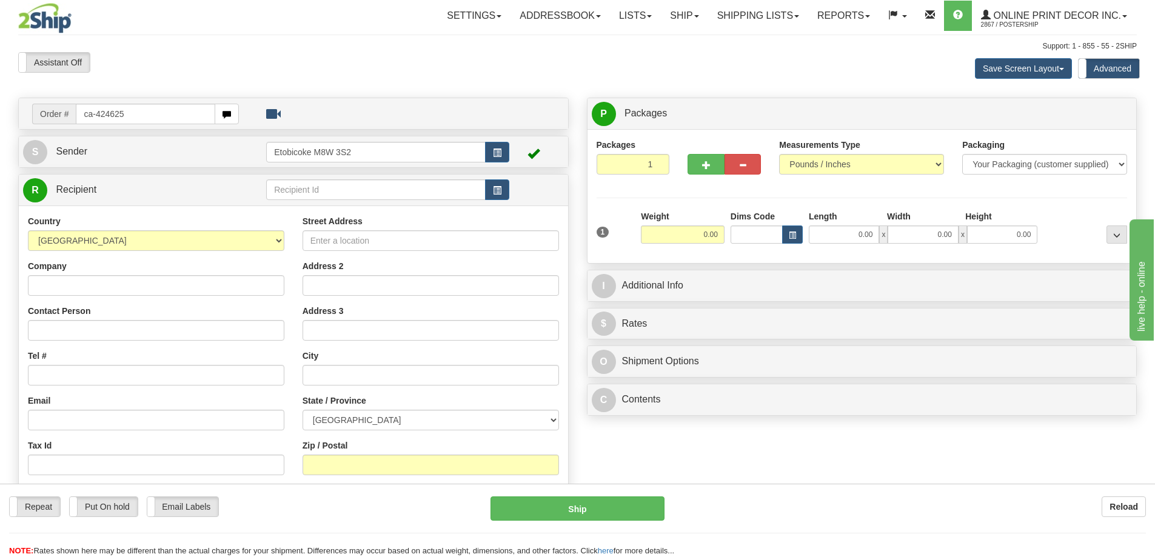
type input "ca-424625"
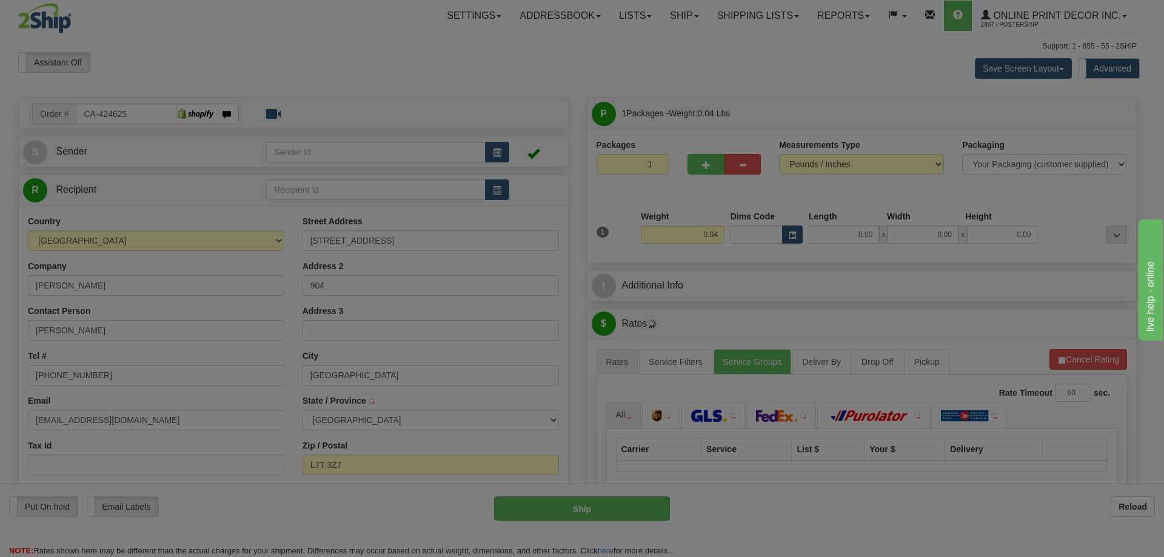
type input "[GEOGRAPHIC_DATA]"
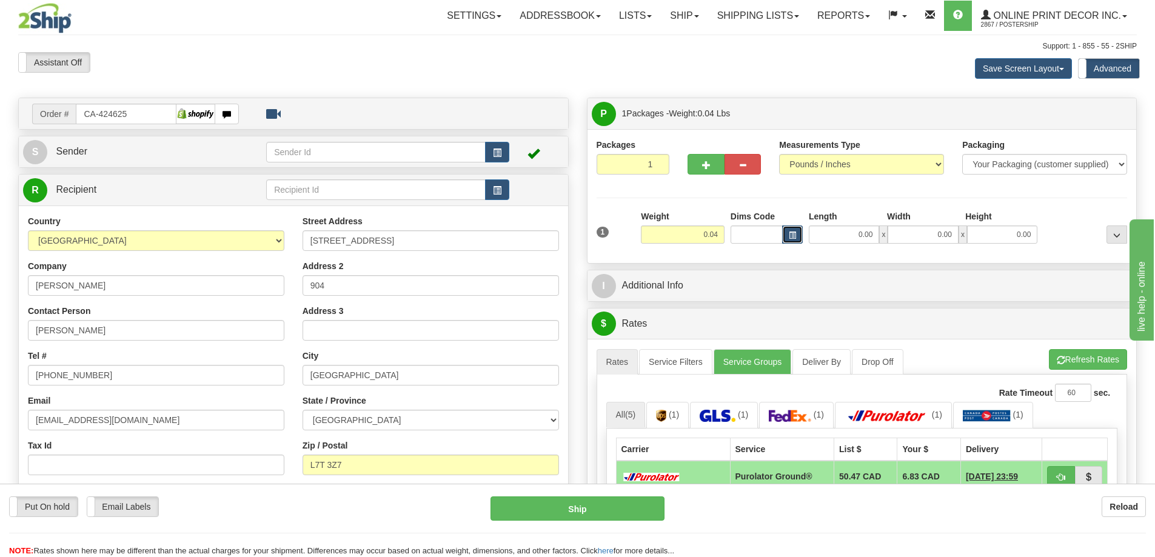
click at [792, 235] on span "button" at bounding box center [792, 235] width 7 height 7
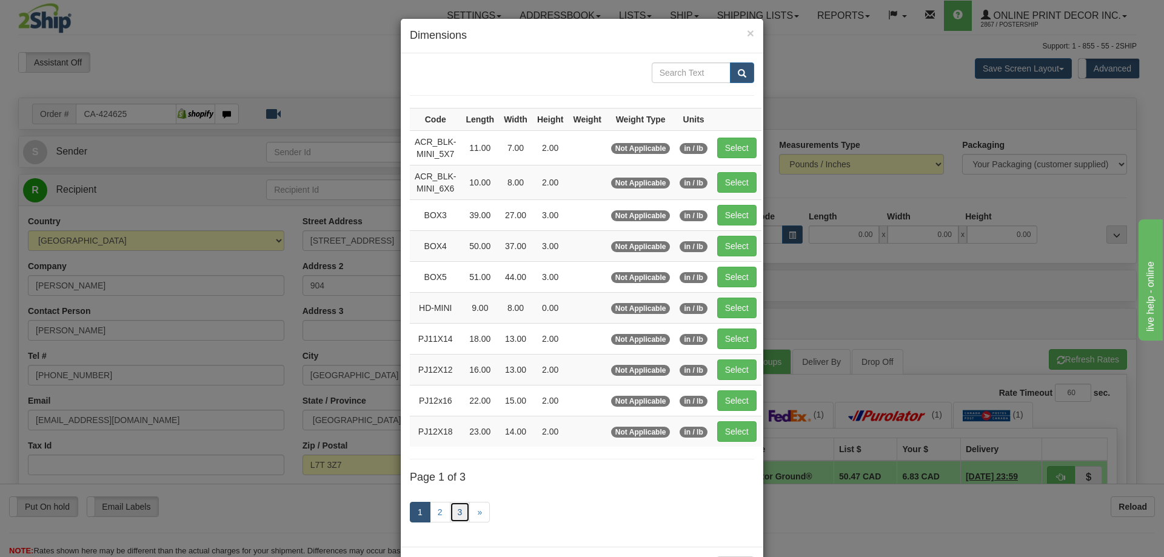
click at [456, 510] on link "3" at bounding box center [460, 512] width 21 height 21
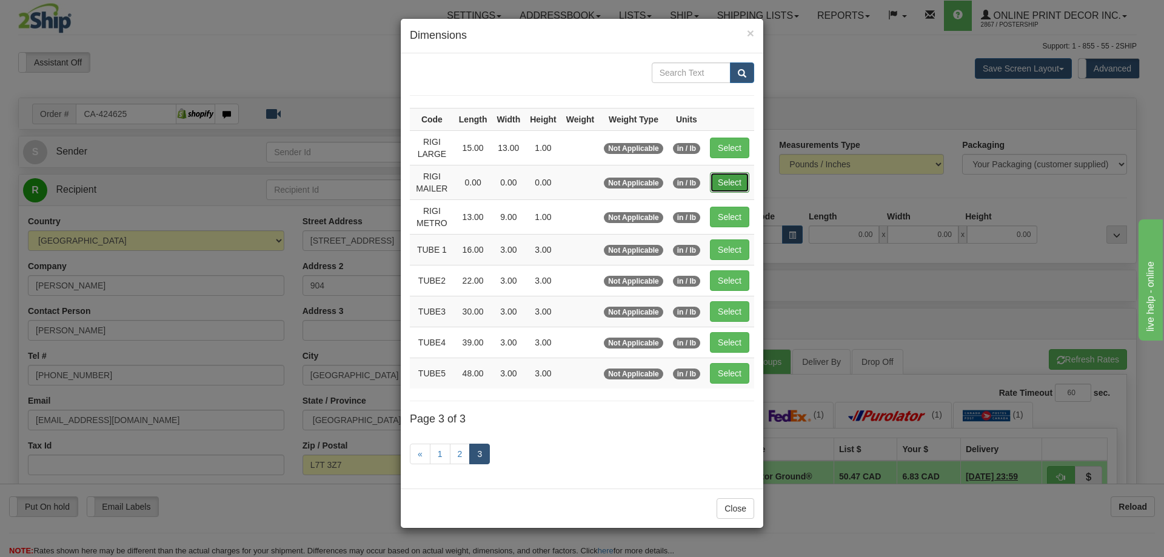
click at [731, 180] on button "Select" at bounding box center [729, 182] width 39 height 21
type input "RIGI MAILER"
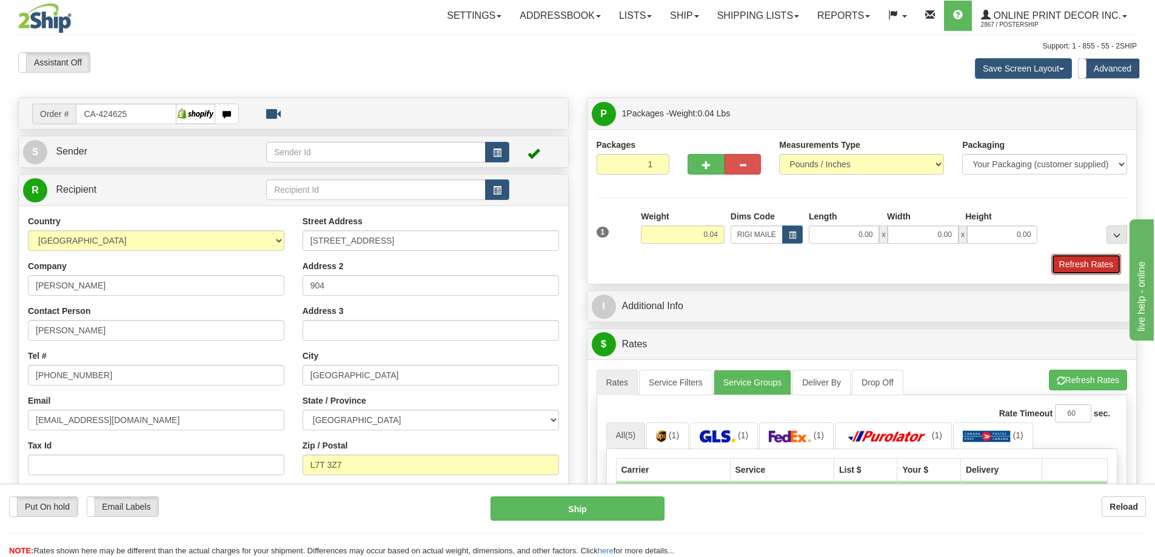
click at [1087, 268] on button "Refresh Rates" at bounding box center [1086, 264] width 70 height 21
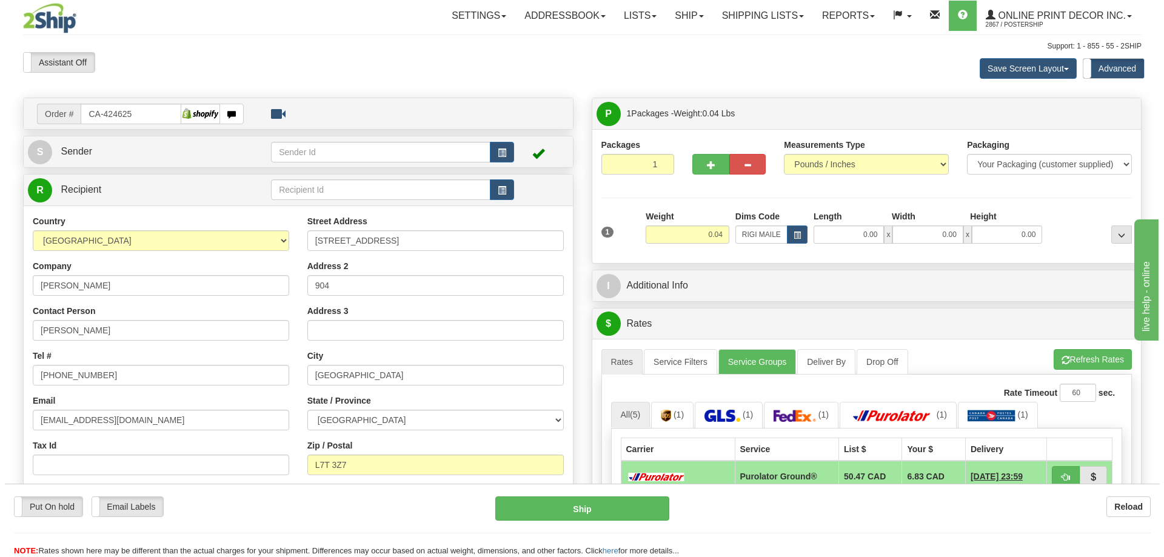
scroll to position [182, 0]
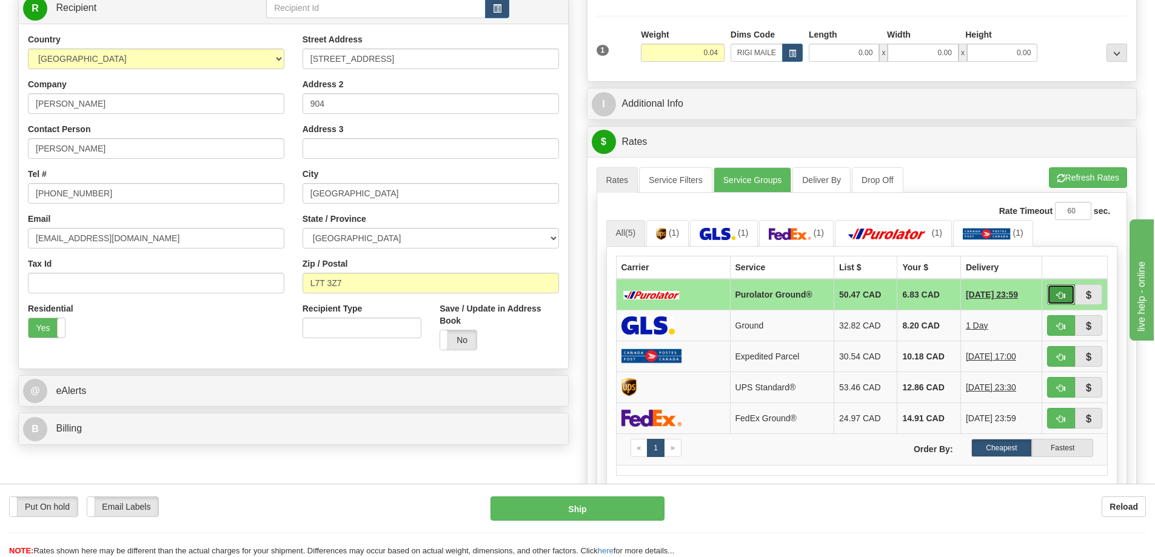
click at [1057, 298] on span "button" at bounding box center [1061, 296] width 8 height 8
type input "260"
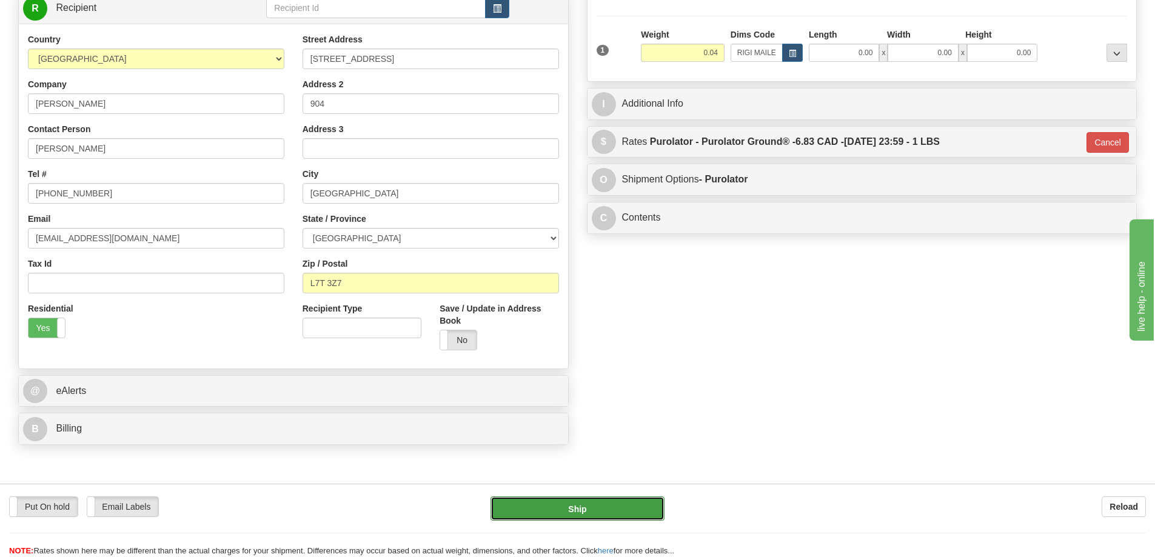
click at [644, 509] on button "Ship" at bounding box center [577, 508] width 174 height 24
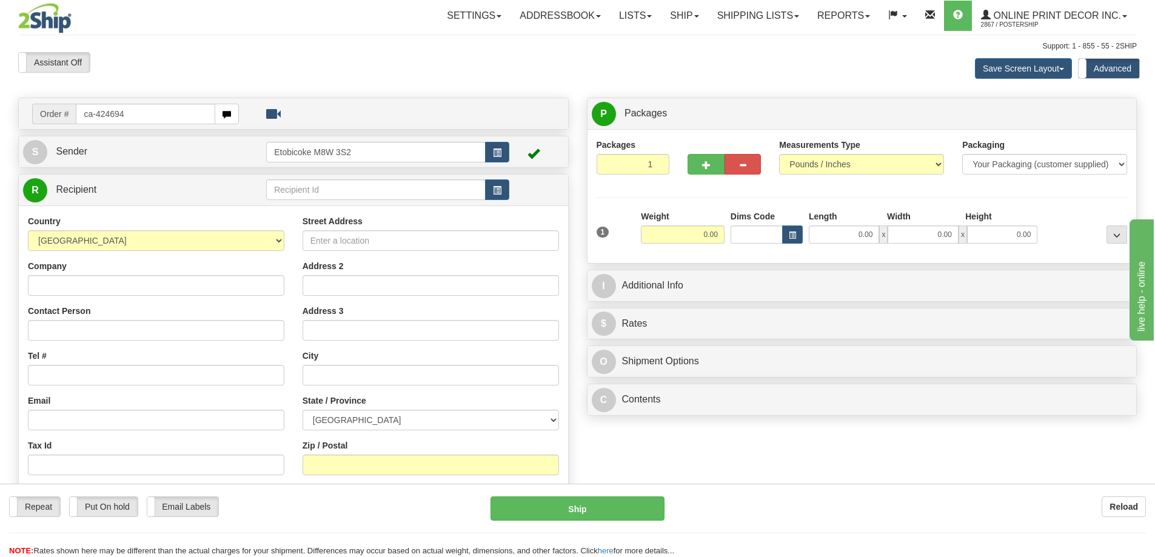
type input "ca-424694"
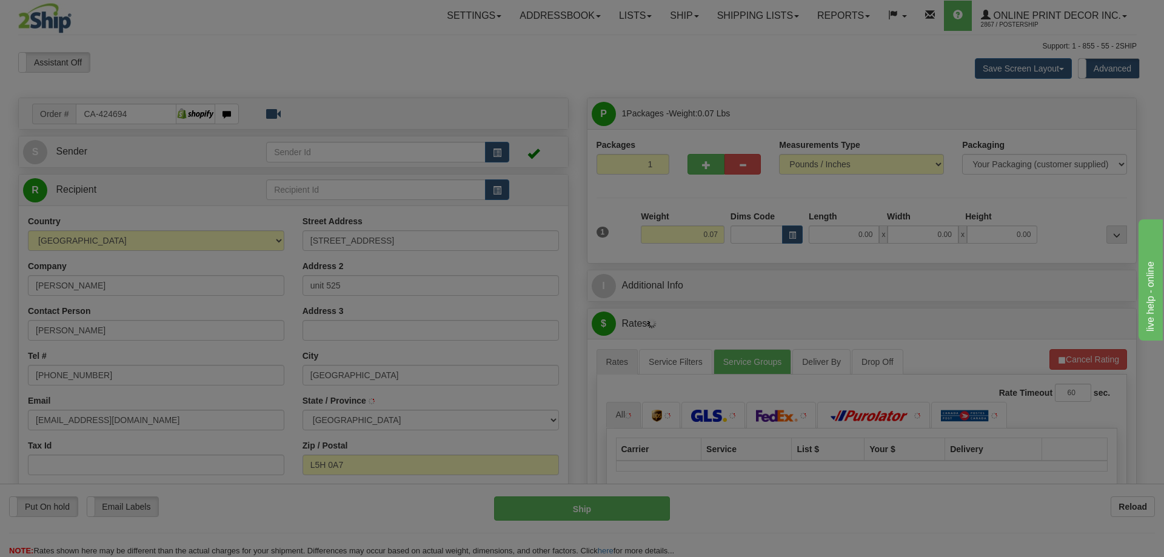
type input "MISSISSAUGA"
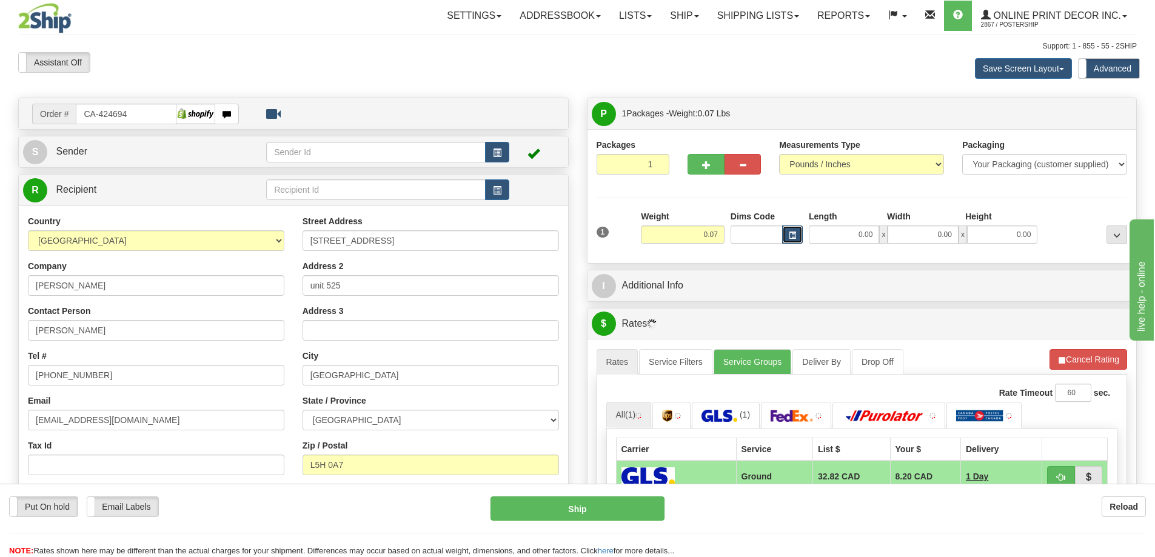
click at [792, 241] on button "button" at bounding box center [792, 234] width 21 height 18
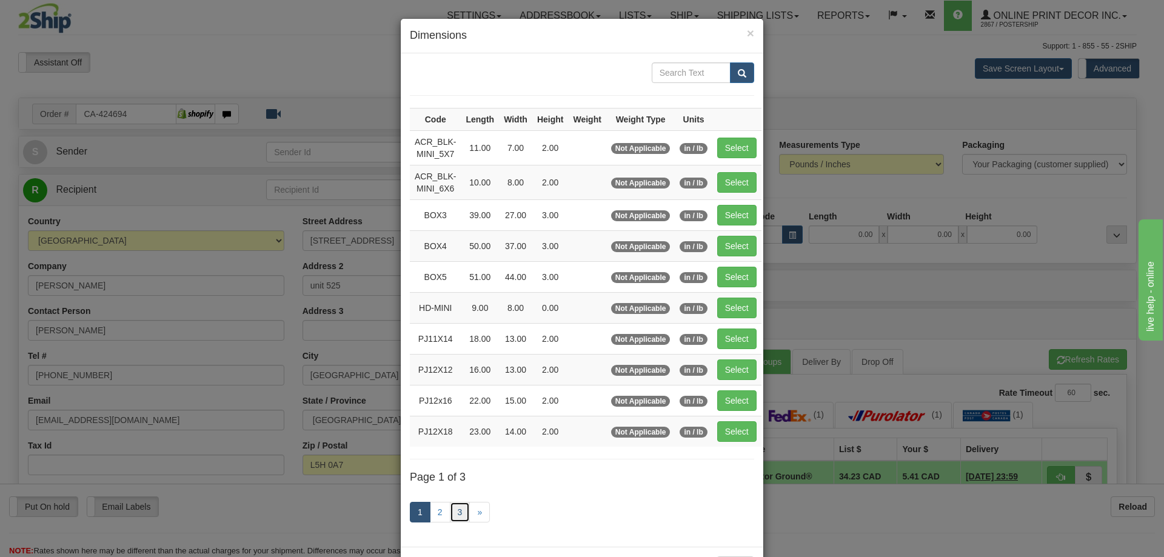
drag, startPoint x: 450, startPoint y: 509, endPoint x: 450, endPoint y: 495, distance: 14.0
click at [450, 508] on link "3" at bounding box center [460, 512] width 21 height 21
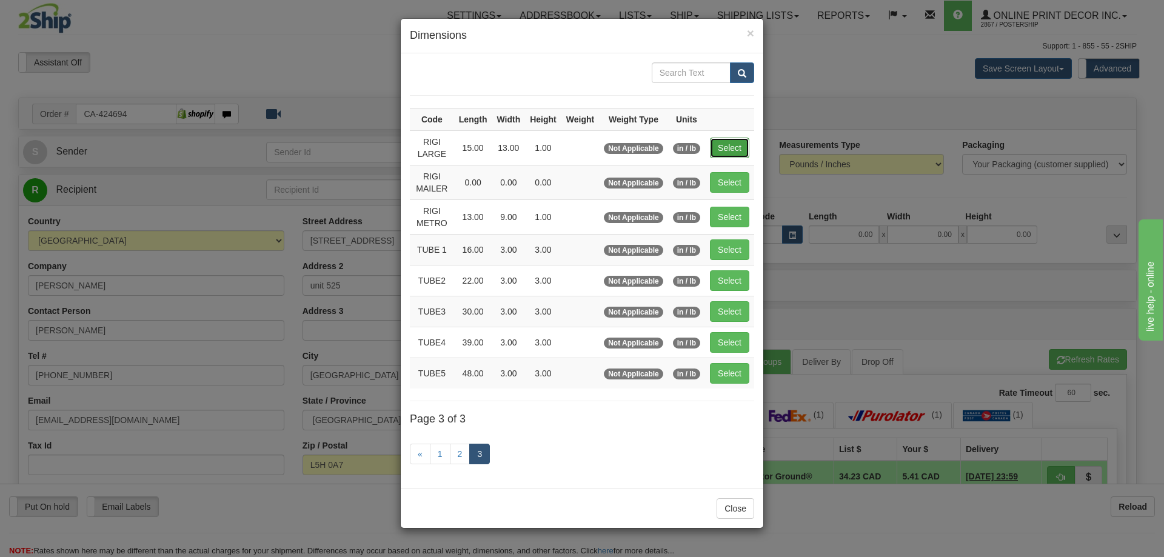
click at [731, 143] on button "Select" at bounding box center [729, 148] width 39 height 21
type input "RIGI LARGE"
type input "15.00"
type input "13.00"
type input "1.00"
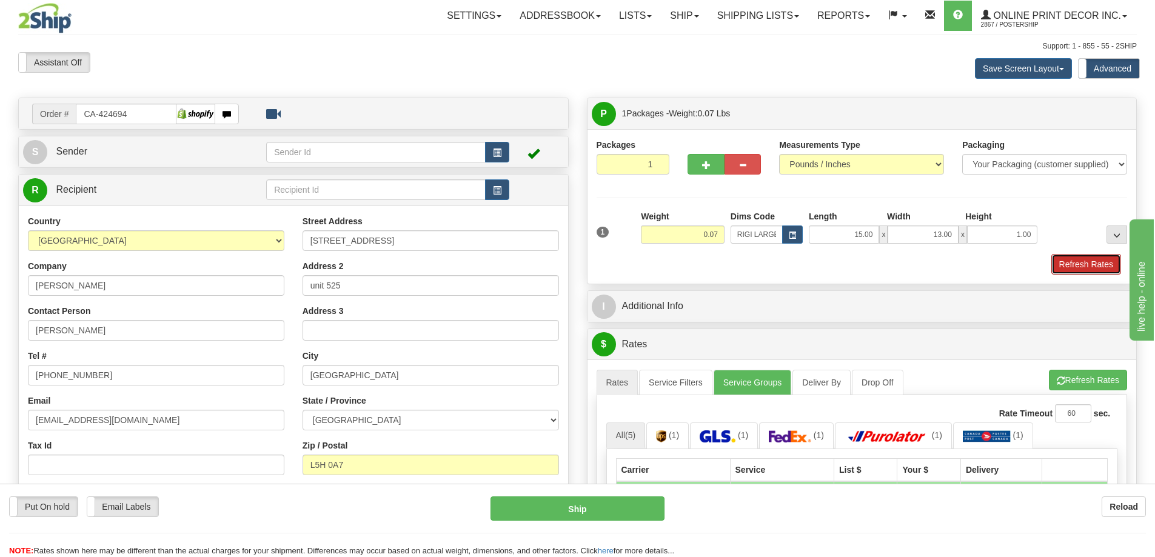
click at [1084, 260] on button "Refresh Rates" at bounding box center [1086, 264] width 70 height 21
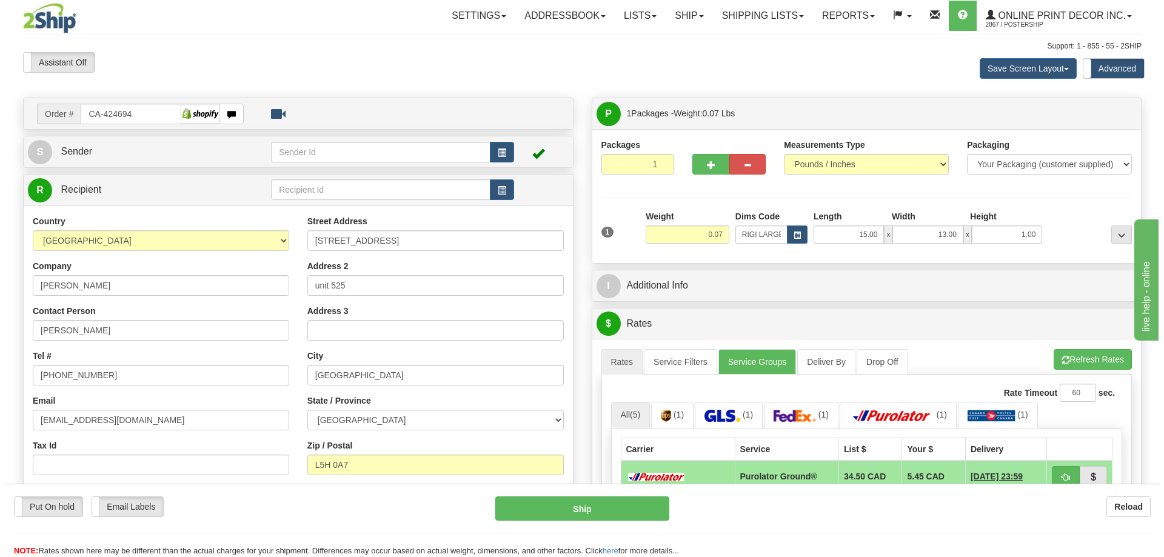
scroll to position [121, 0]
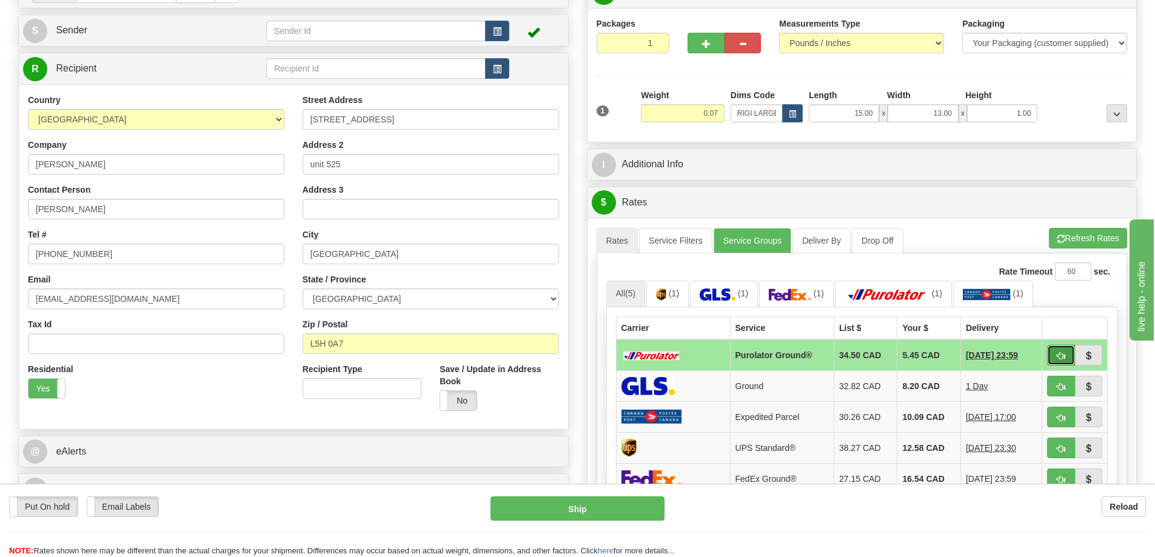
click at [1066, 356] on button "button" at bounding box center [1061, 355] width 28 height 21
type input "260"
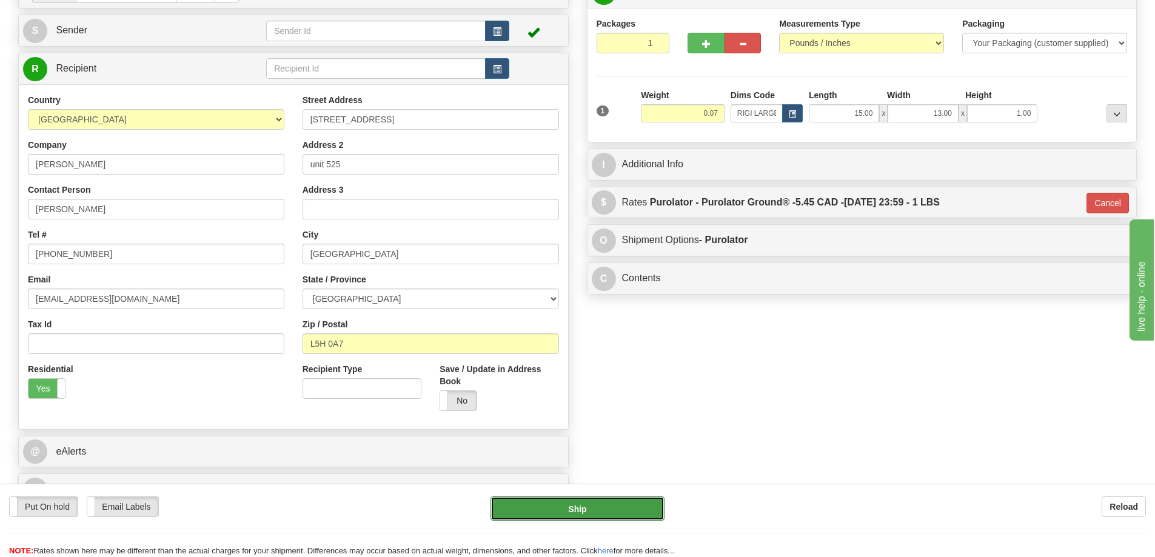
click at [641, 512] on button "Ship" at bounding box center [577, 508] width 174 height 24
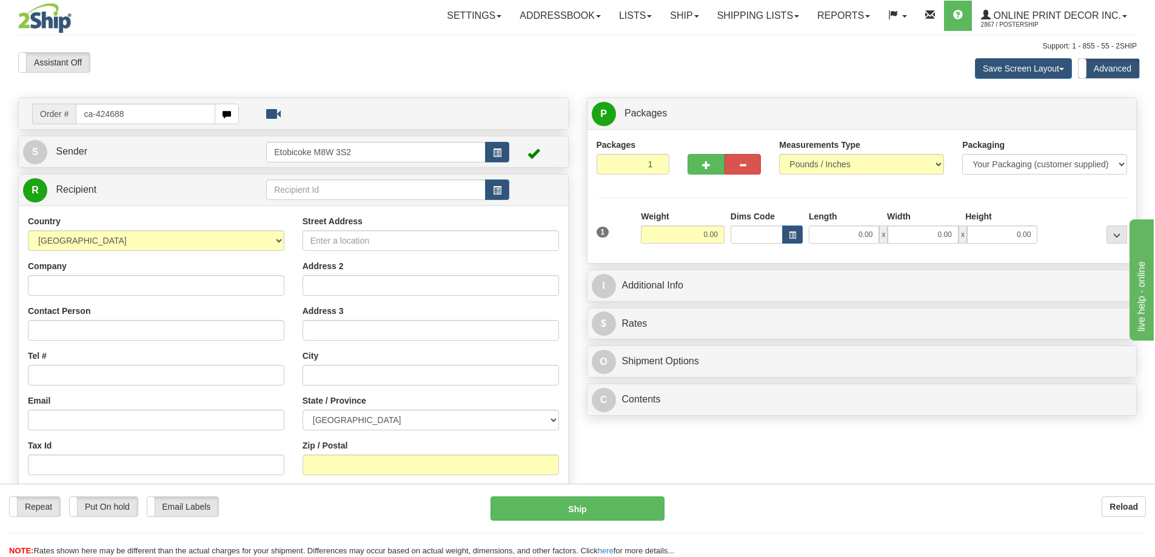
type input "ca-424688"
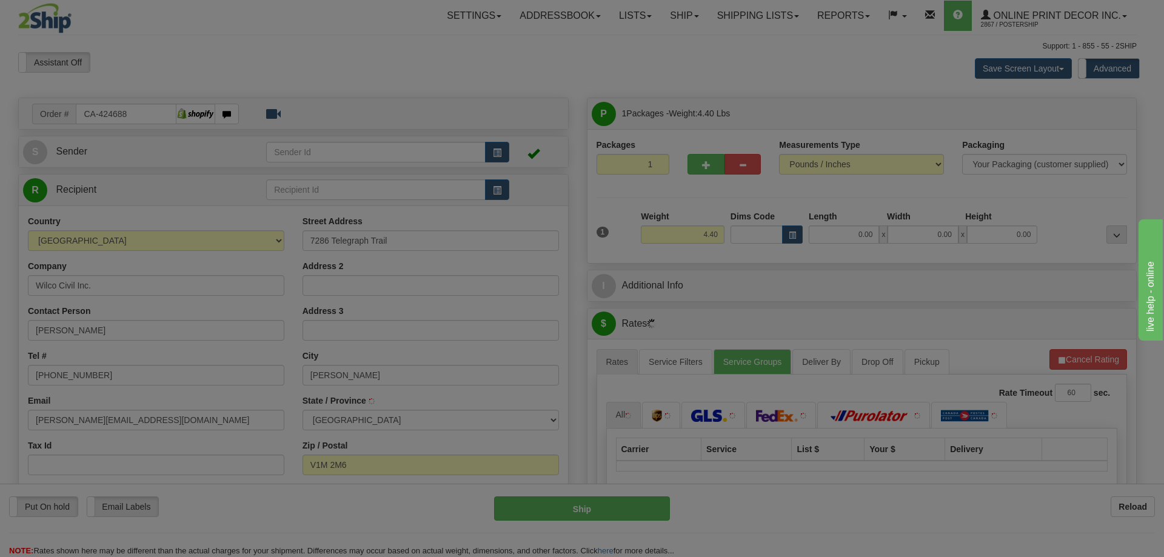
type input "[PERSON_NAME]"
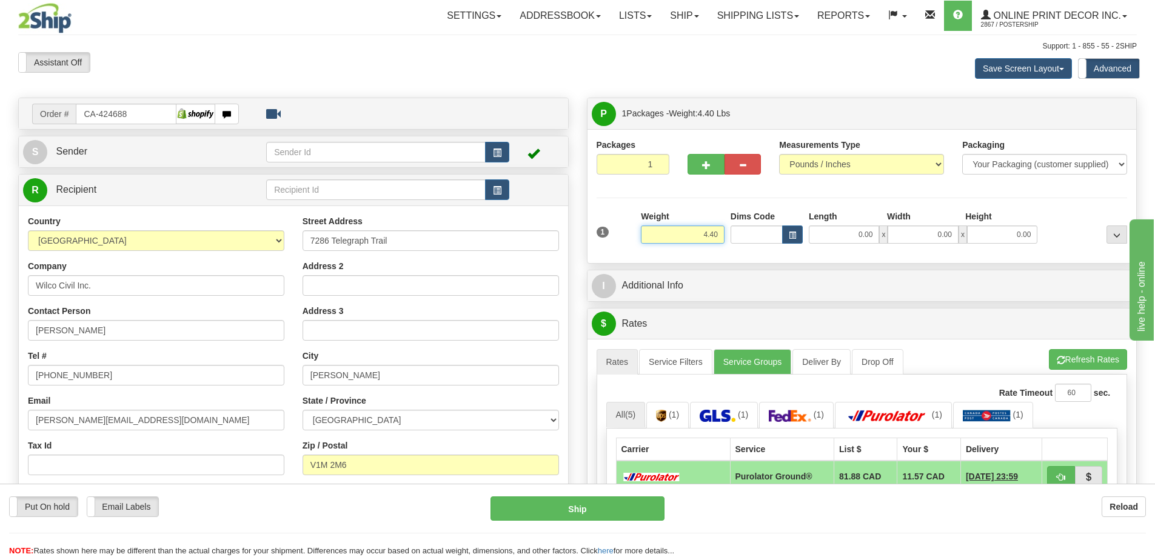
click at [719, 235] on input "4.40" at bounding box center [683, 234] width 84 height 18
type input "4"
type input "2.00"
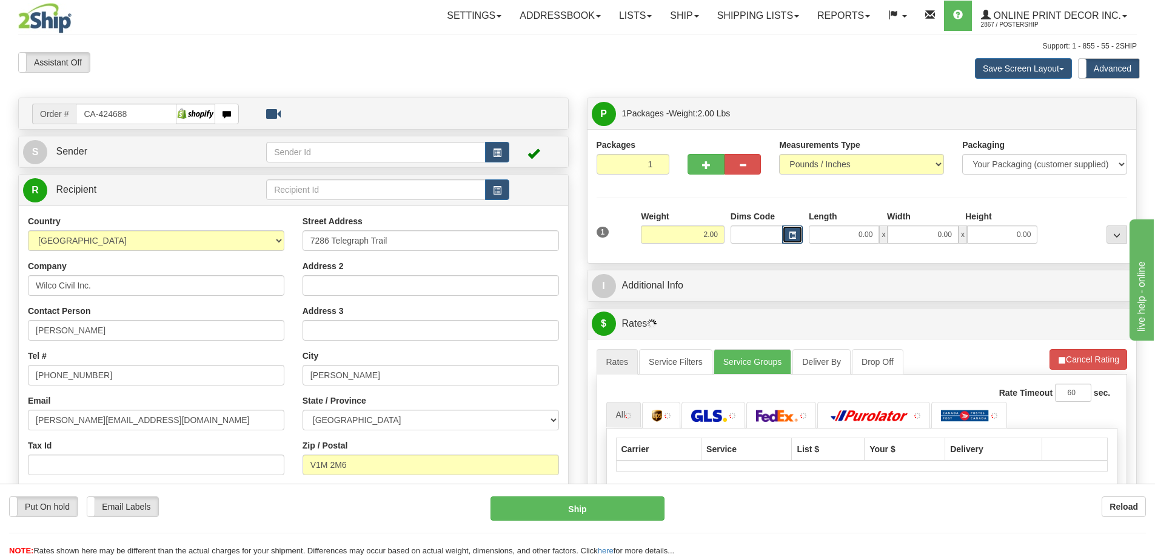
click at [789, 235] on span "button" at bounding box center [792, 235] width 7 height 7
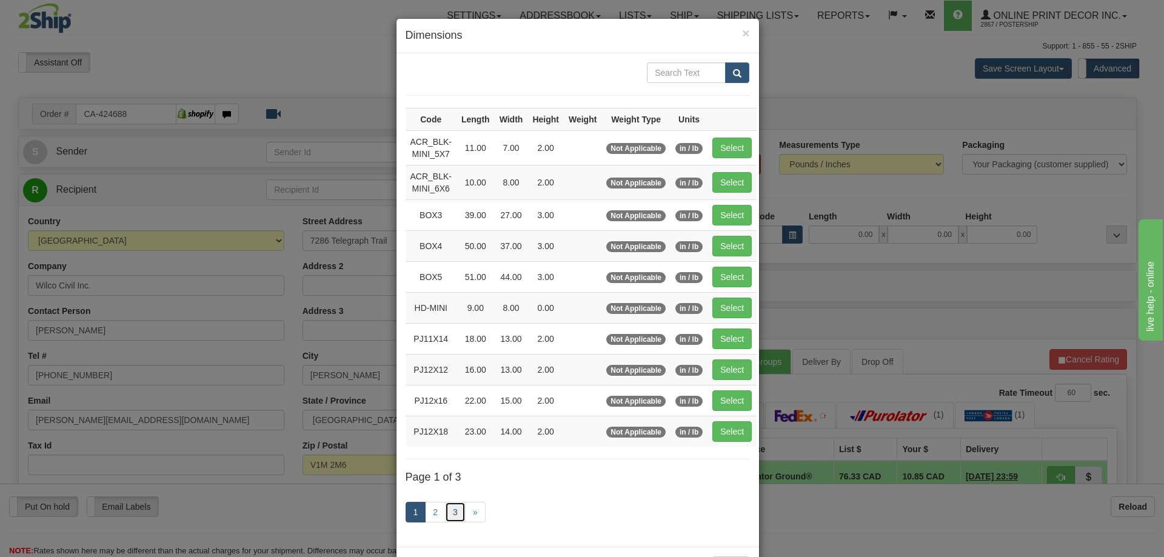
click at [447, 514] on link "3" at bounding box center [455, 512] width 21 height 21
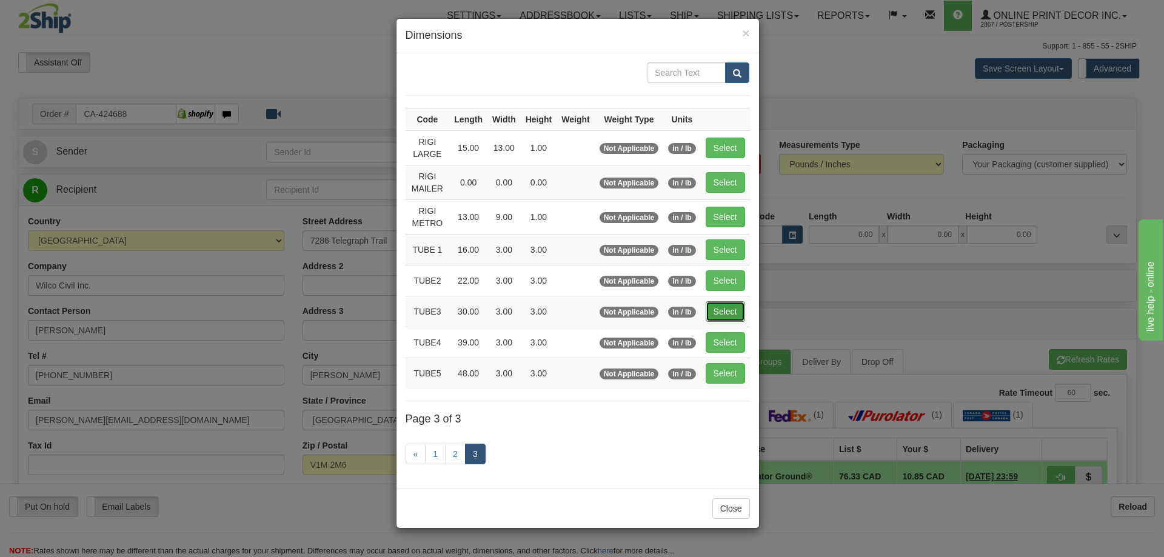
click at [727, 310] on button "Select" at bounding box center [725, 311] width 39 height 21
type input "TUBE3"
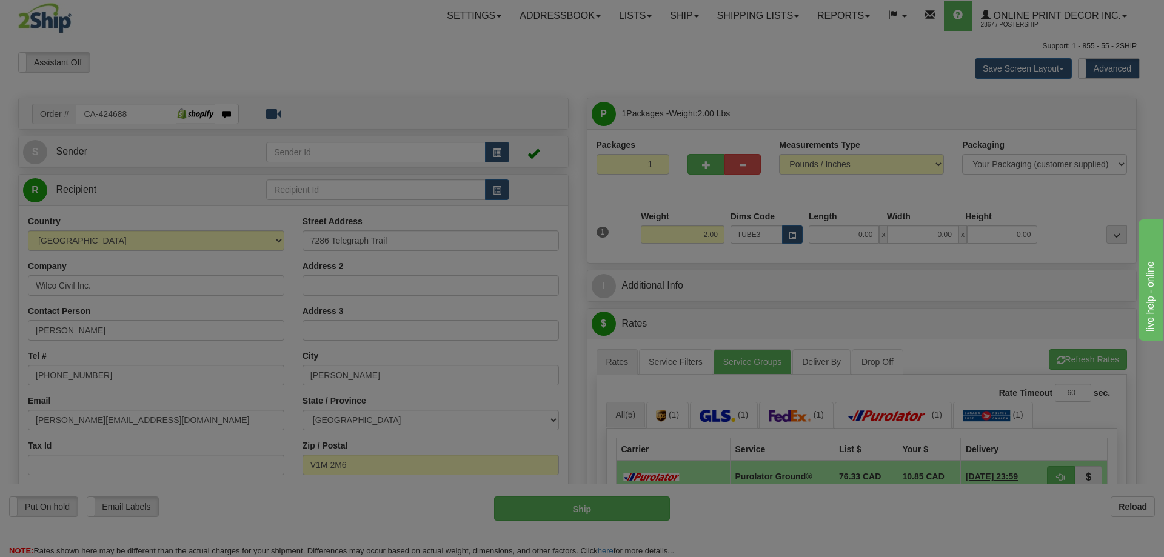
type input "30.00"
type input "3.00"
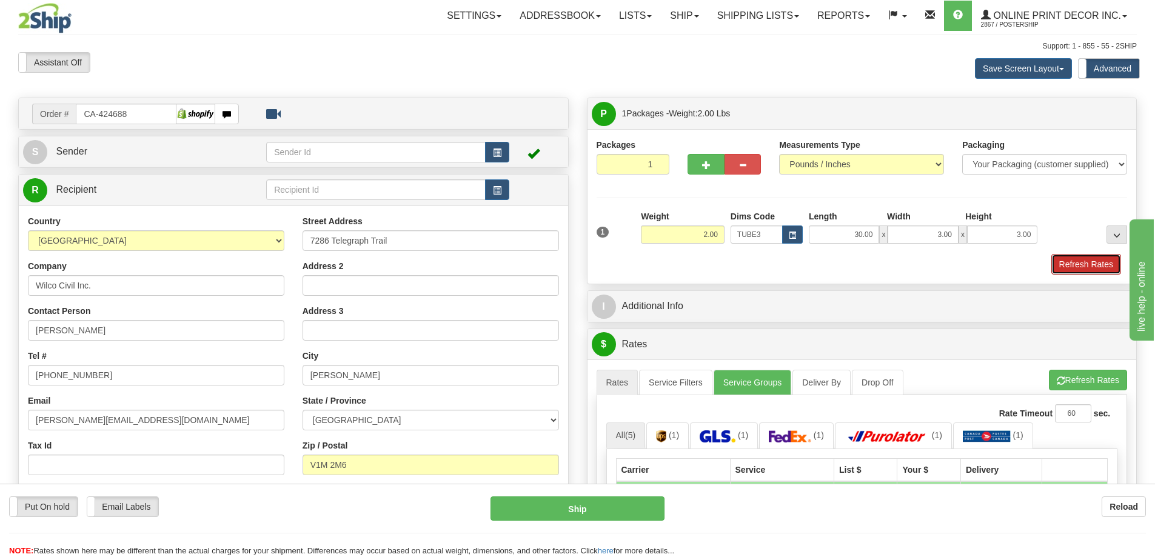
click at [1058, 268] on button "Refresh Rates" at bounding box center [1086, 264] width 70 height 21
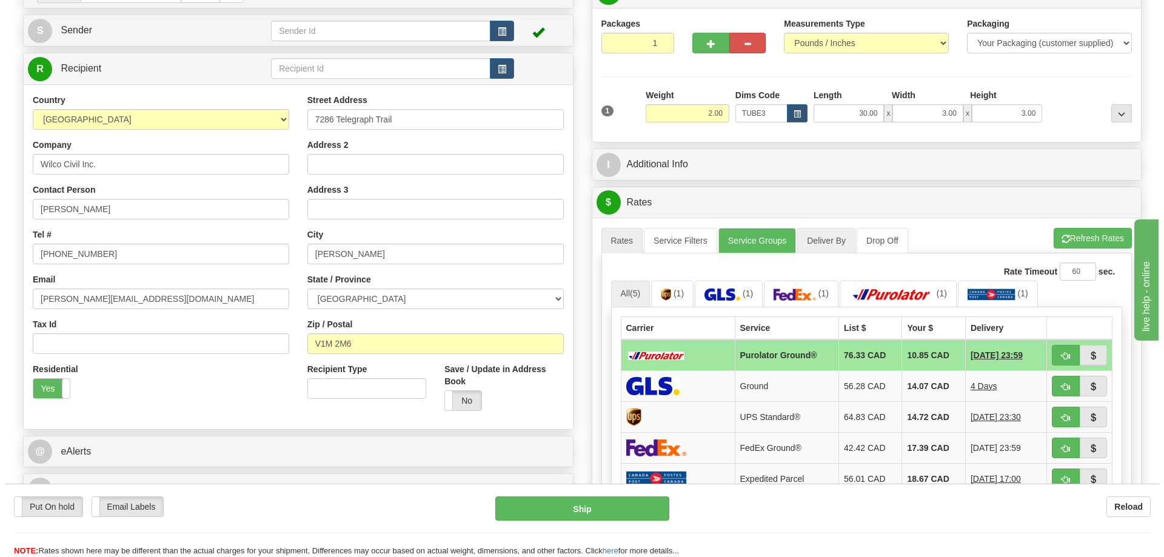
scroll to position [182, 0]
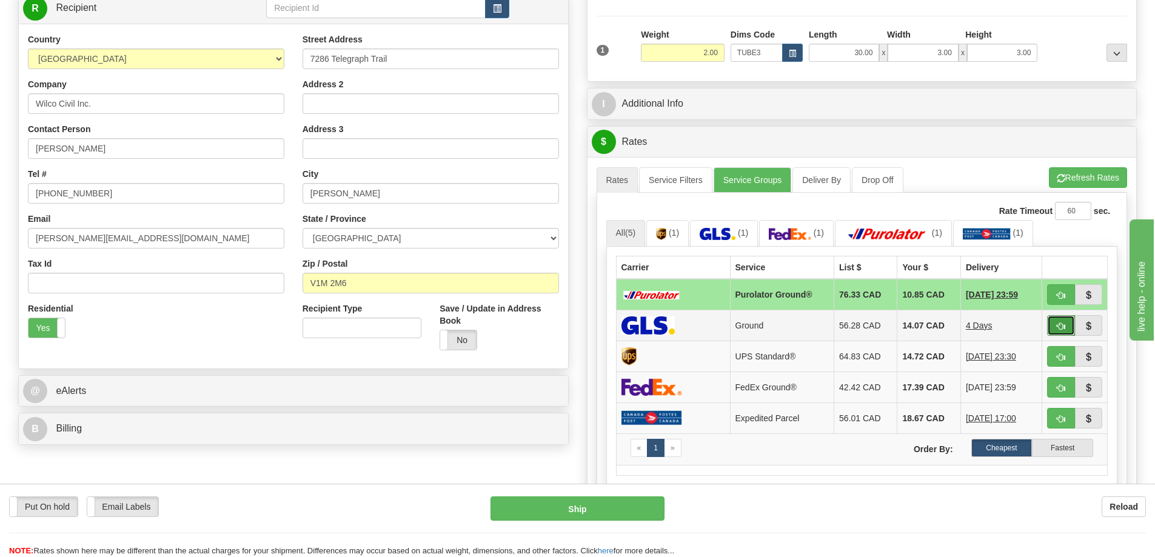
click at [1060, 322] on button "button" at bounding box center [1061, 325] width 28 height 21
type input "1"
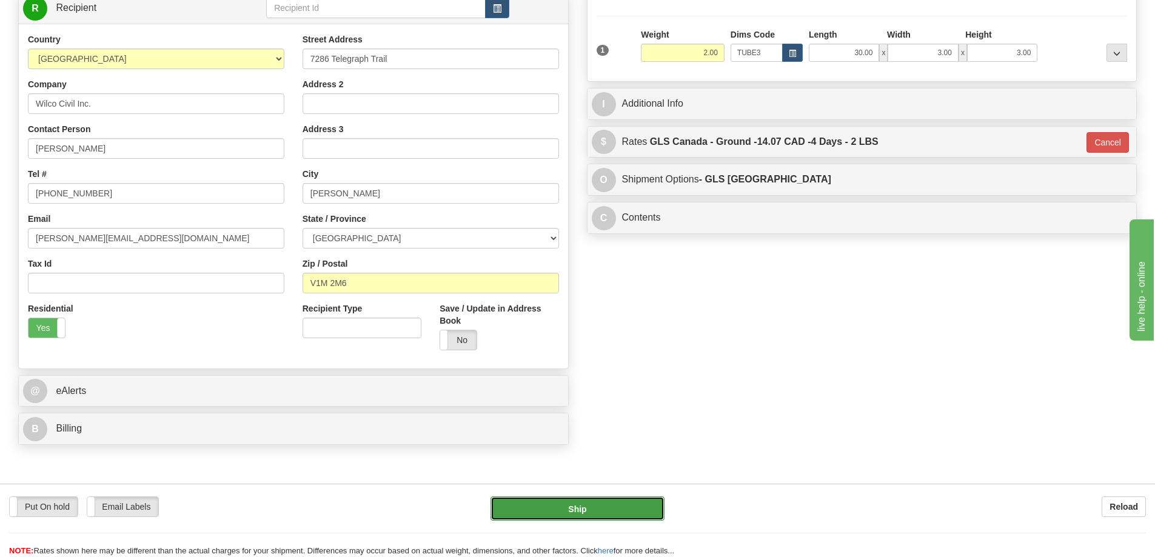
click at [626, 516] on button "Ship" at bounding box center [577, 508] width 174 height 24
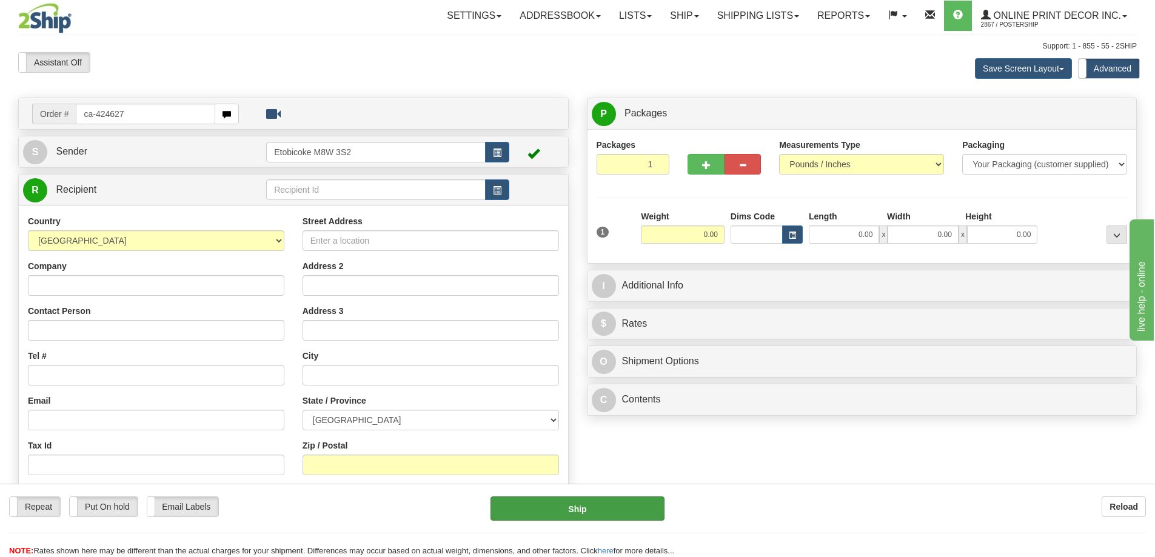
type input "ca-424627"
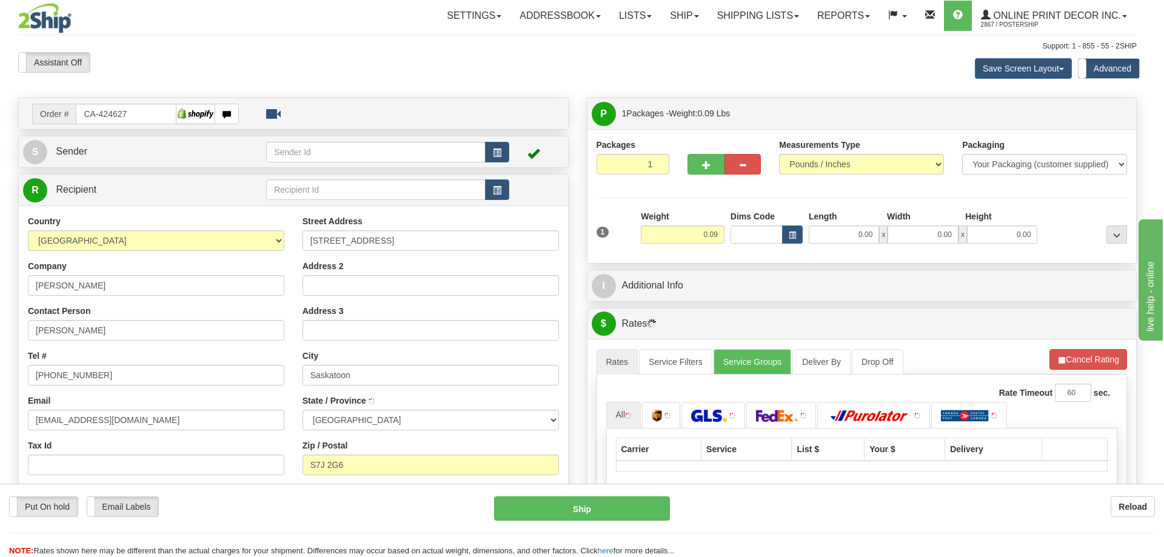
type input "SASKATOON"
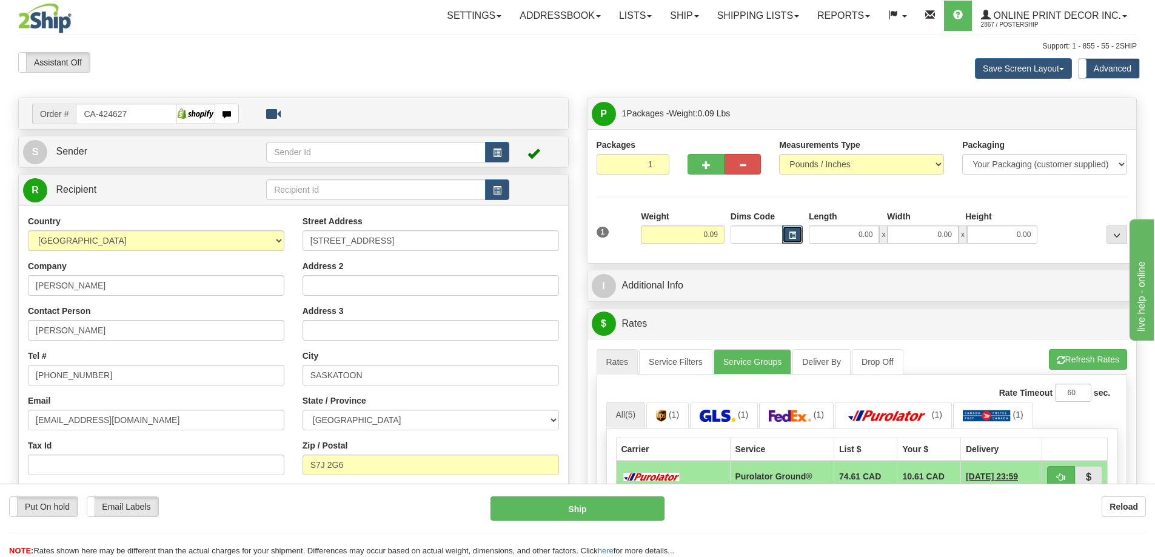
click at [786, 231] on button "button" at bounding box center [792, 234] width 21 height 18
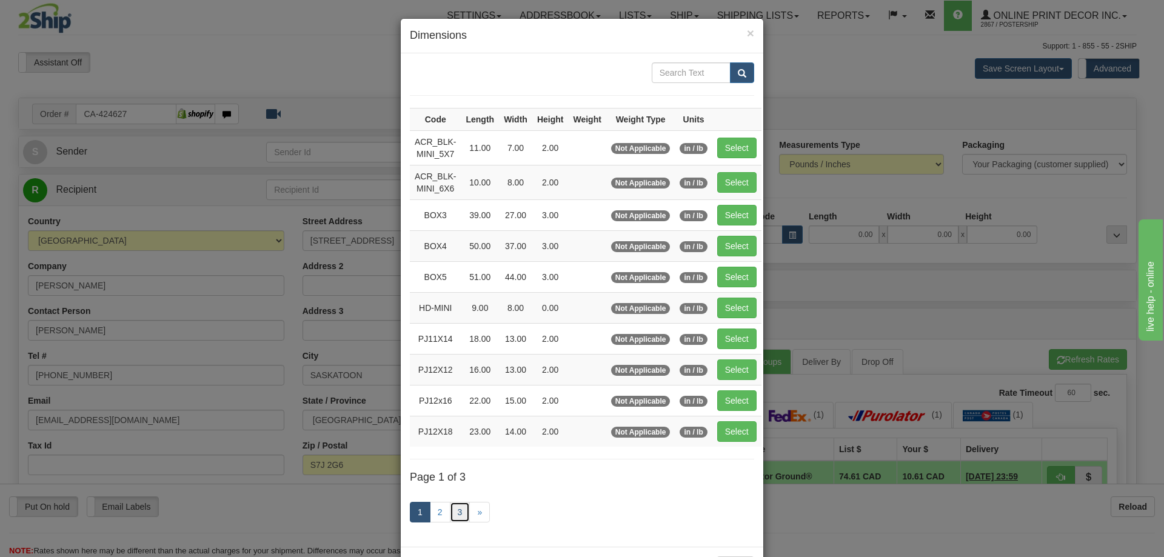
click at [454, 506] on link "3" at bounding box center [460, 512] width 21 height 21
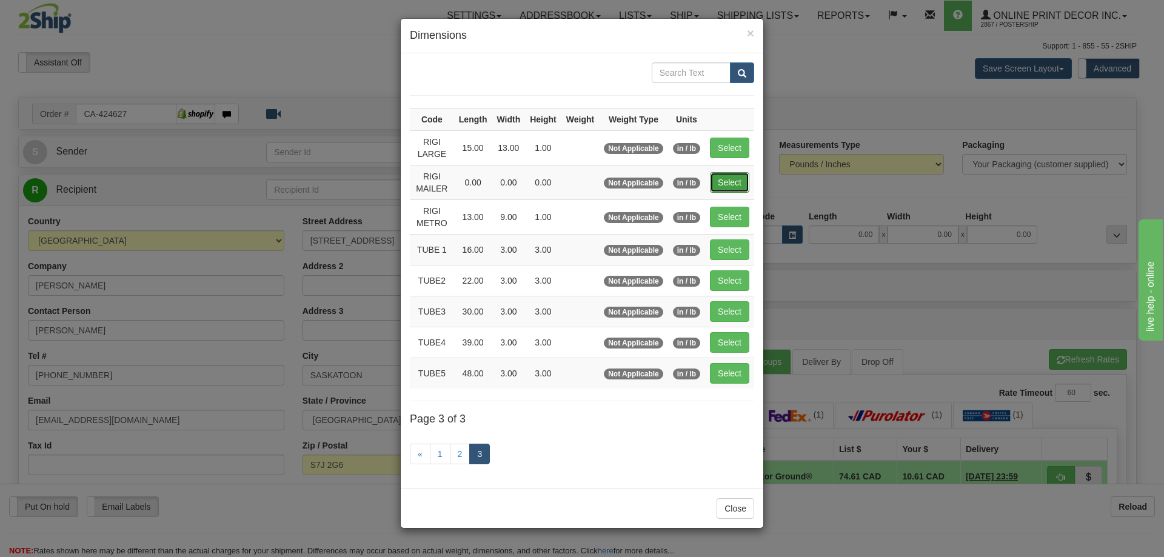
click at [727, 187] on button "Select" at bounding box center [729, 182] width 39 height 21
type input "RIGI MAILER"
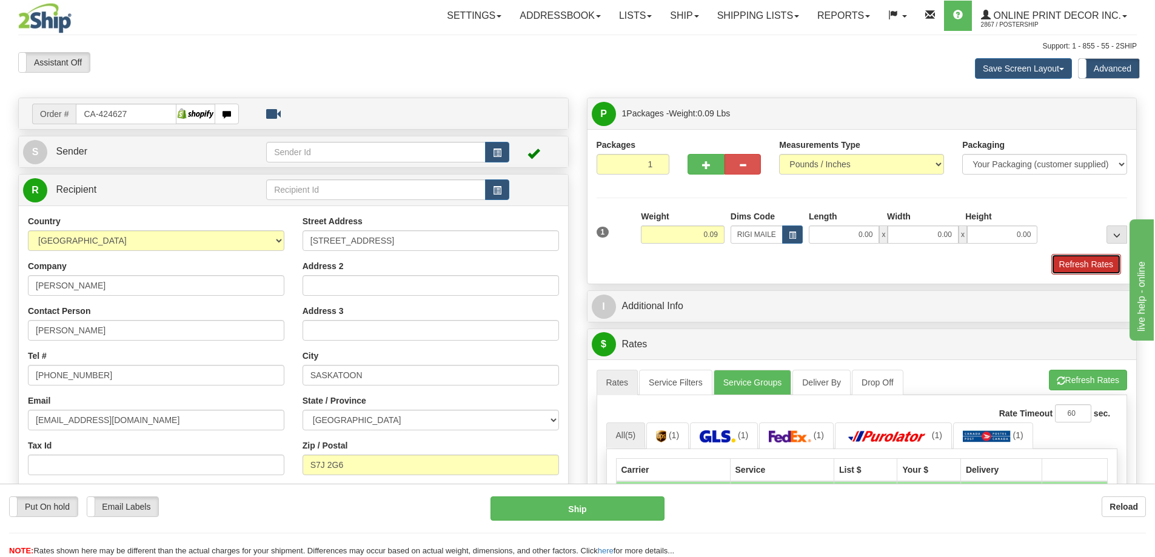
click at [1072, 265] on button "Refresh Rates" at bounding box center [1086, 264] width 70 height 21
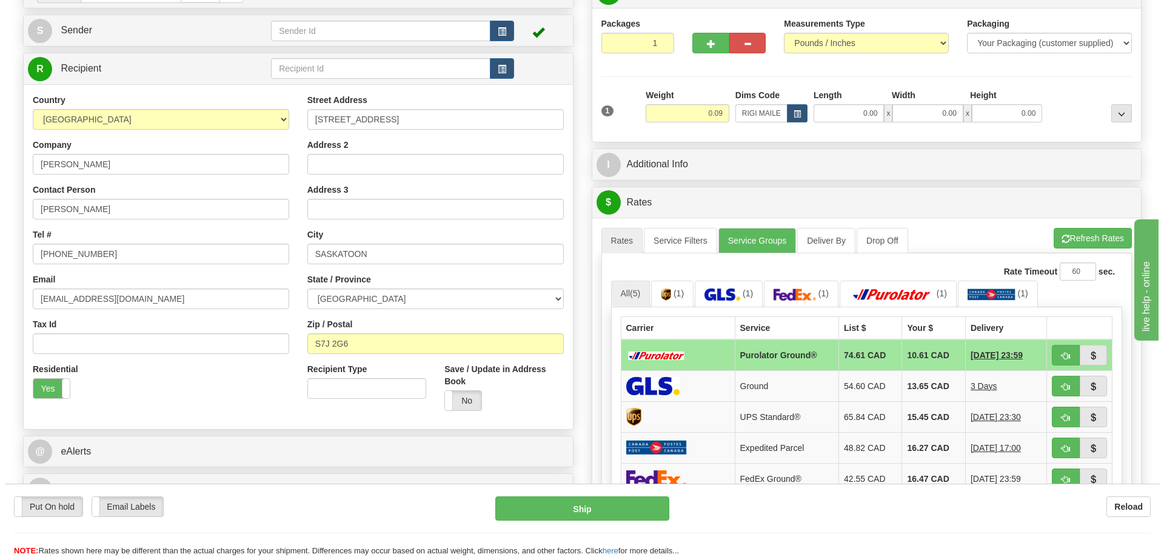
scroll to position [182, 0]
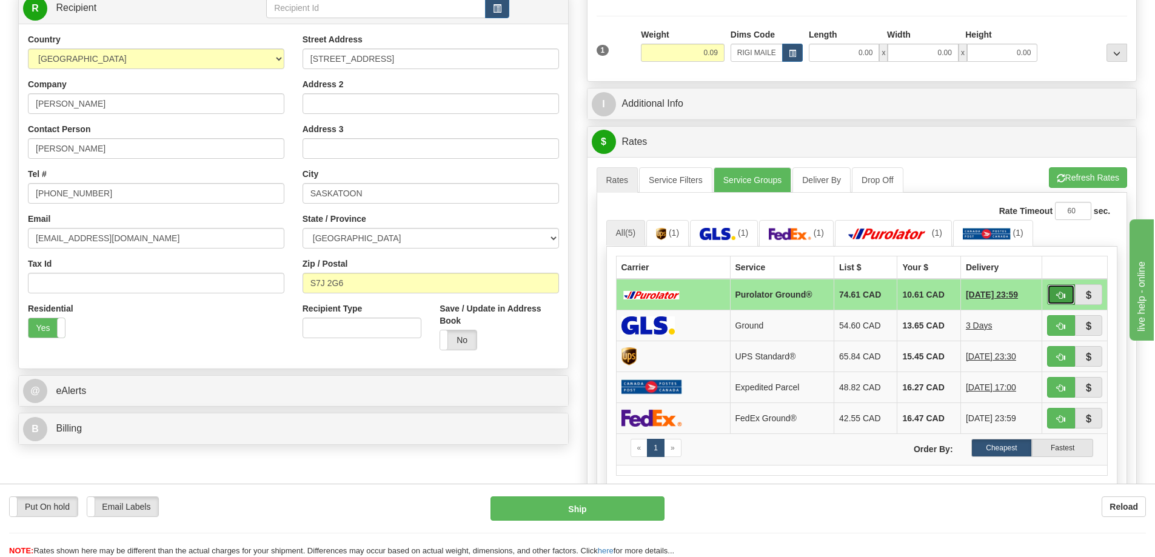
click at [1058, 295] on span "button" at bounding box center [1061, 296] width 8 height 8
type input "260"
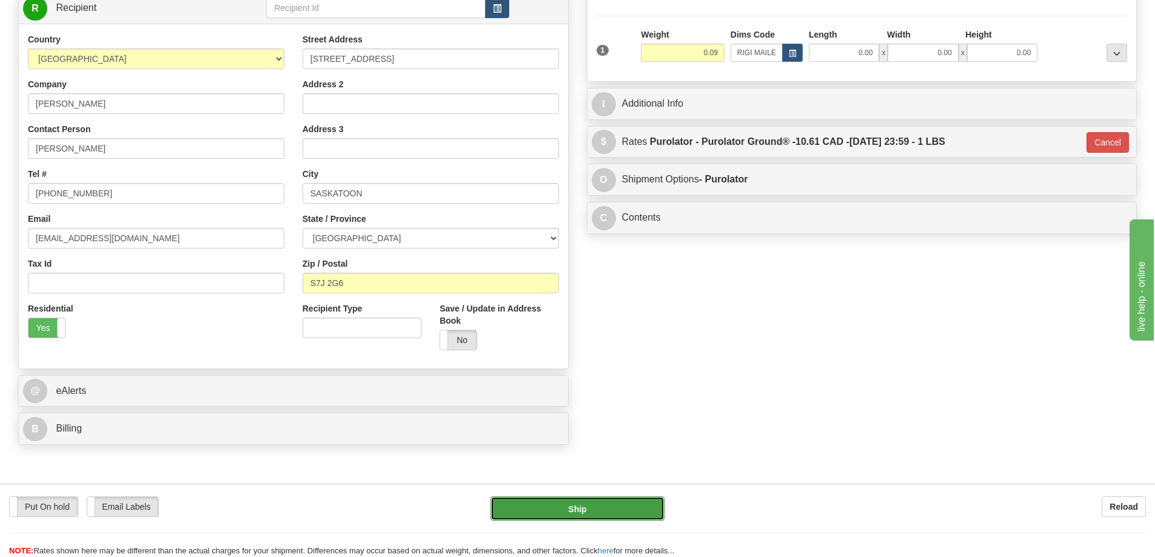
click at [634, 510] on button "Ship" at bounding box center [577, 508] width 174 height 24
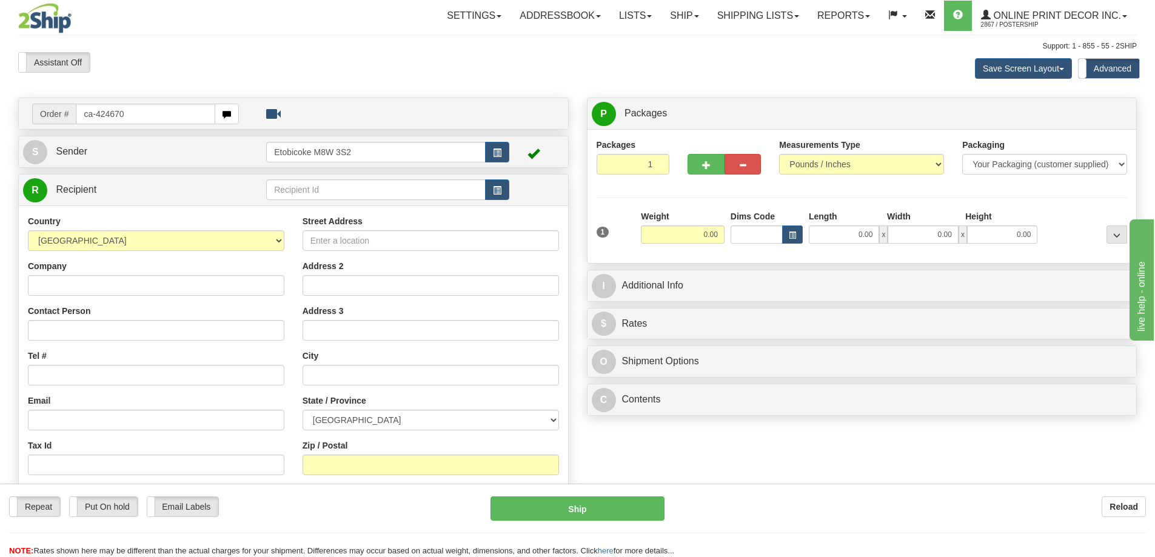
type input "ca-424670"
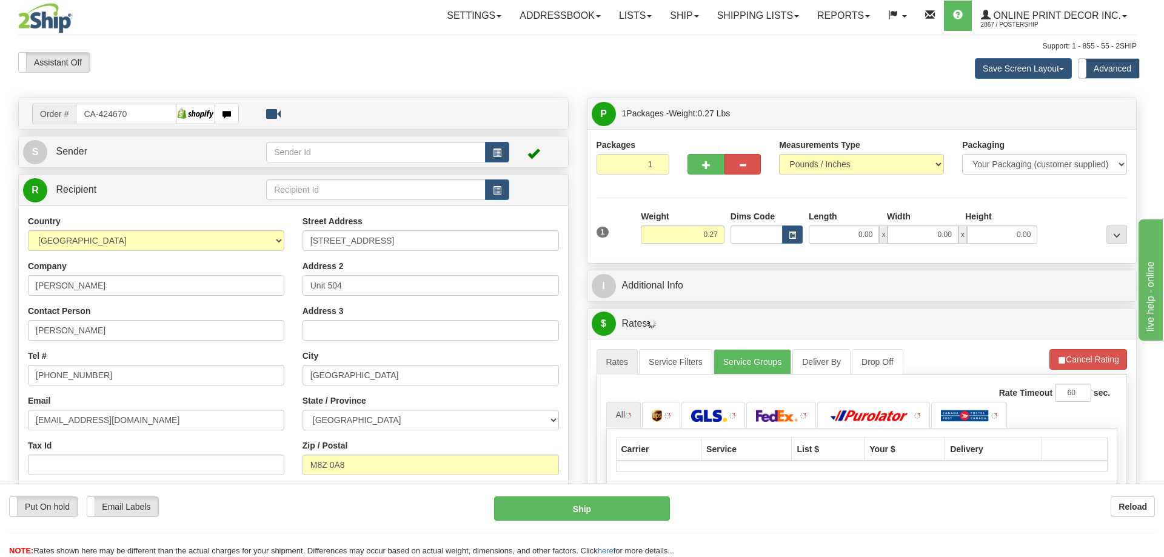
type input "ETOBICOKE"
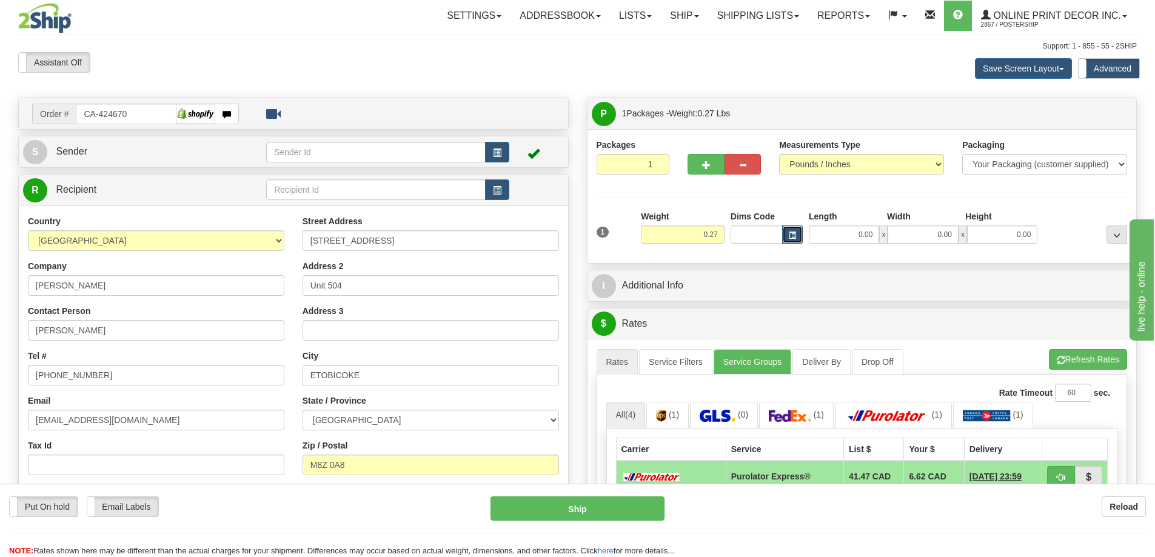
click at [791, 232] on span "button" at bounding box center [792, 235] width 7 height 7
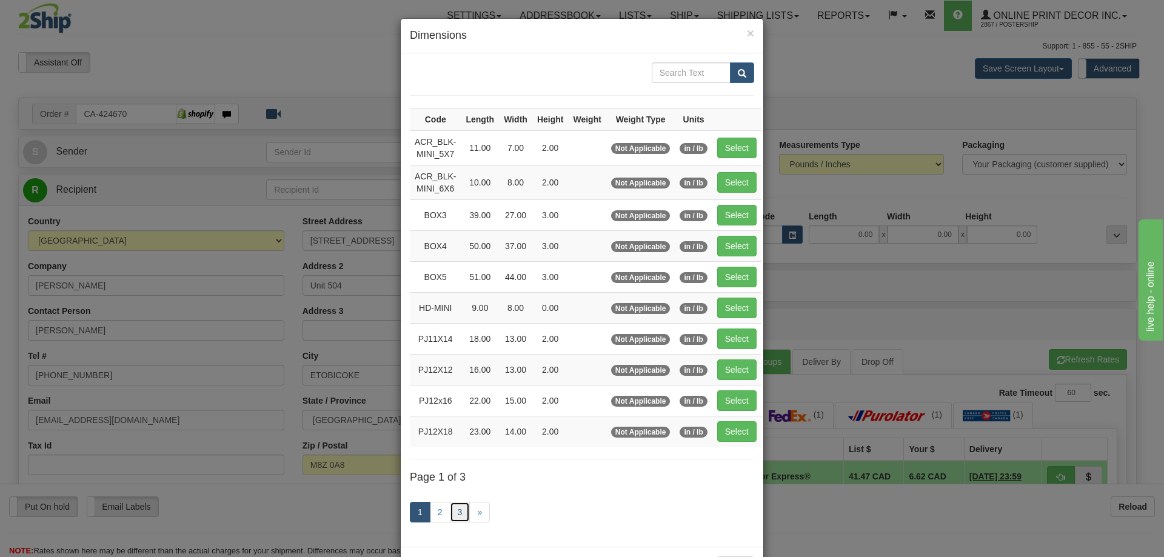
click at [453, 511] on link "3" at bounding box center [460, 512] width 21 height 21
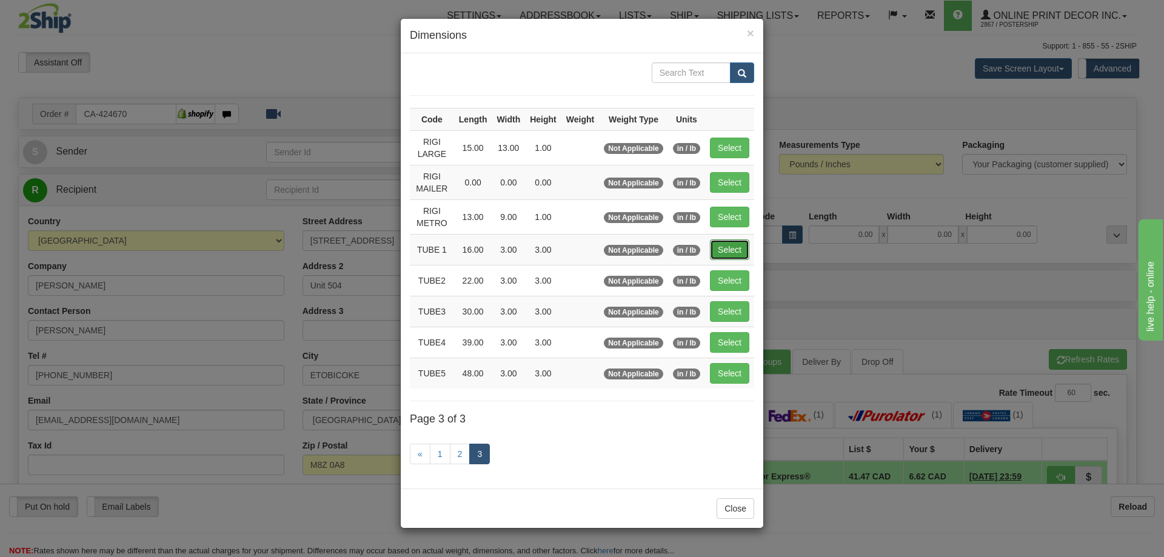
click at [729, 244] on button "Select" at bounding box center [729, 249] width 39 height 21
type input "TUBE 1"
type input "16.00"
type input "3.00"
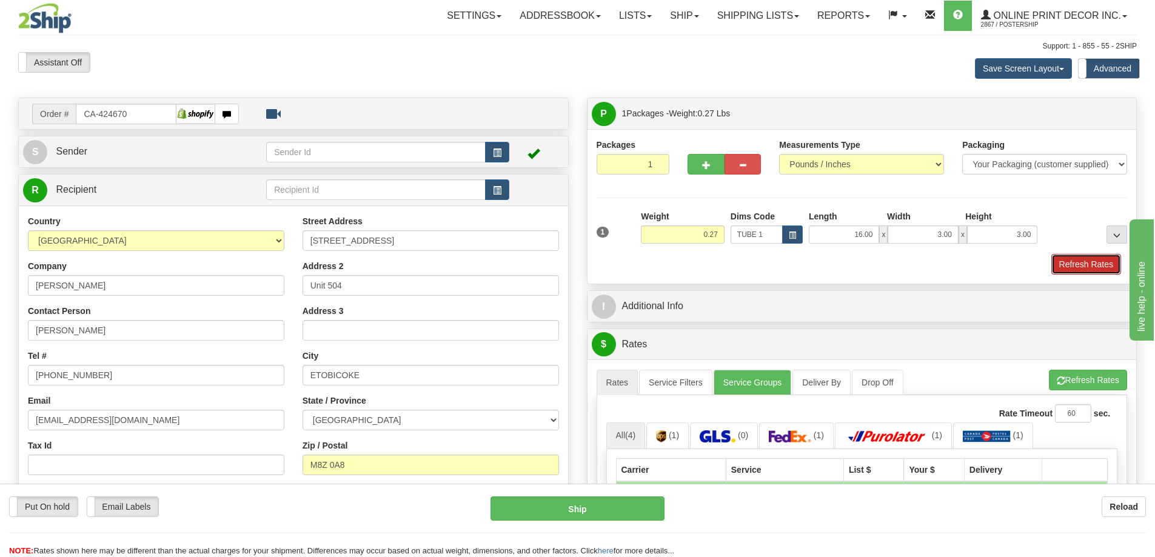
click at [1095, 267] on button "Refresh Rates" at bounding box center [1086, 264] width 70 height 21
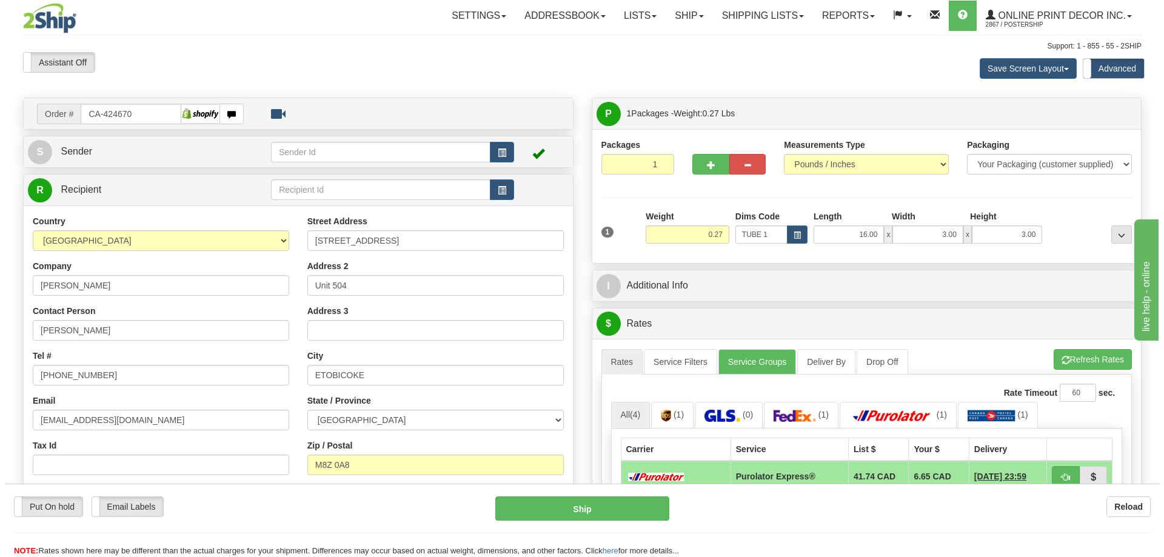
scroll to position [121, 0]
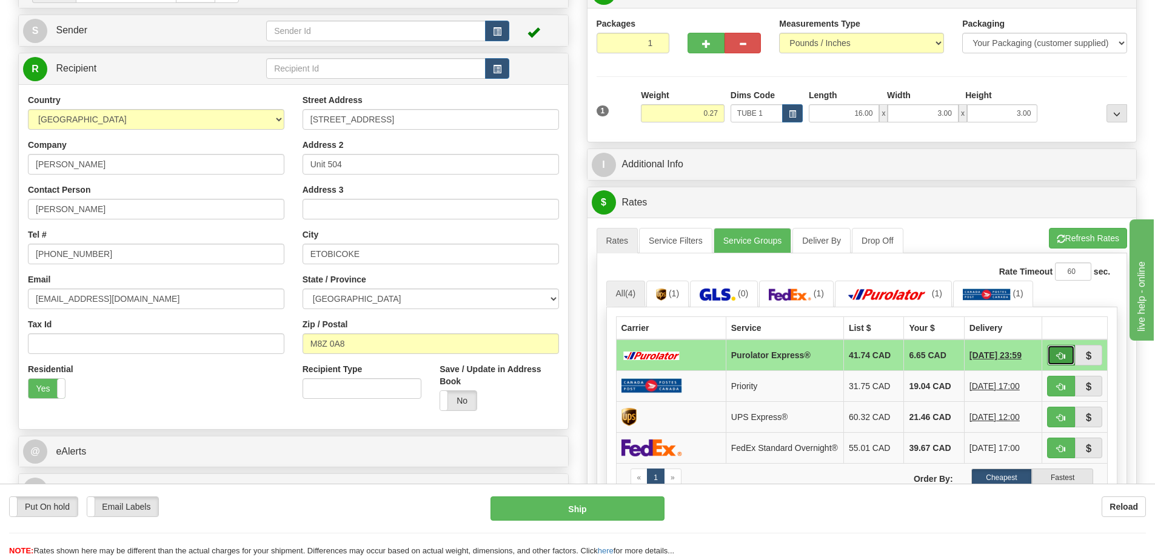
click at [1051, 355] on button "button" at bounding box center [1061, 355] width 28 height 21
type input "202"
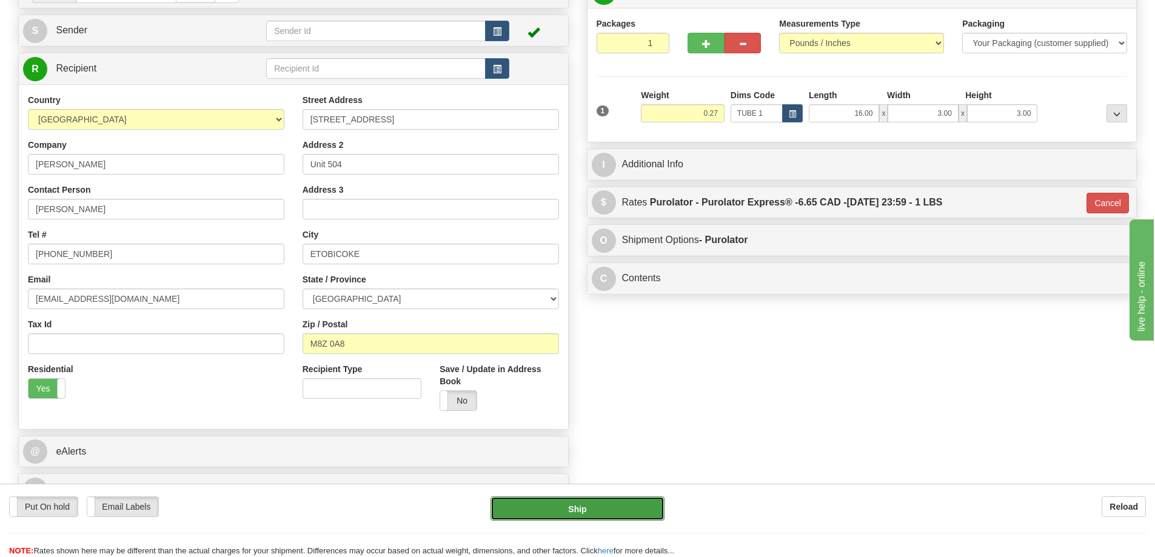
click at [629, 500] on button "Ship" at bounding box center [577, 508] width 174 height 24
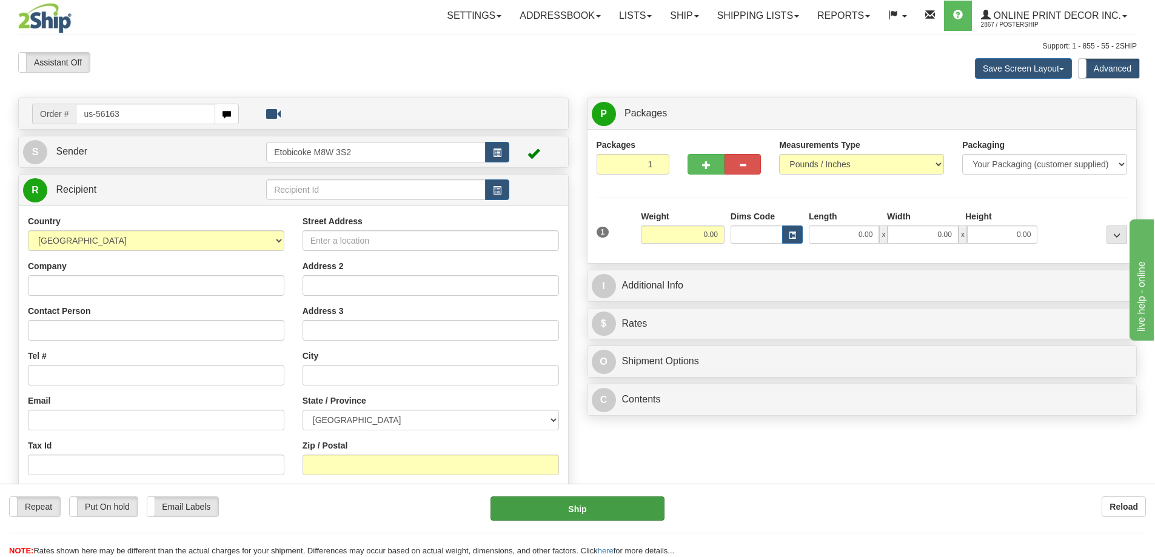
type input "us-56163"
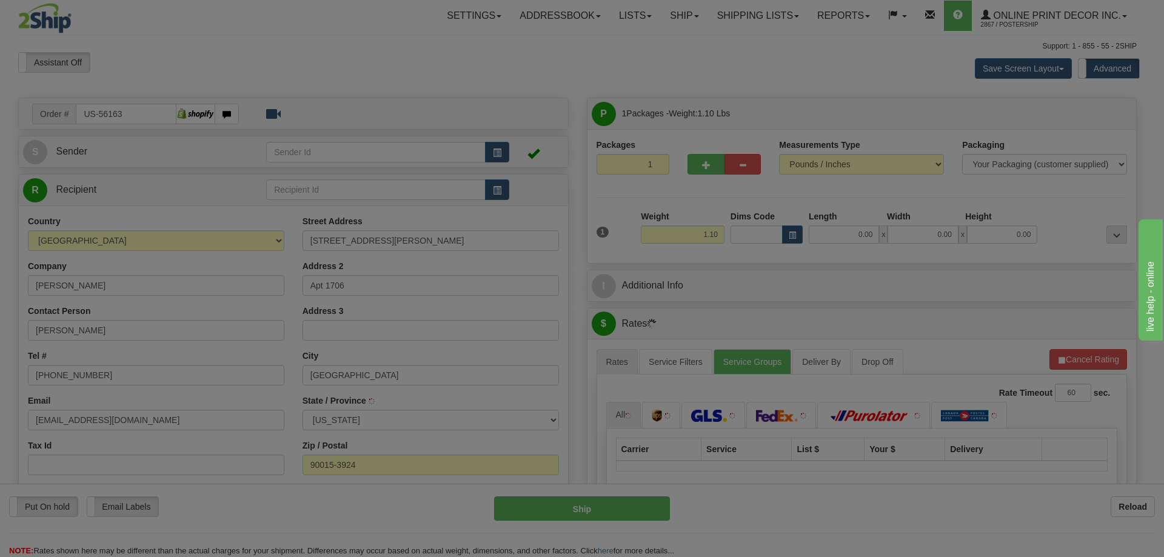
type input "[GEOGRAPHIC_DATA]"
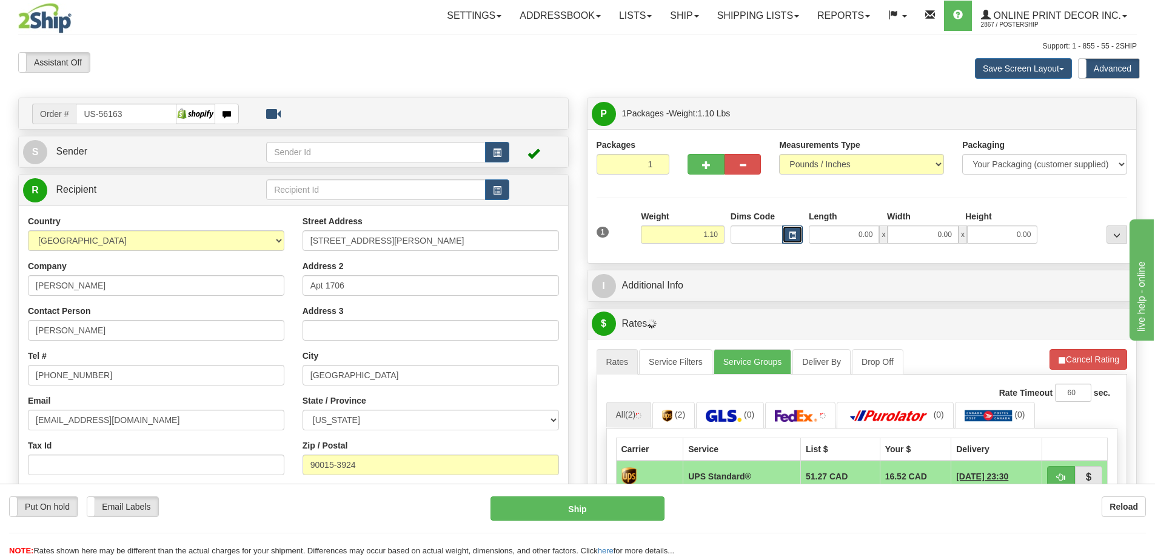
click at [795, 239] on span "button" at bounding box center [792, 235] width 7 height 7
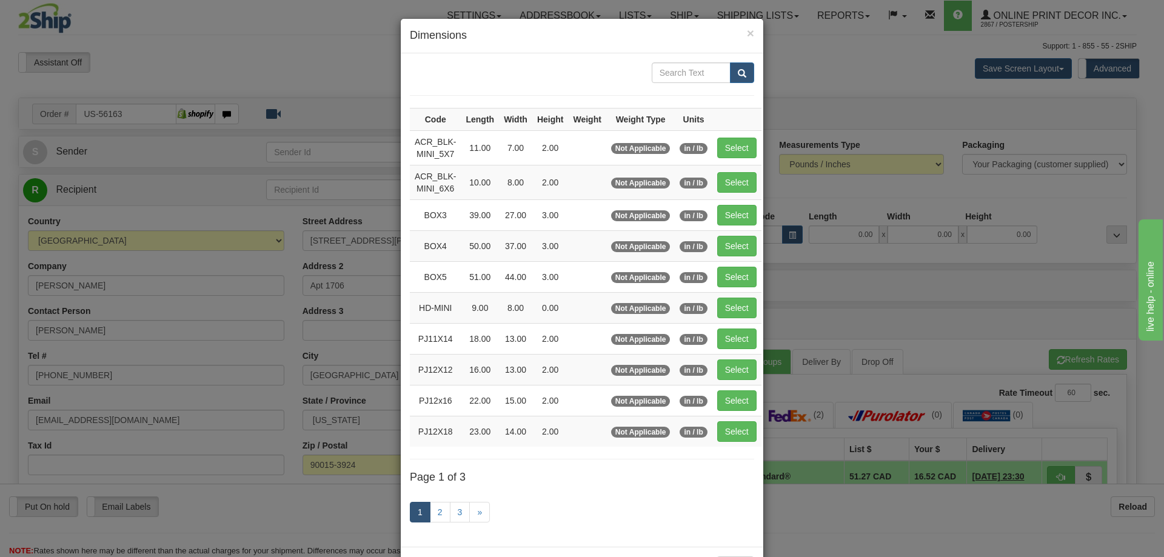
click at [236, 230] on div "× Dimensions Code Length Width Height Weight Weight Type Units ACR_BLK-MINI_5X7…" at bounding box center [582, 278] width 1164 height 557
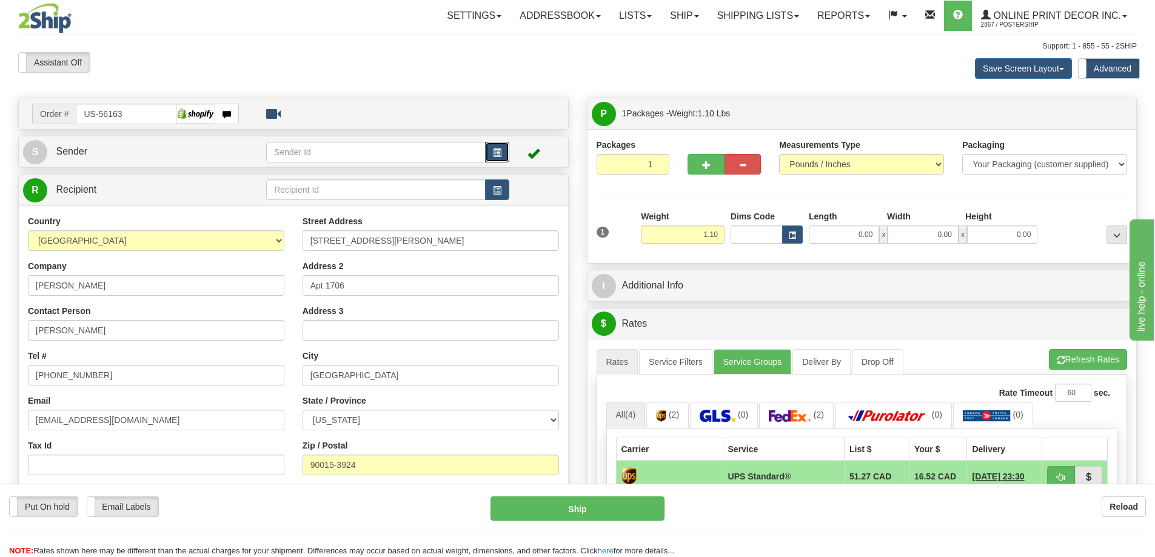
click at [494, 153] on span "button" at bounding box center [497, 153] width 8 height 8
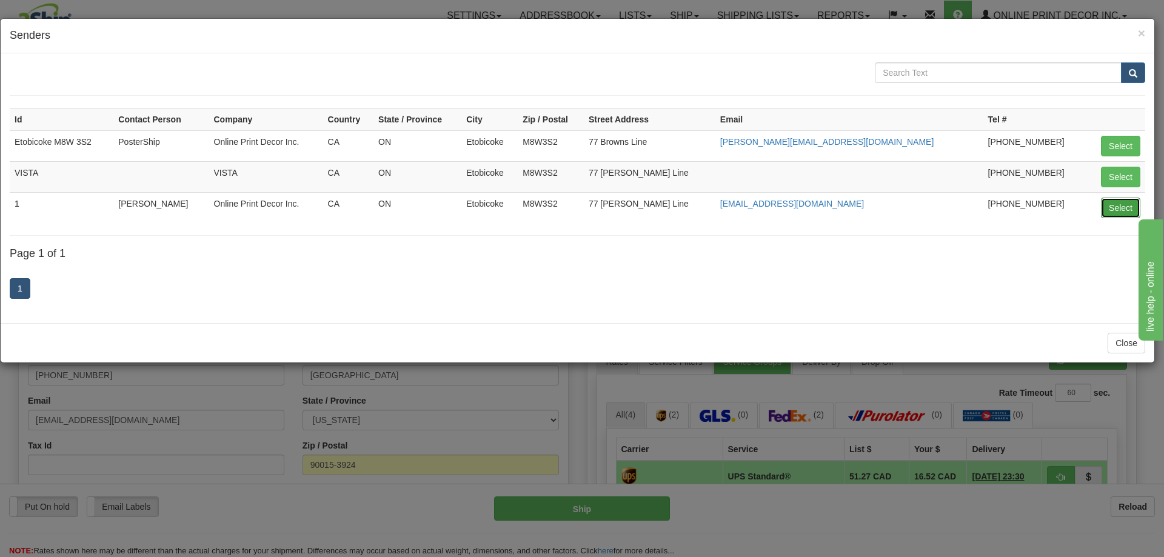
click at [1114, 202] on button "Select" at bounding box center [1120, 208] width 39 height 21
type input "1"
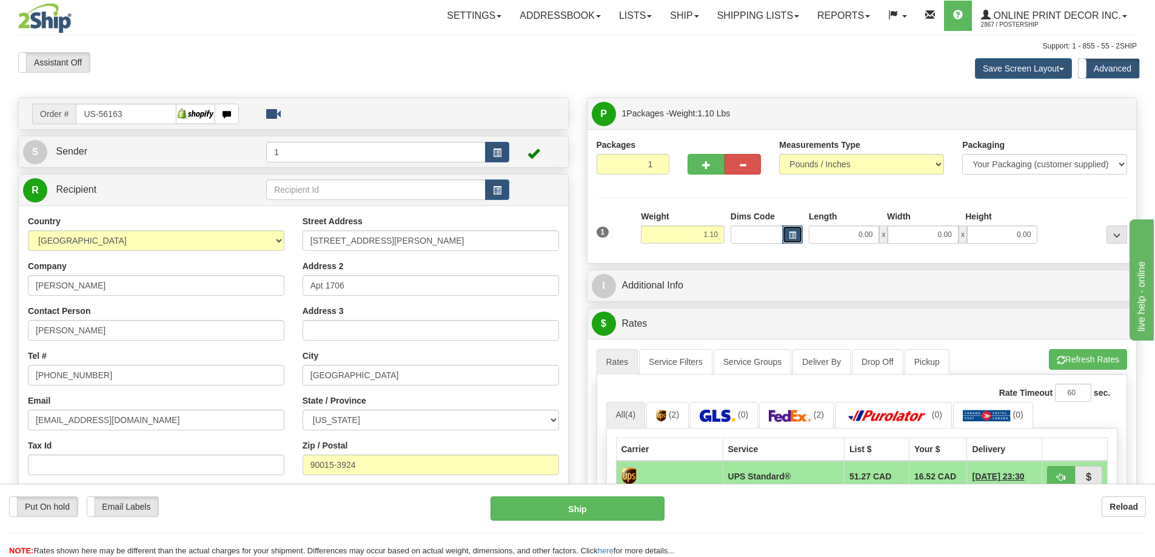
click at [800, 230] on button "button" at bounding box center [792, 234] width 21 height 18
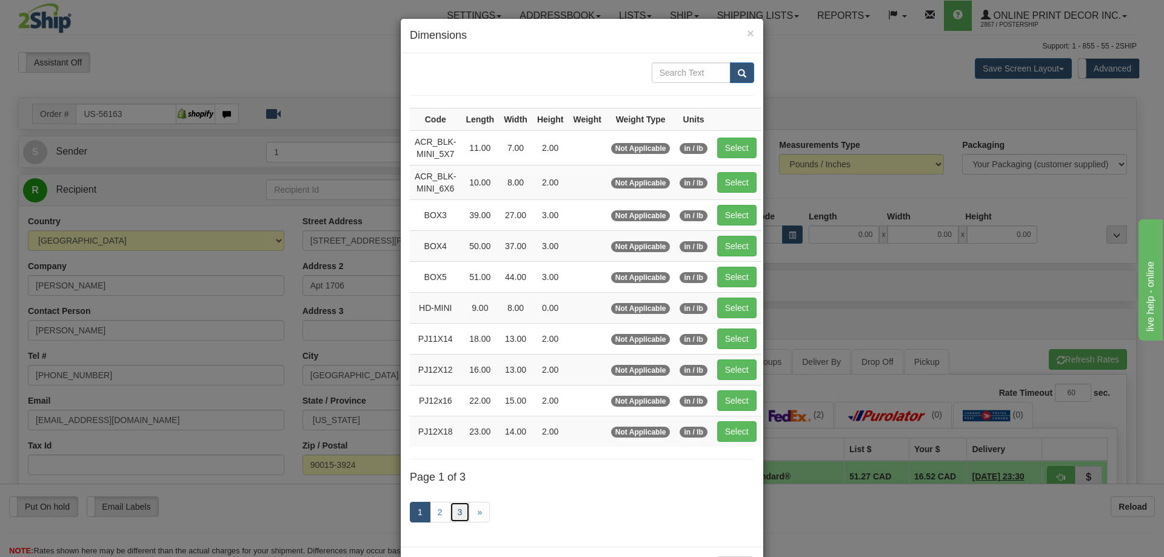
click at [453, 508] on link "3" at bounding box center [460, 512] width 21 height 21
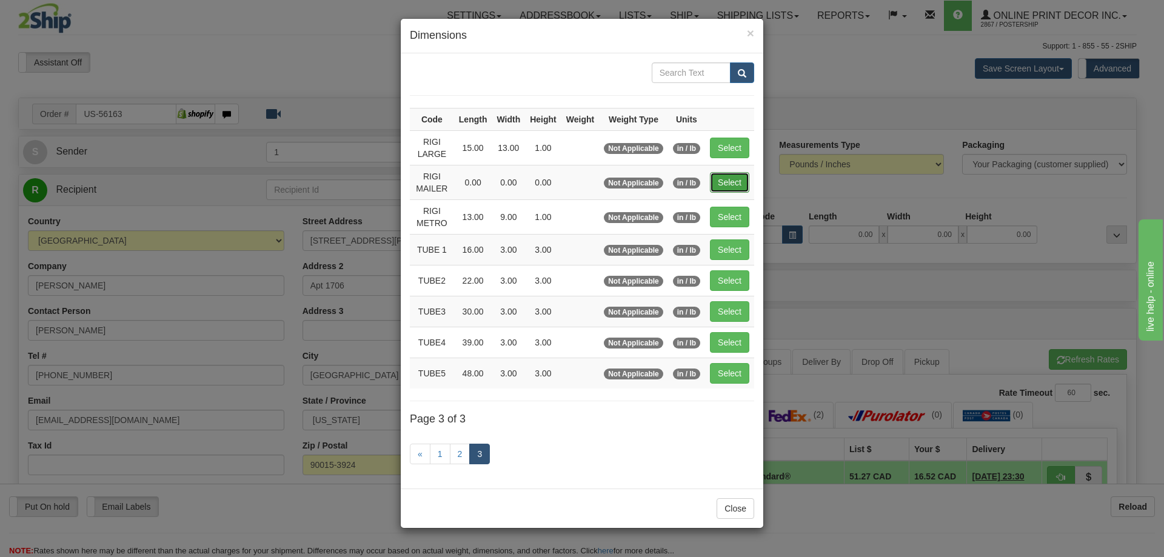
click at [726, 179] on button "Select" at bounding box center [729, 182] width 39 height 21
type input "RIGI MAILER"
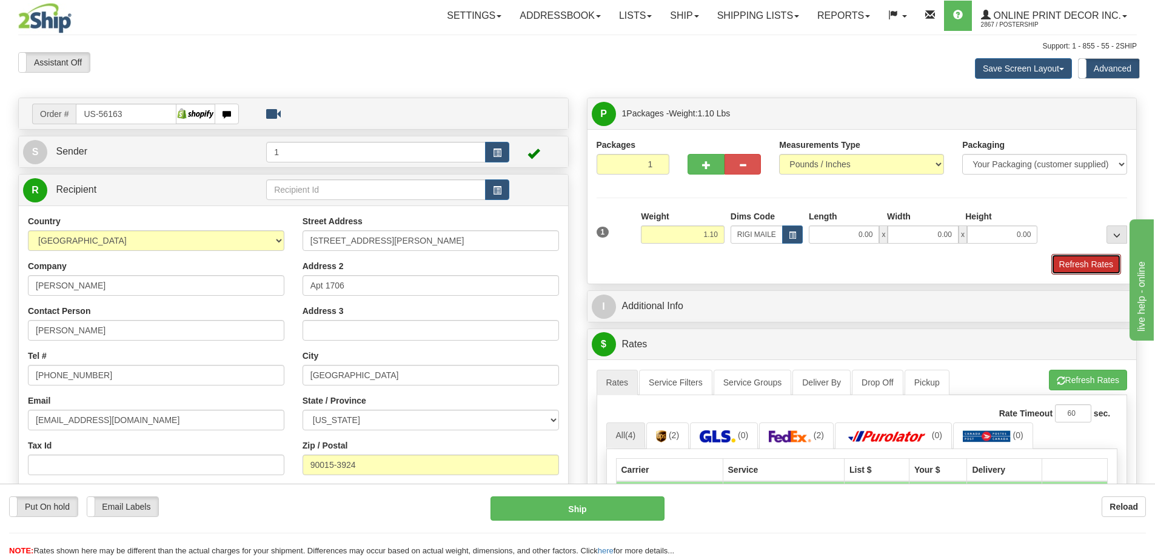
drag, startPoint x: 1067, startPoint y: 261, endPoint x: 1062, endPoint y: 253, distance: 9.3
click at [1067, 259] on button "Refresh Rates" at bounding box center [1086, 264] width 70 height 21
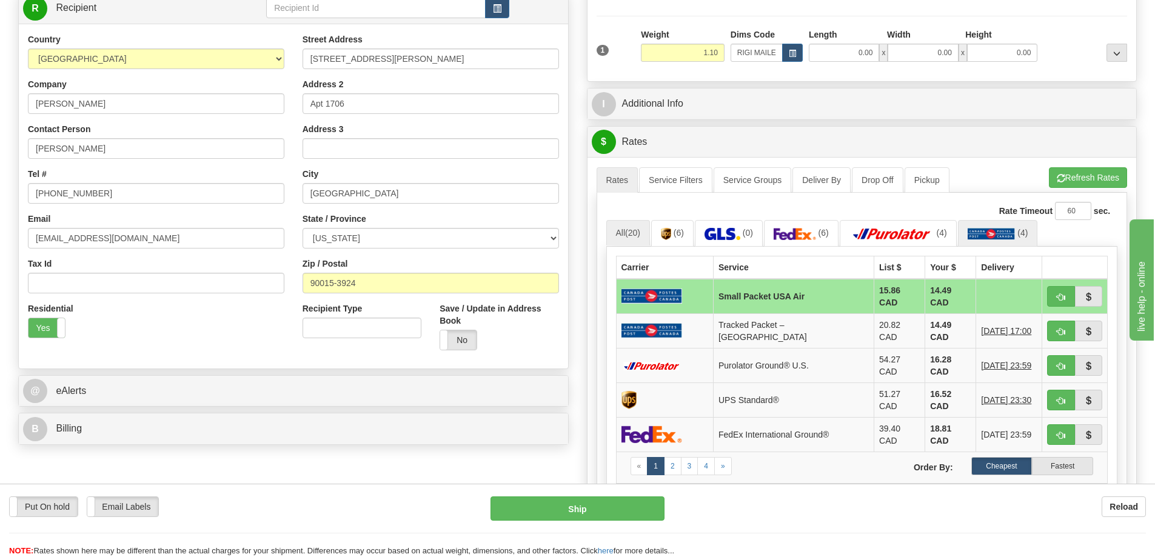
scroll to position [303, 0]
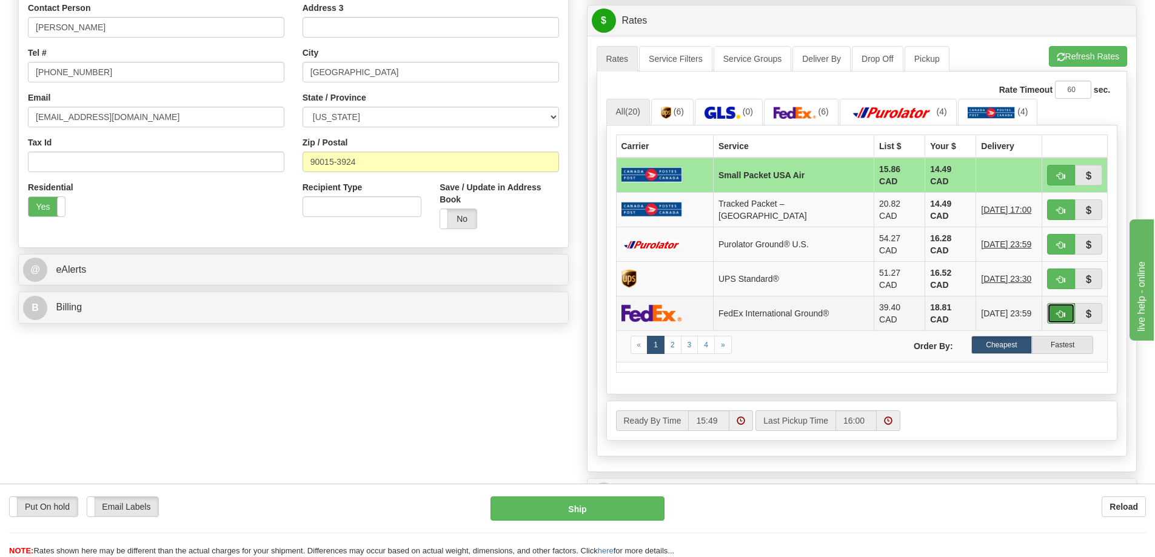
click at [1059, 303] on button "button" at bounding box center [1061, 313] width 28 height 21
type input "92"
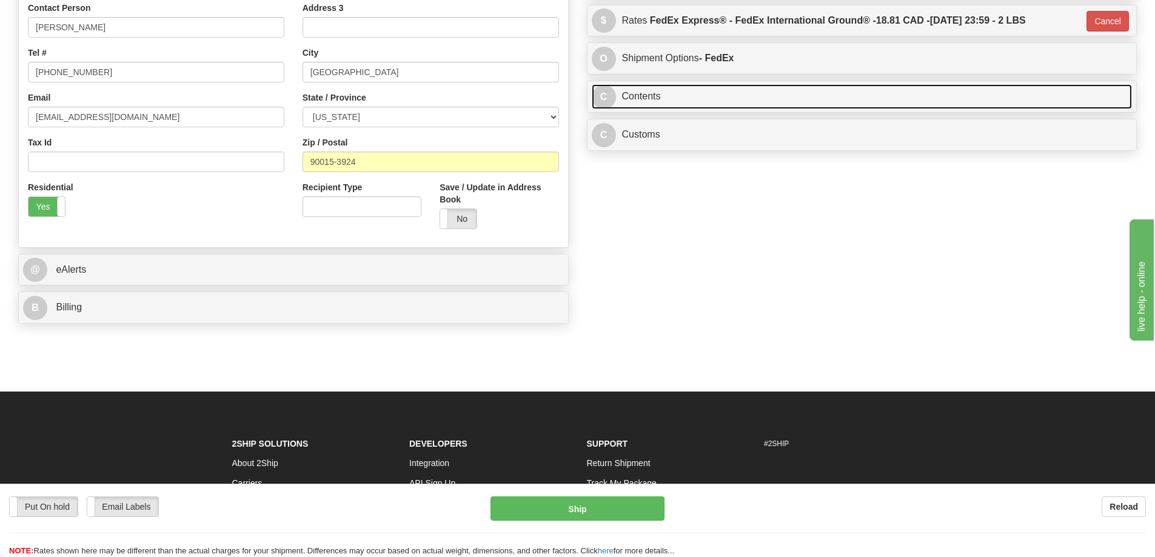
click at [678, 101] on link "C Contents" at bounding box center [862, 96] width 541 height 25
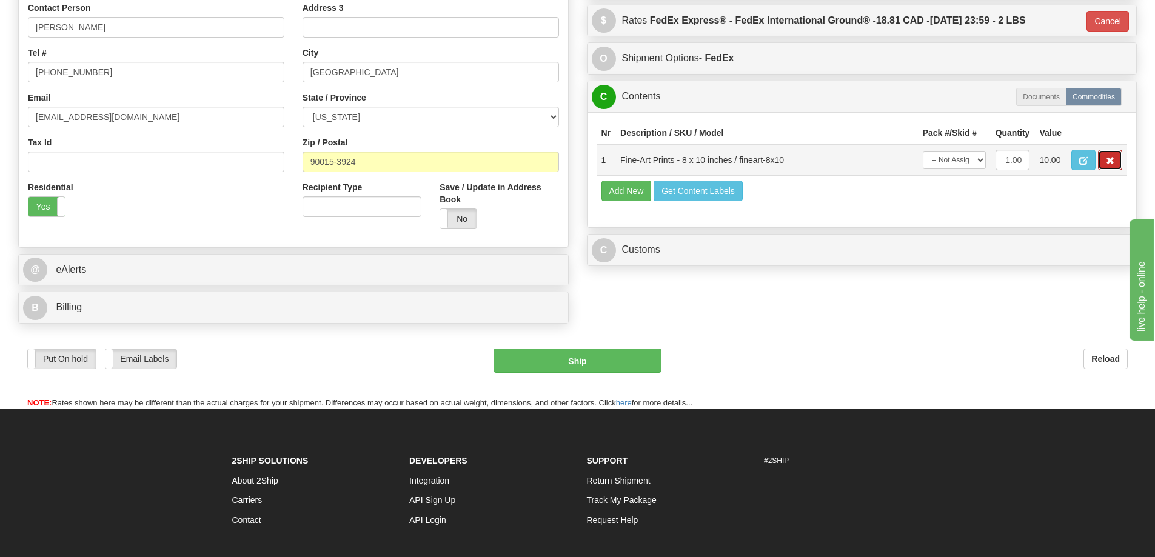
click at [1106, 163] on span "button" at bounding box center [1110, 161] width 8 height 8
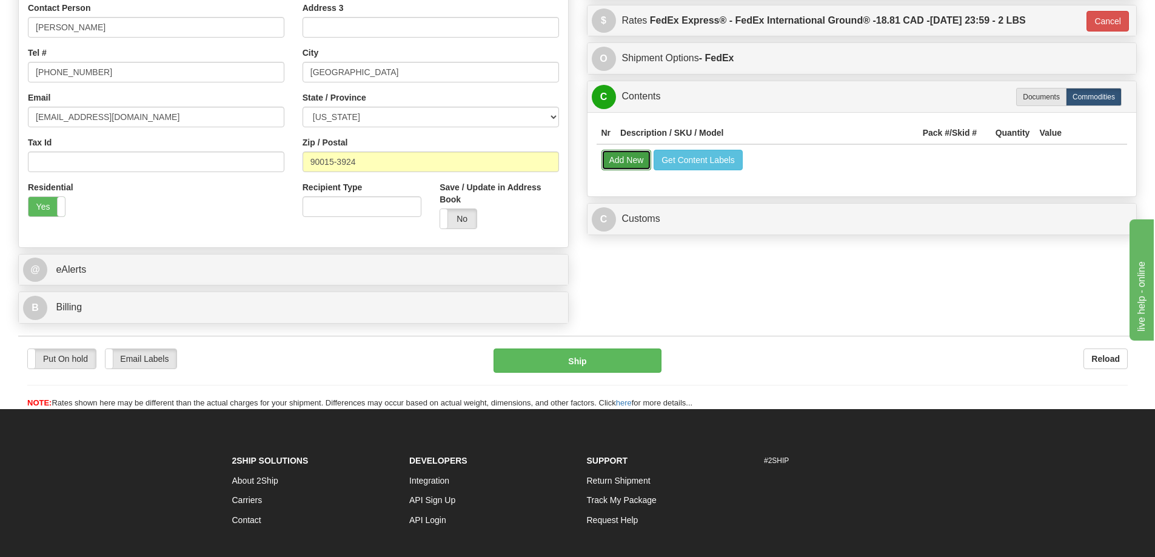
click at [631, 161] on button "Add New" at bounding box center [626, 160] width 50 height 21
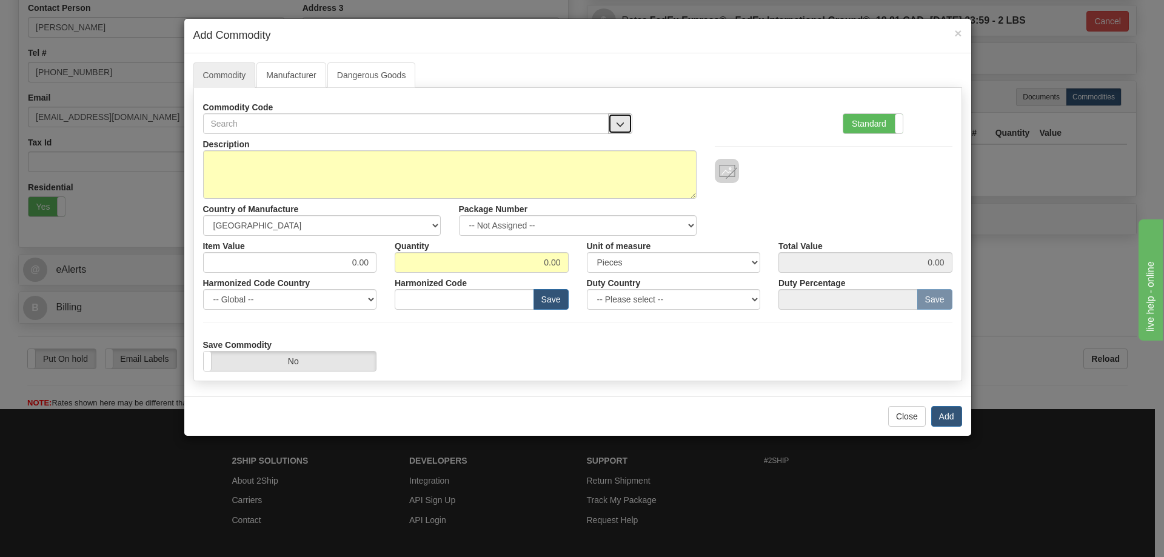
click at [619, 121] on span "button" at bounding box center [620, 125] width 8 height 8
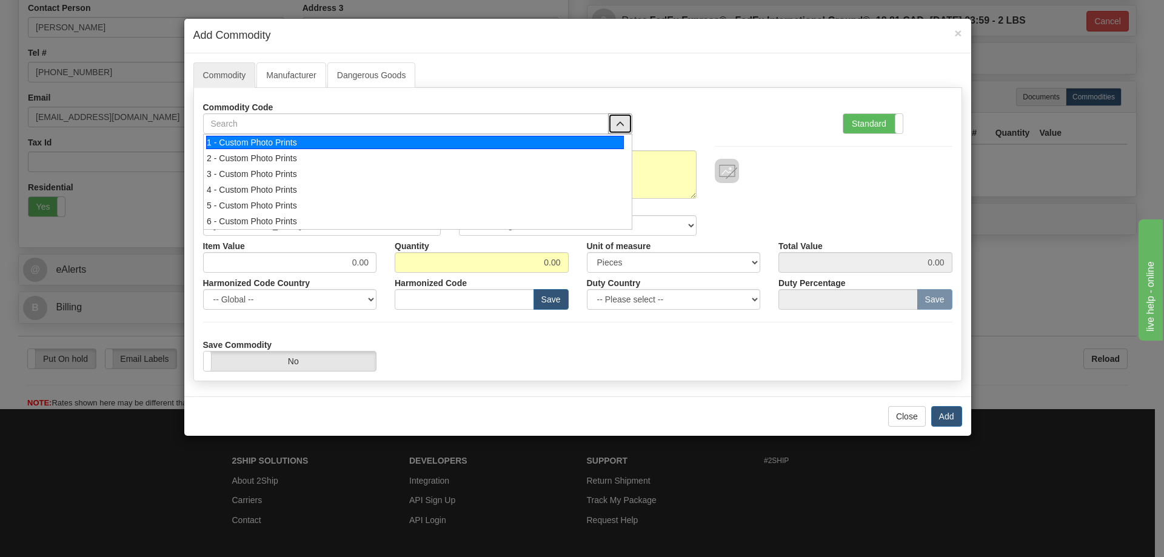
click at [607, 139] on div "1 - Custom Photo Prints" at bounding box center [415, 142] width 418 height 13
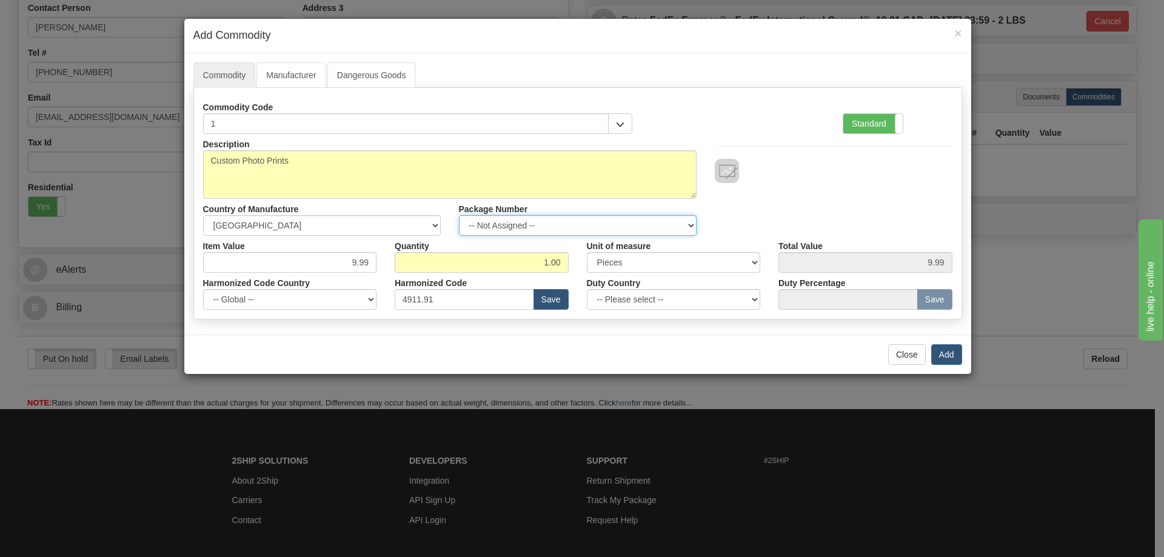
click at [687, 225] on select "-- Not Assigned -- Item 1" at bounding box center [578, 225] width 238 height 21
select select "0"
click at [459, 215] on select "-- Not Assigned -- Item 1" at bounding box center [578, 225] width 238 height 21
click at [946, 352] on button "Add" at bounding box center [946, 354] width 31 height 21
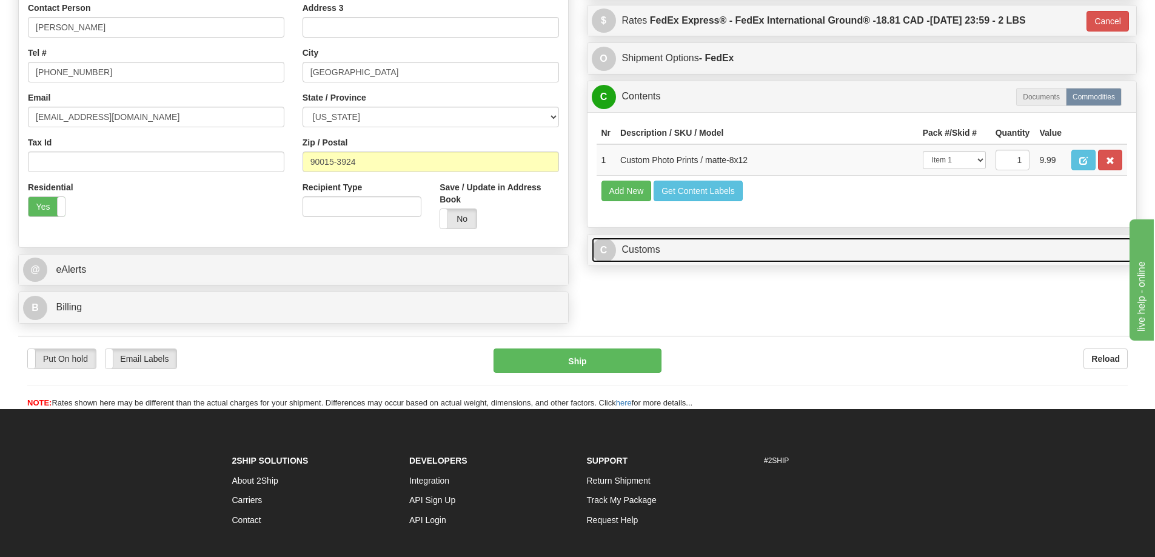
click at [938, 251] on link "C Customs" at bounding box center [862, 250] width 541 height 25
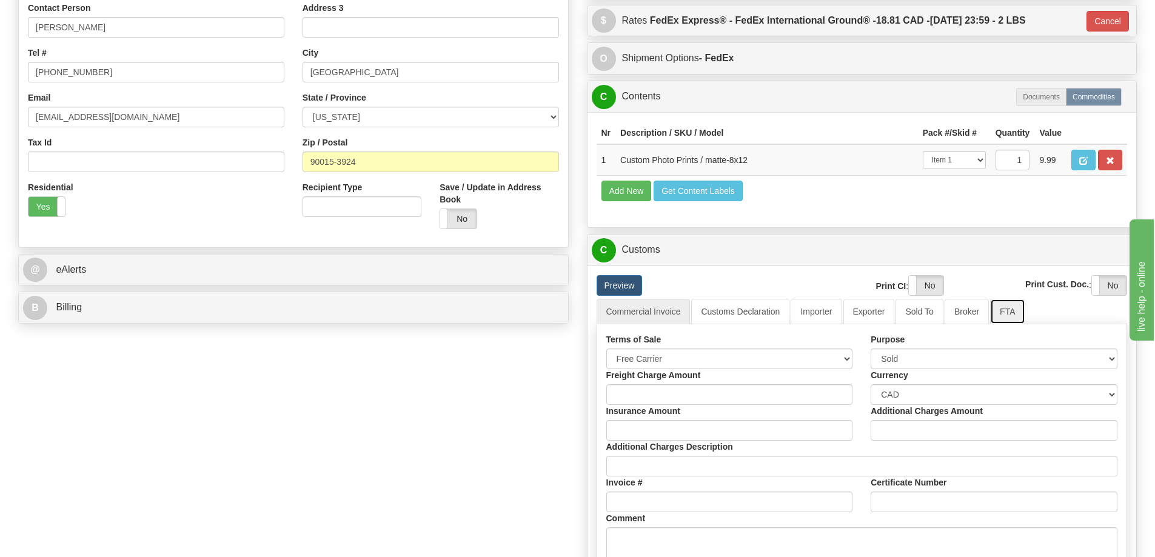
click at [1011, 310] on link "FTA" at bounding box center [1007, 311] width 35 height 25
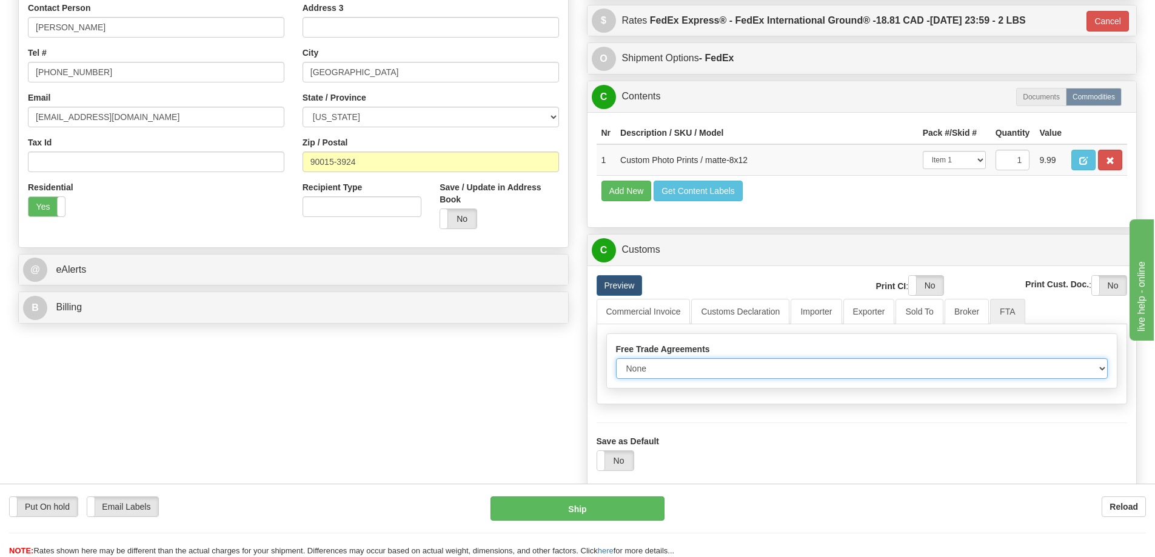
click at [1083, 368] on select "None Other USMCA CETA CUKTCA" at bounding box center [862, 368] width 492 height 21
select select "1"
click at [616, 362] on select "None Other USMCA CETA CUKTCA" at bounding box center [862, 368] width 492 height 21
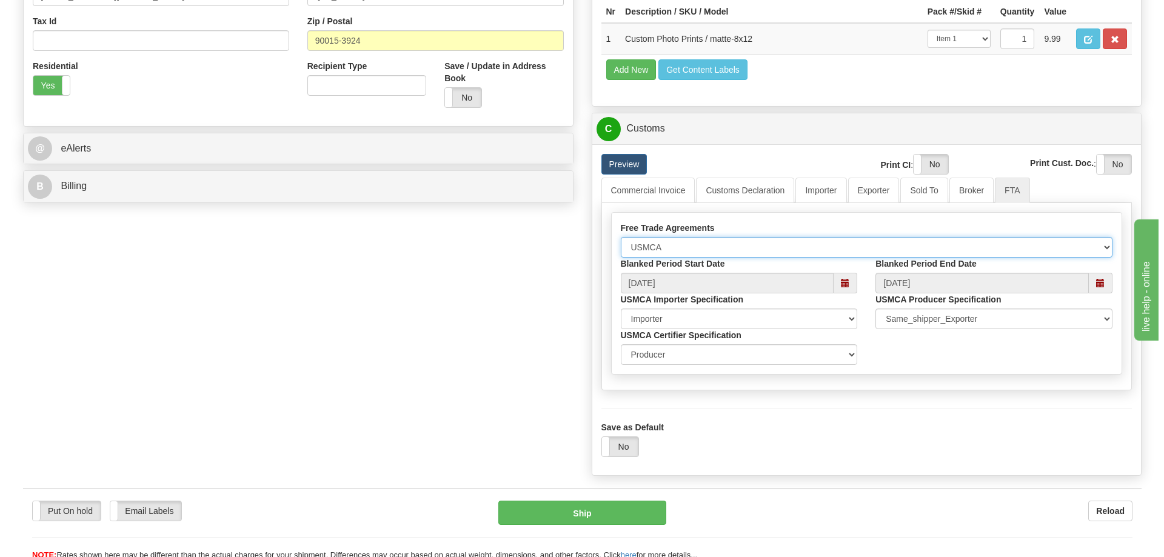
scroll to position [485, 0]
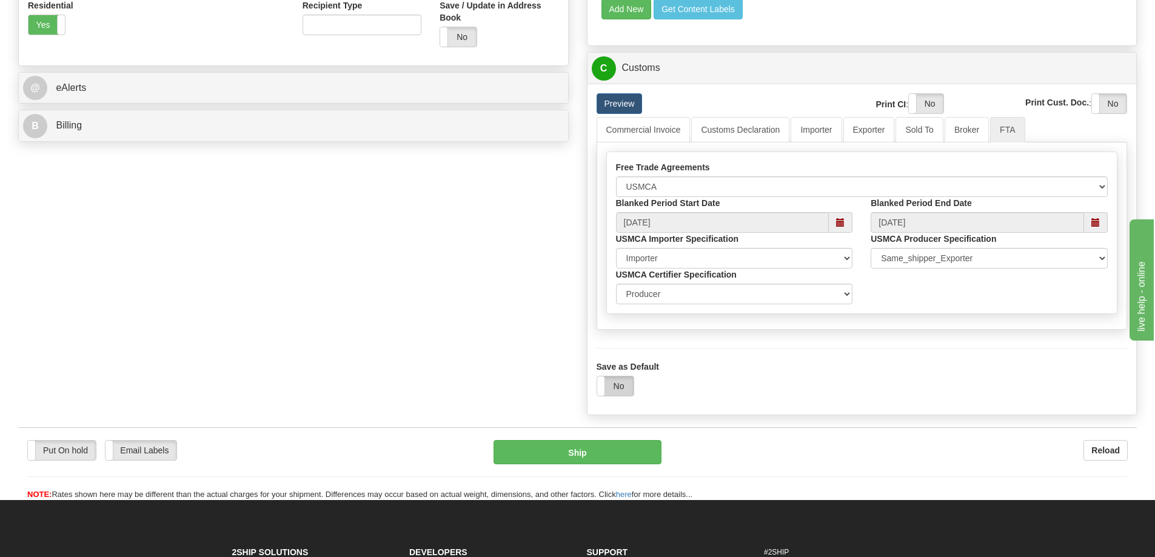
click at [616, 384] on label "No" at bounding box center [615, 385] width 36 height 19
click at [599, 452] on button "Ship" at bounding box center [577, 452] width 168 height 24
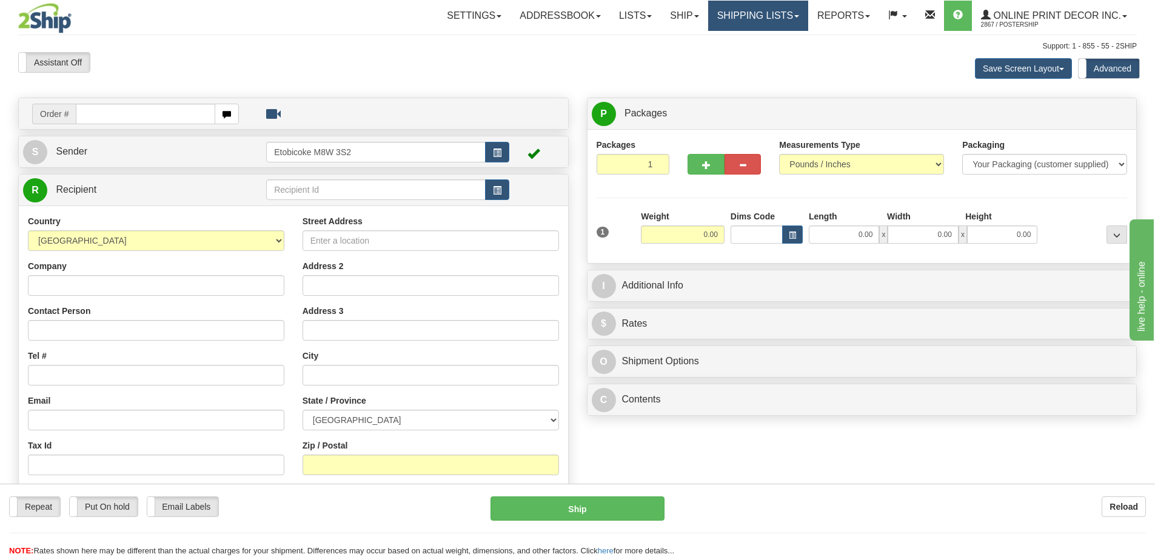
click at [763, 15] on link "Shipping lists" at bounding box center [758, 16] width 100 height 30
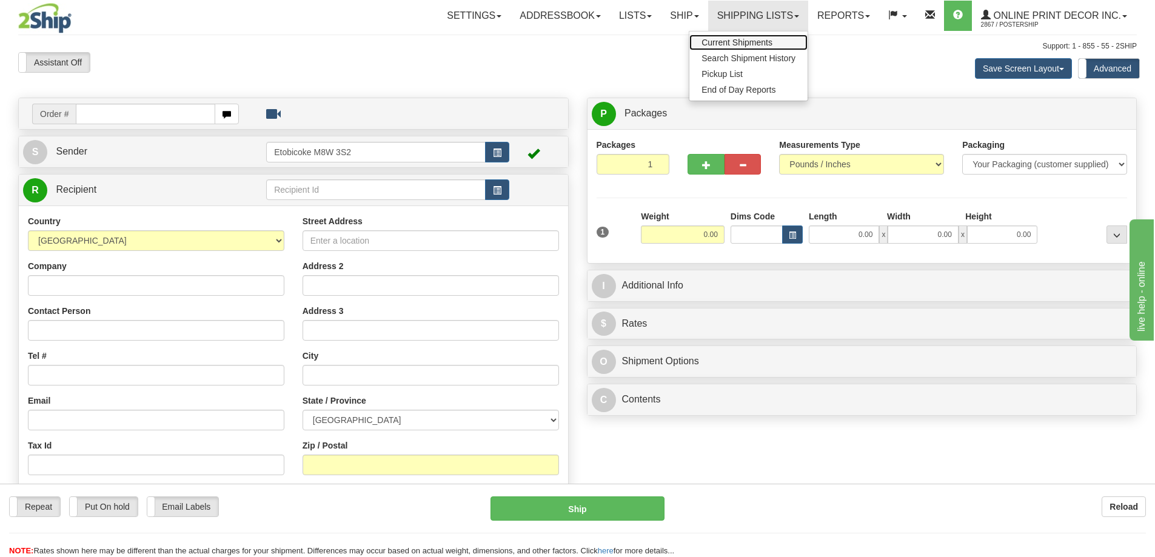
click at [720, 42] on span "Current Shipments" at bounding box center [736, 43] width 71 height 10
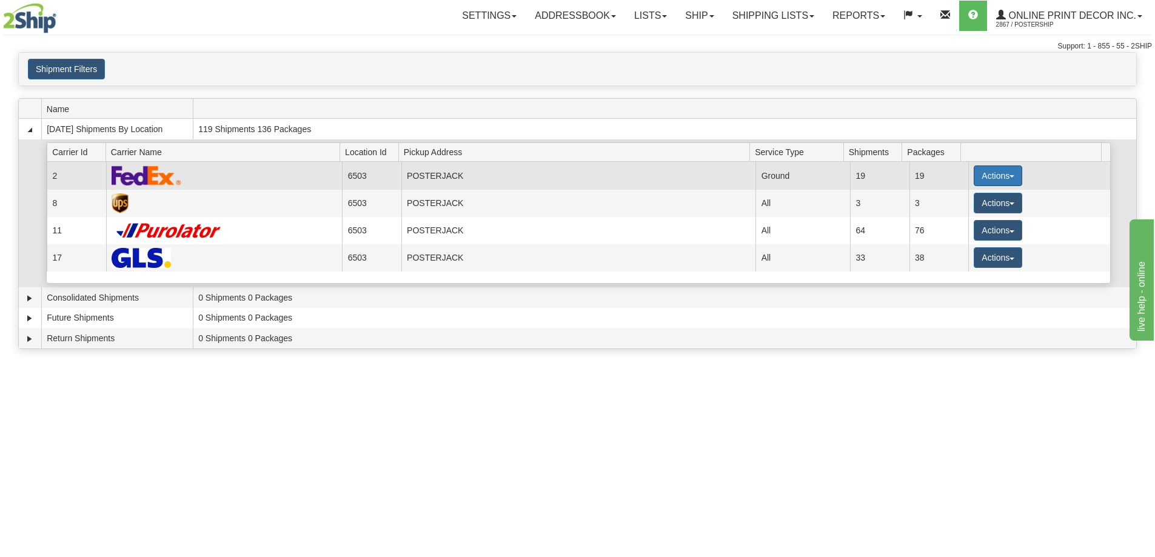
click at [992, 175] on button "Actions" at bounding box center [997, 175] width 48 height 21
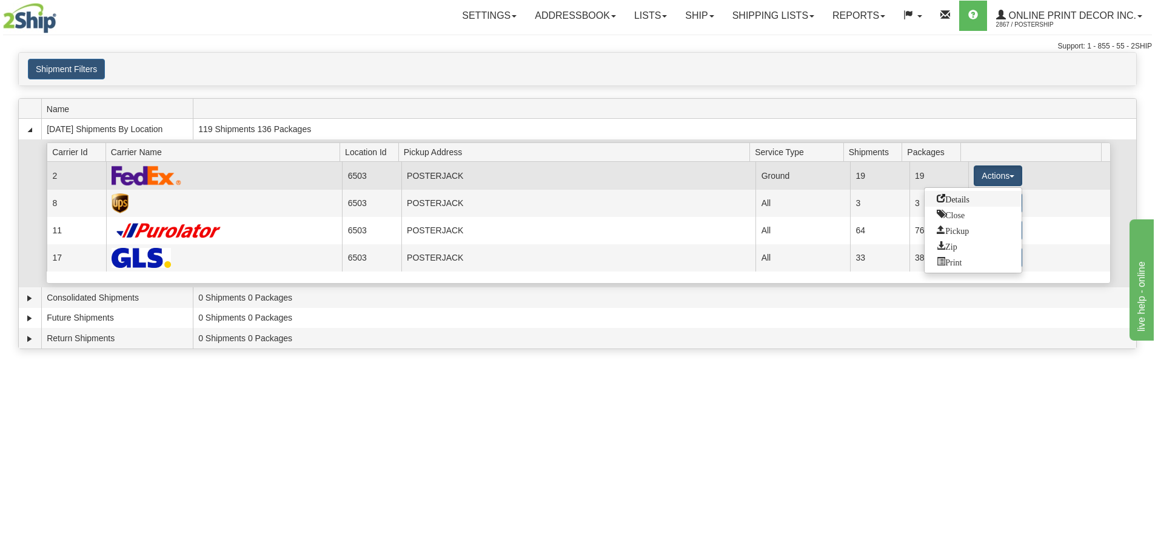
click at [952, 202] on span "Details" at bounding box center [952, 198] width 33 height 8
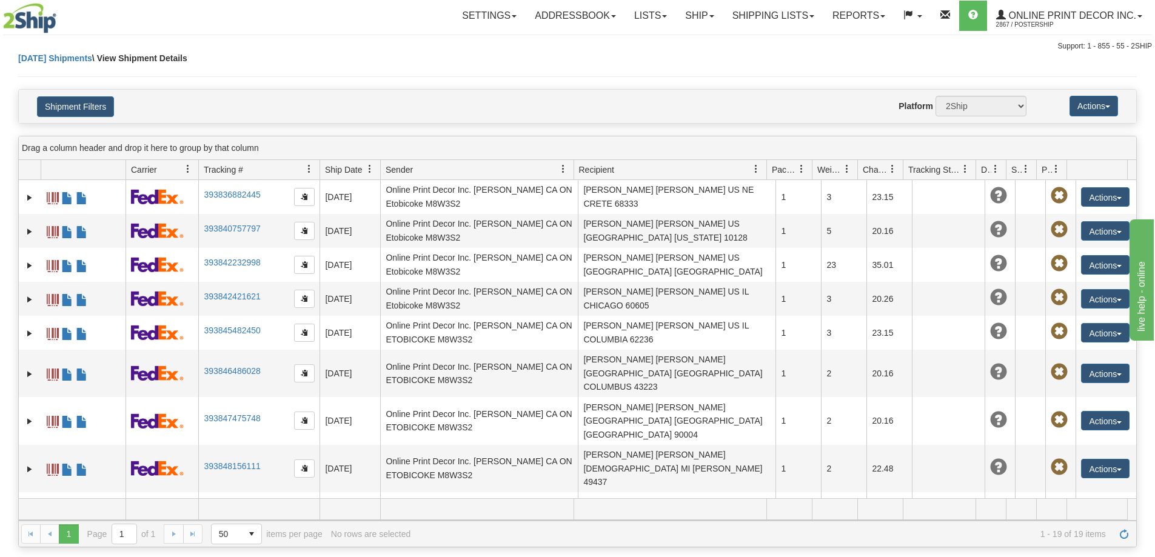
scroll to position [327, 0]
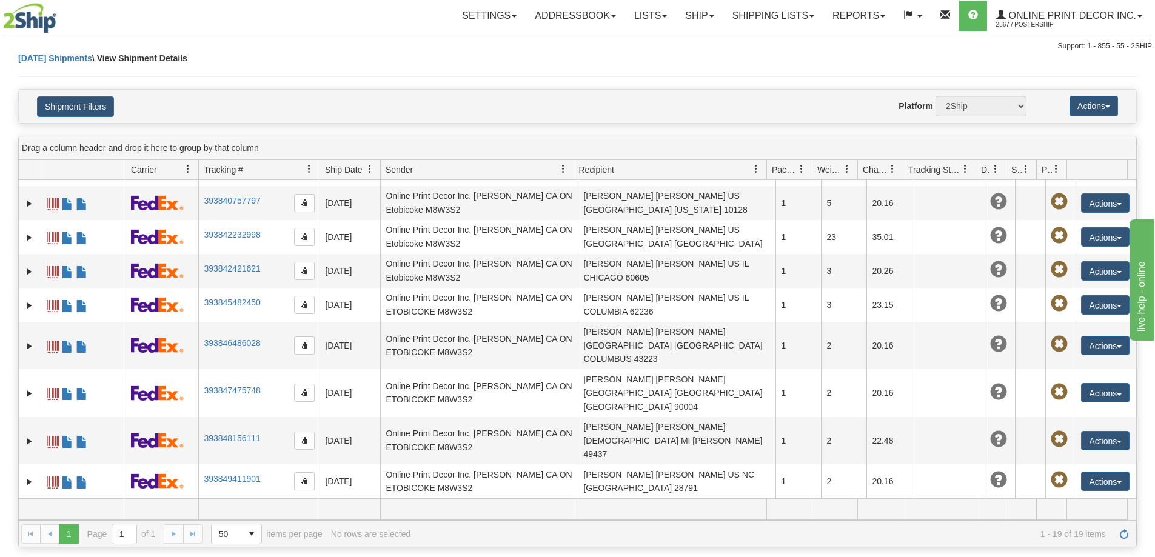
click at [225, 549] on link "393850508062" at bounding box center [232, 554] width 56 height 10
click at [689, 16] on link "Ship" at bounding box center [699, 16] width 47 height 30
click at [646, 45] on span "Ship Screen" at bounding box center [648, 43] width 46 height 10
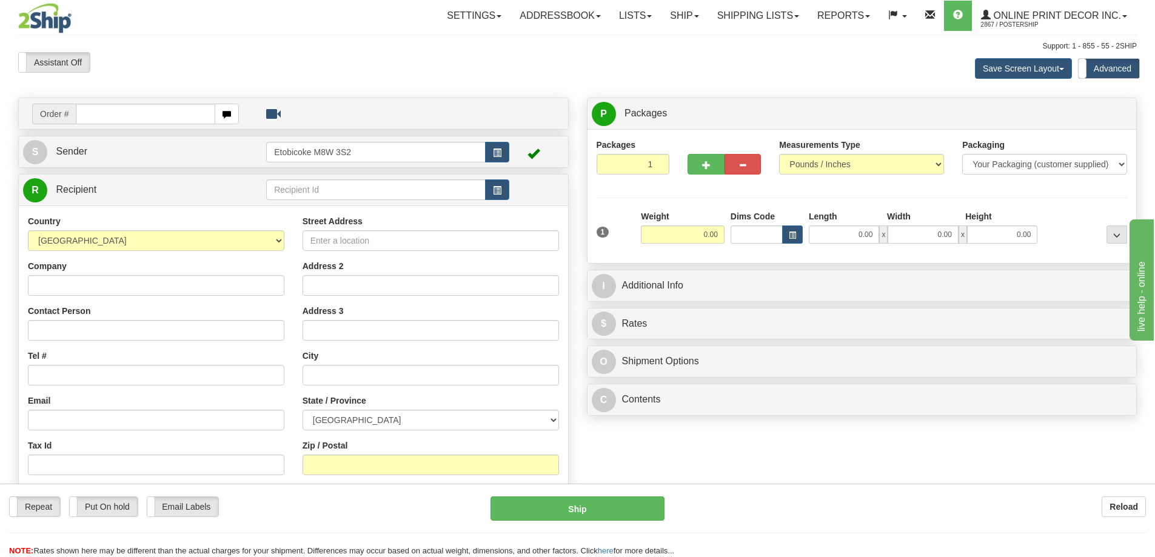
click at [184, 113] on input "text" at bounding box center [145, 114] width 139 height 21
type input "us-56162"
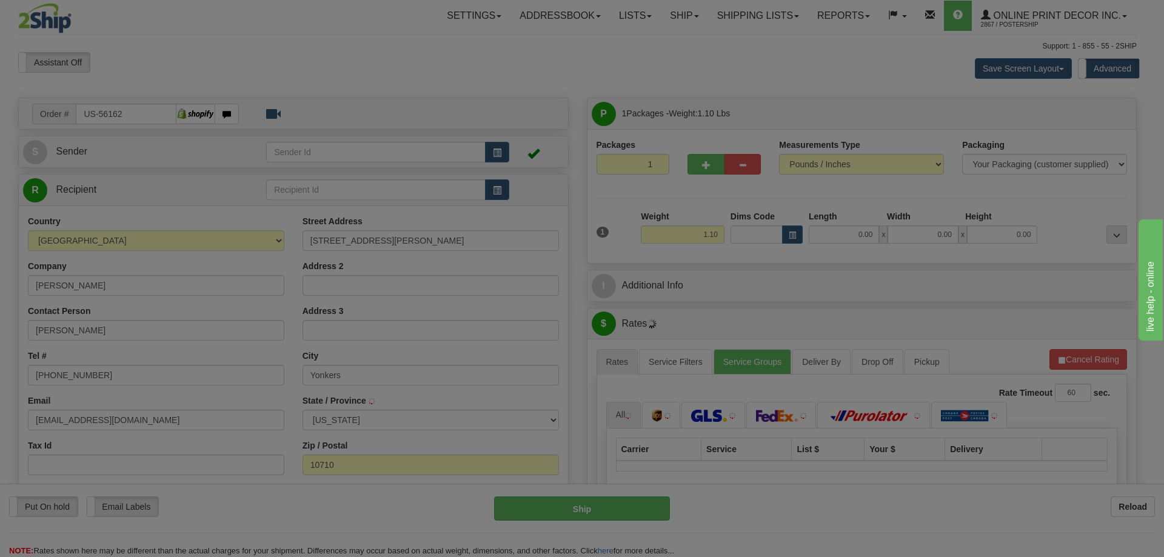
type input "YONKERS"
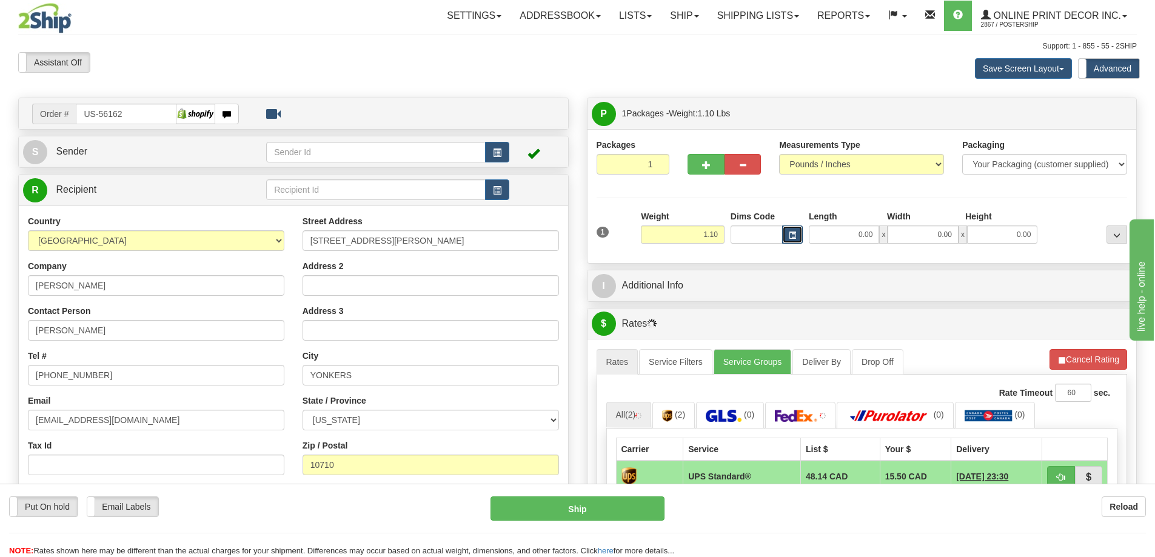
click at [784, 235] on button "button" at bounding box center [792, 234] width 21 height 18
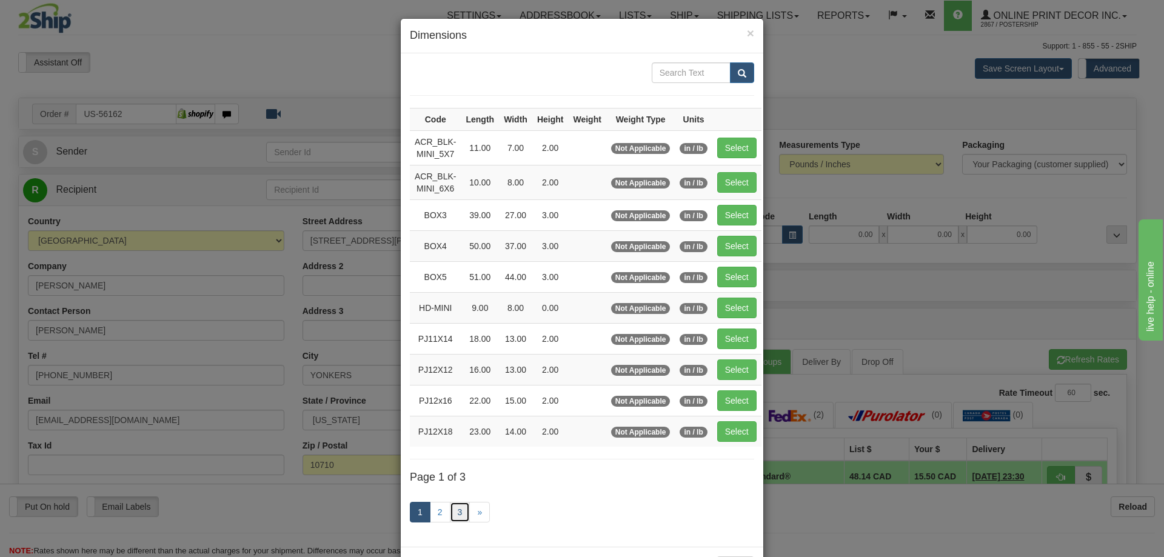
click at [453, 512] on link "3" at bounding box center [460, 512] width 21 height 21
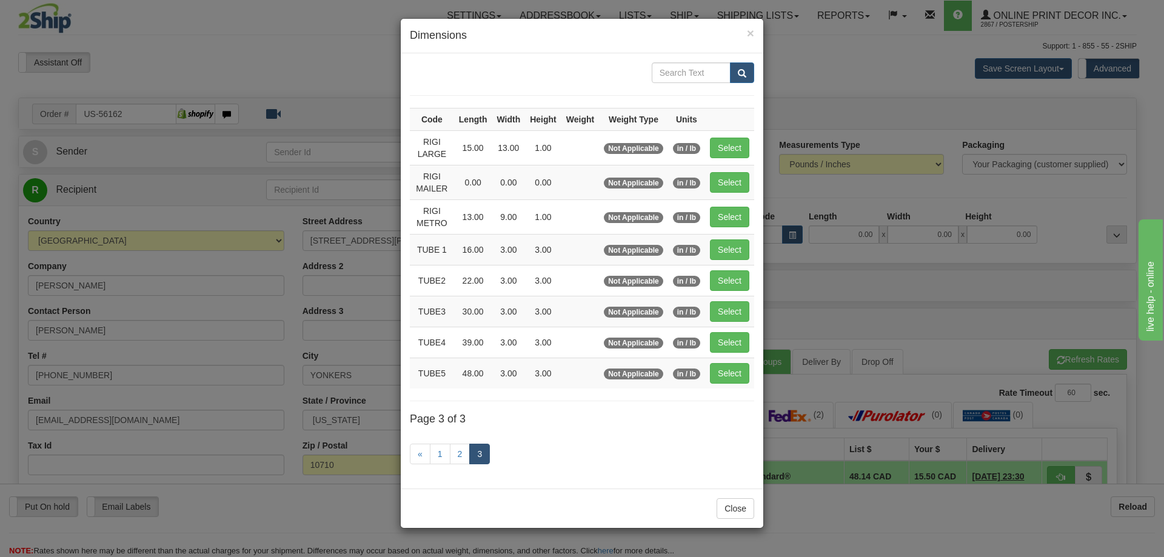
click at [359, 155] on div "× Dimensions Code Length Width Height Weight Weight Type Units RIGI LARGE 15.00…" at bounding box center [582, 278] width 1164 height 557
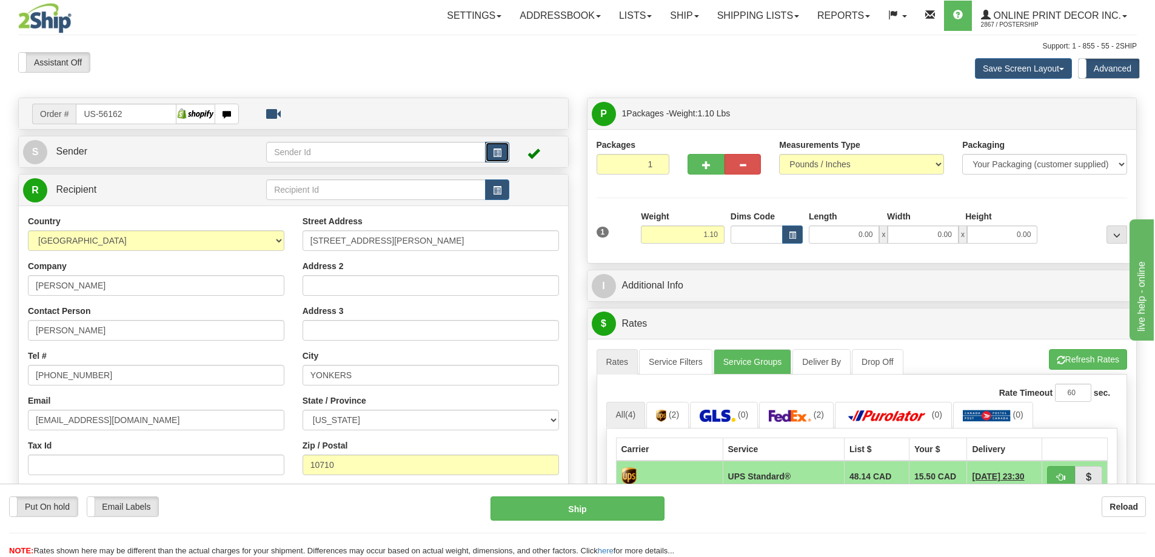
click at [489, 150] on button "button" at bounding box center [497, 152] width 24 height 21
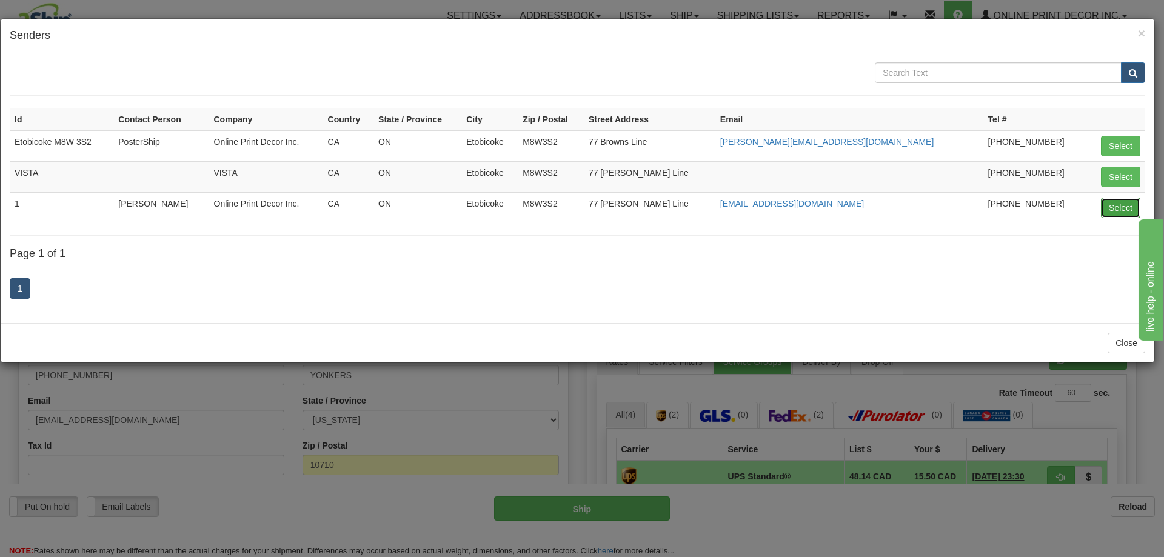
click at [1121, 202] on button "Select" at bounding box center [1120, 208] width 39 height 21
type input "1"
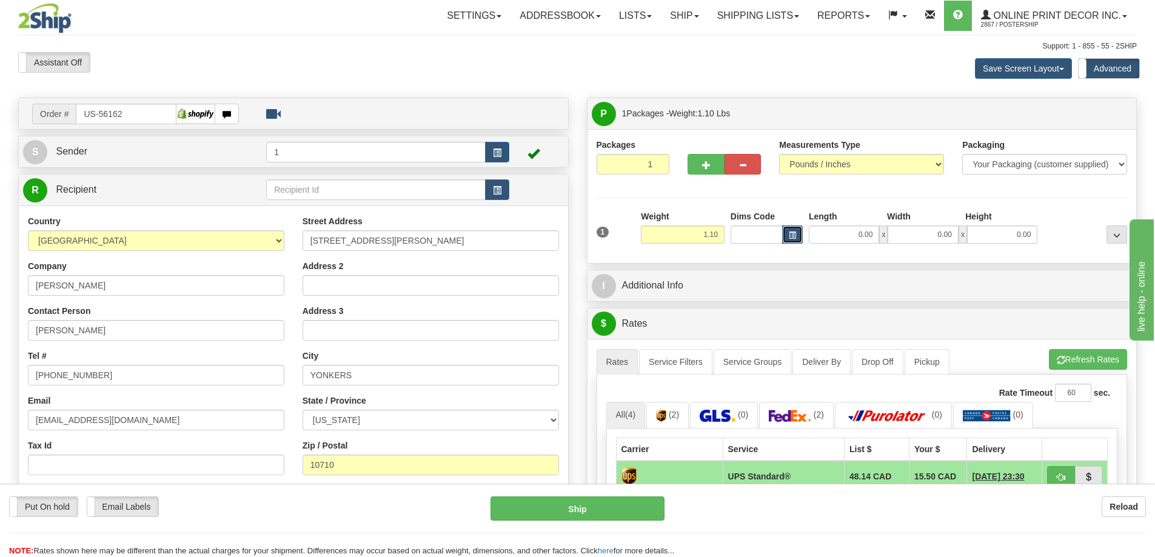
click at [787, 232] on button "button" at bounding box center [792, 234] width 21 height 18
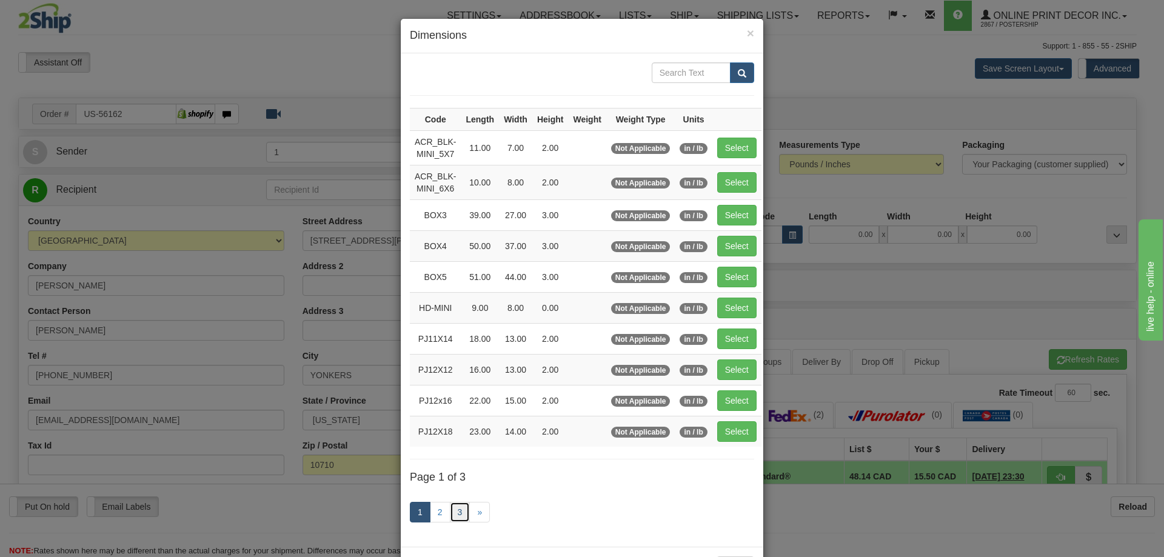
click at [452, 509] on link "3" at bounding box center [460, 512] width 21 height 21
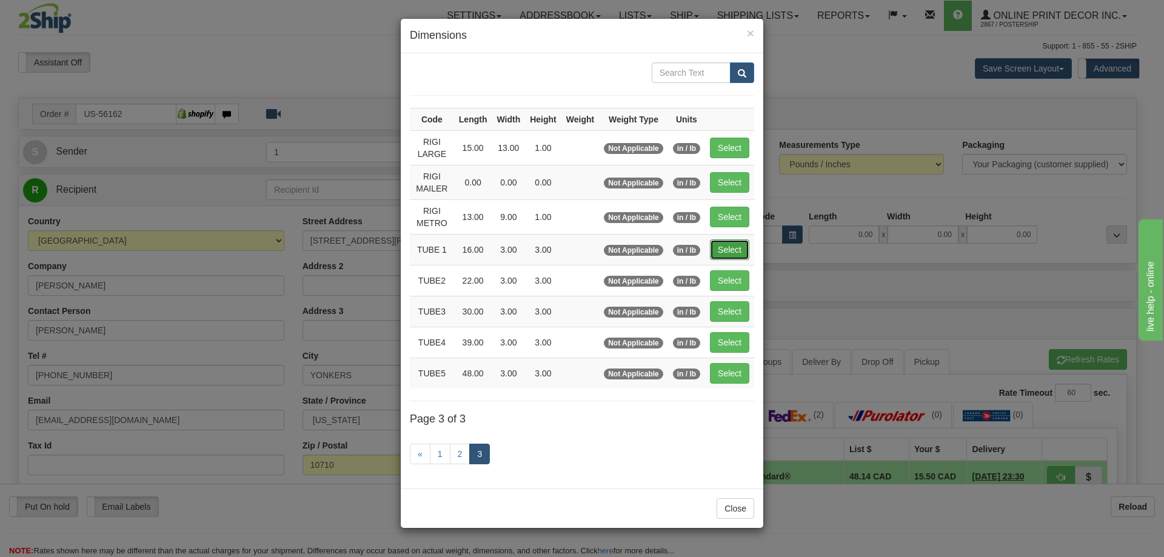
click at [734, 251] on button "Select" at bounding box center [729, 249] width 39 height 21
type input "TUBE 1"
type input "16.00"
type input "3.00"
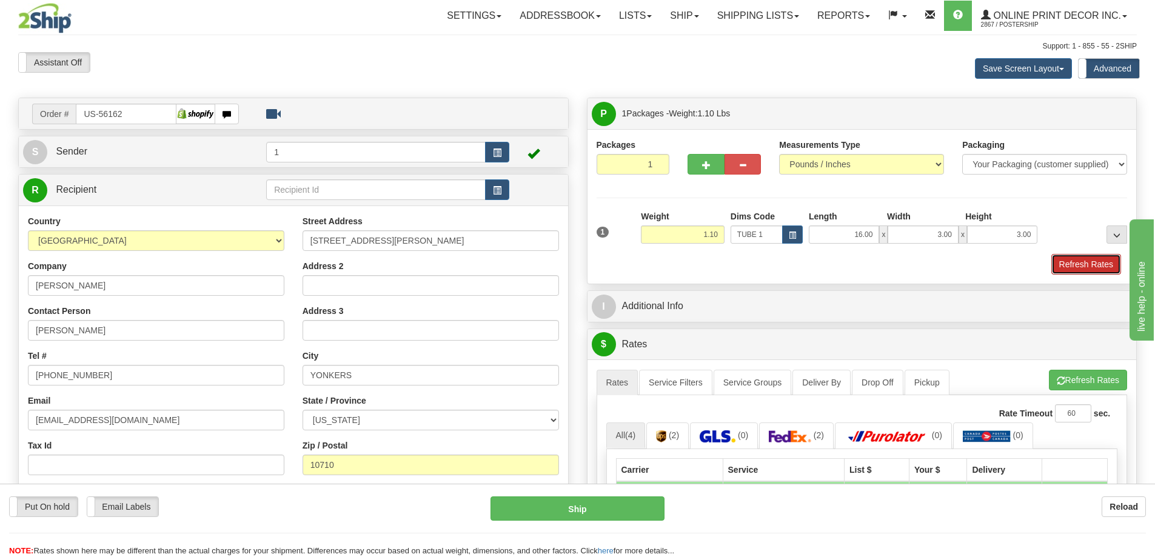
click at [1070, 262] on button "Refresh Rates" at bounding box center [1086, 264] width 70 height 21
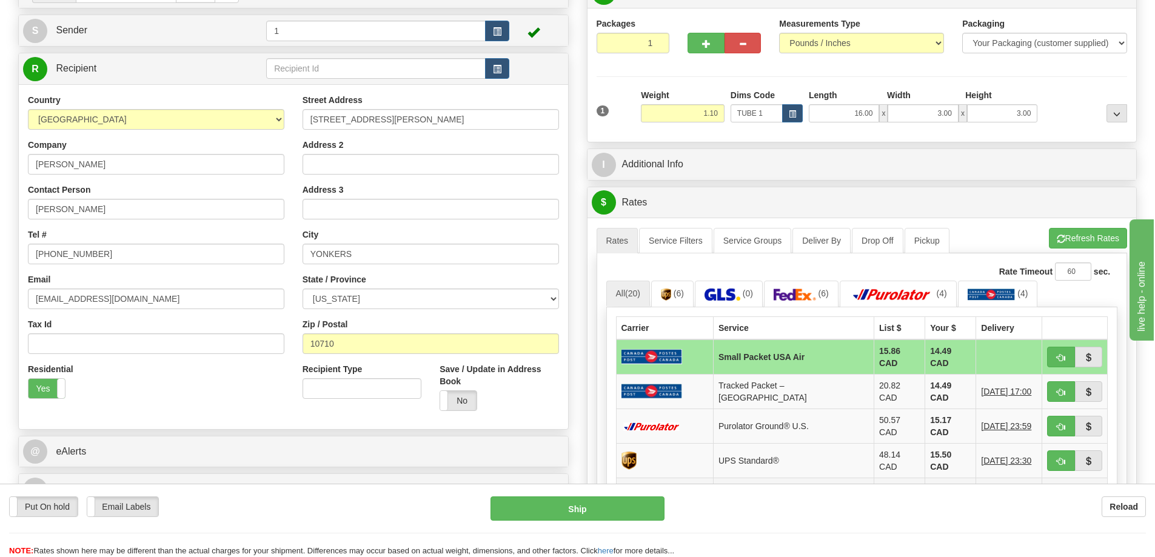
scroll to position [242, 0]
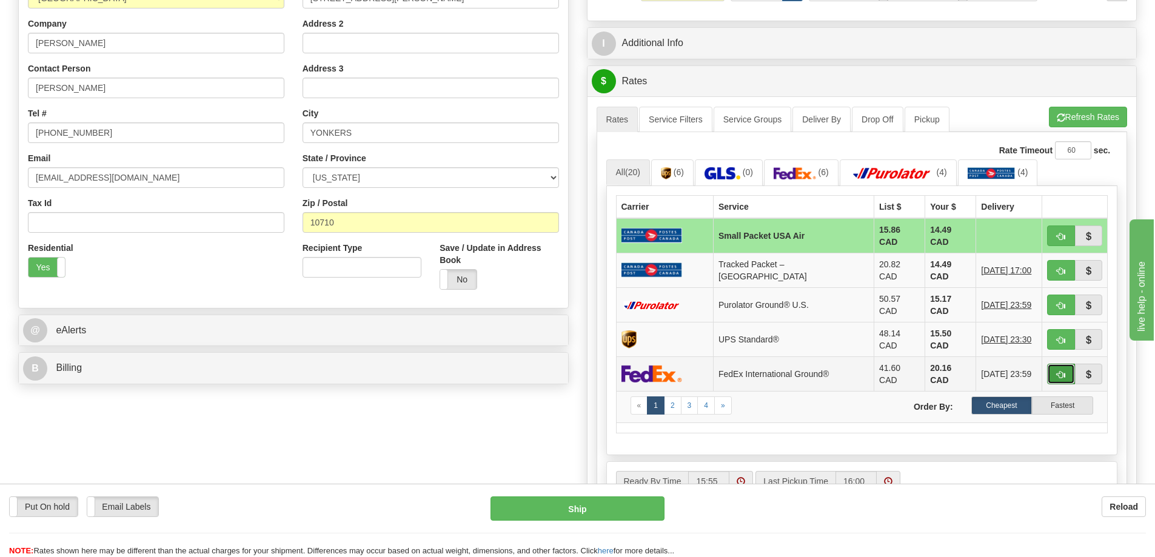
click at [1060, 364] on button "button" at bounding box center [1061, 374] width 28 height 21
type input "92"
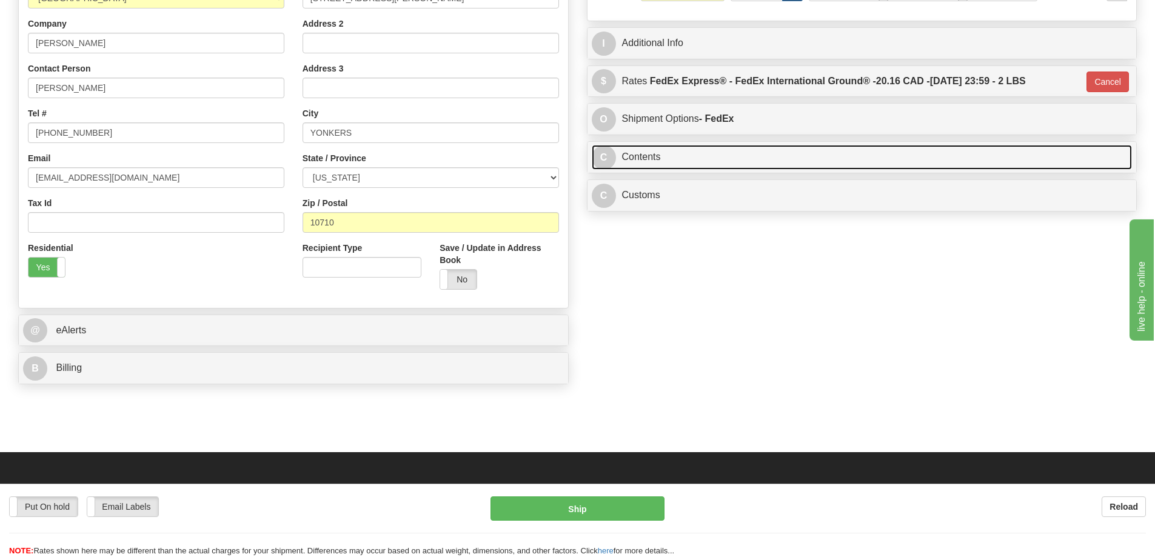
click at [668, 164] on link "C Contents" at bounding box center [862, 157] width 541 height 25
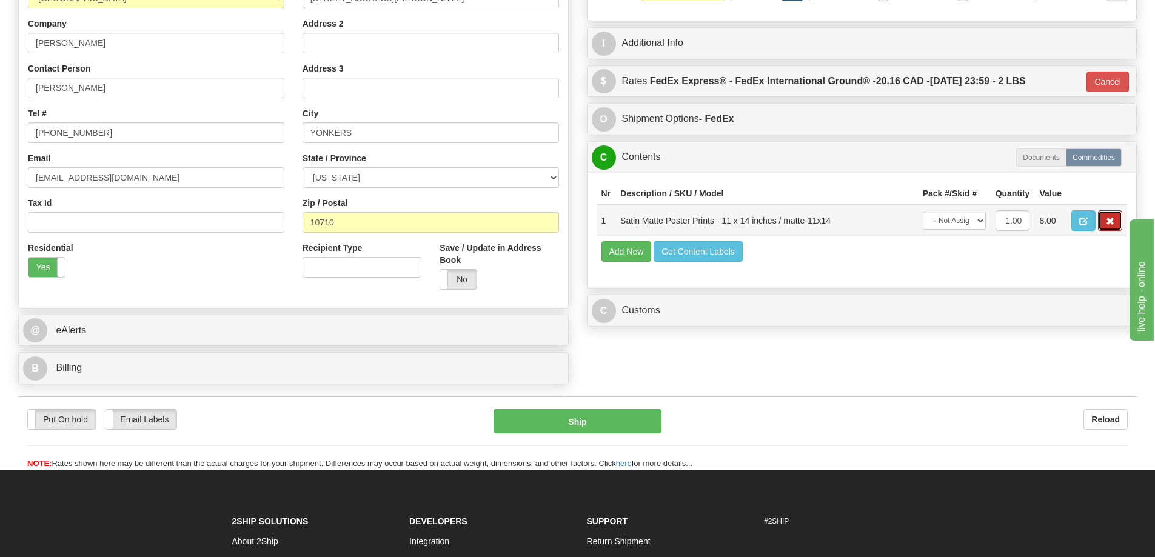
click at [1107, 224] on span "button" at bounding box center [1110, 222] width 8 height 8
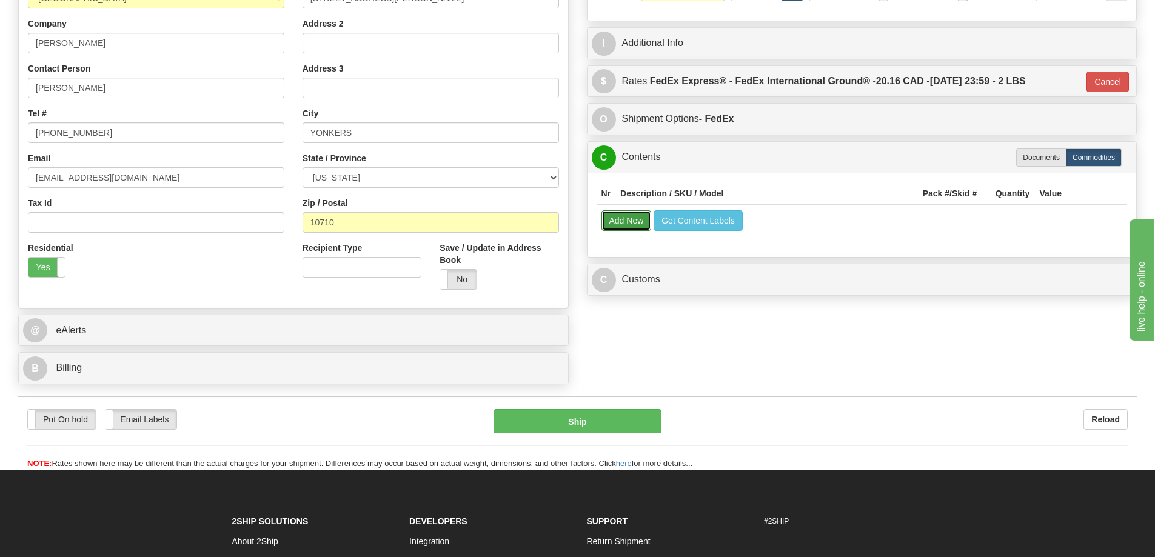
click at [618, 222] on button "Add New" at bounding box center [626, 220] width 50 height 21
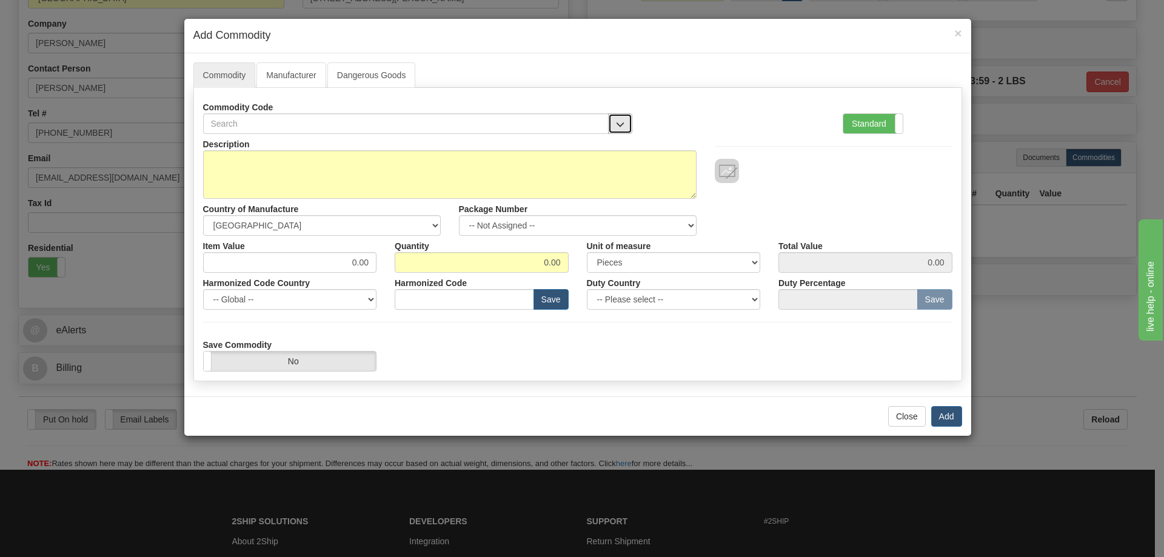
click at [616, 121] on span "button" at bounding box center [620, 125] width 8 height 8
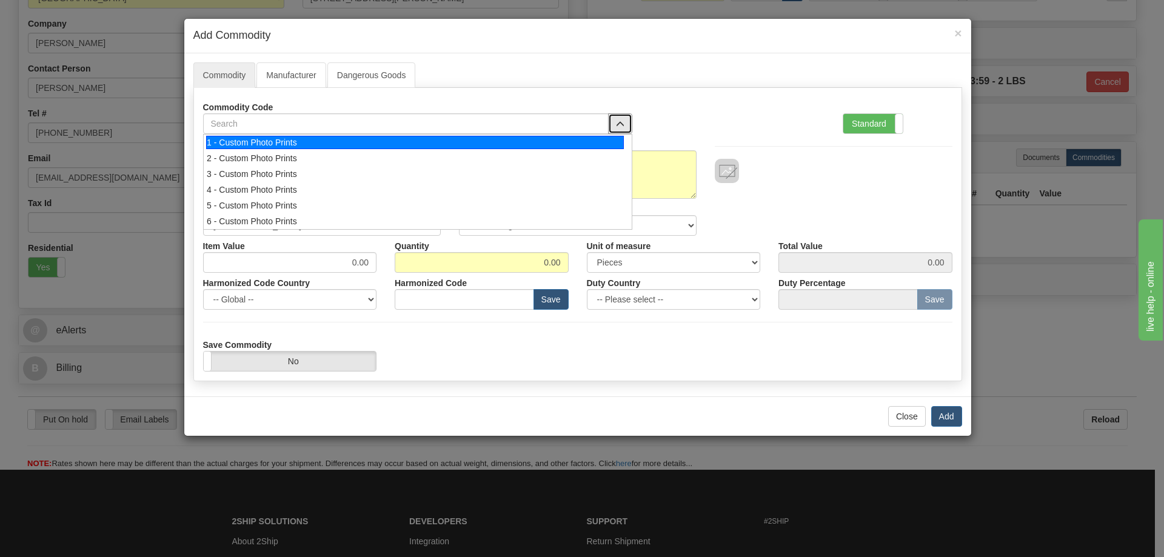
click at [601, 141] on div "1 - Custom Photo Prints" at bounding box center [415, 142] width 418 height 13
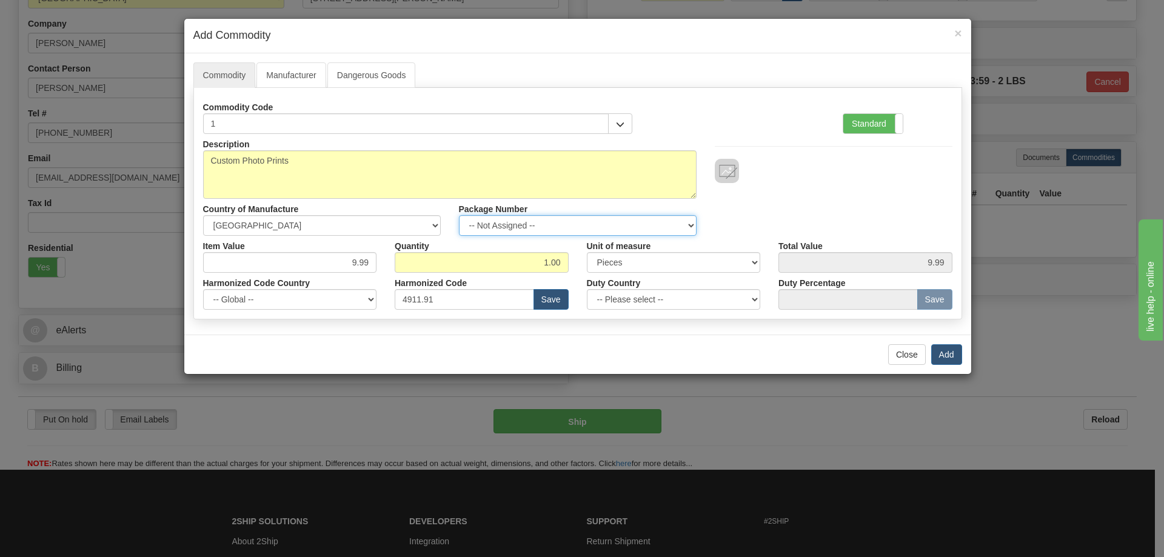
click at [687, 227] on select "-- Not Assigned -- Item 1" at bounding box center [578, 225] width 238 height 21
select select "0"
click at [459, 215] on select "-- Not Assigned -- Item 1" at bounding box center [578, 225] width 238 height 21
click at [950, 358] on button "Add" at bounding box center [946, 354] width 31 height 21
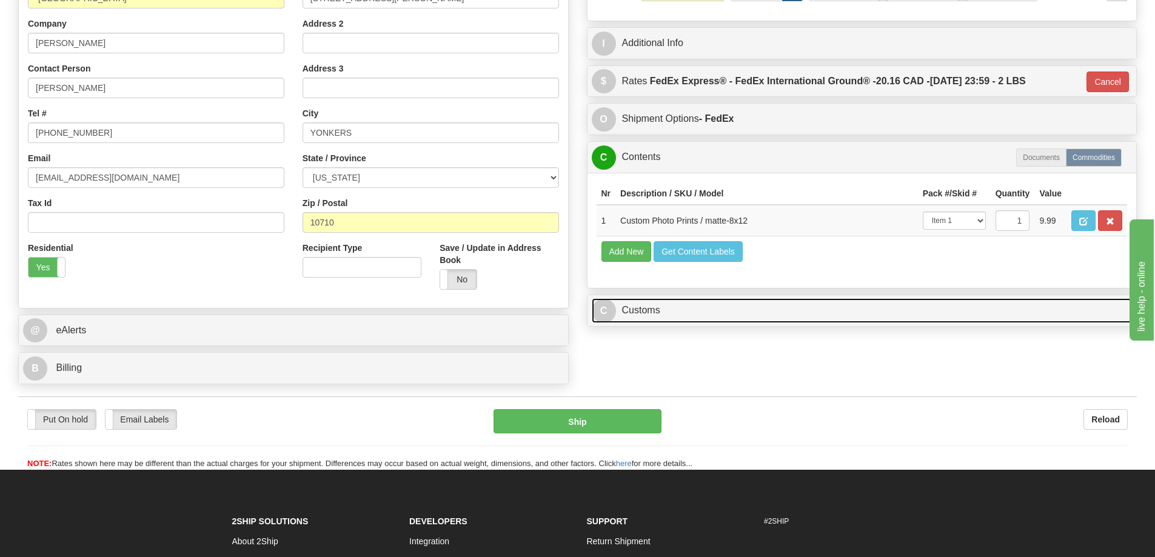
click at [943, 304] on link "C Customs" at bounding box center [862, 310] width 541 height 25
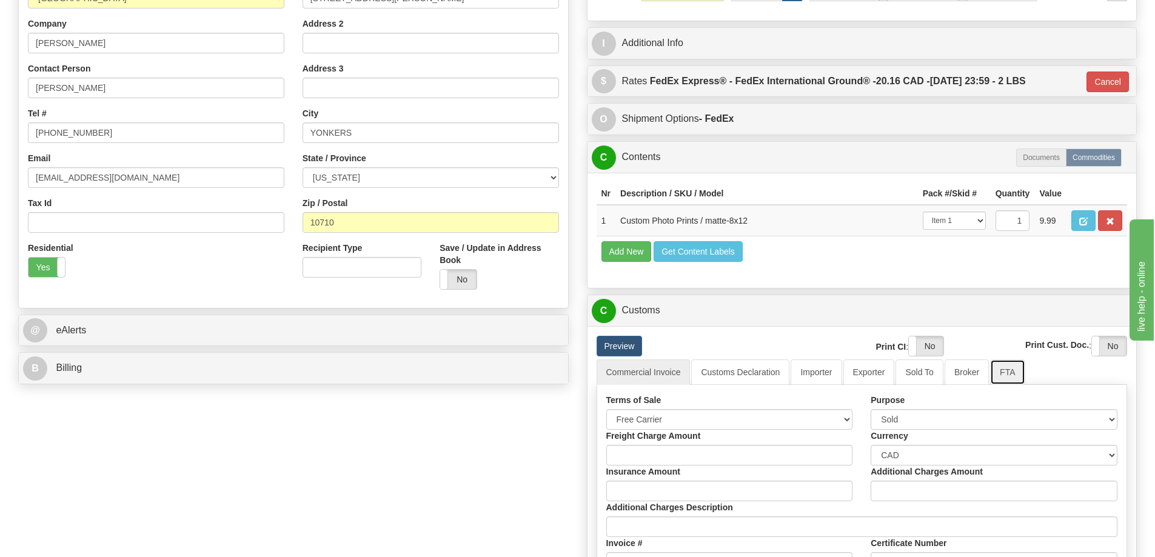
click at [1013, 372] on link "FTA" at bounding box center [1007, 371] width 35 height 25
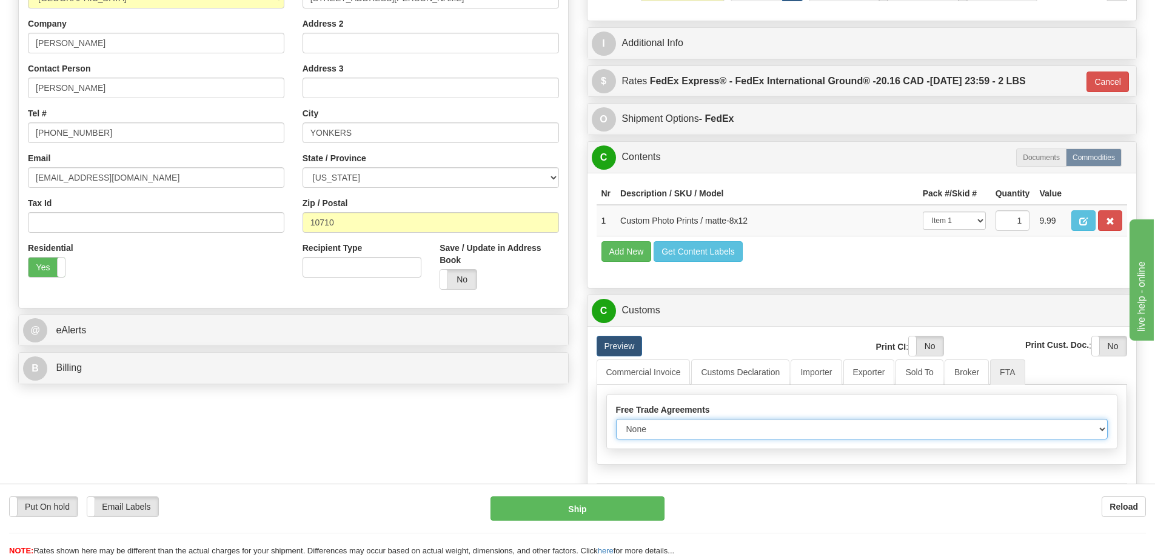
click at [1090, 428] on select "None Other USMCA CETA CUKTCA" at bounding box center [862, 429] width 492 height 21
select select "1"
click at [616, 423] on select "None Other USMCA CETA CUKTCA" at bounding box center [862, 429] width 492 height 21
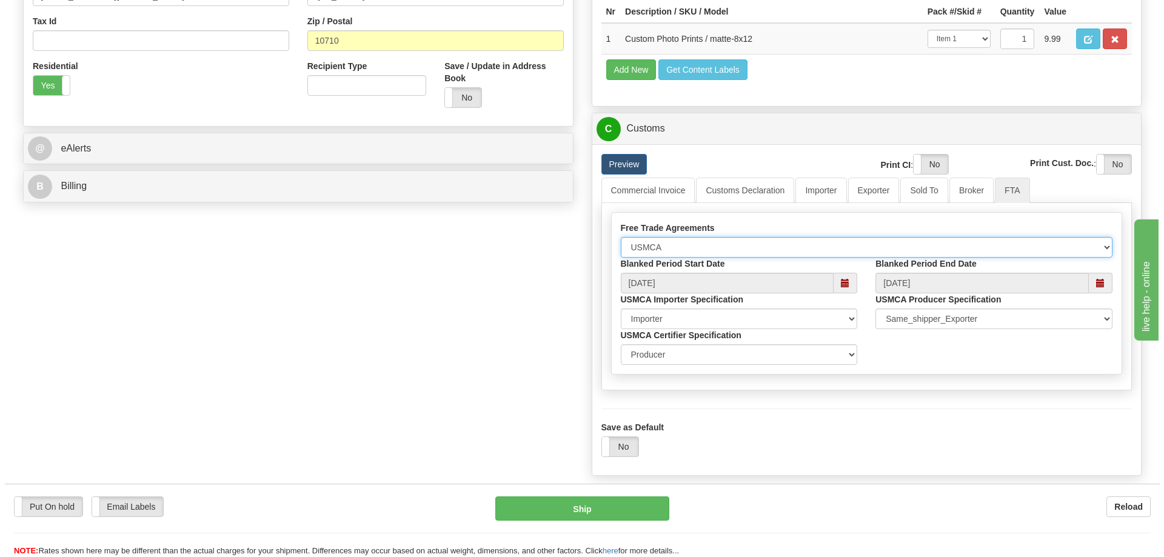
scroll to position [546, 0]
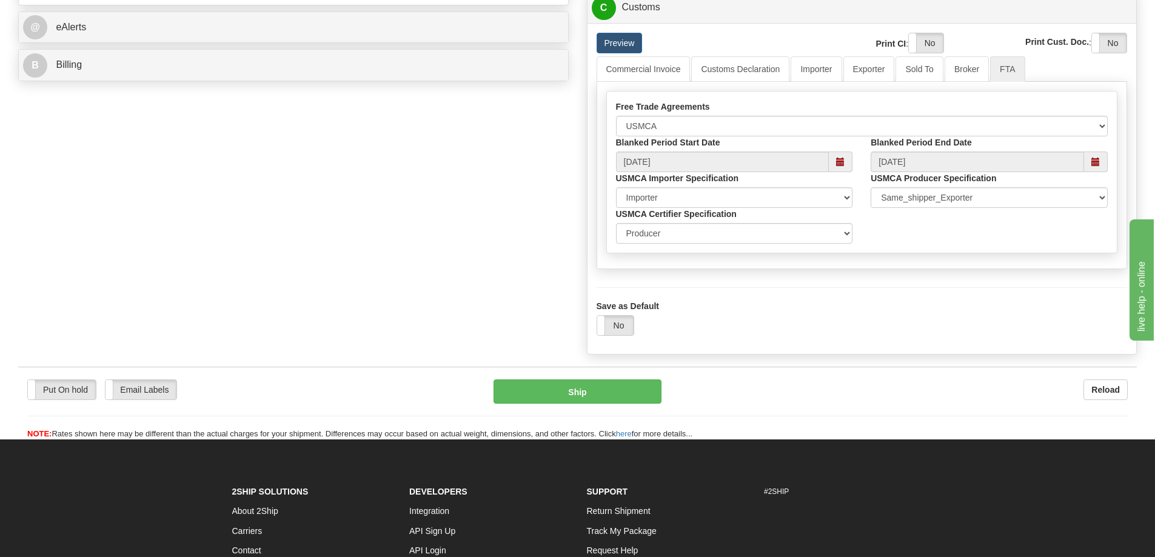
click at [612, 319] on div "Yes No" at bounding box center [615, 325] width 38 height 21
click at [550, 390] on button "Ship" at bounding box center [577, 391] width 168 height 24
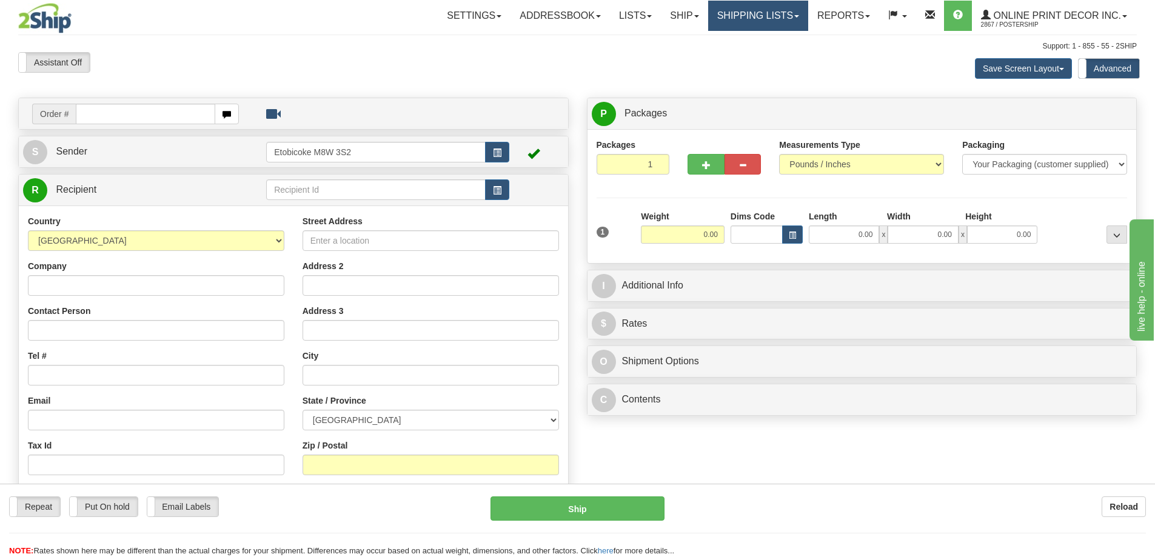
click at [756, 16] on link "Shipping lists" at bounding box center [758, 16] width 100 height 30
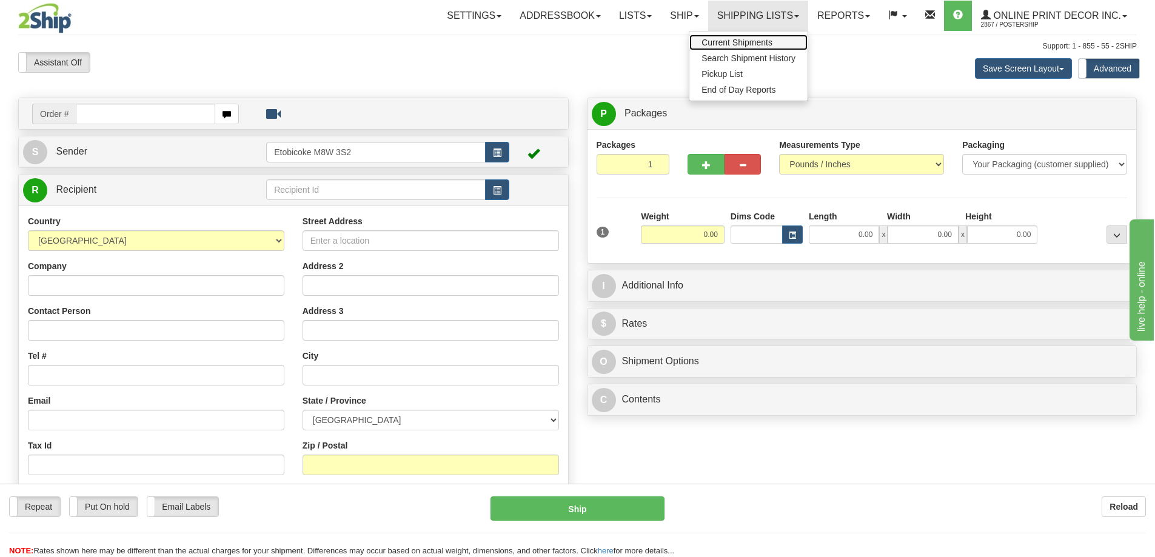
click at [724, 42] on span "Current Shipments" at bounding box center [736, 43] width 71 height 10
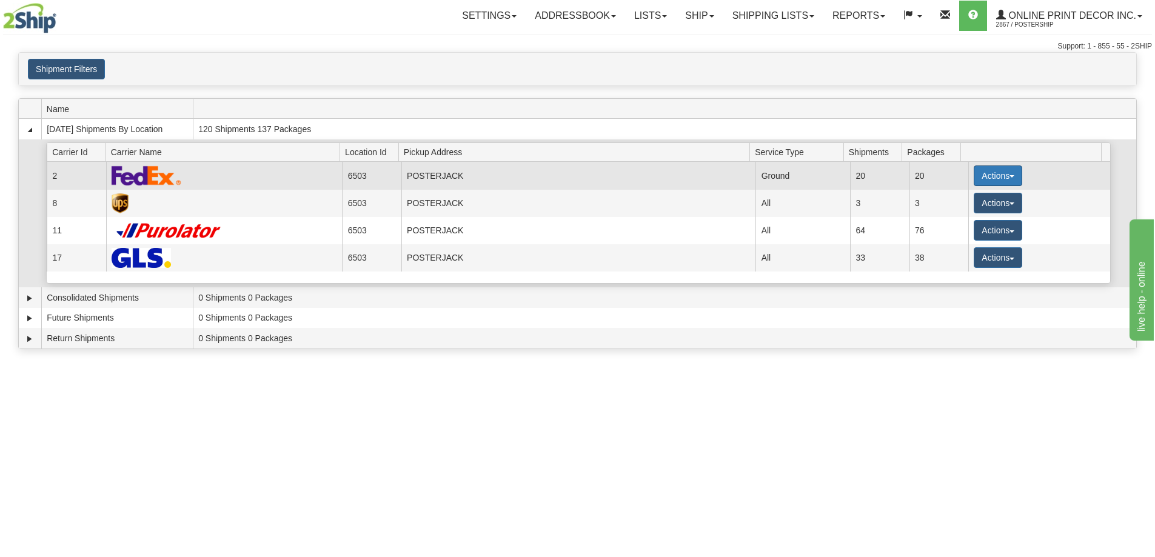
click at [983, 171] on button "Actions" at bounding box center [997, 175] width 48 height 21
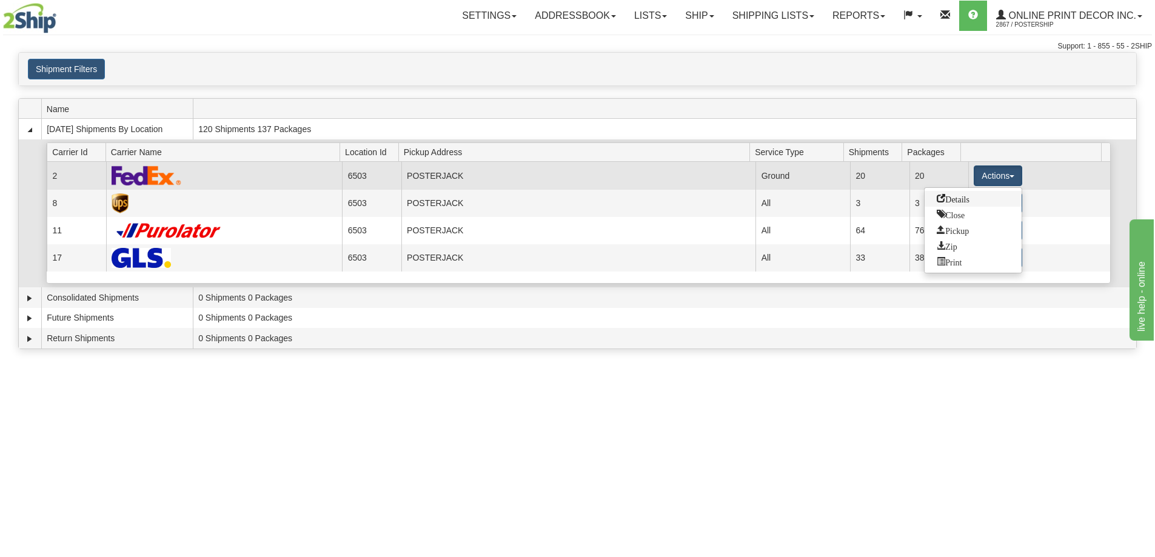
click at [941, 198] on span "Details" at bounding box center [952, 198] width 33 height 8
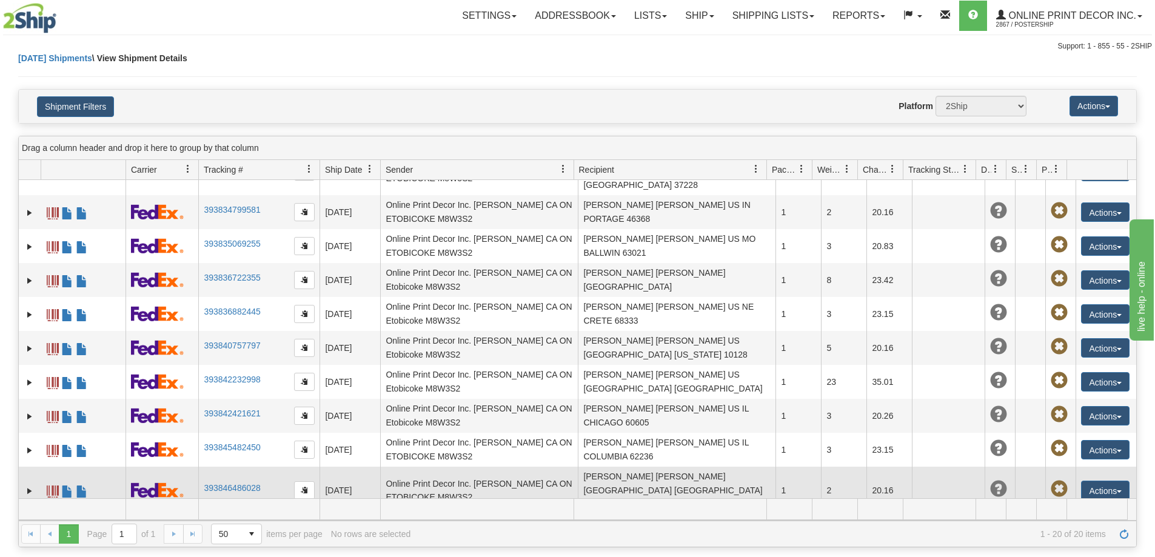
scroll to position [242, 0]
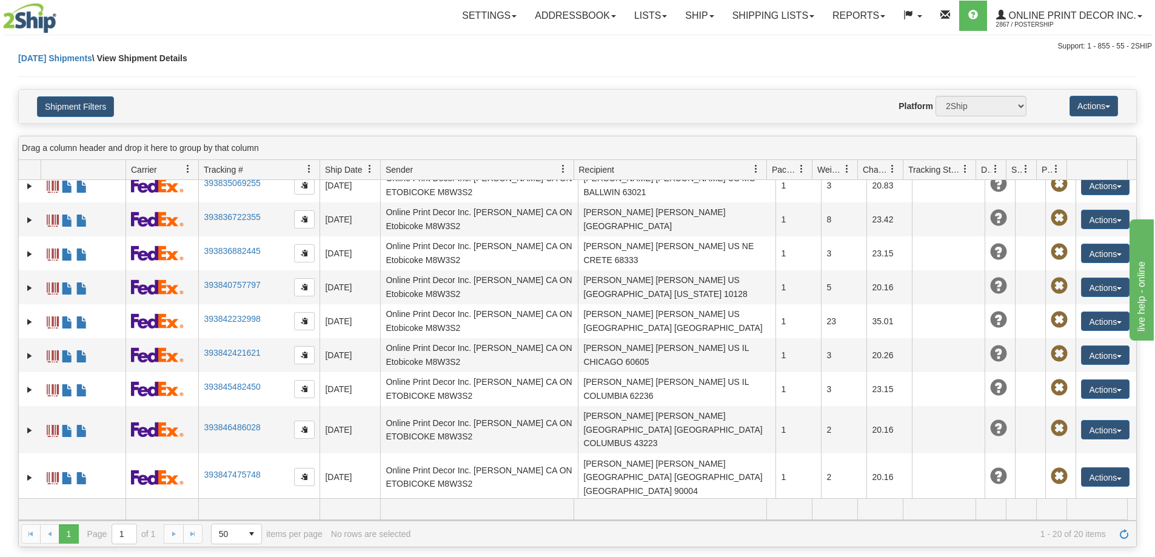
click at [1122, 556] on div "Actions Edit Repeat Return Delete Track Comment Shipment Issues Pickup Re-Print…" at bounding box center [1105, 565] width 48 height 19
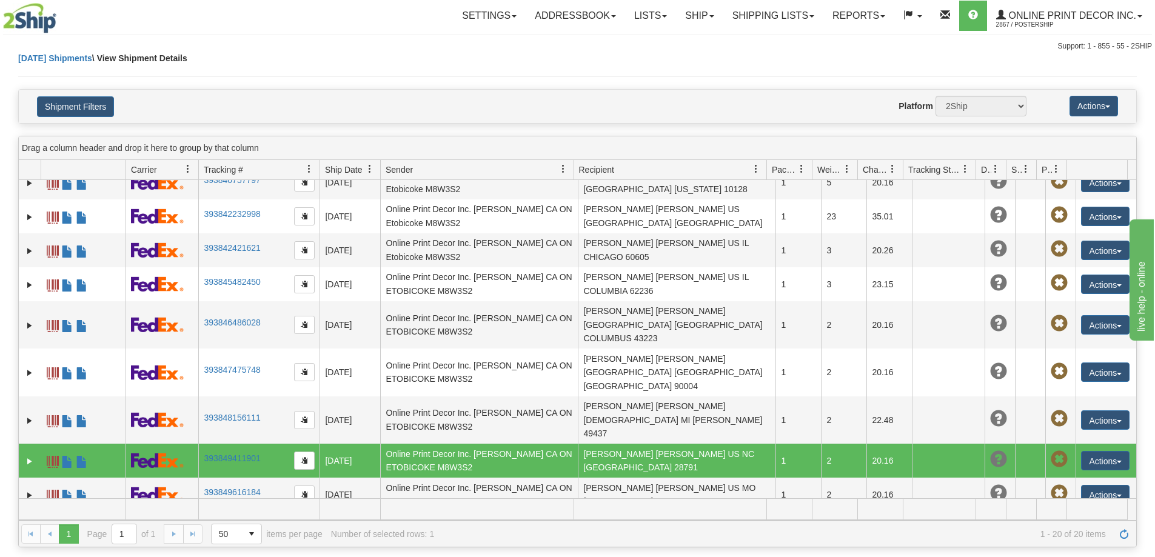
scroll to position [361, 0]
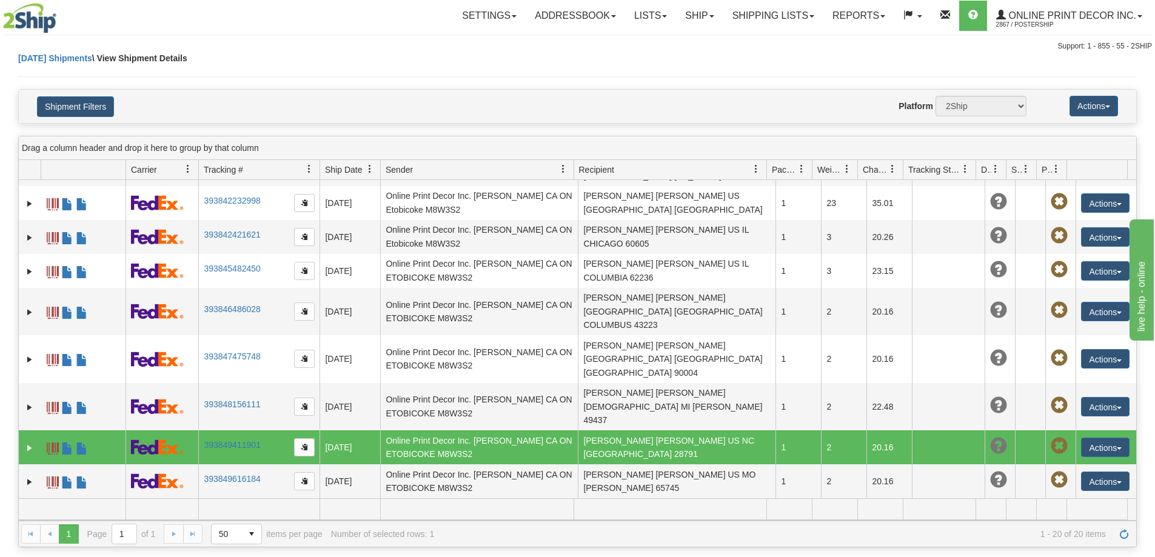
click at [219, 555] on link "393850670314" at bounding box center [232, 560] width 56 height 10
